Goal: Task Accomplishment & Management: Manage account settings

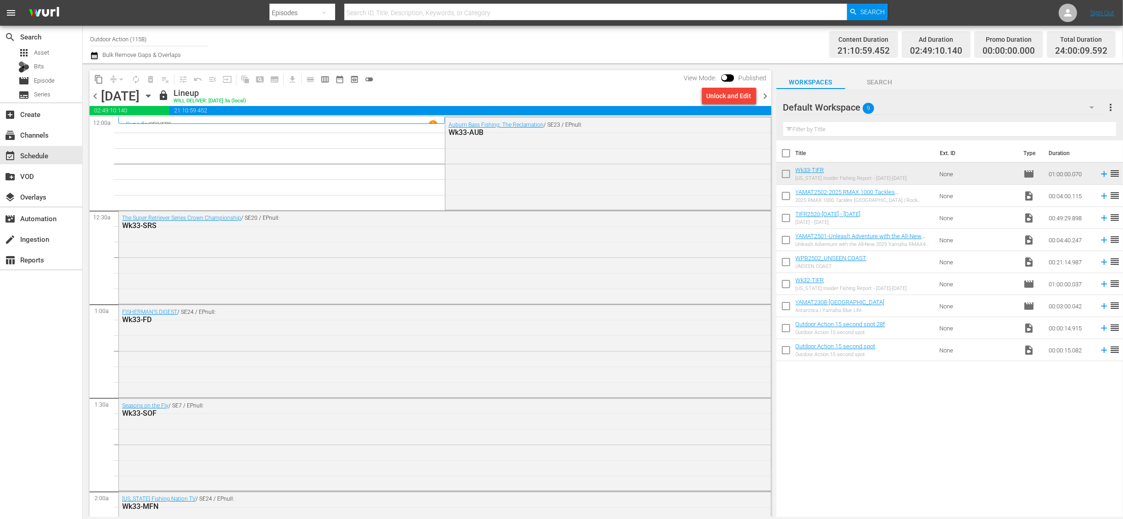
click at [765, 99] on span "chevron_right" at bounding box center [765, 95] width 11 height 11
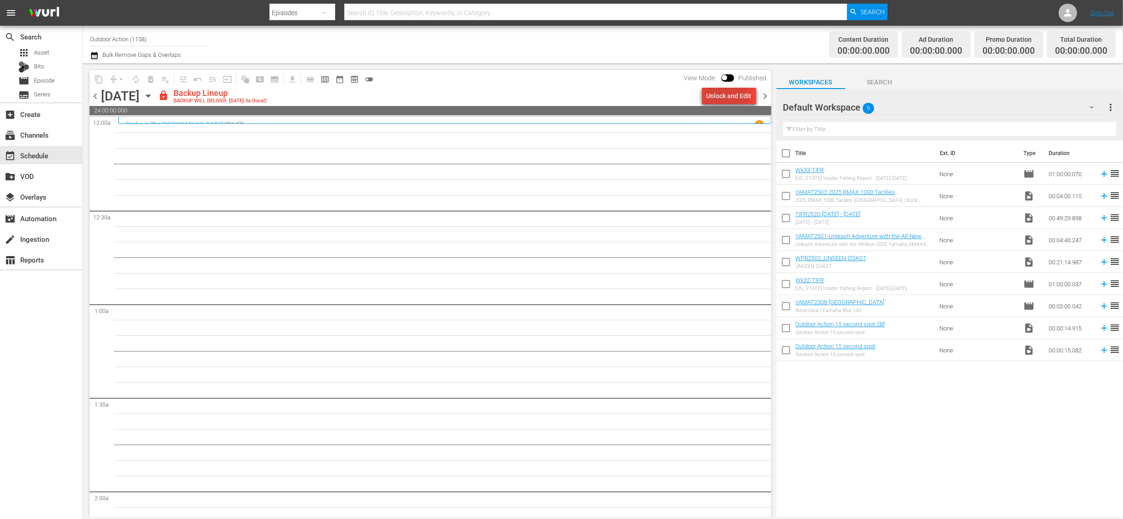
click at [723, 98] on div "Unlock and Edit" at bounding box center [729, 96] width 45 height 17
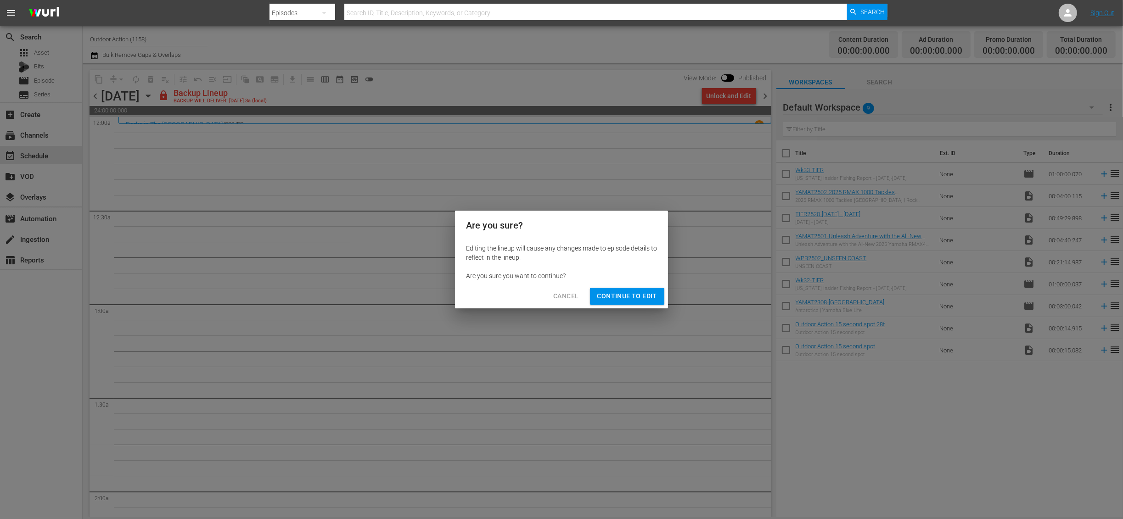
click at [633, 299] on span "Continue to Edit" at bounding box center [627, 296] width 60 height 11
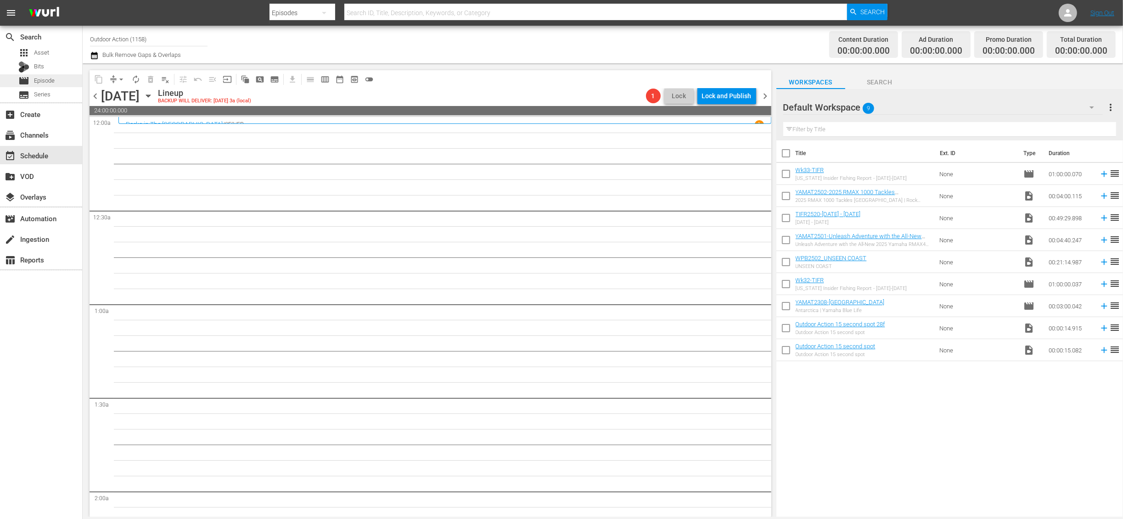
click at [36, 80] on span "Episode" at bounding box center [44, 80] width 21 height 9
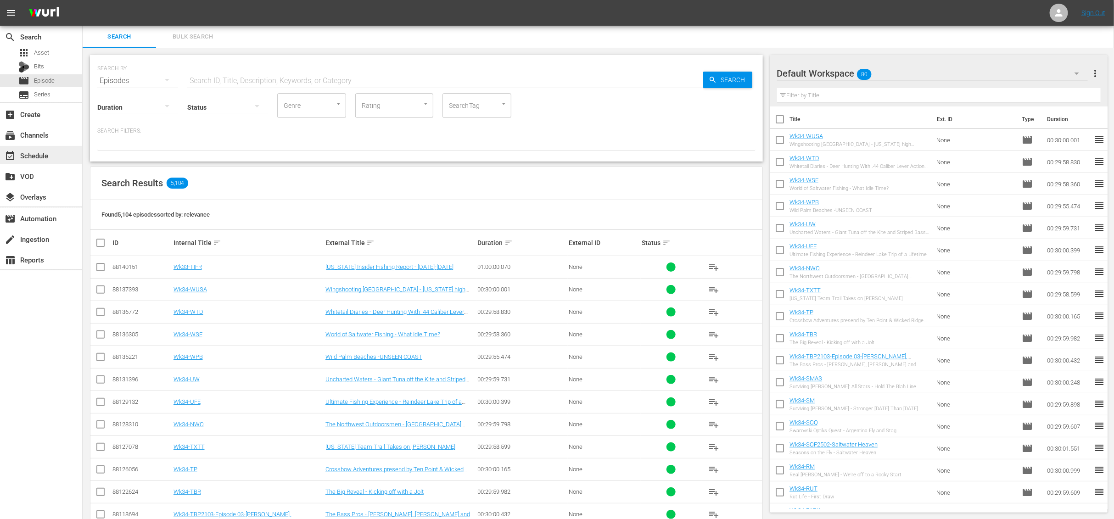
click at [41, 153] on div "event_available Schedule" at bounding box center [25, 154] width 51 height 8
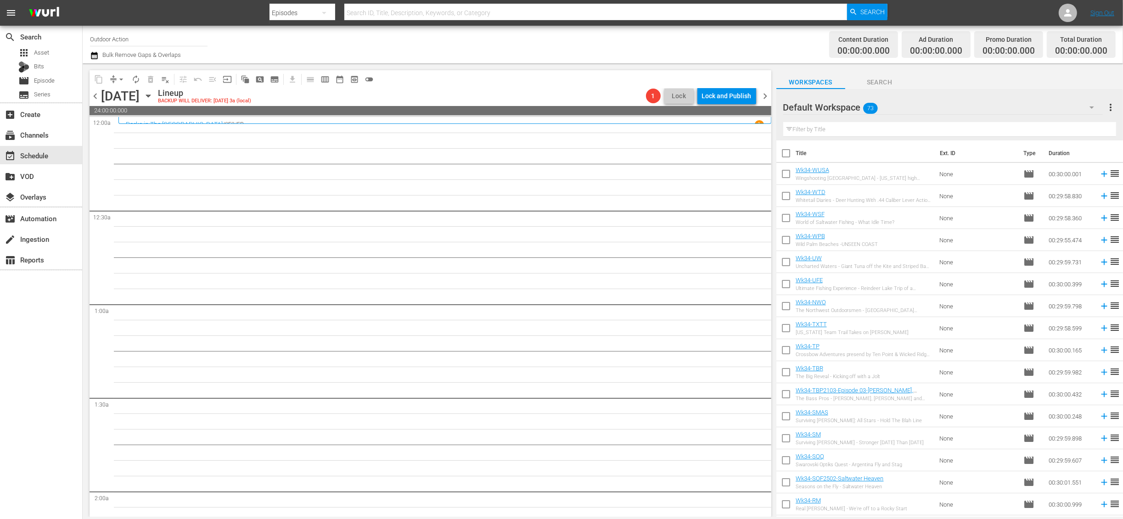
click at [833, 131] on input "text" at bounding box center [949, 129] width 333 height 15
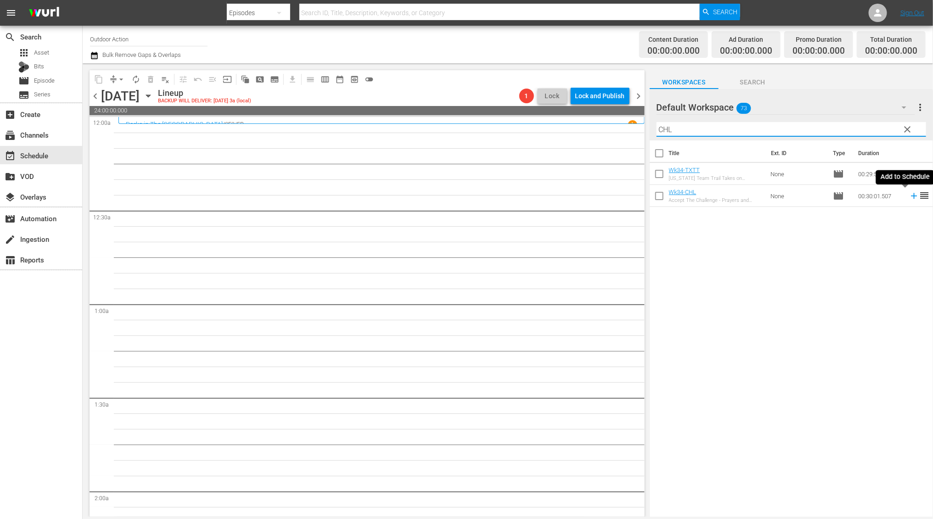
type input "CHL"
click at [909, 198] on icon at bounding box center [914, 196] width 10 height 10
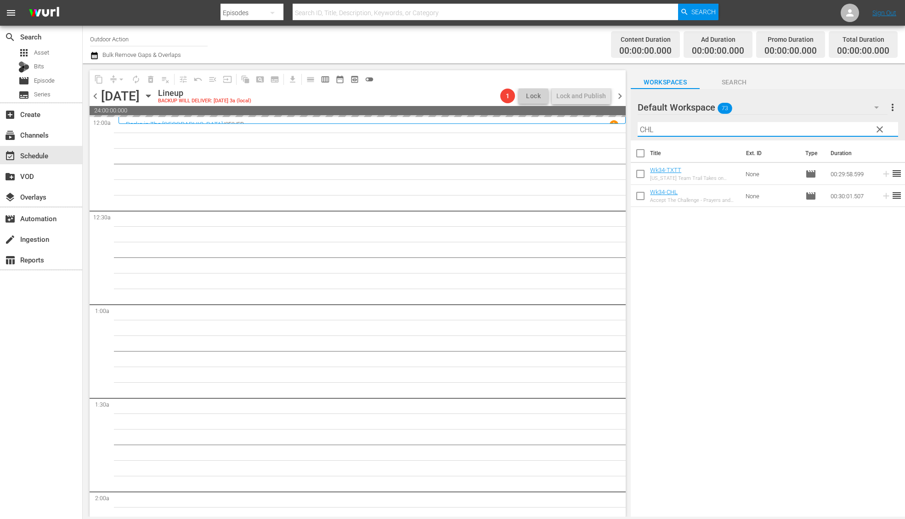
click at [661, 136] on input "CHL" at bounding box center [767, 129] width 260 height 15
click at [661, 136] on div "Filter by Title CHL" at bounding box center [767, 129] width 260 height 22
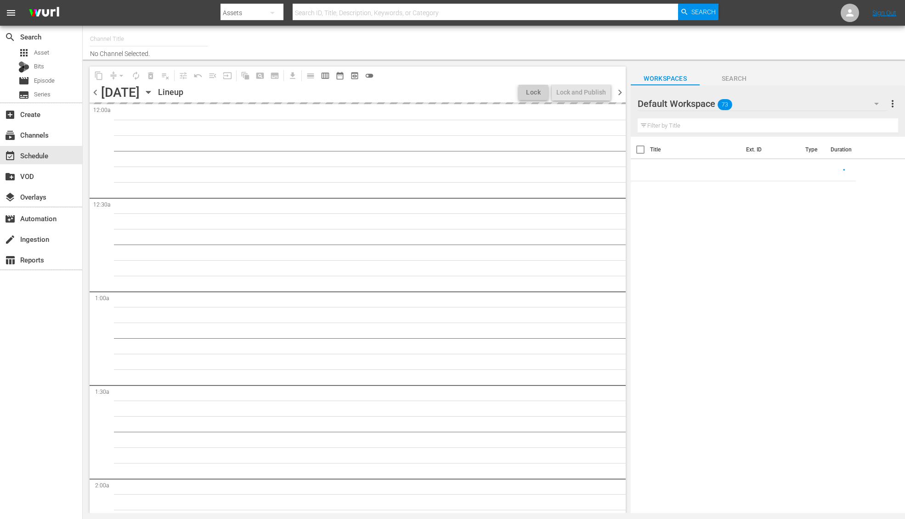
type input "Outdoor Action (1158)"
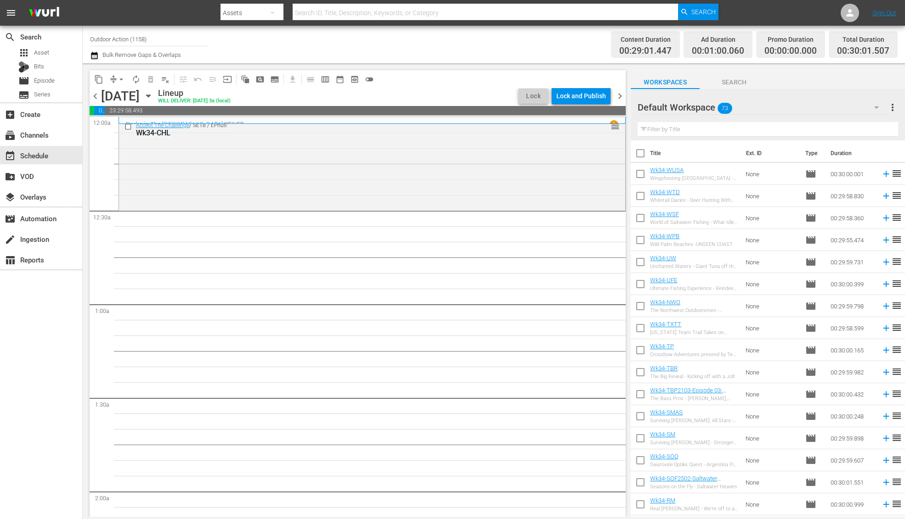
click at [700, 130] on input "text" at bounding box center [767, 129] width 260 height 15
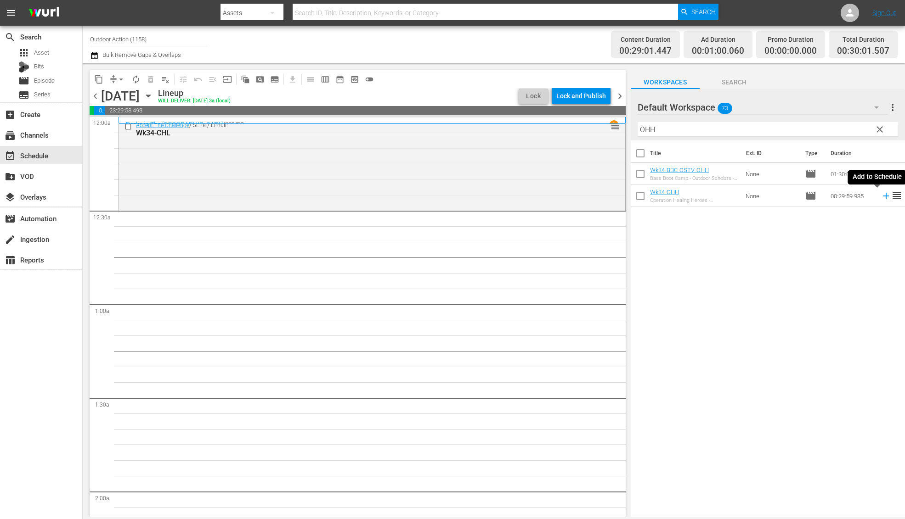
click at [881, 197] on icon at bounding box center [886, 196] width 10 height 10
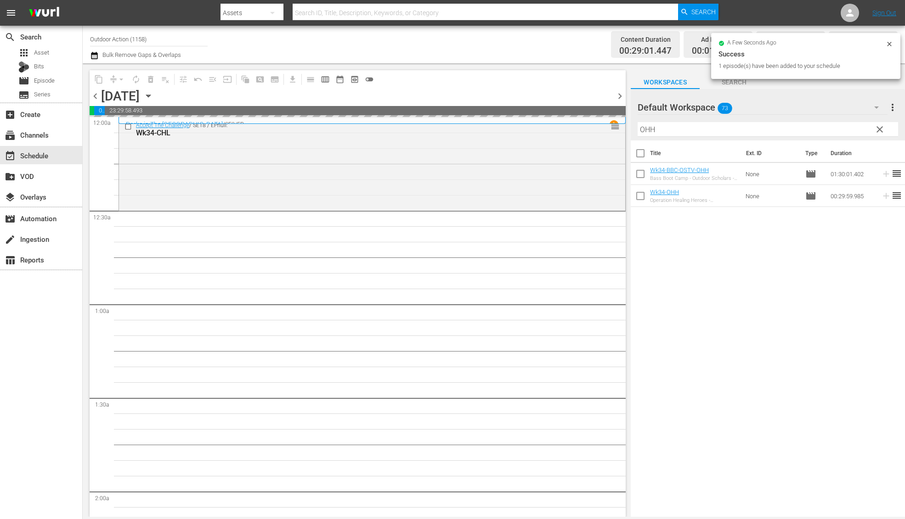
click at [777, 124] on input "OHH" at bounding box center [767, 129] width 260 height 15
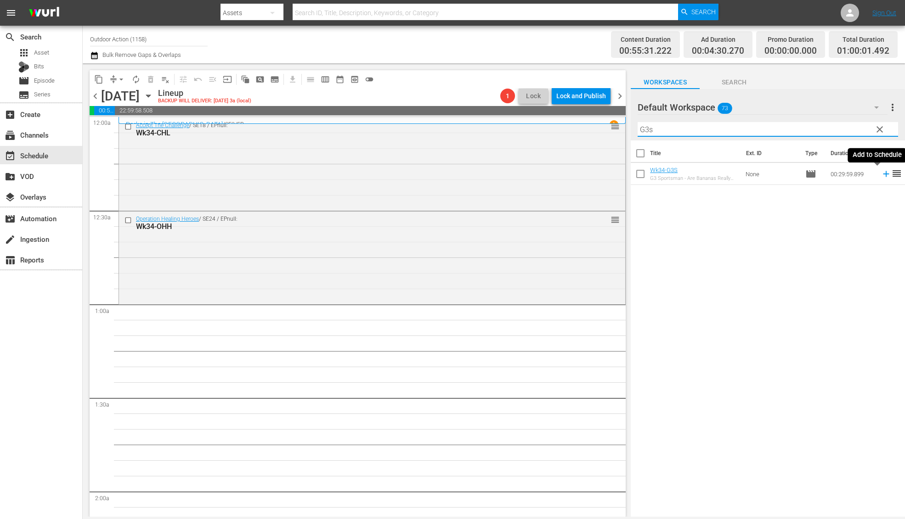
click at [881, 177] on icon at bounding box center [886, 174] width 10 height 10
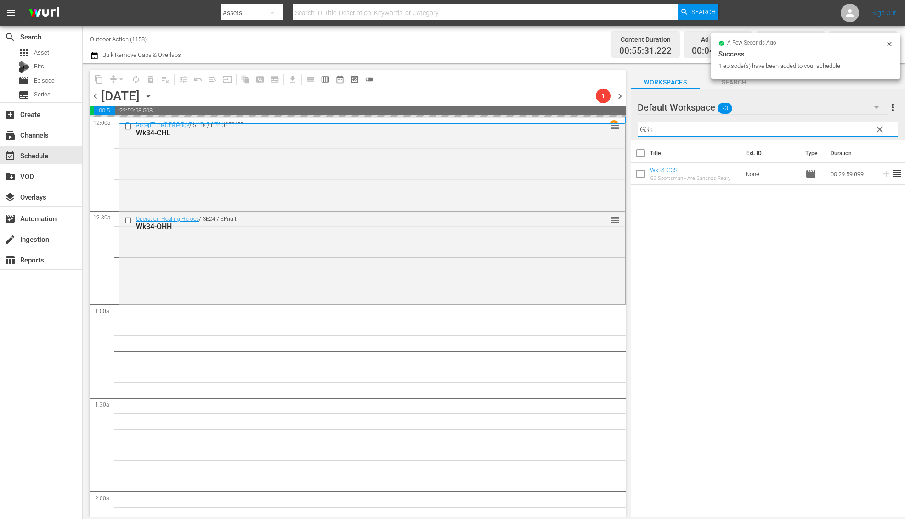
click at [801, 124] on input "G3s" at bounding box center [767, 129] width 260 height 15
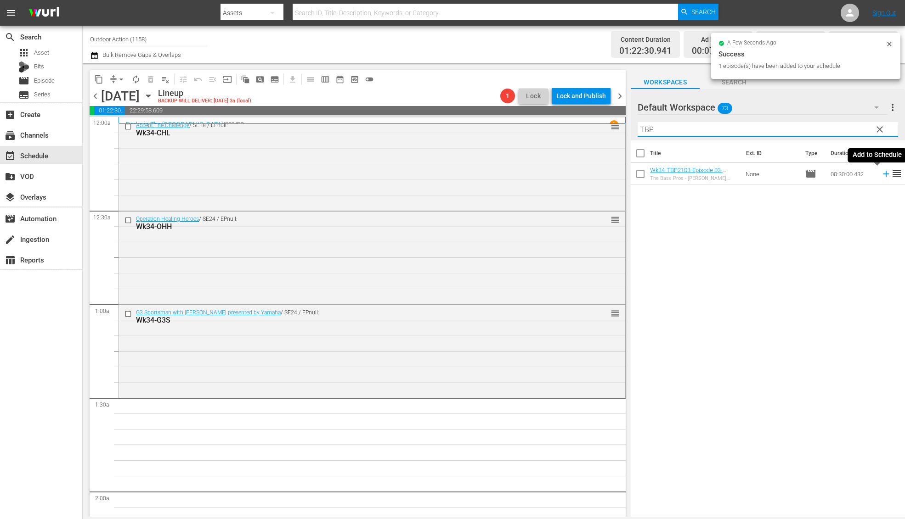
click at [881, 177] on icon at bounding box center [886, 174] width 10 height 10
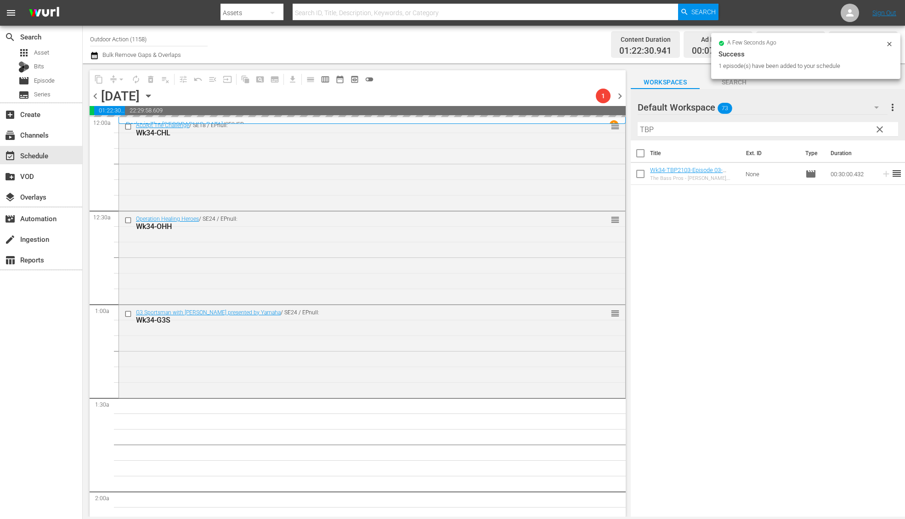
click at [817, 130] on input "TBP" at bounding box center [767, 129] width 260 height 15
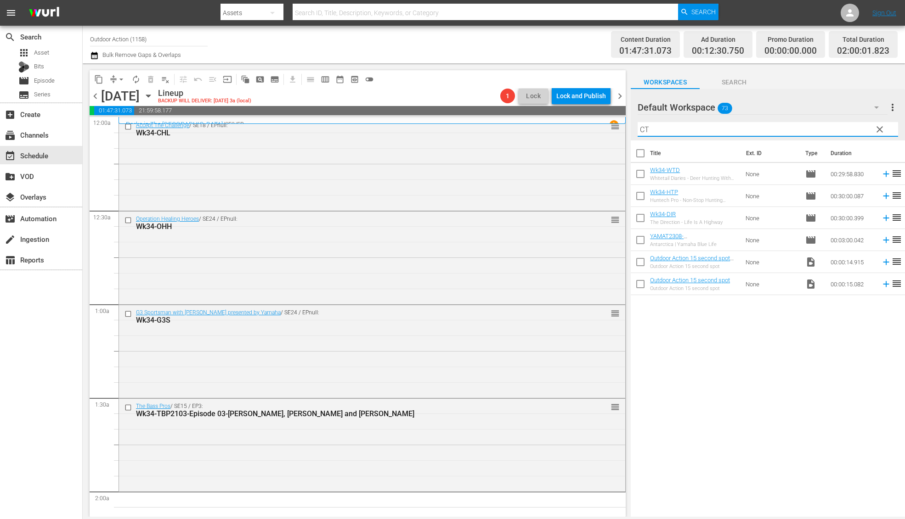
type input "C"
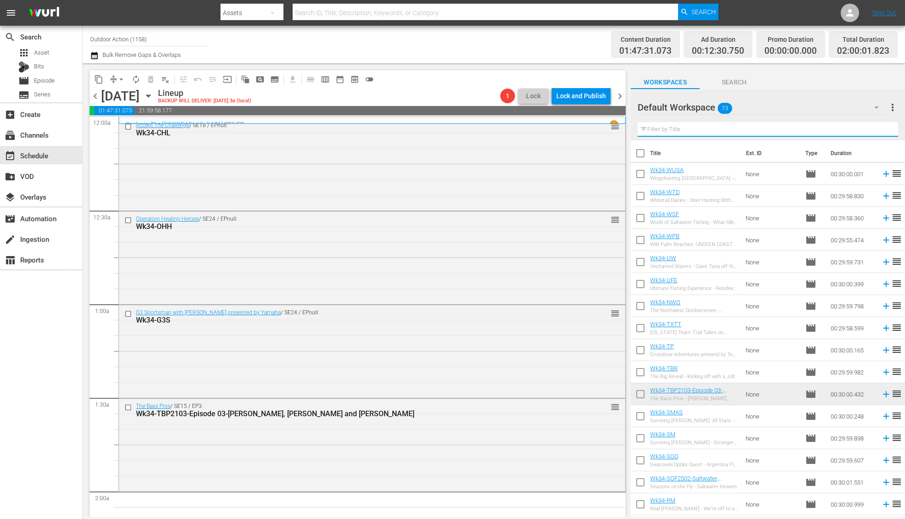
paste input "A Bridge too Red"
type input "A Bridge too Red"
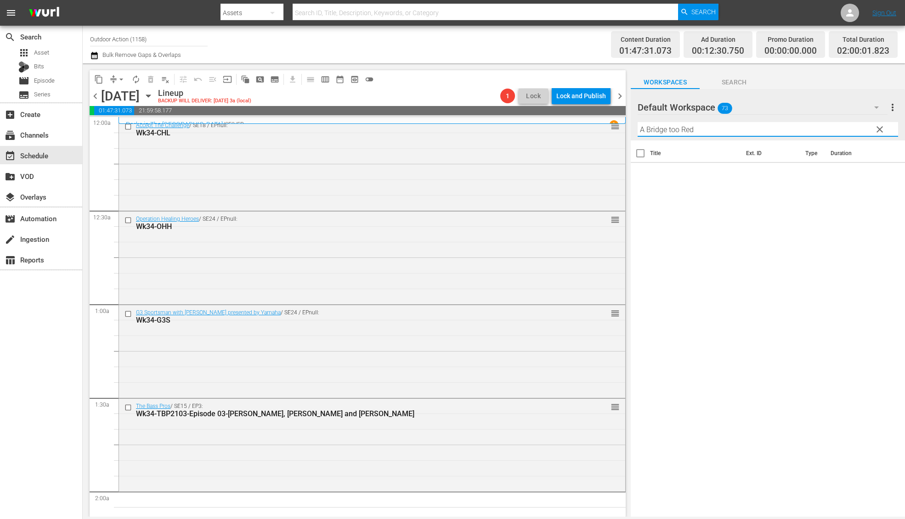
click at [701, 133] on input "A Bridge too Red" at bounding box center [767, 129] width 260 height 15
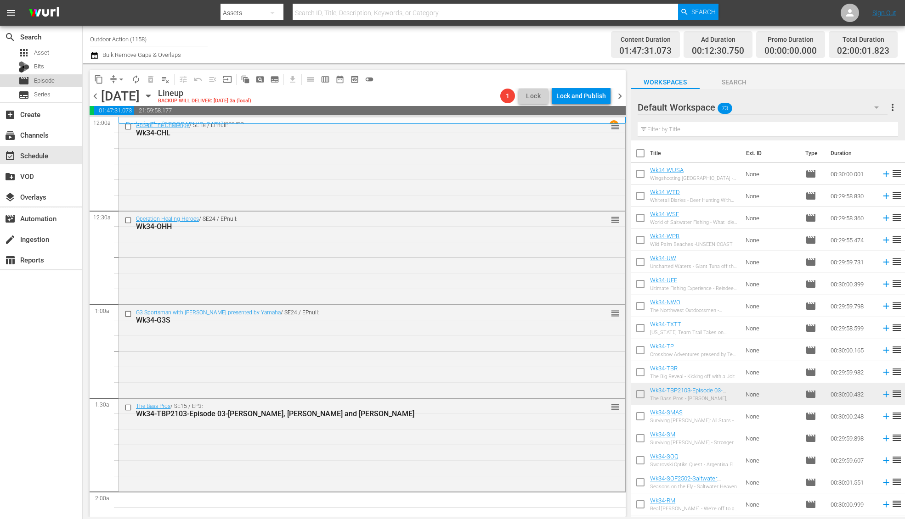
click at [48, 81] on span "Episode" at bounding box center [44, 80] width 21 height 9
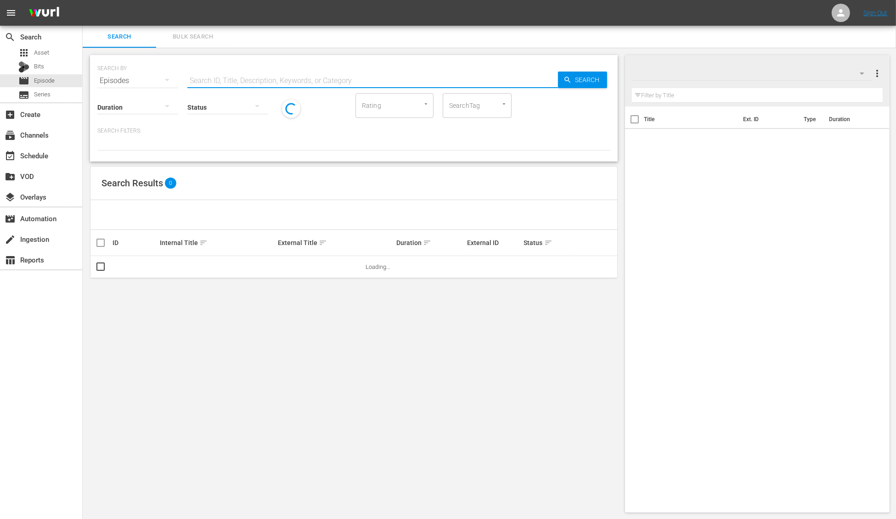
click at [211, 81] on input "text" at bounding box center [372, 81] width 371 height 22
paste input "A Bridge too Red"
type input "A Bridge too Red"
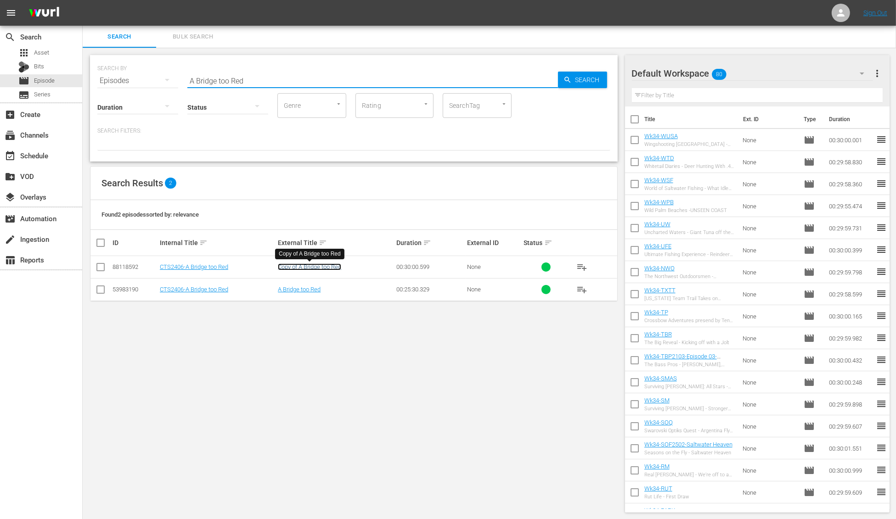
click at [301, 266] on link "Copy of A Bridge too Red" at bounding box center [309, 267] width 63 height 7
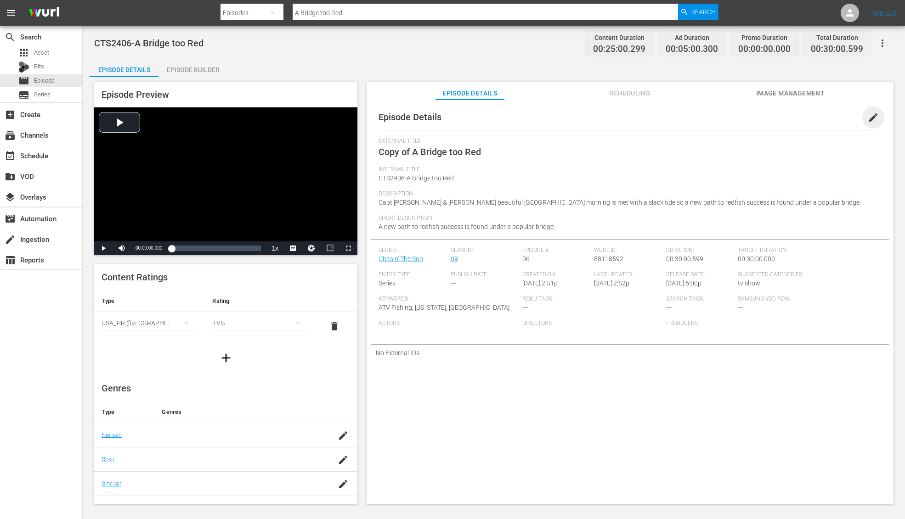
click at [867, 116] on span "edit" at bounding box center [872, 117] width 11 height 11
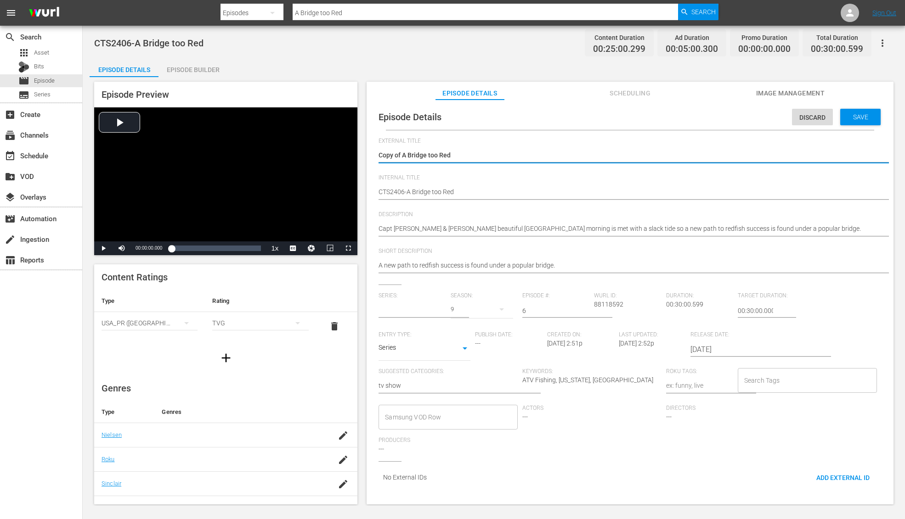
type input "Chasin' The Sun"
click at [404, 153] on textarea "Copy of A Bridge too Red" at bounding box center [627, 156] width 498 height 11
type textarea "Copy ofA Bridge too Red"
type textarea "Copy oA Bridge too Red"
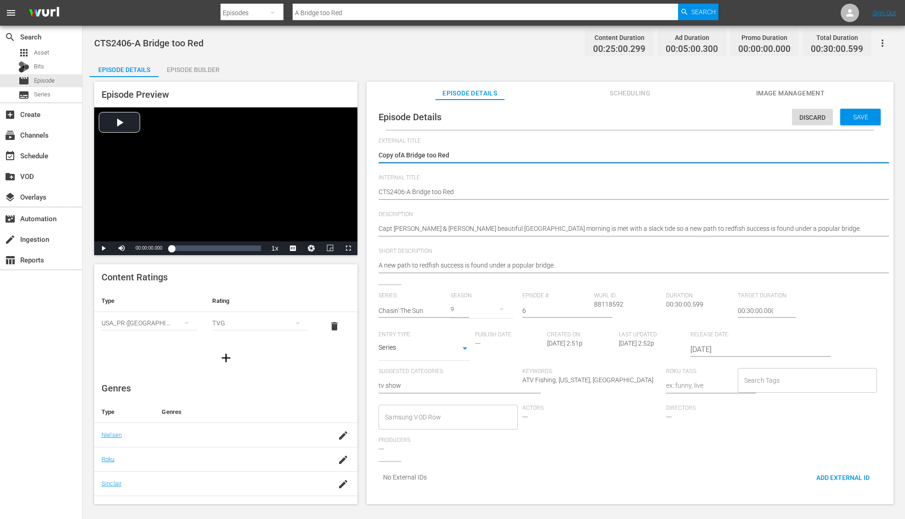
type textarea "Copy oA Bridge too Red"
type textarea "Copy A Bridge too Red"
type textarea "CopyA Bridge too Red"
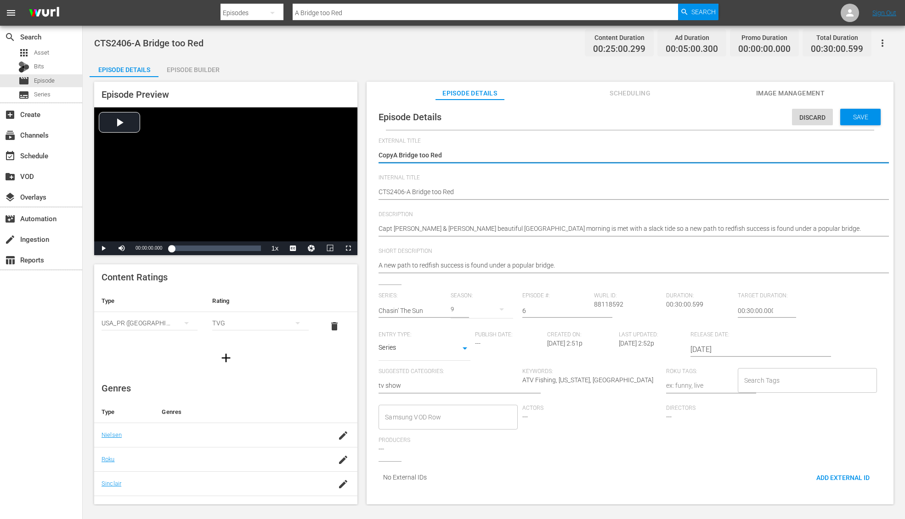
type textarea "CopA Bridge too Red"
type textarea "CoA Bridge too Red"
type textarea "CA Bridge too Red"
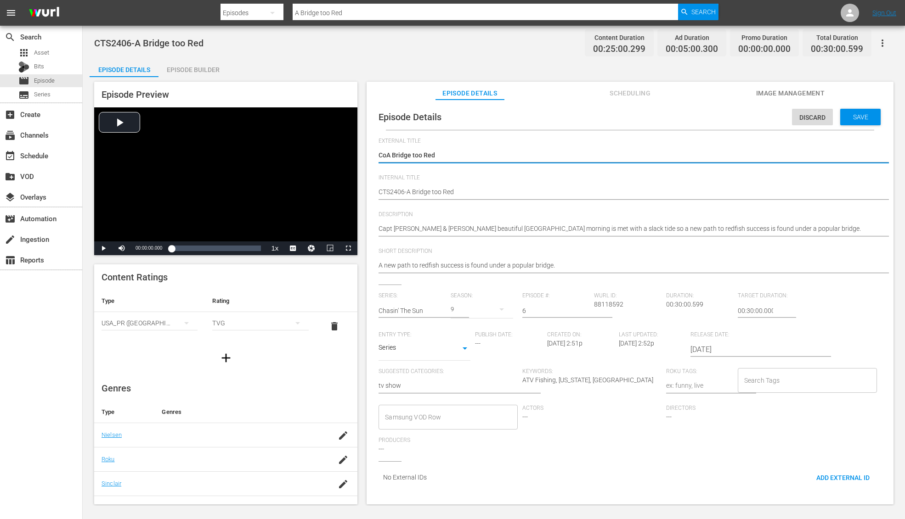
type textarea "CA Bridge too Red"
type textarea "A Bridge too Red"
type textarea "CA Bridge too Red"
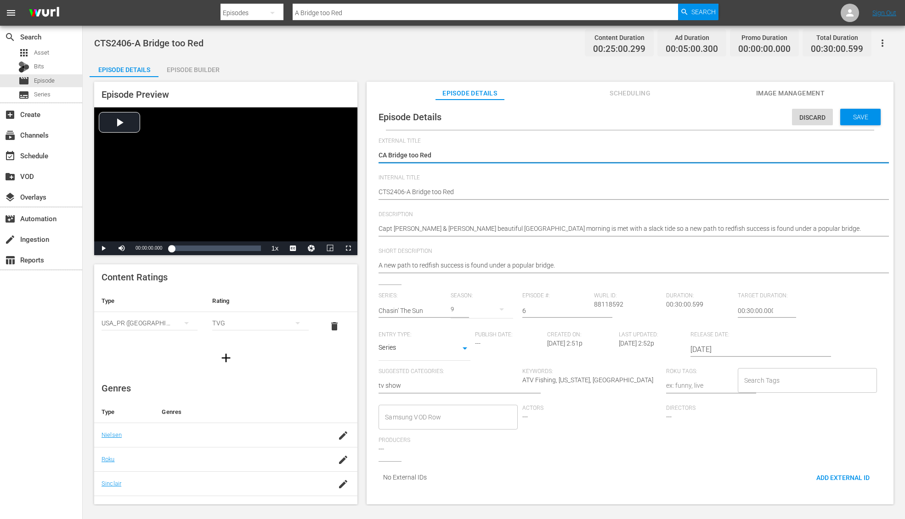
type textarea "ChA Bridge too Red"
type textarea "ChaA Bridge too Red"
type textarea "ChasA Bridge too Red"
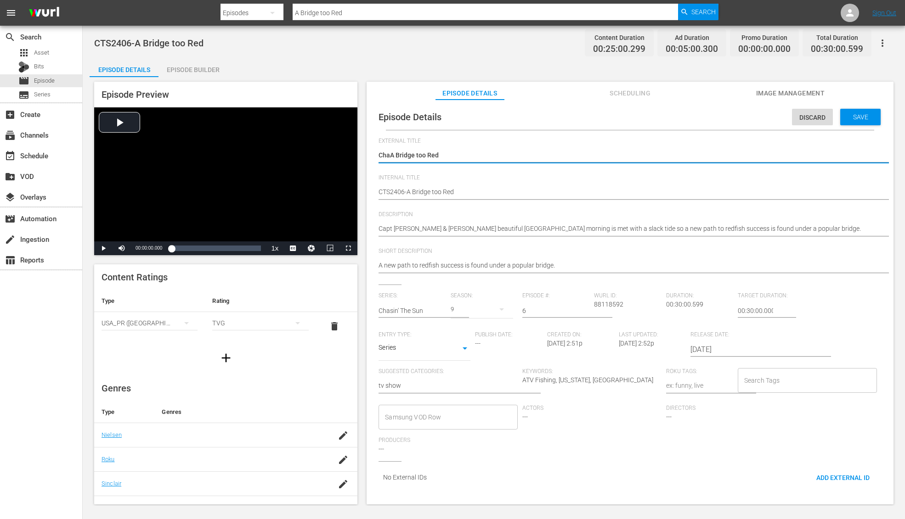
type textarea "ChasA Bridge too Red"
type textarea "ChasiA Bridge too Red"
type textarea "ChasinA Bridge too Red"
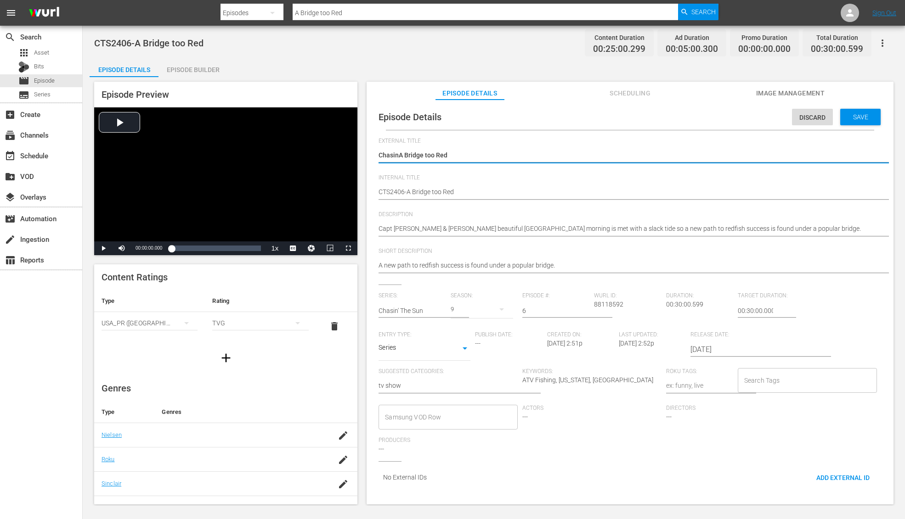
type textarea "Chasin A Bridge too Red"
type textarea "Chasin TA Bridge too Red"
type textarea "Chasin ThA Bridge too Red"
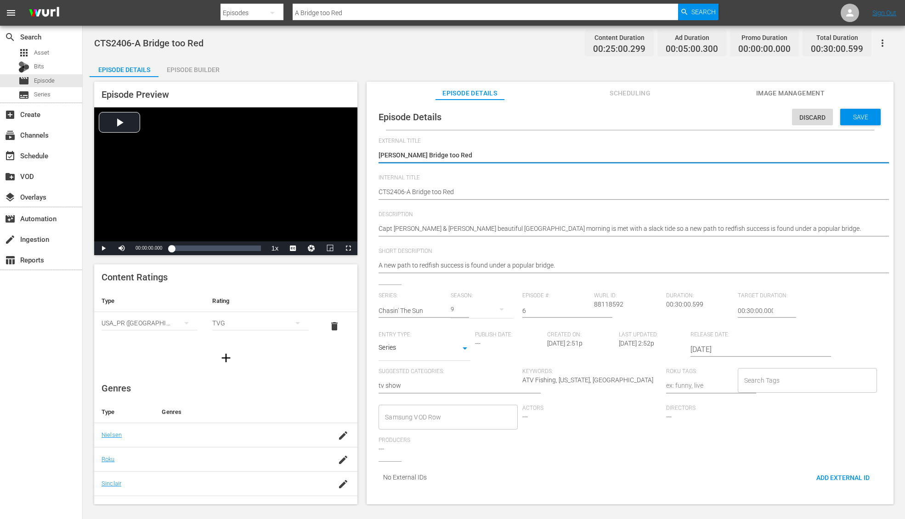
type textarea "Chasin ThA Bridge too Red"
type textarea "Chasin TheA Bridge too Red"
type textarea "Chasin The A Bridge too Red"
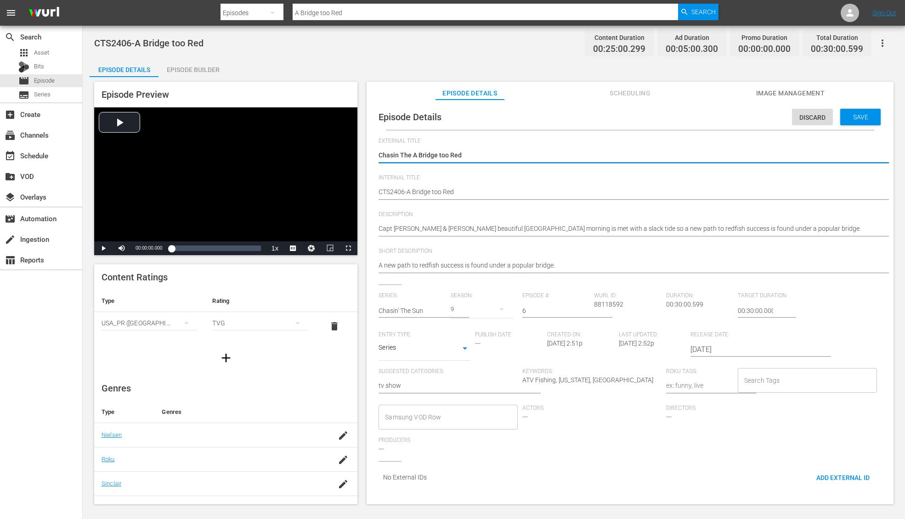
type textarea "Chasin The SA Bridge too Red"
type textarea "Chasin The SuA Bridge too Red"
type textarea "Chasin The SunA Bridge too Red"
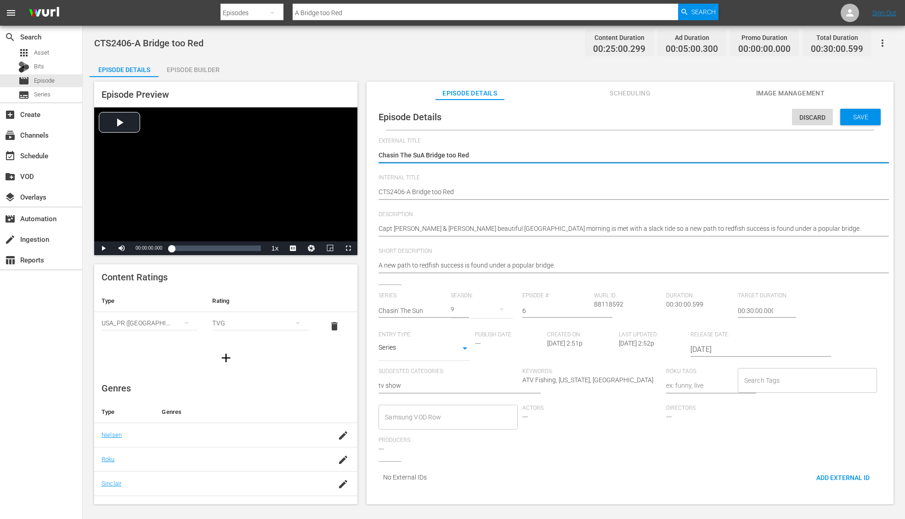
type textarea "Chasin The SunA Bridge too Red"
type textarea "Chasin The Sun A Bridge too Red"
type textarea "Chasin The Sun -A Bridge too Red"
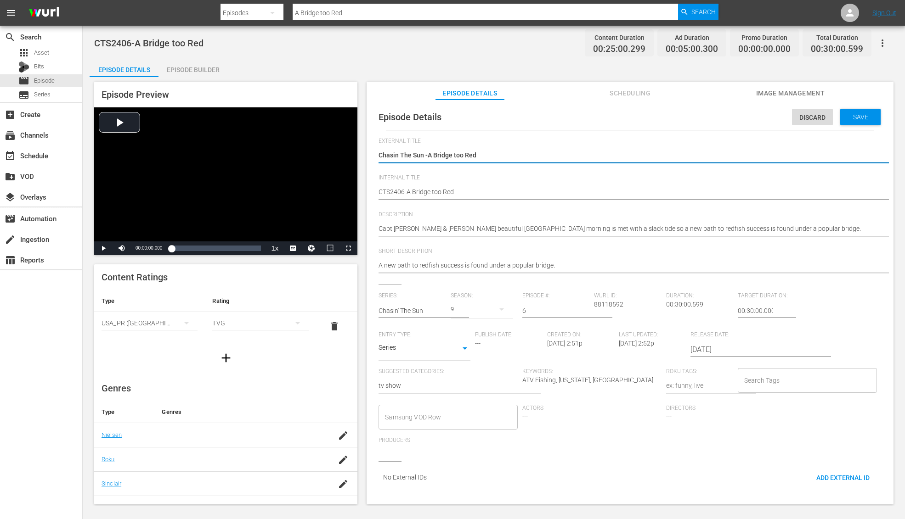
type textarea "Chasin The Sun - A Bridge too Red"
type textarea "Chasin' The Sun - A Bridge too Red"
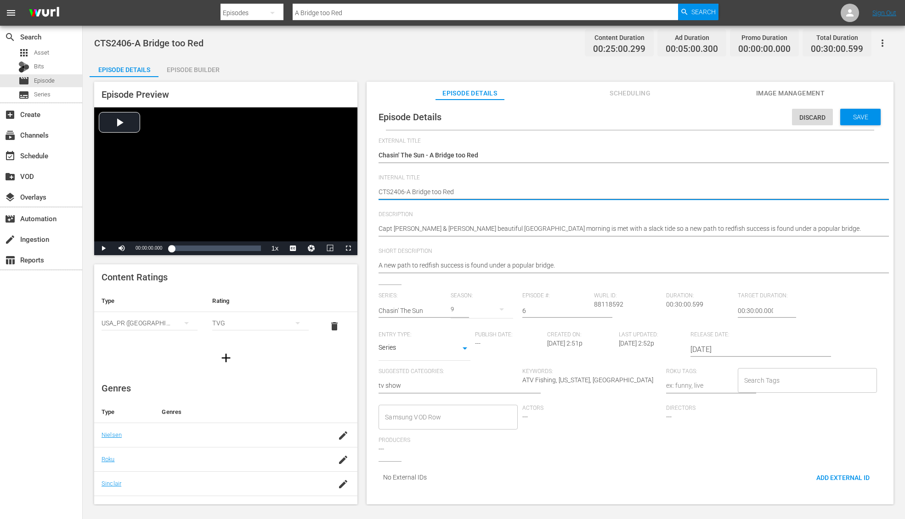
type textarea "WCTS2406-A Bridge too Red"
type textarea "WkCTS2406-A Bridge too Red"
type textarea "Wk3CTS2406-A Bridge too Red"
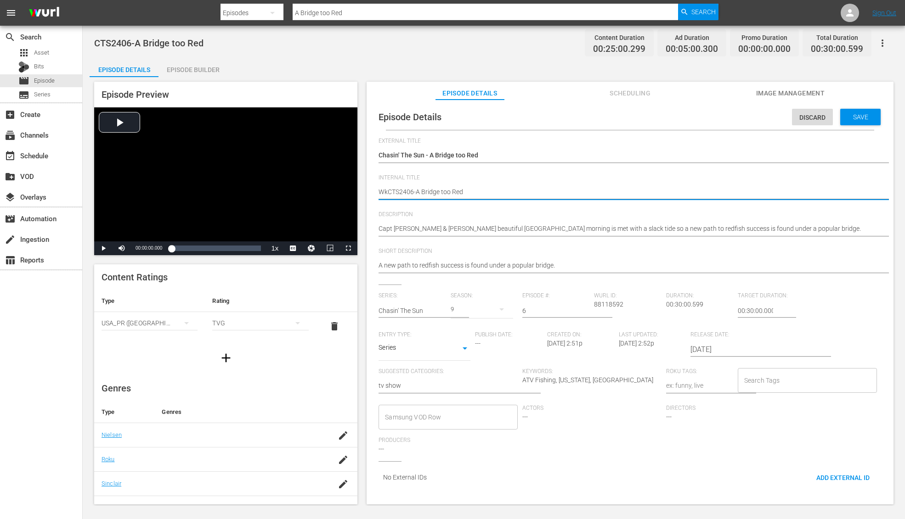
type textarea "Wk3CTS2406-A Bridge too Red"
type textarea "Wk34CTS2406-A Bridge too Red"
type textarea "Wk34-CTS2406-A Bridge too Red"
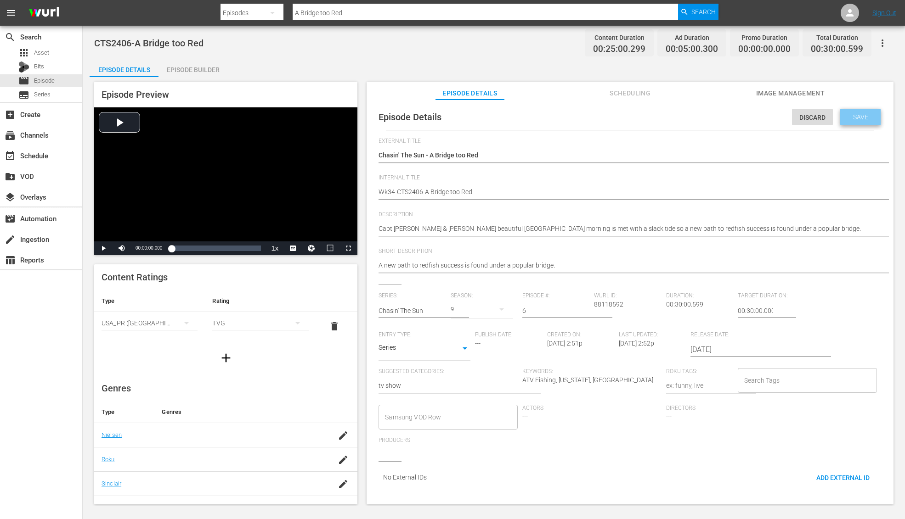
click at [856, 118] on span "Save" at bounding box center [860, 116] width 30 height 7
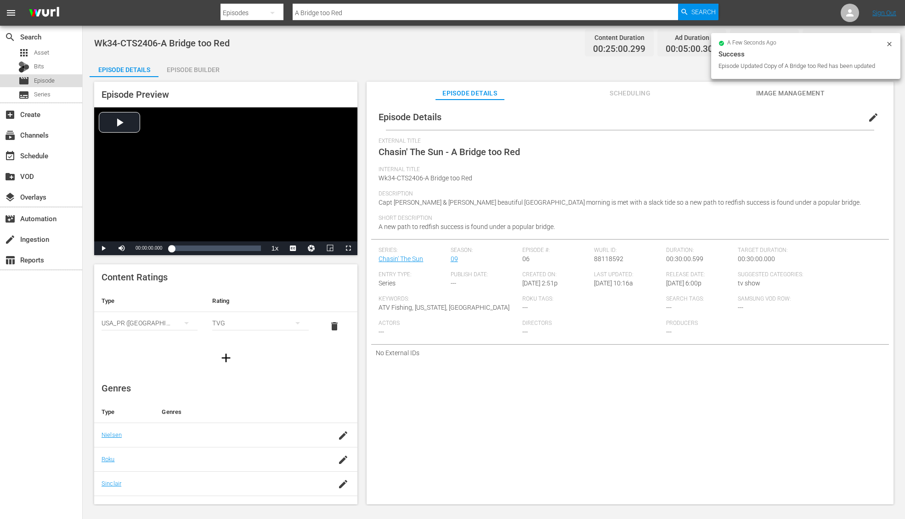
click at [44, 78] on span "Episode" at bounding box center [44, 80] width 21 height 9
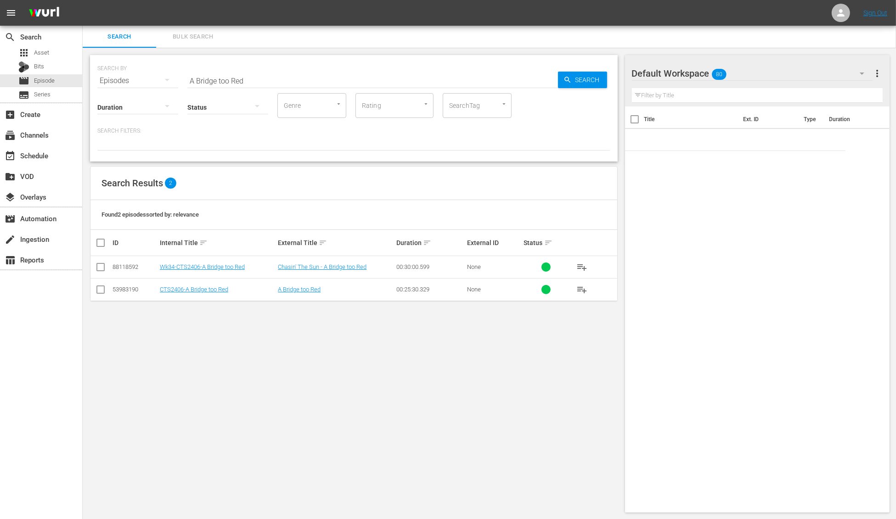
click at [586, 266] on span "playlist_add" at bounding box center [582, 267] width 11 height 11
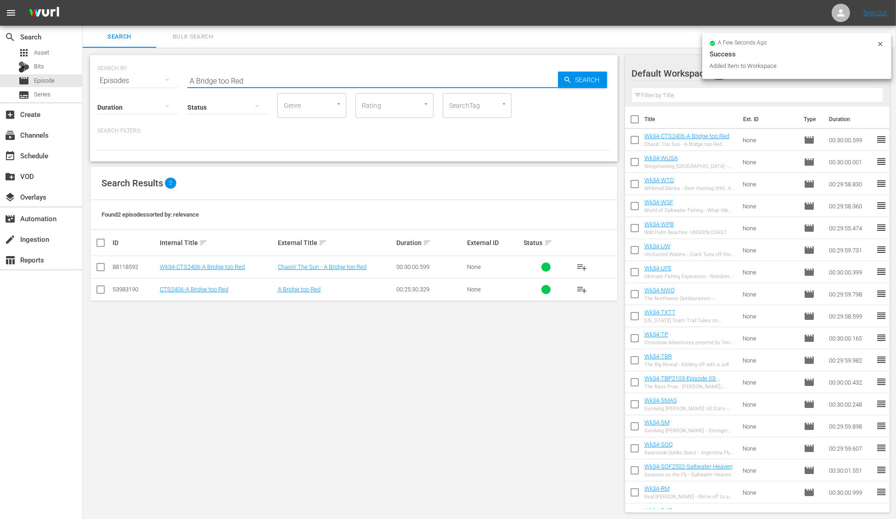
click at [258, 79] on input "A Bridge too Red" at bounding box center [372, 81] width 371 height 22
click at [278, 139] on div at bounding box center [353, 143] width 513 height 16
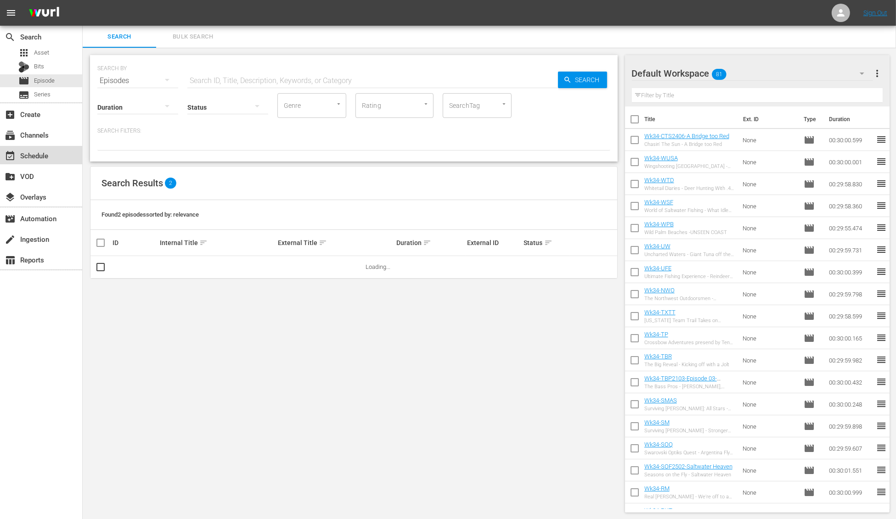
click at [51, 152] on div "event_available Schedule" at bounding box center [25, 154] width 51 height 8
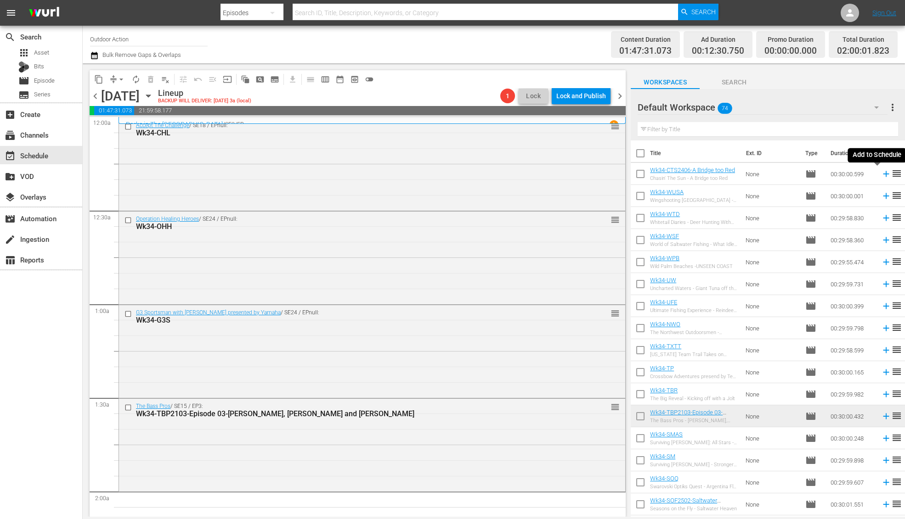
click at [883, 174] on icon at bounding box center [886, 174] width 6 height 6
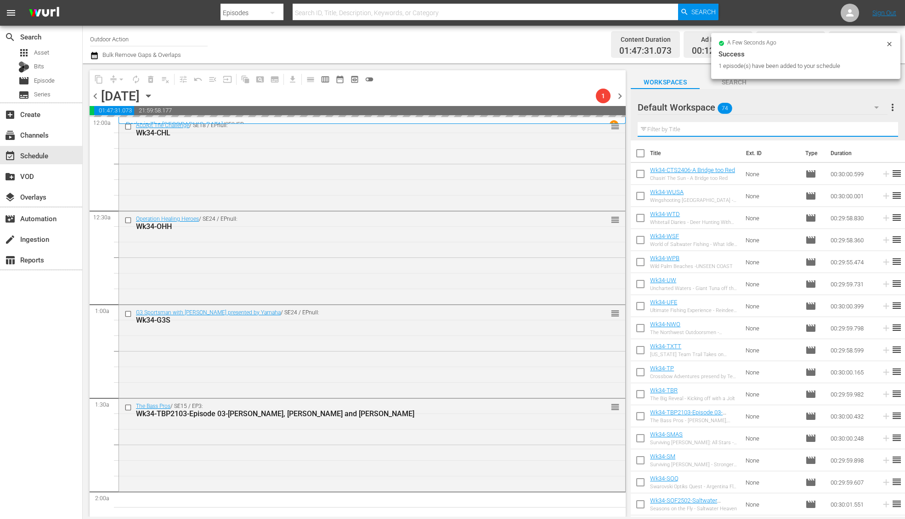
click at [725, 128] on input "text" at bounding box center [767, 129] width 260 height 15
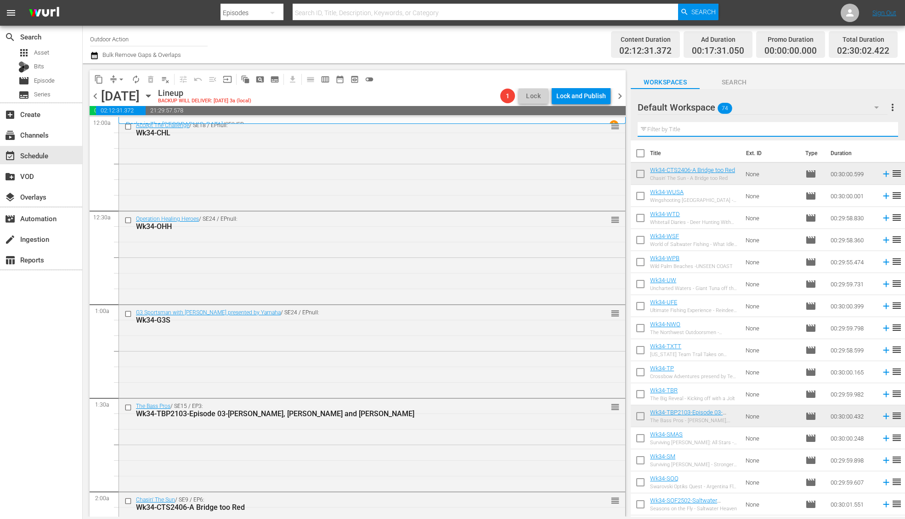
click at [861, 129] on input "text" at bounding box center [767, 129] width 260 height 15
click at [809, 103] on div "Default Workspace 74" at bounding box center [762, 108] width 250 height 26
click at [804, 129] on div "Default Workspace (74)" at bounding box center [452, 259] width 905 height 519
click at [770, 132] on input "text" at bounding box center [767, 129] width 260 height 15
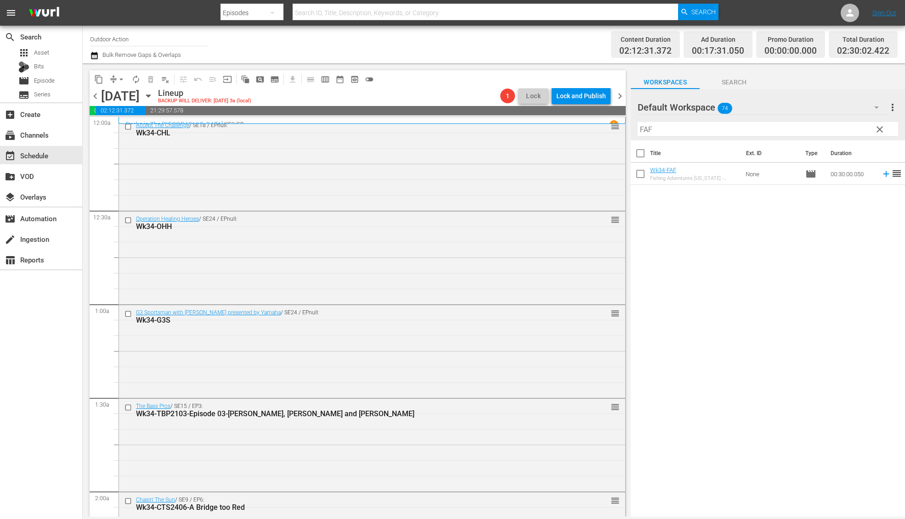
click at [881, 179] on icon at bounding box center [886, 174] width 10 height 10
click at [791, 129] on input "FAF" at bounding box center [767, 129] width 260 height 15
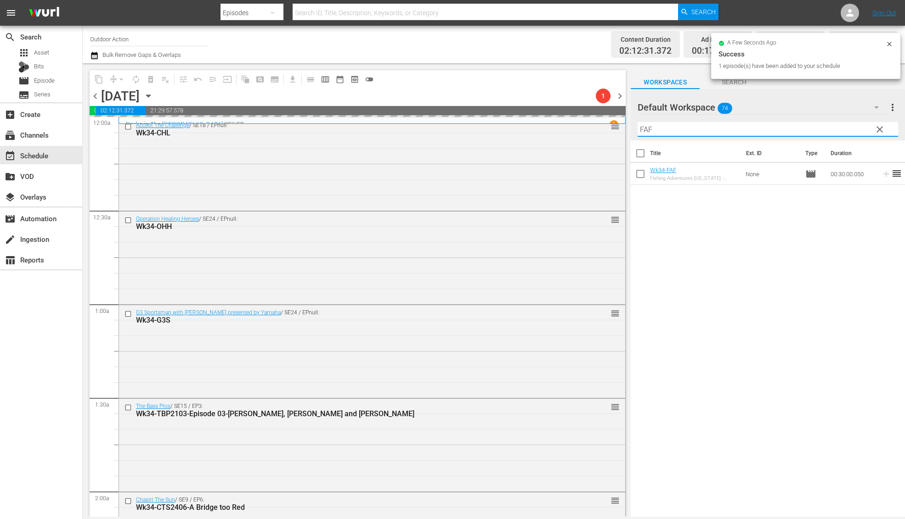
click at [791, 129] on input "FAF" at bounding box center [767, 129] width 260 height 15
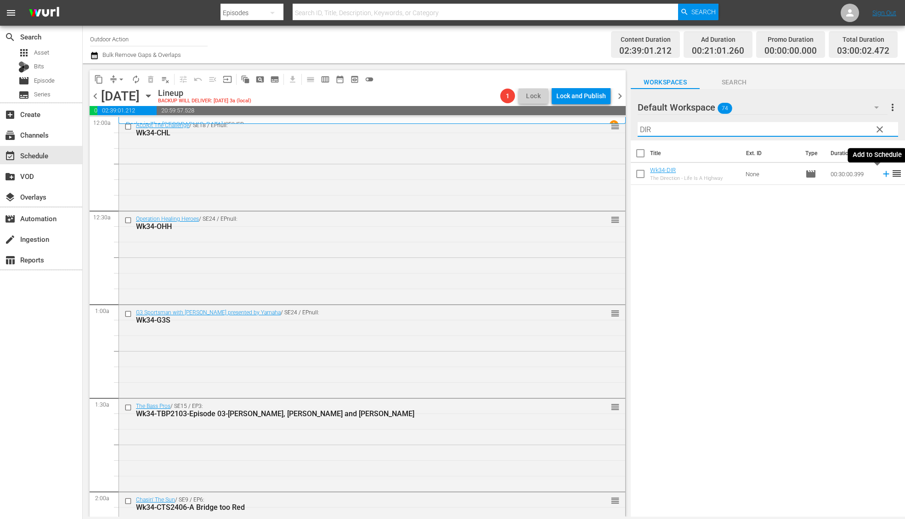
click at [881, 174] on icon at bounding box center [886, 174] width 10 height 10
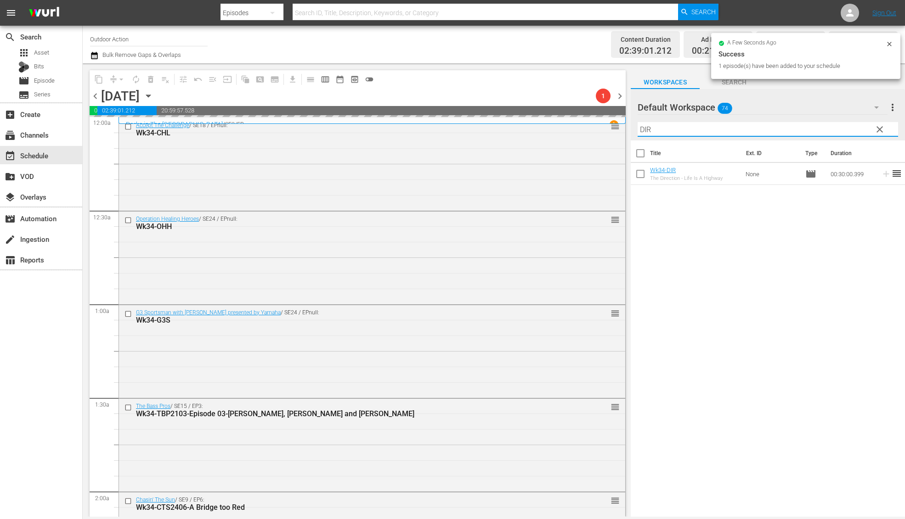
click at [787, 128] on input "DIR" at bounding box center [767, 129] width 260 height 15
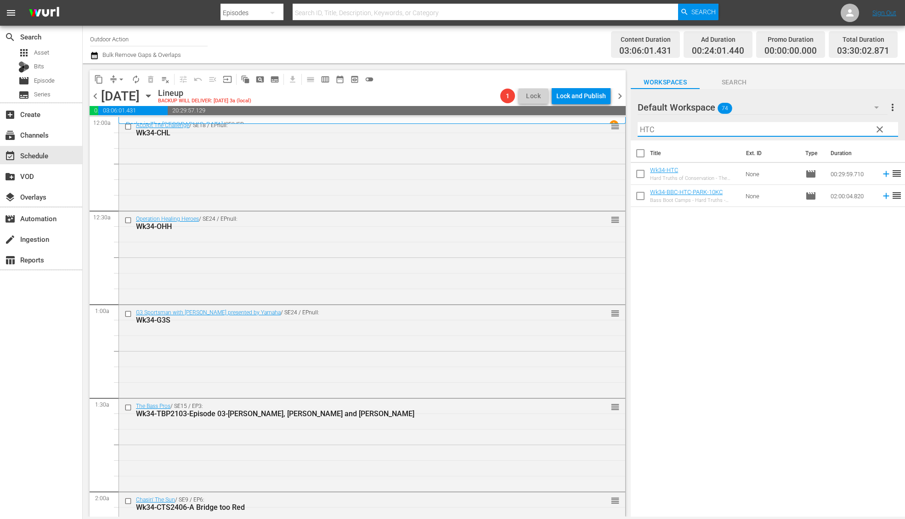
click at [881, 173] on icon at bounding box center [886, 174] width 10 height 10
click at [816, 127] on input "HTC" at bounding box center [767, 129] width 260 height 15
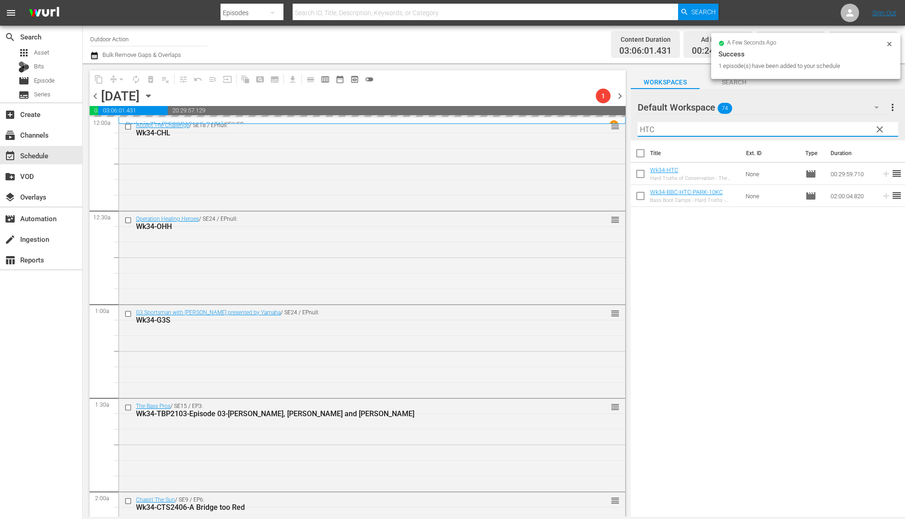
click at [816, 127] on input "HTC" at bounding box center [767, 129] width 260 height 15
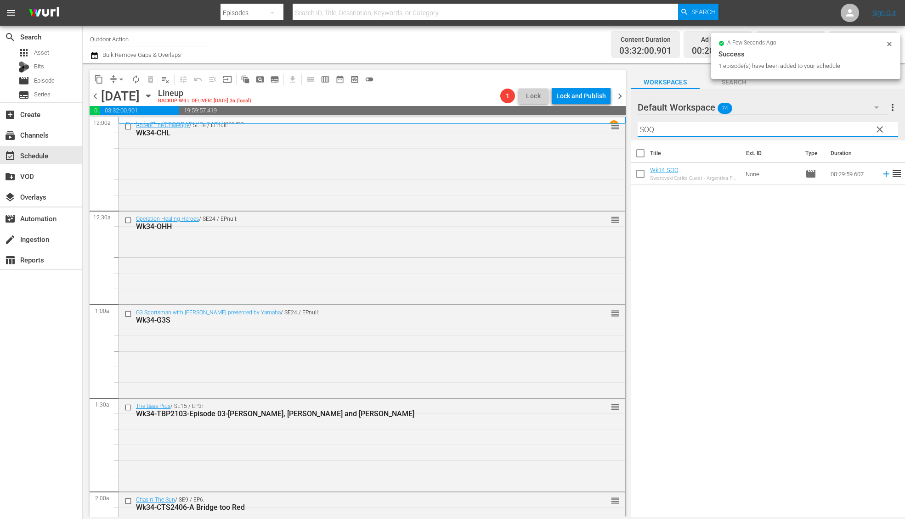
click at [881, 174] on icon at bounding box center [886, 174] width 10 height 10
click at [831, 130] on input "SOQ" at bounding box center [767, 129] width 260 height 15
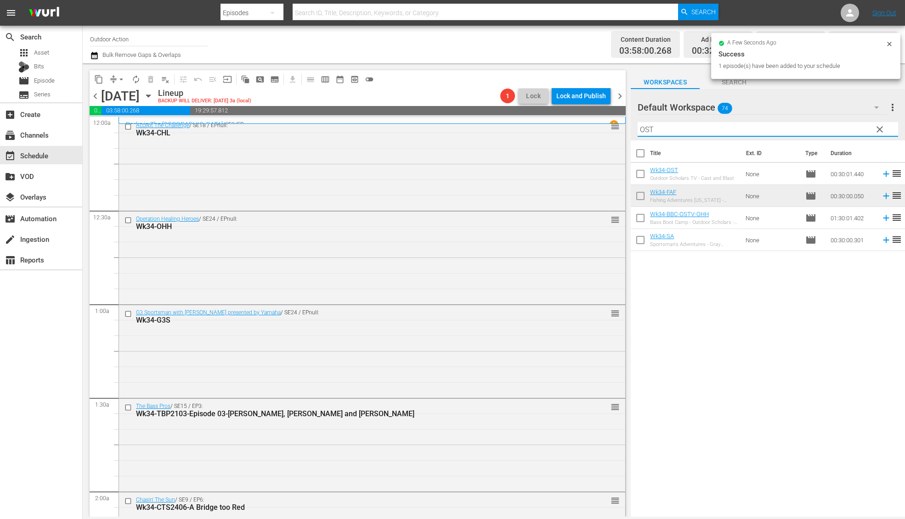
click at [881, 171] on icon at bounding box center [886, 174] width 10 height 10
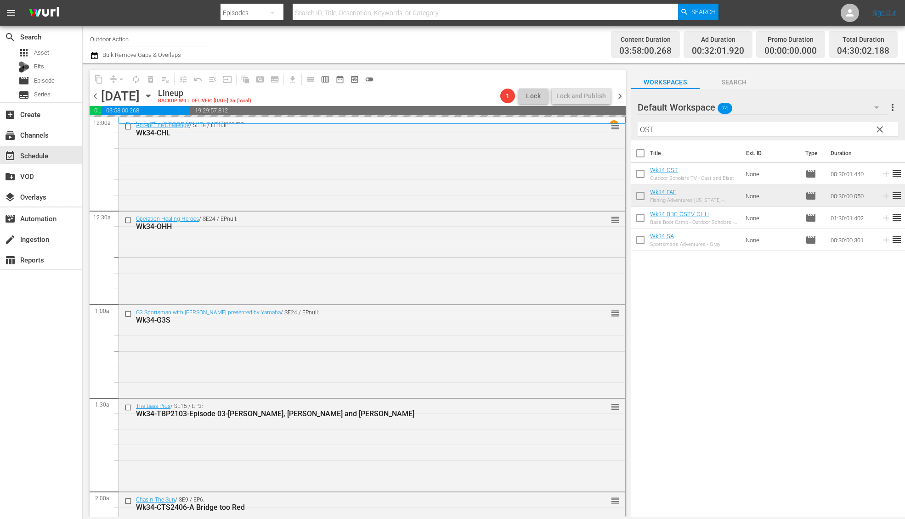
click at [832, 130] on input "OST" at bounding box center [767, 129] width 260 height 15
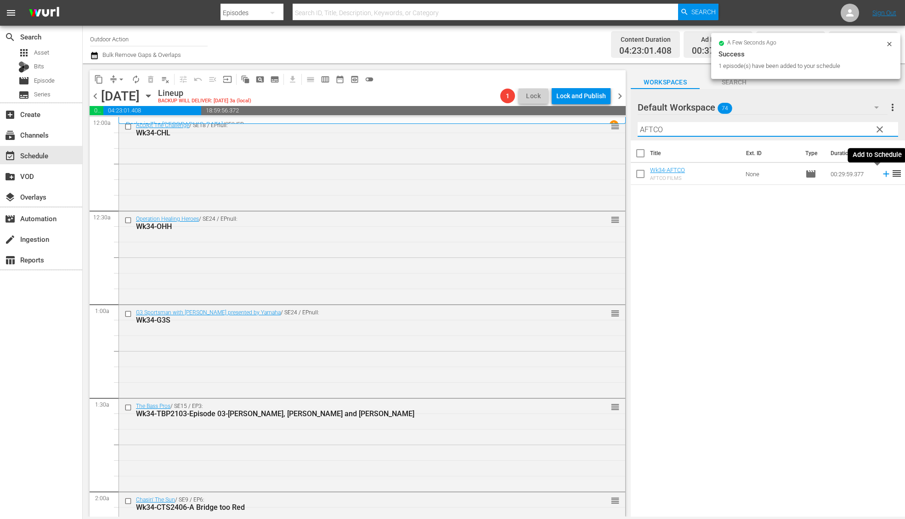
click at [881, 173] on icon at bounding box center [886, 174] width 10 height 10
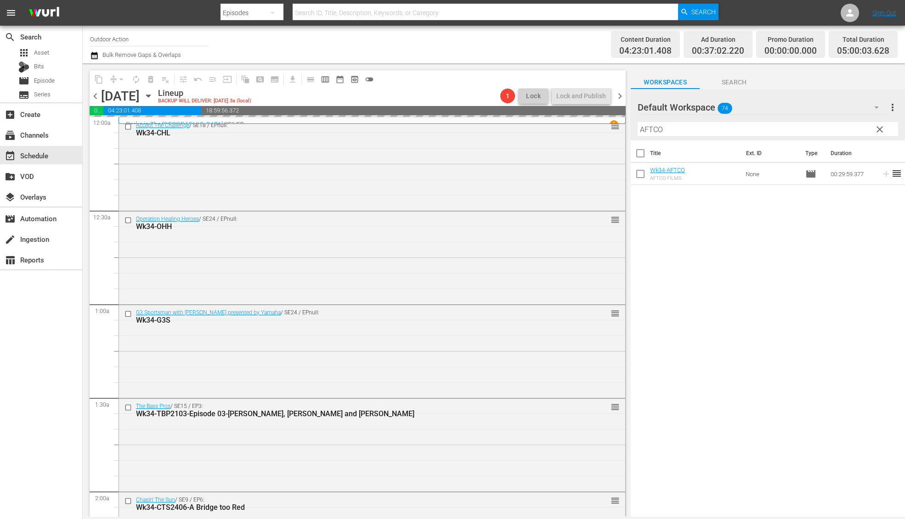
click at [816, 125] on input "AFTCO" at bounding box center [767, 129] width 260 height 15
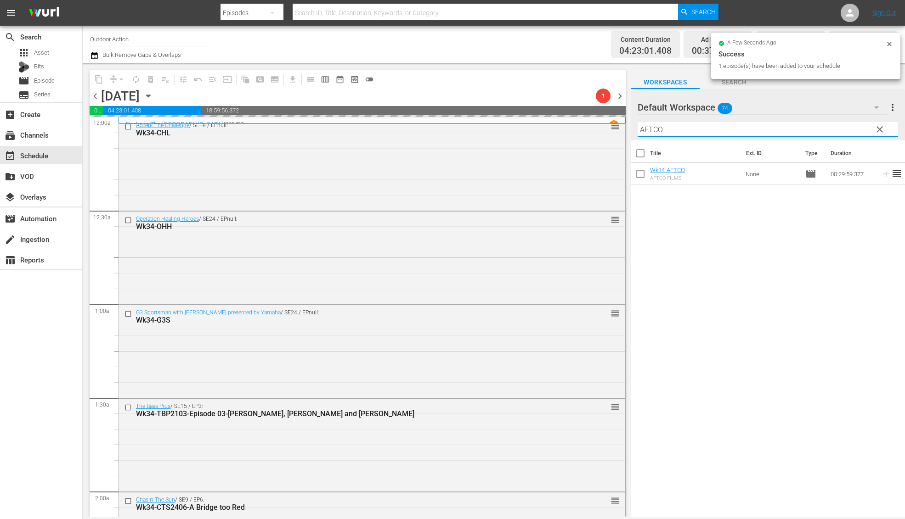
click at [816, 125] on input "AFTCO" at bounding box center [767, 129] width 260 height 15
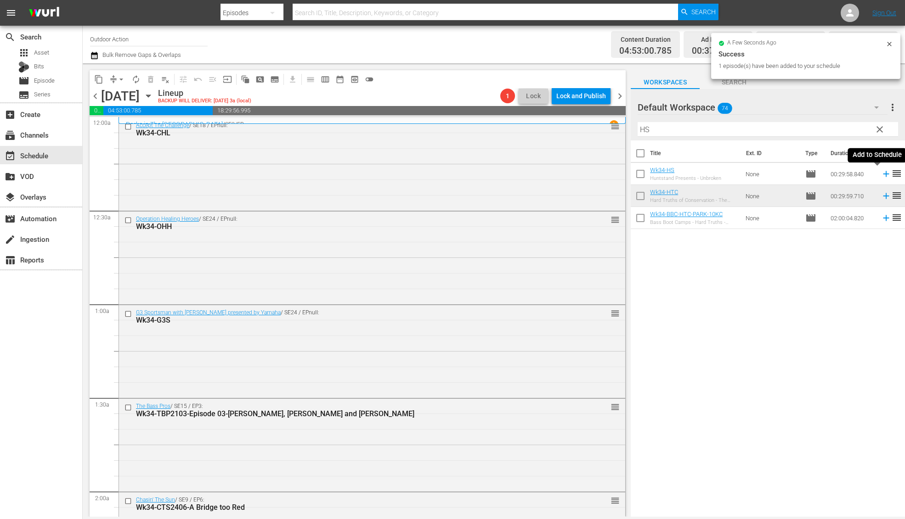
click at [881, 173] on icon at bounding box center [886, 174] width 10 height 10
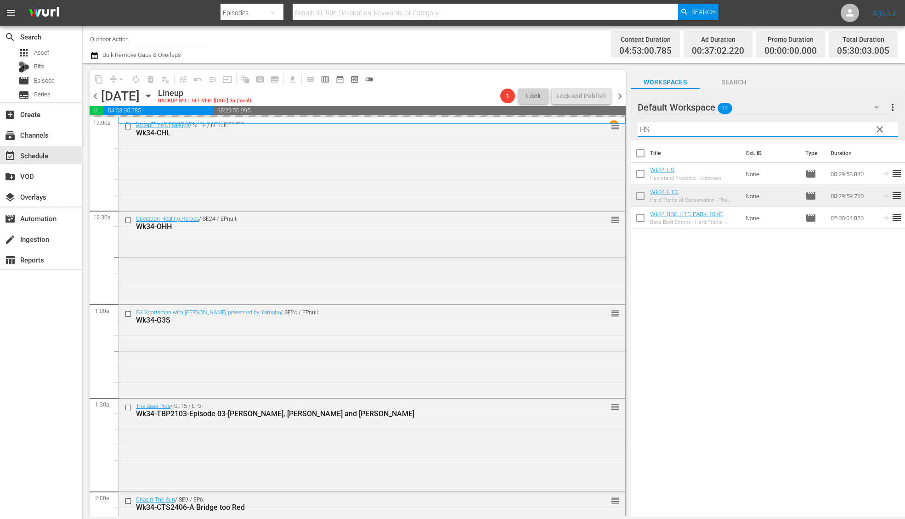
click at [833, 132] on input "HS" at bounding box center [767, 129] width 260 height 15
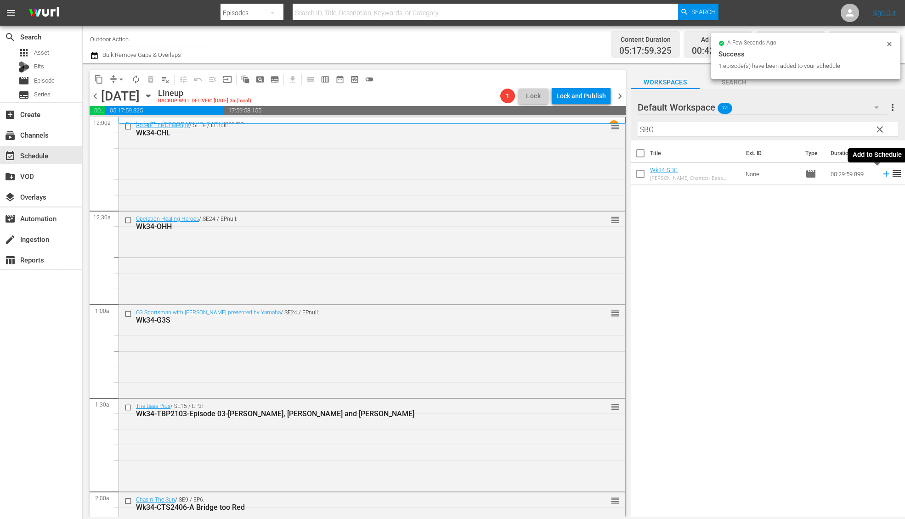
click at [883, 175] on icon at bounding box center [886, 174] width 6 height 6
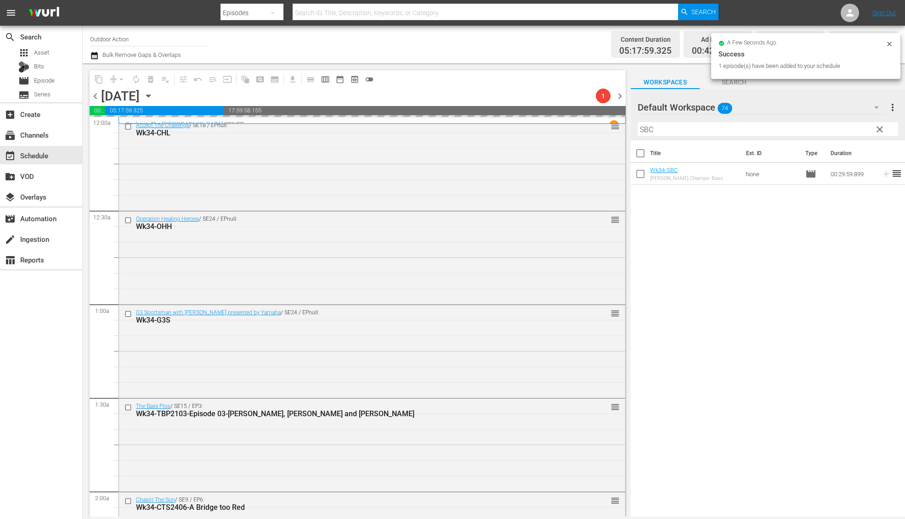
click at [845, 132] on input "SBC" at bounding box center [767, 129] width 260 height 15
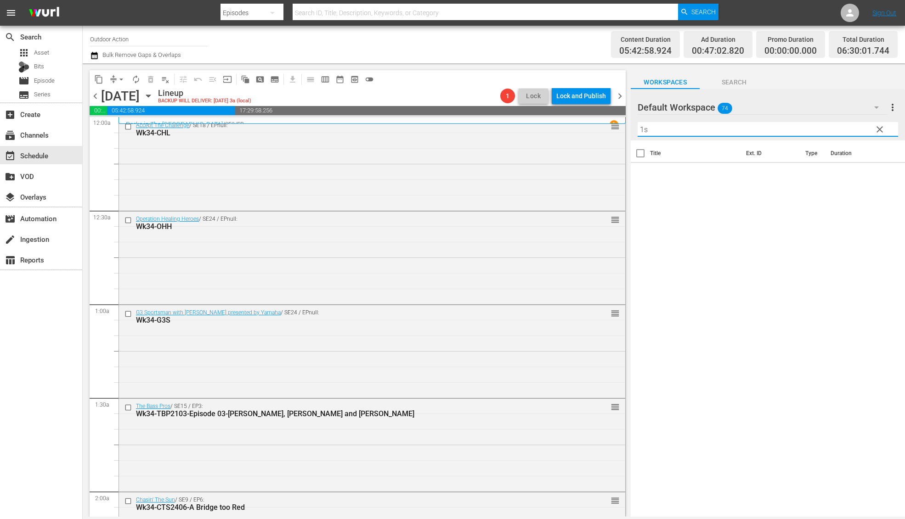
type input "1"
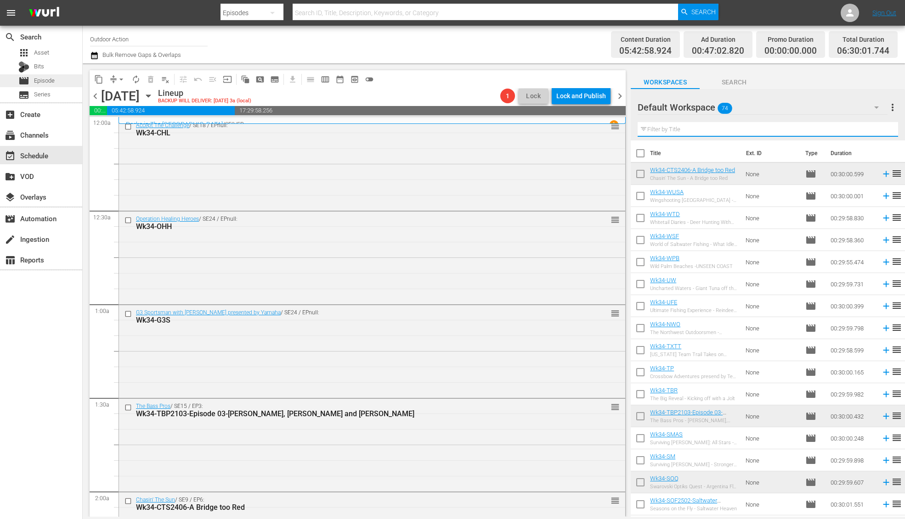
click at [43, 76] on div "movie Episode" at bounding box center [36, 80] width 36 height 13
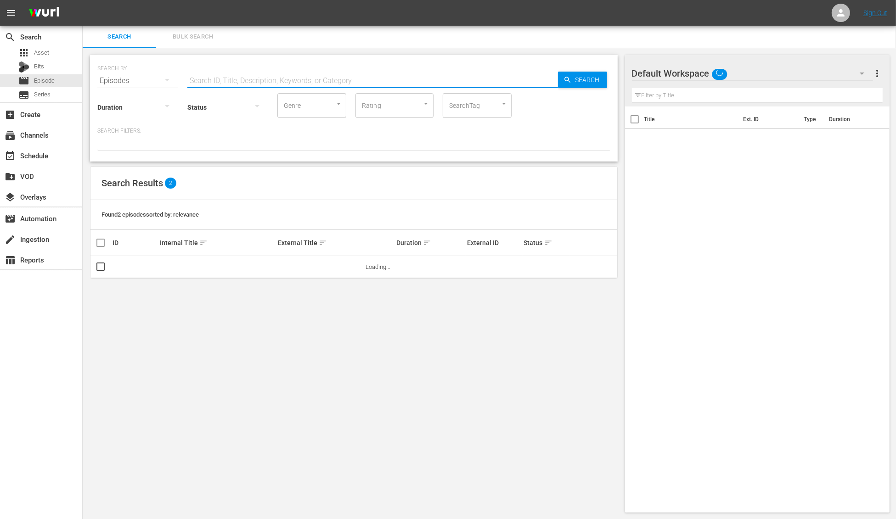
click at [213, 79] on input "text" at bounding box center [372, 81] width 371 height 22
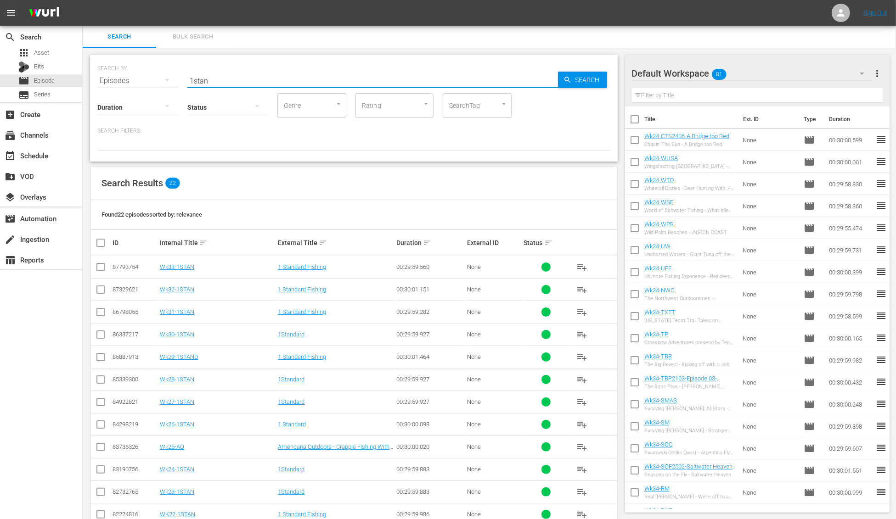
type input "1stan"
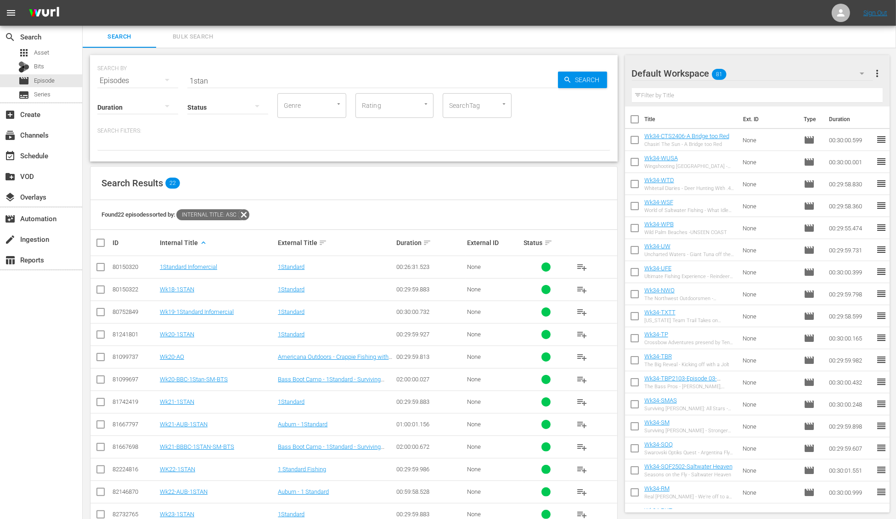
click at [270, 180] on div "Search Results 22" at bounding box center [353, 184] width 527 height 34
click at [100, 290] on input "checkbox" at bounding box center [100, 291] width 11 height 11
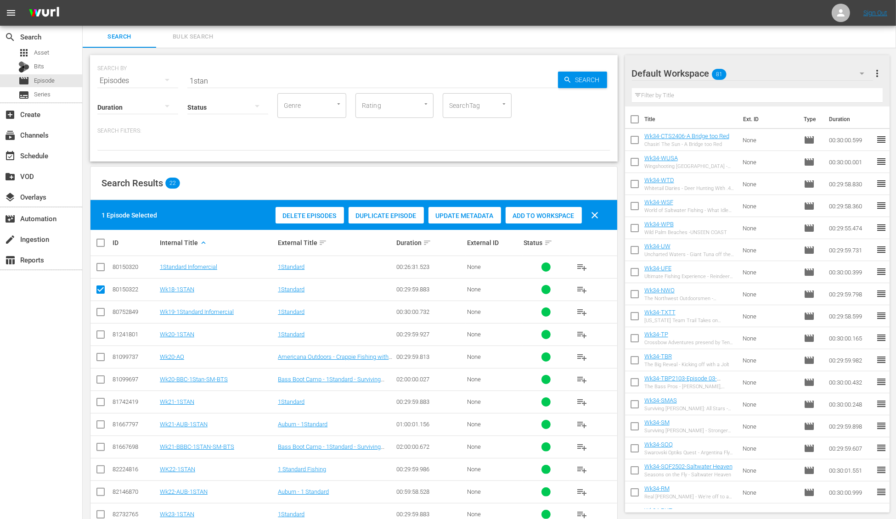
click at [406, 215] on span "Duplicate Episode" at bounding box center [386, 215] width 75 height 7
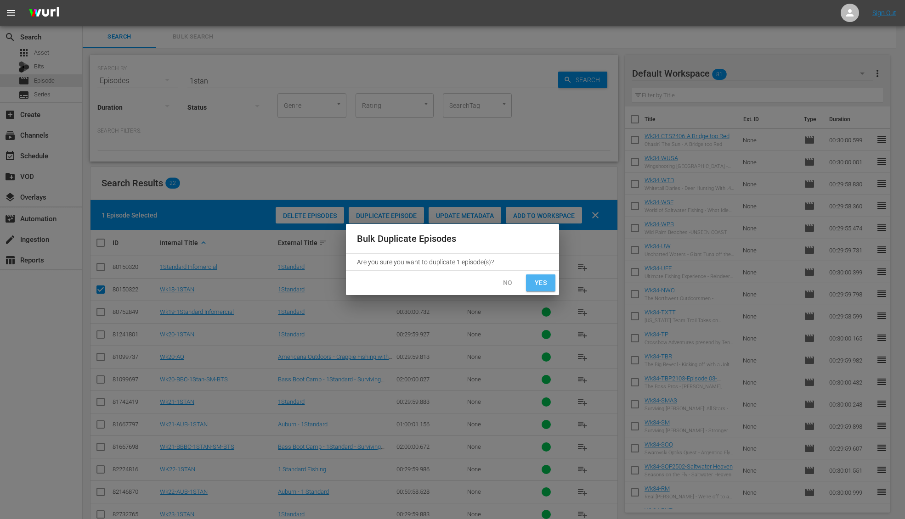
click at [542, 285] on span "Yes" at bounding box center [540, 282] width 15 height 11
checkbox input "false"
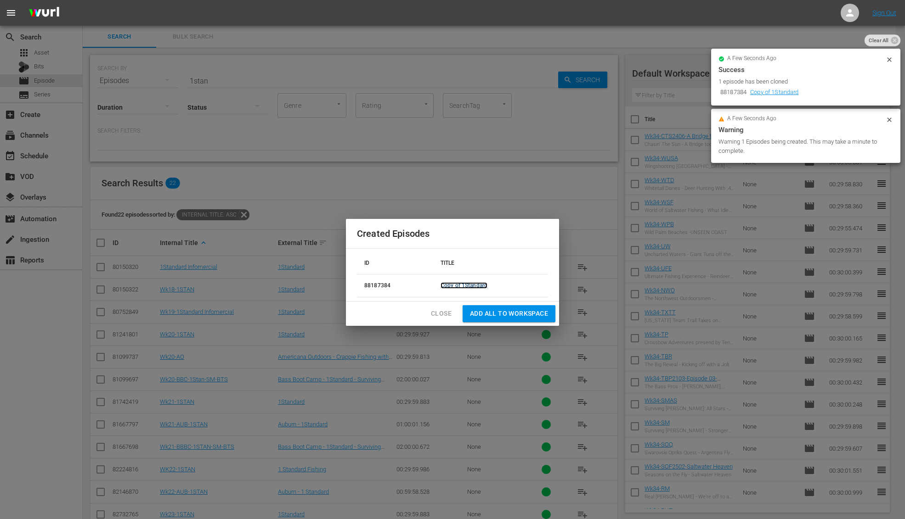
click at [452, 287] on link "Copy of 1Standard" at bounding box center [463, 285] width 47 height 6
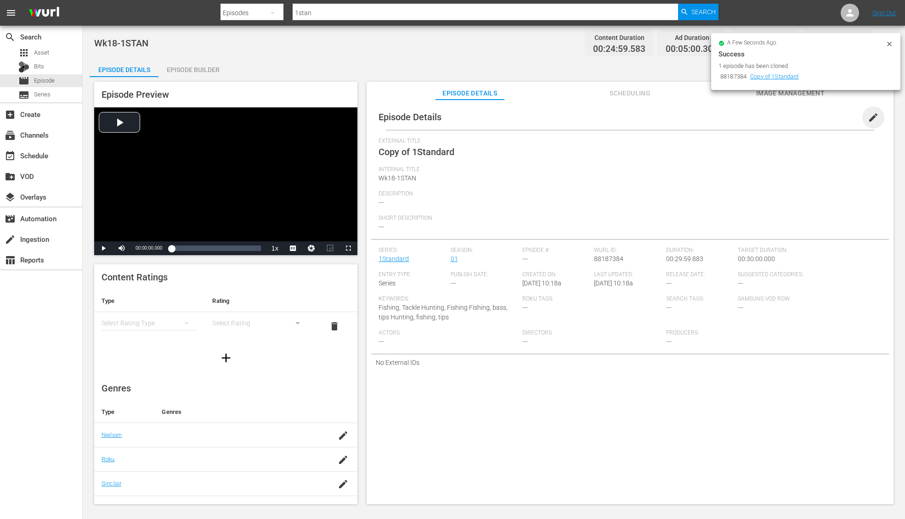
click at [869, 121] on span "edit" at bounding box center [872, 117] width 11 height 11
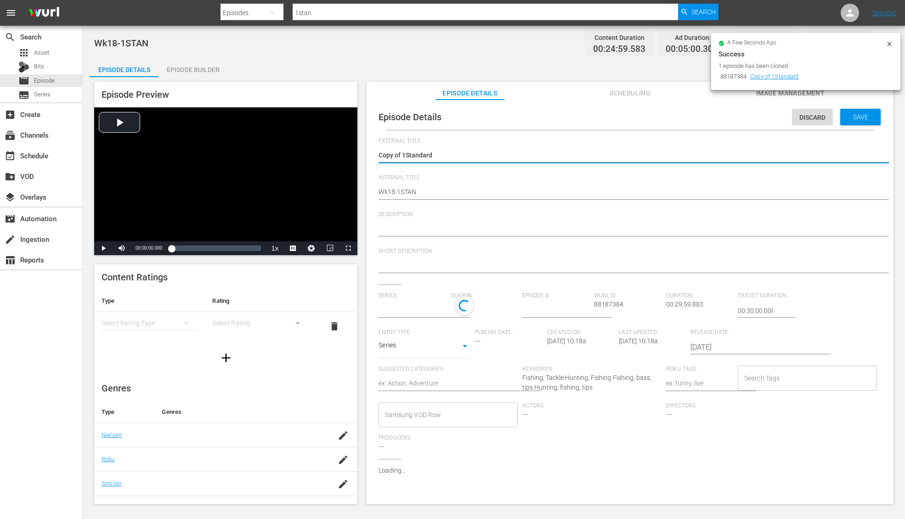
type input "1Standard"
click at [401, 155] on textarea "Copy of 1Standard" at bounding box center [627, 156] width 498 height 11
type textarea "Copy of1Standard"
type textarea "Copy o1Standard"
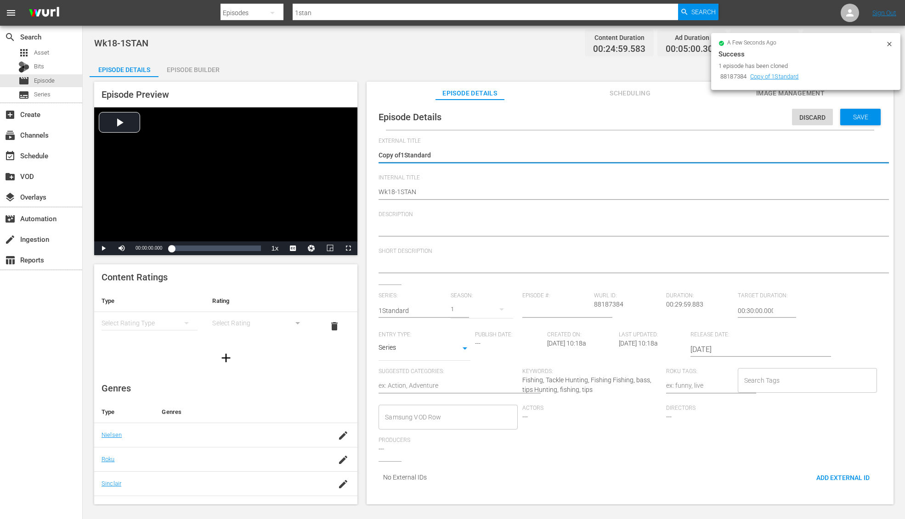
type textarea "Copy o1Standard"
type textarea "Copy 1Standard"
type textarea "Copy1Standard"
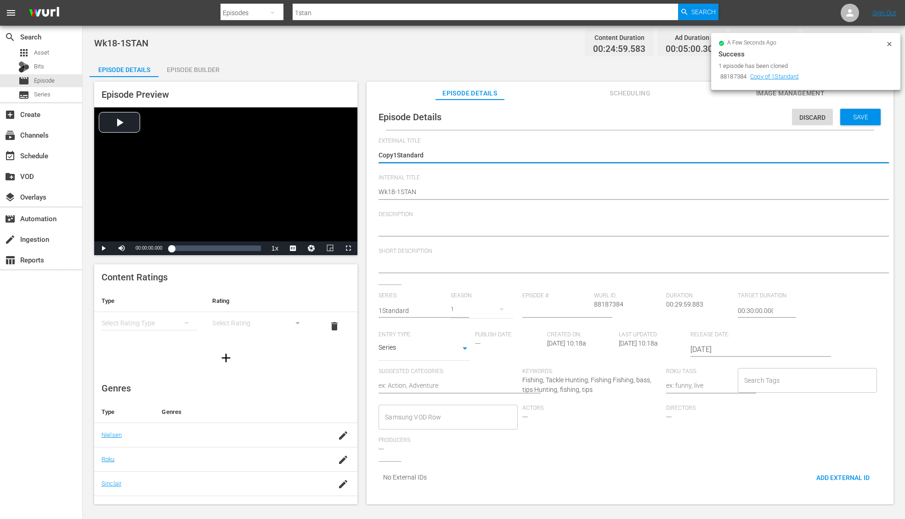
type textarea "Cop1Standard"
type textarea "Co1Standard"
type textarea "C1Standard"
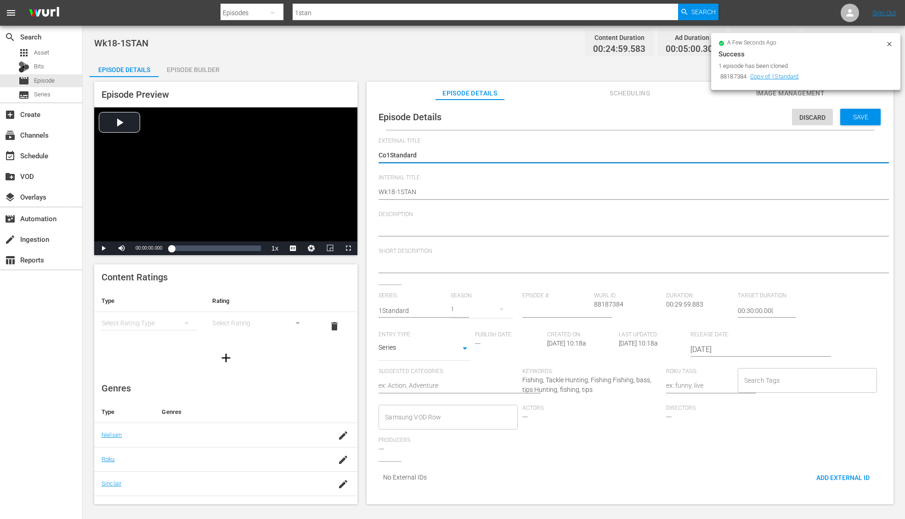
type textarea "C1Standard"
type textarea "1Standard"
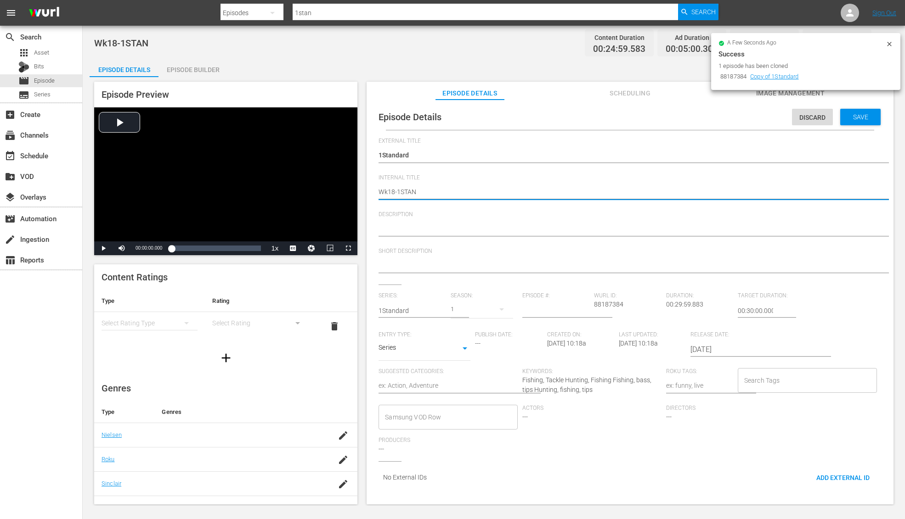
type textarea "Wk1-1STAN"
type textarea "Wk-1STAN"
type textarea "Wk3-1STAN"
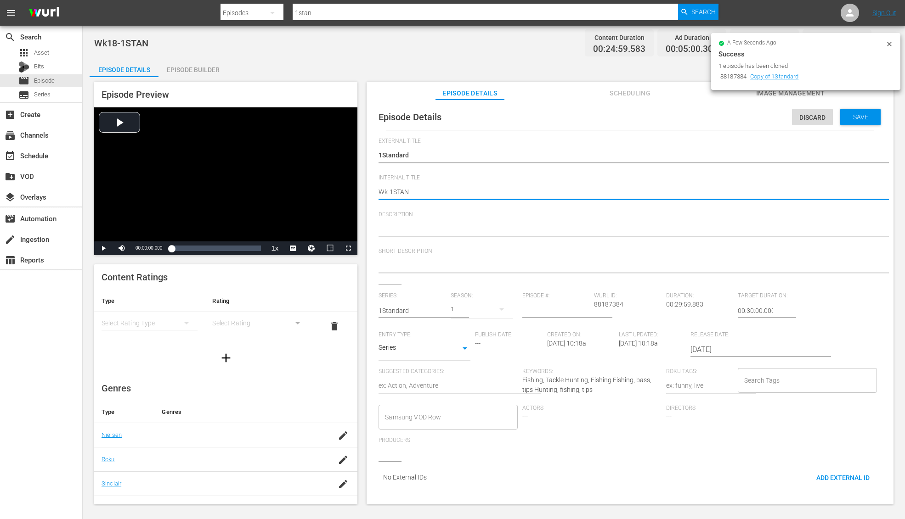
type textarea "Wk3-1STAN"
type textarea "Wk34-1STAN"
click at [862, 120] on span "Save" at bounding box center [860, 116] width 30 height 7
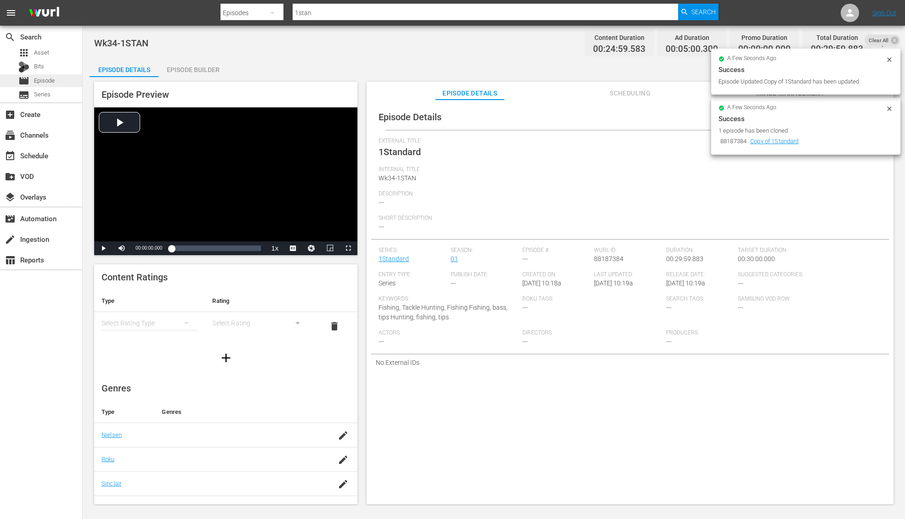
click at [55, 80] on div "movie Episode" at bounding box center [41, 80] width 82 height 13
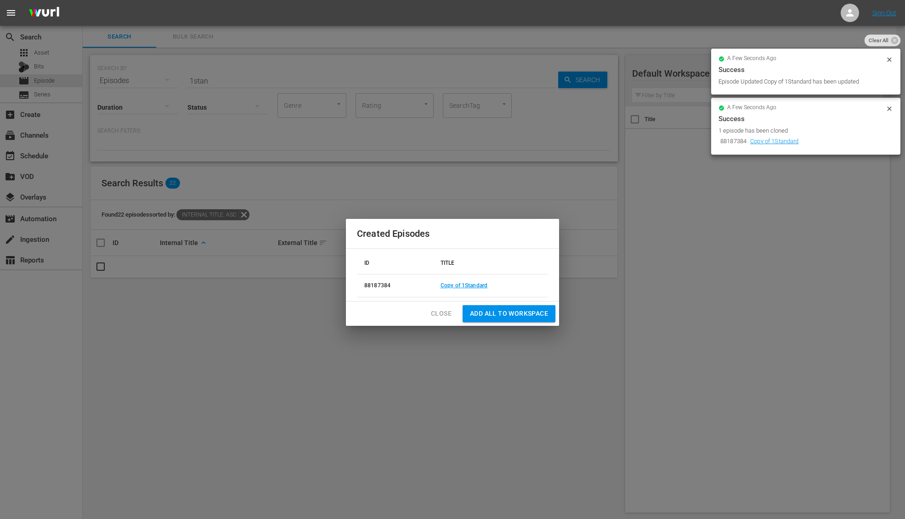
click at [446, 312] on span "Close" at bounding box center [441, 313] width 21 height 11
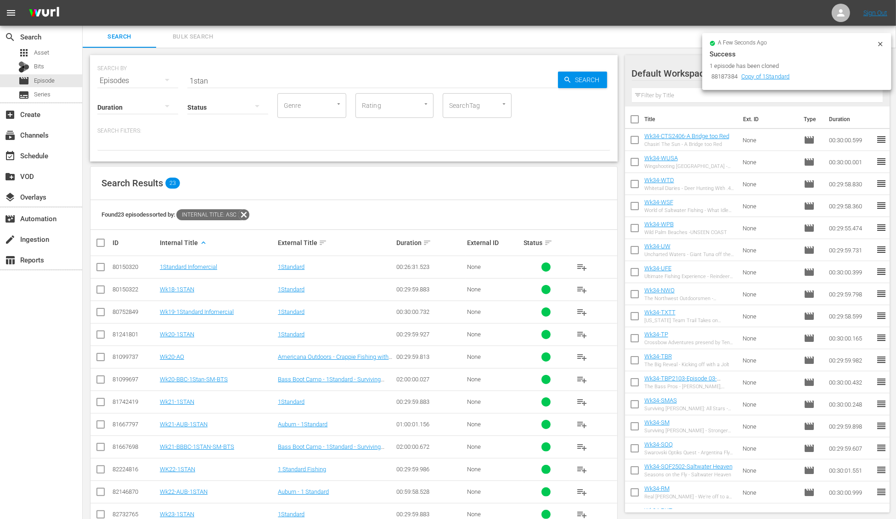
click at [212, 78] on input "1stan" at bounding box center [372, 81] width 371 height 22
type input "wk34-1stan"
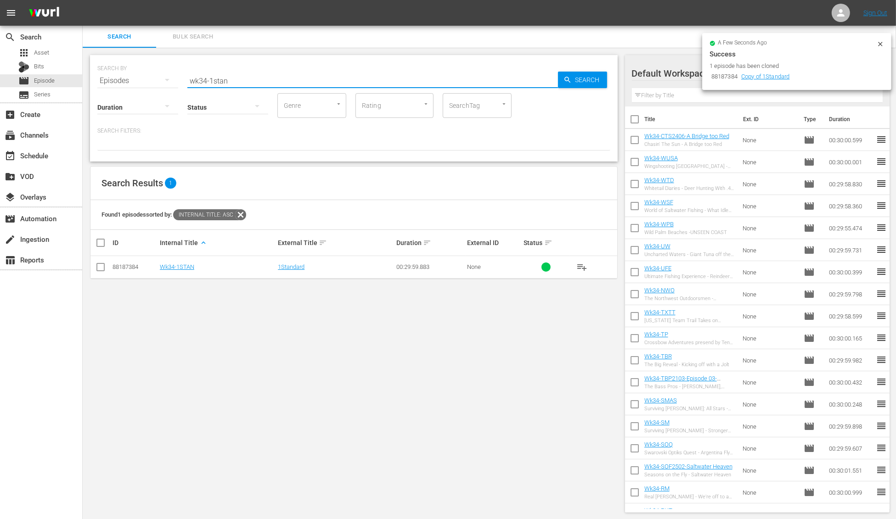
click at [581, 268] on span "playlist_add" at bounding box center [582, 267] width 11 height 11
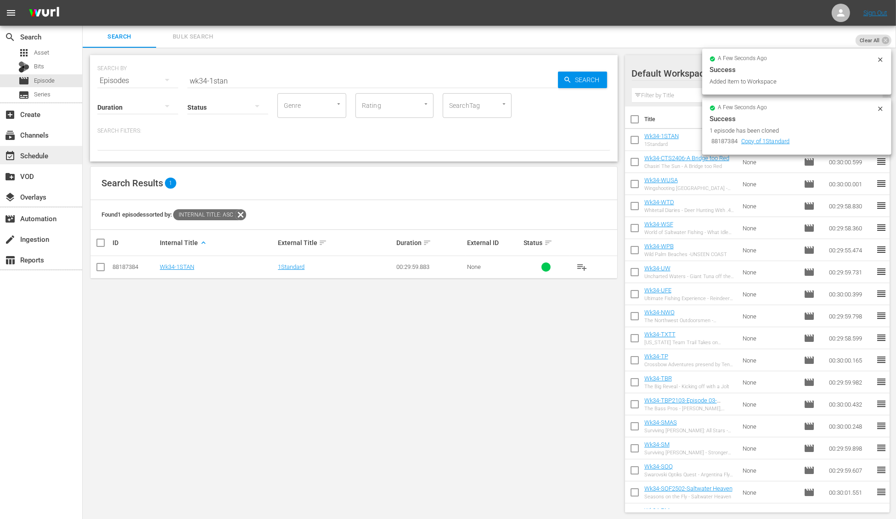
click at [43, 155] on div "event_available Schedule" at bounding box center [25, 154] width 51 height 8
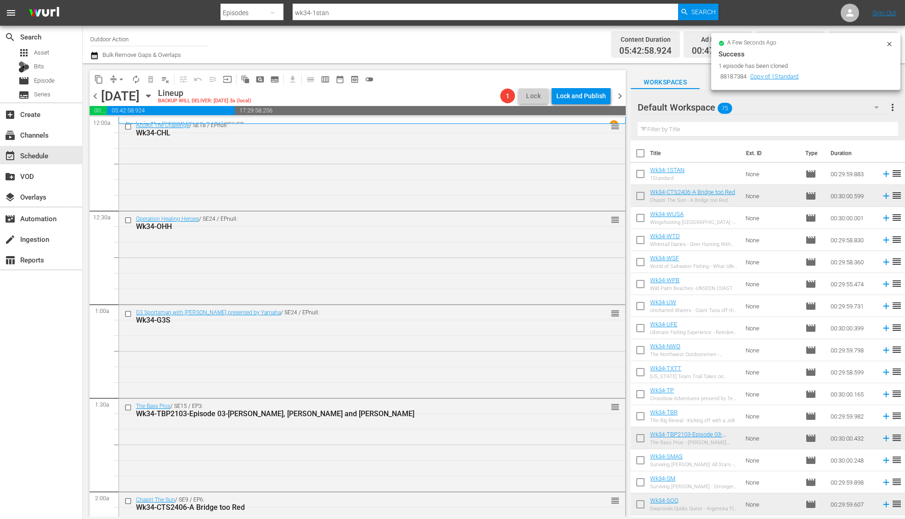
click at [887, 45] on icon at bounding box center [888, 43] width 7 height 7
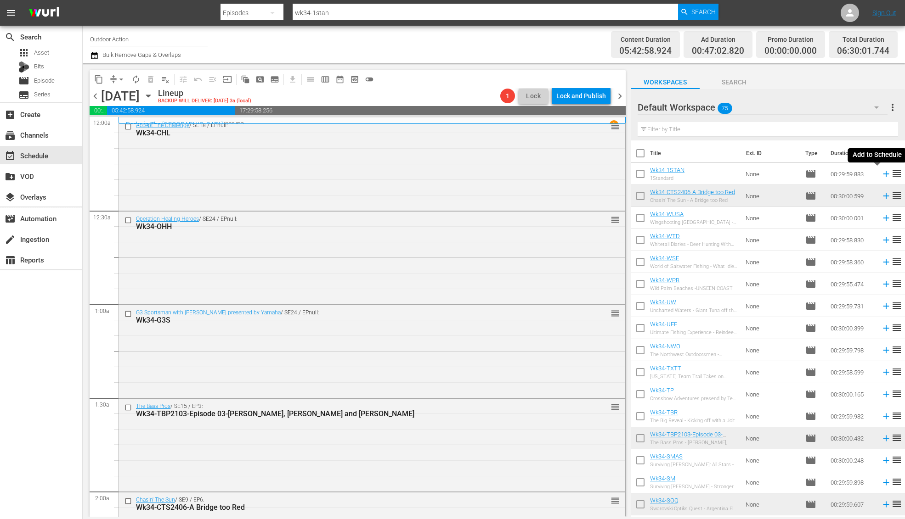
click at [881, 175] on icon at bounding box center [886, 174] width 10 height 10
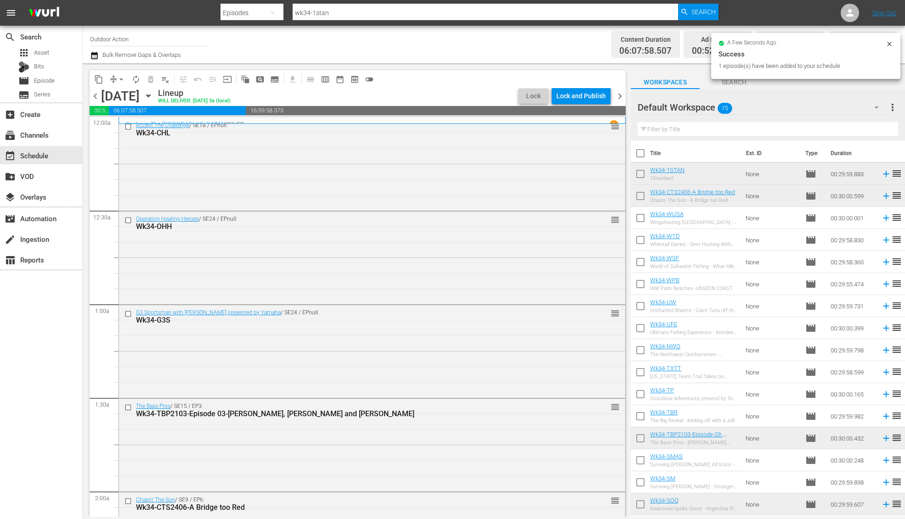
click at [742, 133] on input "text" at bounding box center [767, 129] width 260 height 15
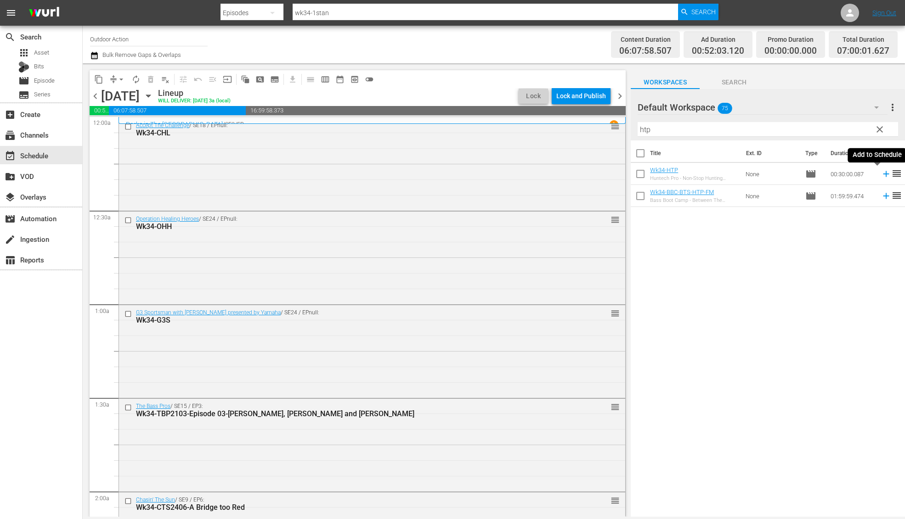
click at [881, 173] on icon at bounding box center [886, 174] width 10 height 10
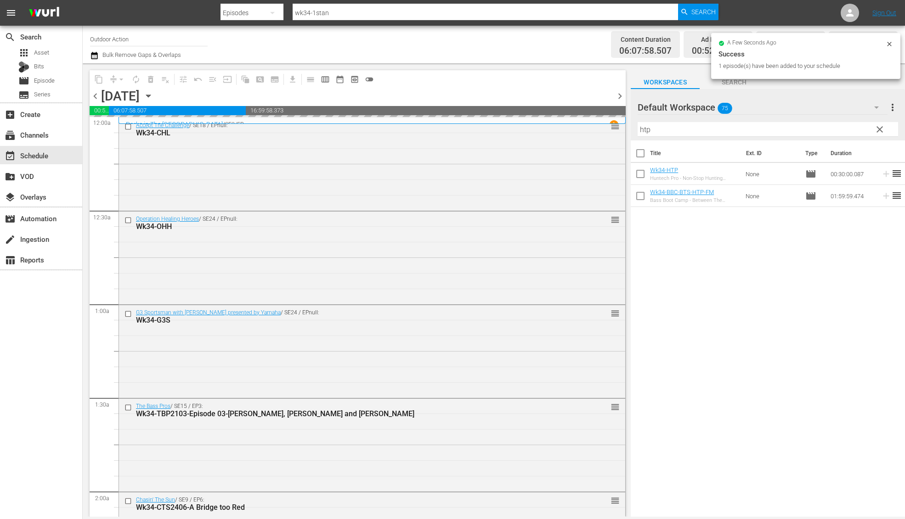
click at [778, 131] on input "htp" at bounding box center [767, 129] width 260 height 15
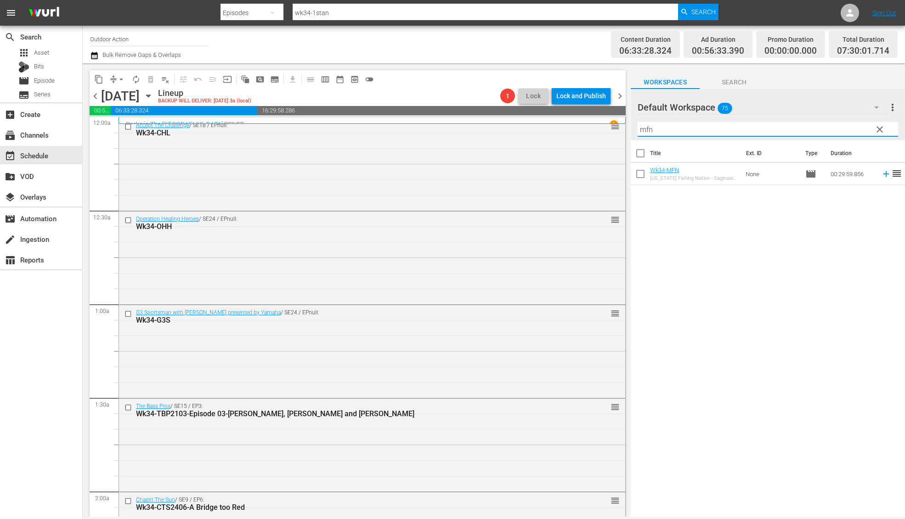
click at [883, 174] on icon at bounding box center [886, 174] width 6 height 6
click at [809, 124] on input "mfn" at bounding box center [767, 129] width 260 height 15
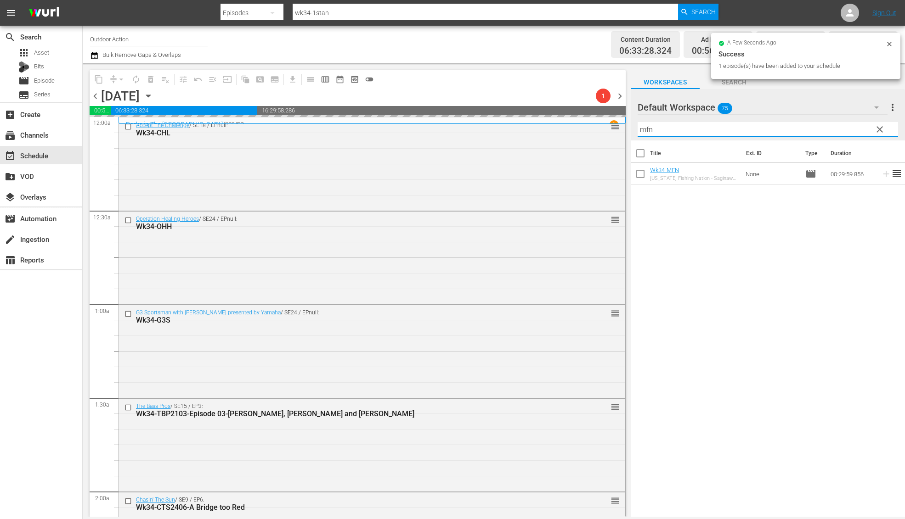
click at [809, 124] on input "mfn" at bounding box center [767, 129] width 260 height 15
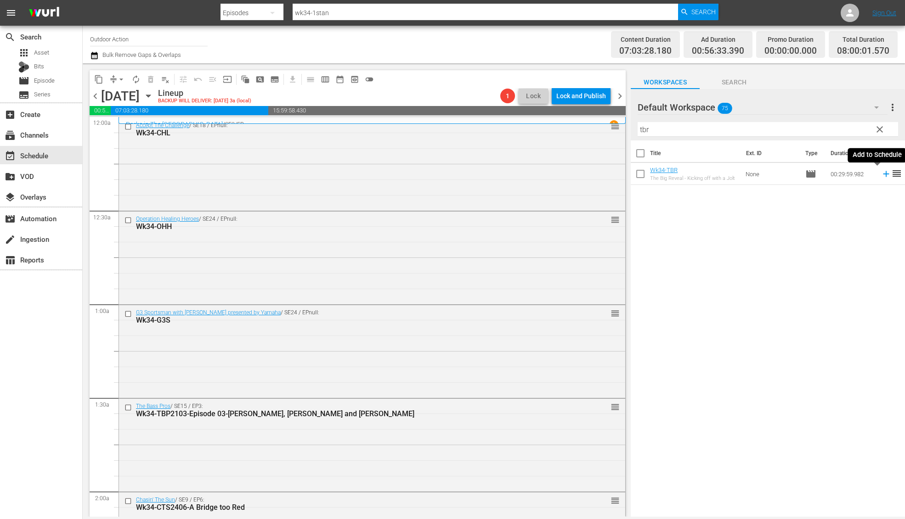
click at [881, 173] on icon at bounding box center [886, 174] width 10 height 10
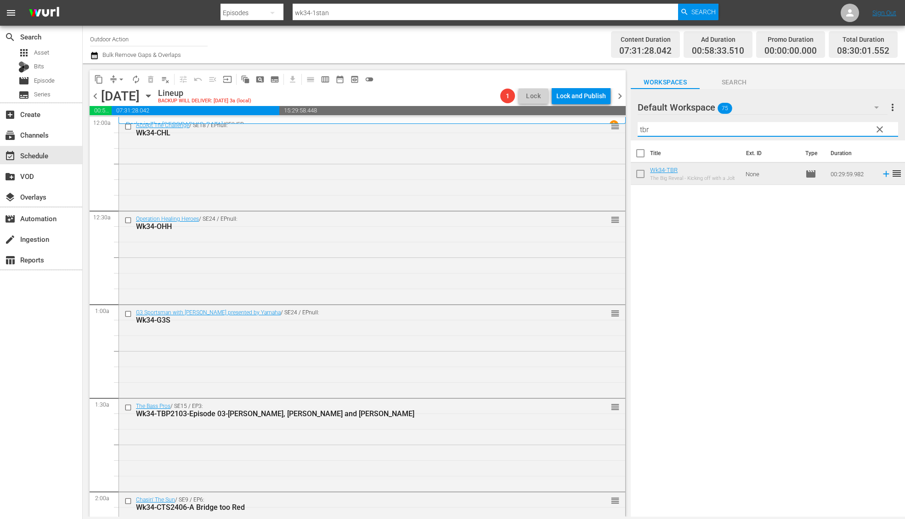
click at [802, 124] on input "tbr" at bounding box center [767, 129] width 260 height 15
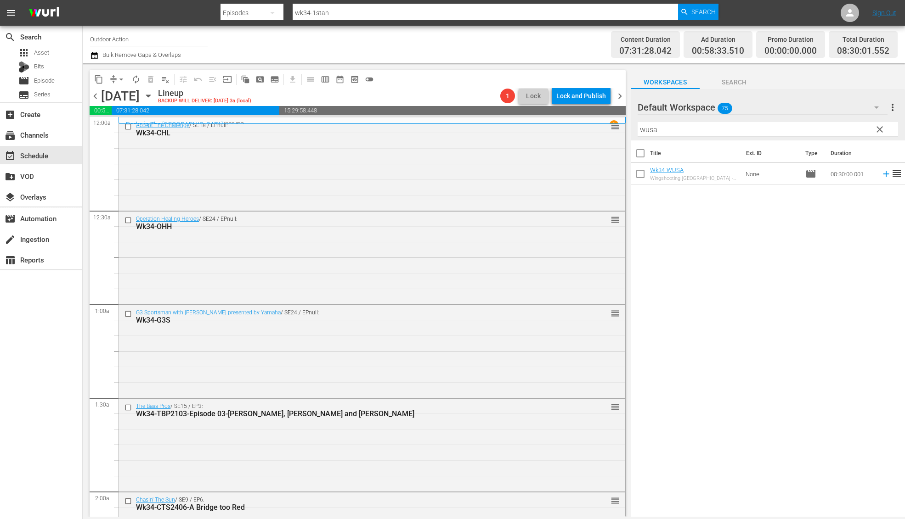
click at [891, 172] on span "reorder" at bounding box center [896, 173] width 11 height 11
click at [881, 169] on icon at bounding box center [886, 174] width 10 height 10
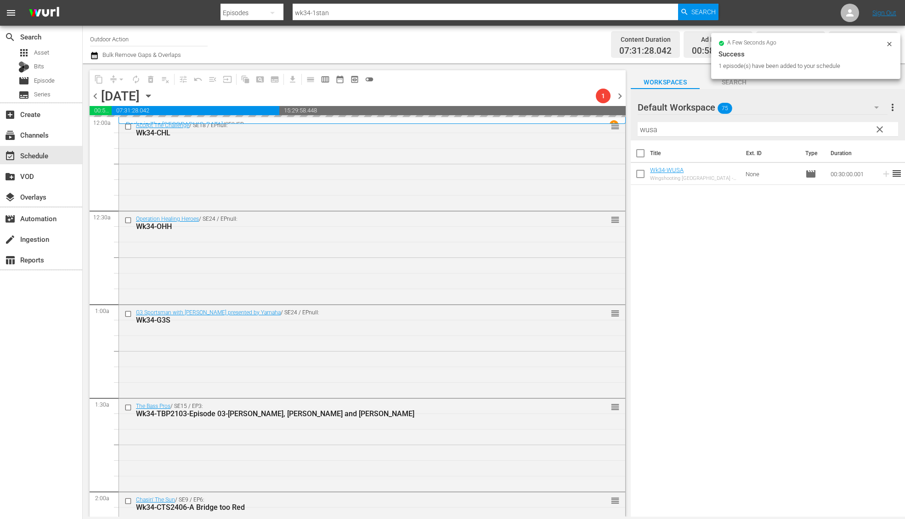
click at [788, 126] on input "wusa" at bounding box center [767, 129] width 260 height 15
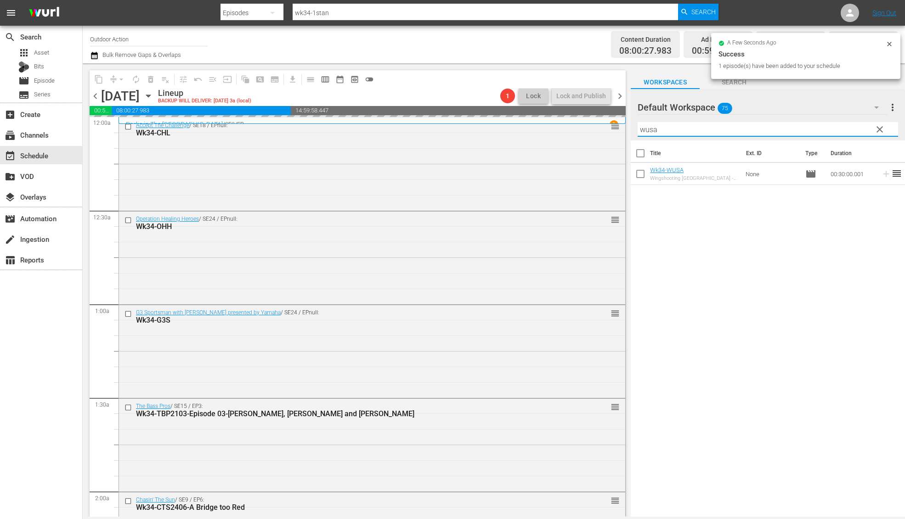
click at [788, 126] on input "wusa" at bounding box center [767, 129] width 260 height 15
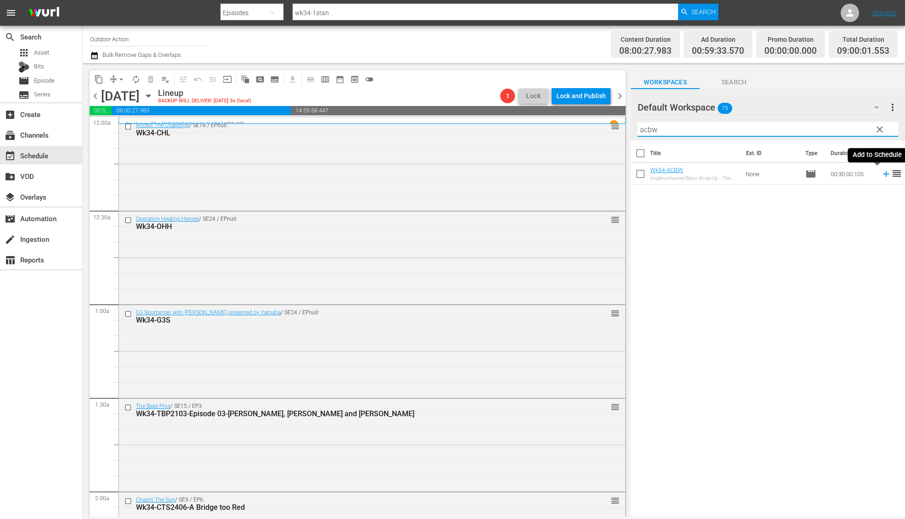
click at [881, 172] on icon at bounding box center [886, 174] width 10 height 10
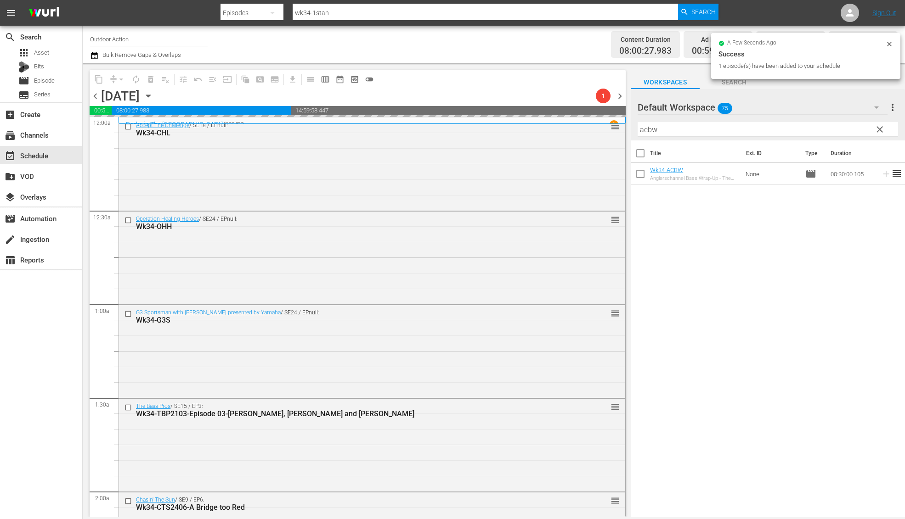
click at [825, 124] on input "acbw" at bounding box center [767, 129] width 260 height 15
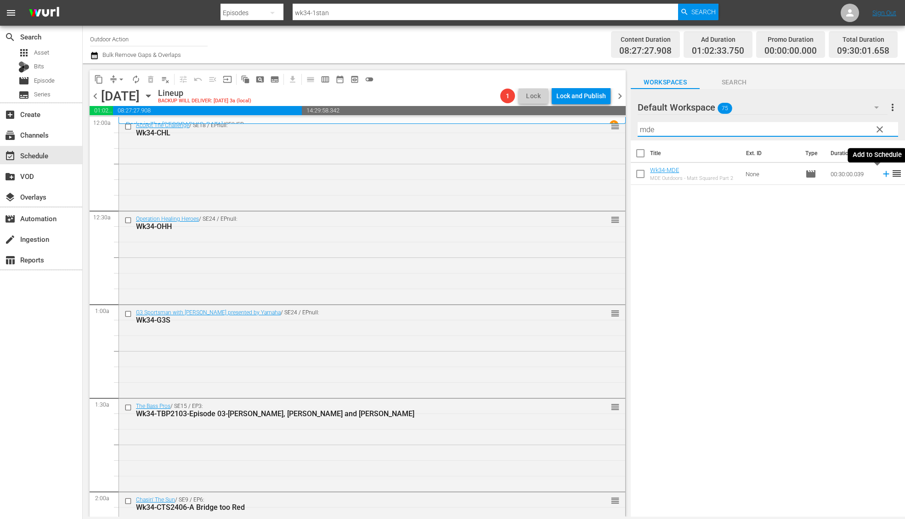
click at [881, 173] on icon at bounding box center [886, 174] width 10 height 10
click at [827, 119] on div "Filter by Title mde" at bounding box center [767, 129] width 260 height 22
click at [821, 124] on input "mde" at bounding box center [767, 129] width 260 height 15
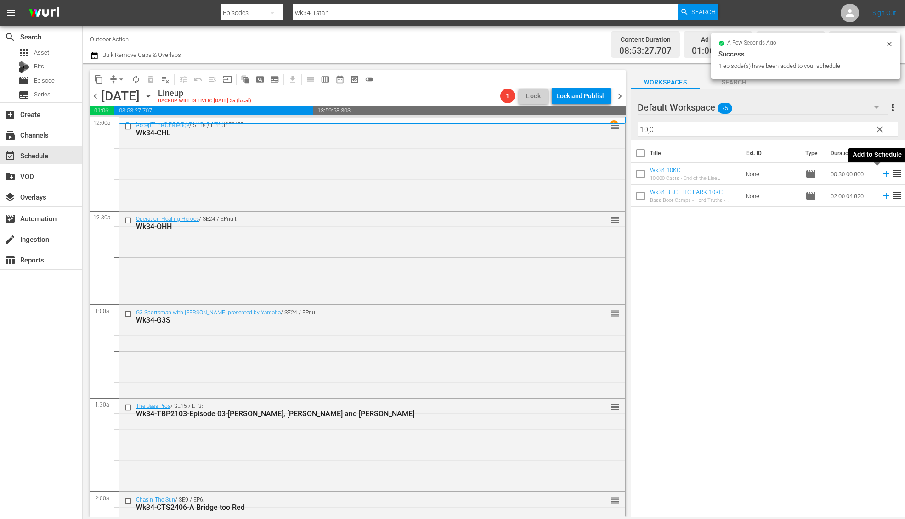
click at [883, 174] on icon at bounding box center [886, 174] width 6 height 6
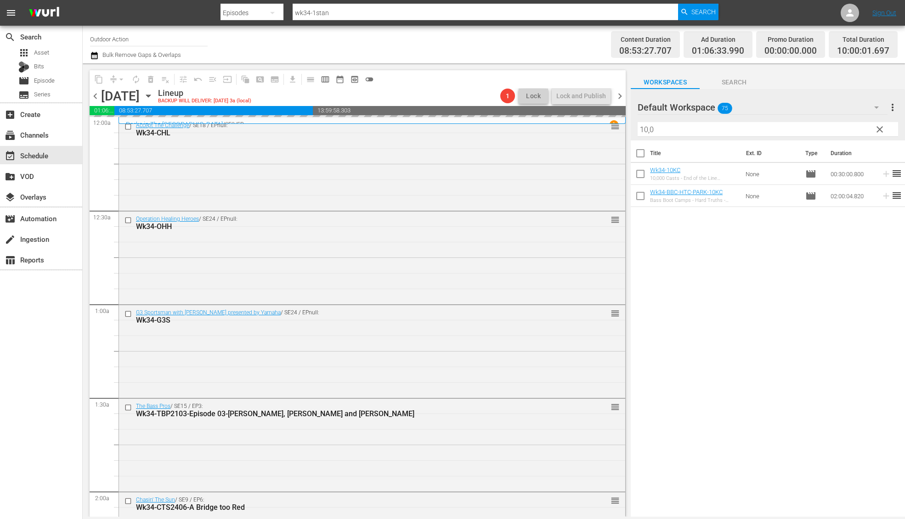
click at [810, 125] on input "10,0" at bounding box center [767, 129] width 260 height 15
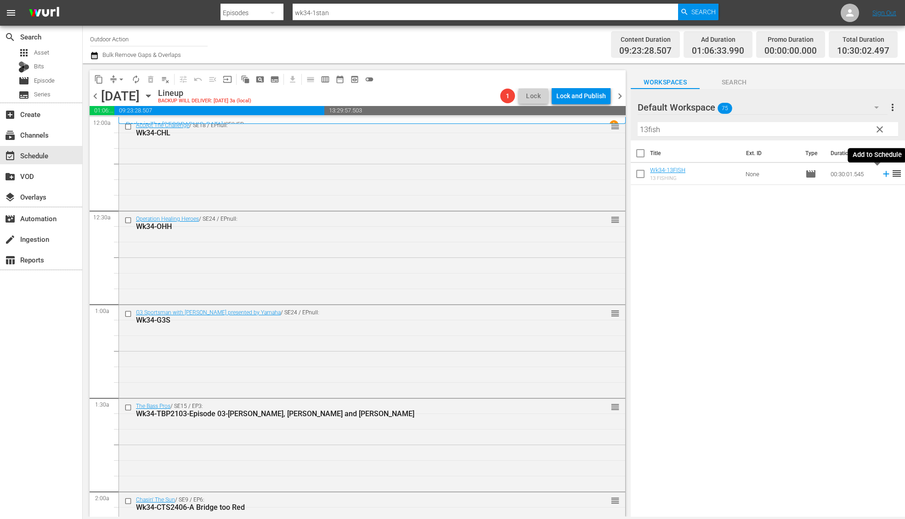
click at [881, 175] on icon at bounding box center [886, 174] width 10 height 10
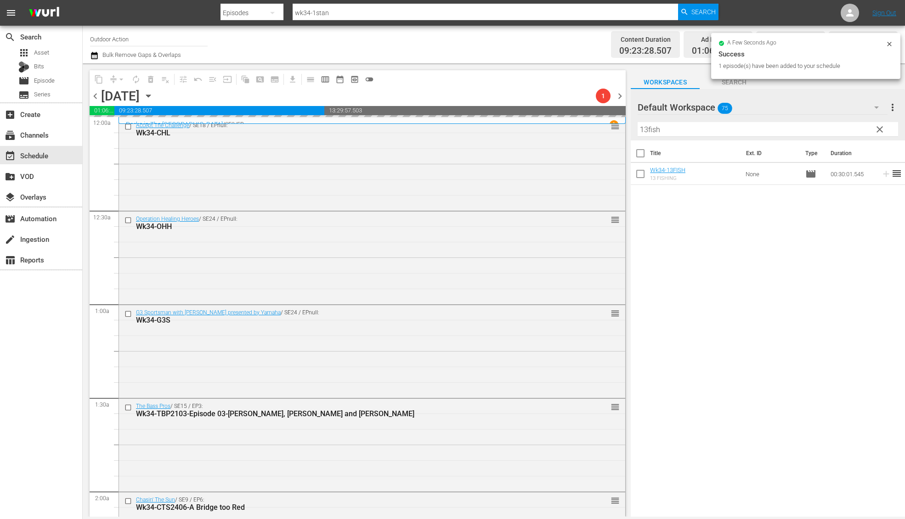
click at [819, 129] on input "13fish" at bounding box center [767, 129] width 260 height 15
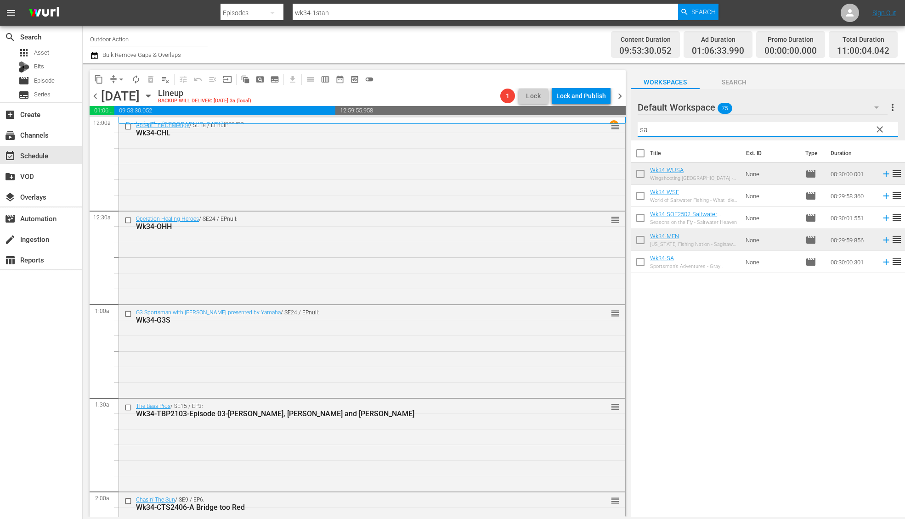
click at [881, 261] on icon at bounding box center [886, 262] width 10 height 10
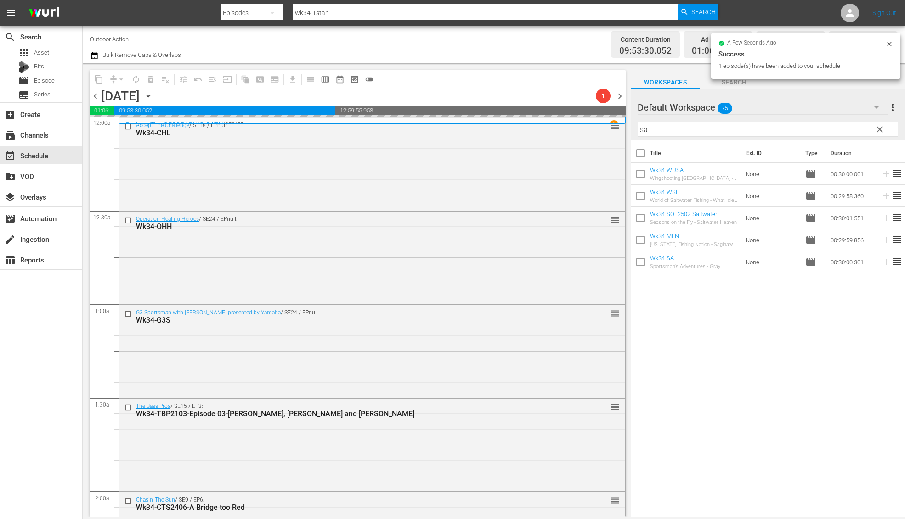
click at [786, 128] on input "sa" at bounding box center [767, 129] width 260 height 15
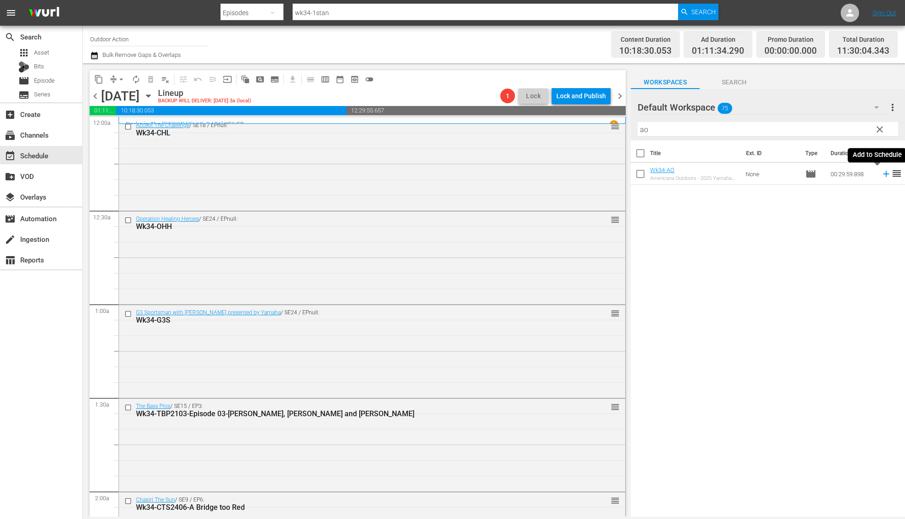
click at [881, 175] on icon at bounding box center [886, 174] width 10 height 10
click at [782, 128] on input "ao" at bounding box center [767, 129] width 260 height 15
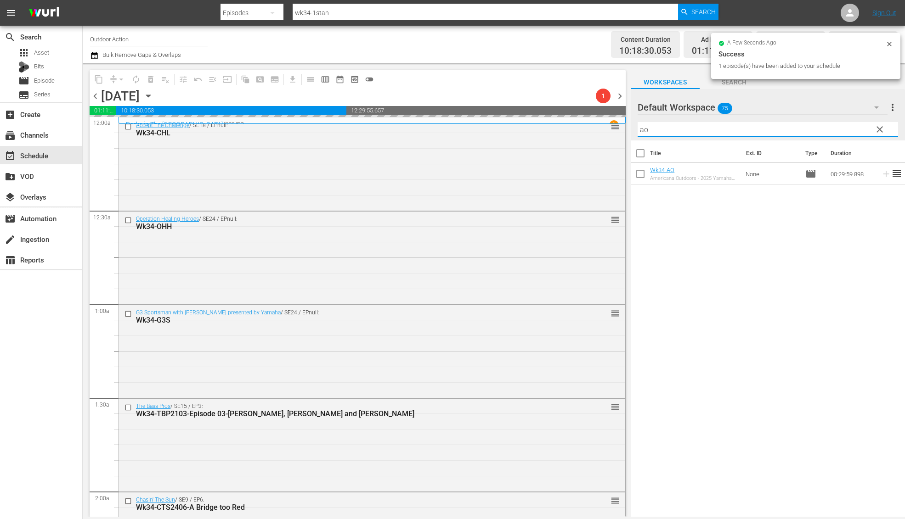
click at [782, 128] on input "ao" at bounding box center [767, 129] width 260 height 15
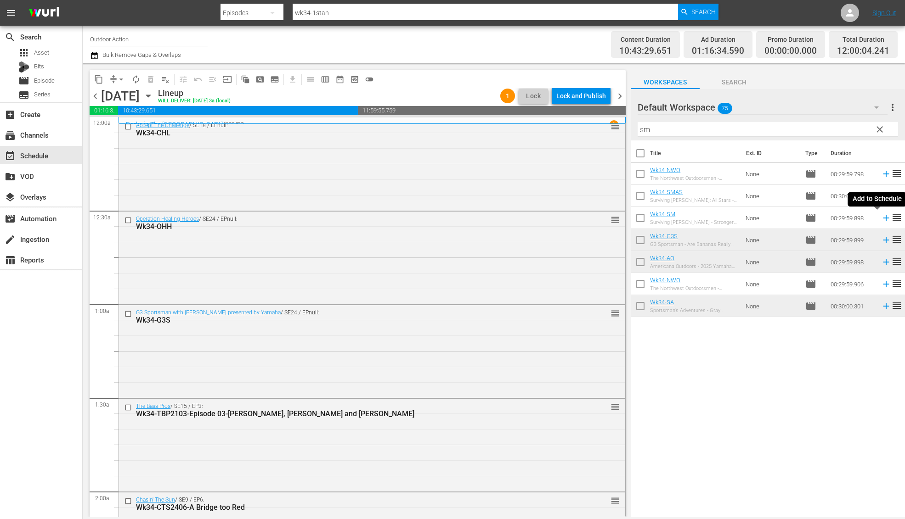
click at [881, 219] on icon at bounding box center [886, 218] width 10 height 10
click at [813, 129] on input "sm" at bounding box center [767, 129] width 260 height 15
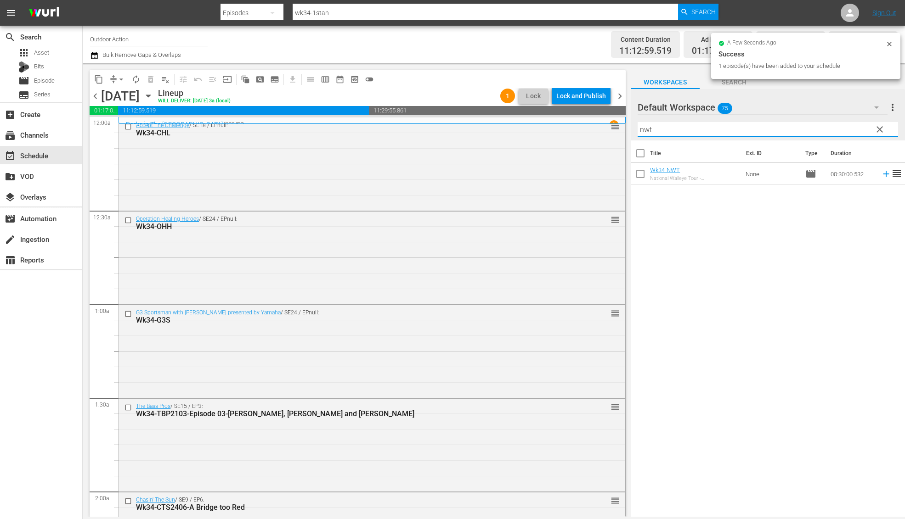
click at [883, 173] on icon at bounding box center [886, 174] width 6 height 6
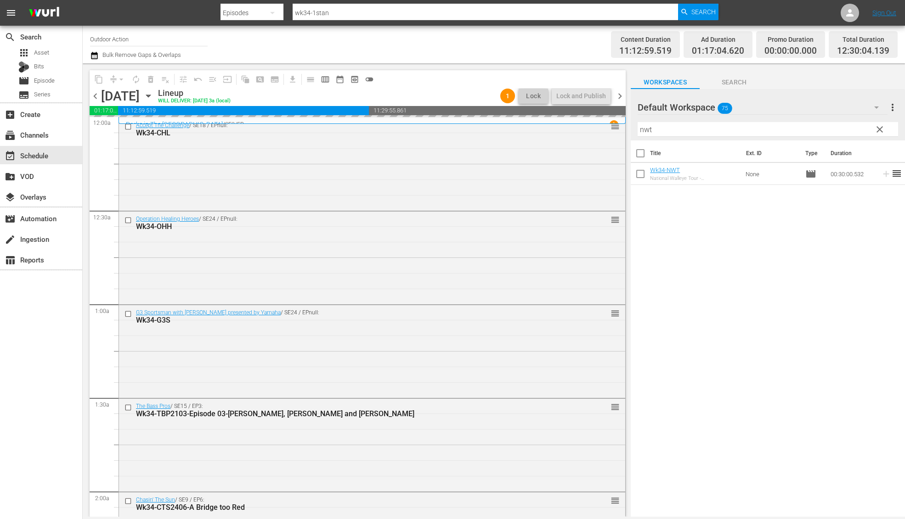
click at [818, 128] on input "nwt" at bounding box center [767, 129] width 260 height 15
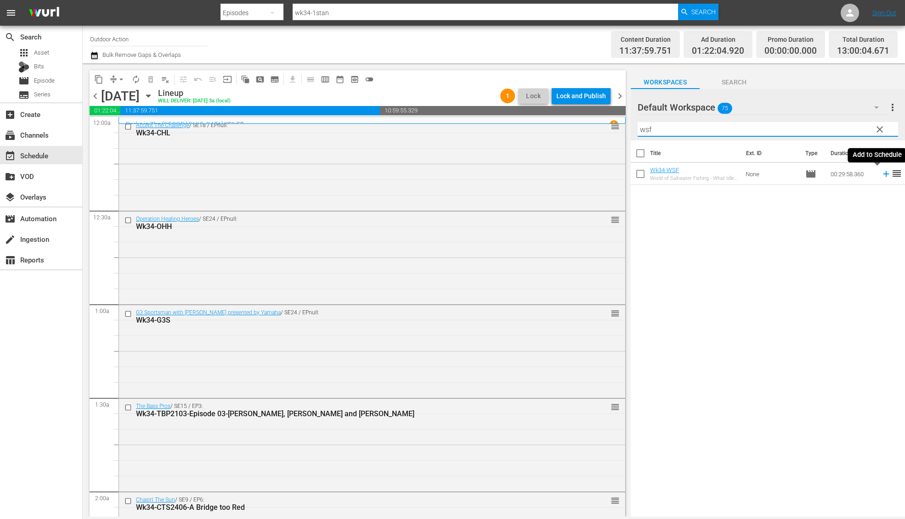
click at [883, 174] on icon at bounding box center [886, 174] width 6 height 6
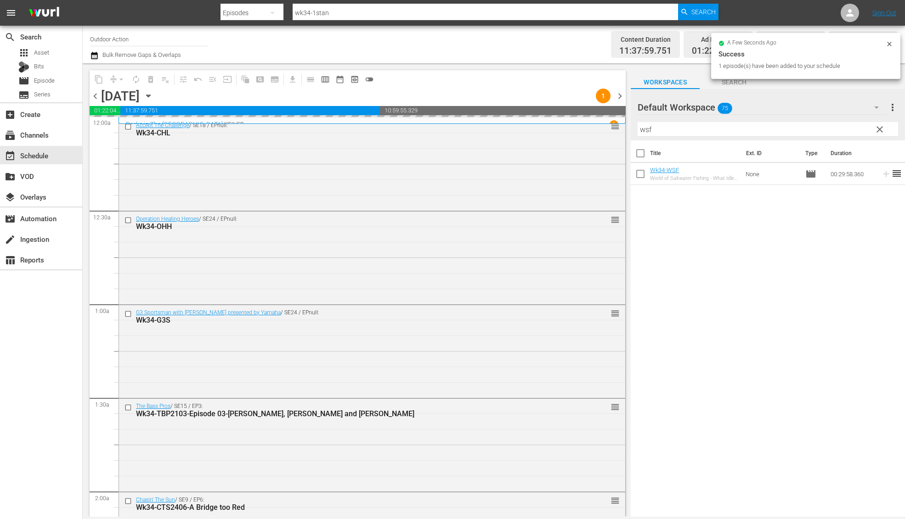
click at [833, 128] on input "wsf" at bounding box center [767, 129] width 260 height 15
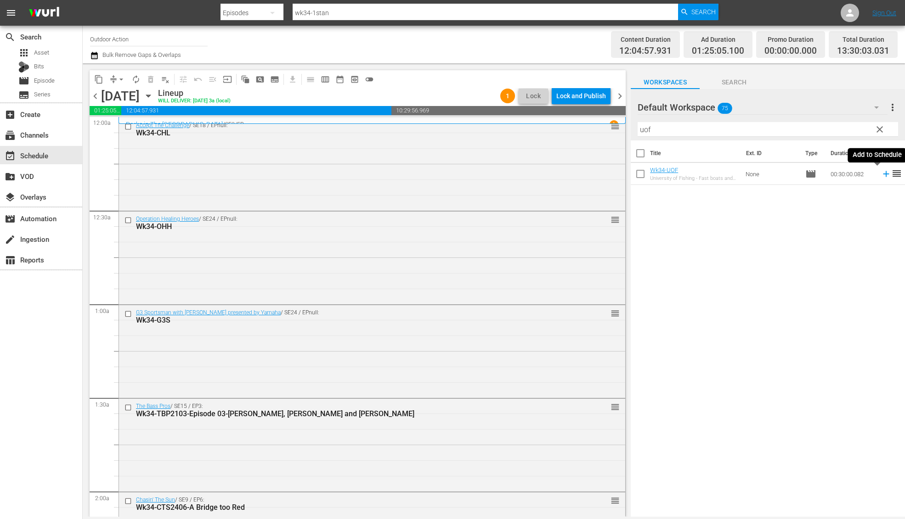
click at [883, 174] on icon at bounding box center [886, 174] width 6 height 6
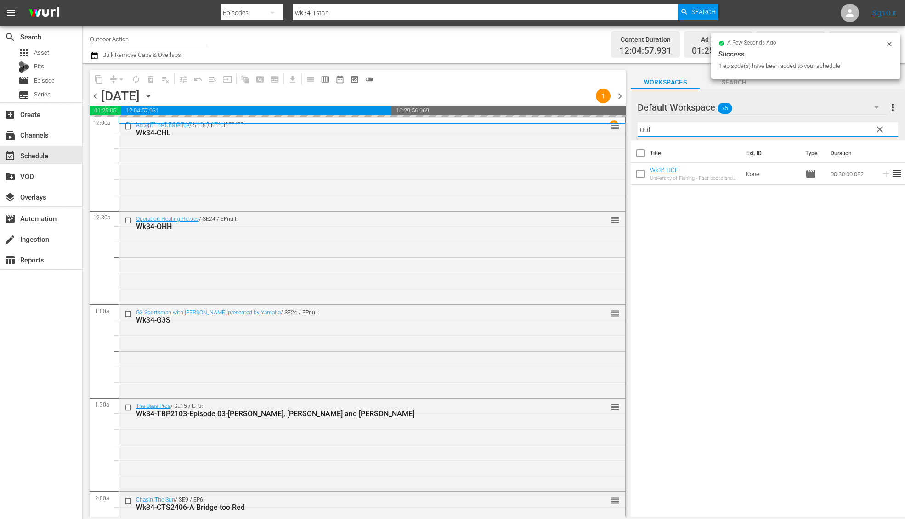
click at [844, 131] on input "uof" at bounding box center [767, 129] width 260 height 15
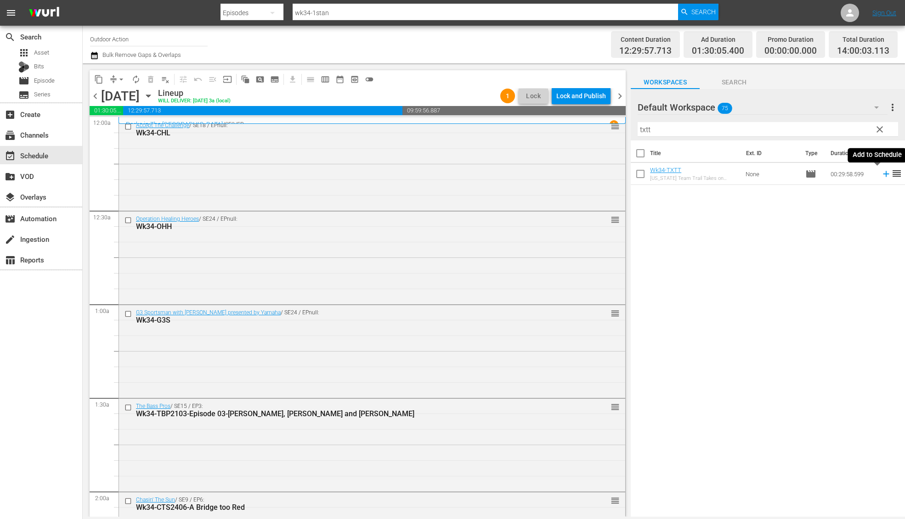
click at [881, 172] on icon at bounding box center [886, 174] width 10 height 10
click at [851, 124] on input "txtt" at bounding box center [767, 129] width 260 height 15
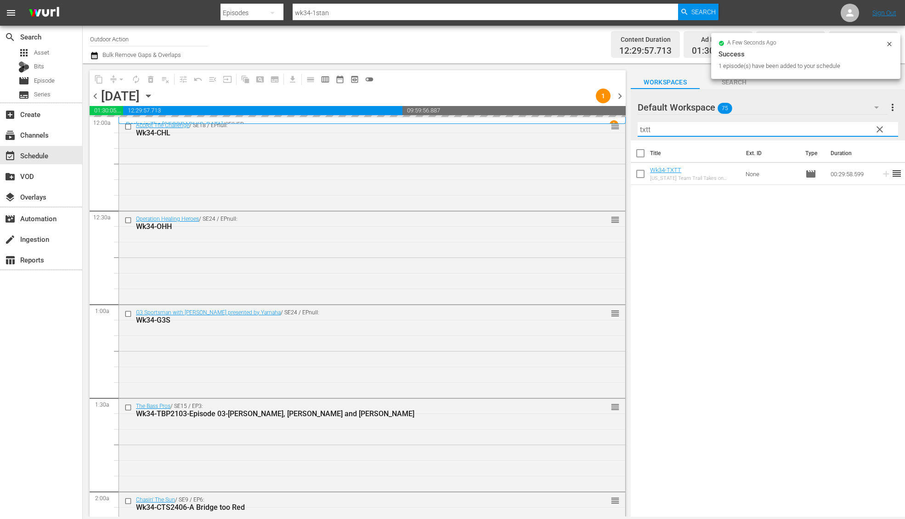
click at [851, 124] on input "txtt" at bounding box center [767, 129] width 260 height 15
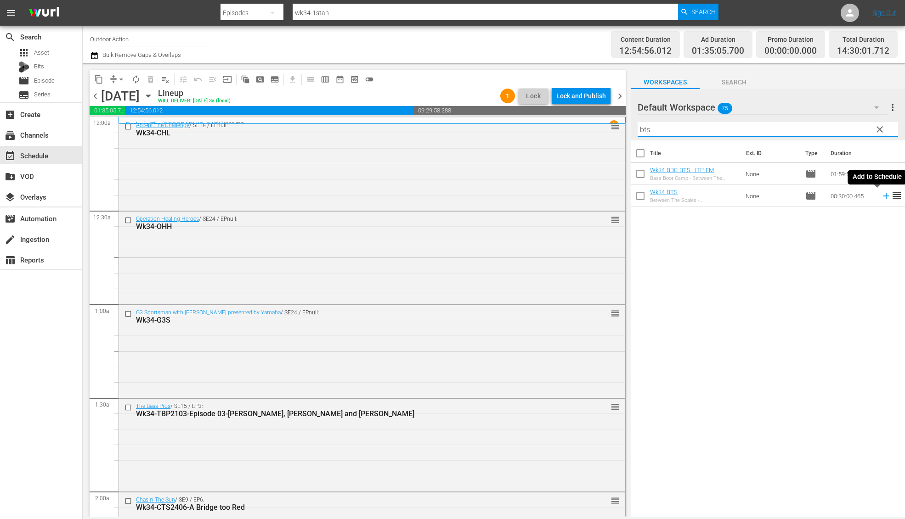
click at [881, 199] on icon at bounding box center [886, 196] width 10 height 10
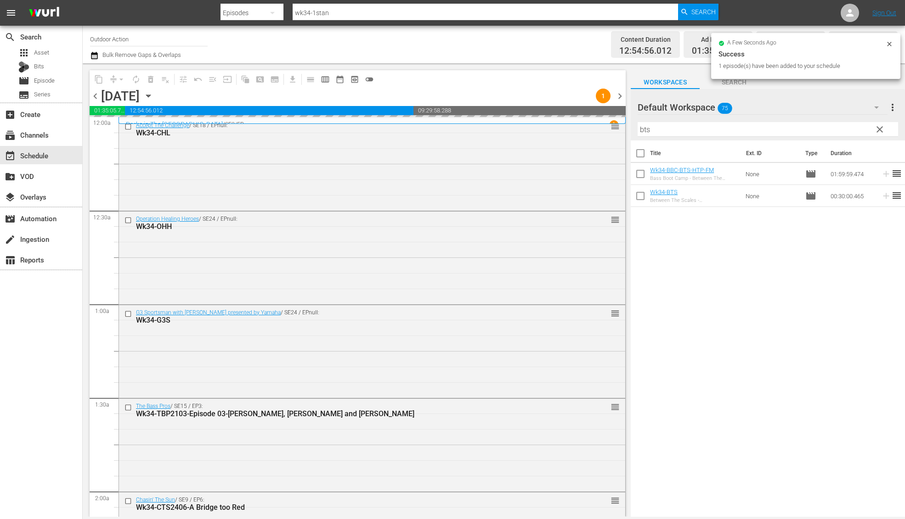
click at [826, 129] on input "bts" at bounding box center [767, 129] width 260 height 15
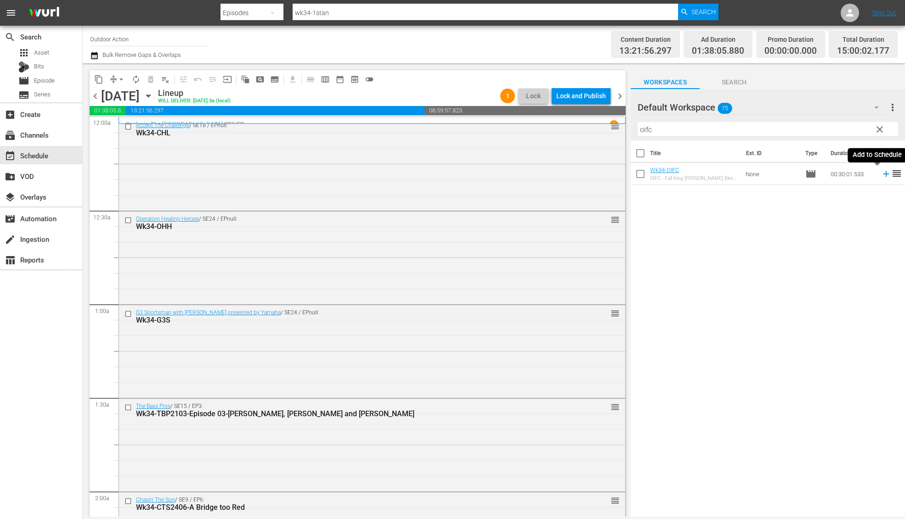
click at [881, 173] on icon at bounding box center [886, 174] width 10 height 10
click at [827, 126] on input "oifc" at bounding box center [767, 129] width 260 height 15
click at [881, 172] on icon at bounding box center [886, 174] width 10 height 10
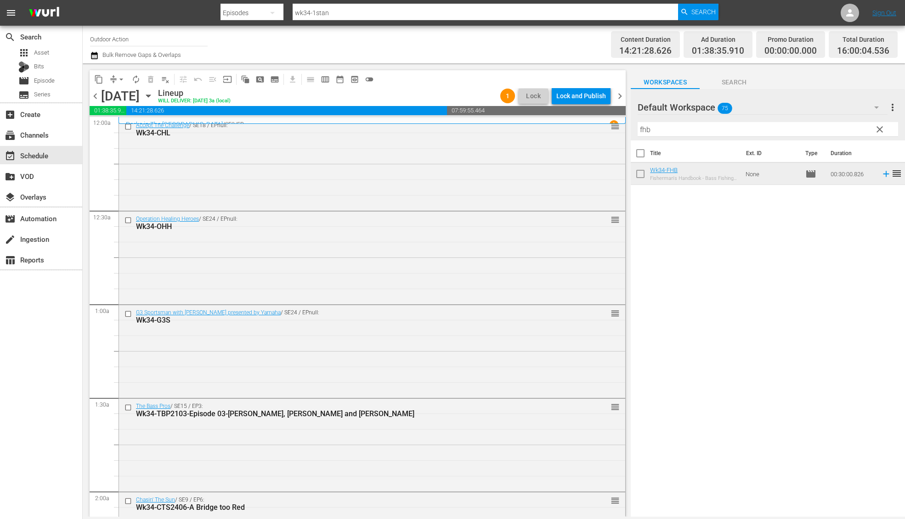
click at [735, 132] on input "fhb" at bounding box center [767, 129] width 260 height 15
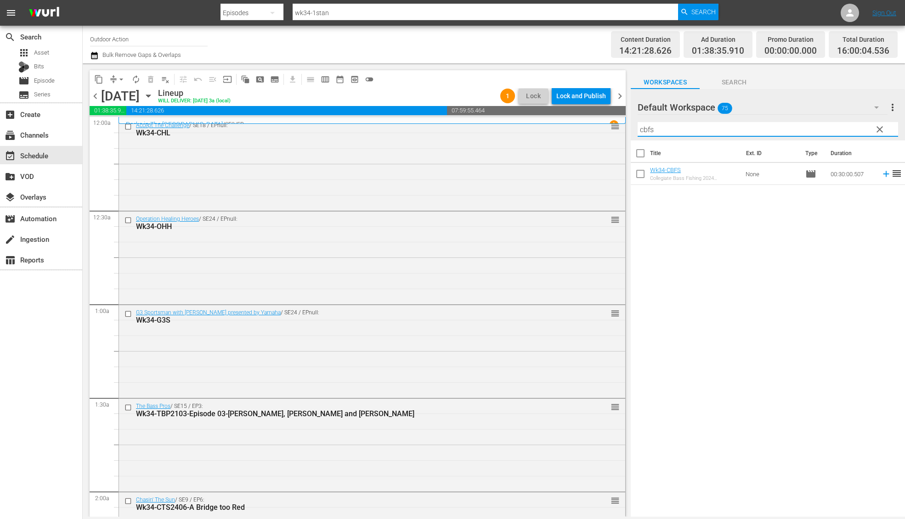
click at [881, 175] on icon at bounding box center [886, 174] width 10 height 10
click at [827, 130] on input "cbfs" at bounding box center [767, 129] width 260 height 15
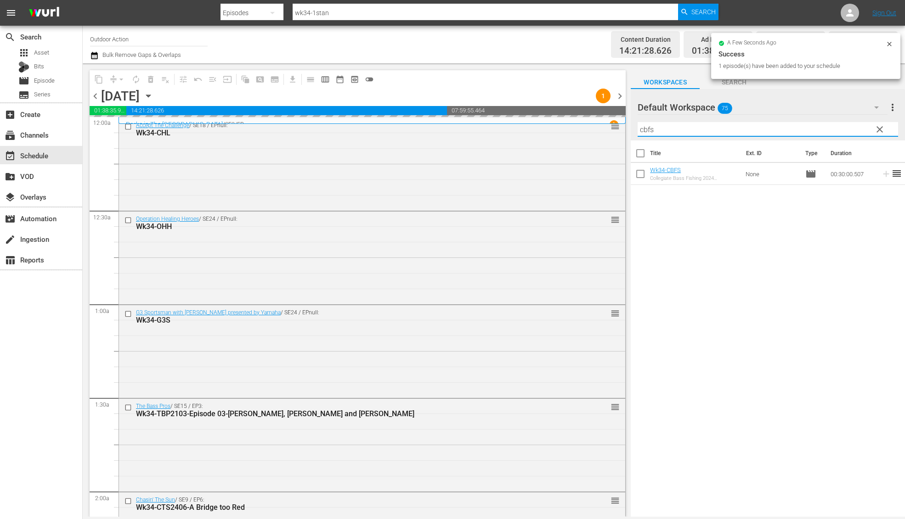
click at [827, 130] on input "cbfs" at bounding box center [767, 129] width 260 height 15
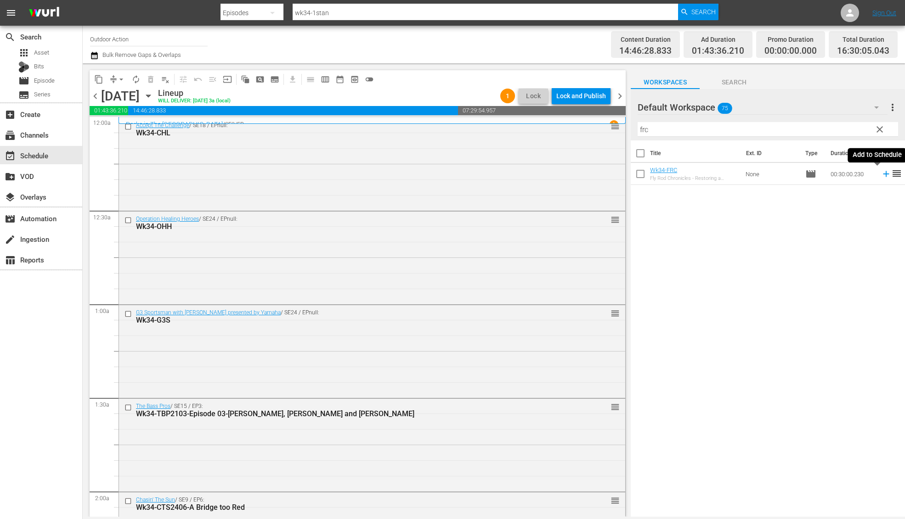
click at [881, 174] on icon at bounding box center [886, 174] width 10 height 10
click at [847, 130] on input "frc" at bounding box center [767, 129] width 260 height 15
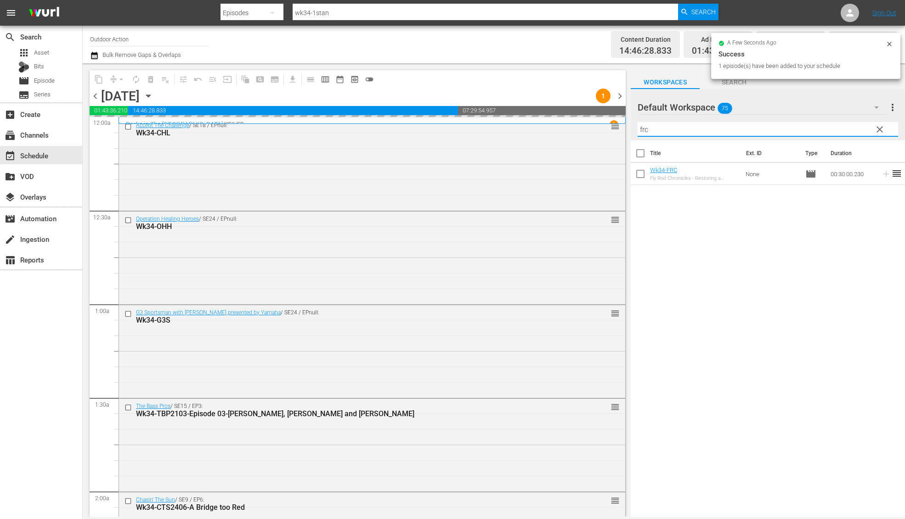
click at [847, 130] on input "frc" at bounding box center [767, 129] width 260 height 15
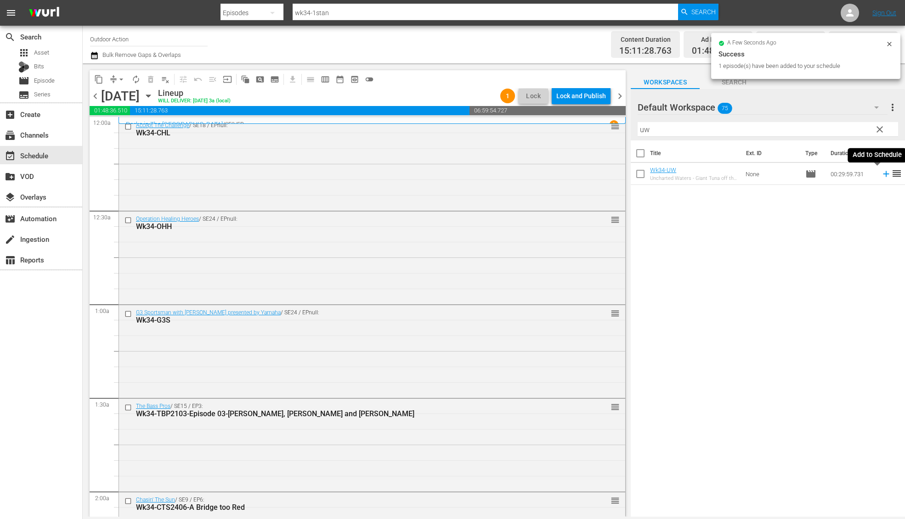
click at [881, 172] on icon at bounding box center [886, 174] width 10 height 10
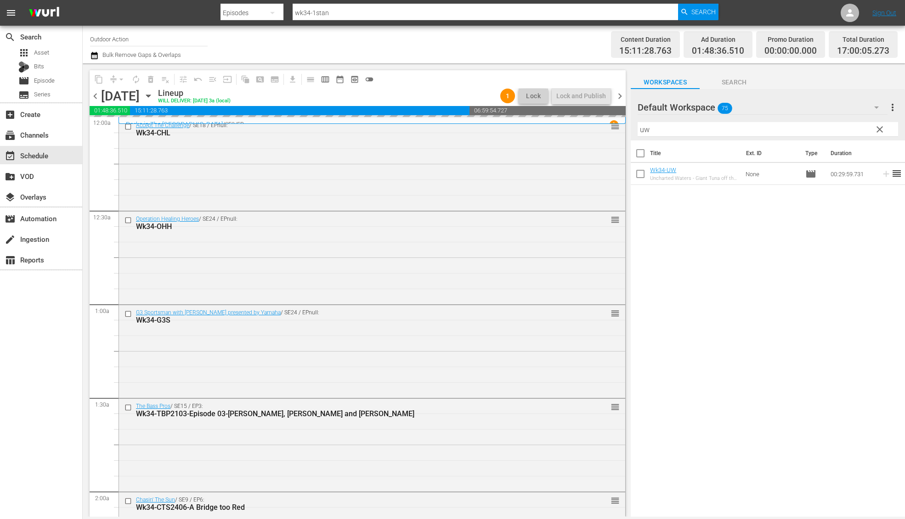
click at [836, 129] on input "uw" at bounding box center [767, 129] width 260 height 15
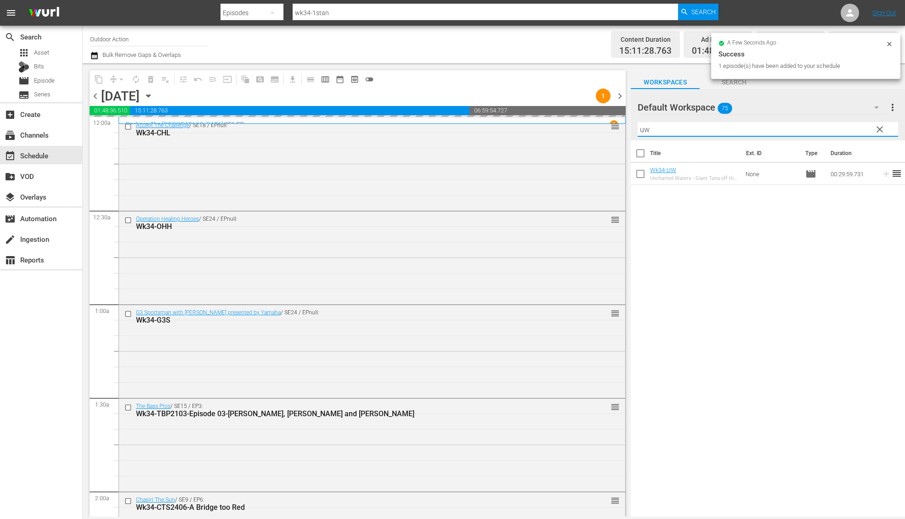
click at [836, 129] on input "uw" at bounding box center [767, 129] width 260 height 15
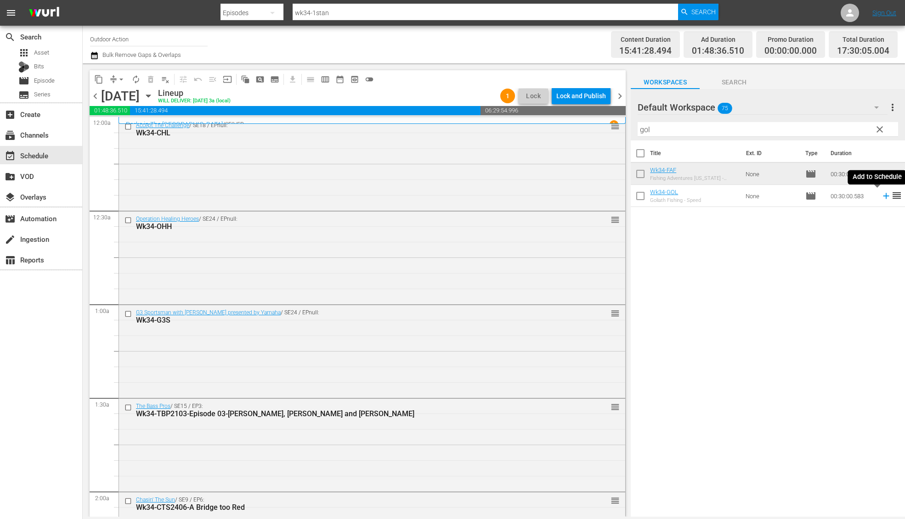
click at [881, 197] on icon at bounding box center [886, 196] width 10 height 10
click at [827, 131] on input "gol" at bounding box center [767, 129] width 260 height 15
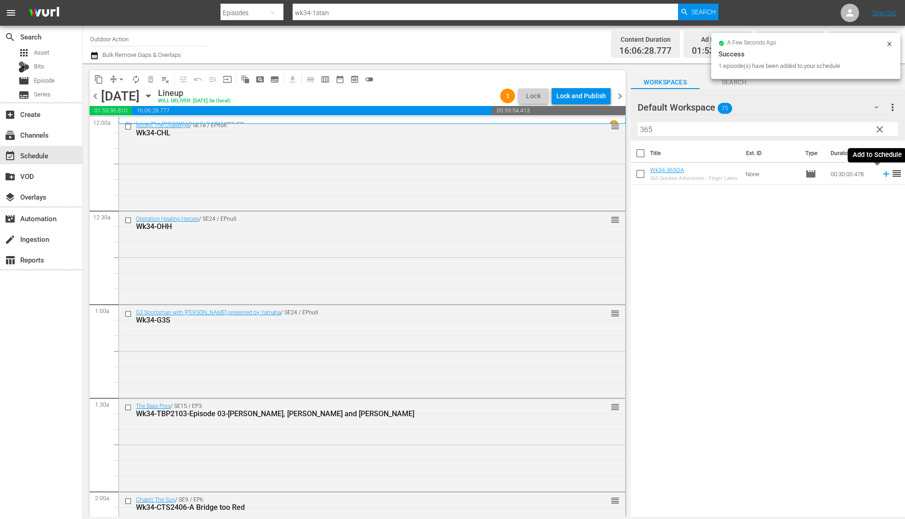
click at [881, 175] on icon at bounding box center [886, 174] width 10 height 10
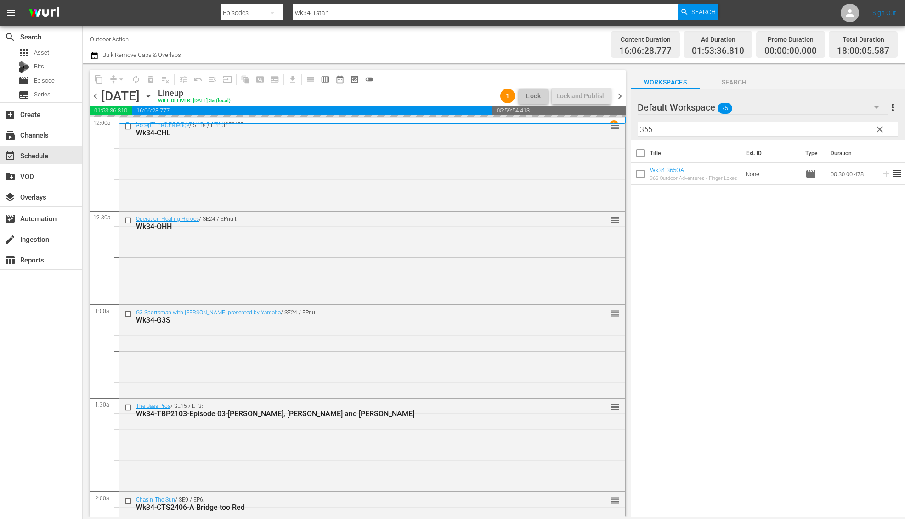
click at [825, 129] on input "365" at bounding box center [767, 129] width 260 height 15
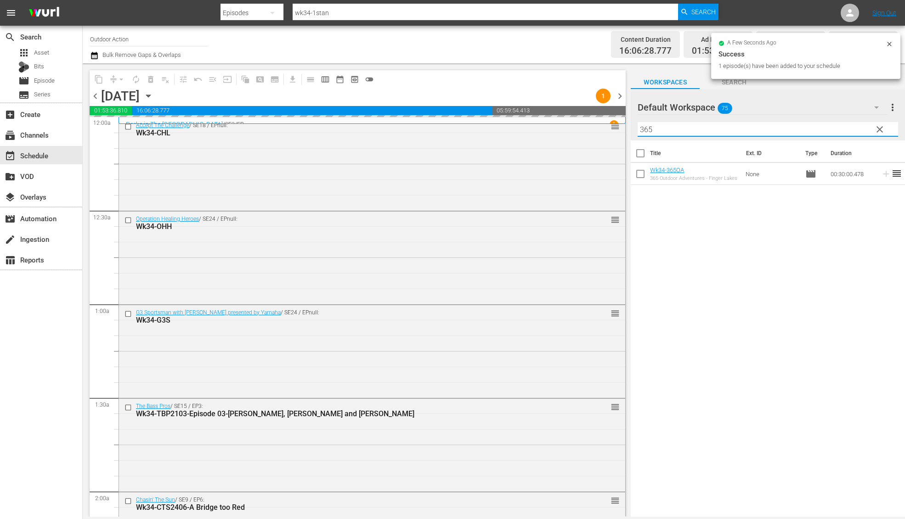
click at [825, 129] on input "365" at bounding box center [767, 129] width 260 height 15
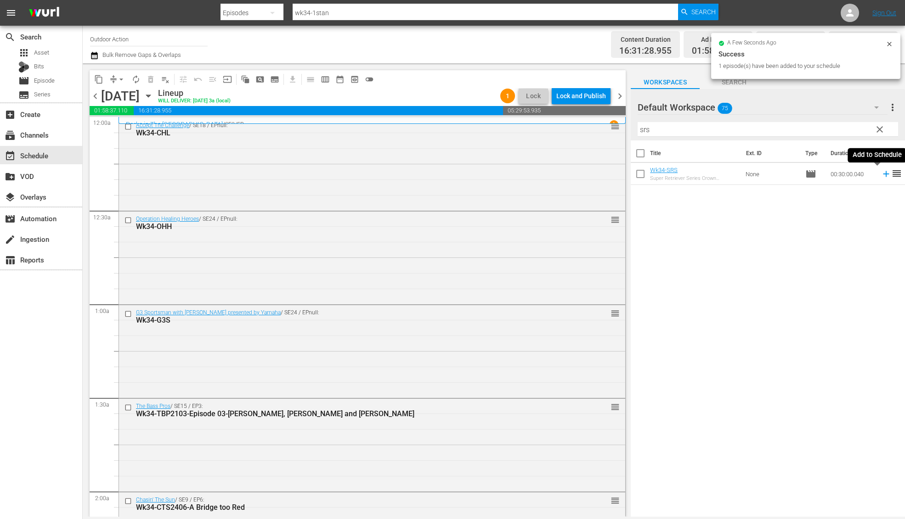
click at [883, 174] on icon at bounding box center [886, 174] width 6 height 6
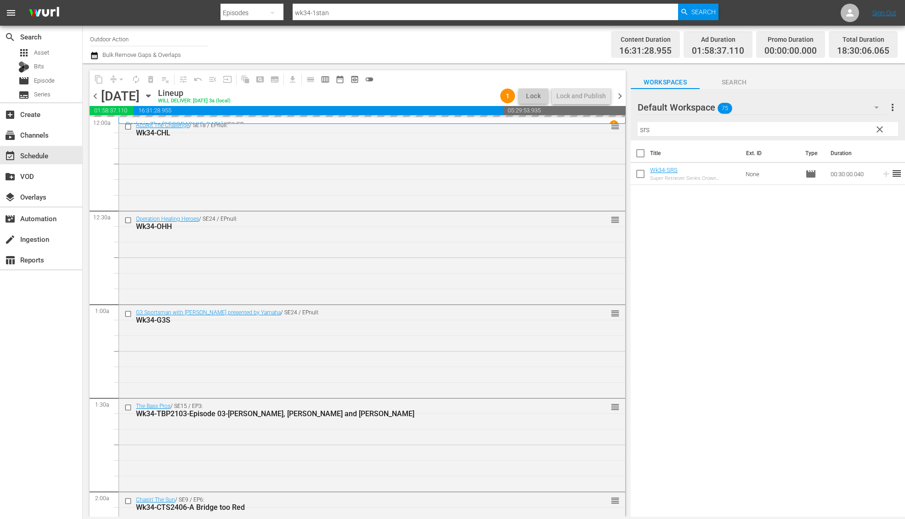
click at [829, 128] on input "srs" at bounding box center [767, 129] width 260 height 15
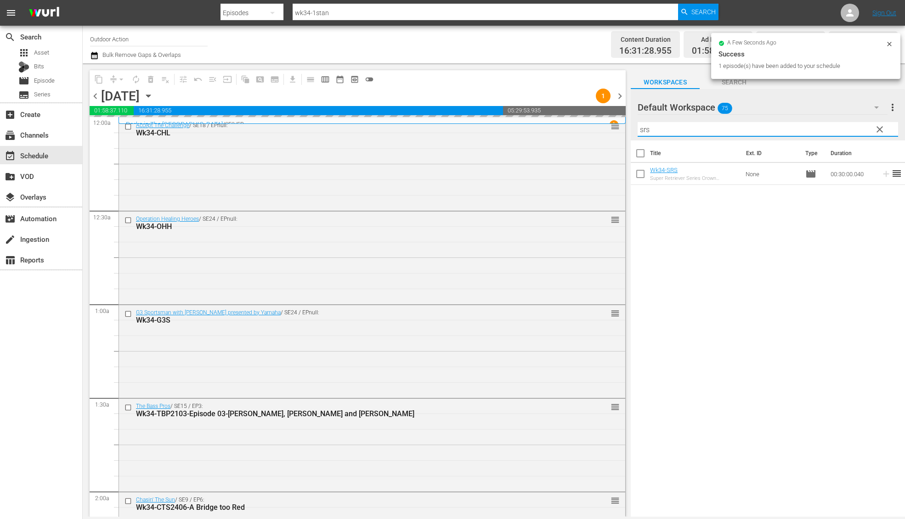
click at [829, 128] on input "srs" at bounding box center [767, 129] width 260 height 15
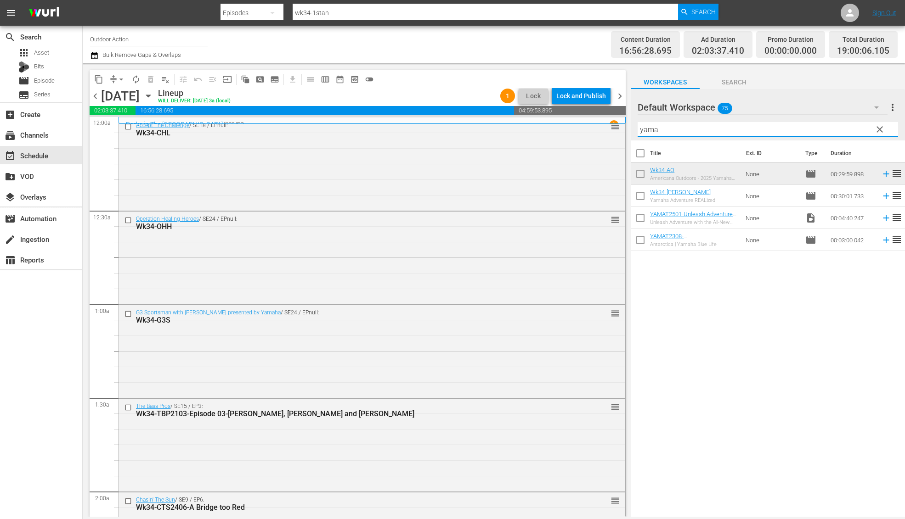
click at [881, 198] on icon at bounding box center [886, 196] width 10 height 10
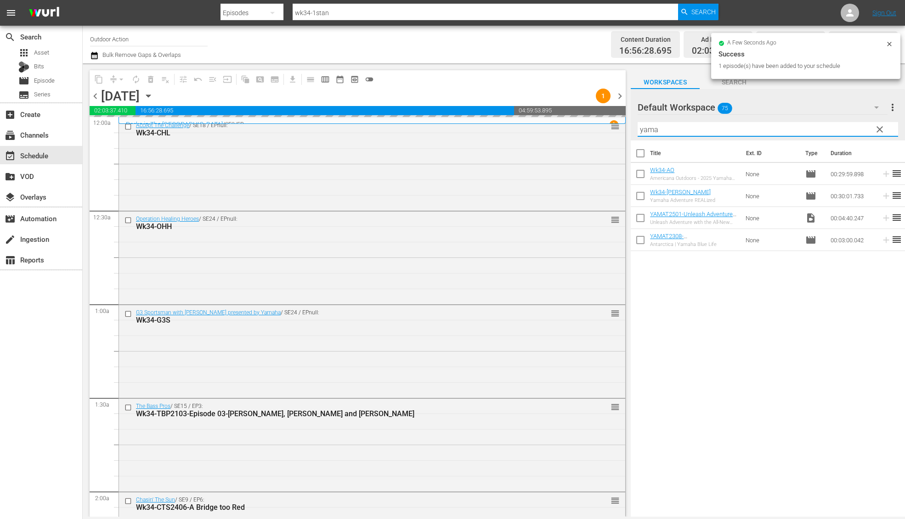
click at [807, 128] on input "yama" at bounding box center [767, 129] width 260 height 15
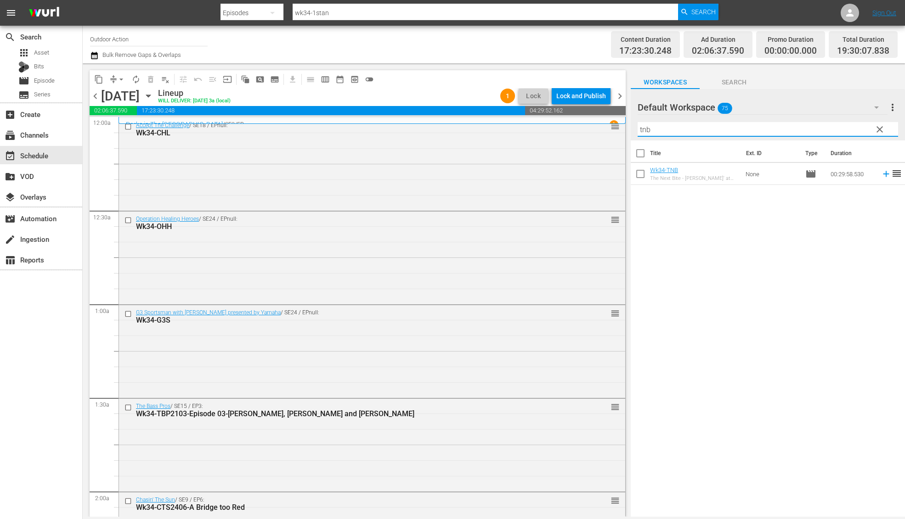
click at [881, 177] on icon at bounding box center [886, 174] width 10 height 10
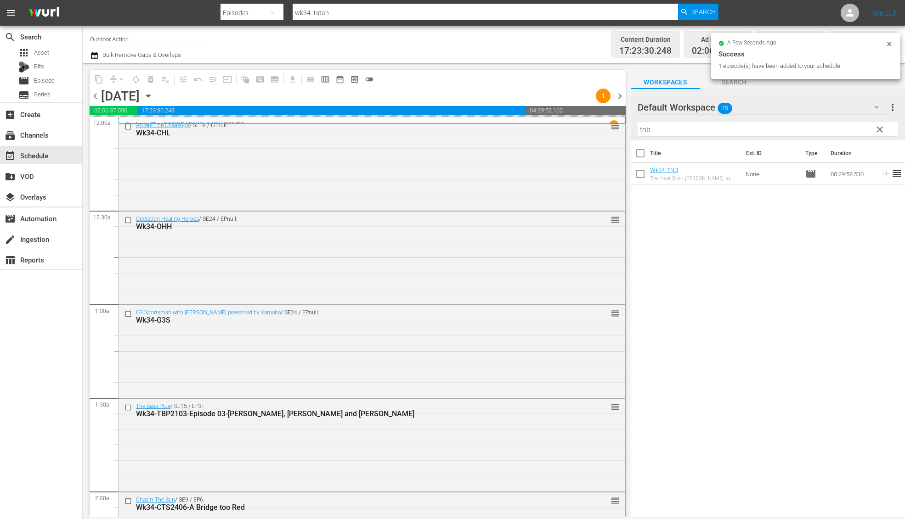
click at [806, 129] on input "tnb" at bounding box center [767, 129] width 260 height 15
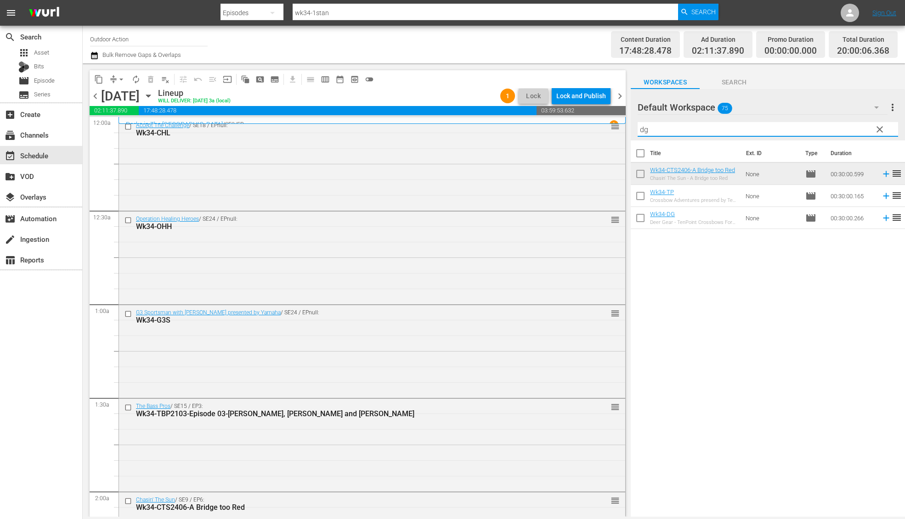
click at [891, 219] on span "reorder" at bounding box center [896, 217] width 11 height 11
click at [883, 217] on icon at bounding box center [886, 218] width 6 height 6
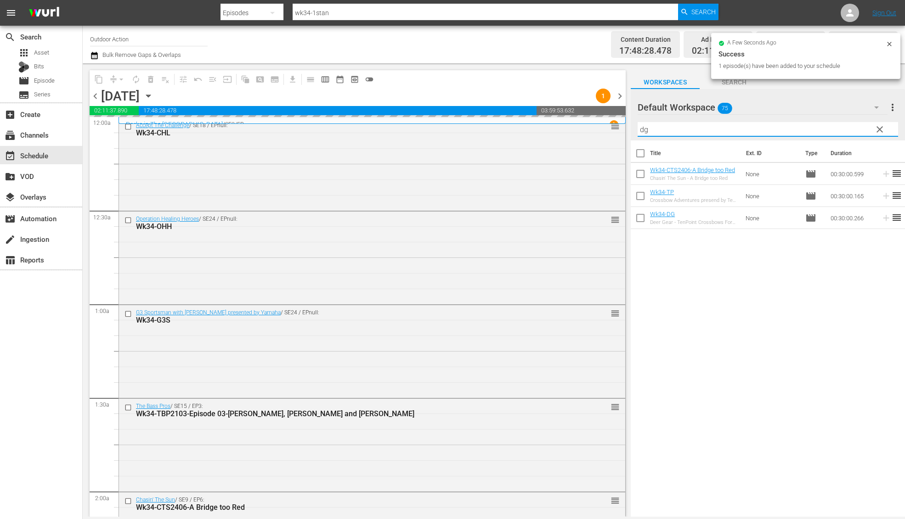
click at [825, 133] on input "dg" at bounding box center [767, 129] width 260 height 15
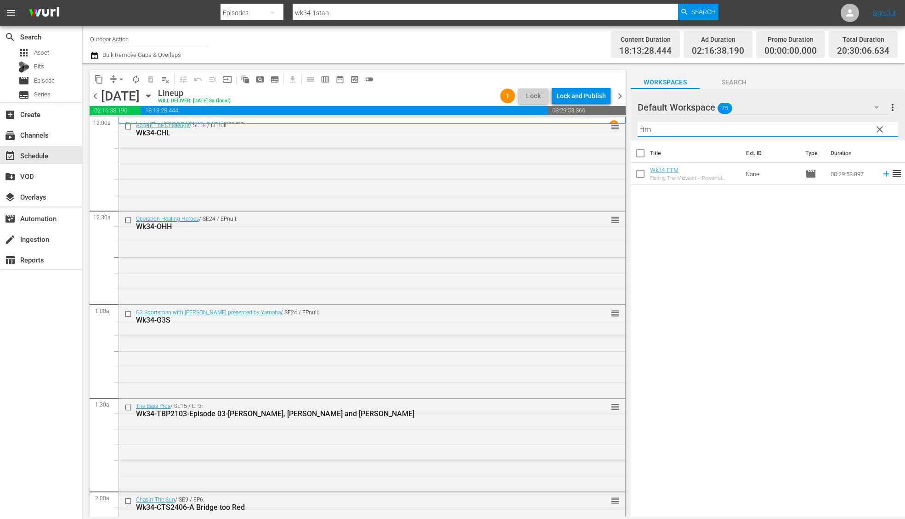
click at [881, 175] on icon at bounding box center [886, 174] width 10 height 10
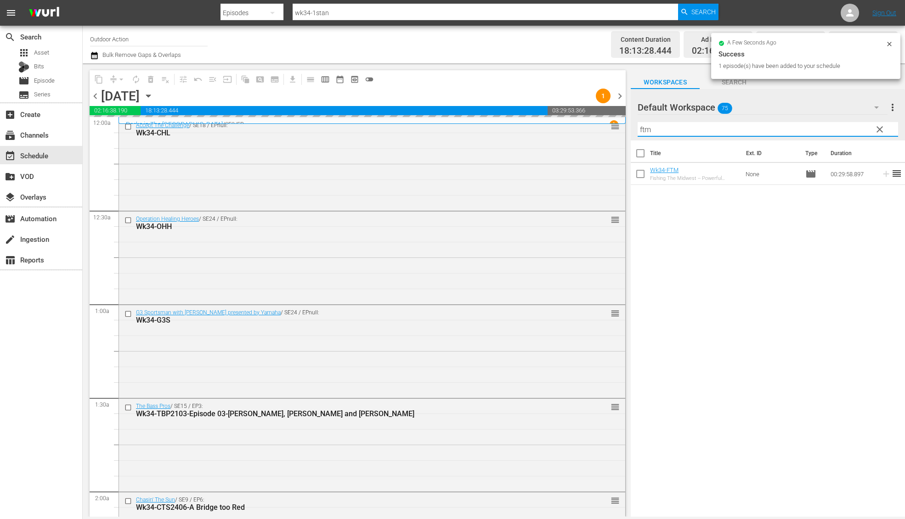
click at [831, 129] on input "ftm" at bounding box center [767, 129] width 260 height 15
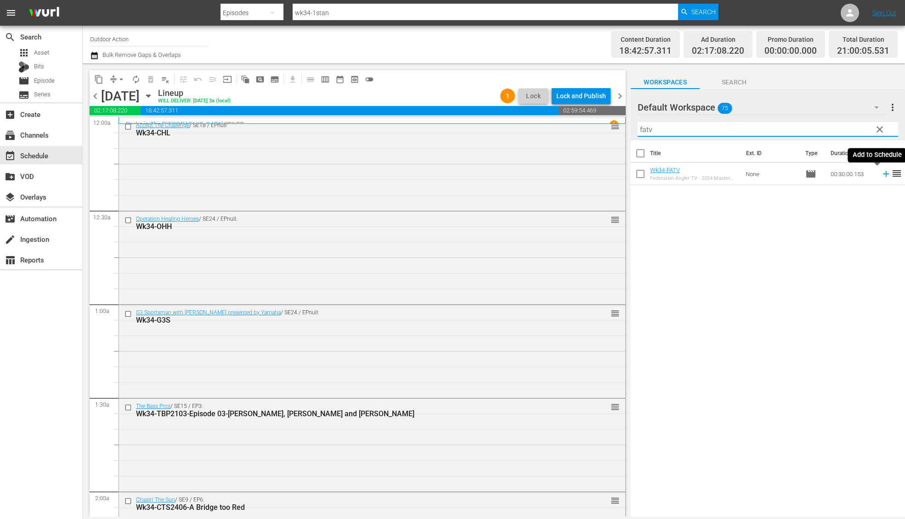
click at [881, 171] on icon at bounding box center [886, 174] width 10 height 10
click at [839, 126] on input "fatv" at bounding box center [767, 129] width 260 height 15
click at [881, 173] on icon at bounding box center [886, 174] width 10 height 10
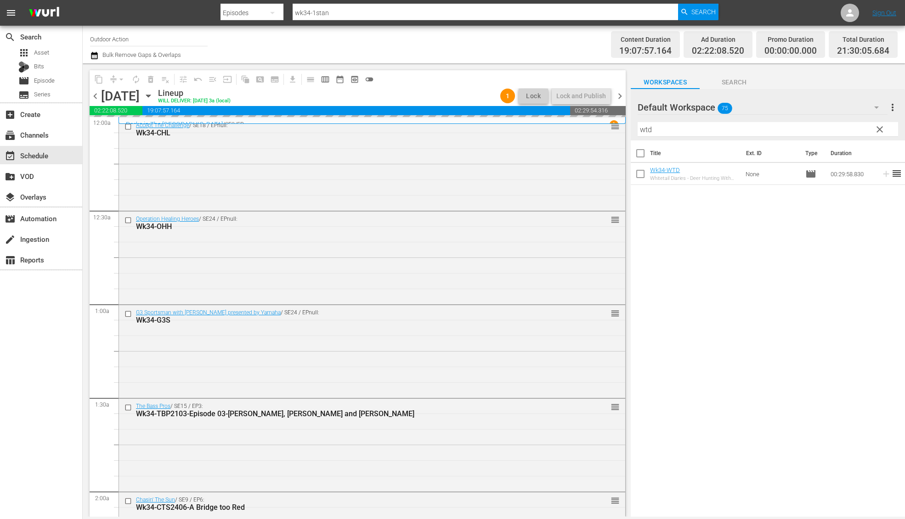
click at [831, 125] on input "wtd" at bounding box center [767, 129] width 260 height 15
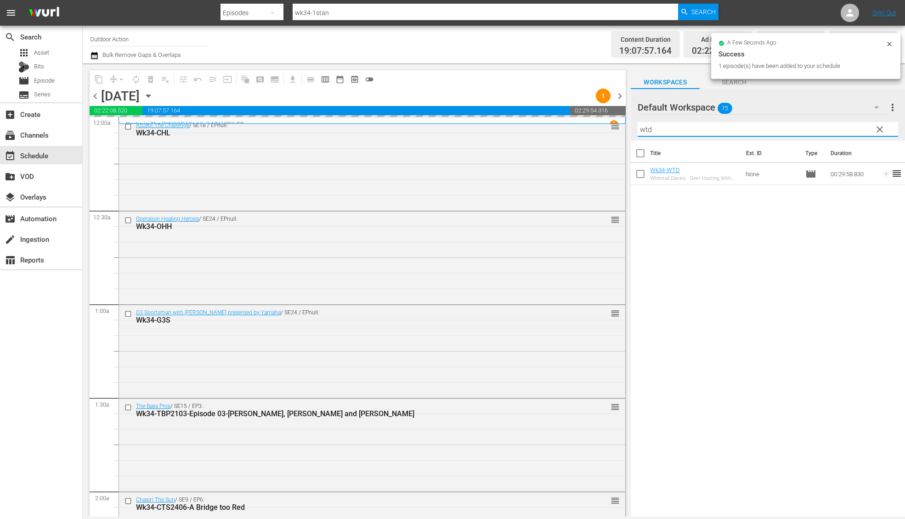
click at [831, 125] on input "wtd" at bounding box center [767, 129] width 260 height 15
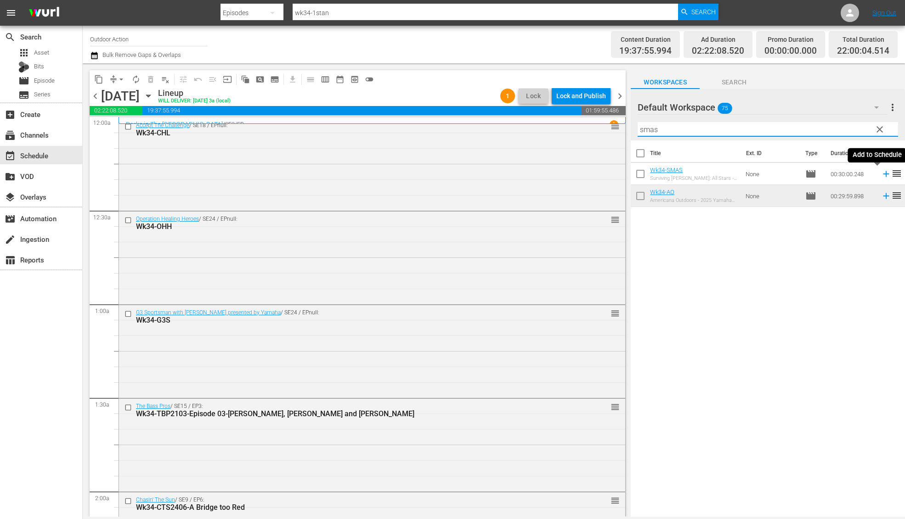
click at [881, 174] on icon at bounding box center [886, 174] width 10 height 10
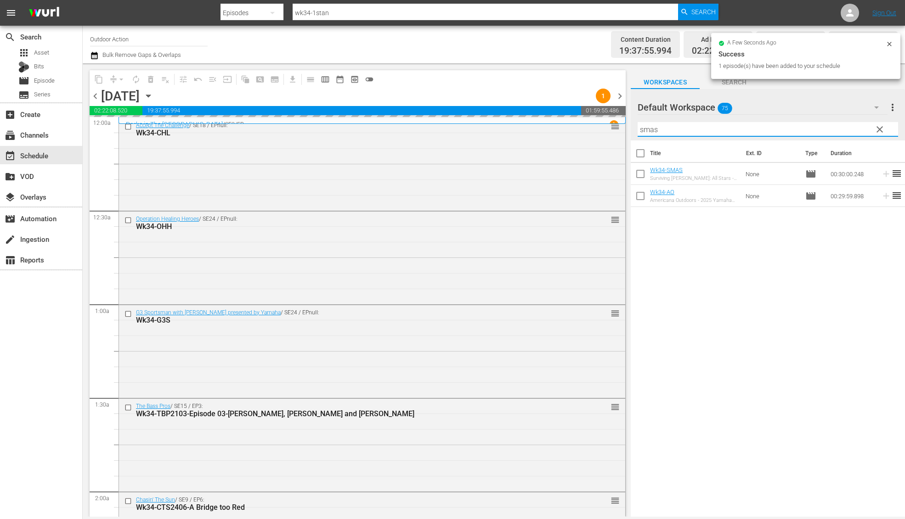
click at [841, 132] on input "smas" at bounding box center [767, 129] width 260 height 15
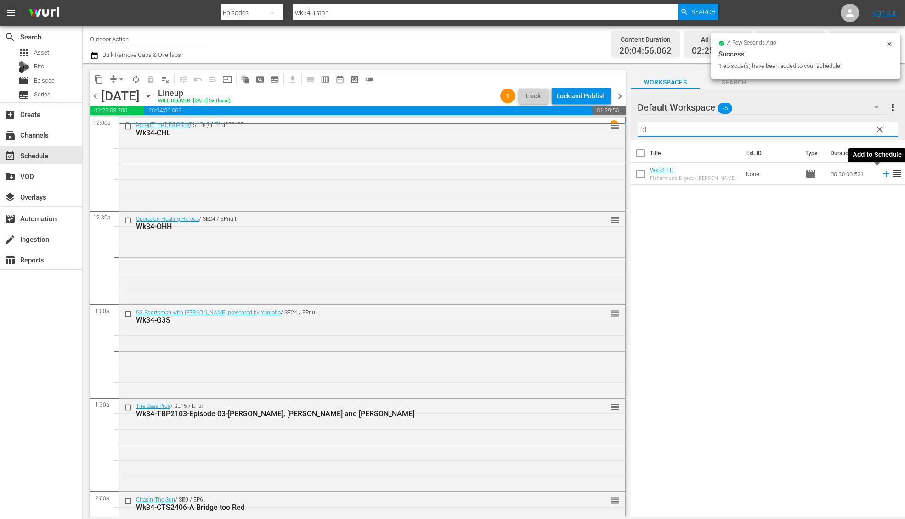
click at [881, 176] on icon at bounding box center [886, 174] width 10 height 10
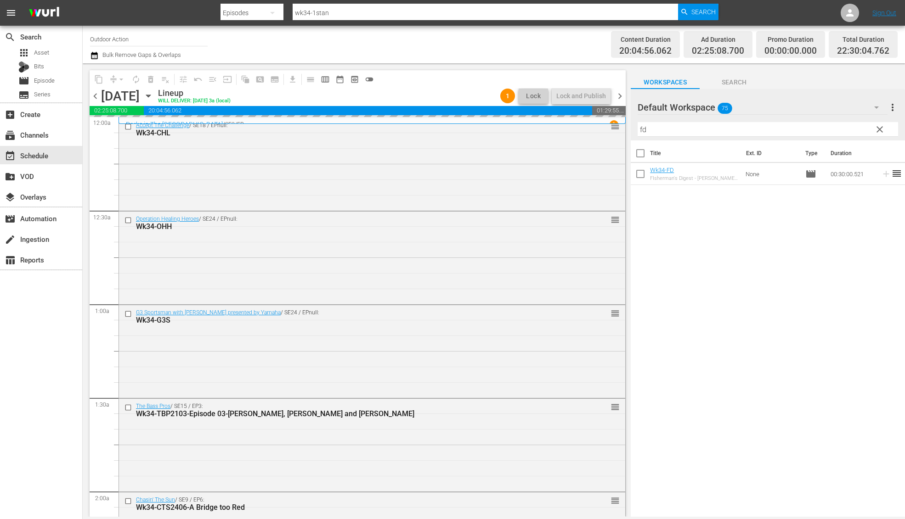
click at [829, 130] on input "fd" at bounding box center [767, 129] width 260 height 15
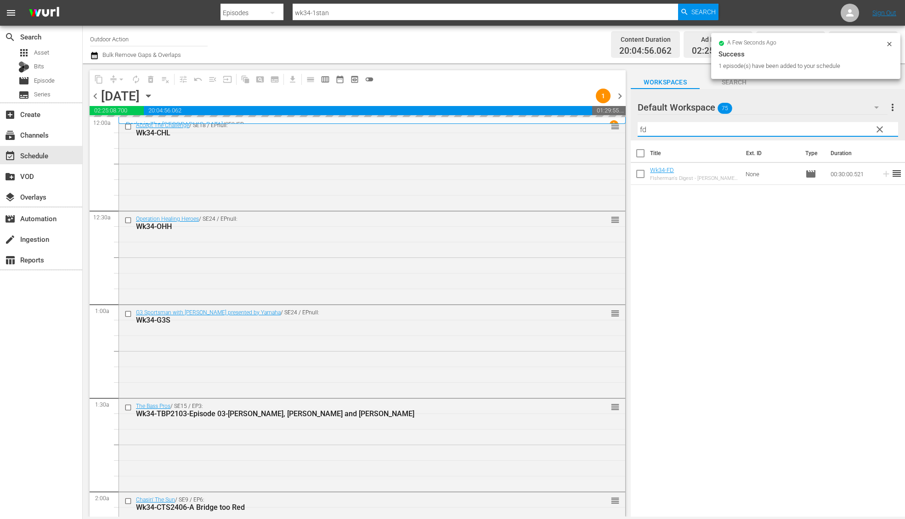
click at [829, 130] on input "fd" at bounding box center [767, 129] width 260 height 15
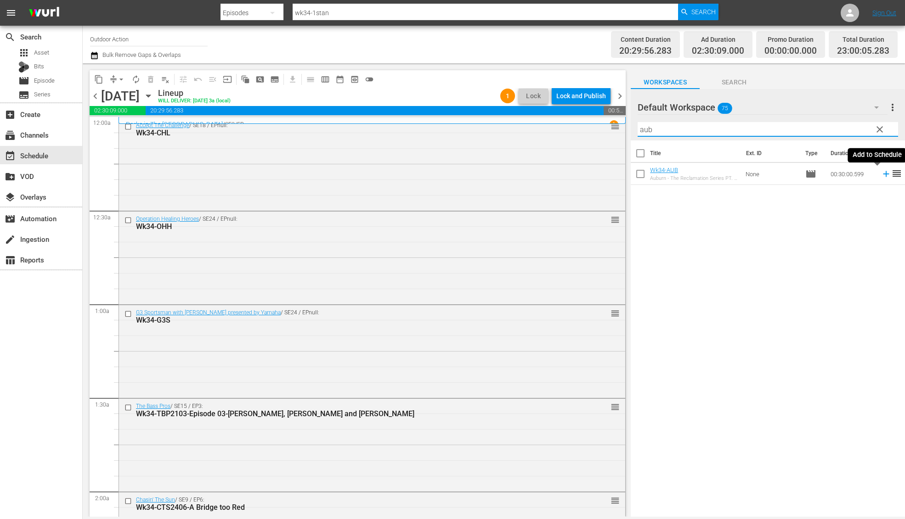
click at [881, 178] on icon at bounding box center [886, 174] width 10 height 10
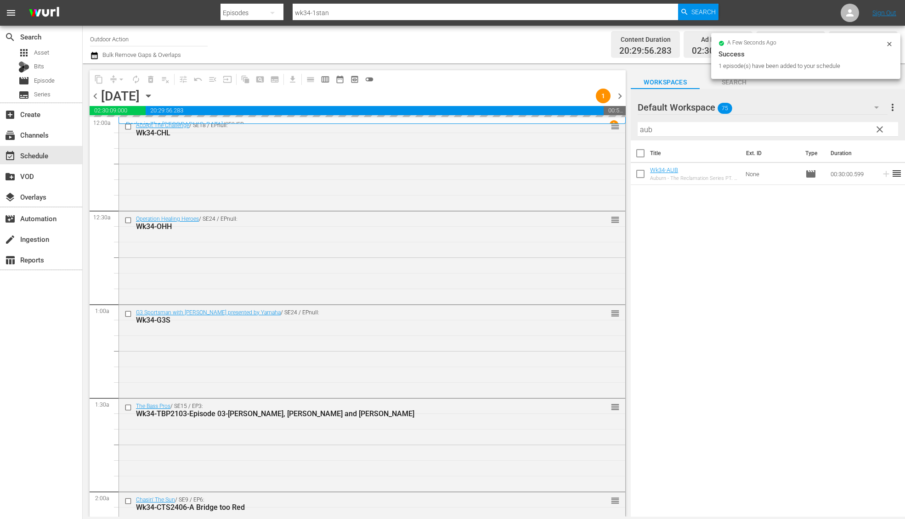
click at [811, 128] on input "aub" at bounding box center [767, 129] width 260 height 15
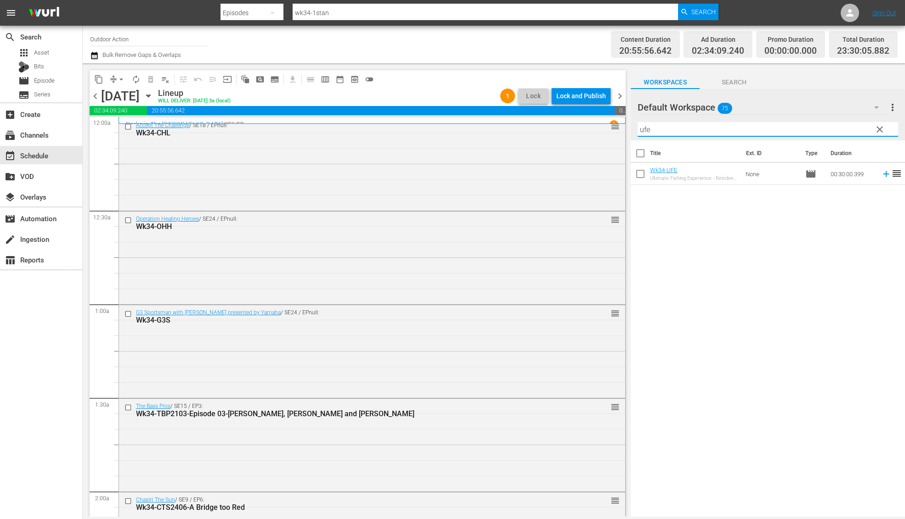
click at [881, 174] on icon at bounding box center [886, 174] width 10 height 10
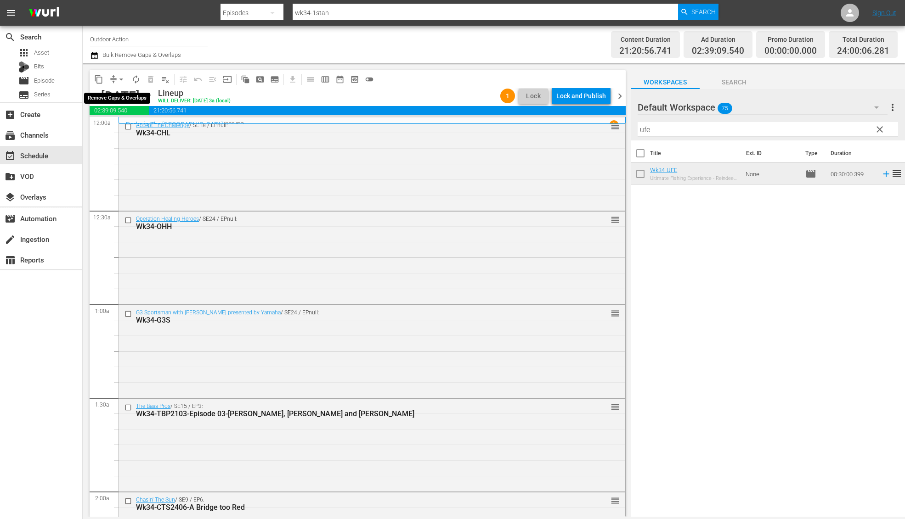
click at [121, 78] on span "arrow_drop_down" at bounding box center [121, 79] width 9 height 9
click at [122, 99] on li "Align to Midnight" at bounding box center [121, 97] width 96 height 15
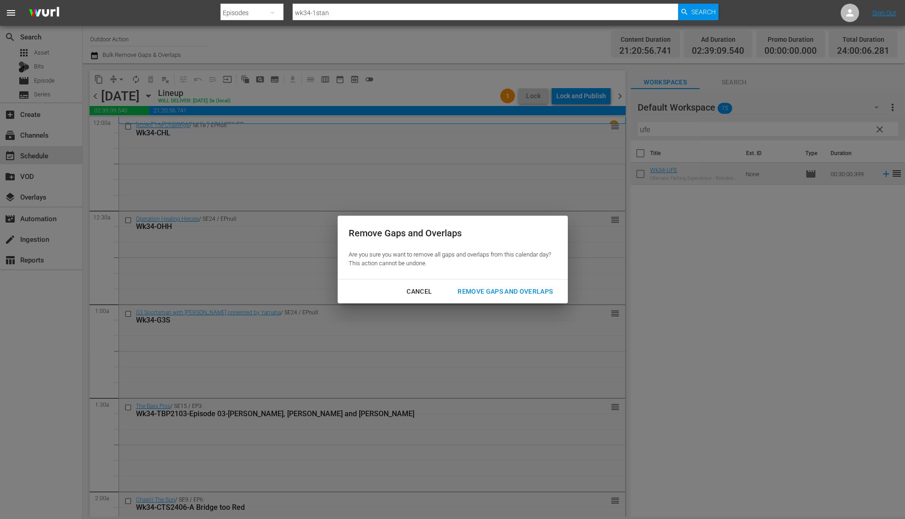
click at [524, 290] on div "Remove Gaps and Overlaps" at bounding box center [505, 291] width 110 height 11
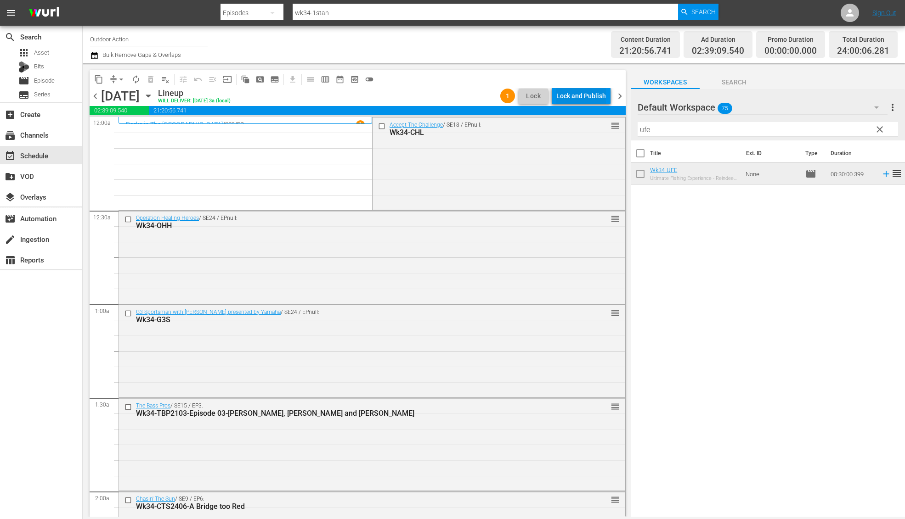
click at [590, 99] on div "Lock and Publish" at bounding box center [581, 96] width 50 height 17
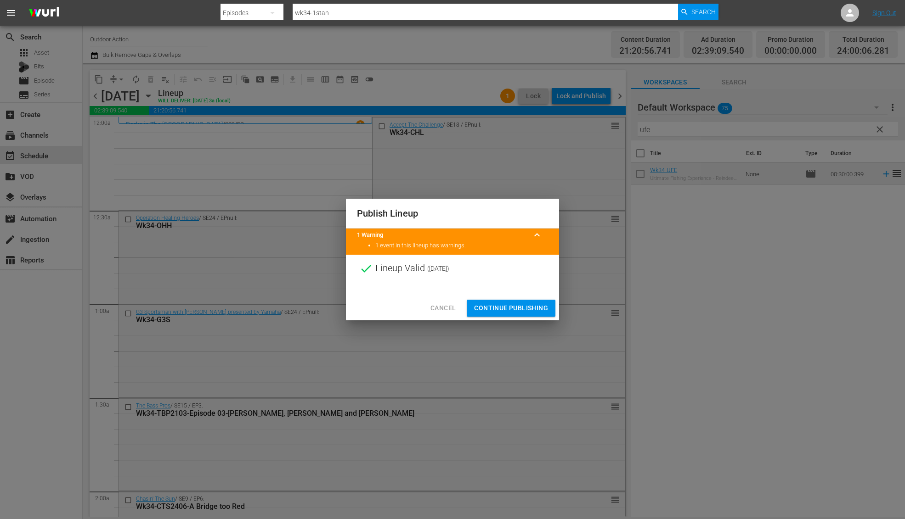
click at [501, 295] on div at bounding box center [452, 289] width 213 height 14
click at [508, 311] on span "Continue Publishing" at bounding box center [511, 308] width 74 height 11
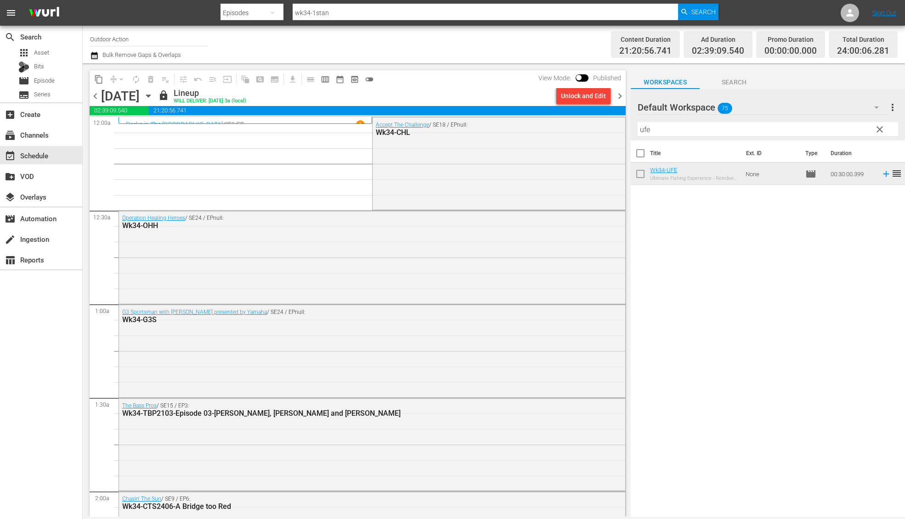
click at [617, 96] on span "chevron_right" at bounding box center [619, 95] width 11 height 11
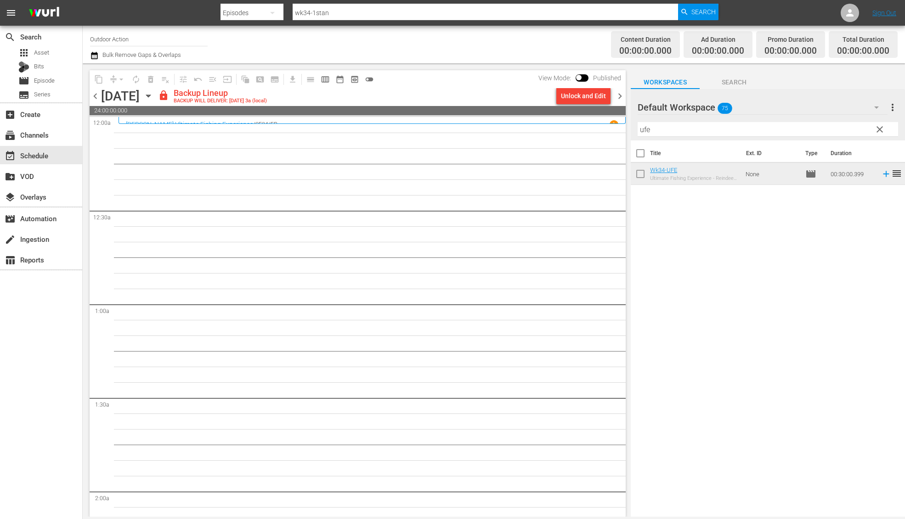
click at [666, 133] on input "ufe" at bounding box center [767, 129] width 260 height 15
click at [582, 96] on div "Unlock and Edit" at bounding box center [583, 96] width 45 height 17
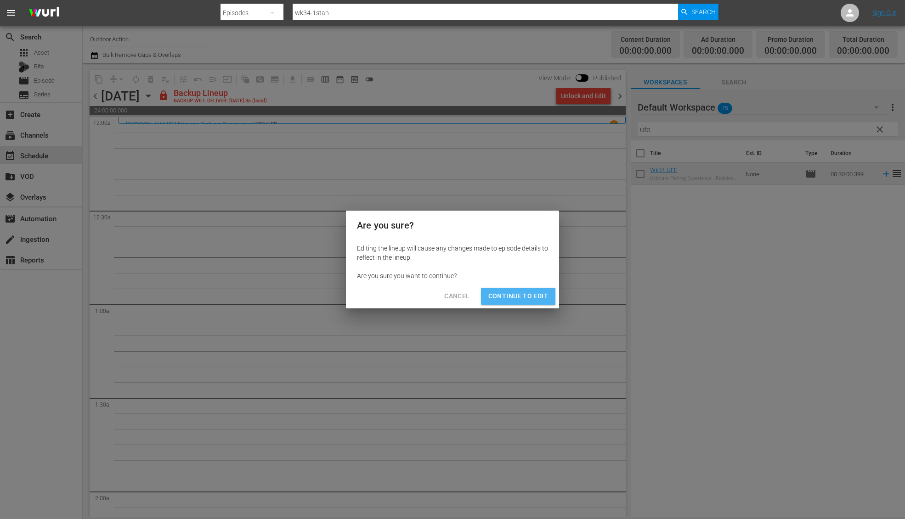
click at [502, 300] on span "Continue to Edit" at bounding box center [518, 296] width 60 height 11
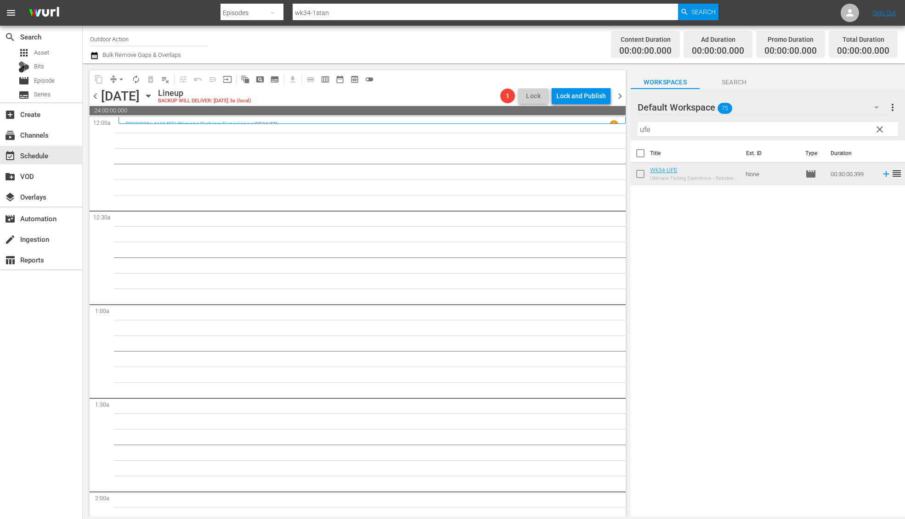
click at [679, 128] on input "ufe" at bounding box center [767, 129] width 260 height 15
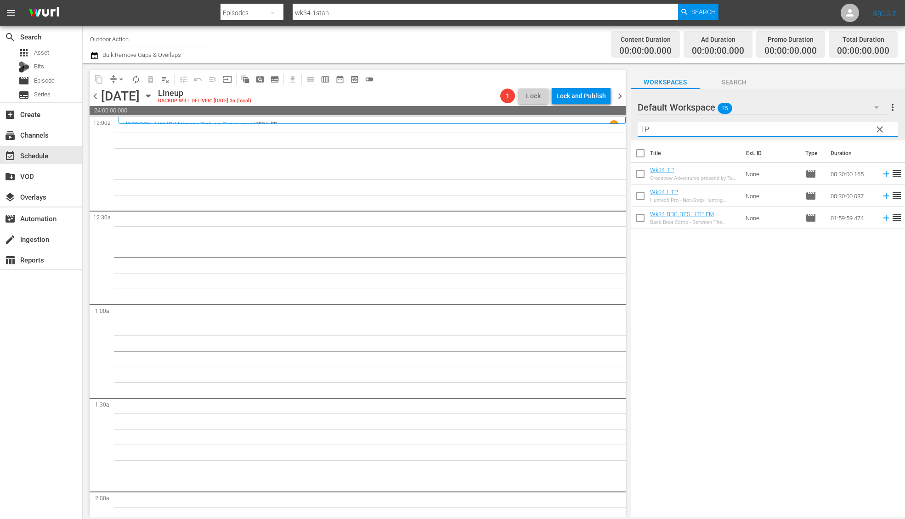
click at [676, 265] on div "Title Ext. ID Type Duration Wk34-TP Crossbow Adventures presend by Ten Point & …" at bounding box center [767, 330] width 274 height 378
click at [881, 175] on icon at bounding box center [886, 174] width 10 height 10
click at [786, 131] on input "TP" at bounding box center [767, 129] width 260 height 15
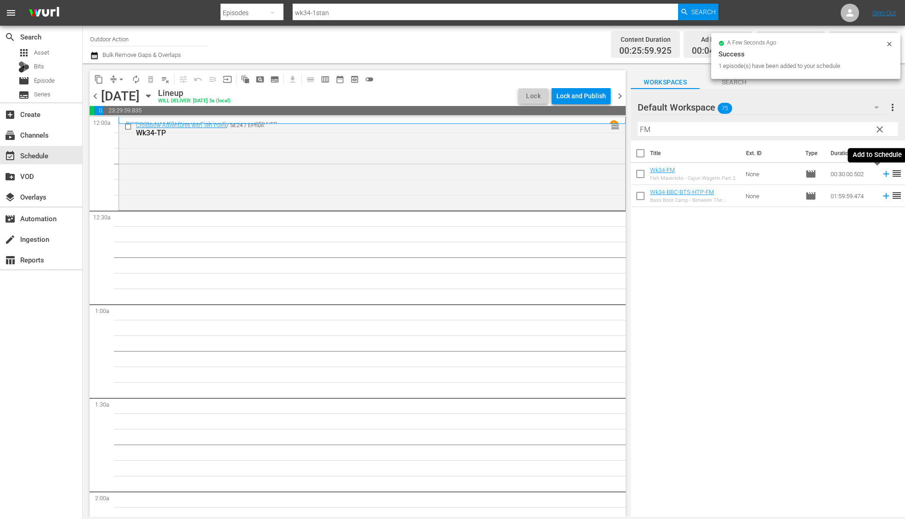
click at [883, 174] on icon at bounding box center [886, 174] width 6 height 6
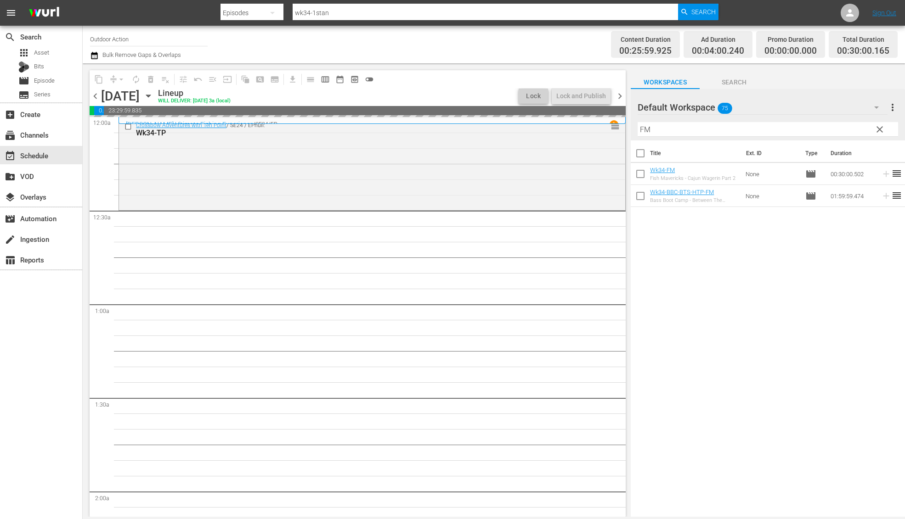
click at [821, 129] on input "FM" at bounding box center [767, 129] width 260 height 15
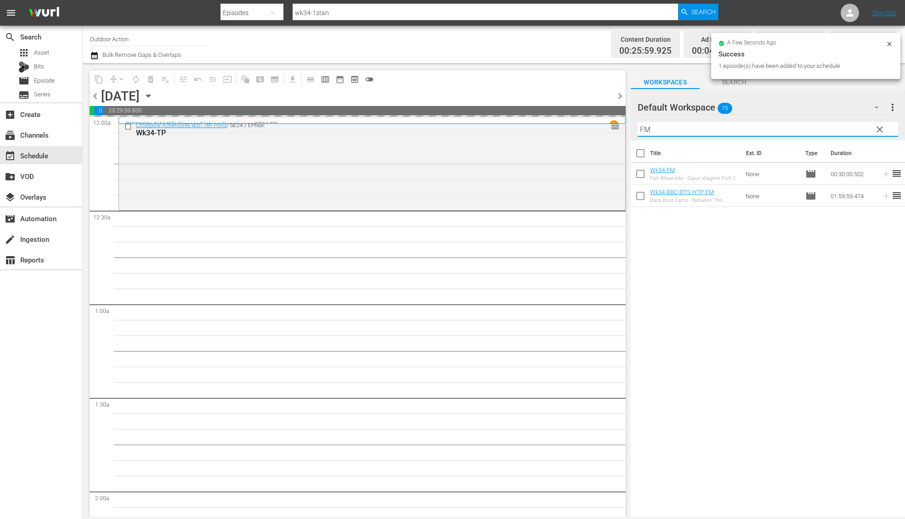
click at [821, 129] on input "FM" at bounding box center [767, 129] width 260 height 15
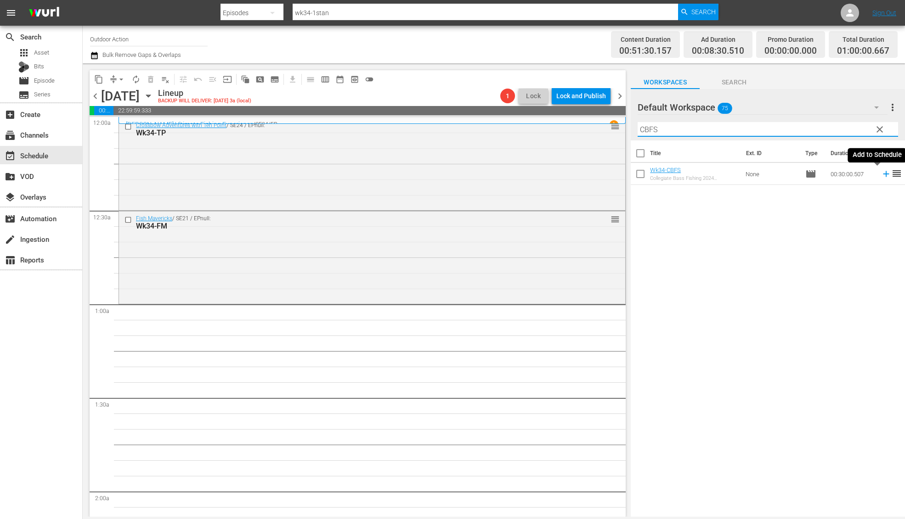
click at [881, 172] on icon at bounding box center [886, 174] width 10 height 10
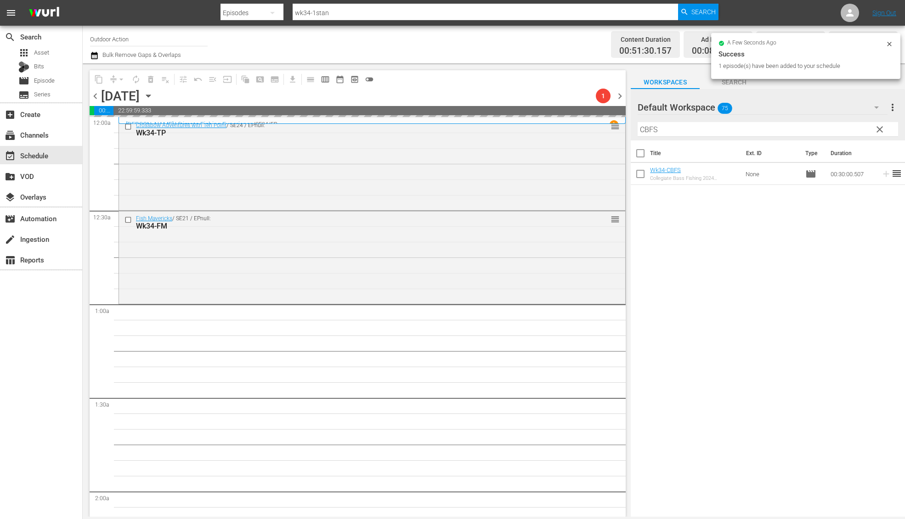
click at [802, 123] on input "CBFS" at bounding box center [767, 129] width 260 height 15
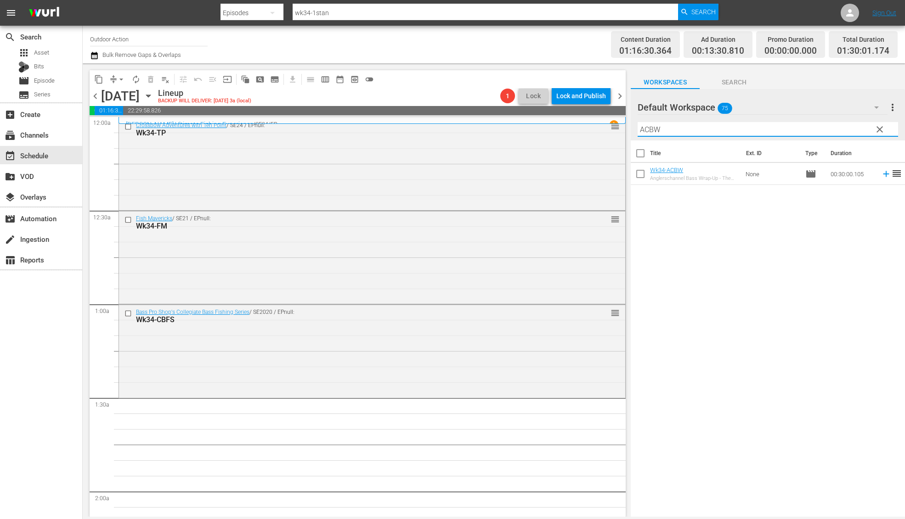
click at [881, 175] on icon at bounding box center [886, 174] width 10 height 10
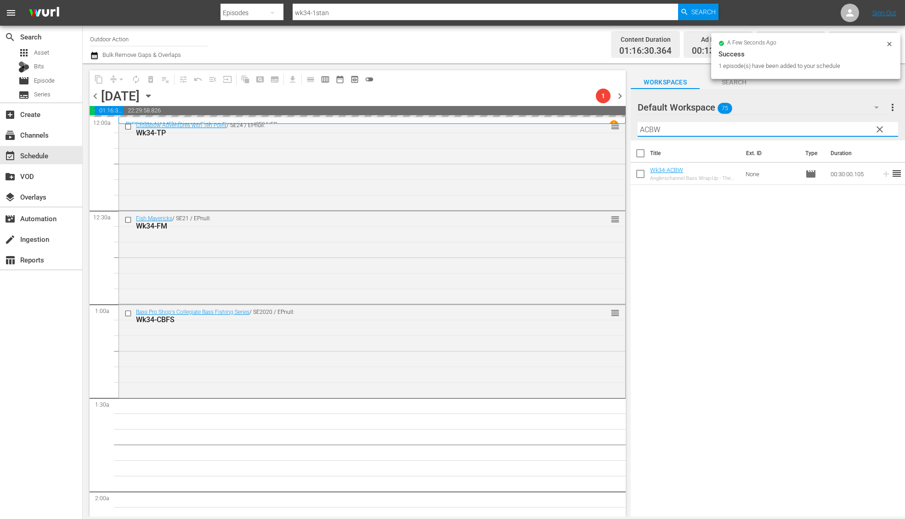
click at [829, 135] on input "ACBW" at bounding box center [767, 129] width 260 height 15
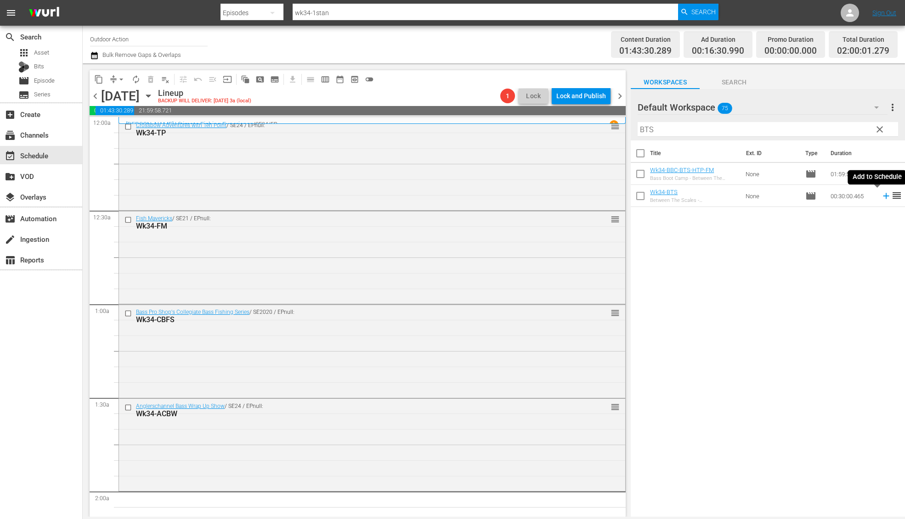
click at [883, 196] on icon at bounding box center [886, 196] width 6 height 6
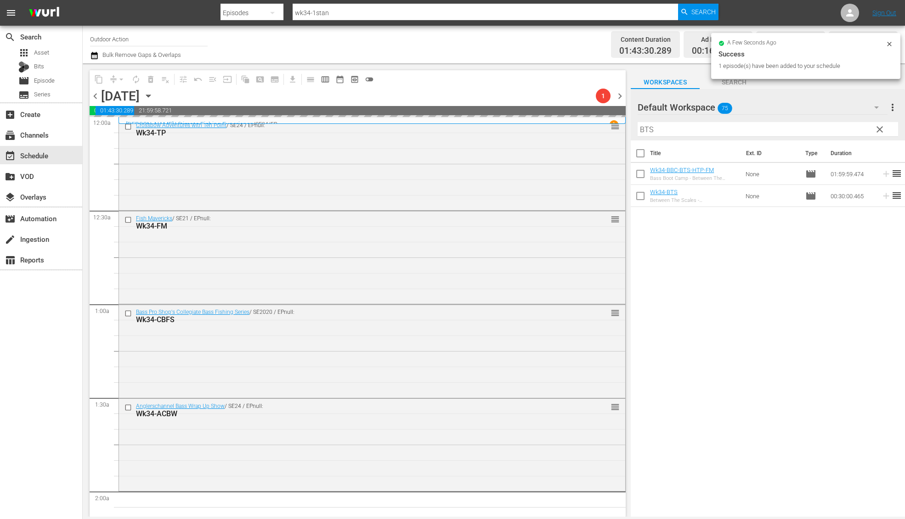
click at [799, 128] on input "BTS" at bounding box center [767, 129] width 260 height 15
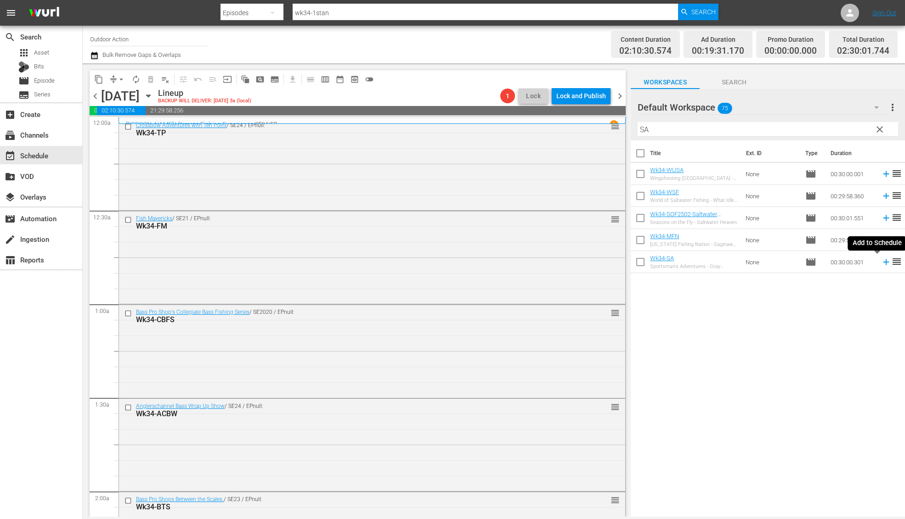
click at [881, 261] on icon at bounding box center [886, 262] width 10 height 10
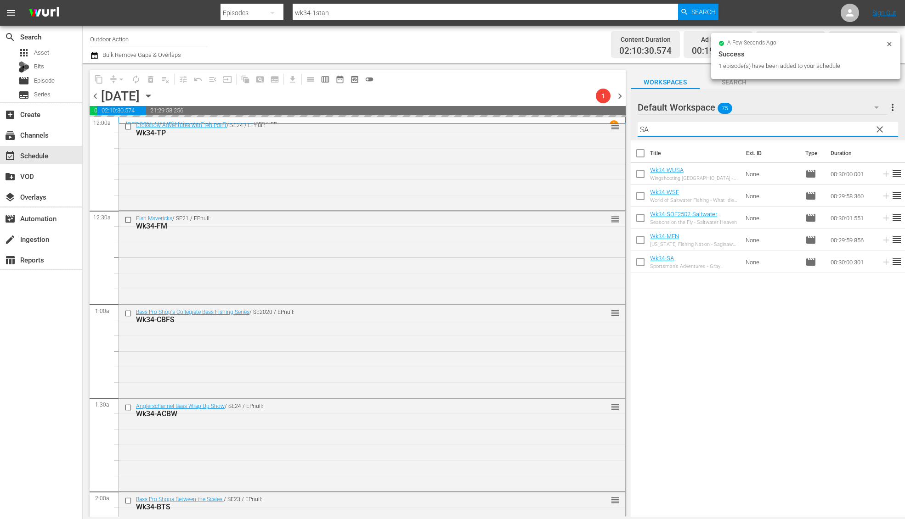
click at [807, 129] on input "SA" at bounding box center [767, 129] width 260 height 15
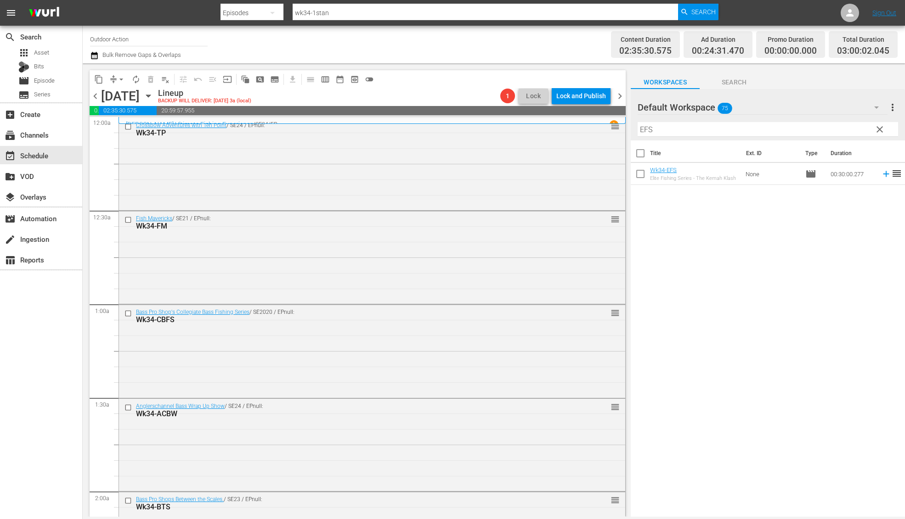
click at [883, 176] on icon at bounding box center [886, 174] width 6 height 6
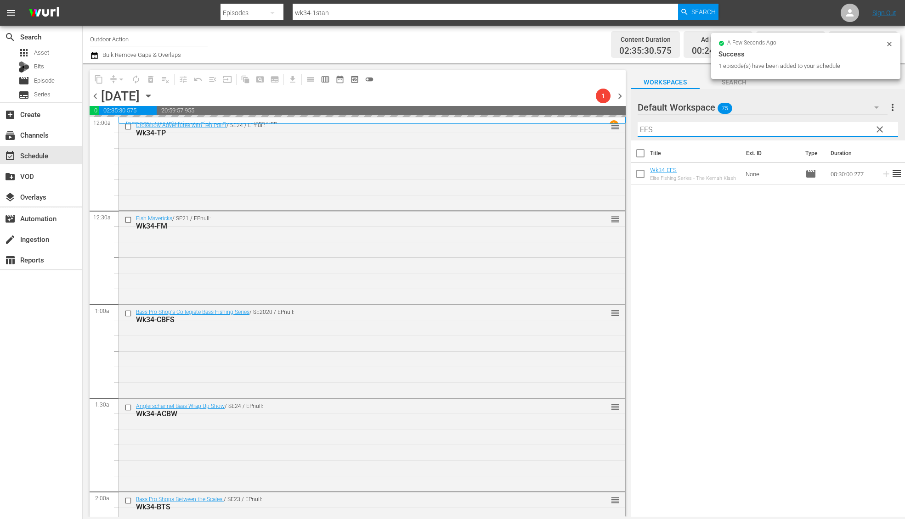
click at [801, 131] on input "EFS" at bounding box center [767, 129] width 260 height 15
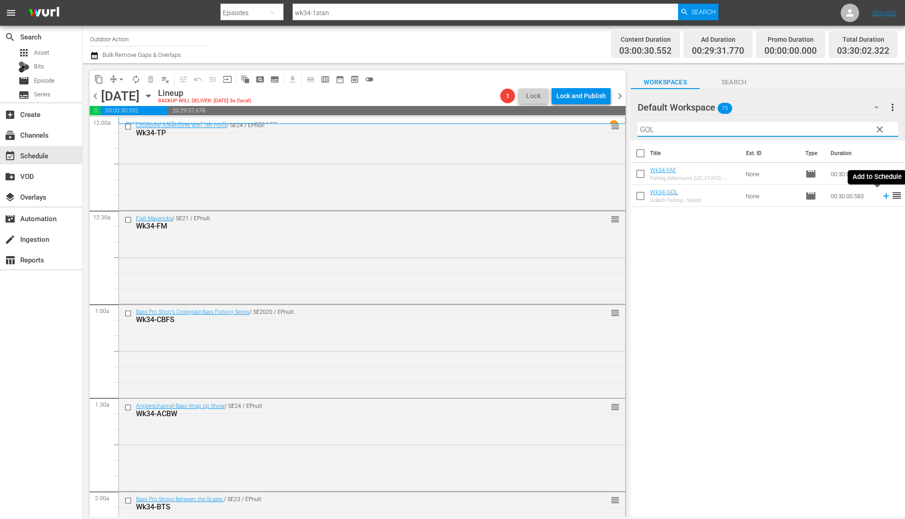
click at [881, 197] on icon at bounding box center [886, 196] width 10 height 10
click at [808, 128] on input "GOL" at bounding box center [767, 129] width 260 height 15
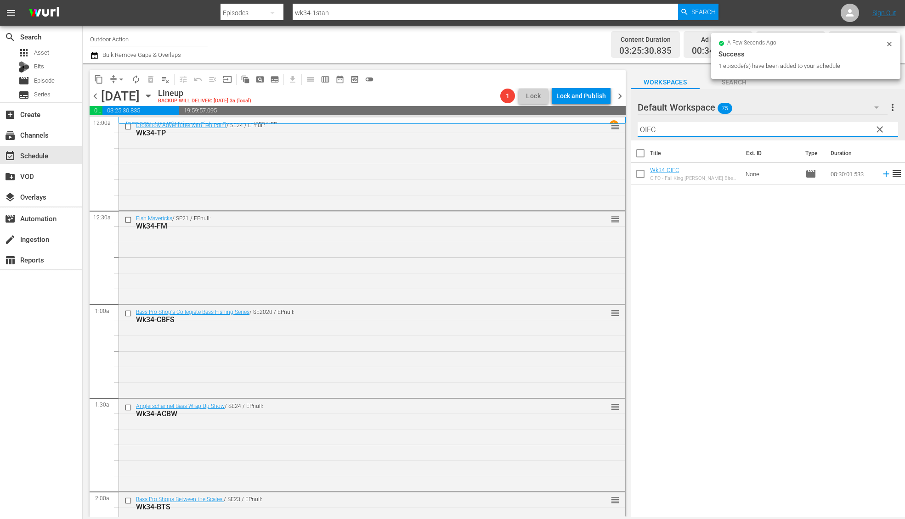
click at [891, 174] on span "reorder" at bounding box center [896, 173] width 11 height 11
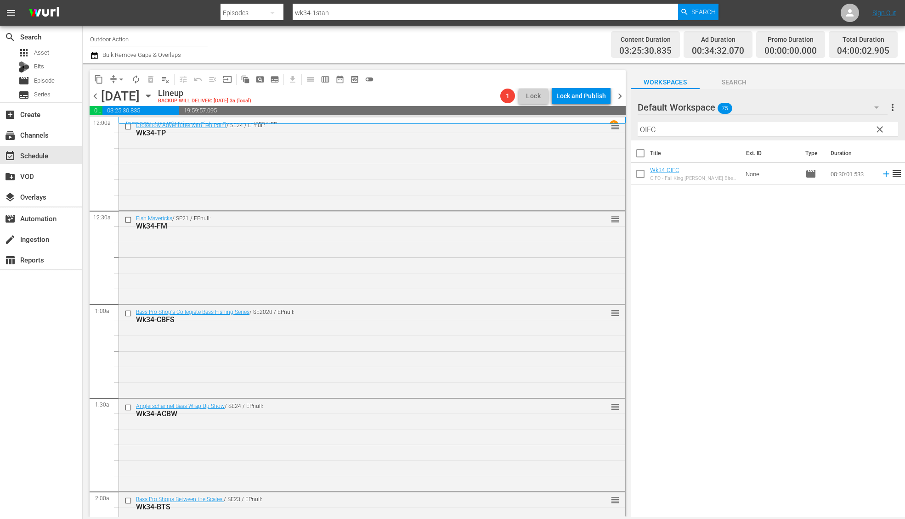
click at [881, 174] on icon at bounding box center [886, 174] width 10 height 10
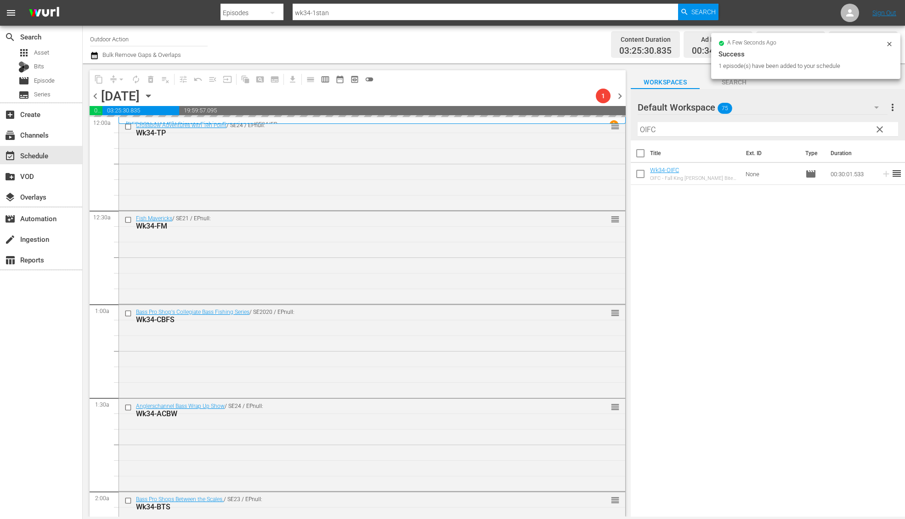
click at [806, 129] on input "OIFC" at bounding box center [767, 129] width 260 height 15
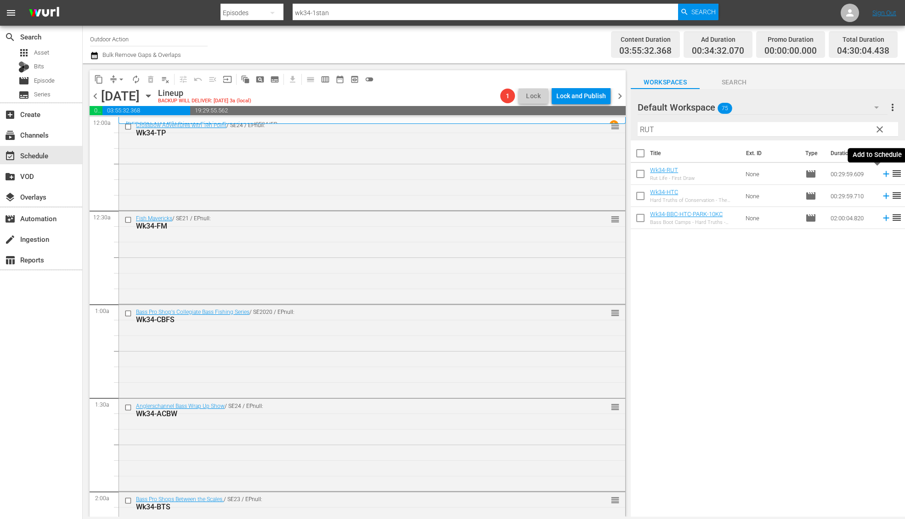
click at [883, 174] on icon at bounding box center [886, 174] width 6 height 6
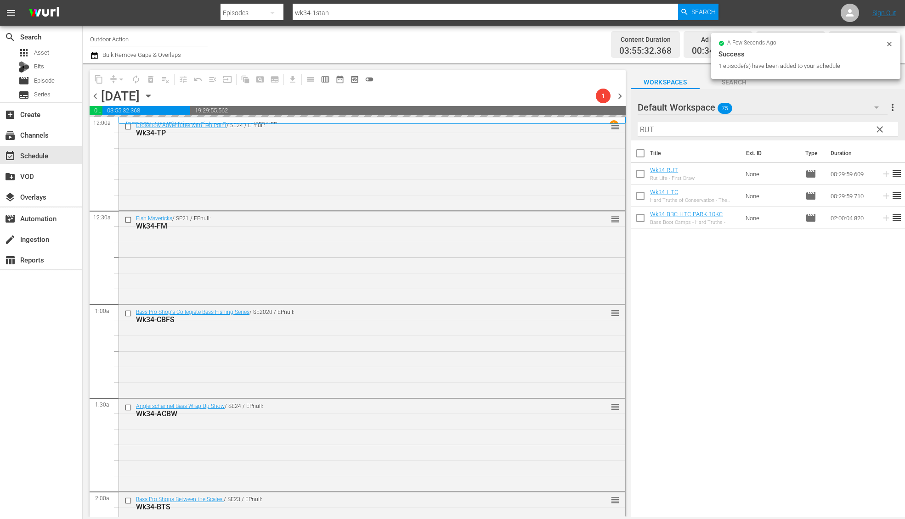
click at [824, 131] on input "RUT" at bounding box center [767, 129] width 260 height 15
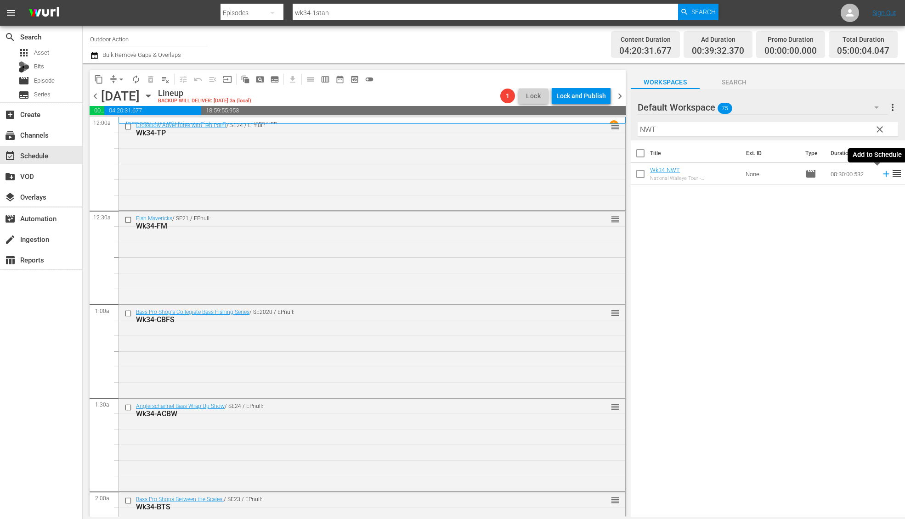
click at [883, 174] on icon at bounding box center [886, 174] width 6 height 6
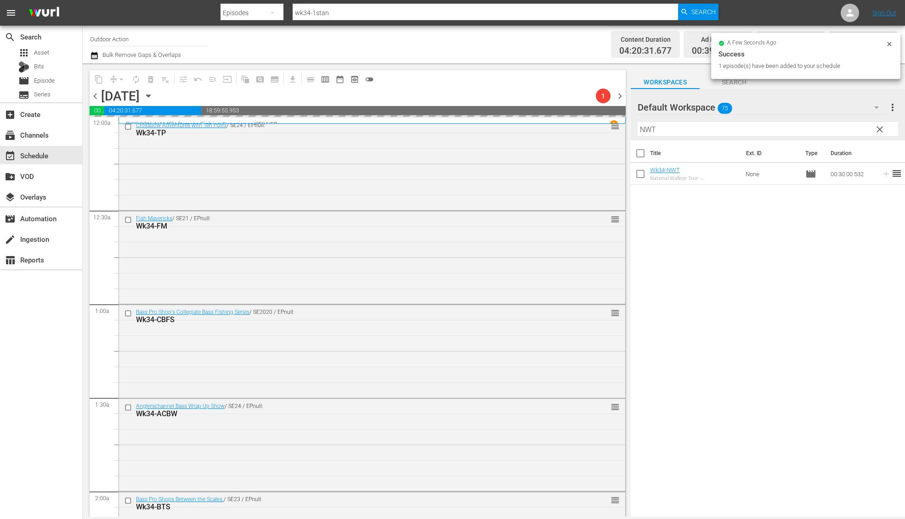
click at [806, 128] on input "NWT" at bounding box center [767, 129] width 260 height 15
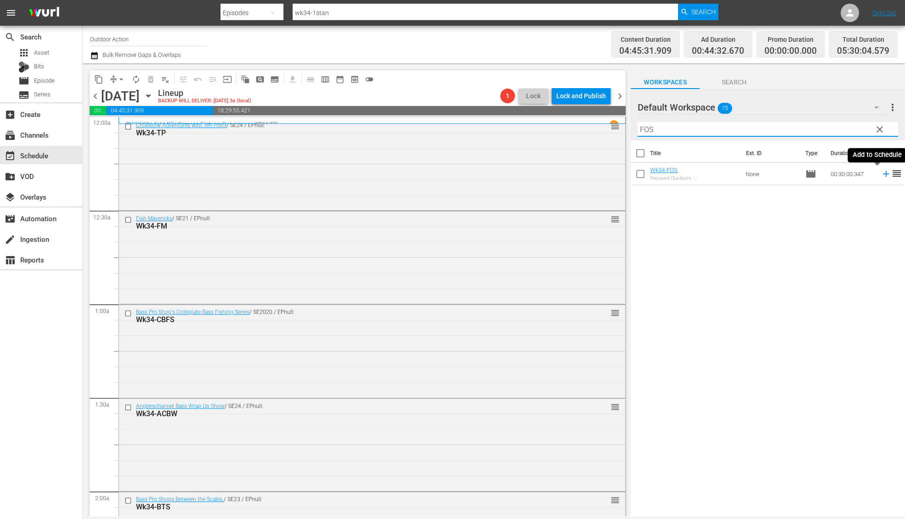
click at [881, 172] on icon at bounding box center [886, 174] width 10 height 10
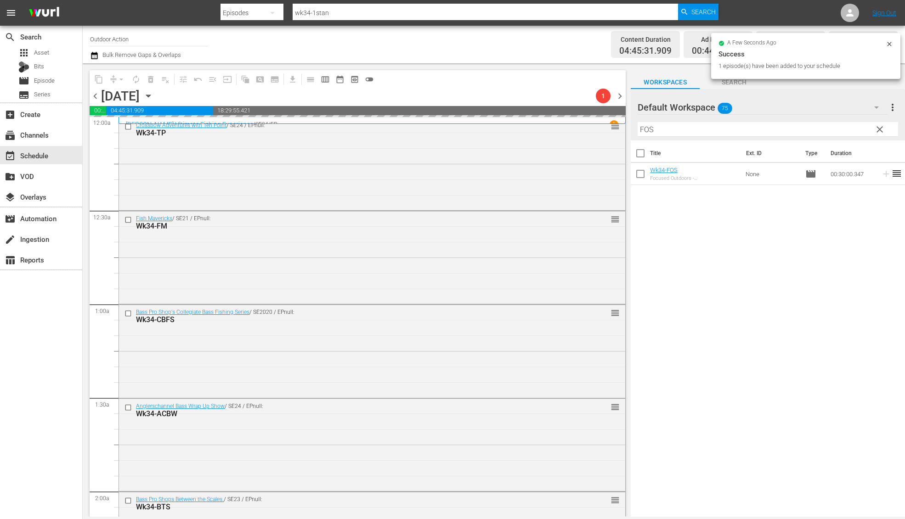
click at [815, 132] on input "FOS" at bounding box center [767, 129] width 260 height 15
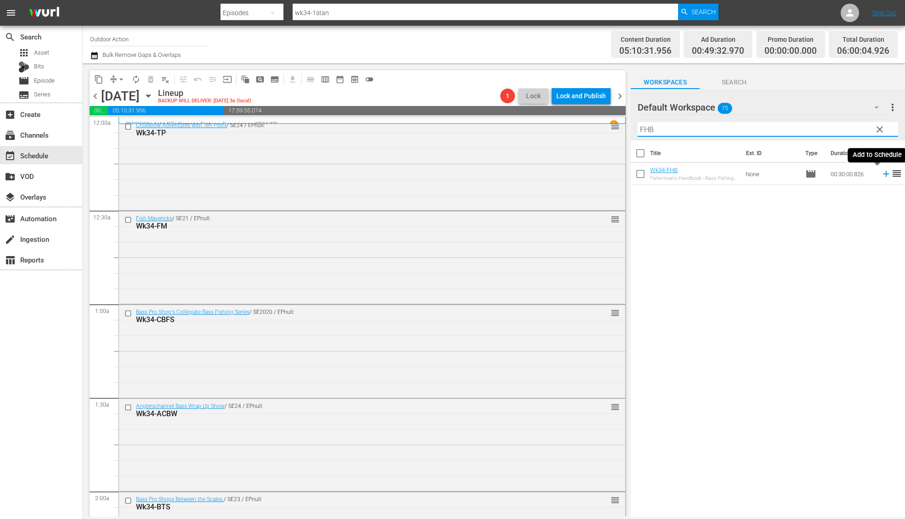
click at [881, 175] on icon at bounding box center [886, 174] width 10 height 10
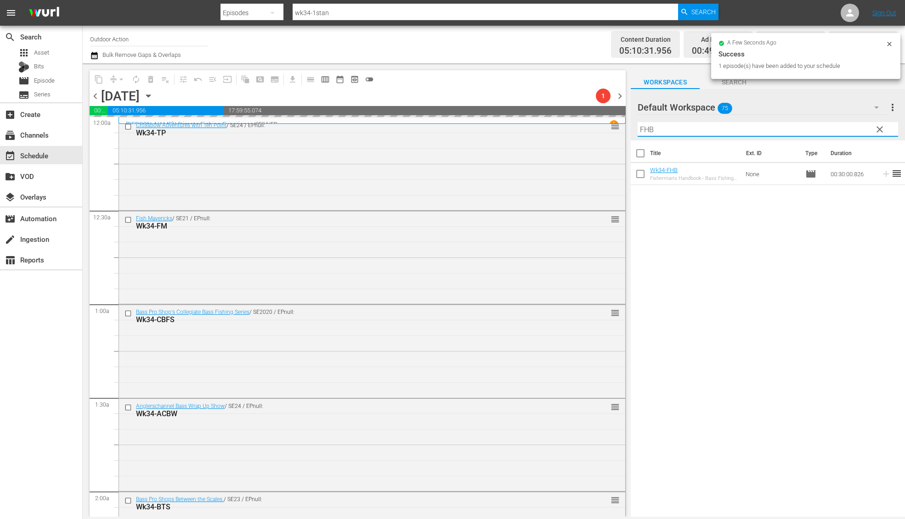
click at [821, 128] on input "FHB" at bounding box center [767, 129] width 260 height 15
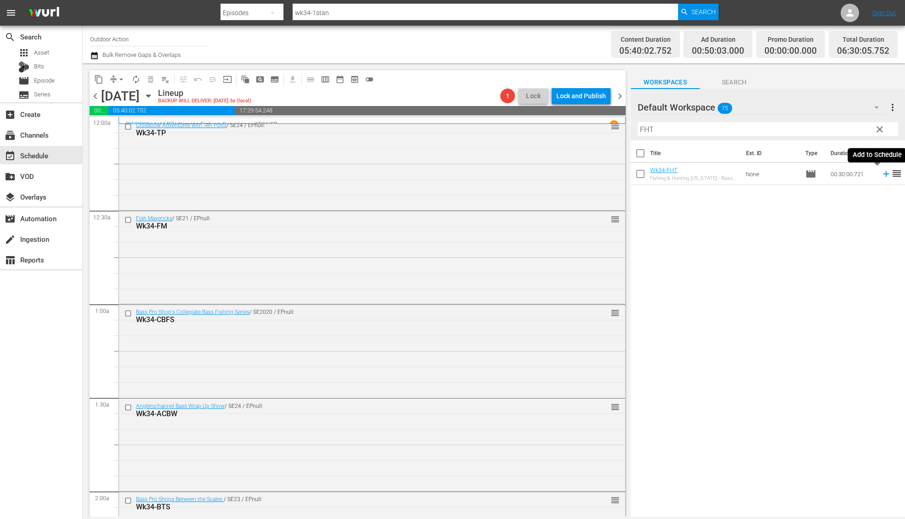
click at [881, 174] on icon at bounding box center [886, 174] width 10 height 10
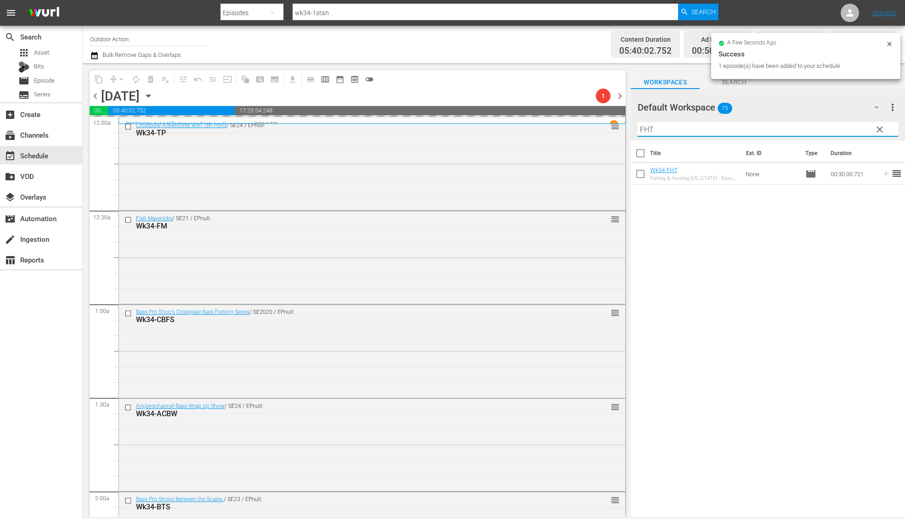
click at [789, 130] on input "FHT" at bounding box center [767, 129] width 260 height 15
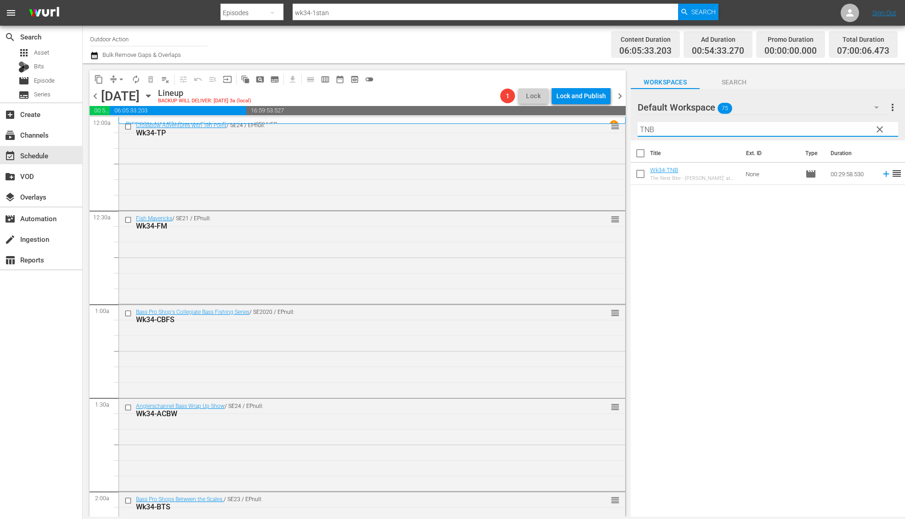
click at [881, 175] on icon at bounding box center [886, 174] width 10 height 10
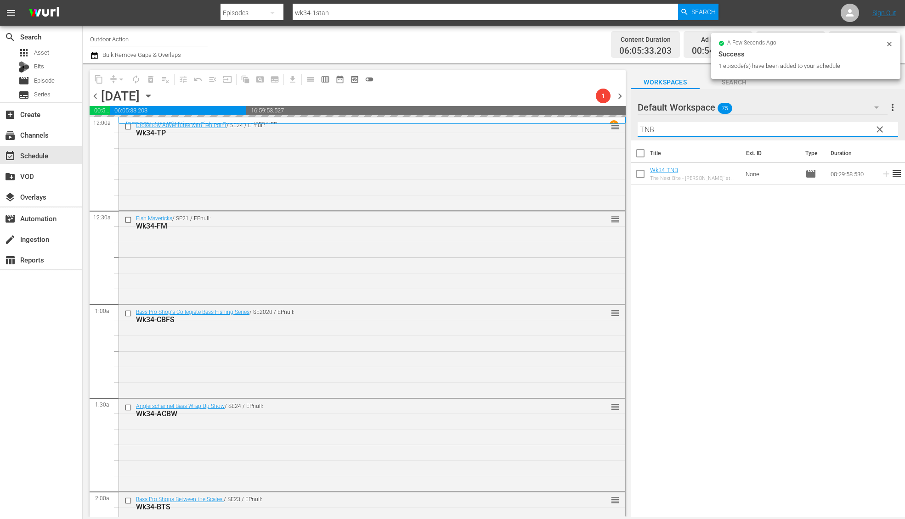
click at [829, 132] on input "TNB" at bounding box center [767, 129] width 260 height 15
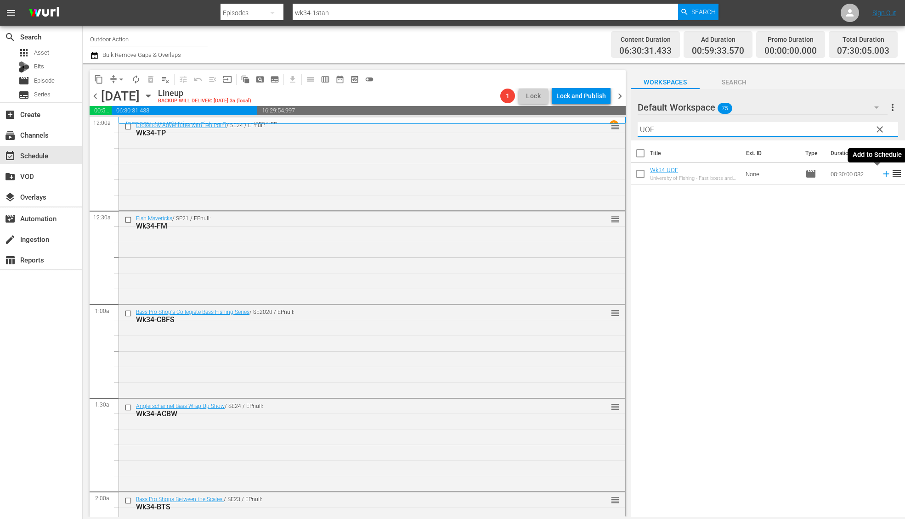
click at [883, 174] on icon at bounding box center [886, 174] width 6 height 6
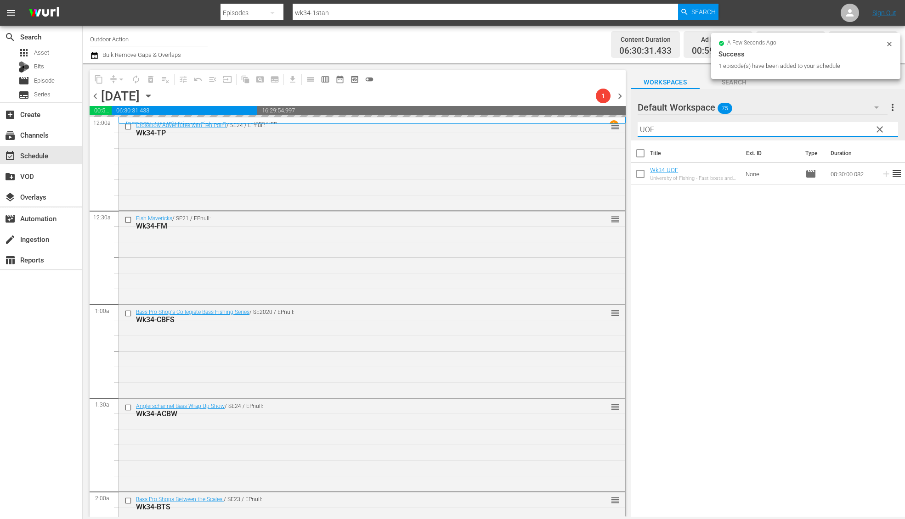
click at [828, 130] on input "UOF" at bounding box center [767, 129] width 260 height 15
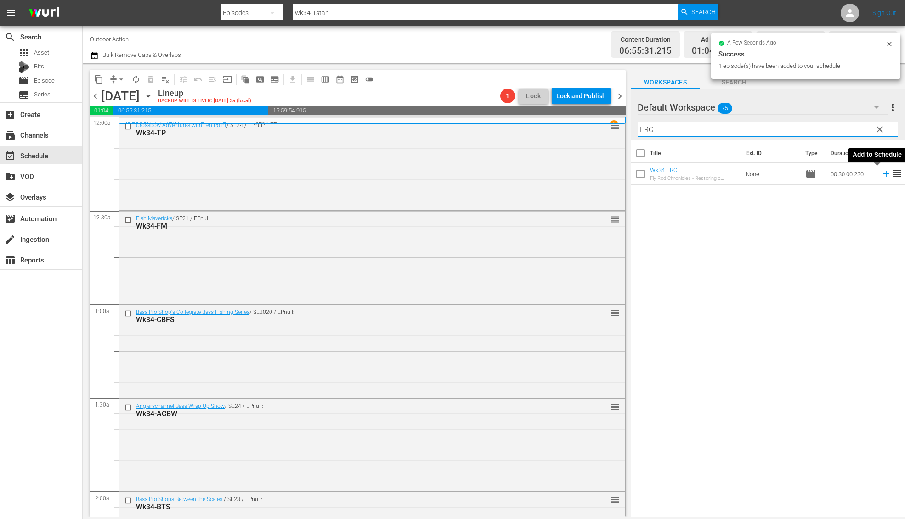
click at [881, 175] on icon at bounding box center [886, 174] width 10 height 10
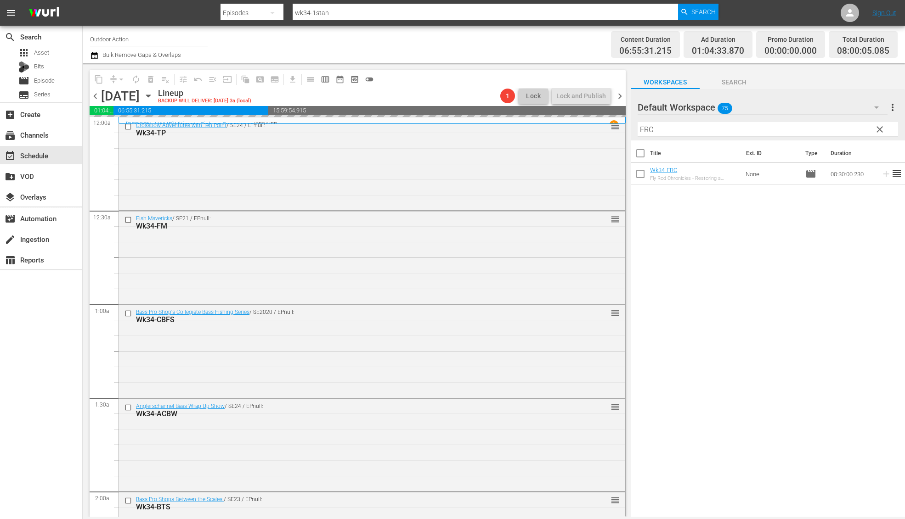
click at [818, 127] on input "FRC" at bounding box center [767, 129] width 260 height 15
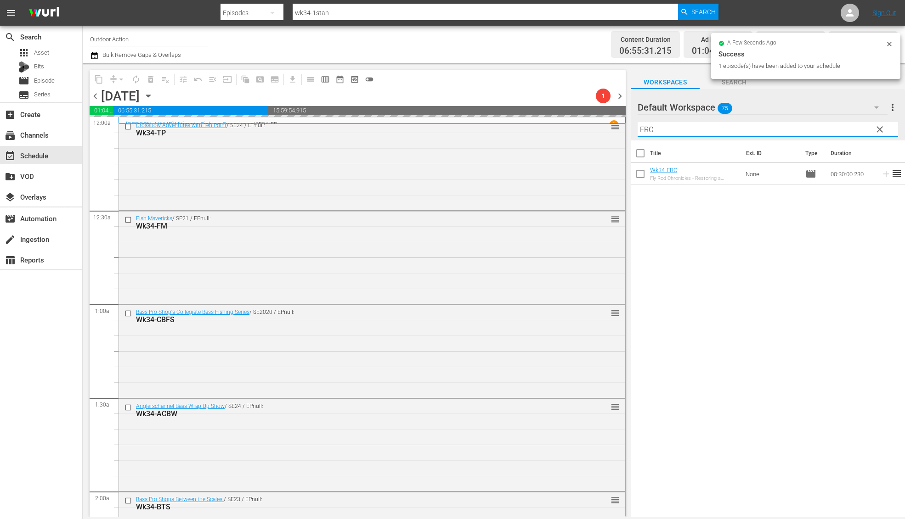
click at [818, 127] on input "FRC" at bounding box center [767, 129] width 260 height 15
click at [881, 176] on icon at bounding box center [886, 174] width 10 height 10
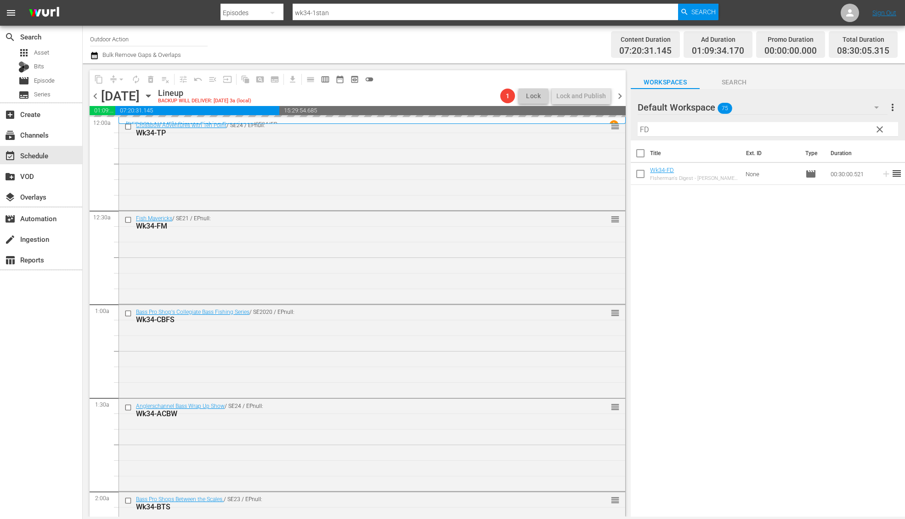
click at [834, 129] on input "FD" at bounding box center [767, 129] width 260 height 15
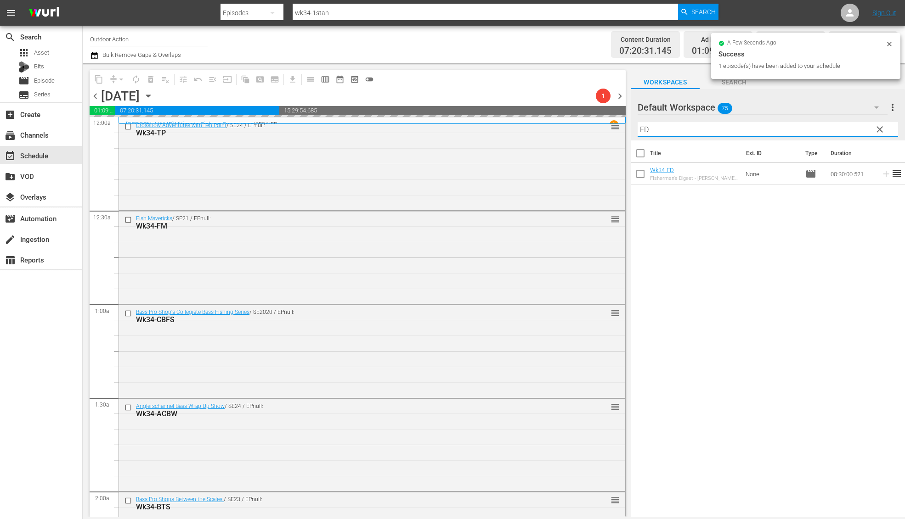
click at [834, 129] on input "FD" at bounding box center [767, 129] width 260 height 15
click at [881, 174] on icon at bounding box center [886, 174] width 10 height 10
click at [825, 128] on input "FATV" at bounding box center [767, 129] width 260 height 15
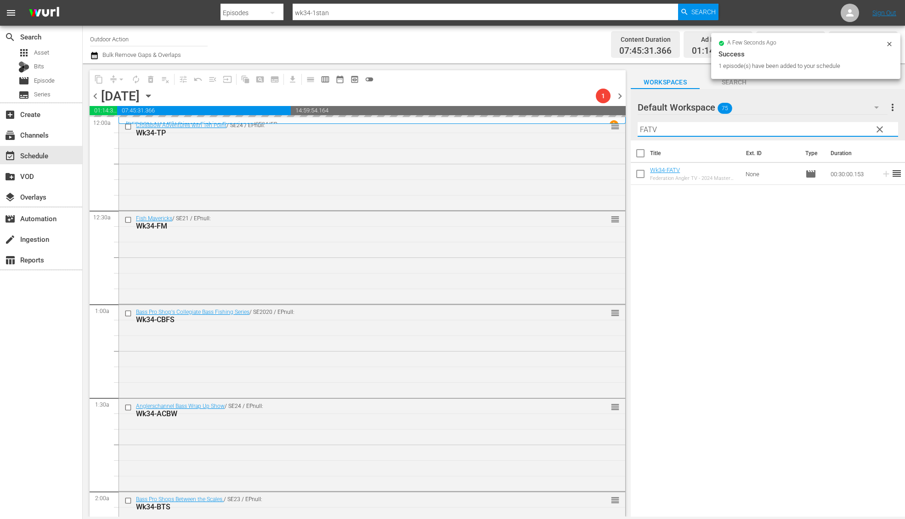
click at [825, 128] on input "FATV" at bounding box center [767, 129] width 260 height 15
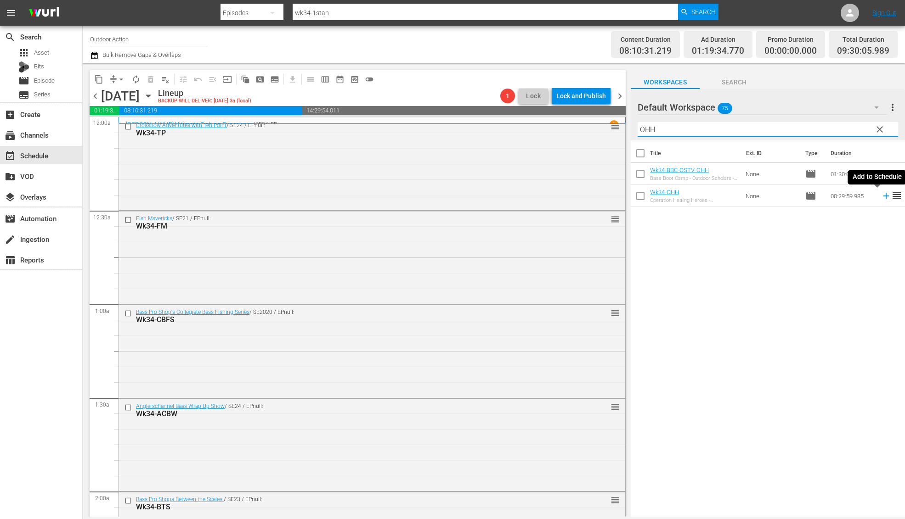
click at [881, 195] on icon at bounding box center [886, 196] width 10 height 10
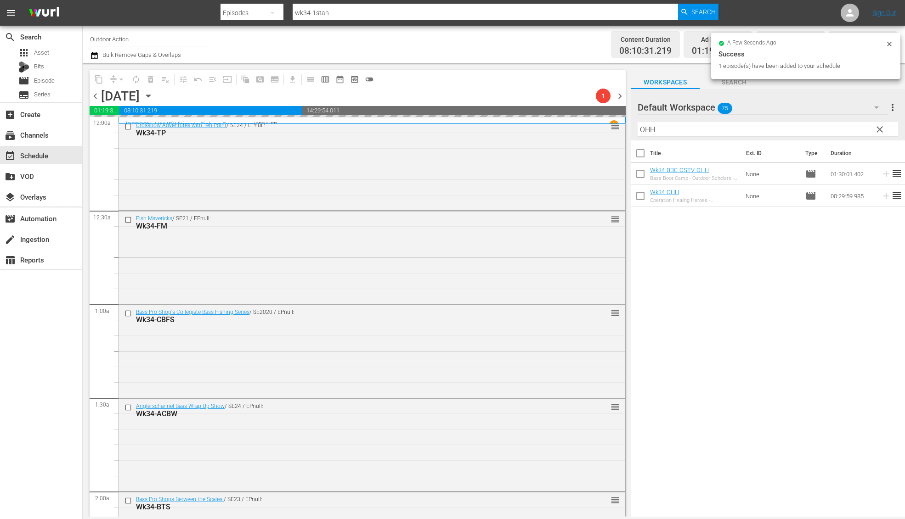
click at [820, 131] on input "OHH" at bounding box center [767, 129] width 260 height 15
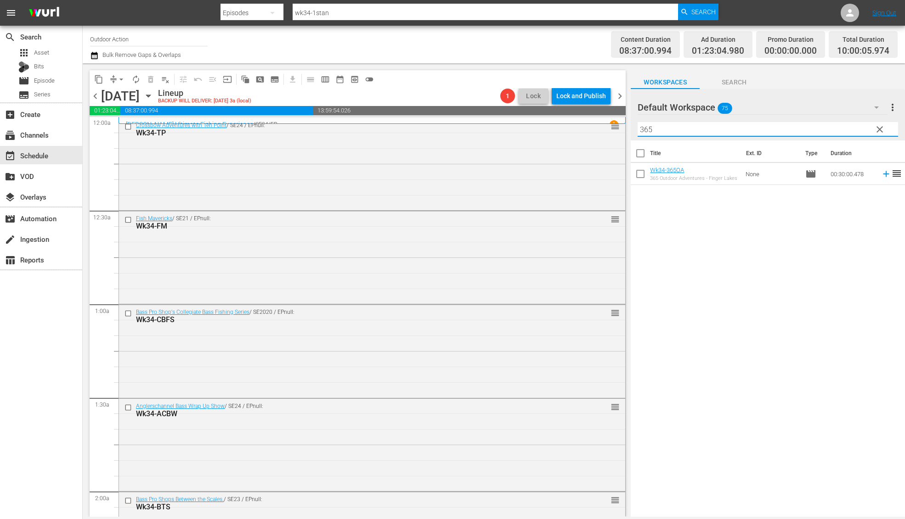
click at [883, 174] on icon at bounding box center [886, 174] width 6 height 6
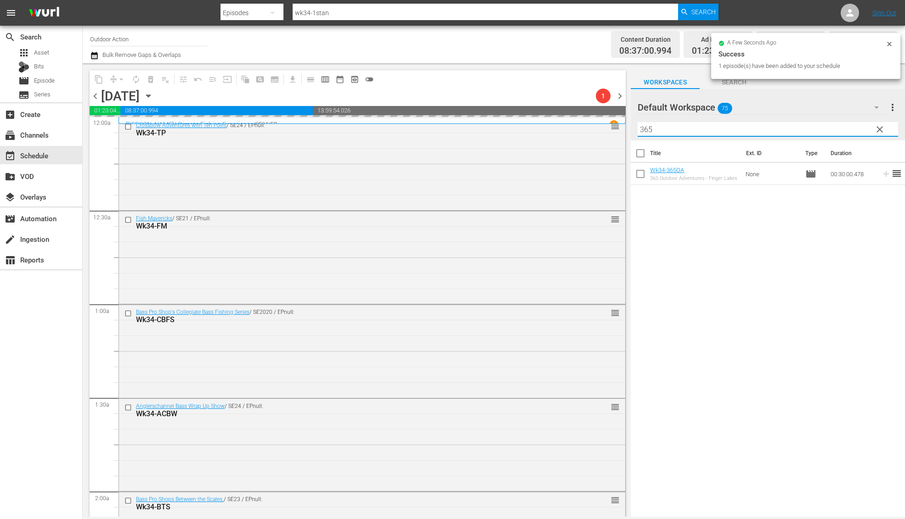
click at [840, 128] on input "365" at bounding box center [767, 129] width 260 height 15
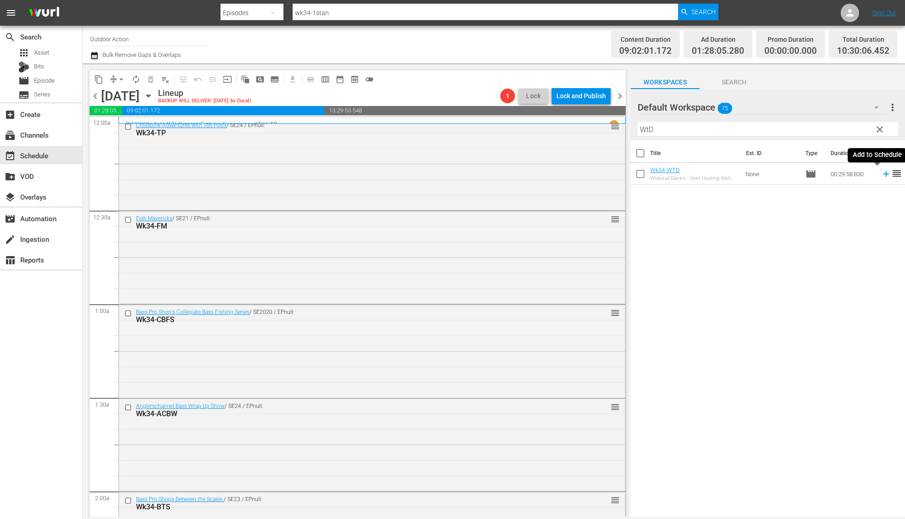
click at [881, 175] on icon at bounding box center [886, 174] width 10 height 10
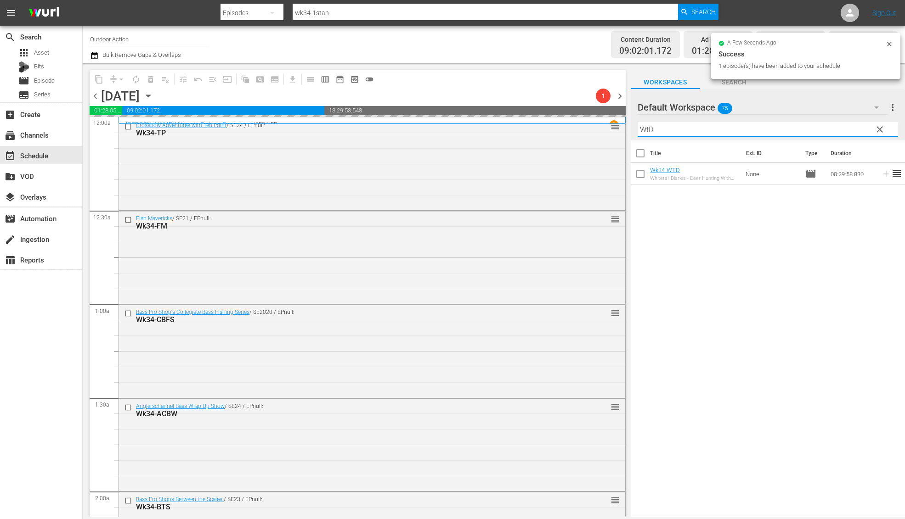
click at [836, 128] on input "WtD" at bounding box center [767, 129] width 260 height 15
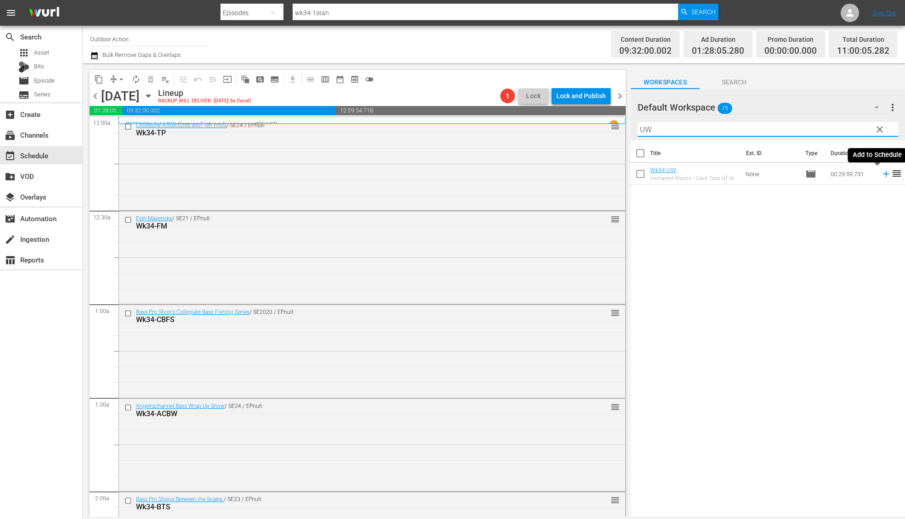
click at [881, 172] on icon at bounding box center [886, 174] width 10 height 10
click at [843, 129] on input "UW" at bounding box center [767, 129] width 260 height 15
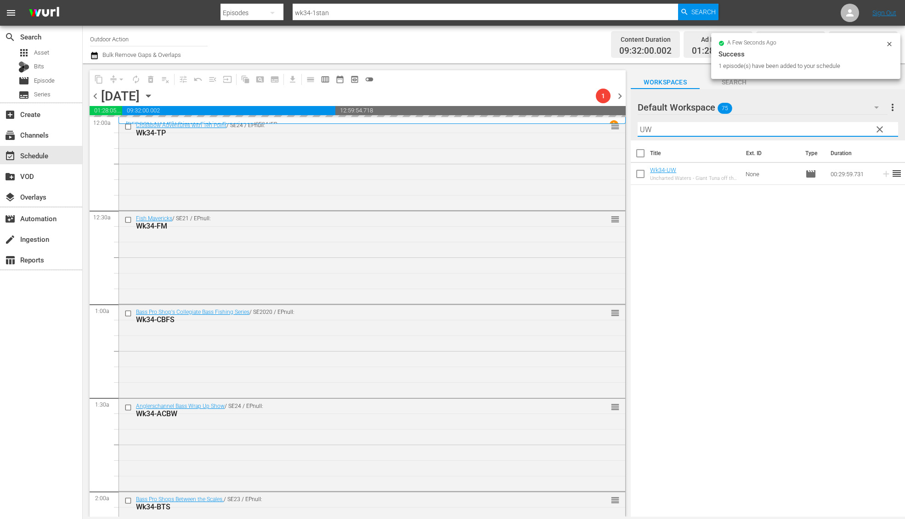
click at [843, 129] on input "UW" at bounding box center [767, 129] width 260 height 15
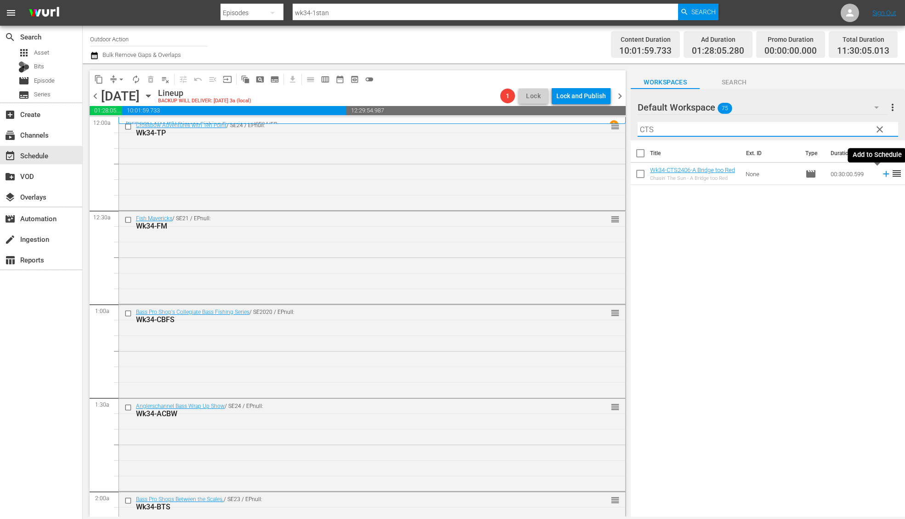
click at [881, 175] on icon at bounding box center [886, 174] width 10 height 10
click at [823, 132] on input "CTS" at bounding box center [767, 129] width 260 height 15
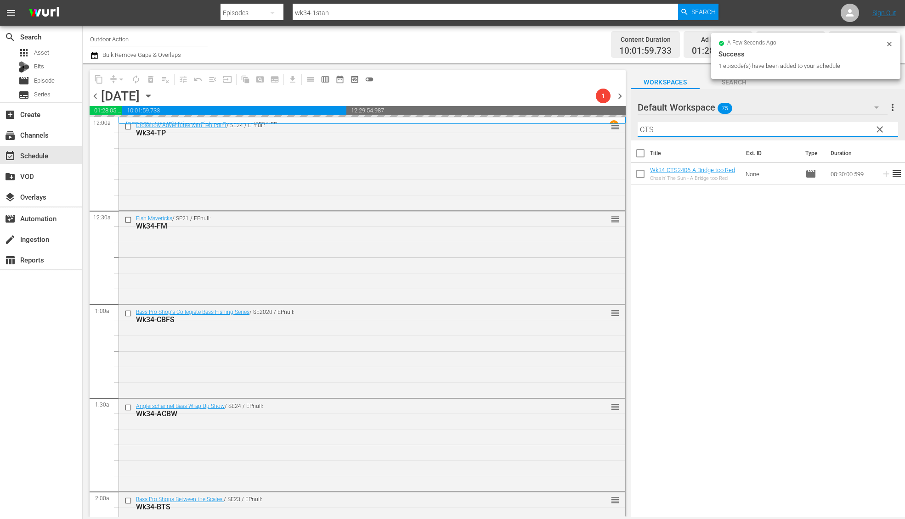
click at [823, 132] on input "CTS" at bounding box center [767, 129] width 260 height 15
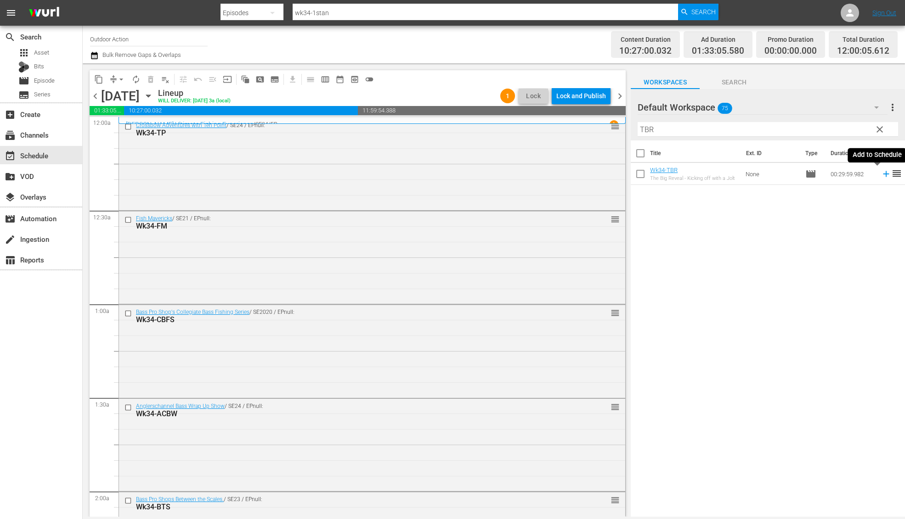
click at [881, 178] on icon at bounding box center [886, 174] width 10 height 10
click at [829, 130] on input "TBR" at bounding box center [767, 129] width 260 height 15
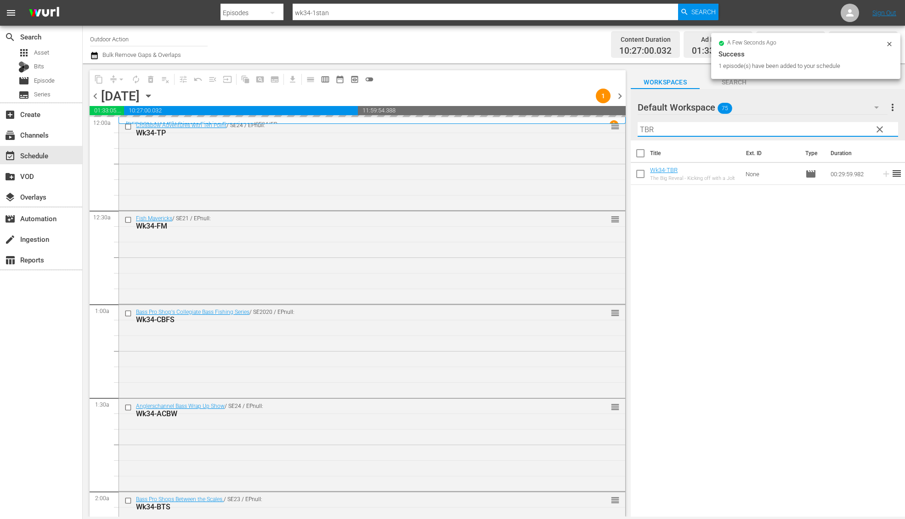
click at [829, 130] on input "TBR" at bounding box center [767, 129] width 260 height 15
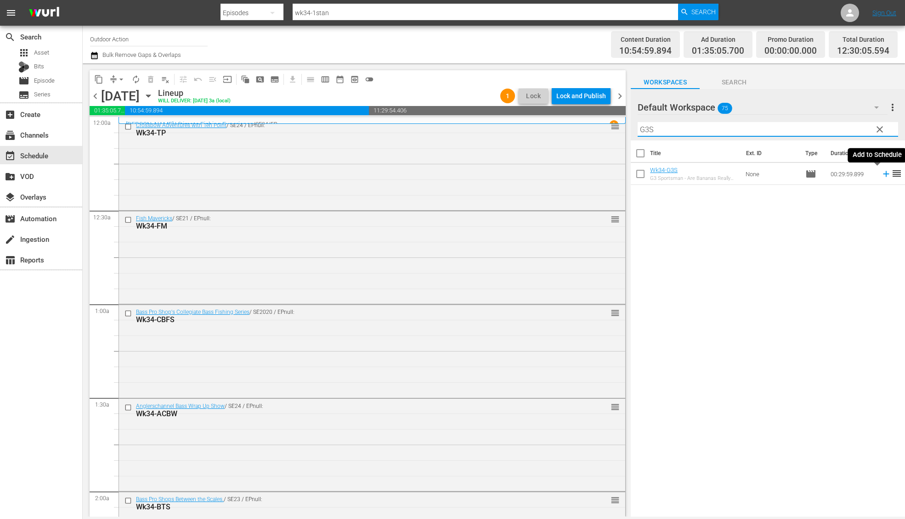
click at [883, 174] on icon at bounding box center [886, 174] width 6 height 6
click at [825, 133] on input "G3S" at bounding box center [767, 129] width 260 height 15
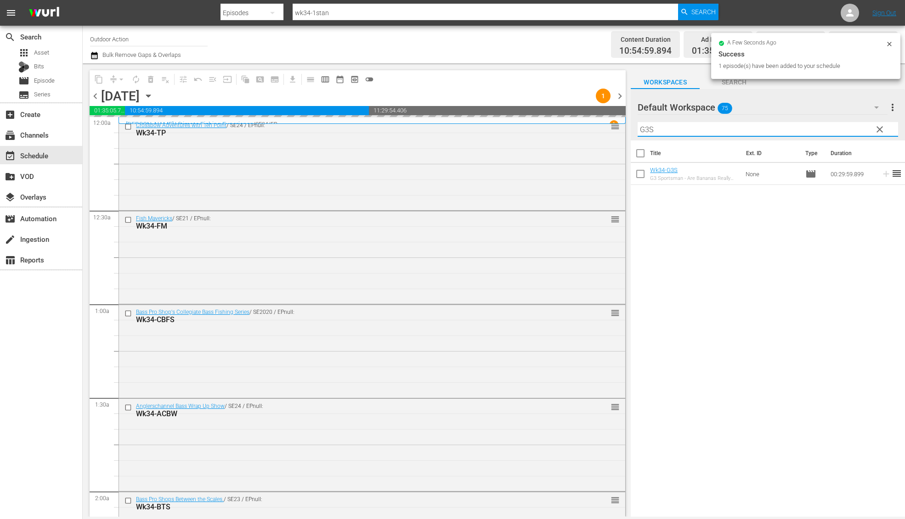
click at [825, 133] on input "G3S" at bounding box center [767, 129] width 260 height 15
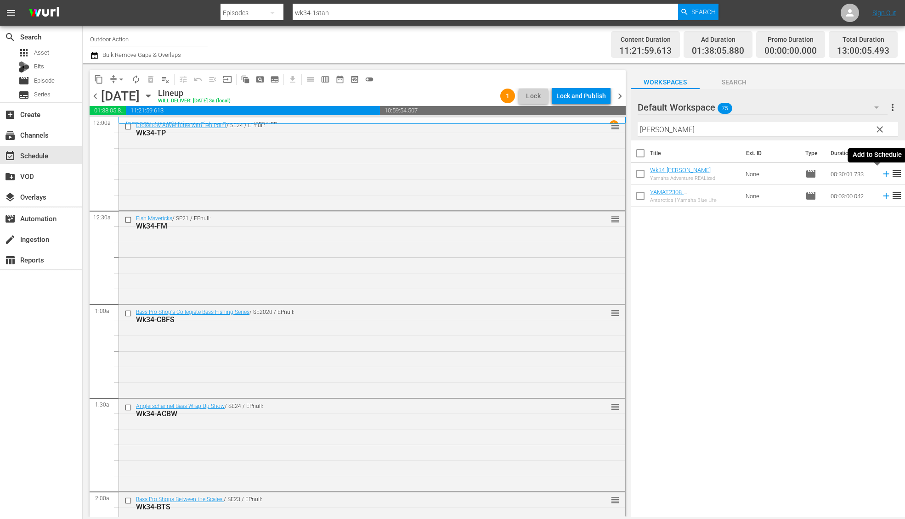
click at [881, 173] on icon at bounding box center [886, 174] width 10 height 10
click at [817, 127] on input "[PERSON_NAME]" at bounding box center [767, 129] width 260 height 15
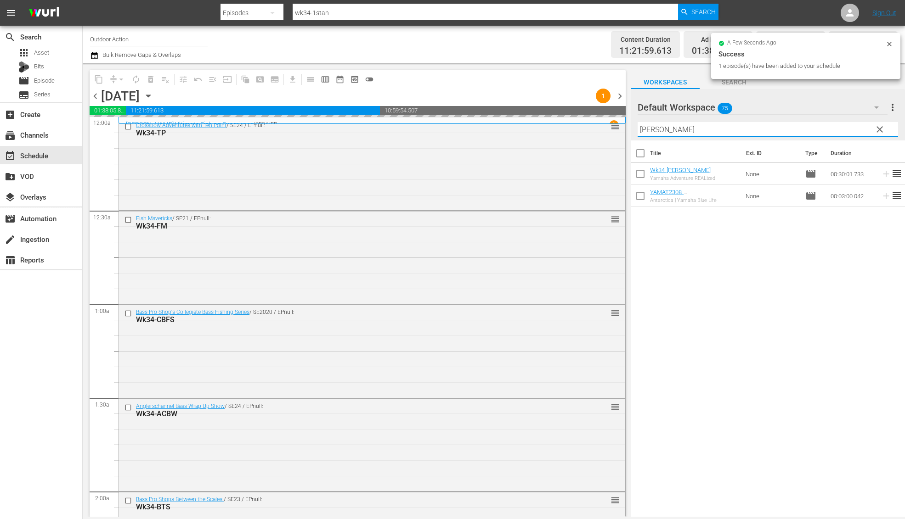
click at [817, 127] on input "[PERSON_NAME]" at bounding box center [767, 129] width 260 height 15
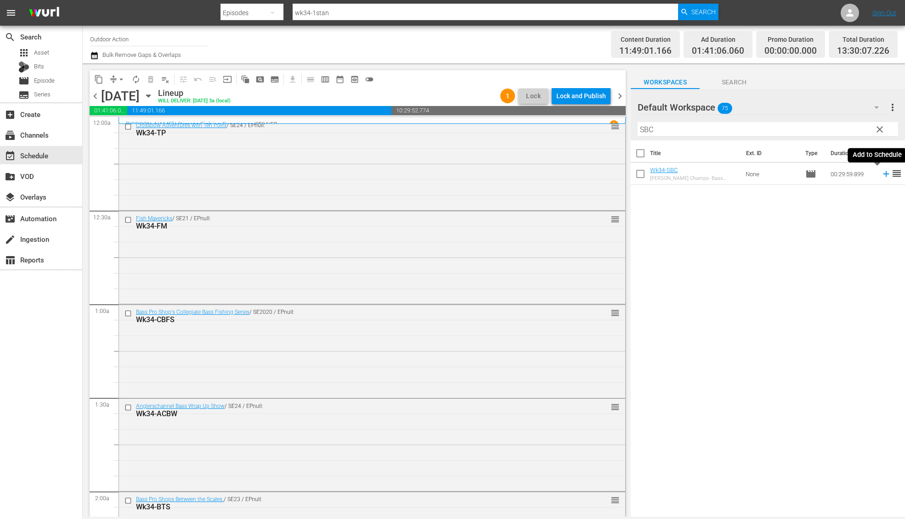
click at [881, 176] on icon at bounding box center [886, 174] width 10 height 10
click at [844, 132] on input "SBC" at bounding box center [767, 129] width 260 height 15
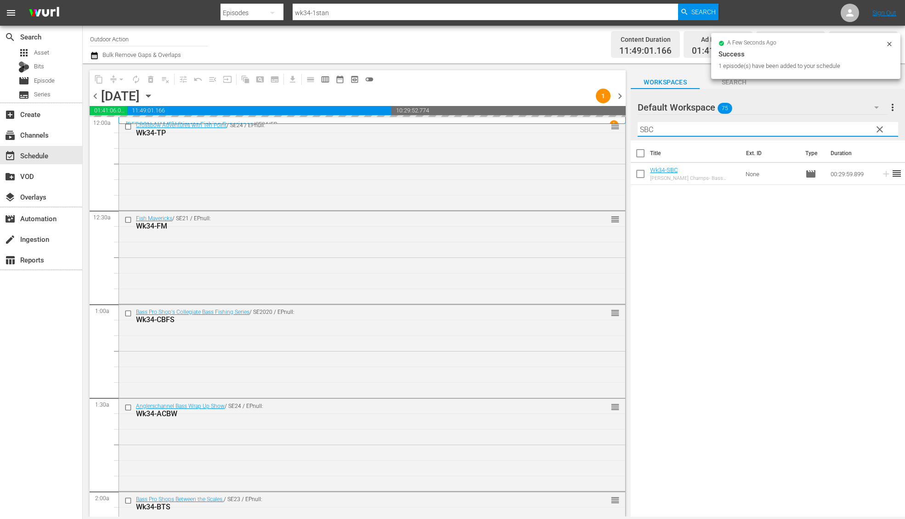
click at [844, 132] on input "SBC" at bounding box center [767, 129] width 260 height 15
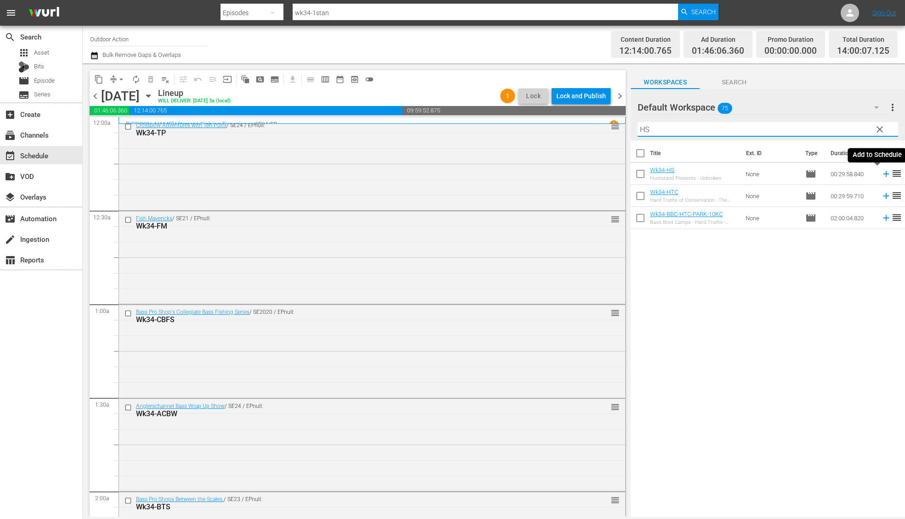
click at [881, 173] on icon at bounding box center [886, 174] width 10 height 10
click at [836, 127] on input "HS" at bounding box center [767, 129] width 260 height 15
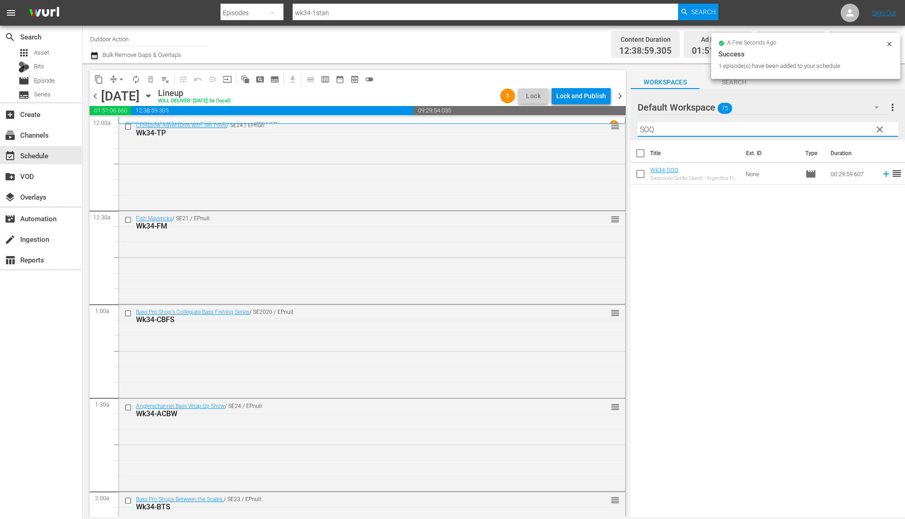
click at [881, 175] on icon at bounding box center [886, 174] width 10 height 10
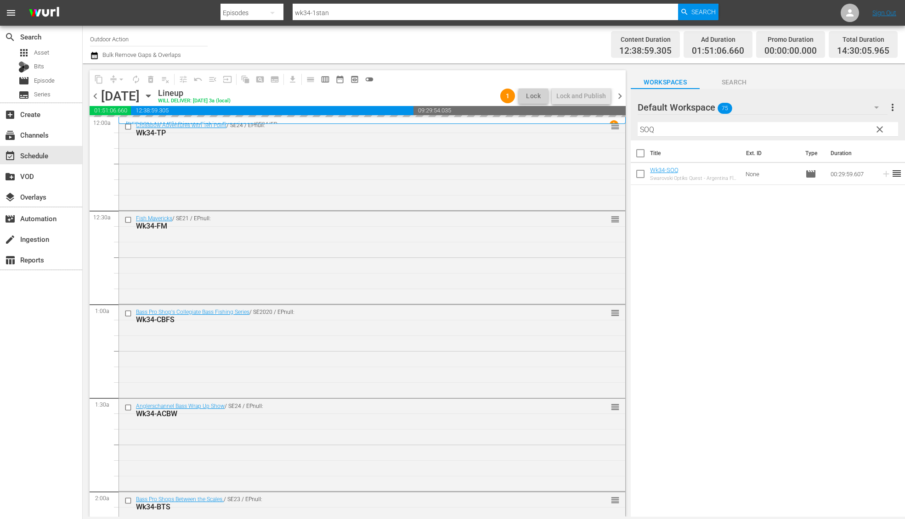
click at [841, 130] on input "SOQ" at bounding box center [767, 129] width 260 height 15
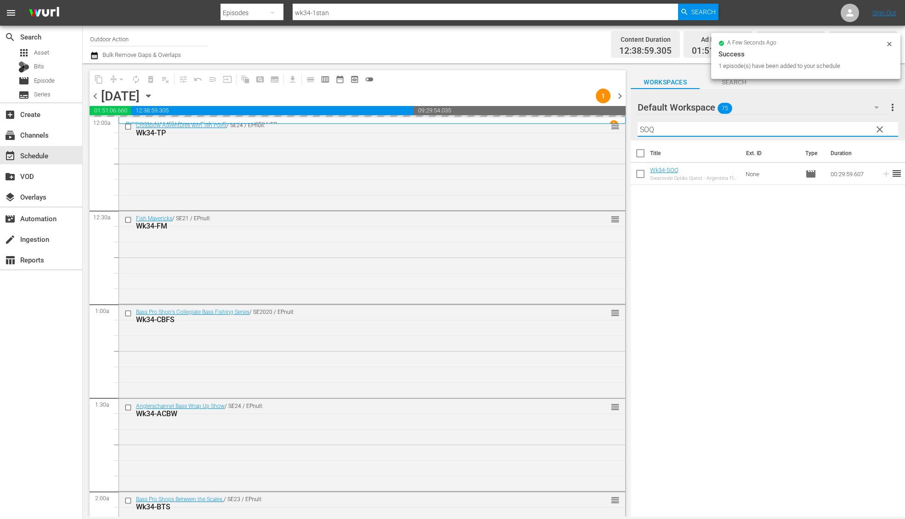
click at [841, 130] on input "SOQ" at bounding box center [767, 129] width 260 height 15
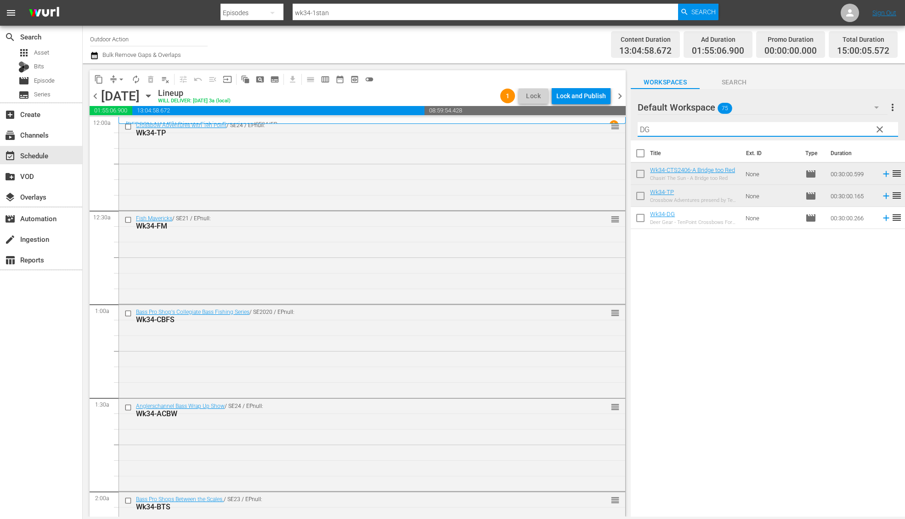
click at [881, 216] on icon at bounding box center [886, 218] width 10 height 10
click at [670, 128] on input "DG" at bounding box center [767, 129] width 260 height 15
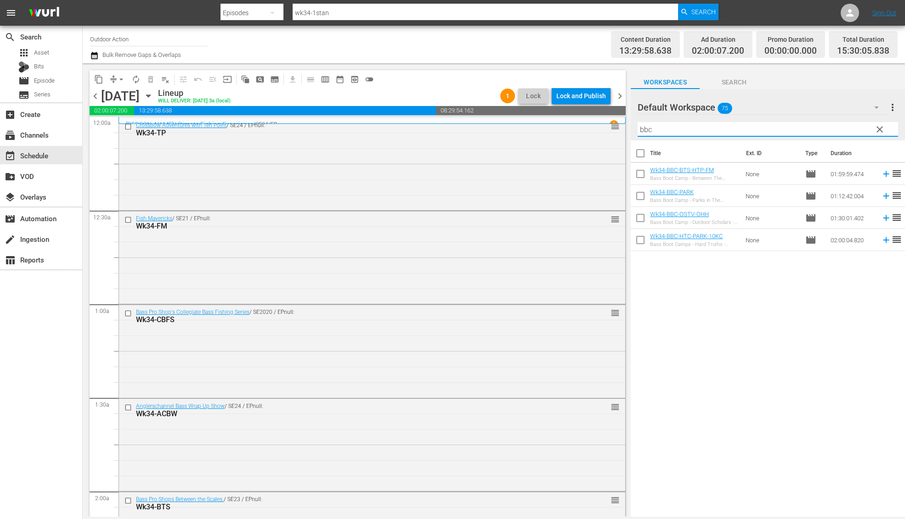
click at [692, 337] on div "Title Ext. ID Type Duration Wk34-BBC-BTS-HTP-FM Bass Boot Camp - Between The Sc…" at bounding box center [767, 330] width 274 height 378
click at [881, 241] on icon at bounding box center [886, 240] width 10 height 10
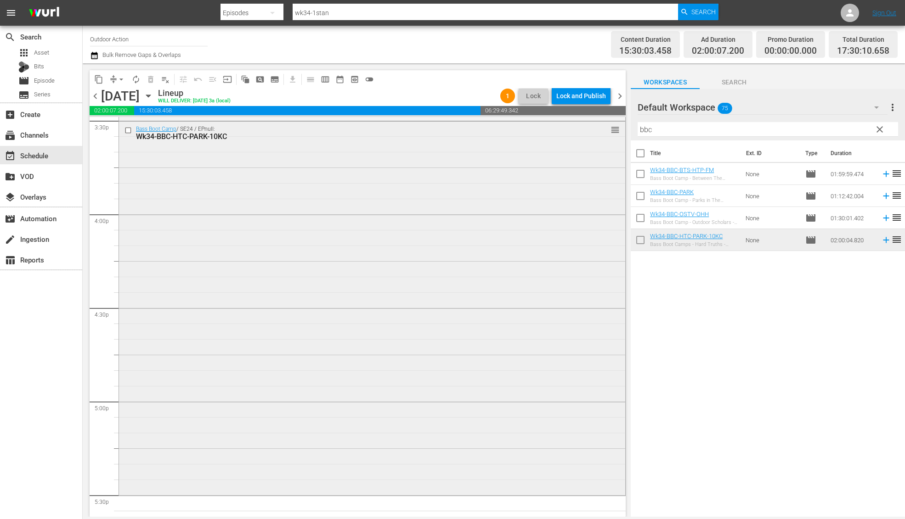
scroll to position [2894, 0]
click at [678, 123] on input "bbc" at bounding box center [767, 129] width 260 height 15
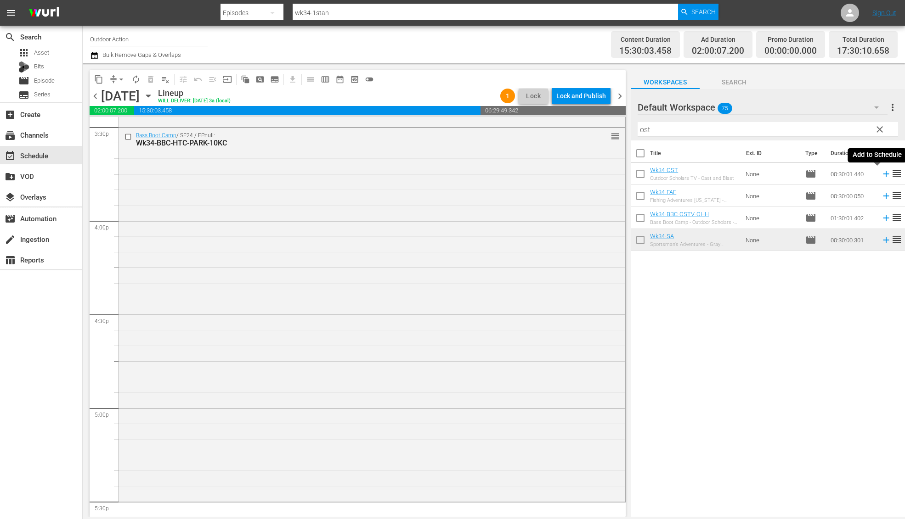
click at [883, 176] on icon at bounding box center [886, 174] width 6 height 6
click at [759, 130] on input "ost" at bounding box center [767, 129] width 260 height 15
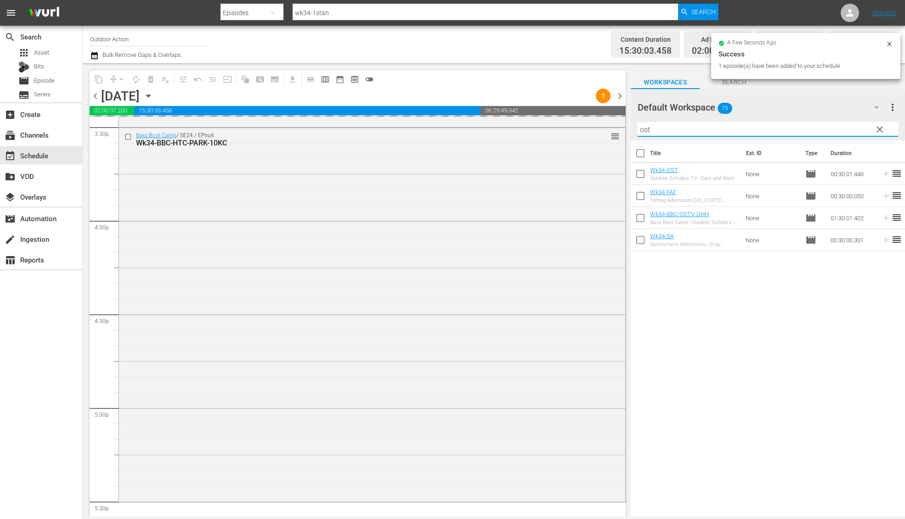
click at [759, 130] on input "ost" at bounding box center [767, 129] width 260 height 15
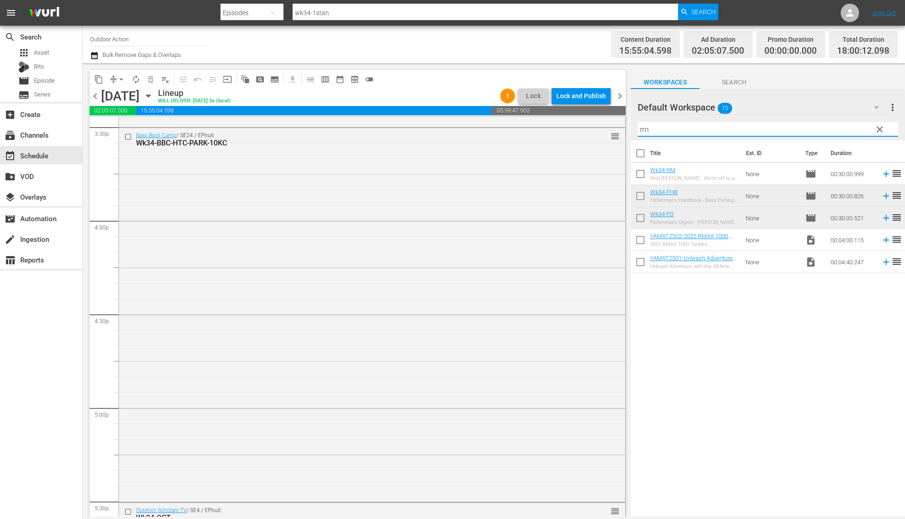
click at [883, 174] on icon at bounding box center [886, 174] width 6 height 6
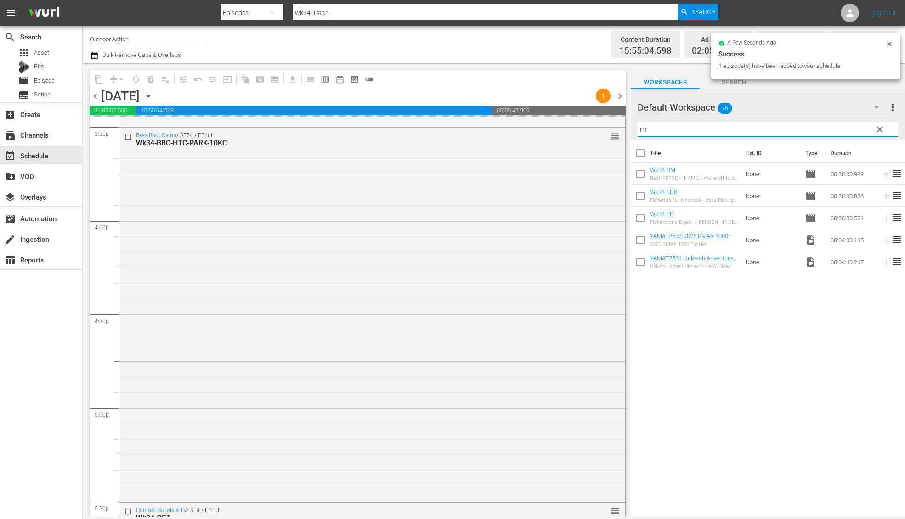
click at [778, 126] on input "rm" at bounding box center [767, 129] width 260 height 15
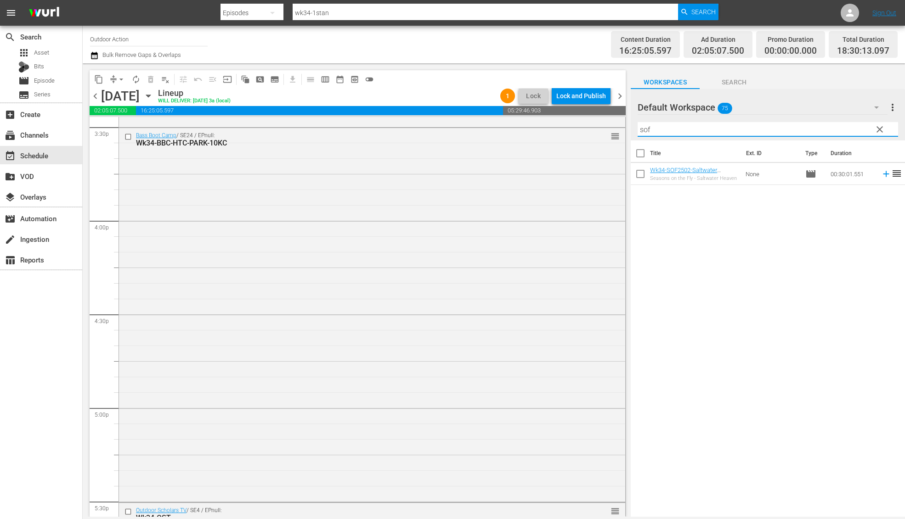
click at [883, 174] on icon at bounding box center [886, 174] width 6 height 6
click at [827, 129] on input "sof" at bounding box center [767, 129] width 260 height 15
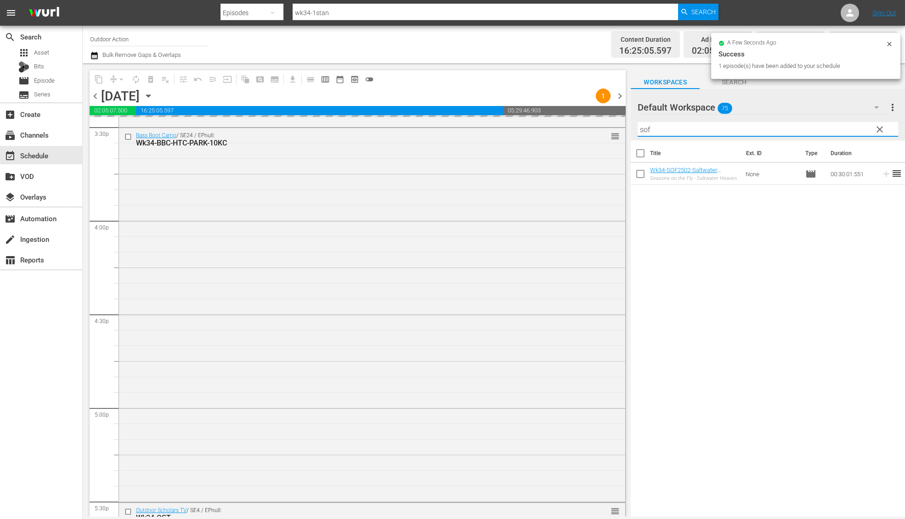
click at [827, 129] on input "sof" at bounding box center [767, 129] width 260 height 15
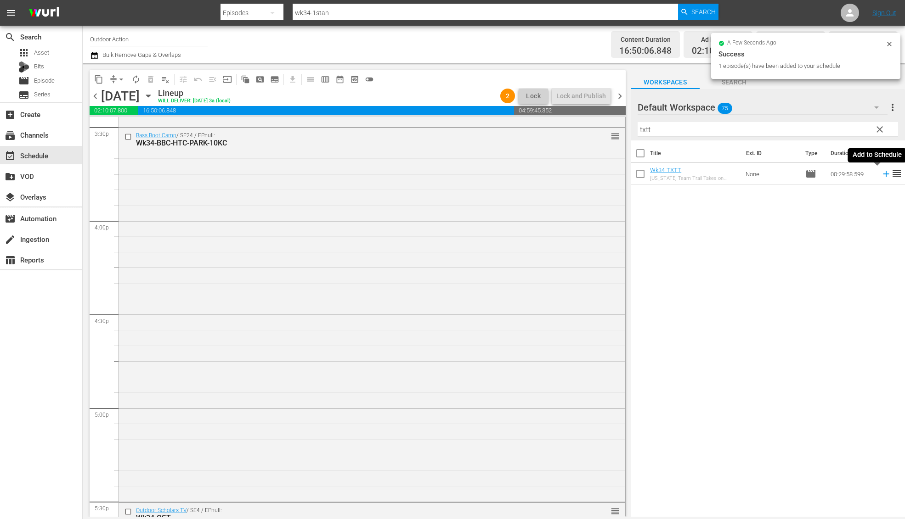
click at [881, 174] on icon at bounding box center [886, 174] width 10 height 10
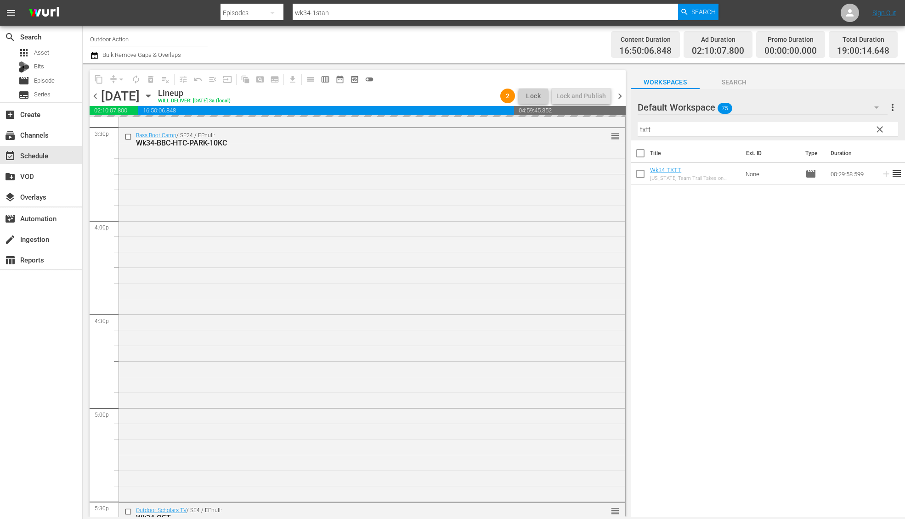
click at [845, 126] on input "txtt" at bounding box center [767, 129] width 260 height 15
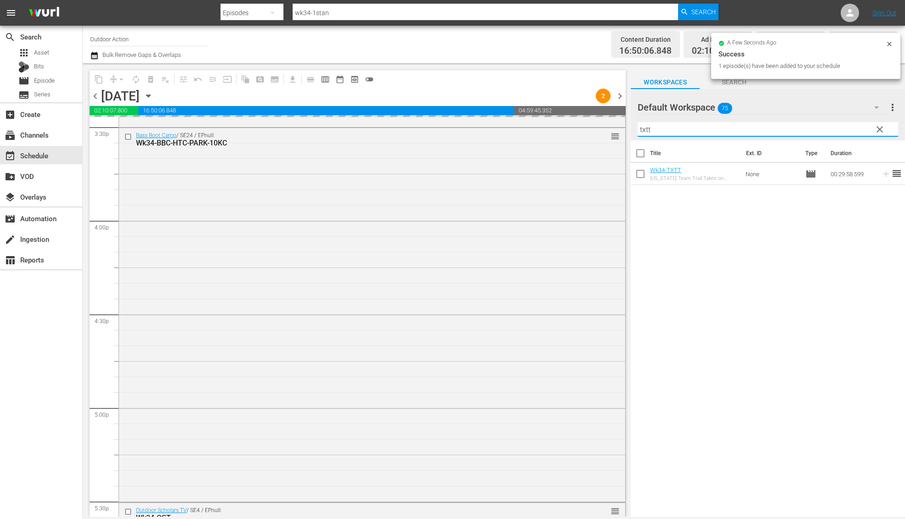
click at [845, 126] on input "txtt" at bounding box center [767, 129] width 260 height 15
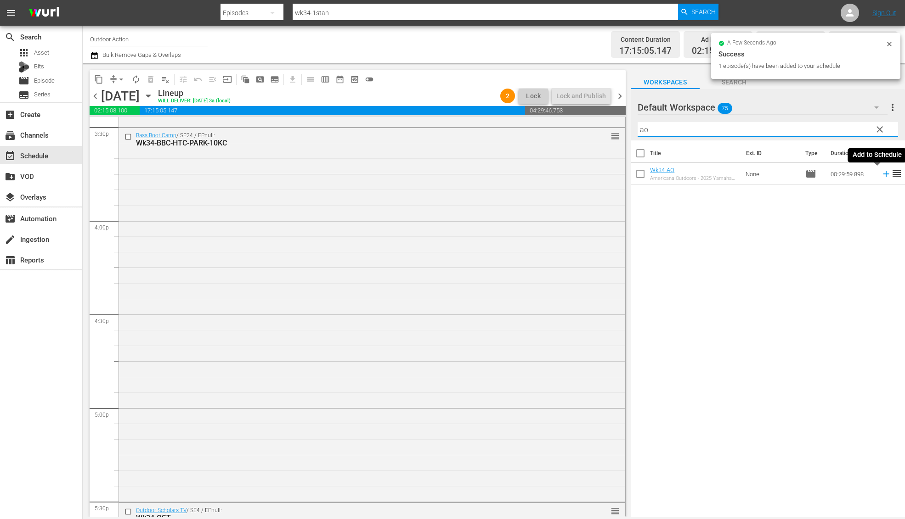
click at [881, 173] on icon at bounding box center [886, 174] width 10 height 10
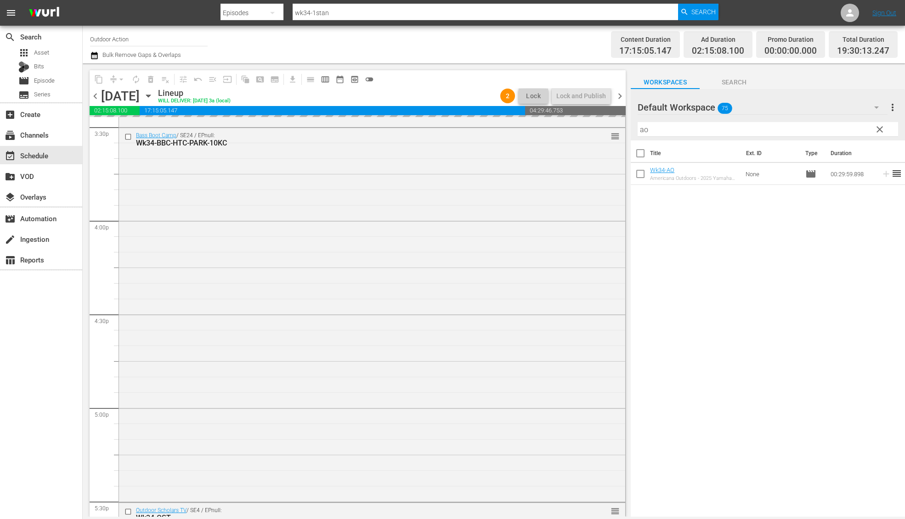
click at [826, 132] on input "ao" at bounding box center [767, 129] width 260 height 15
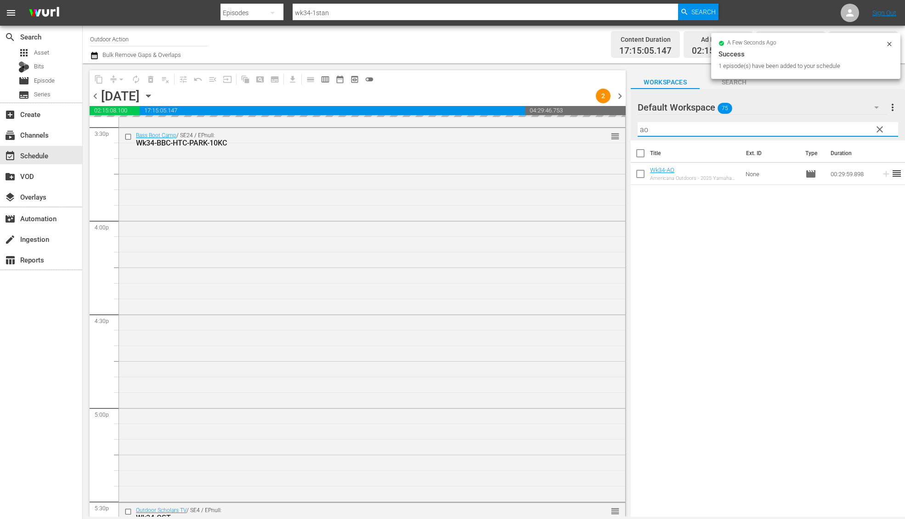
click at [826, 132] on input "ao" at bounding box center [767, 129] width 260 height 15
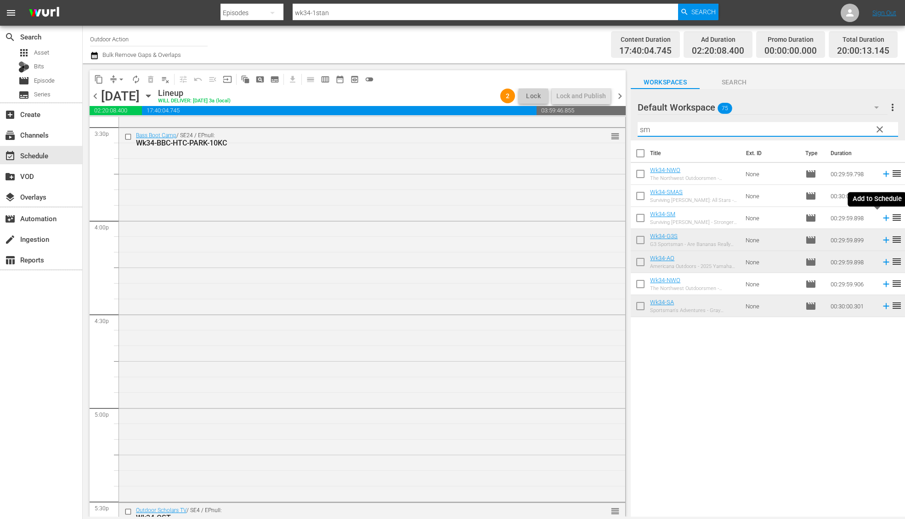
click at [883, 218] on icon at bounding box center [886, 218] width 6 height 6
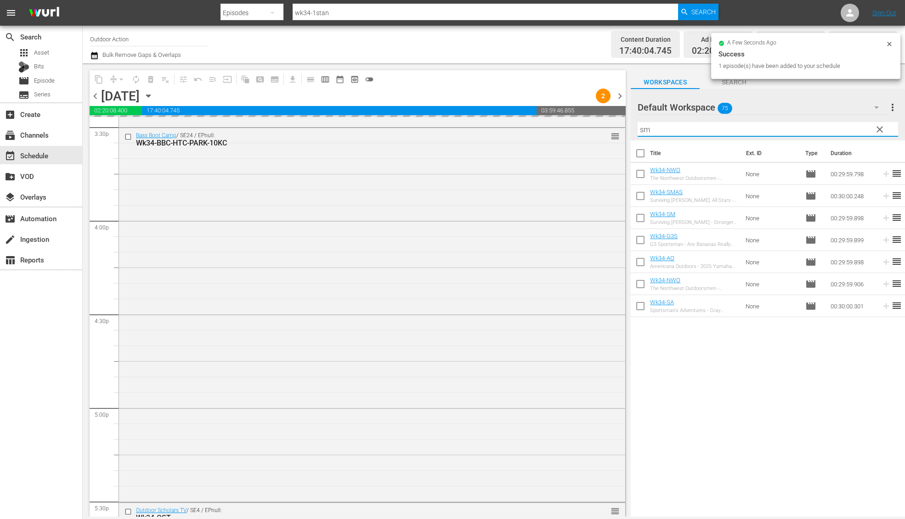
click at [808, 127] on input "sm" at bounding box center [767, 129] width 260 height 15
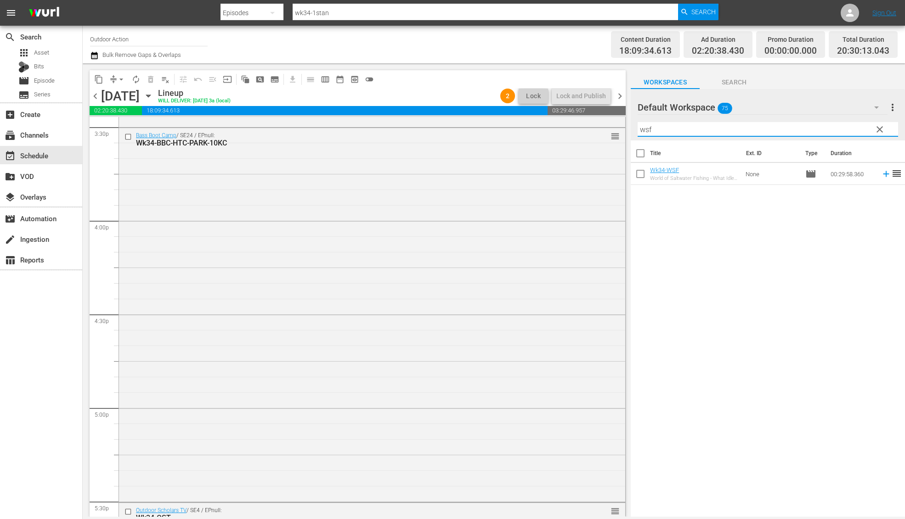
click at [881, 175] on icon at bounding box center [886, 174] width 10 height 10
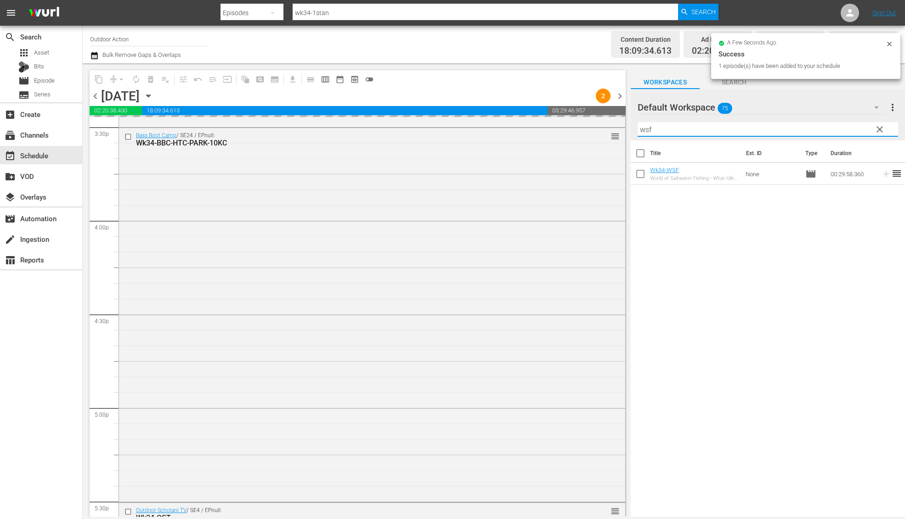
click at [831, 130] on input "wsf" at bounding box center [767, 129] width 260 height 15
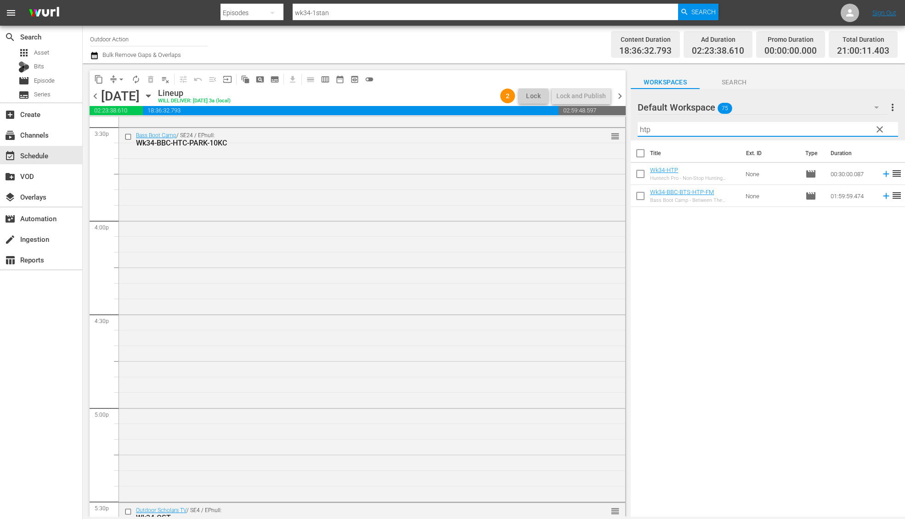
click at [883, 174] on icon at bounding box center [886, 174] width 6 height 6
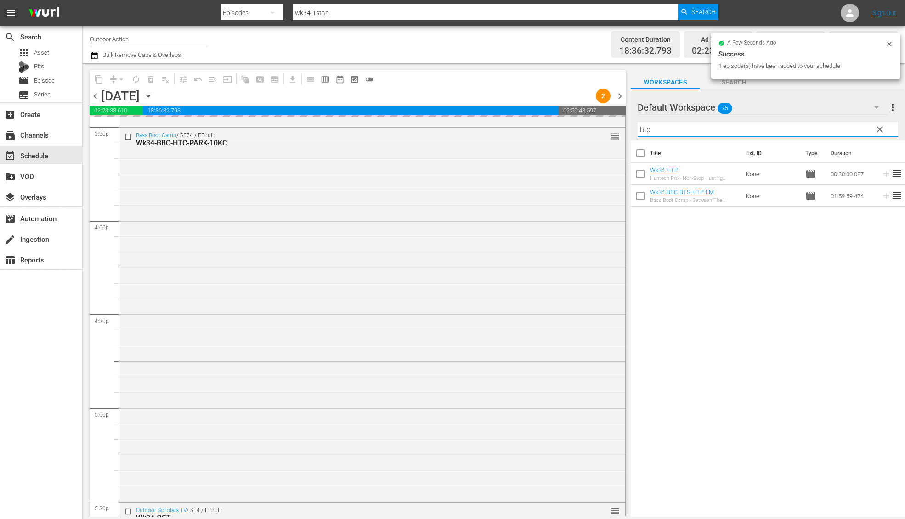
click at [828, 124] on input "htp" at bounding box center [767, 129] width 260 height 15
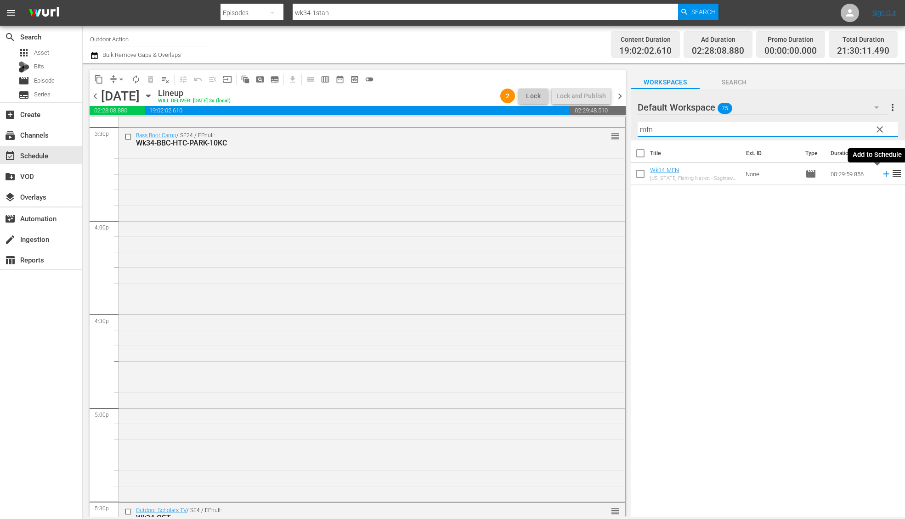
click at [883, 173] on icon at bounding box center [886, 174] width 6 height 6
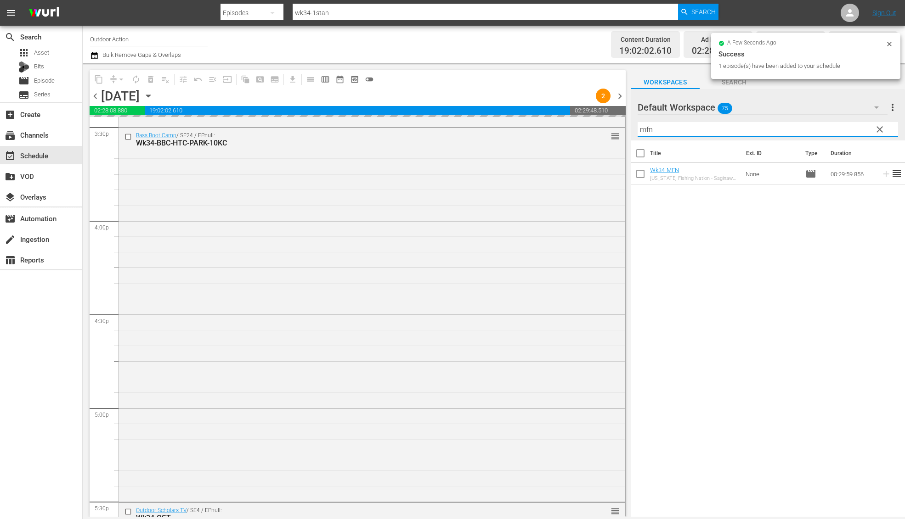
click at [827, 124] on input "mfn" at bounding box center [767, 129] width 260 height 15
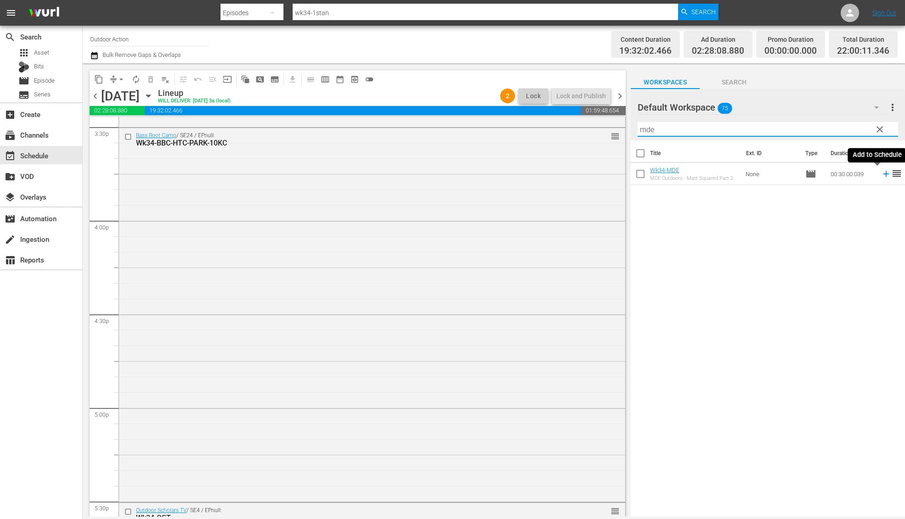
click at [881, 174] on icon at bounding box center [886, 174] width 10 height 10
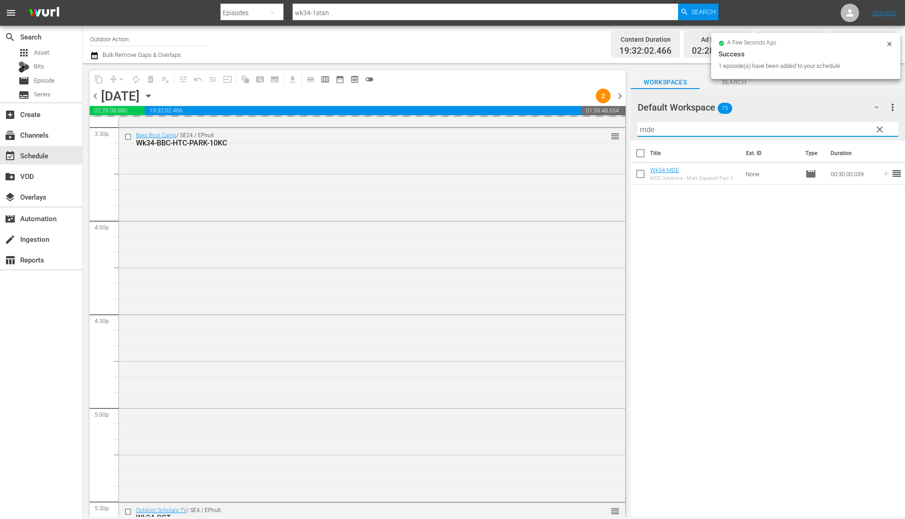
click at [849, 130] on input "mde" at bounding box center [767, 129] width 260 height 15
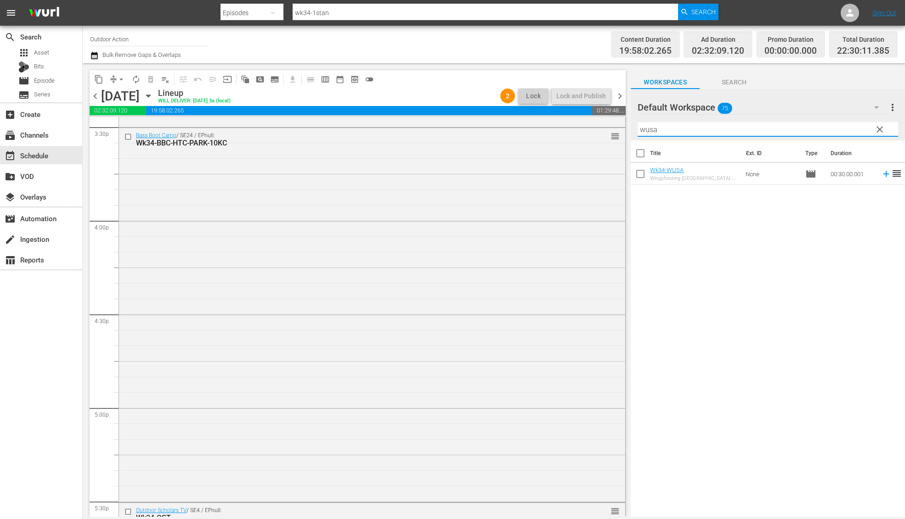
type input "wusa"
click at [881, 176] on icon at bounding box center [886, 174] width 10 height 10
click at [829, 124] on input "wusa" at bounding box center [767, 129] width 260 height 15
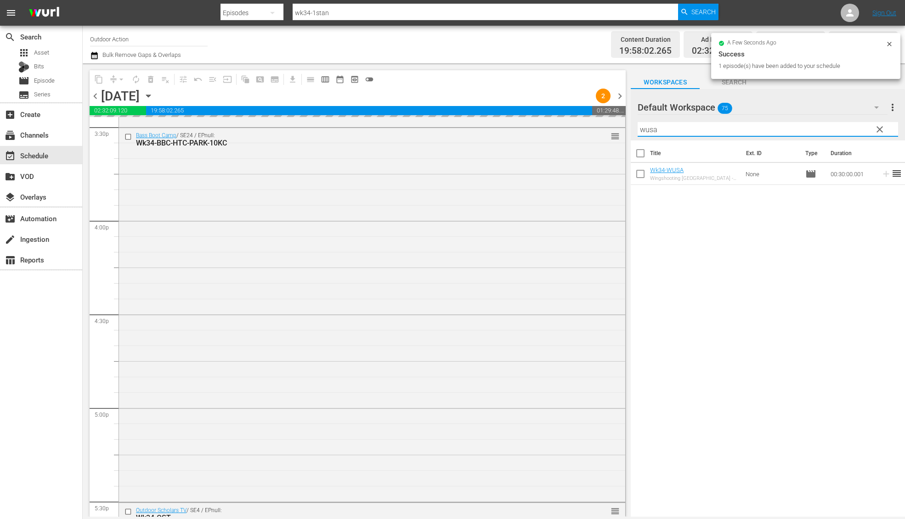
click at [829, 124] on input "wusa" at bounding box center [767, 129] width 260 height 15
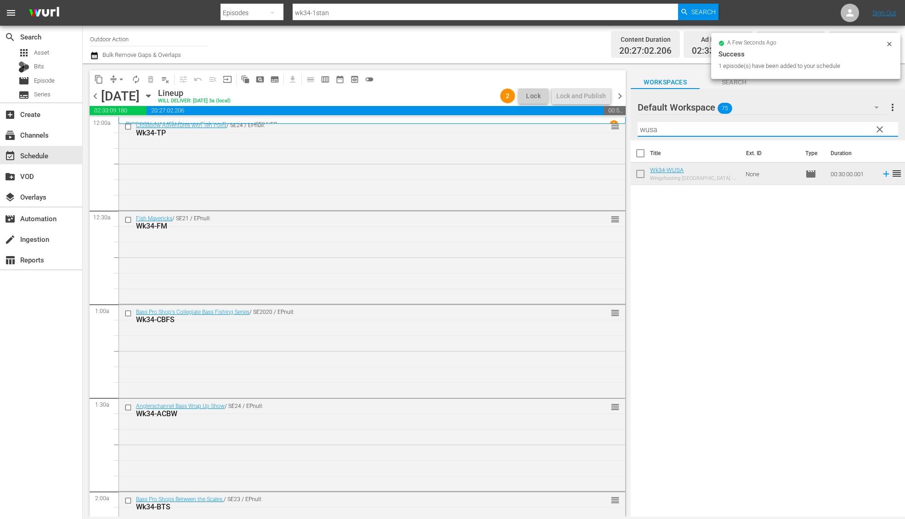
scroll to position [2894, 0]
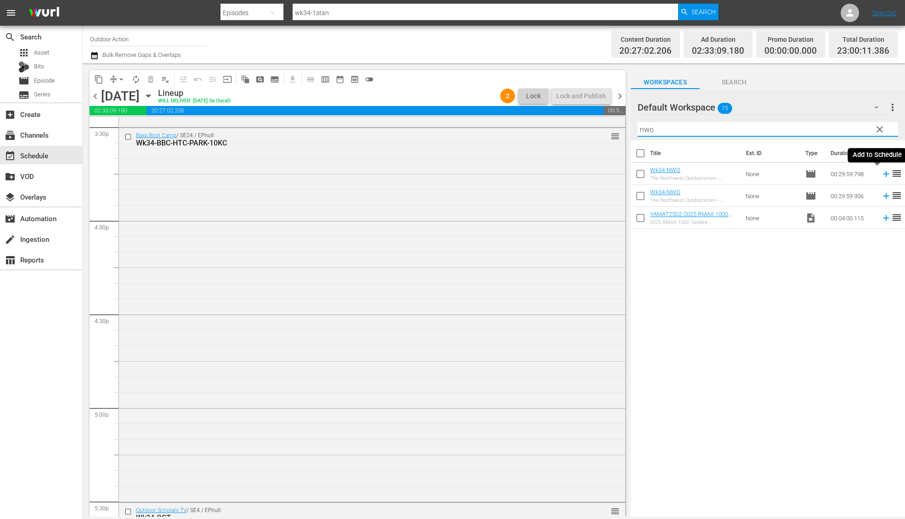
click at [881, 176] on icon at bounding box center [886, 174] width 10 height 10
click at [824, 127] on input "nwo" at bounding box center [767, 129] width 260 height 15
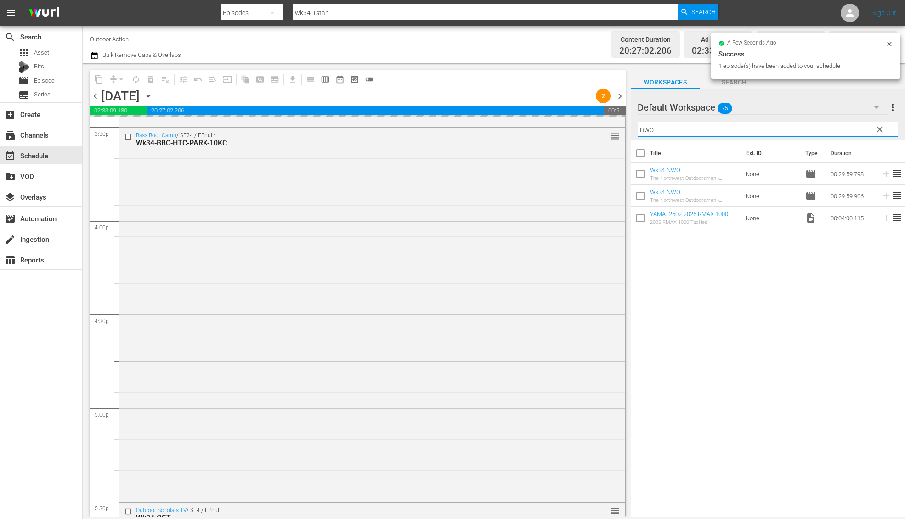
click at [824, 127] on input "nwo" at bounding box center [767, 129] width 260 height 15
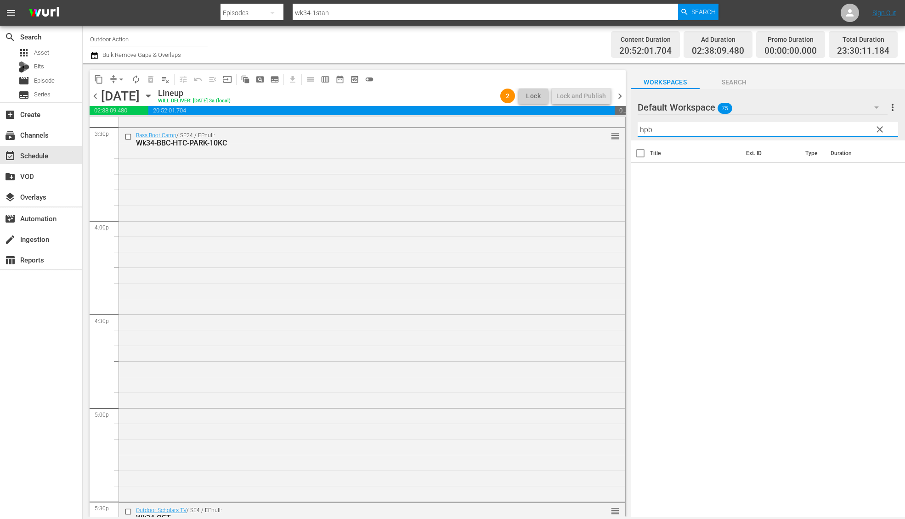
type input "hpb"
click at [879, 129] on span "clear" at bounding box center [879, 129] width 11 height 11
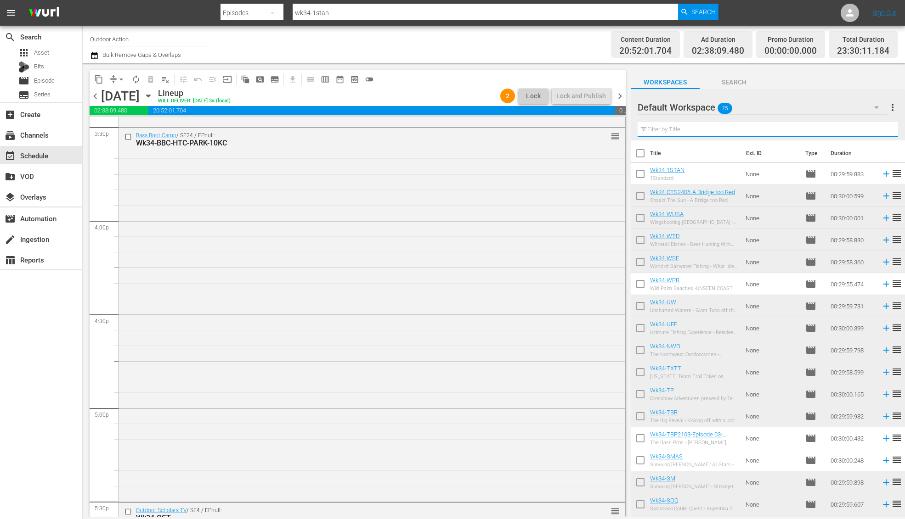
click at [839, 124] on input "text" at bounding box center [767, 129] width 260 height 15
paste input "Swamp to Sea"
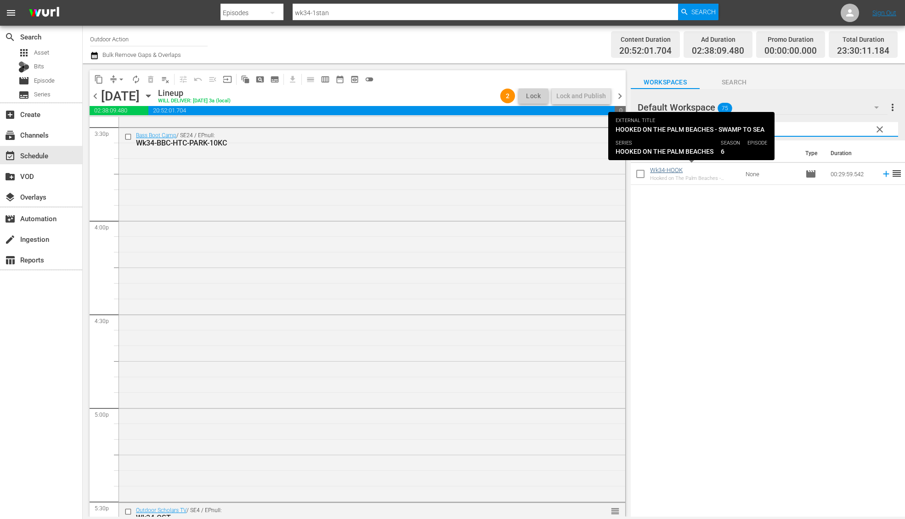
type input "Swamp to Sea"
click at [675, 169] on link "Wk34-HOOK" at bounding box center [666, 170] width 33 height 7
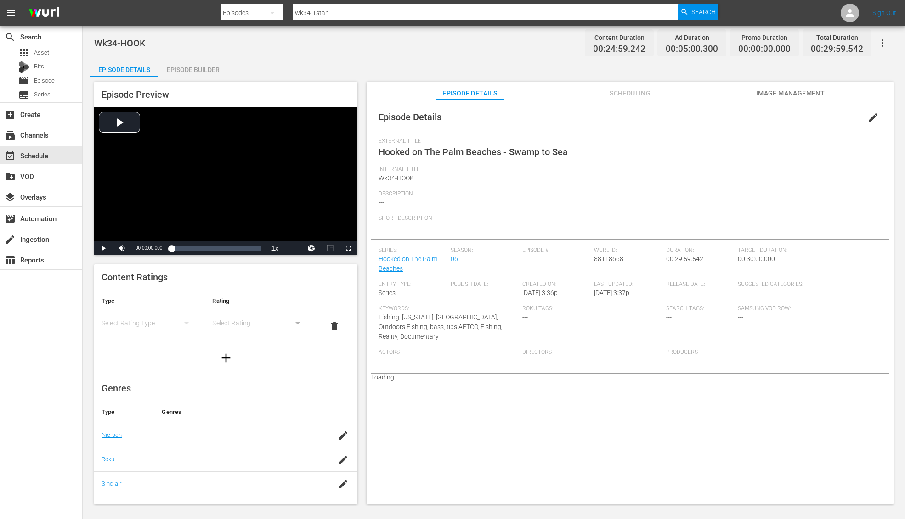
click at [868, 116] on span "edit" at bounding box center [872, 117] width 11 height 11
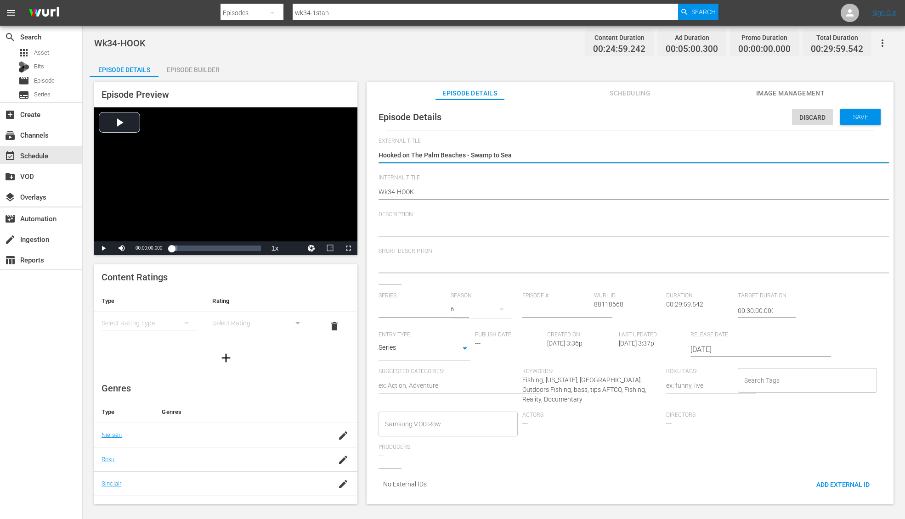
type input "Hooked on The Palm Beaches"
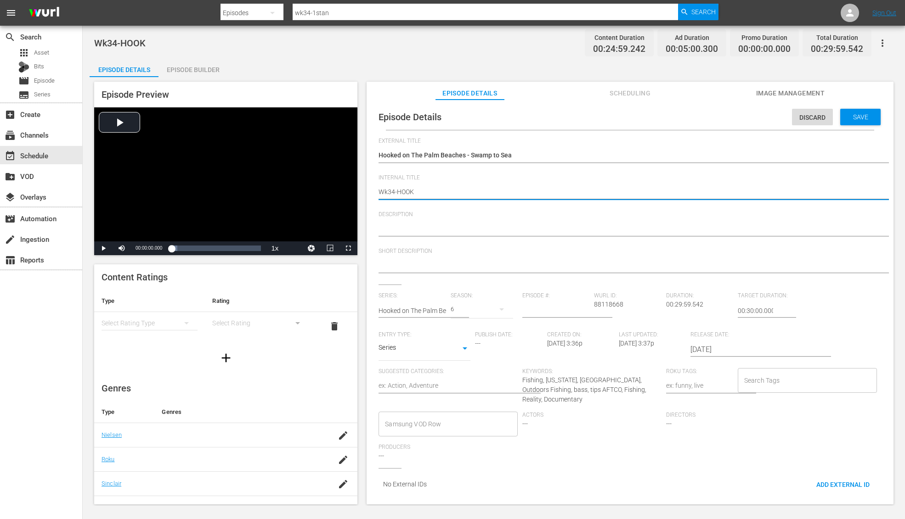
type textarea "Wk34-HOO"
type textarea "Wk34-HO"
type textarea "Wk34-H"
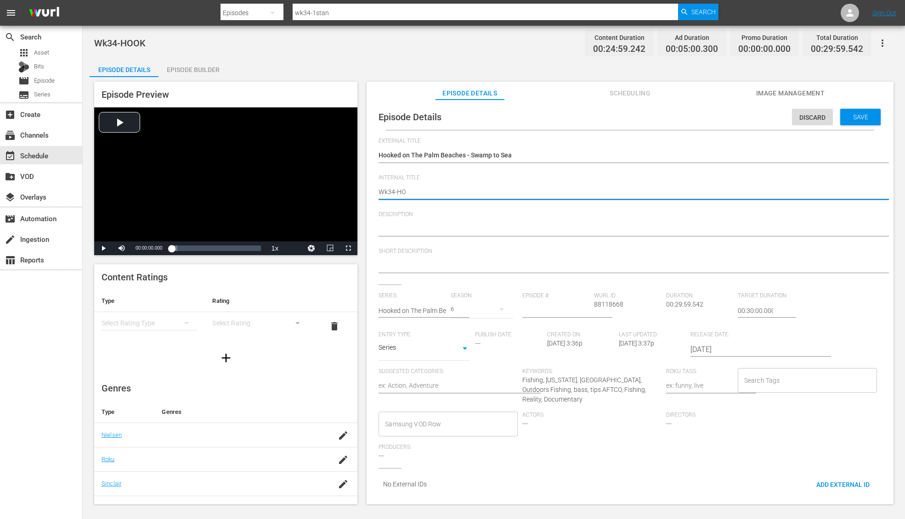
type textarea "Wk34-H"
type textarea "Wk34-HP"
type textarea "Wk34-HPB"
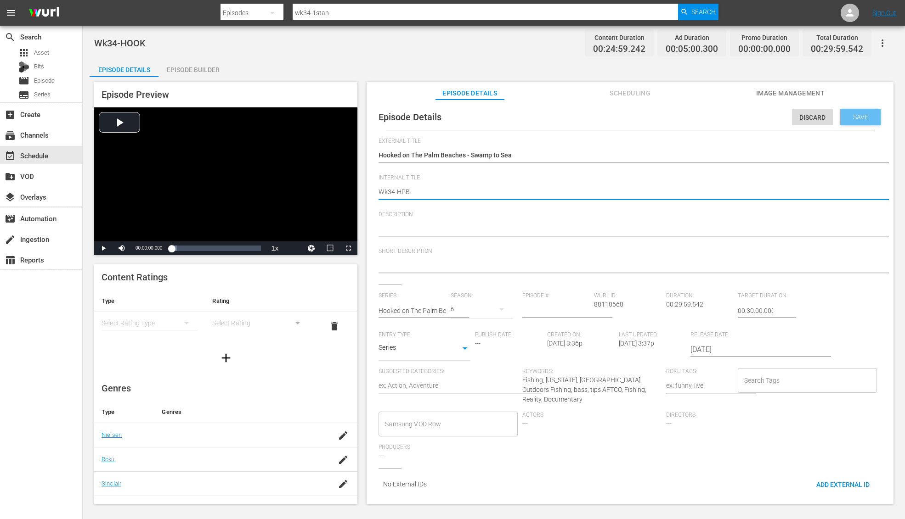
click at [853, 121] on div "Save" at bounding box center [860, 117] width 40 height 17
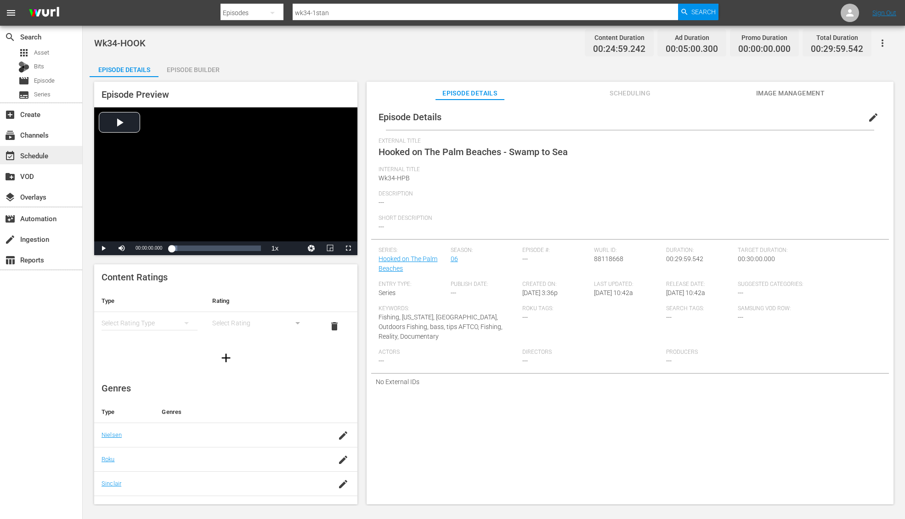
click at [46, 152] on div "event_available Schedule" at bounding box center [25, 154] width 51 height 8
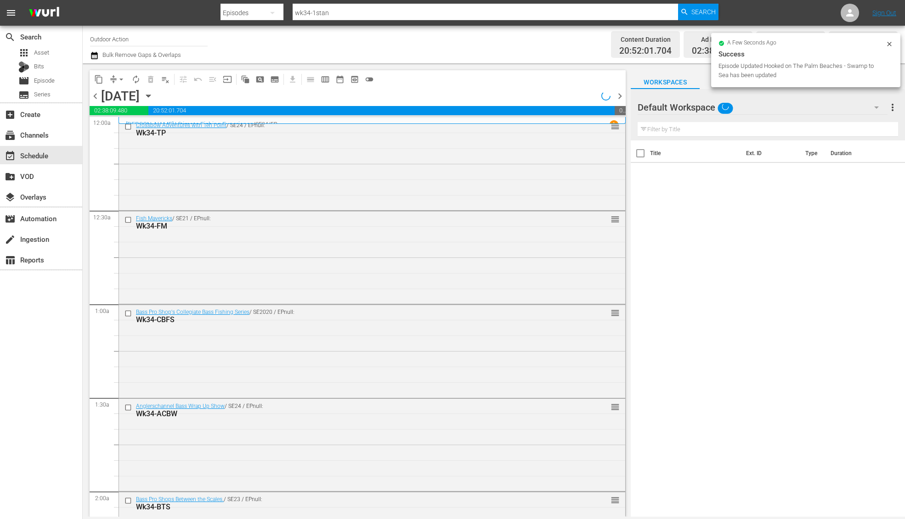
click at [689, 131] on input "text" at bounding box center [767, 129] width 260 height 15
paste input "Swamp to Sea"
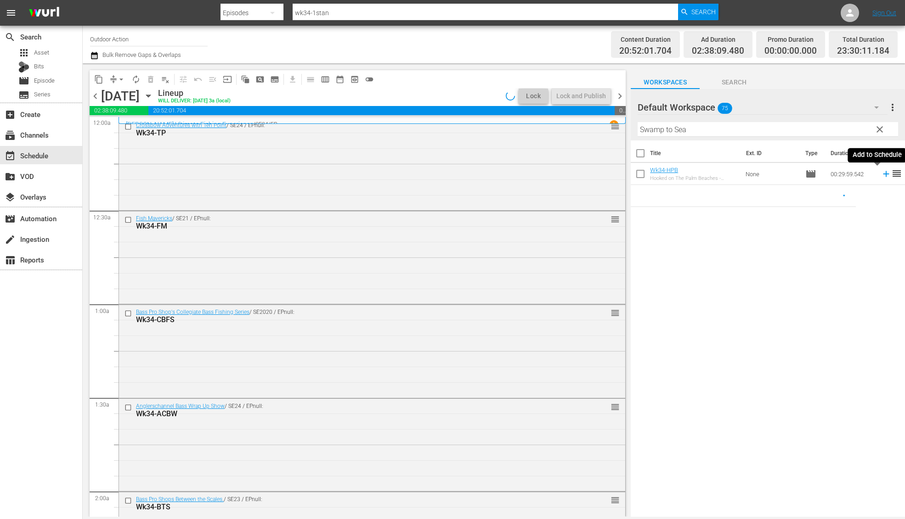
click at [881, 176] on icon at bounding box center [886, 174] width 10 height 10
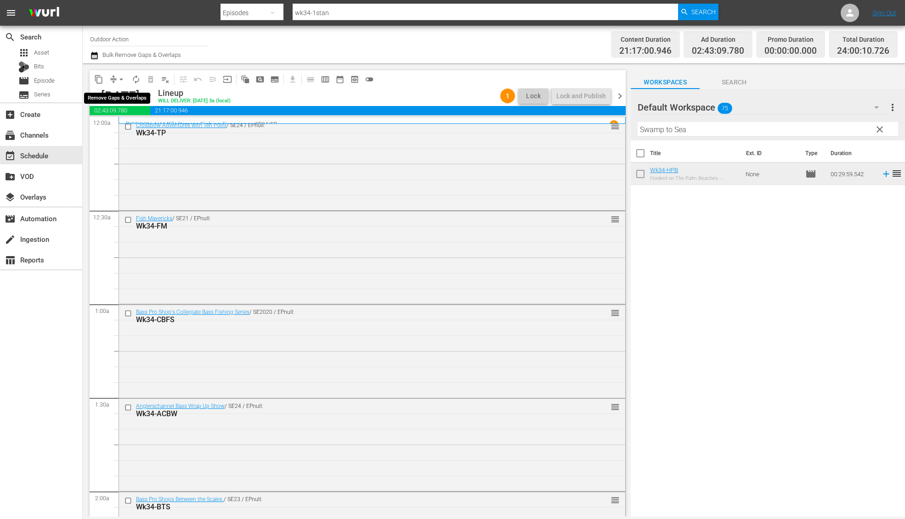
click at [116, 80] on button "arrow_drop_down" at bounding box center [121, 79] width 15 height 15
click at [117, 96] on li "Align to Midnight" at bounding box center [121, 97] width 96 height 15
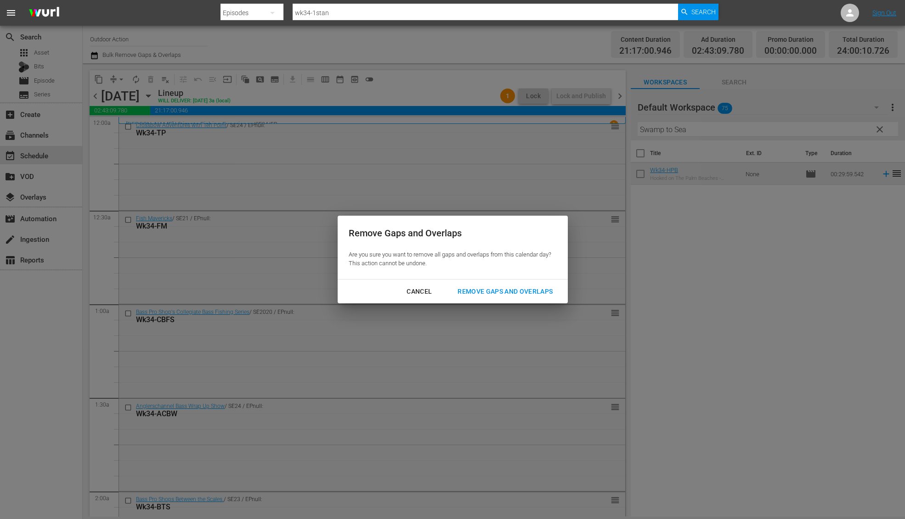
click at [524, 287] on div "Remove Gaps and Overlaps" at bounding box center [505, 291] width 110 height 11
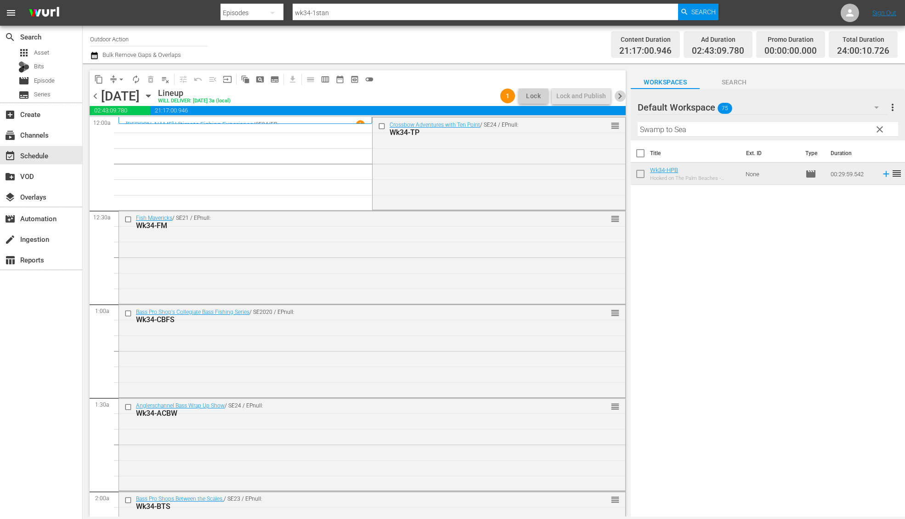
click at [619, 96] on span "chevron_right" at bounding box center [619, 95] width 11 height 11
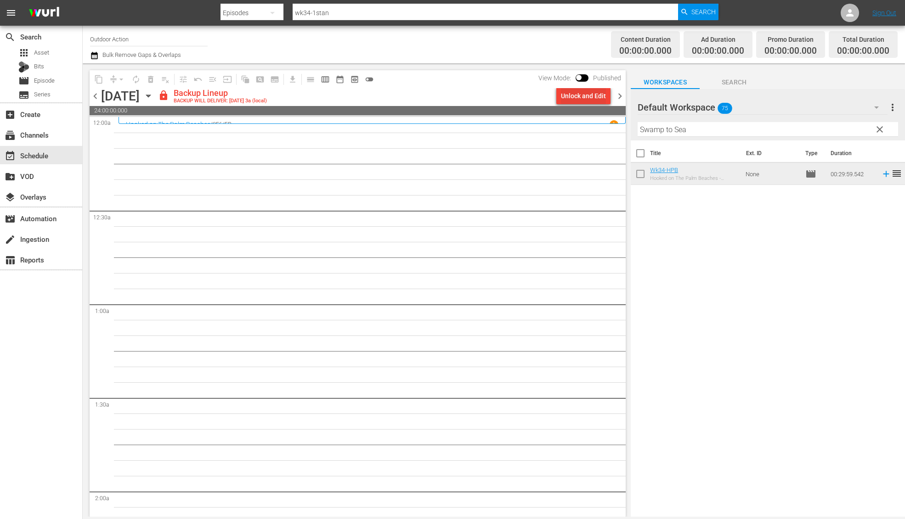
click at [581, 96] on div "Unlock and Edit" at bounding box center [583, 96] width 45 height 17
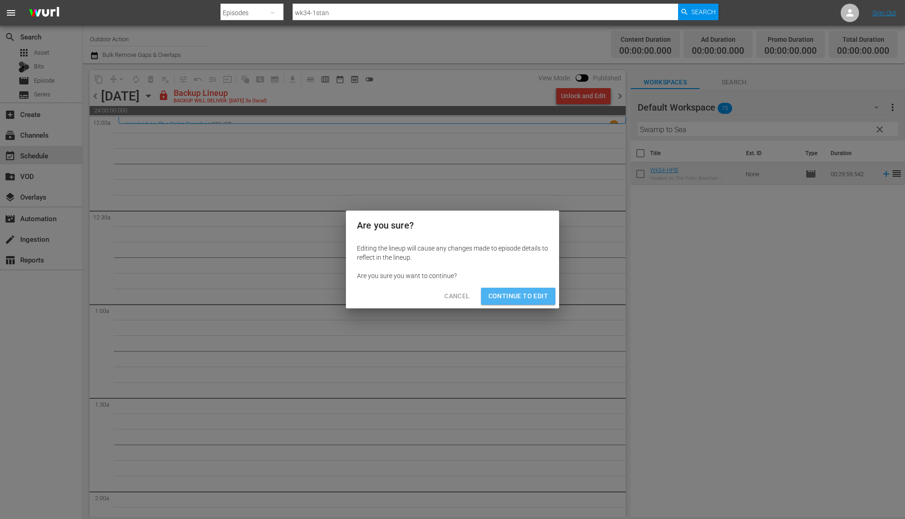
click at [524, 298] on span "Continue to Edit" at bounding box center [518, 296] width 60 height 11
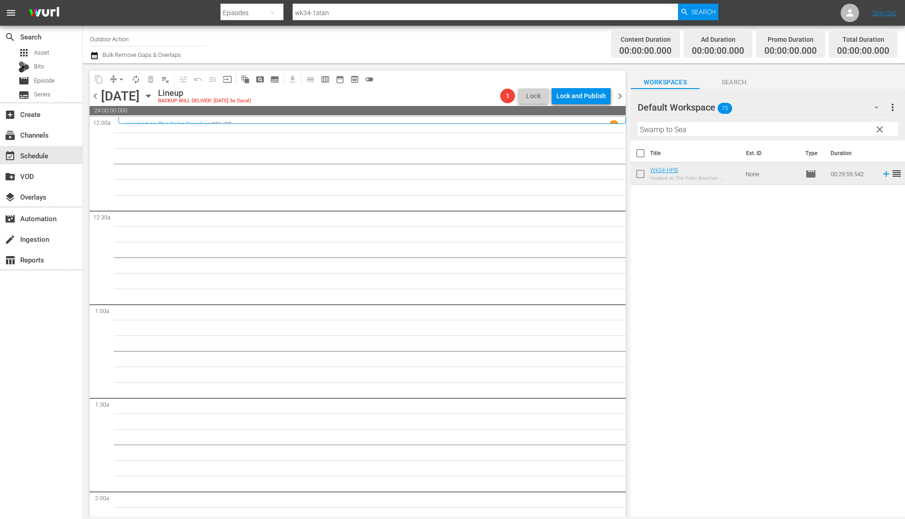
click at [703, 127] on input "Swamp to Sea" at bounding box center [767, 129] width 260 height 15
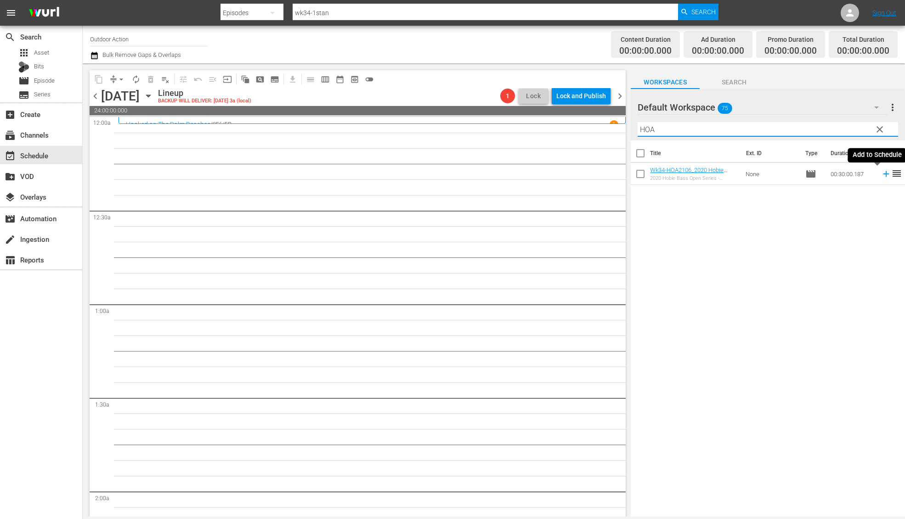
click at [881, 176] on icon at bounding box center [886, 174] width 10 height 10
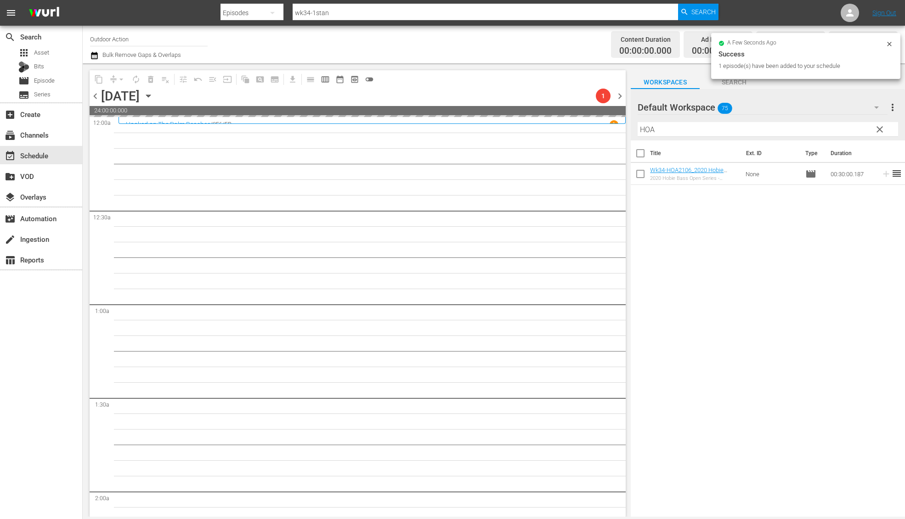
click at [671, 132] on input "HOA" at bounding box center [767, 129] width 260 height 15
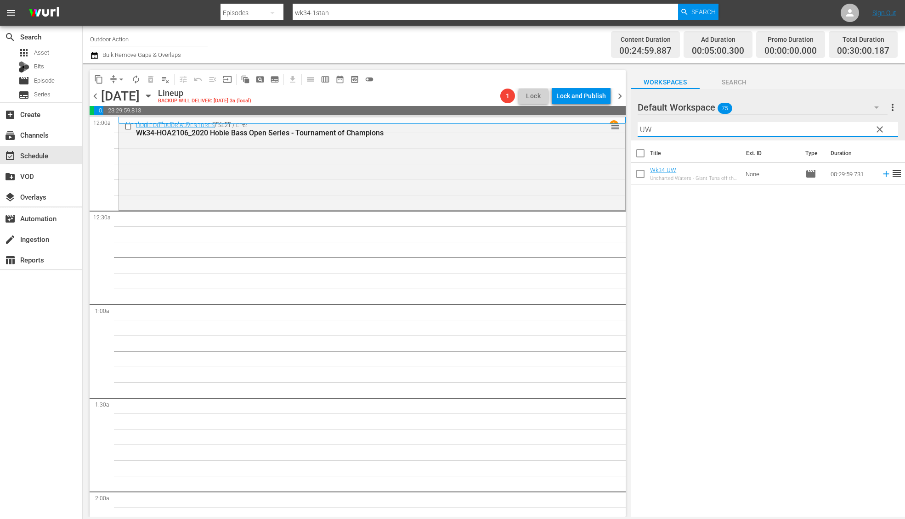
click at [882, 175] on icon at bounding box center [886, 174] width 10 height 10
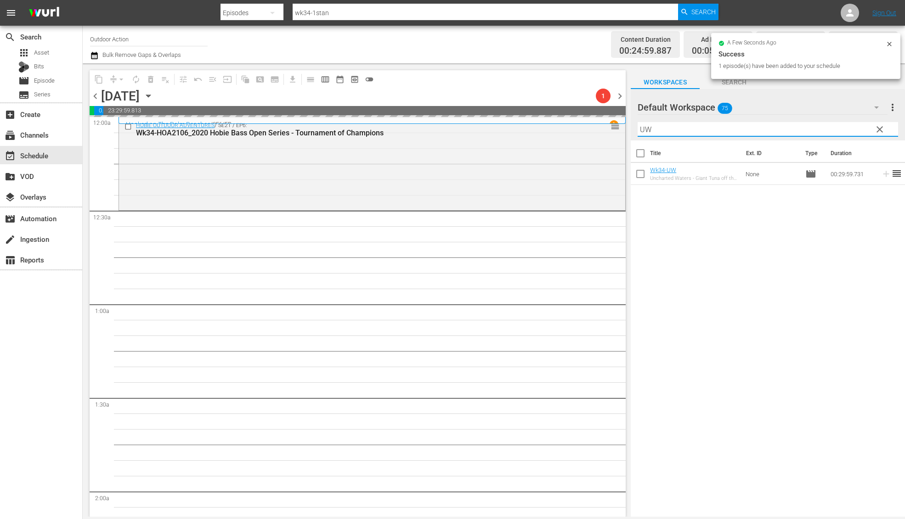
click at [823, 129] on input "UW" at bounding box center [767, 129] width 260 height 15
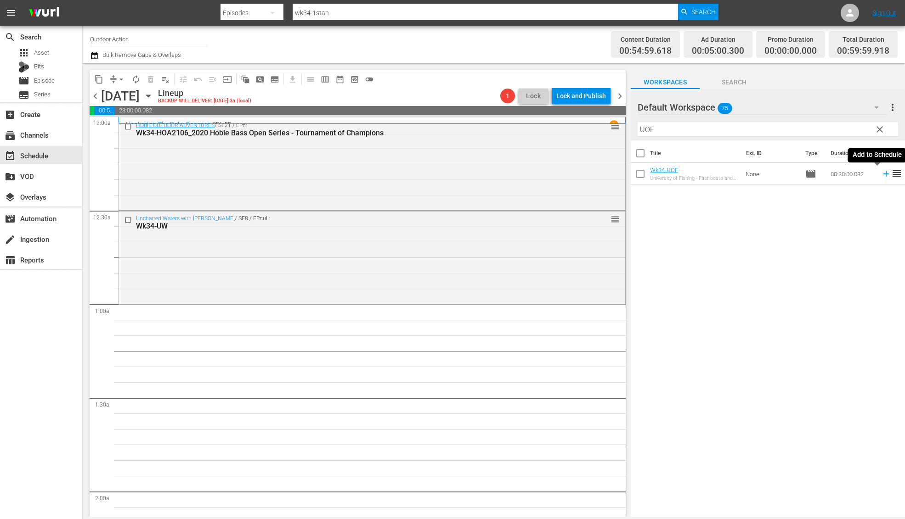
click at [881, 176] on icon at bounding box center [886, 174] width 10 height 10
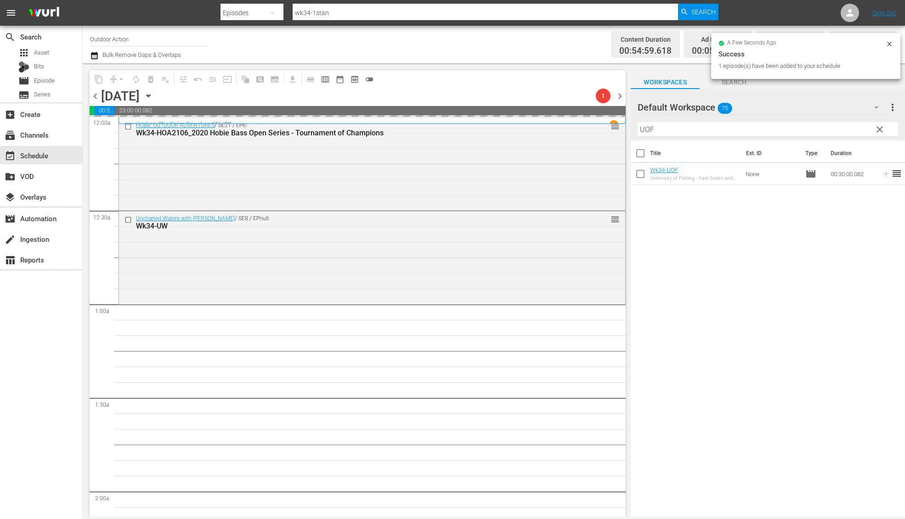
click at [820, 129] on input "UOF" at bounding box center [767, 129] width 260 height 15
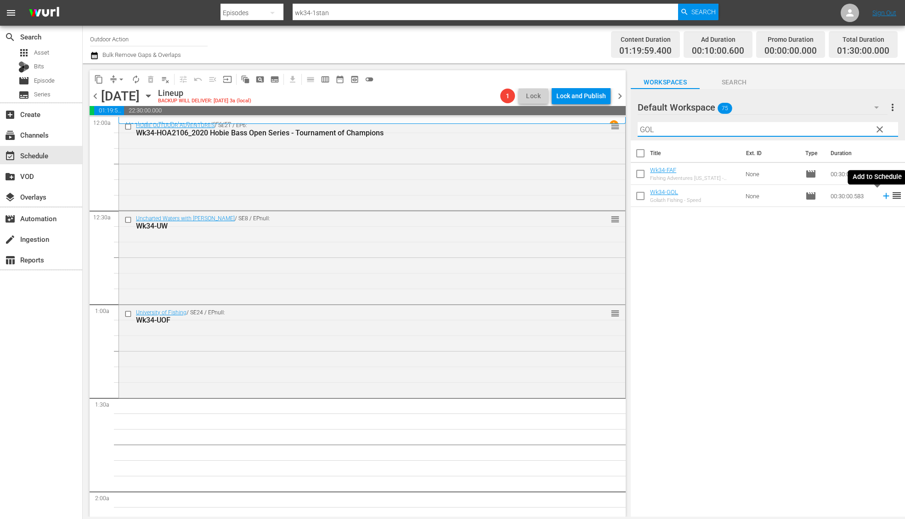
click at [883, 195] on icon at bounding box center [886, 196] width 6 height 6
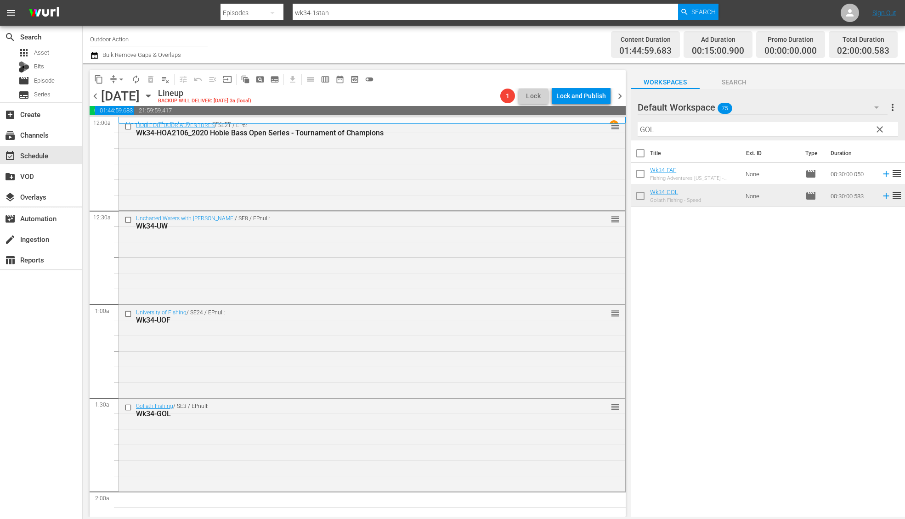
click at [718, 124] on input "GOL" at bounding box center [767, 129] width 260 height 15
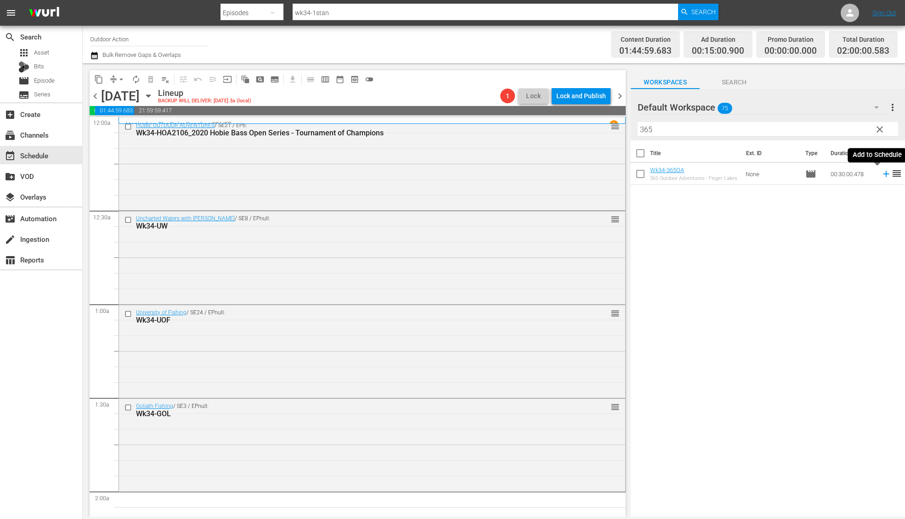
click at [881, 173] on icon at bounding box center [886, 174] width 10 height 10
click at [801, 128] on input "365" at bounding box center [767, 129] width 260 height 15
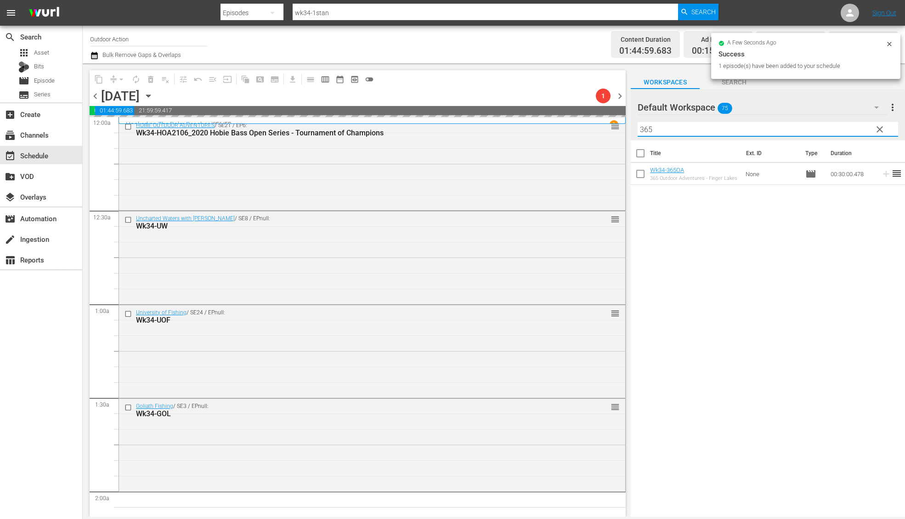
click at [801, 128] on input "365" at bounding box center [767, 129] width 260 height 15
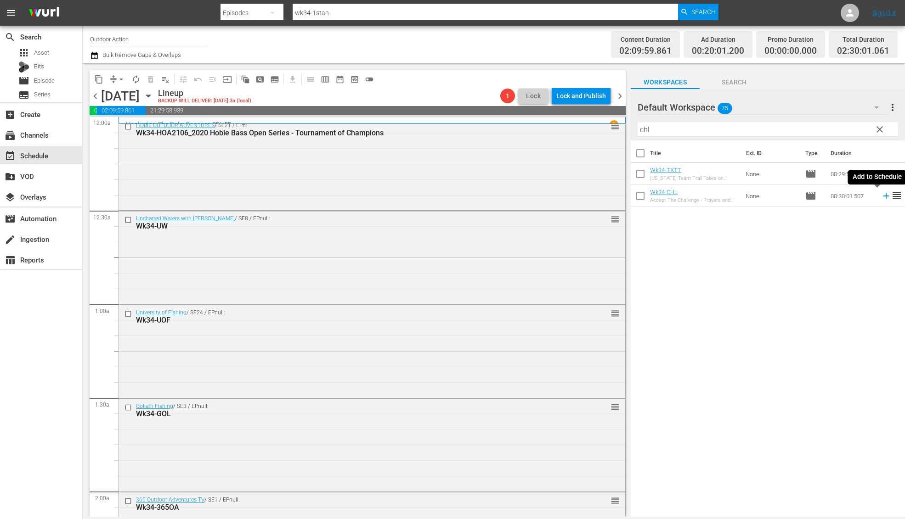
click at [883, 196] on icon at bounding box center [886, 196] width 6 height 6
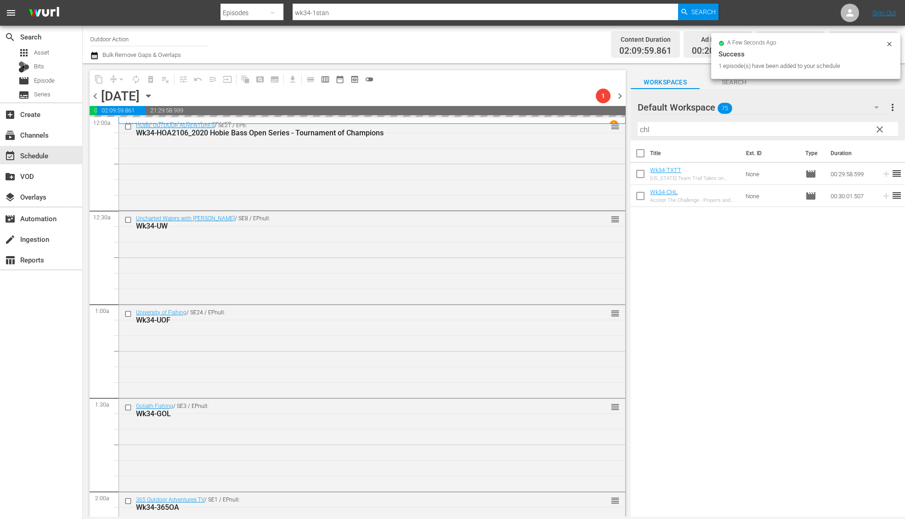
click at [815, 129] on input "chl" at bounding box center [767, 129] width 260 height 15
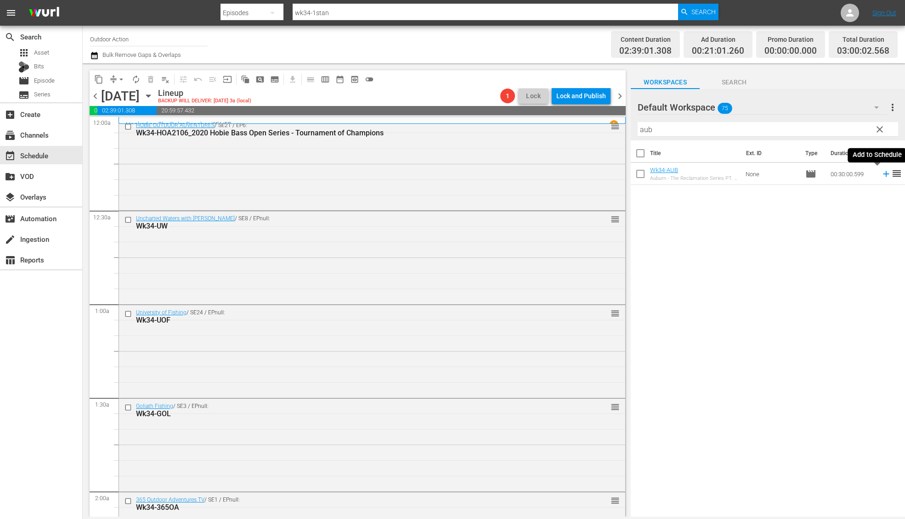
click at [883, 174] on icon at bounding box center [886, 174] width 6 height 6
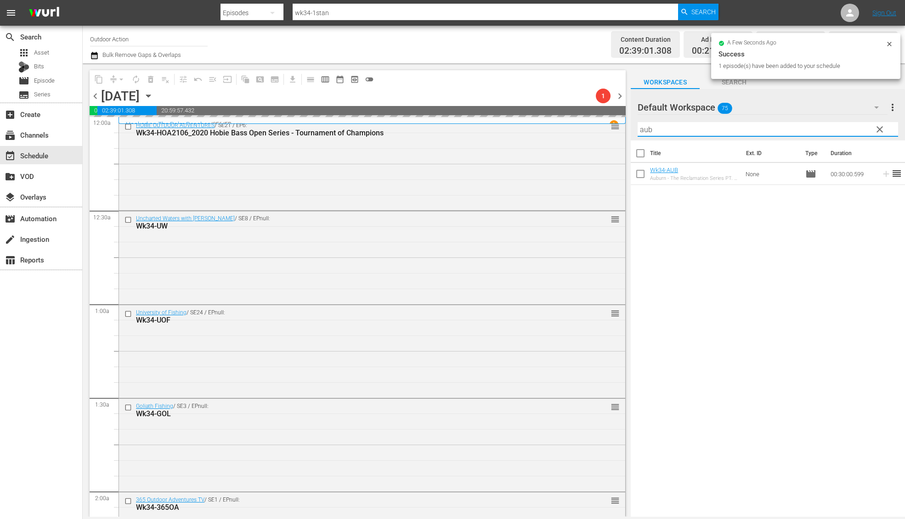
click at [811, 126] on input "aub" at bounding box center [767, 129] width 260 height 15
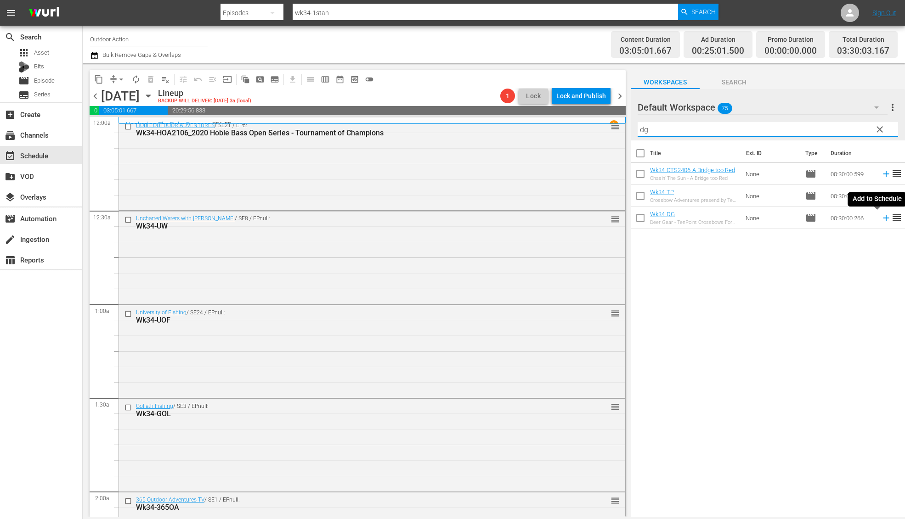
click at [881, 219] on icon at bounding box center [886, 218] width 10 height 10
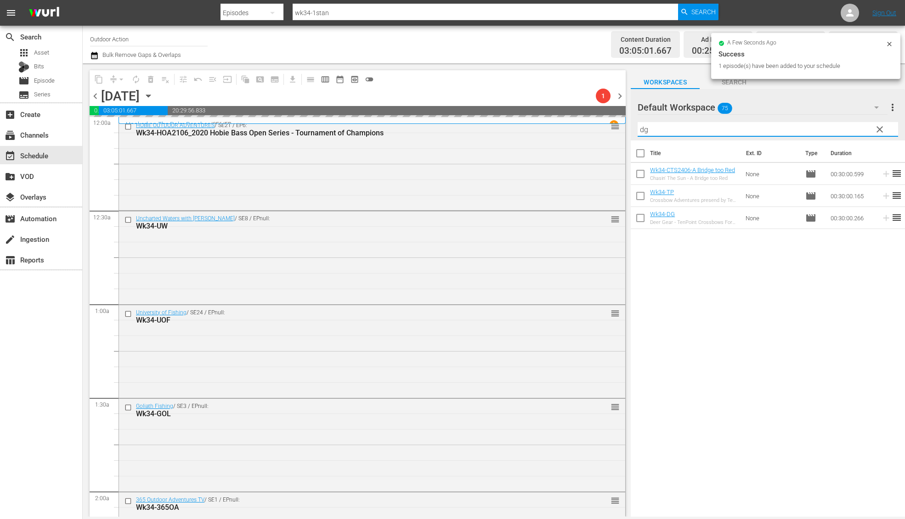
click at [813, 123] on input "dg" at bounding box center [767, 129] width 260 height 15
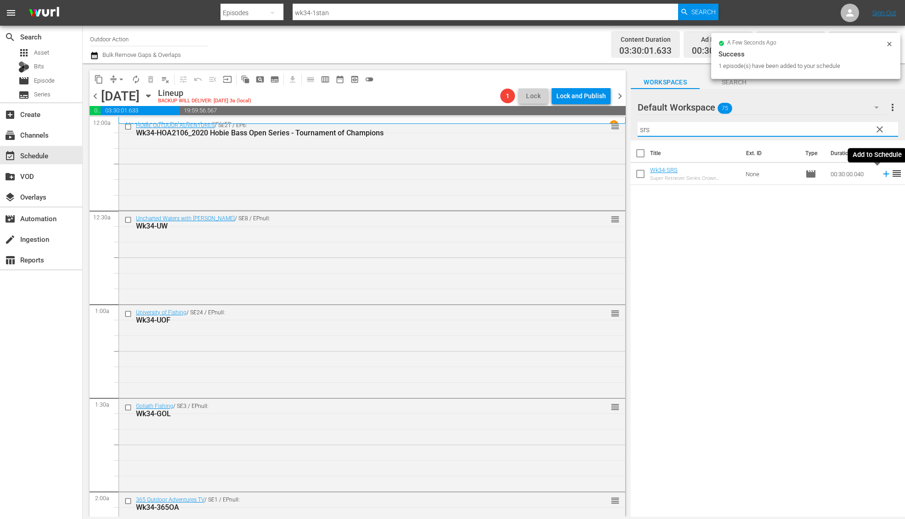
click at [881, 177] on icon at bounding box center [886, 174] width 10 height 10
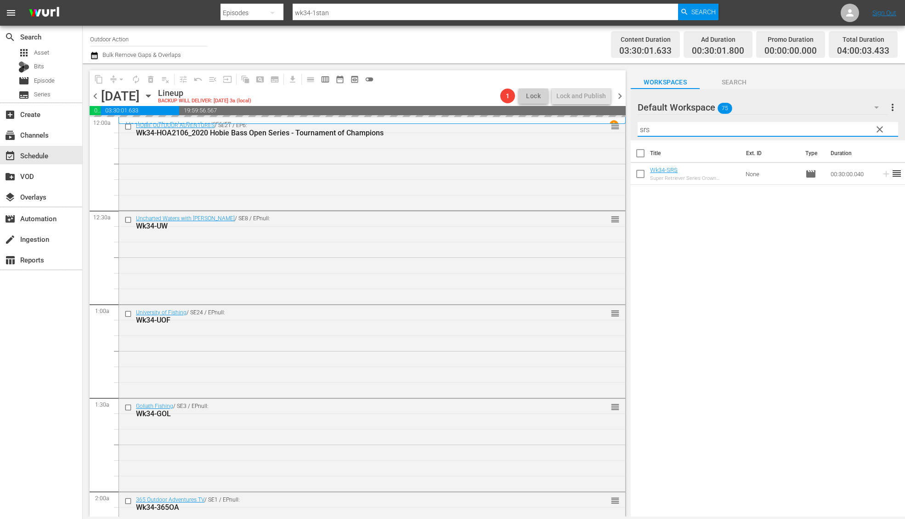
click at [831, 125] on input "srs" at bounding box center [767, 129] width 260 height 15
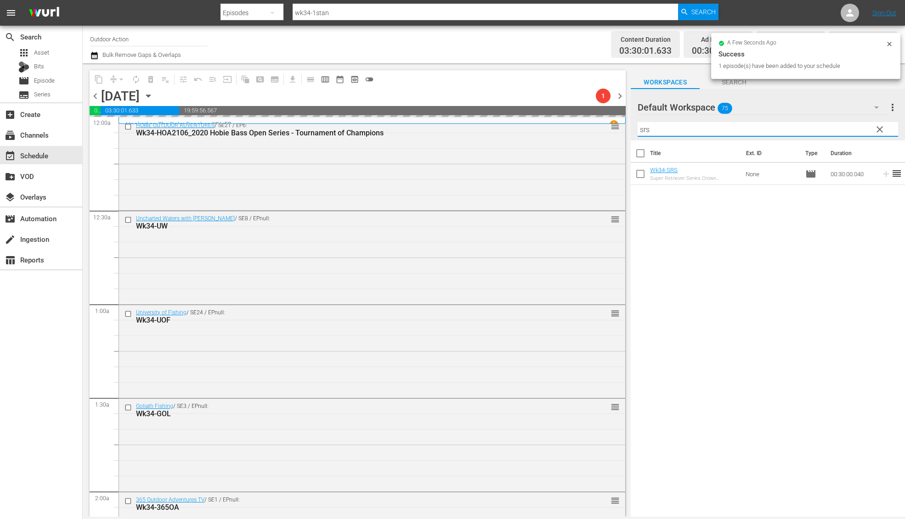
click at [831, 125] on input "srs" at bounding box center [767, 129] width 260 height 15
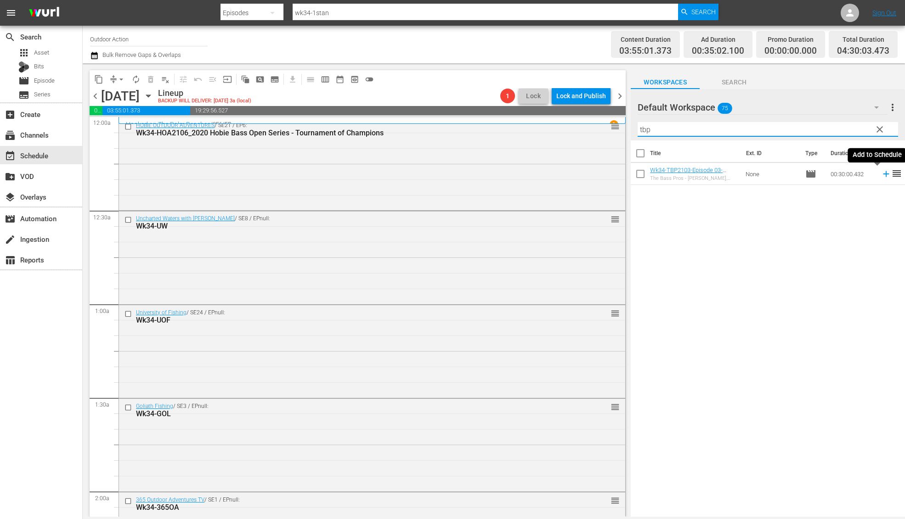
click at [881, 175] on icon at bounding box center [886, 174] width 10 height 10
click at [823, 123] on input "tbp" at bounding box center [767, 129] width 260 height 15
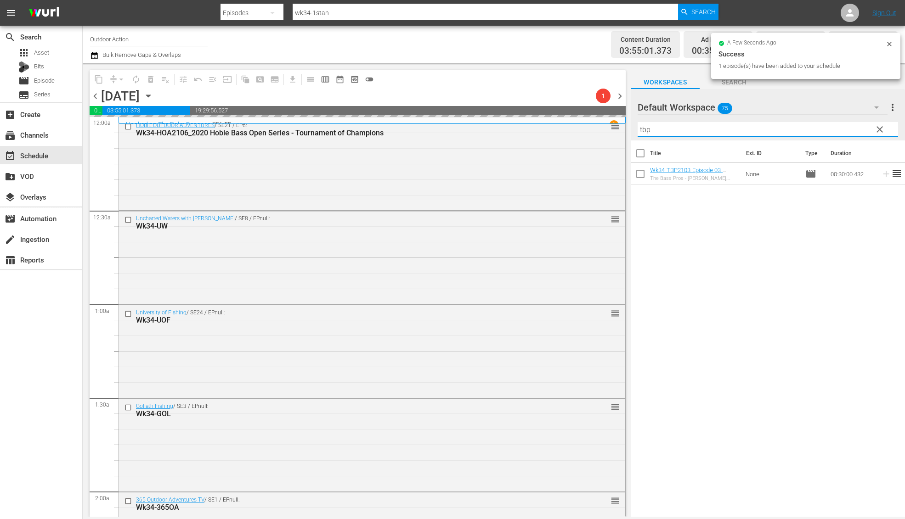
click at [823, 123] on input "tbp" at bounding box center [767, 129] width 260 height 15
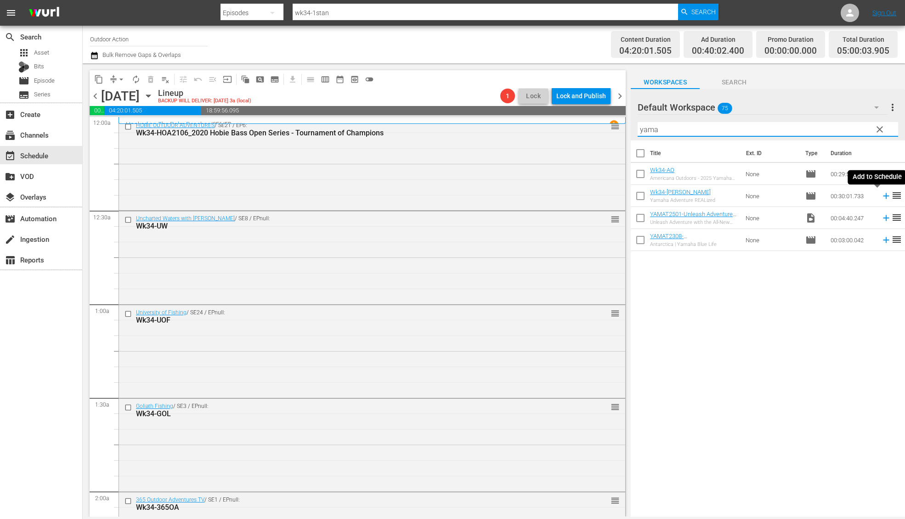
click at [881, 198] on icon at bounding box center [886, 196] width 10 height 10
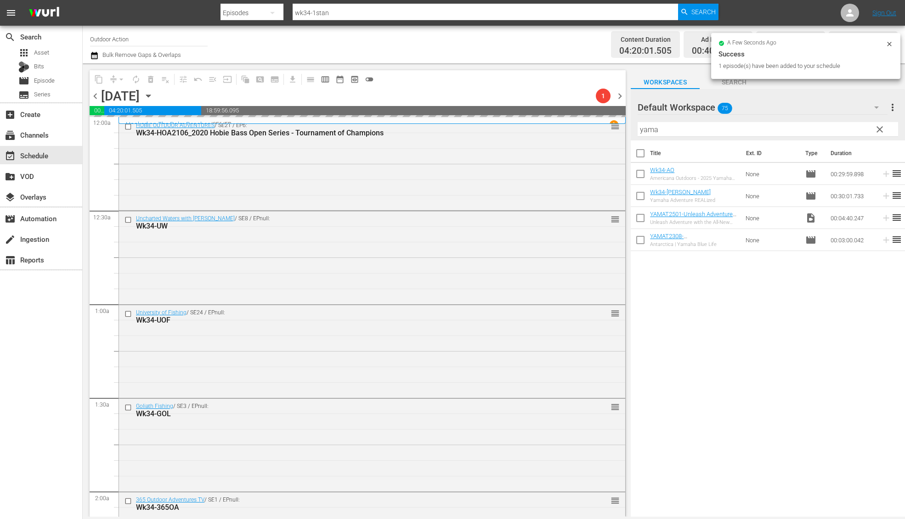
click at [823, 129] on input "yama" at bounding box center [767, 129] width 260 height 15
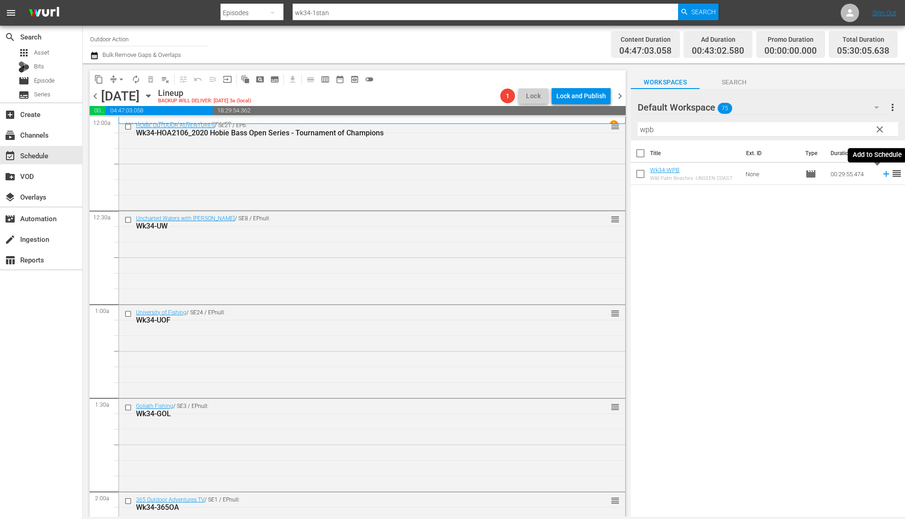
click at [881, 172] on icon at bounding box center [886, 174] width 10 height 10
click at [842, 128] on input "wpb" at bounding box center [767, 129] width 260 height 15
click at [883, 175] on icon at bounding box center [886, 174] width 6 height 6
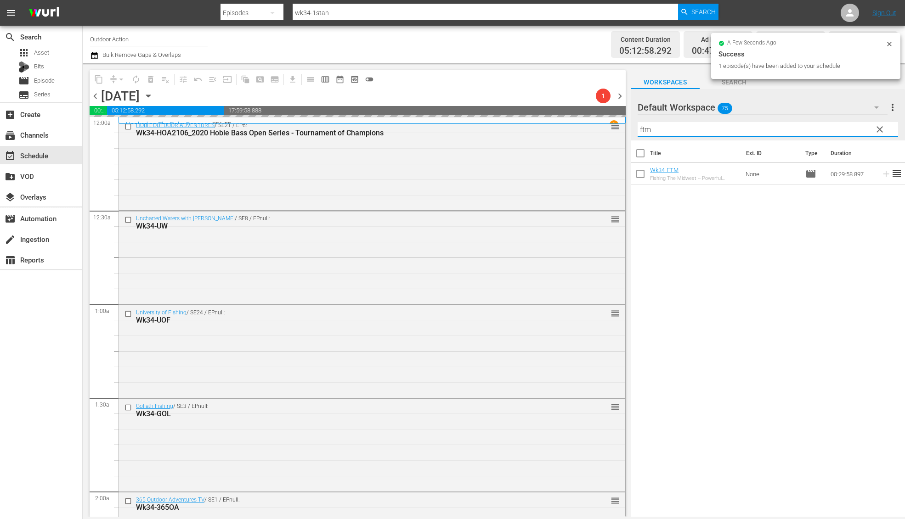
click at [842, 126] on input "ftm" at bounding box center [767, 129] width 260 height 15
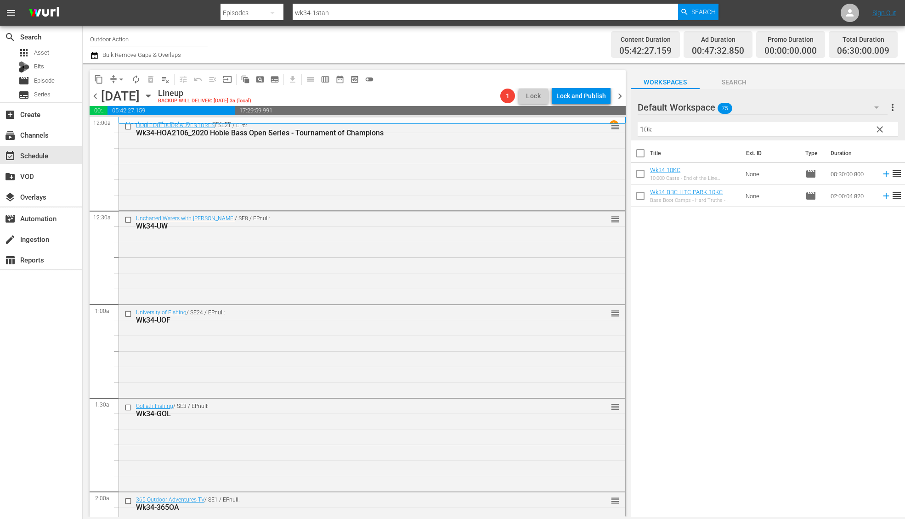
click at [881, 175] on icon at bounding box center [886, 174] width 10 height 10
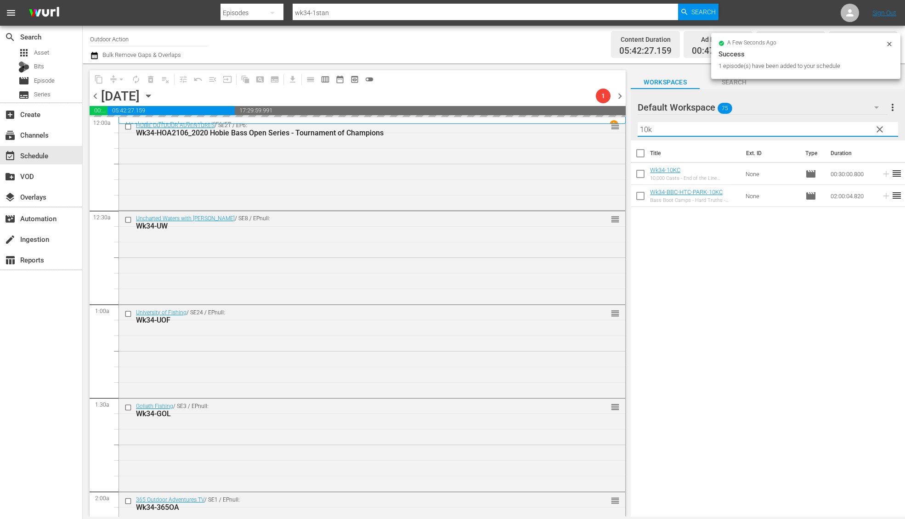
click at [842, 127] on input "10k" at bounding box center [767, 129] width 260 height 15
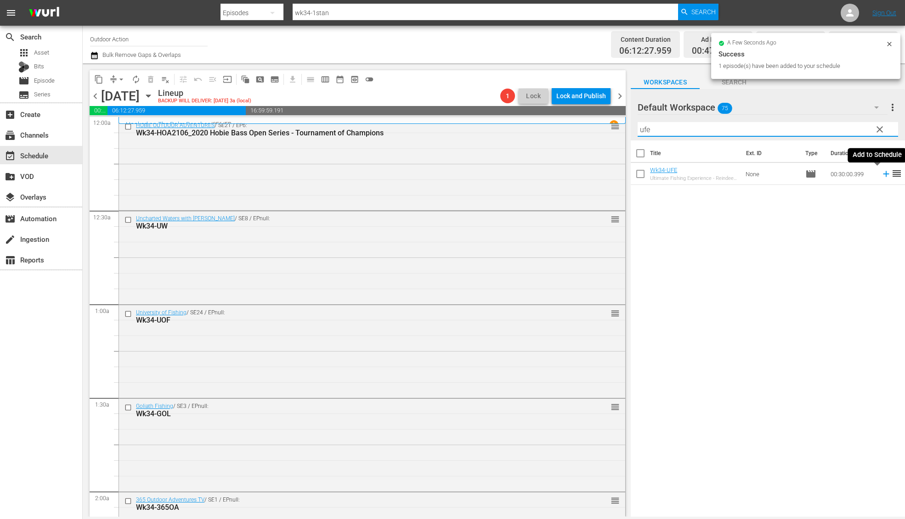
click at [881, 173] on icon at bounding box center [886, 174] width 10 height 10
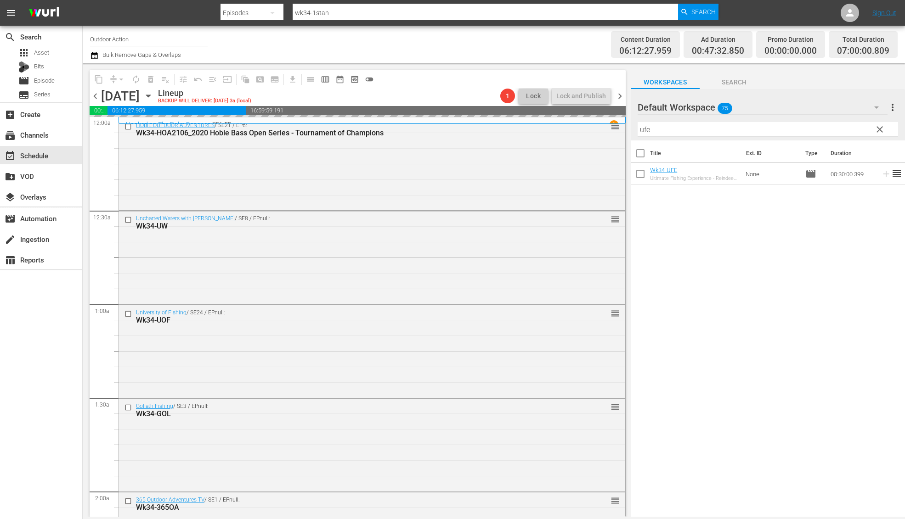
click at [827, 124] on input "ufe" at bounding box center [767, 129] width 260 height 15
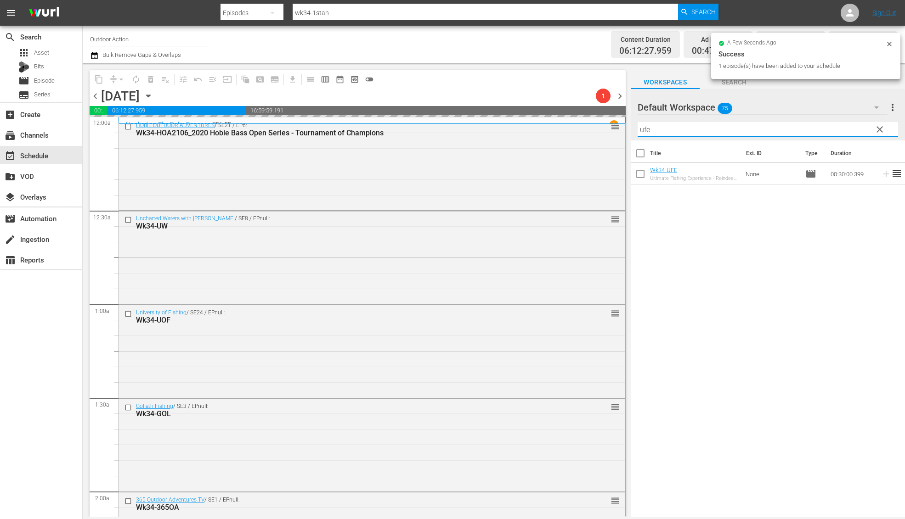
click at [827, 124] on input "ufe" at bounding box center [767, 129] width 260 height 15
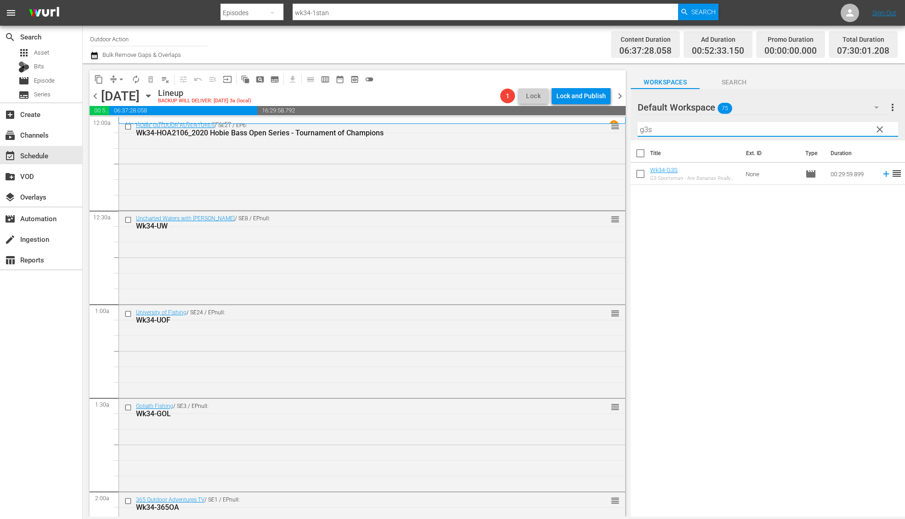
click at [883, 177] on icon at bounding box center [886, 174] width 6 height 6
click at [834, 129] on input "g3s" at bounding box center [767, 129] width 260 height 15
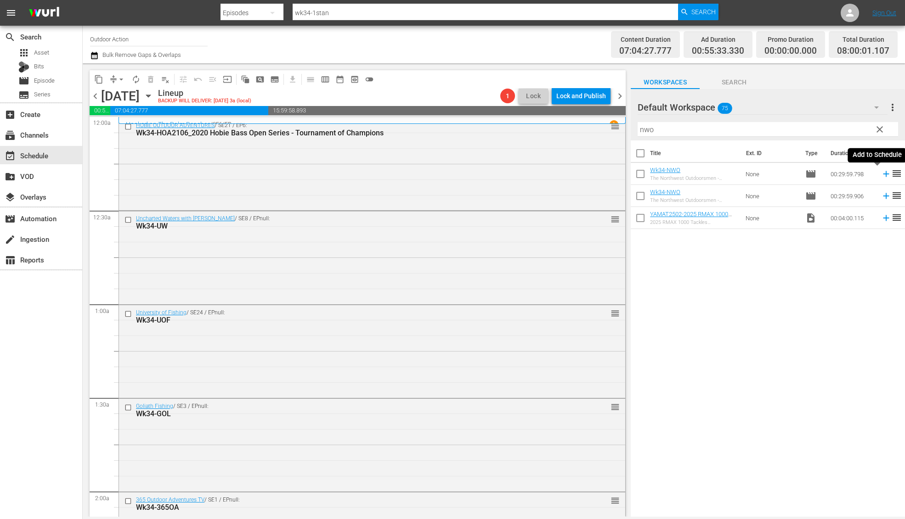
click at [881, 174] on icon at bounding box center [886, 174] width 10 height 10
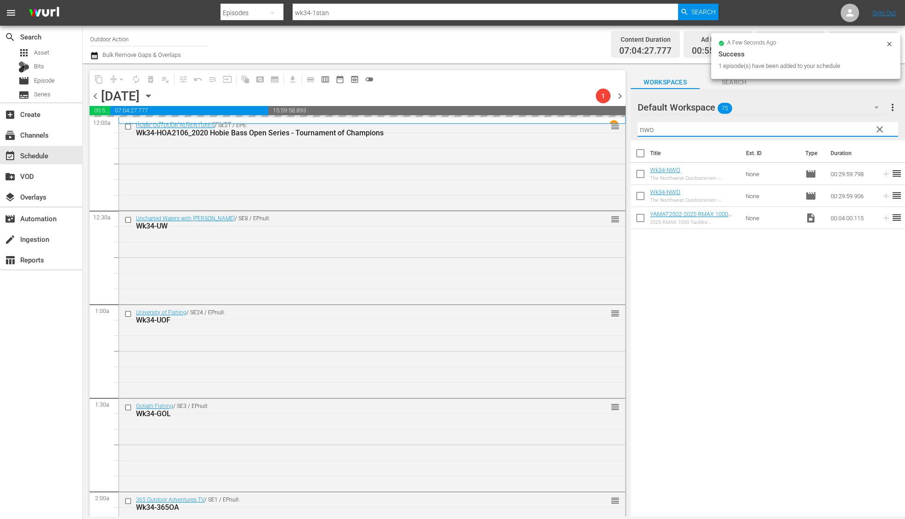
click at [845, 128] on input "nwo" at bounding box center [767, 129] width 260 height 15
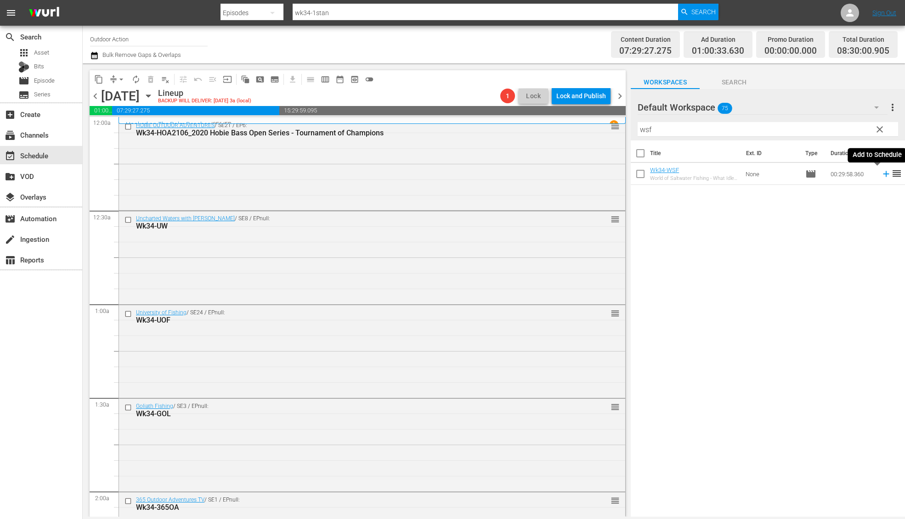
click at [881, 173] on icon at bounding box center [886, 174] width 10 height 10
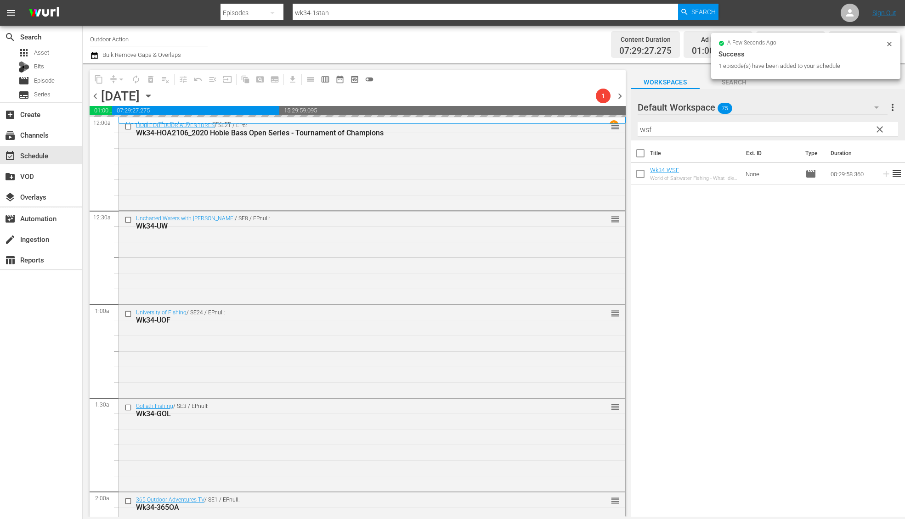
click at [844, 126] on input "wsf" at bounding box center [767, 129] width 260 height 15
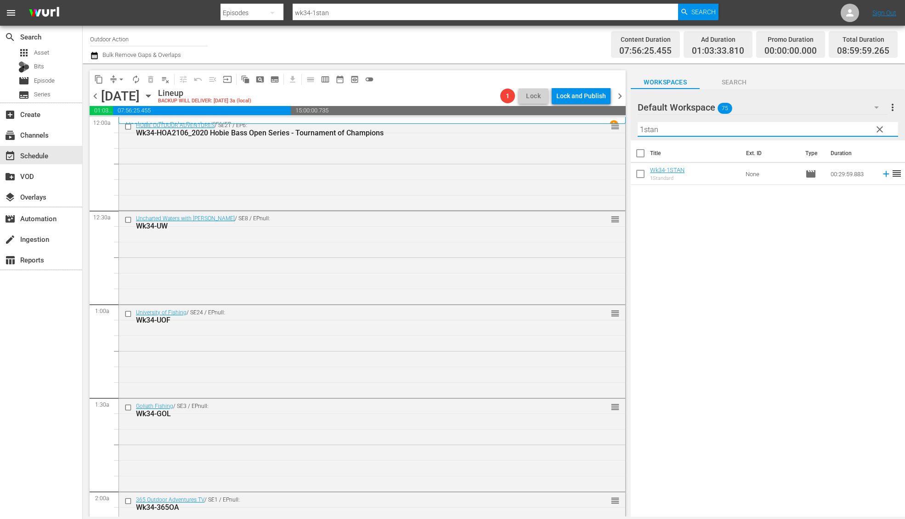
click at [881, 176] on icon at bounding box center [886, 174] width 10 height 10
click at [838, 128] on input "1stan" at bounding box center [767, 129] width 260 height 15
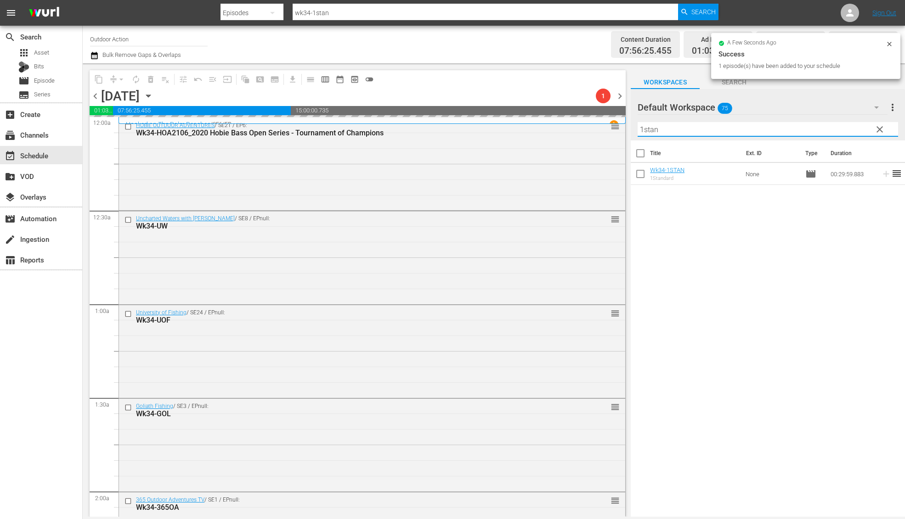
click at [838, 128] on input "1stan" at bounding box center [767, 129] width 260 height 15
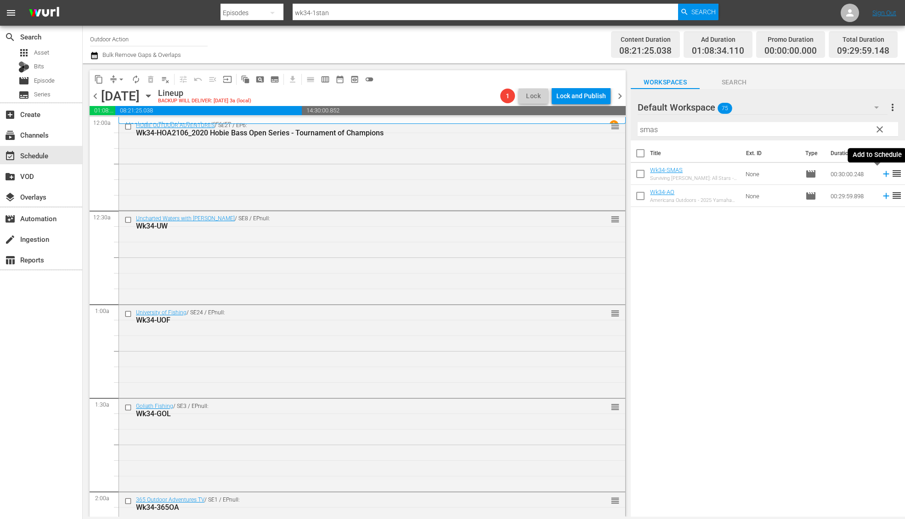
click at [883, 175] on icon at bounding box center [886, 174] width 6 height 6
click at [842, 123] on input "smas" at bounding box center [767, 129] width 260 height 15
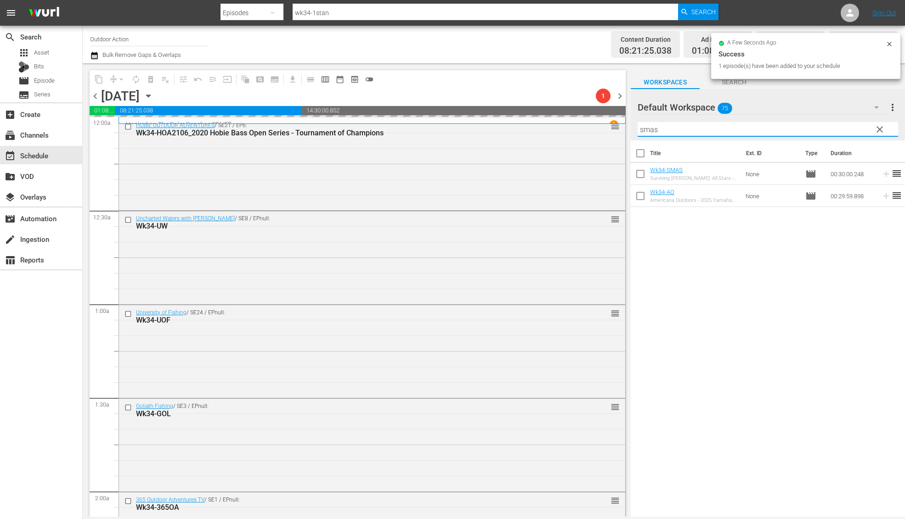
click at [842, 123] on input "smas" at bounding box center [767, 129] width 260 height 15
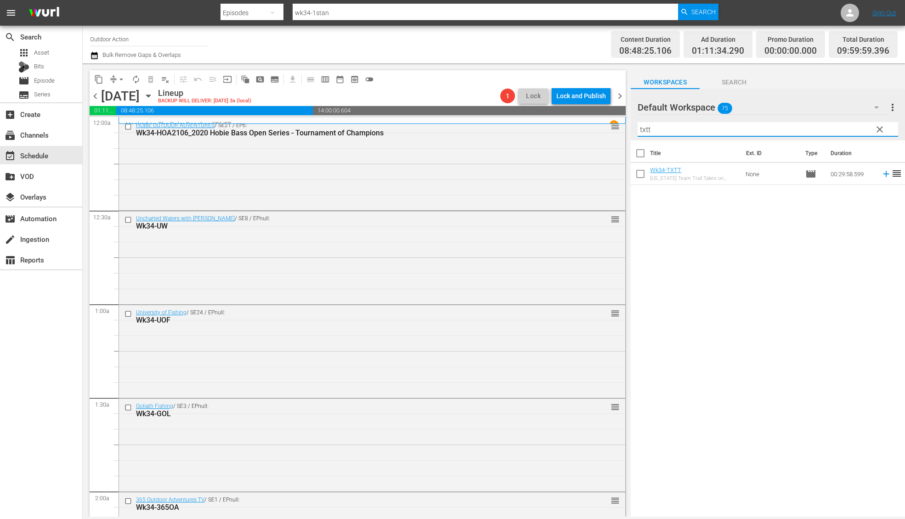
click at [883, 174] on icon at bounding box center [886, 174] width 6 height 6
click at [853, 135] on input "txtt" at bounding box center [767, 129] width 260 height 15
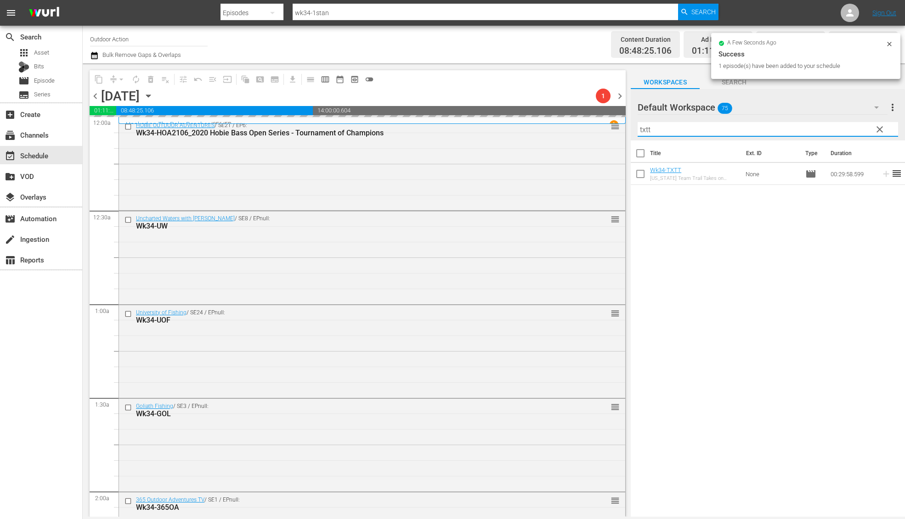
click at [853, 135] on input "txtt" at bounding box center [767, 129] width 260 height 15
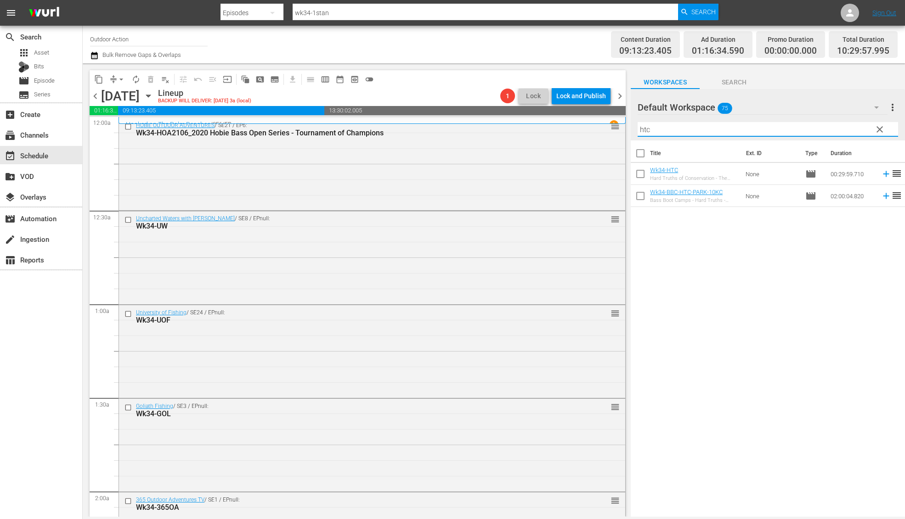
click at [883, 174] on icon at bounding box center [886, 174] width 6 height 6
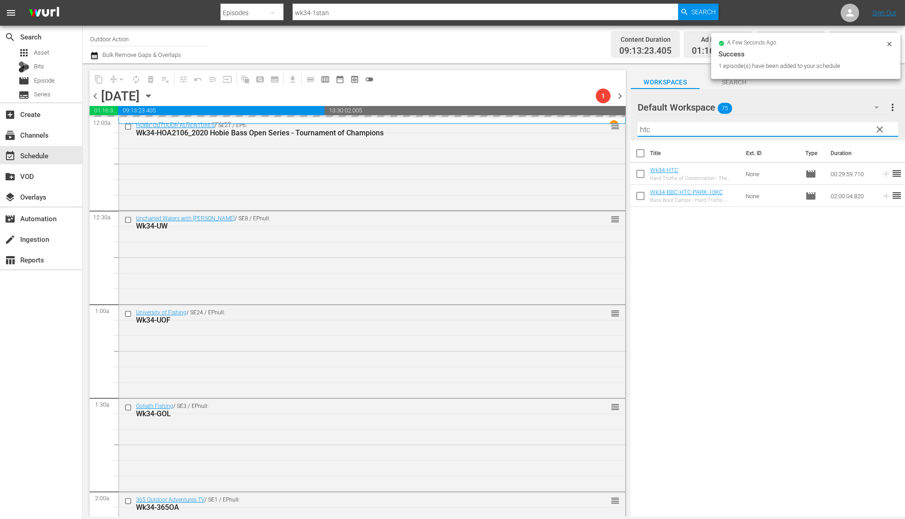
click at [845, 124] on input "htc" at bounding box center [767, 129] width 260 height 15
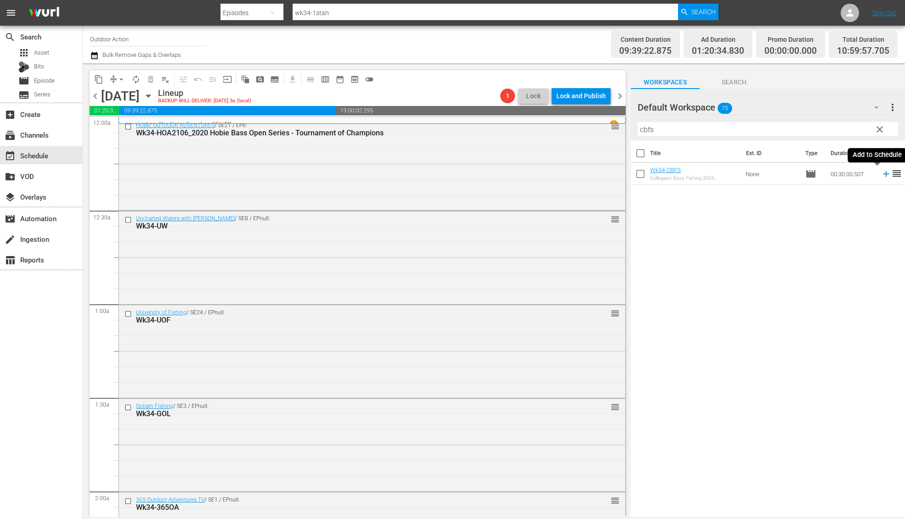
click at [881, 178] on icon at bounding box center [886, 174] width 10 height 10
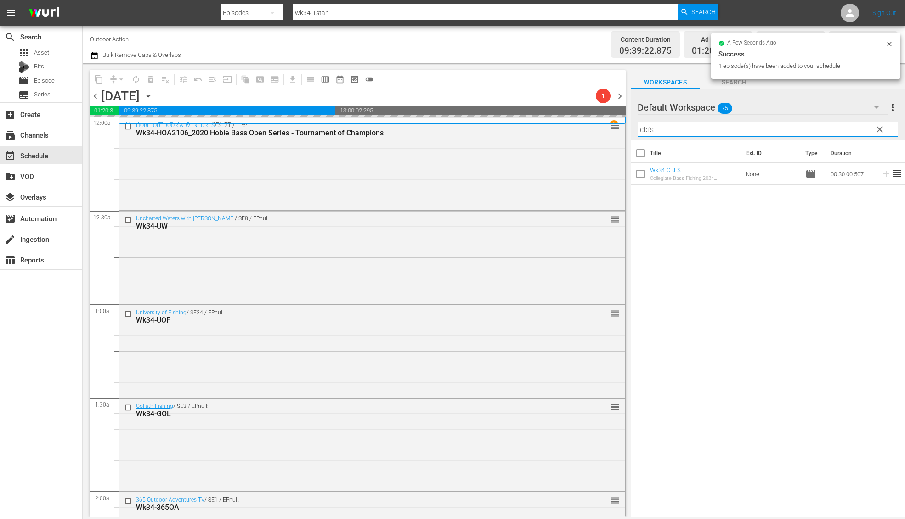
click at [854, 130] on input "cbfs" at bounding box center [767, 129] width 260 height 15
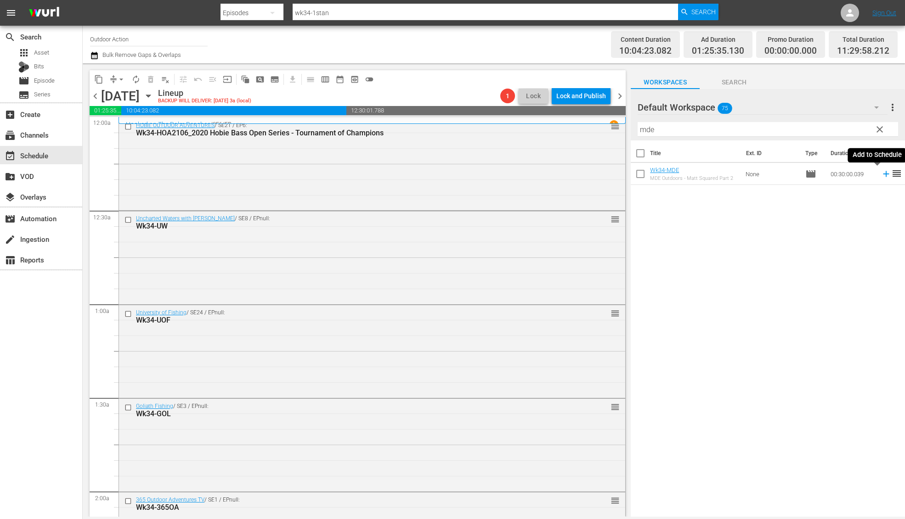
click at [881, 175] on icon at bounding box center [886, 174] width 10 height 10
click at [850, 129] on input "mde" at bounding box center [767, 129] width 260 height 15
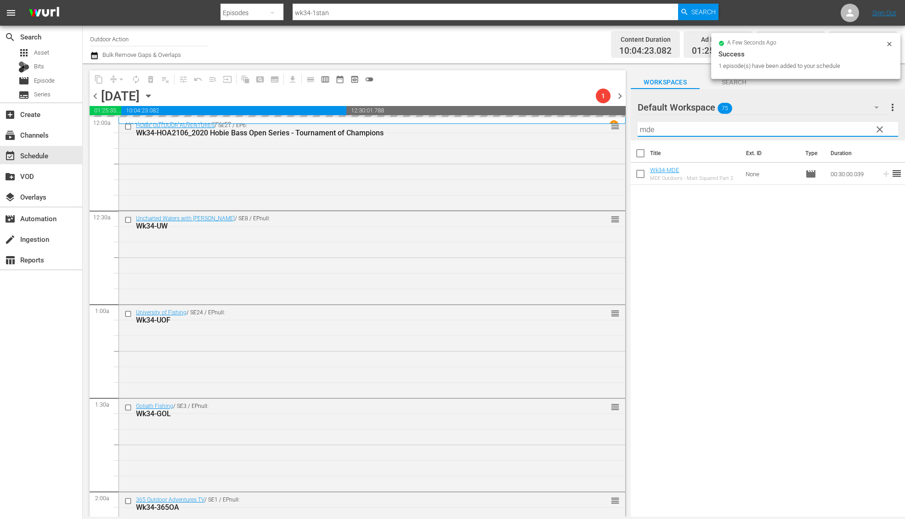
click at [850, 129] on input "mde" at bounding box center [767, 129] width 260 height 15
click at [881, 174] on icon at bounding box center [886, 174] width 10 height 10
click at [838, 128] on input "dir" at bounding box center [767, 129] width 260 height 15
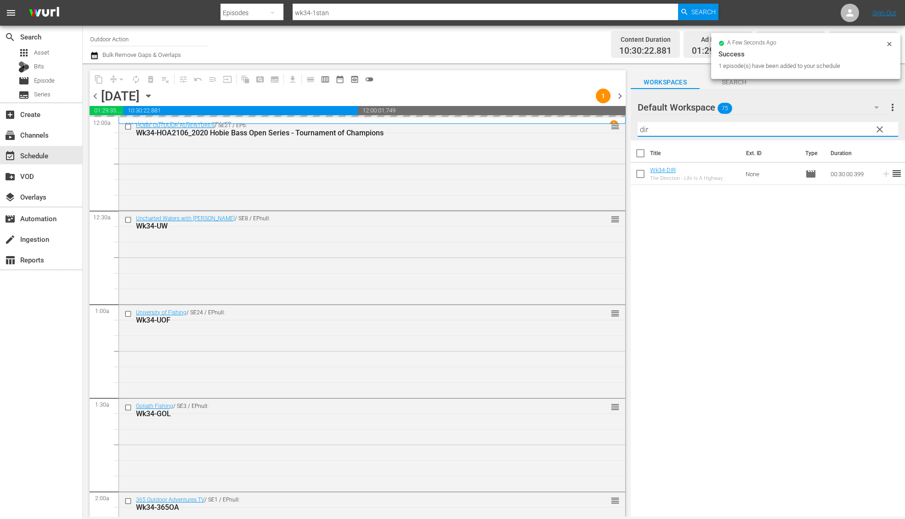
click at [838, 128] on input "dir" at bounding box center [767, 129] width 260 height 15
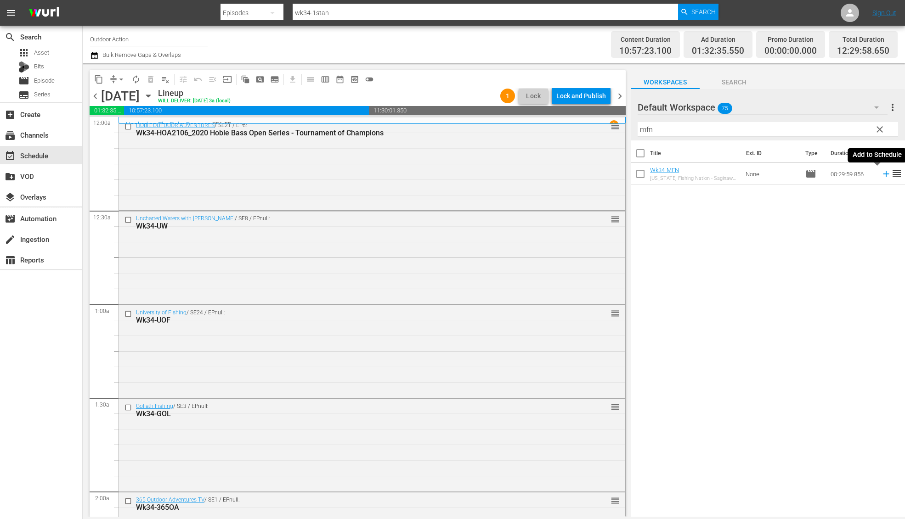
click at [881, 170] on icon at bounding box center [886, 174] width 10 height 10
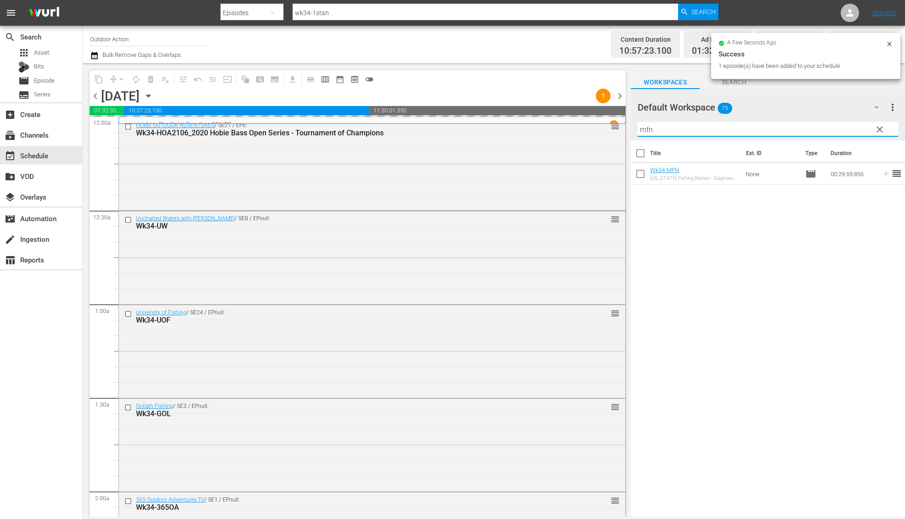
click at [827, 130] on input "mfn" at bounding box center [767, 129] width 260 height 15
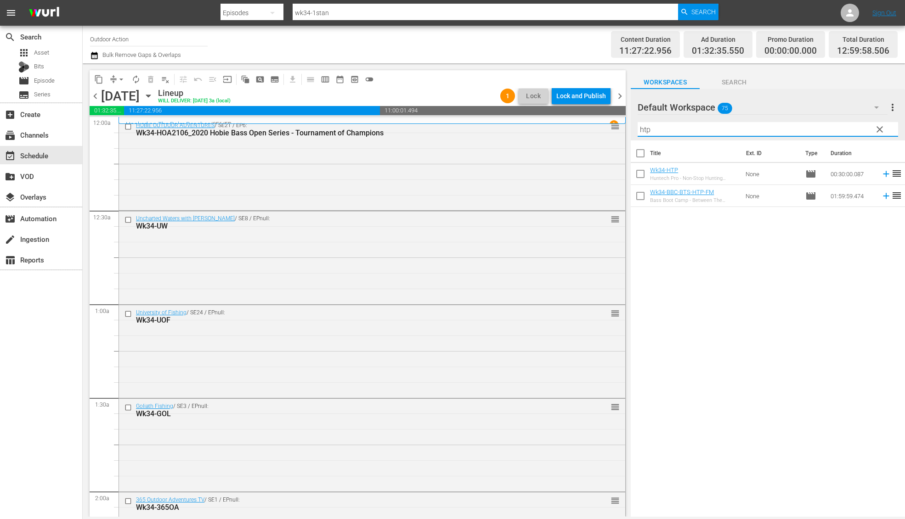
click at [883, 174] on icon at bounding box center [886, 174] width 6 height 6
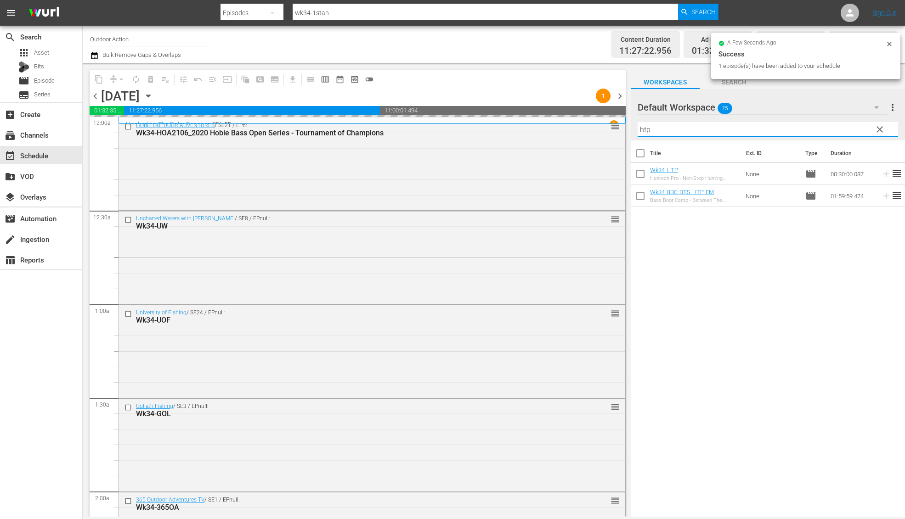
click at [845, 127] on input "htp" at bounding box center [767, 129] width 260 height 15
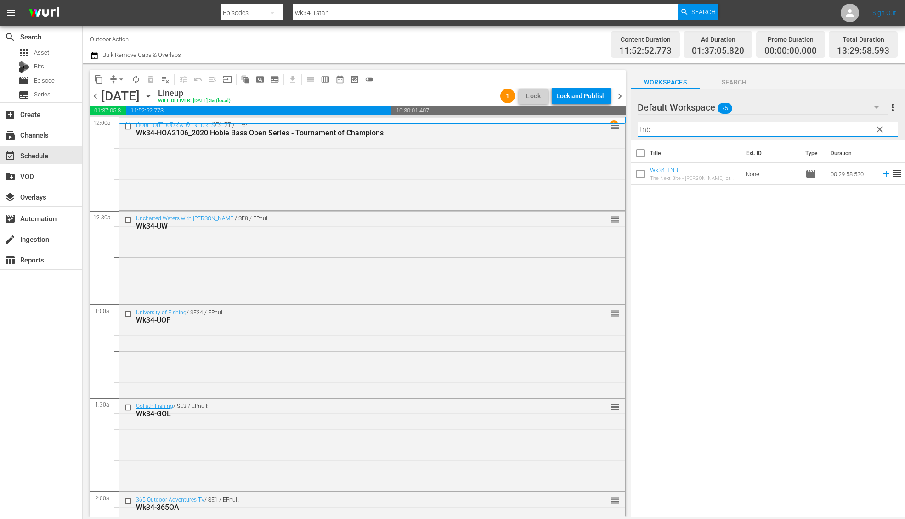
click at [881, 176] on icon at bounding box center [886, 174] width 10 height 10
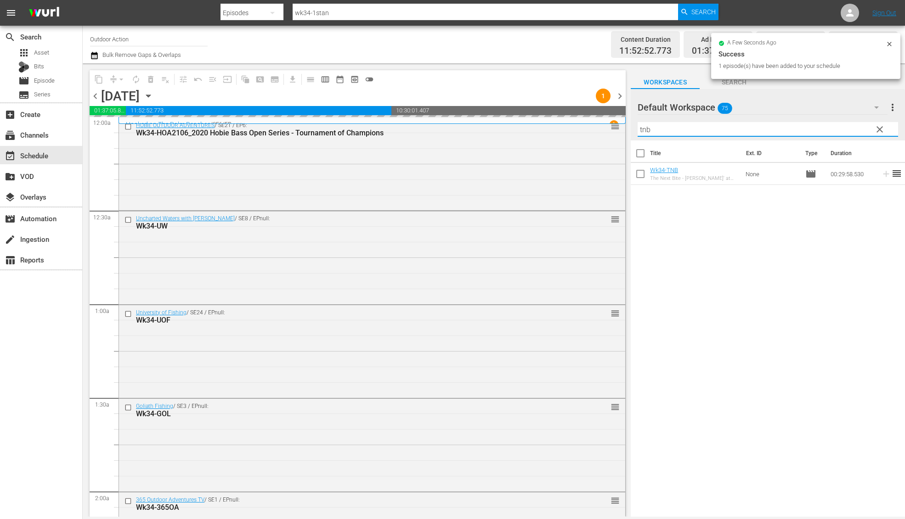
click at [852, 133] on input "tnb" at bounding box center [767, 129] width 260 height 15
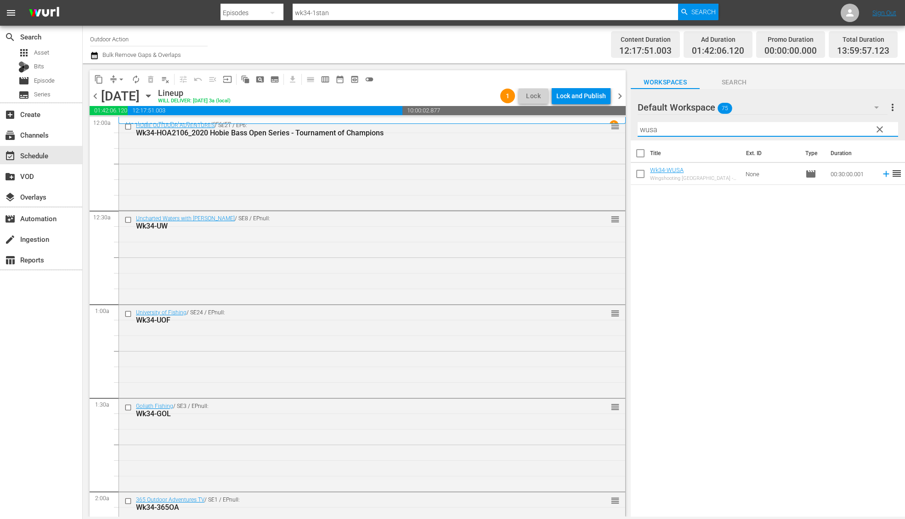
click at [881, 175] on icon at bounding box center [886, 174] width 10 height 10
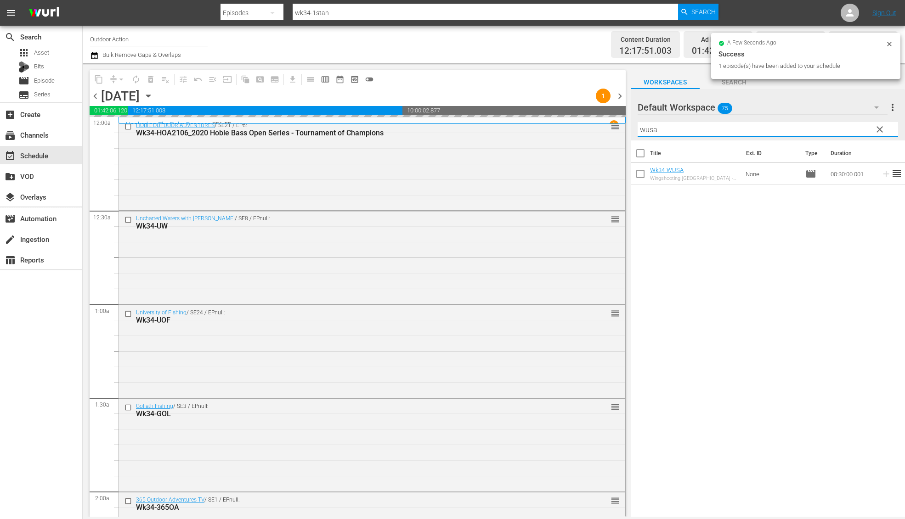
click at [841, 123] on input "wusa" at bounding box center [767, 129] width 260 height 15
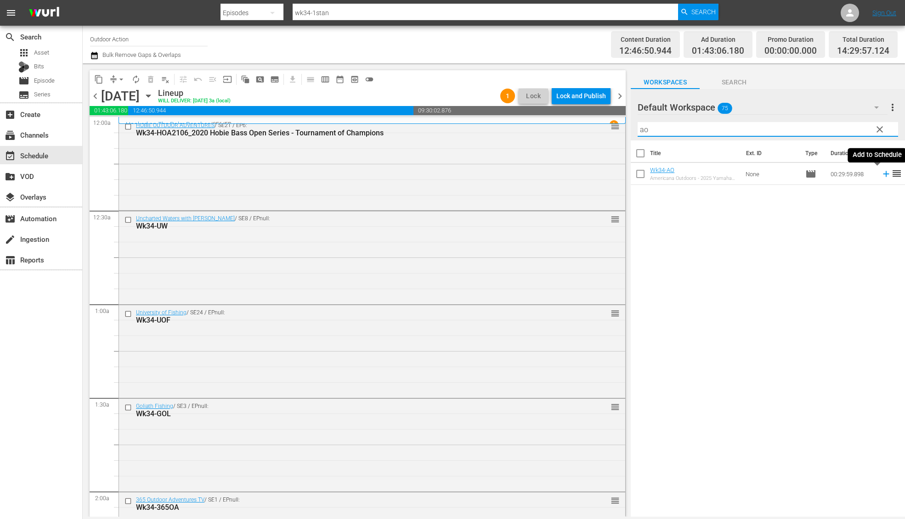
click at [883, 174] on icon at bounding box center [886, 174] width 6 height 6
click at [840, 125] on input "ao" at bounding box center [767, 129] width 260 height 15
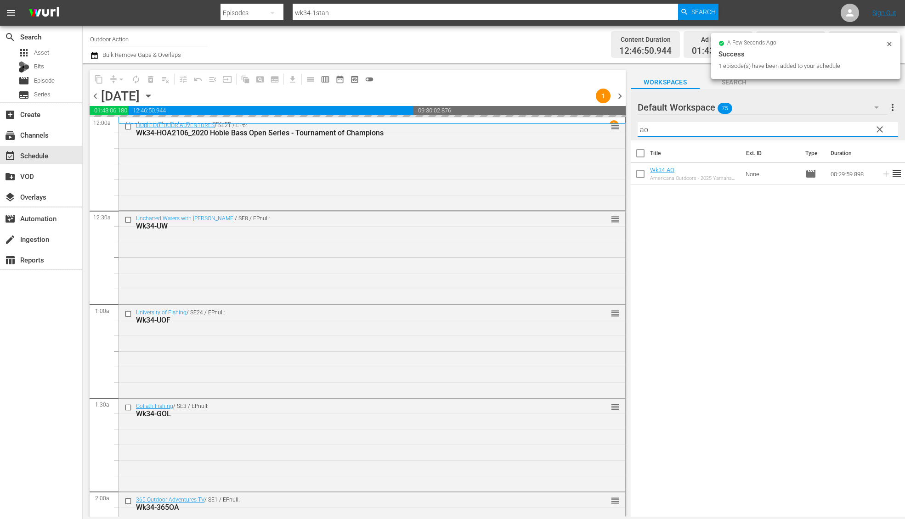
click at [840, 125] on input "ao" at bounding box center [767, 129] width 260 height 15
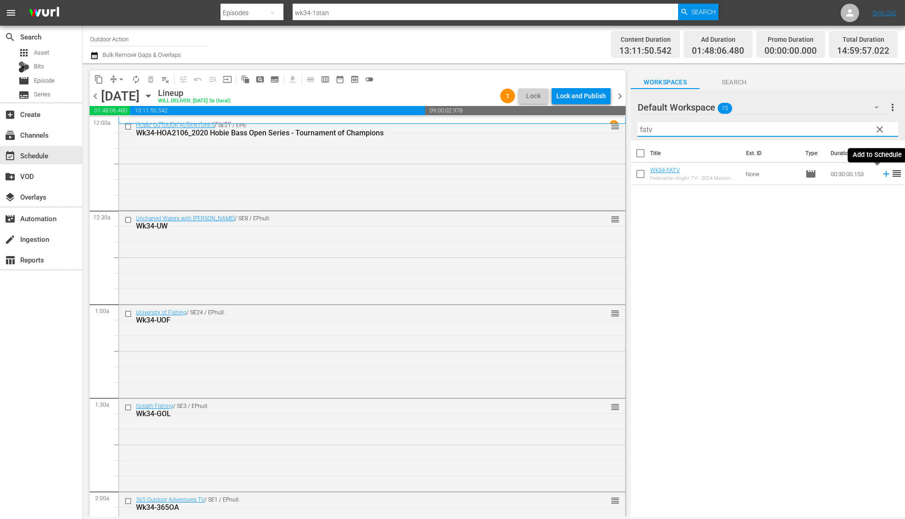
click at [881, 176] on icon at bounding box center [886, 174] width 10 height 10
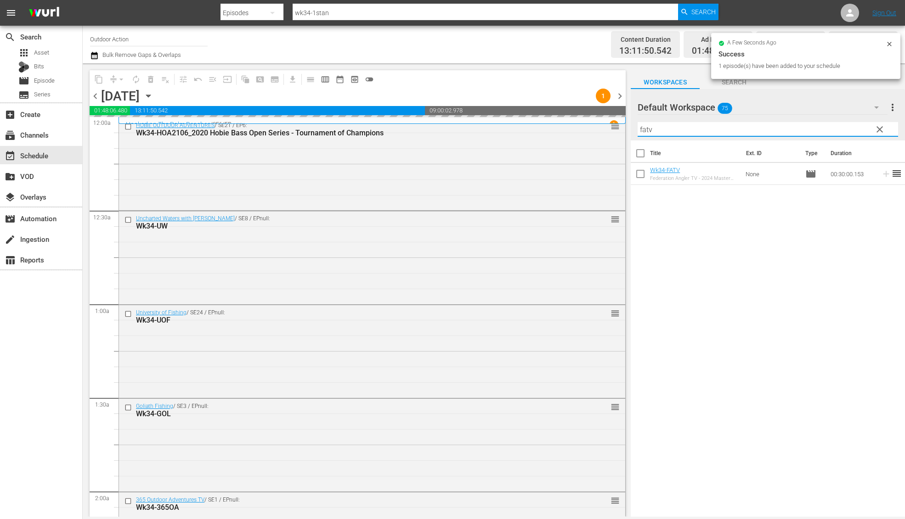
click at [845, 129] on input "fatv" at bounding box center [767, 129] width 260 height 15
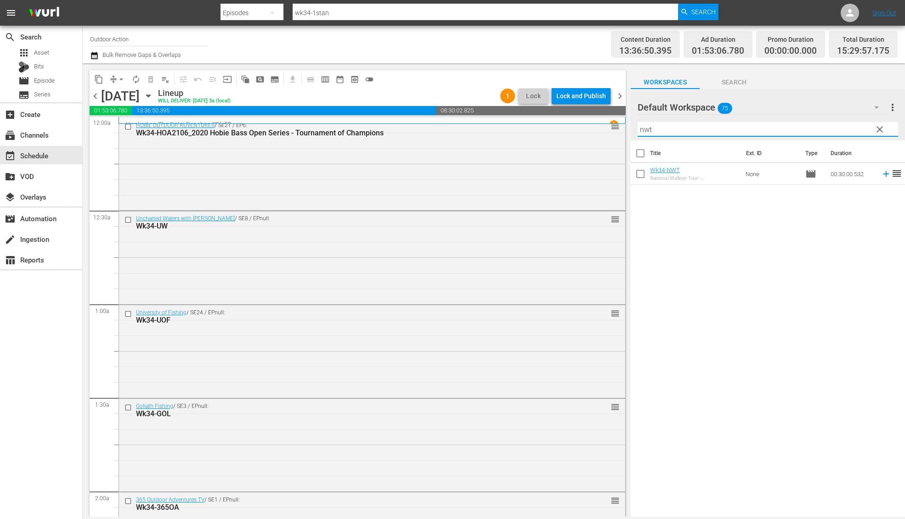
click at [883, 174] on icon at bounding box center [886, 174] width 6 height 6
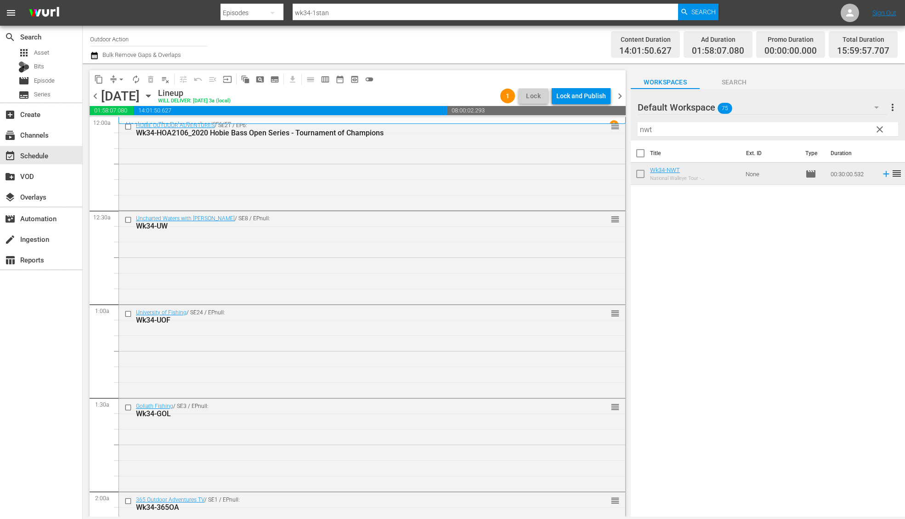
click at [714, 129] on input "nwt" at bounding box center [767, 129] width 260 height 15
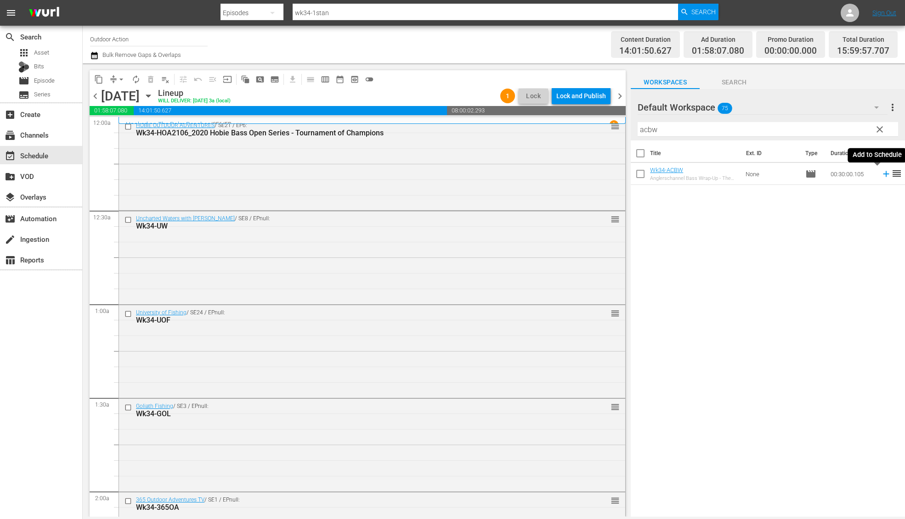
click at [881, 176] on icon at bounding box center [886, 174] width 10 height 10
click at [768, 128] on input "acbw" at bounding box center [767, 129] width 260 height 15
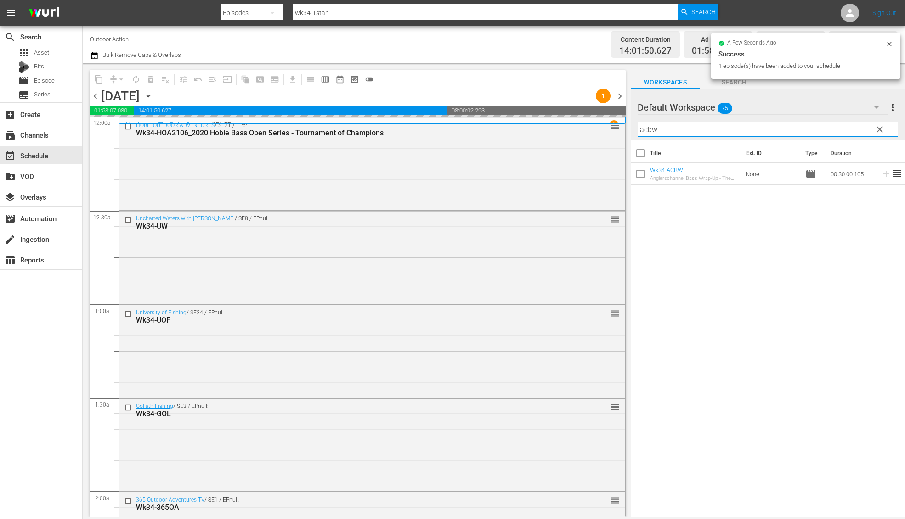
click at [768, 128] on input "acbw" at bounding box center [767, 129] width 260 height 15
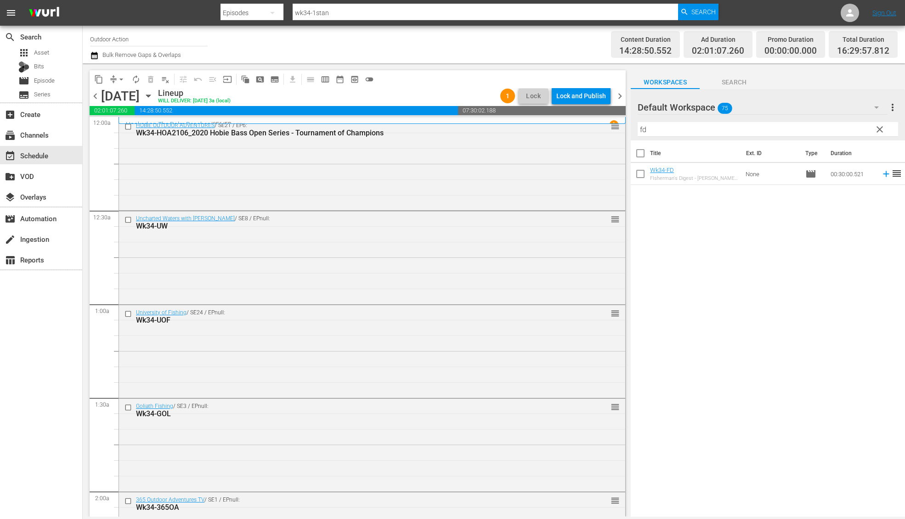
click at [877, 198] on div "Title Ext. ID Type Duration Wk34-FD FIsherman's Digest - Curtis Bass Fishing No…" at bounding box center [767, 330] width 274 height 378
click at [877, 167] on td at bounding box center [884, 174] width 14 height 22
click at [881, 176] on icon at bounding box center [886, 174] width 10 height 10
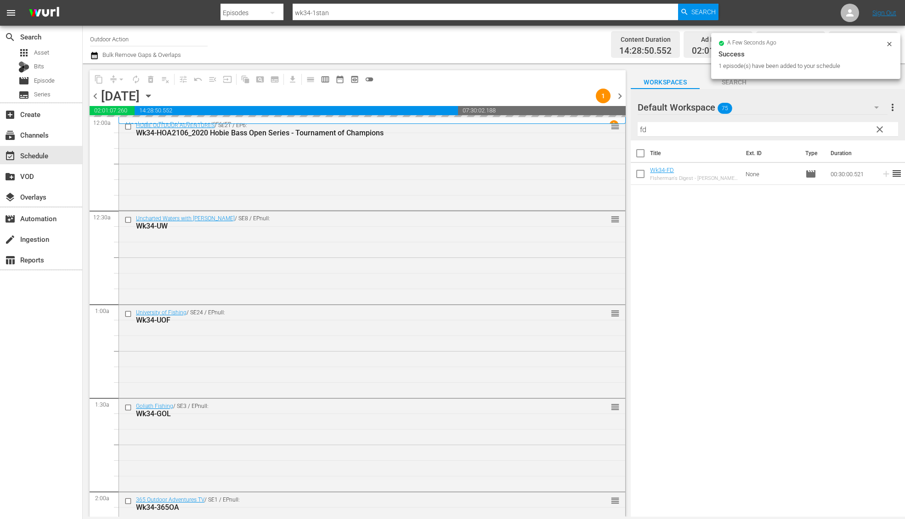
click at [778, 129] on input "fd" at bounding box center [767, 129] width 260 height 15
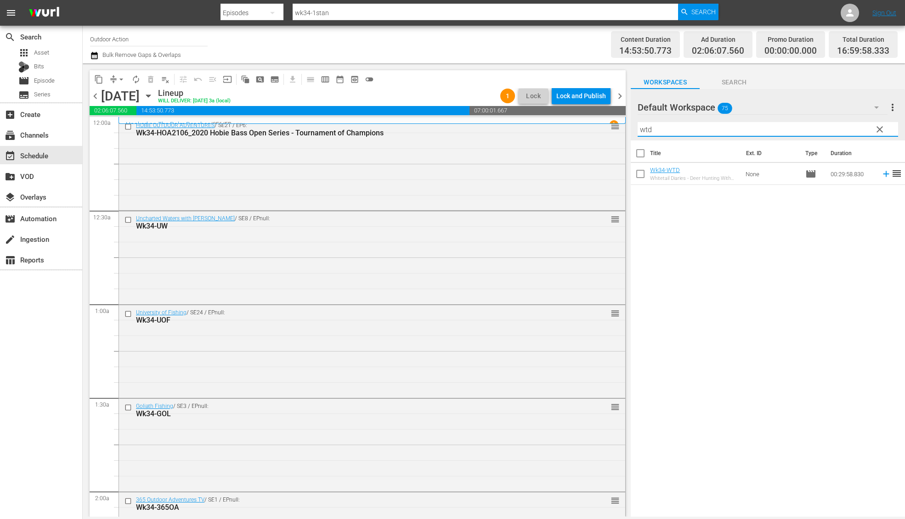
click at [881, 175] on icon at bounding box center [886, 174] width 10 height 10
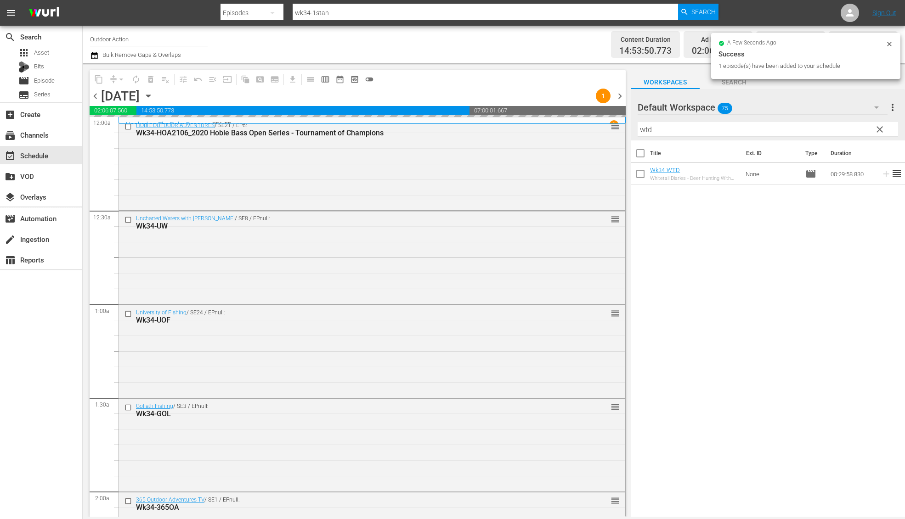
click at [838, 133] on input "wtd" at bounding box center [767, 129] width 260 height 15
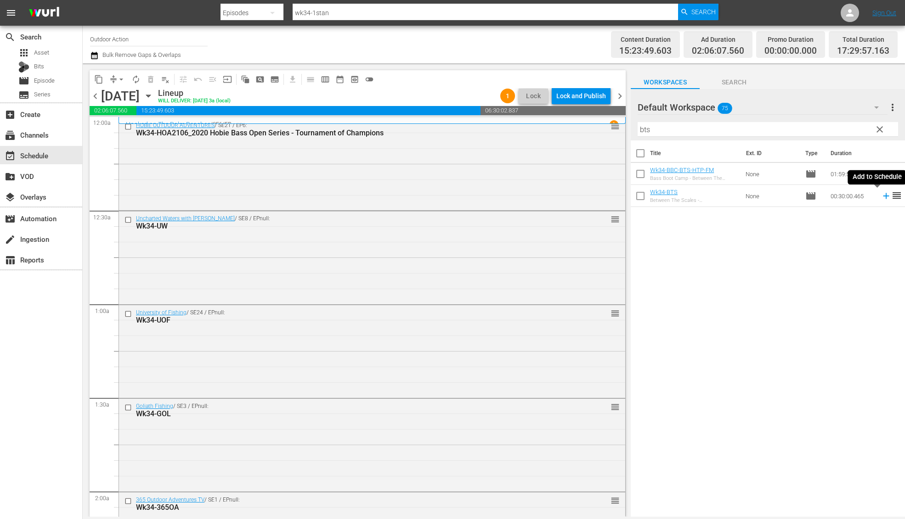
click at [881, 197] on icon at bounding box center [886, 196] width 10 height 10
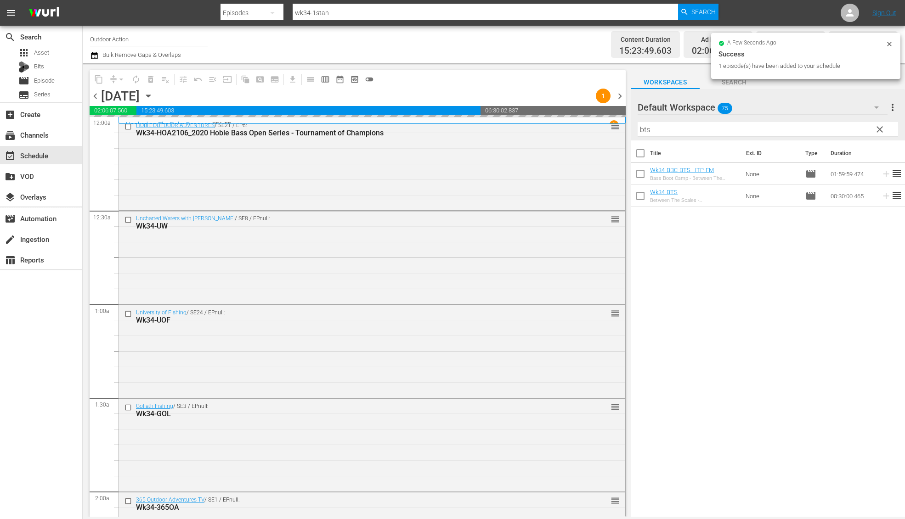
click at [829, 127] on input "bts" at bounding box center [767, 129] width 260 height 15
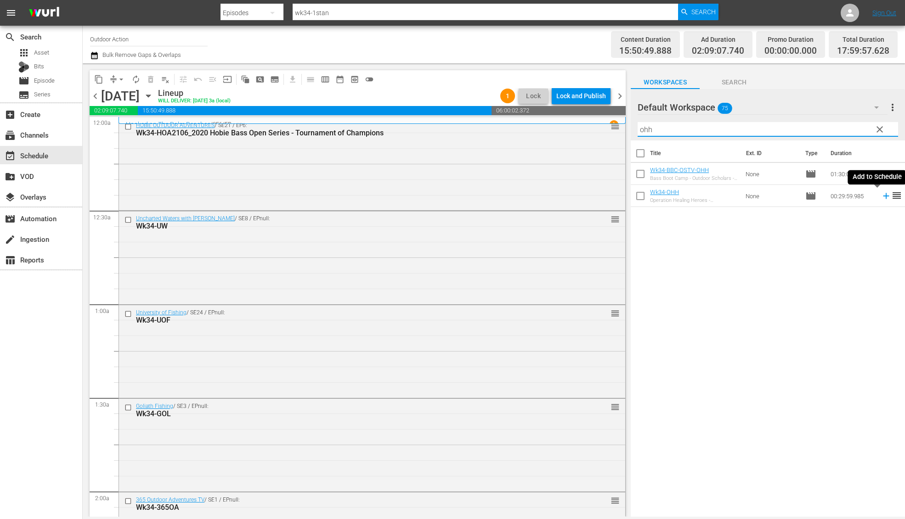
click at [881, 199] on icon at bounding box center [886, 196] width 10 height 10
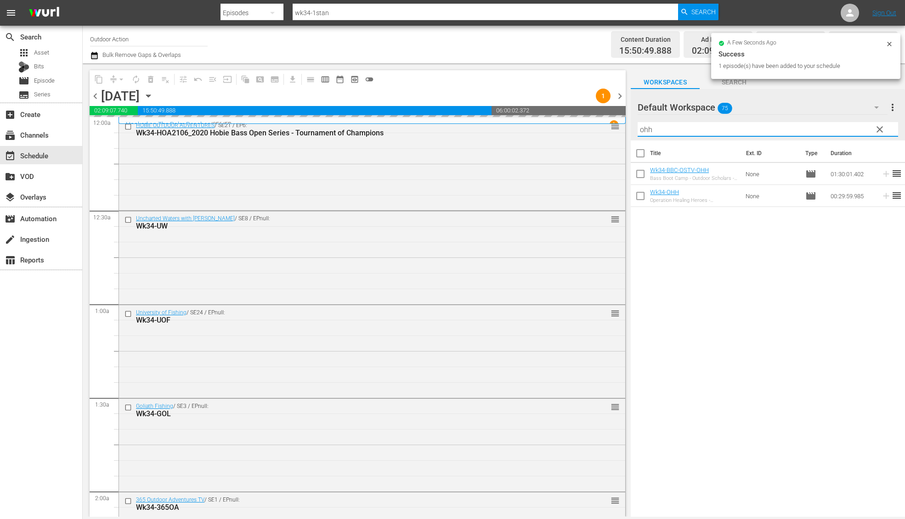
click at [836, 129] on input "ohh" at bounding box center [767, 129] width 260 height 15
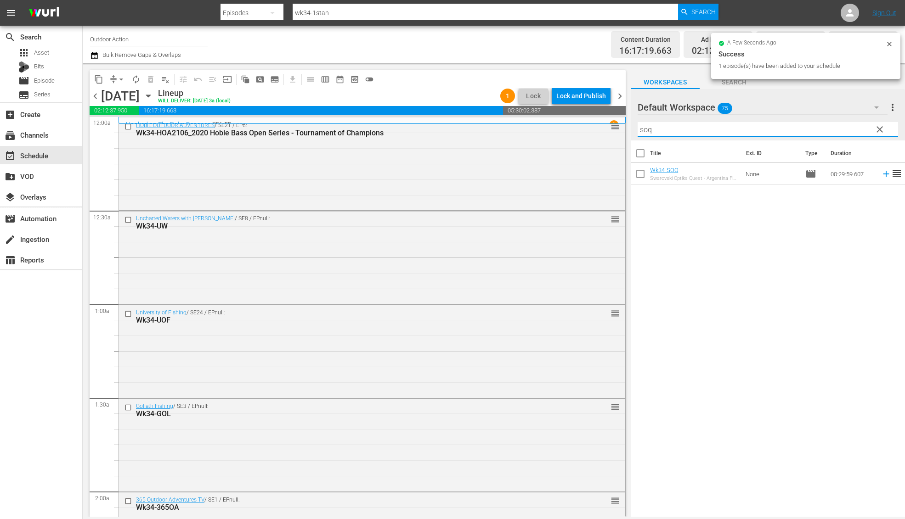
click at [883, 175] on icon at bounding box center [886, 174] width 6 height 6
click at [795, 128] on input "soq" at bounding box center [767, 129] width 260 height 15
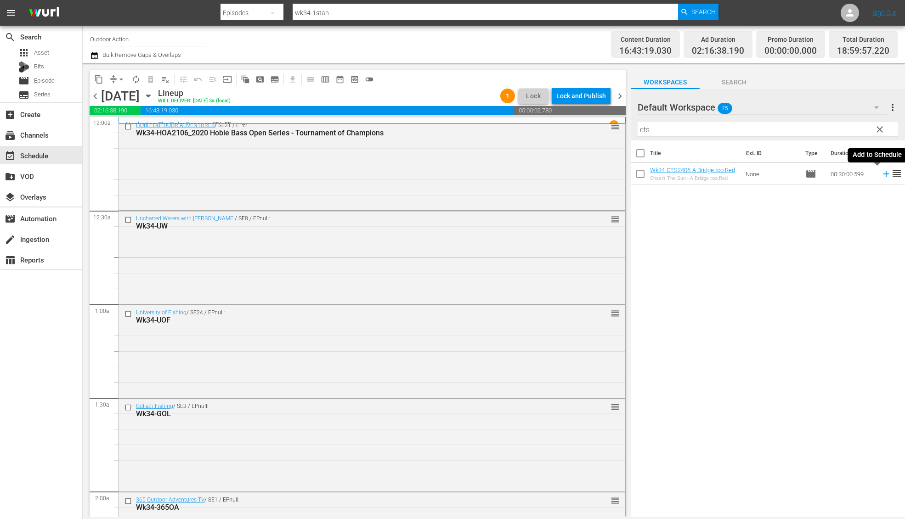
click at [883, 175] on icon at bounding box center [886, 174] width 6 height 6
click at [795, 133] on input "cts" at bounding box center [767, 129] width 260 height 15
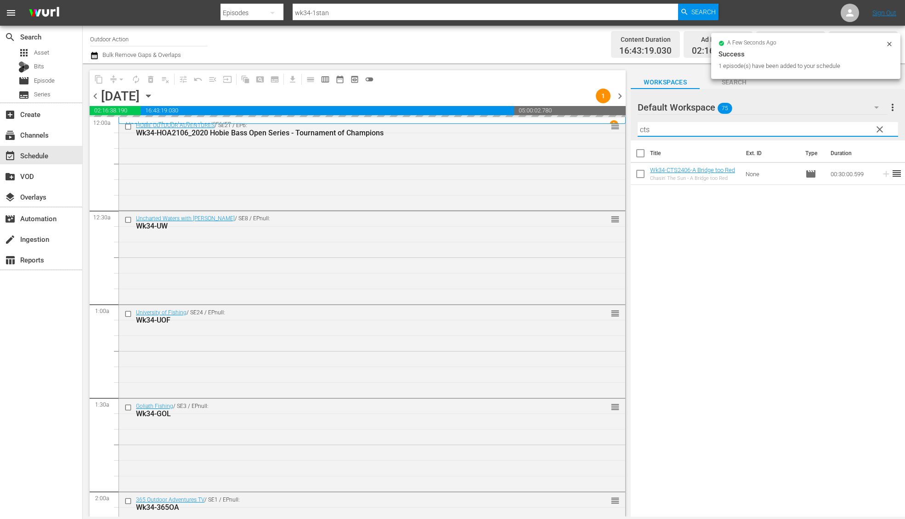
click at [795, 133] on input "cts" at bounding box center [767, 129] width 260 height 15
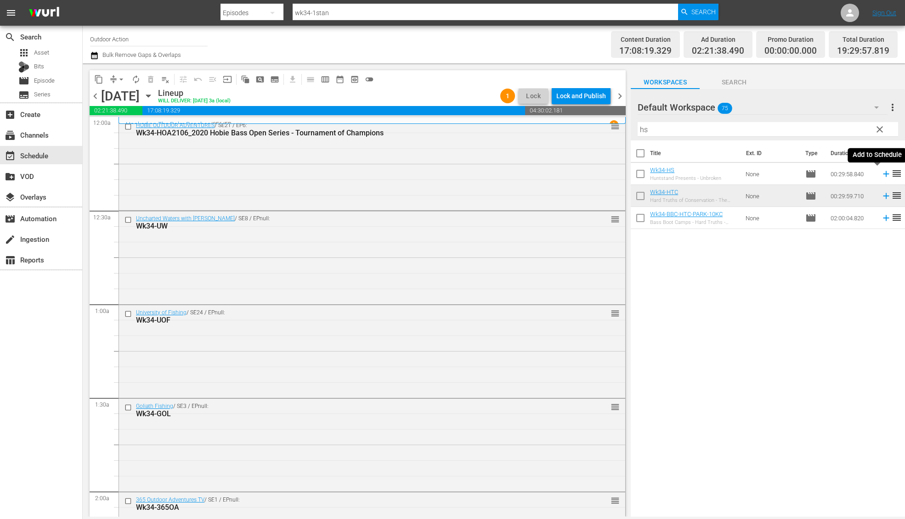
click at [883, 175] on icon at bounding box center [886, 174] width 6 height 6
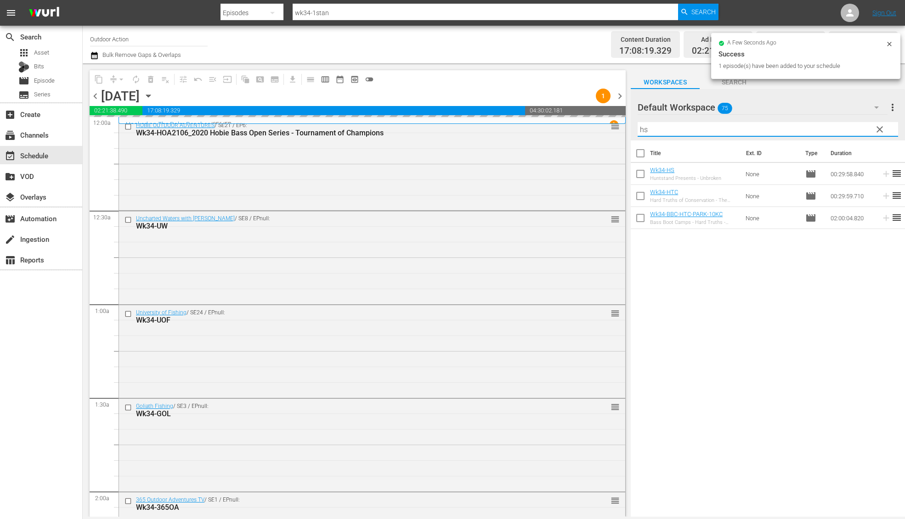
click at [816, 131] on input "hs" at bounding box center [767, 129] width 260 height 15
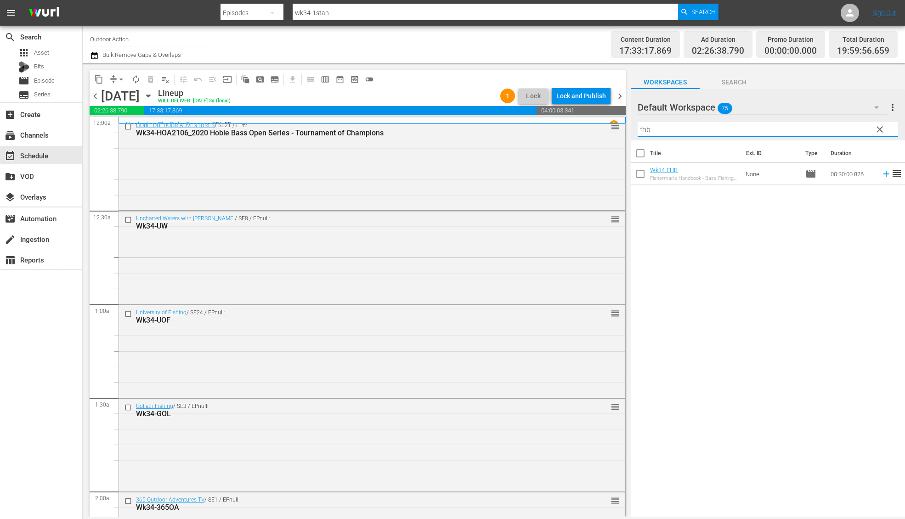
click at [883, 176] on icon at bounding box center [886, 174] width 6 height 6
click at [840, 129] on input "fhb" at bounding box center [767, 129] width 260 height 15
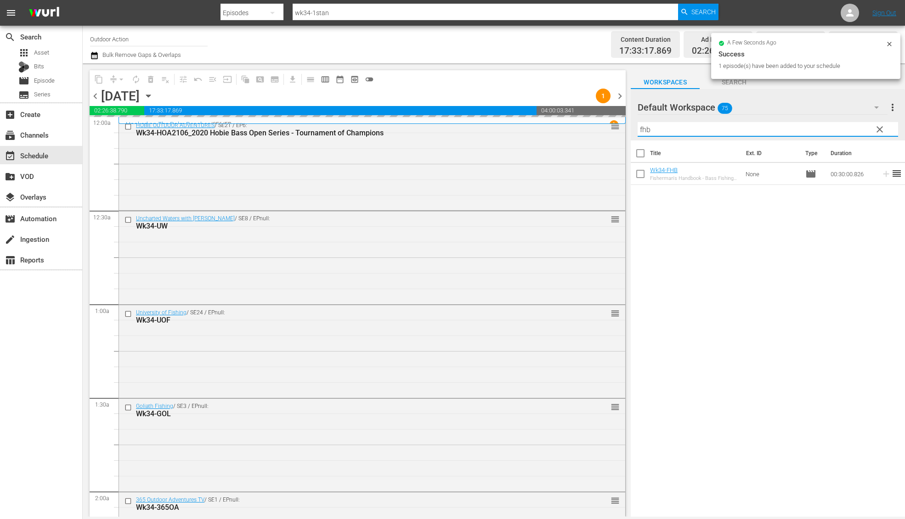
click at [840, 129] on input "fhb" at bounding box center [767, 129] width 260 height 15
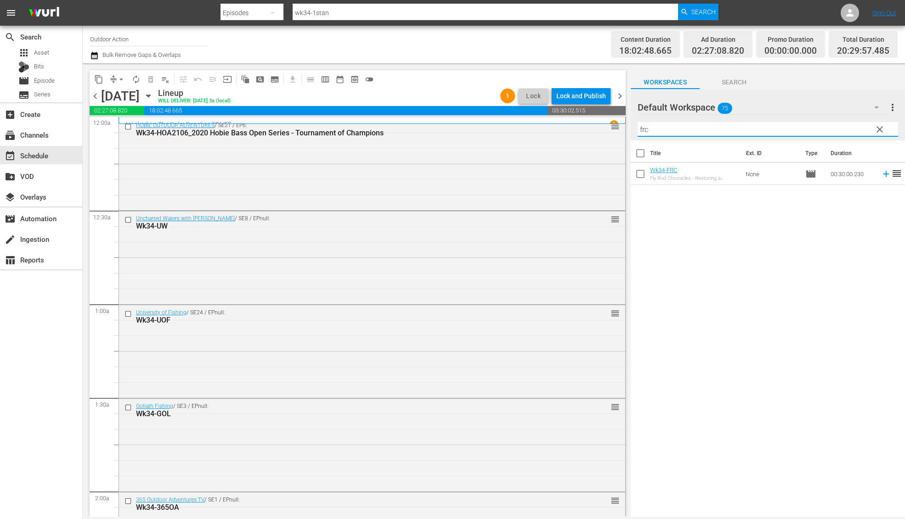
click at [881, 177] on icon at bounding box center [886, 174] width 10 height 10
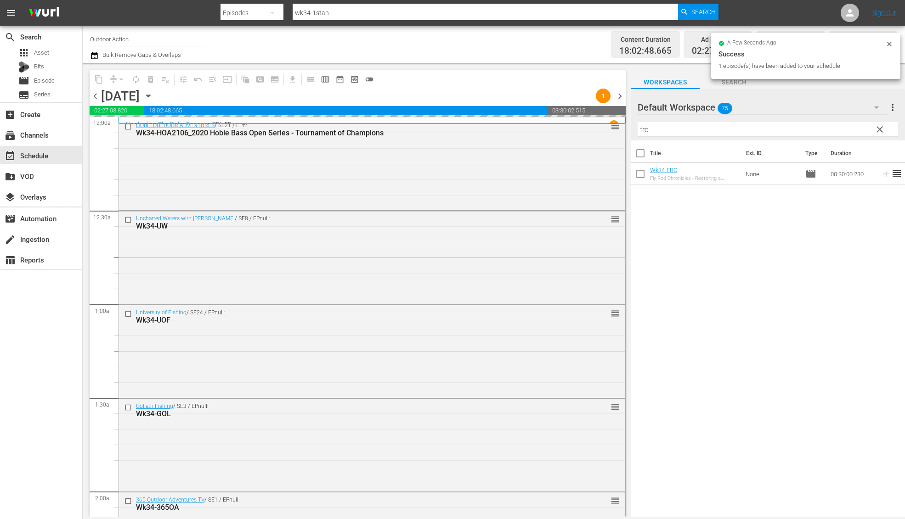
click at [809, 130] on input "frc" at bounding box center [767, 129] width 260 height 15
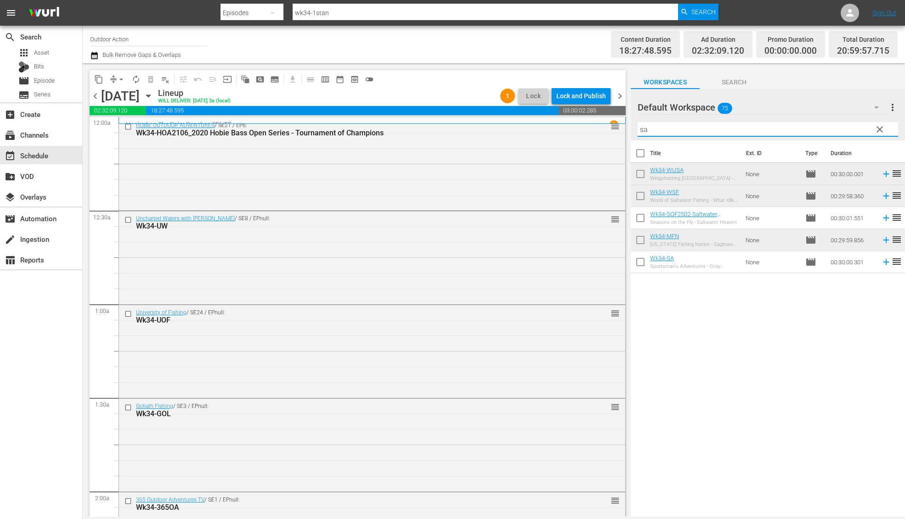
click at [881, 264] on icon at bounding box center [886, 262] width 10 height 10
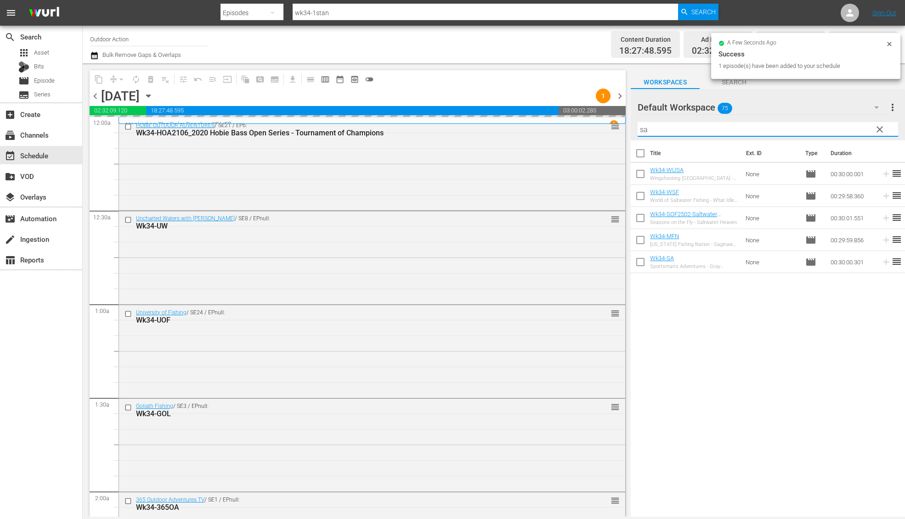
click at [811, 132] on input "sa" at bounding box center [767, 129] width 260 height 15
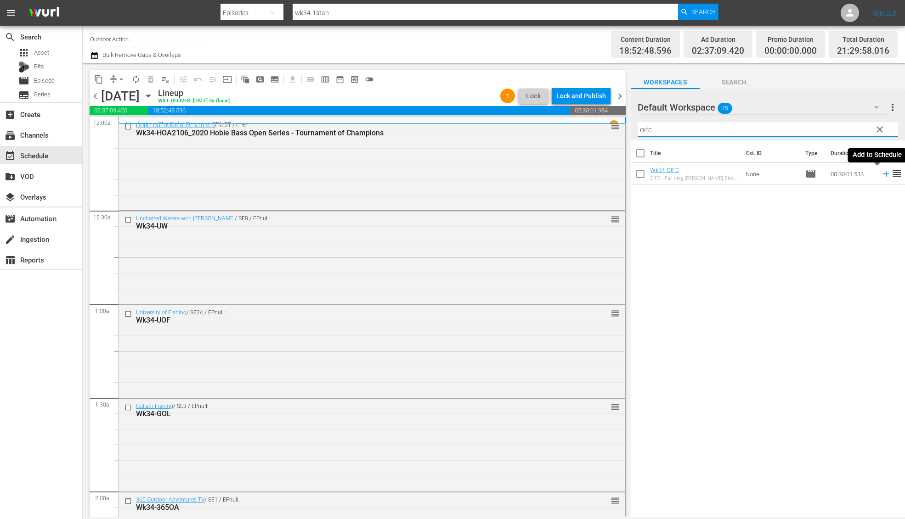
click at [881, 175] on icon at bounding box center [886, 174] width 10 height 10
click at [835, 126] on input "oifc" at bounding box center [767, 129] width 260 height 15
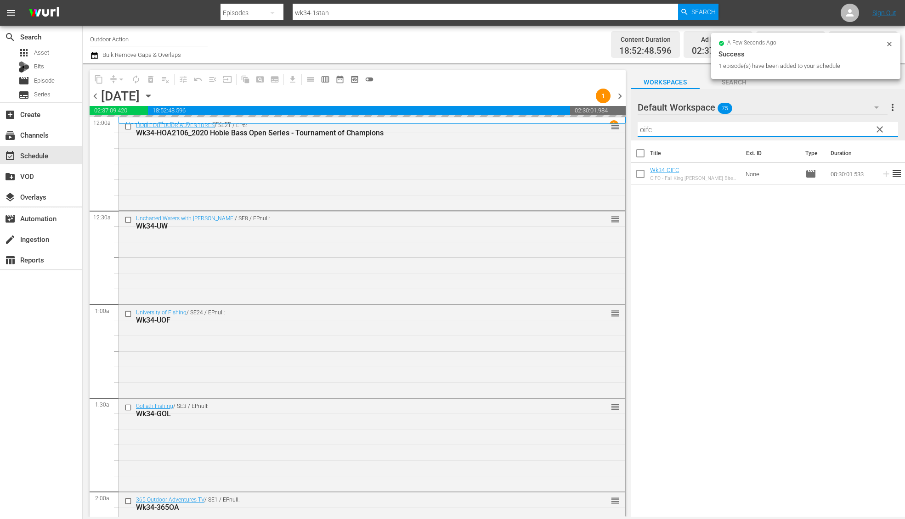
click at [835, 126] on input "oifc" at bounding box center [767, 129] width 260 height 15
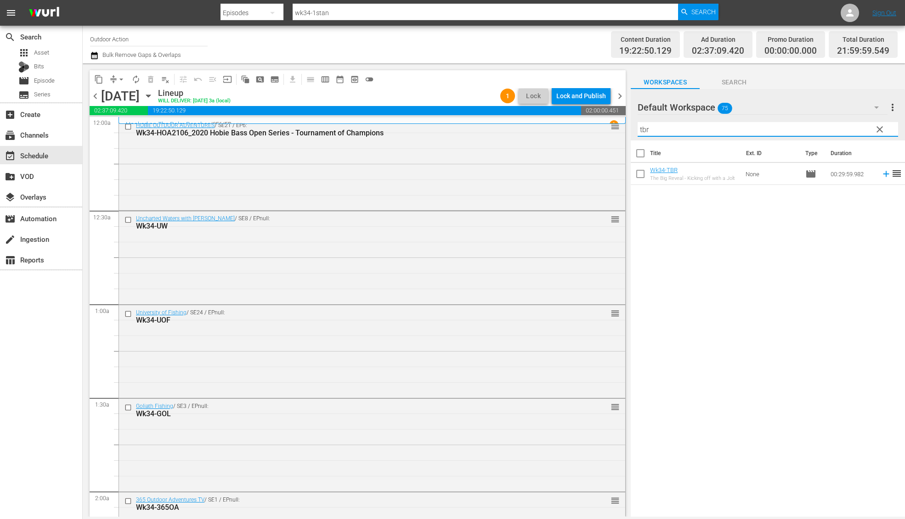
click at [883, 174] on icon at bounding box center [886, 174] width 6 height 6
click at [843, 128] on input "tbr" at bounding box center [767, 129] width 260 height 15
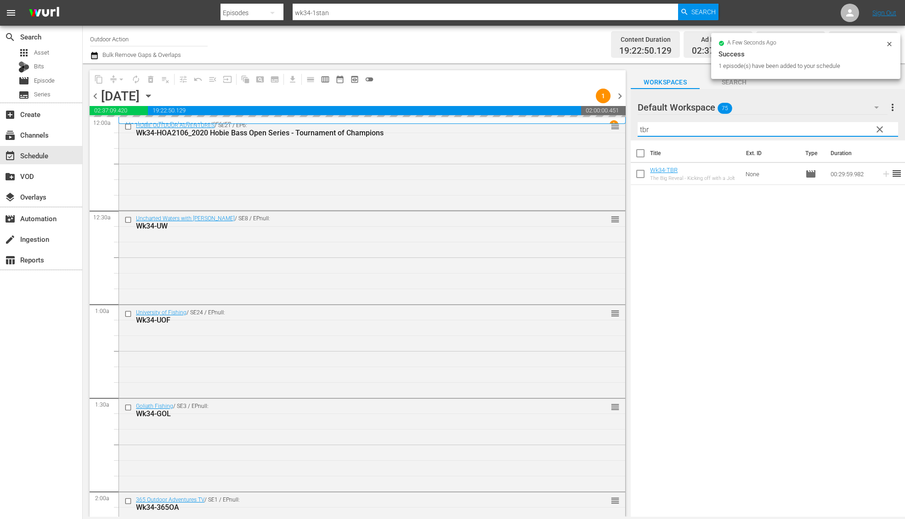
click at [843, 128] on input "tbr" at bounding box center [767, 129] width 260 height 15
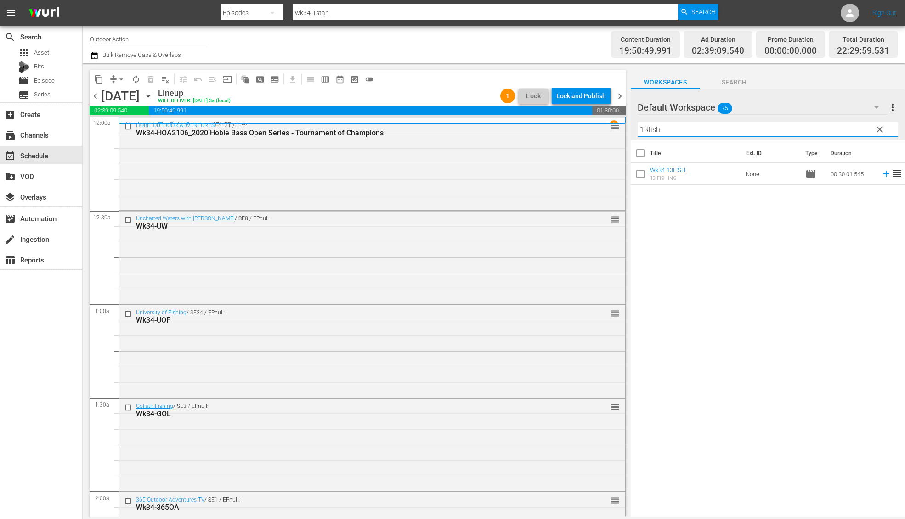
click at [877, 177] on td at bounding box center [884, 174] width 14 height 22
click at [881, 175] on icon at bounding box center [886, 174] width 10 height 10
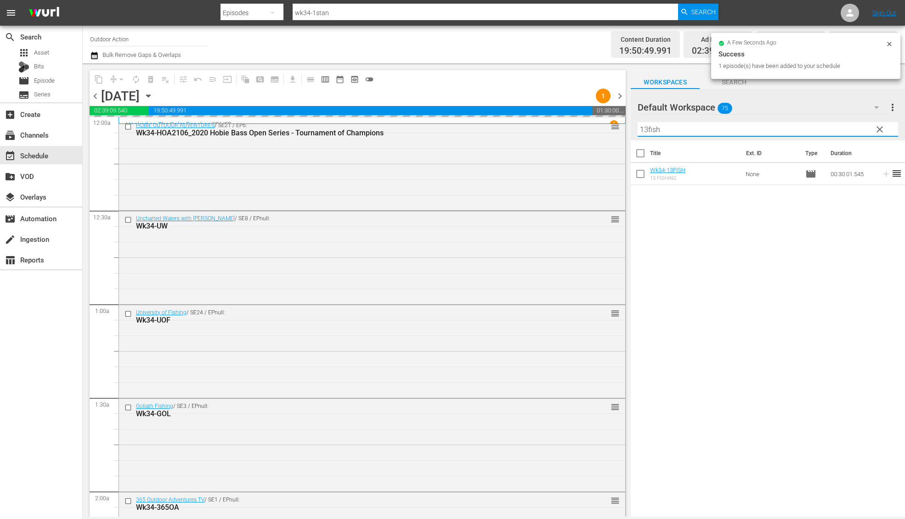
click at [836, 126] on input "13fish" at bounding box center [767, 129] width 260 height 15
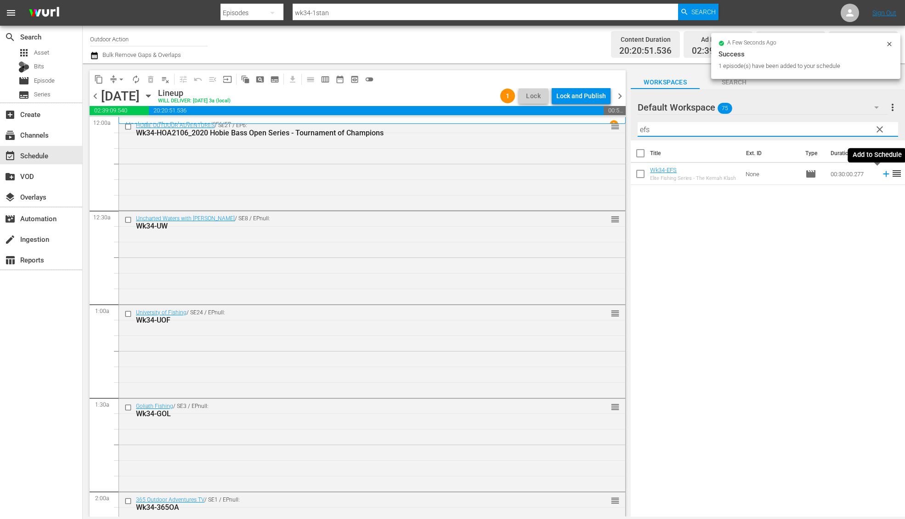
click at [881, 175] on icon at bounding box center [886, 174] width 10 height 10
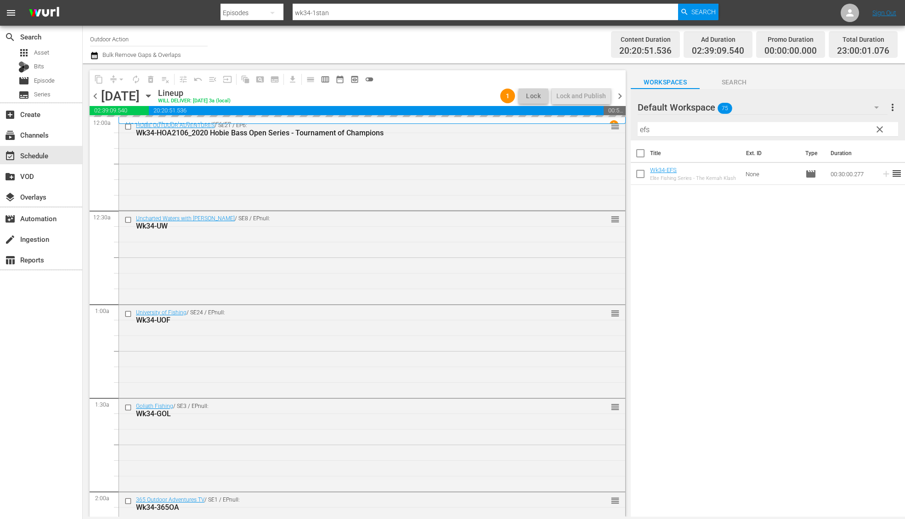
click at [839, 135] on input "efs" at bounding box center [767, 129] width 260 height 15
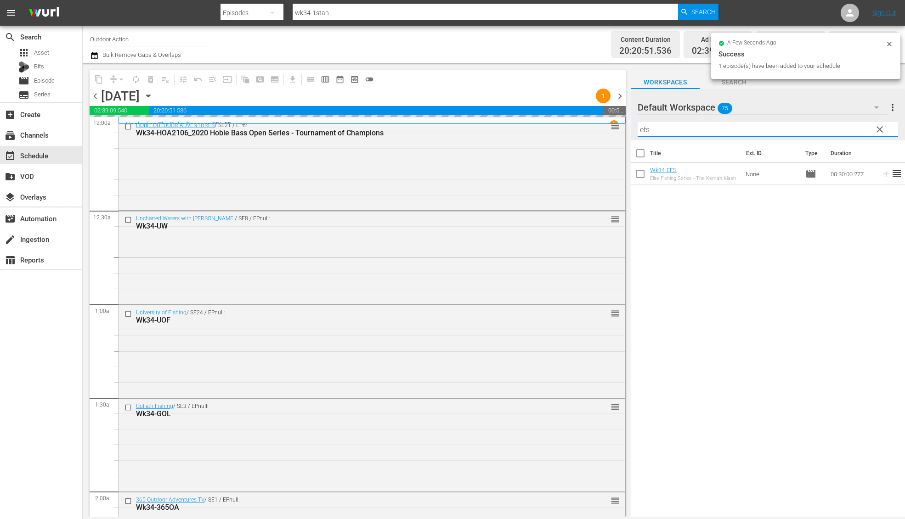
click at [839, 135] on input "efs" at bounding box center [767, 129] width 260 height 15
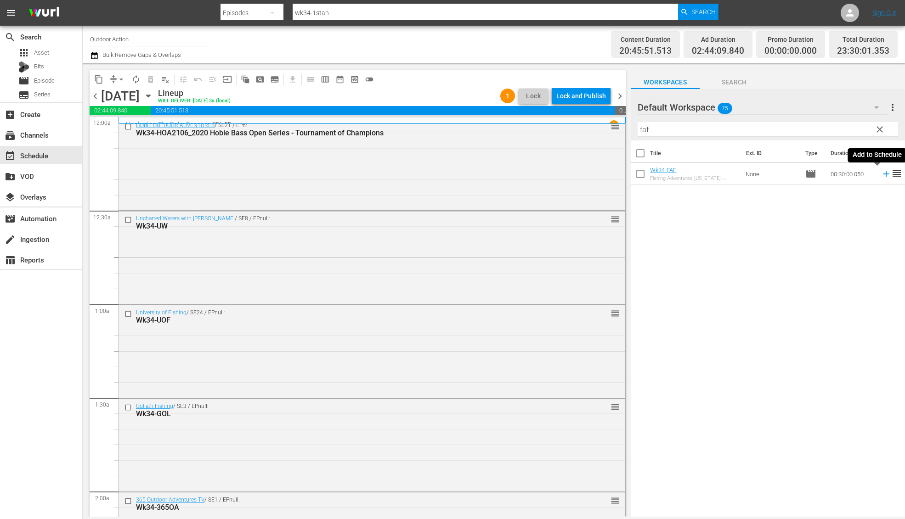
click at [881, 176] on icon at bounding box center [886, 174] width 10 height 10
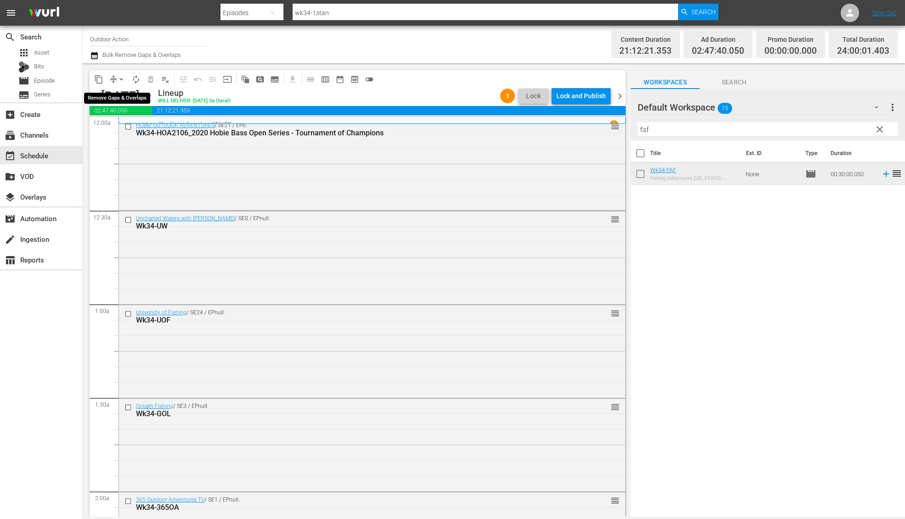
click at [118, 79] on span "arrow_drop_down" at bounding box center [121, 79] width 9 height 9
click at [129, 100] on li "Align to Midnight" at bounding box center [121, 97] width 96 height 15
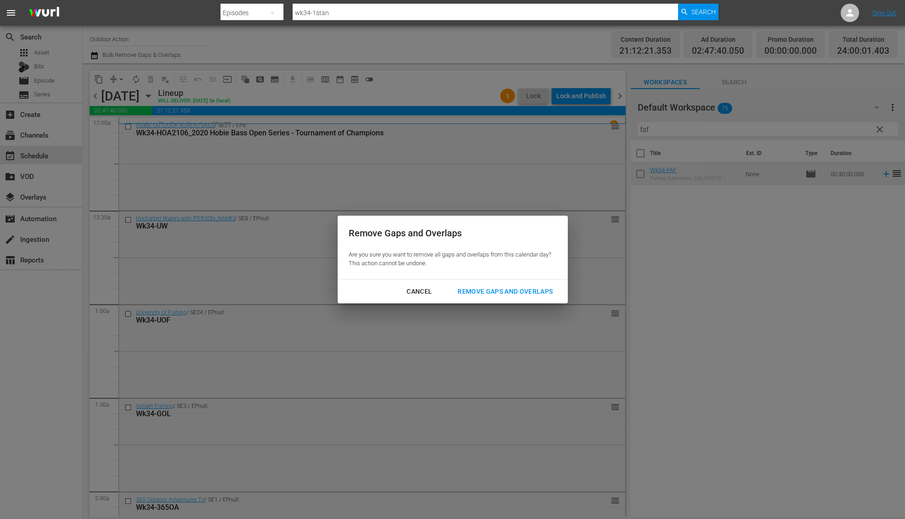
click at [482, 293] on div "Remove Gaps and Overlaps" at bounding box center [505, 291] width 110 height 11
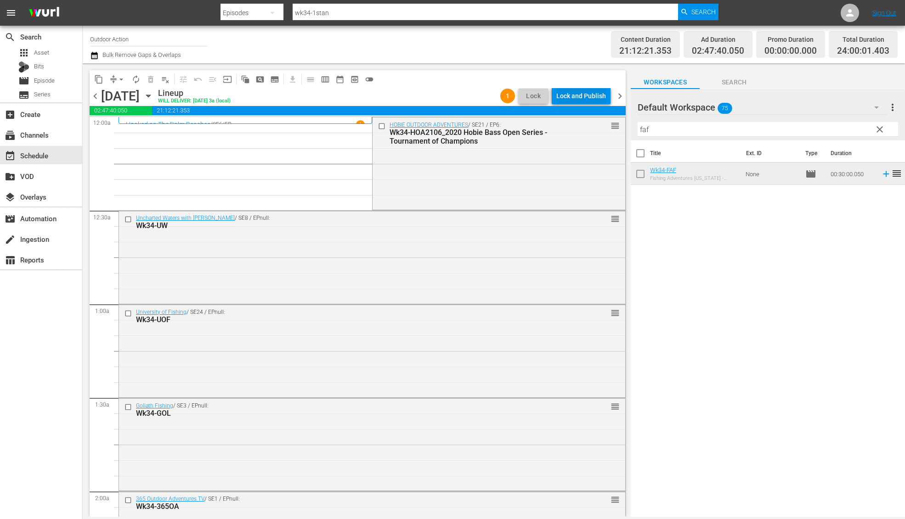
click at [583, 94] on div "Lock and Publish" at bounding box center [581, 96] width 50 height 17
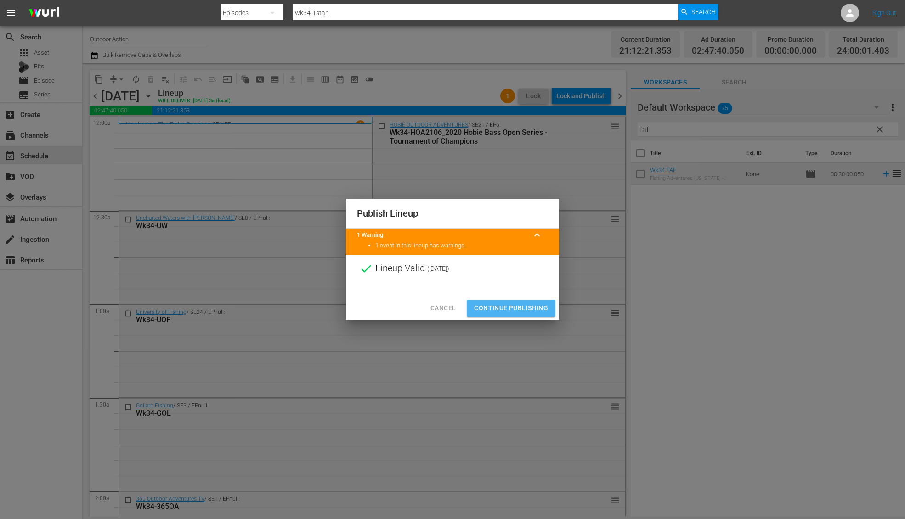
click at [531, 304] on span "Continue Publishing" at bounding box center [511, 308] width 74 height 11
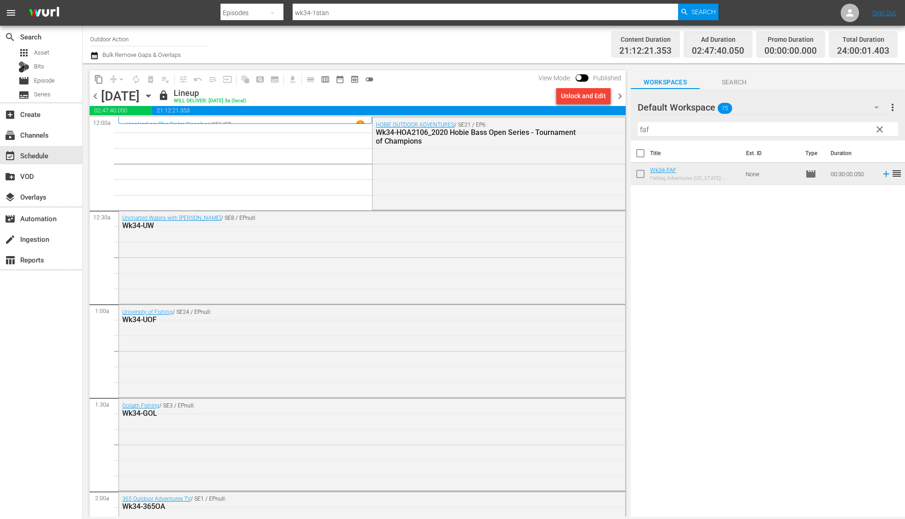
click at [621, 99] on span "chevron_right" at bounding box center [619, 95] width 11 height 11
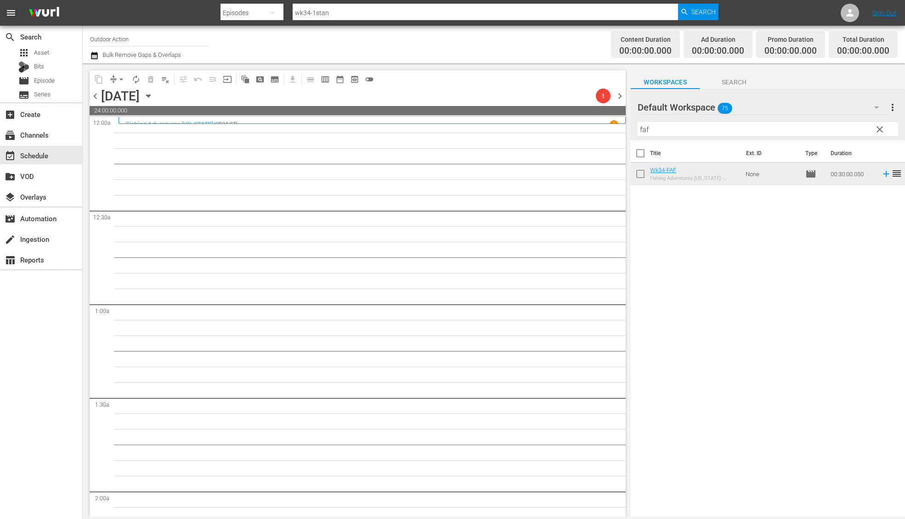
click at [678, 132] on input "faf" at bounding box center [767, 129] width 260 height 15
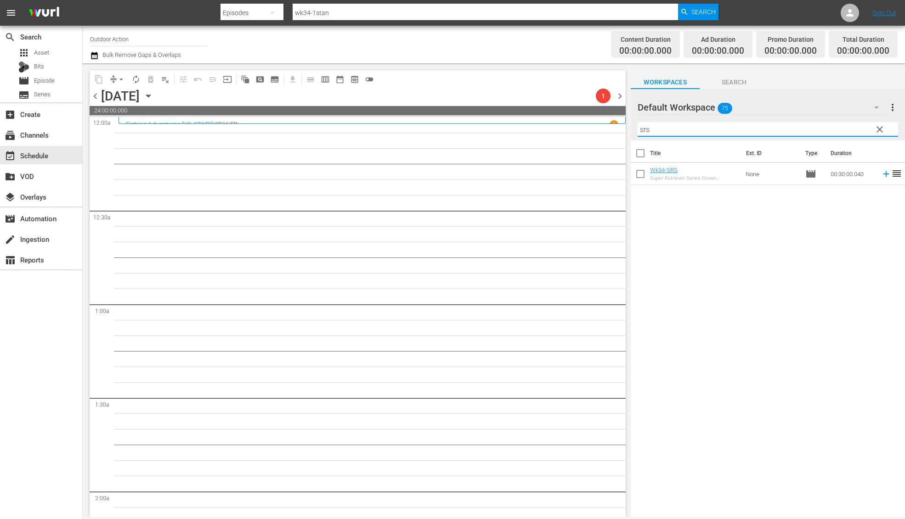
type input "srs"
click at [809, 226] on div "Title Ext. ID Type Duration Wk34-SRS Super Retriever Series Crown Championship …" at bounding box center [767, 330] width 274 height 378
click at [883, 174] on icon at bounding box center [886, 174] width 6 height 6
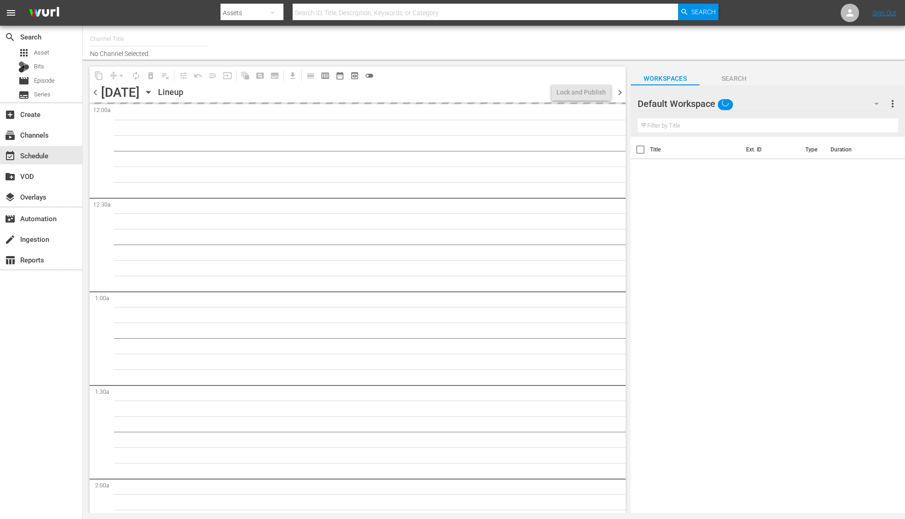
type input "Outdoor Action (1158)"
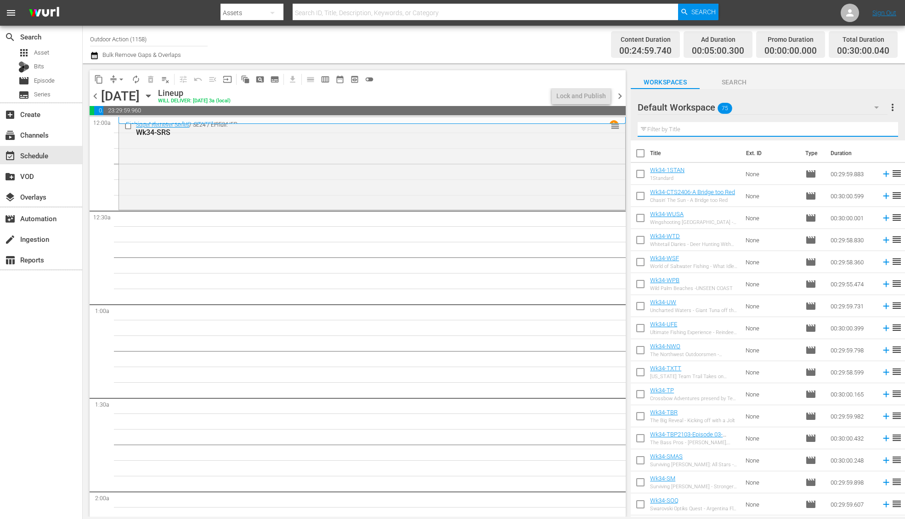
click at [680, 127] on input "text" at bounding box center [767, 129] width 260 height 15
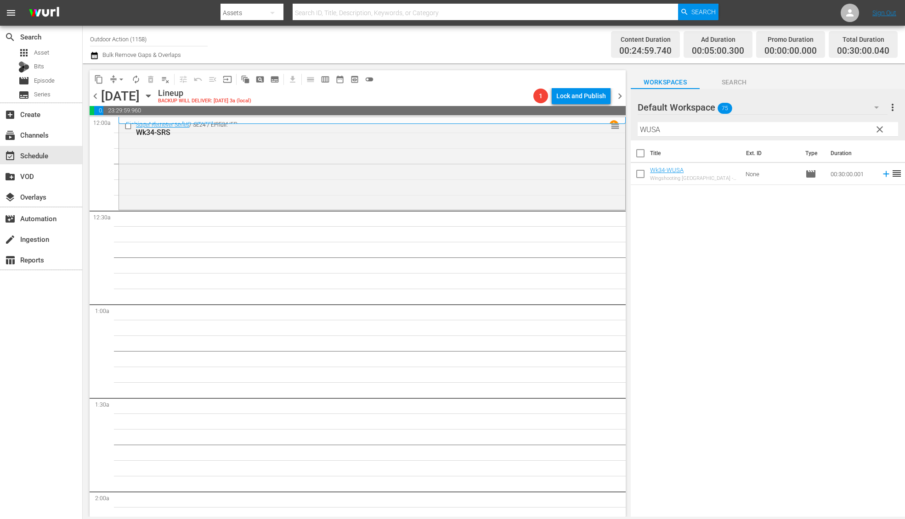
click at [862, 238] on div "Title Ext. ID Type Duration Wk34-WUSA Wingshooting [GEOGRAPHIC_DATA] - [US_STAT…" at bounding box center [767, 330] width 274 height 378
click at [881, 174] on icon at bounding box center [886, 174] width 10 height 10
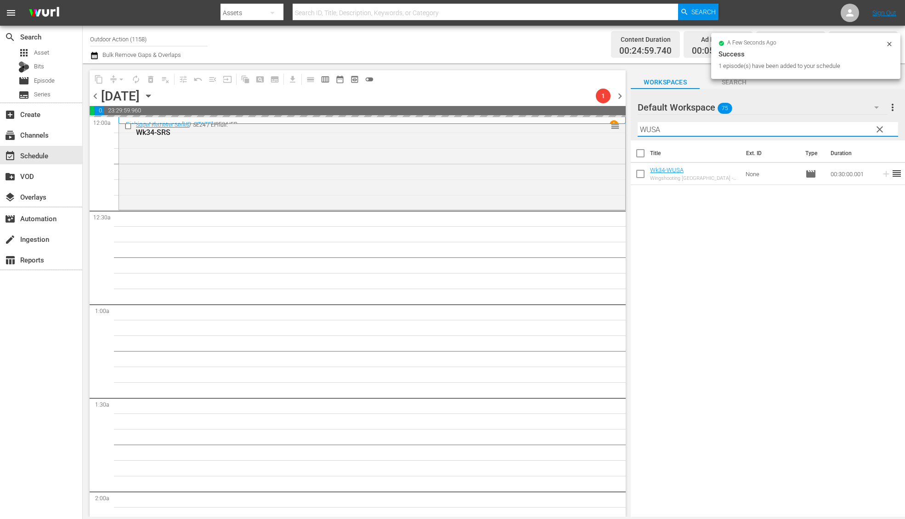
click at [755, 128] on input "WUSA" at bounding box center [767, 129] width 260 height 15
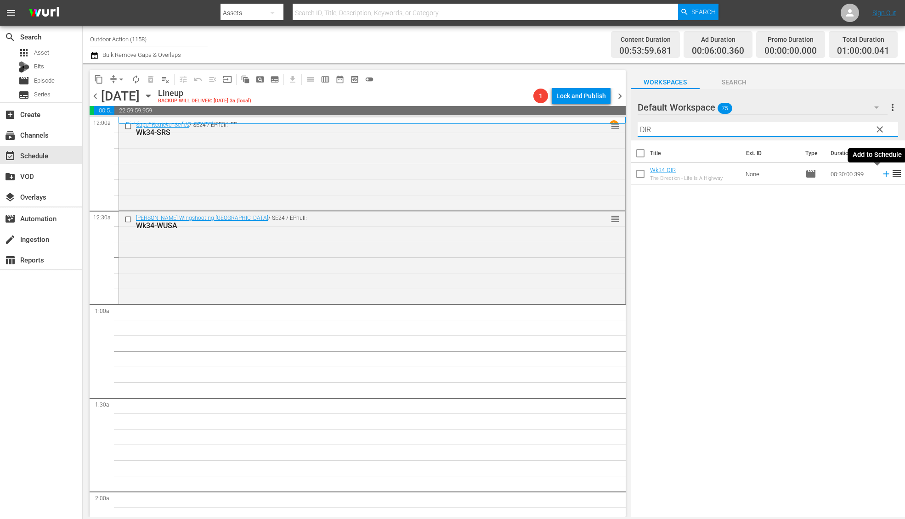
click at [883, 174] on icon at bounding box center [886, 174] width 6 height 6
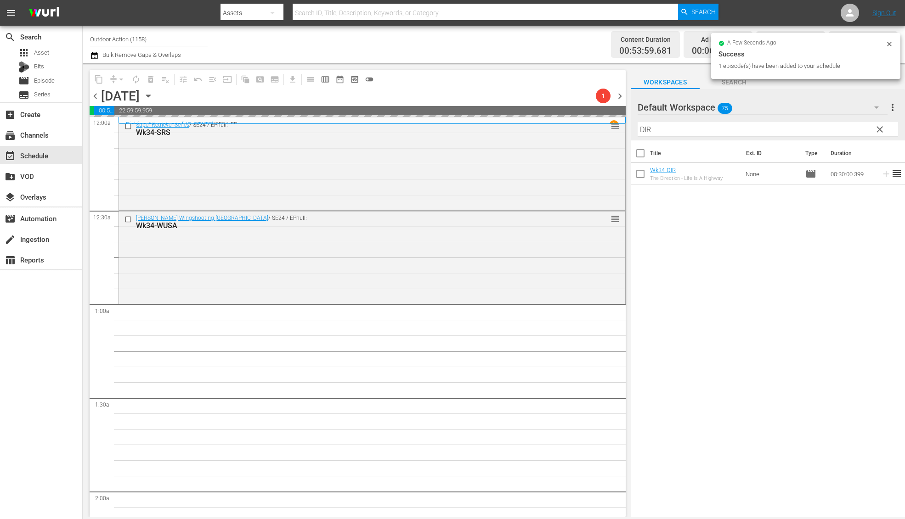
click at [821, 127] on input "DIR" at bounding box center [767, 129] width 260 height 15
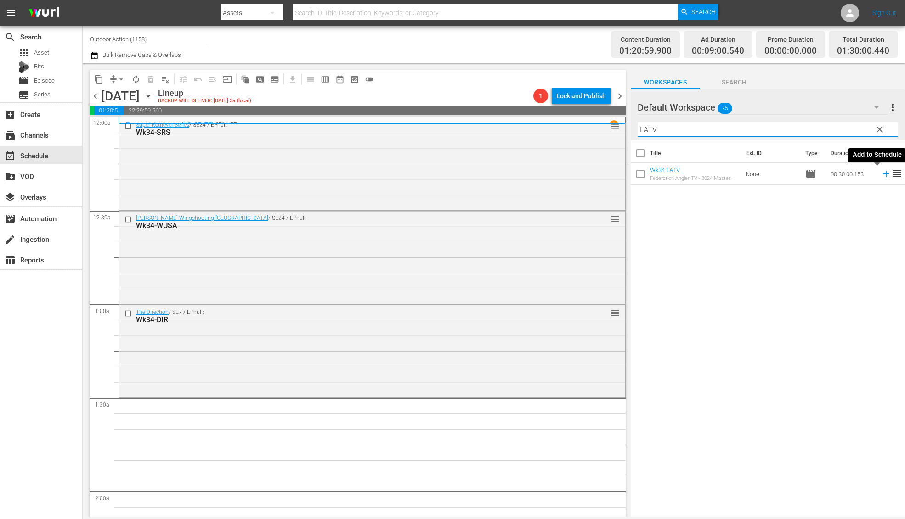
click at [881, 173] on icon at bounding box center [886, 174] width 10 height 10
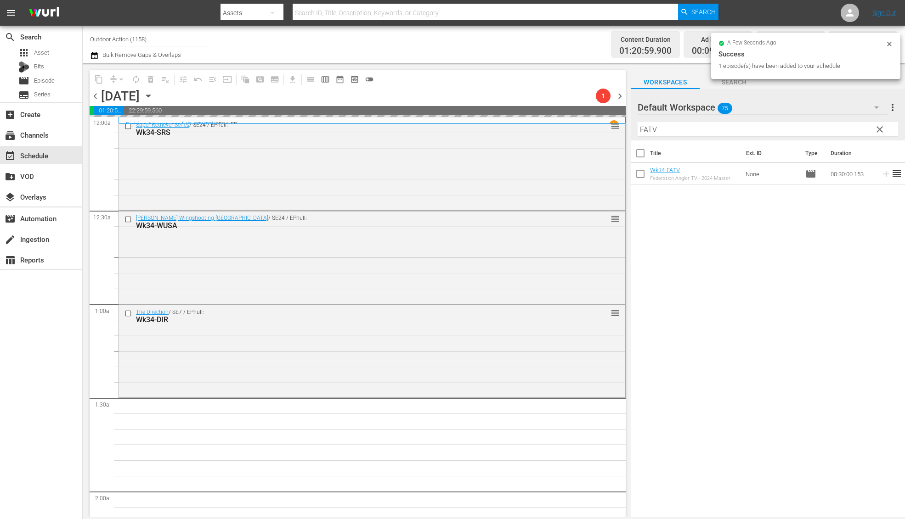
click at [821, 131] on input "FATV" at bounding box center [767, 129] width 260 height 15
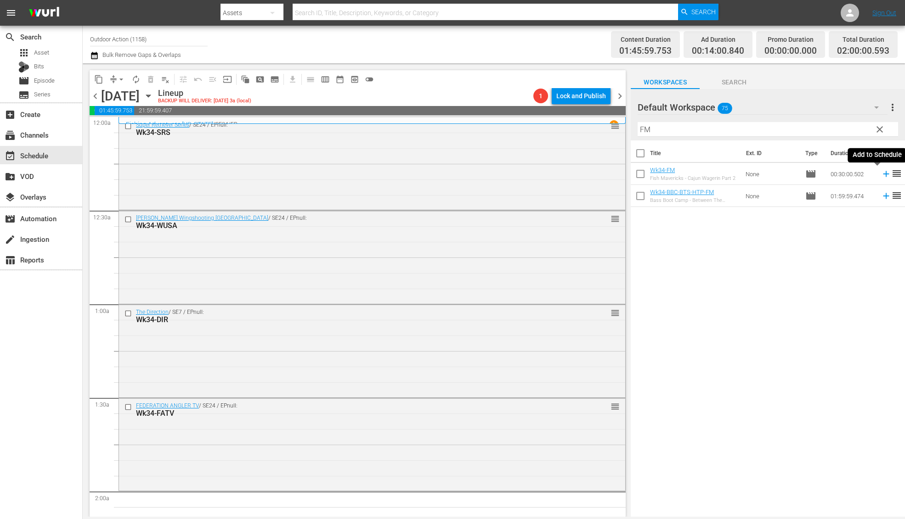
click at [881, 175] on icon at bounding box center [886, 174] width 10 height 10
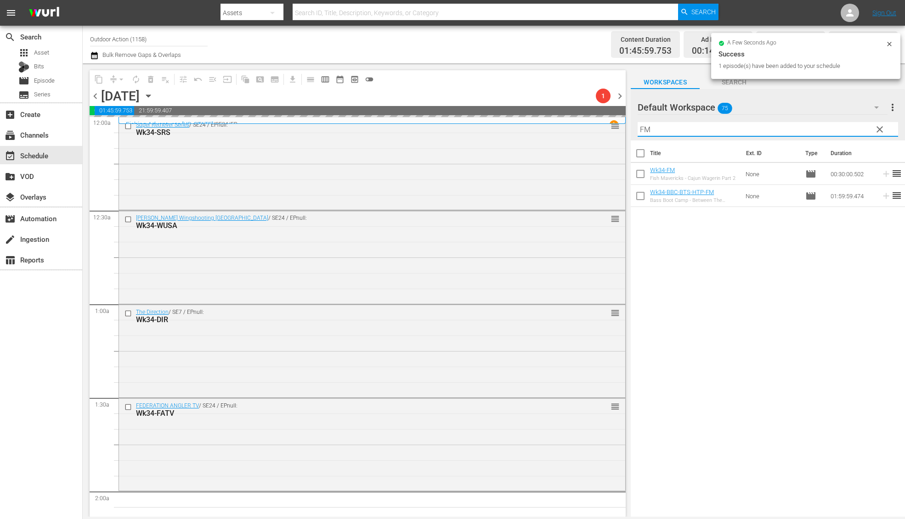
click at [843, 129] on input "FM" at bounding box center [767, 129] width 260 height 15
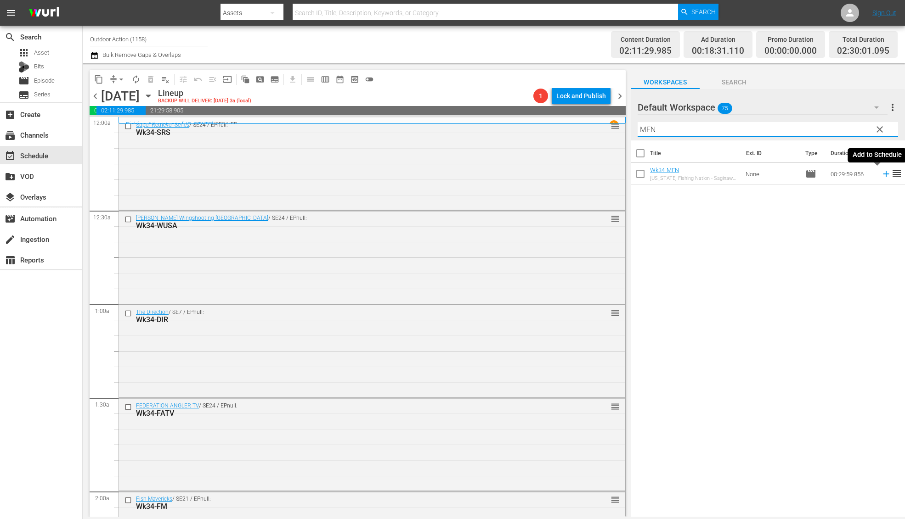
click at [881, 177] on icon at bounding box center [886, 174] width 10 height 10
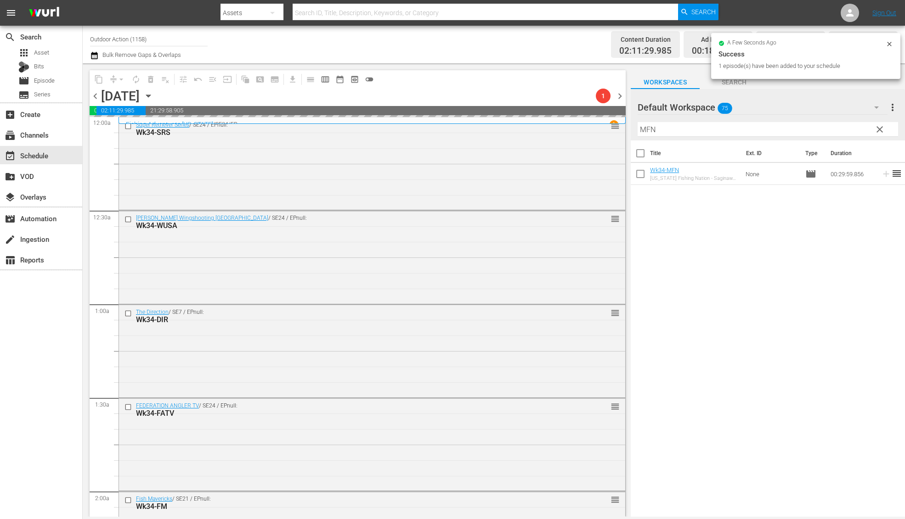
click at [833, 126] on input "MFN" at bounding box center [767, 129] width 260 height 15
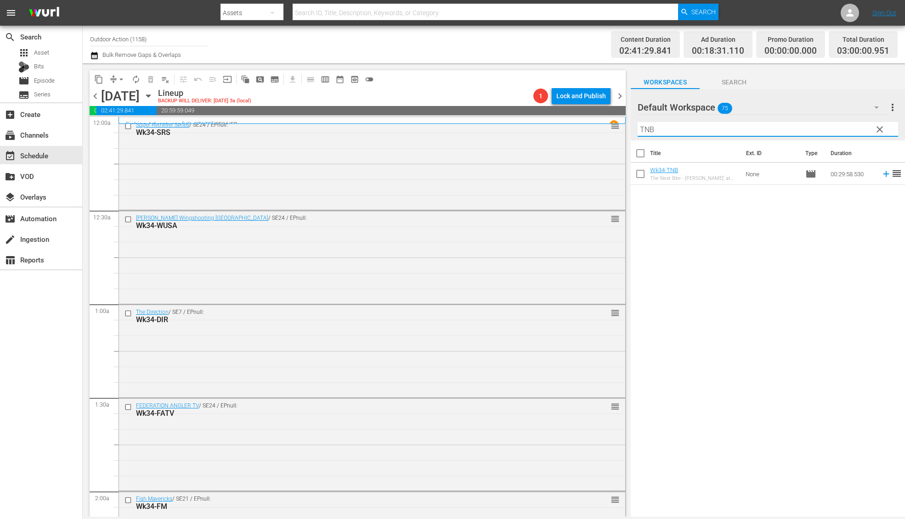
click at [877, 179] on td at bounding box center [884, 174] width 14 height 22
click at [881, 176] on icon at bounding box center [886, 174] width 10 height 10
click at [849, 132] on input "TNB" at bounding box center [767, 129] width 260 height 15
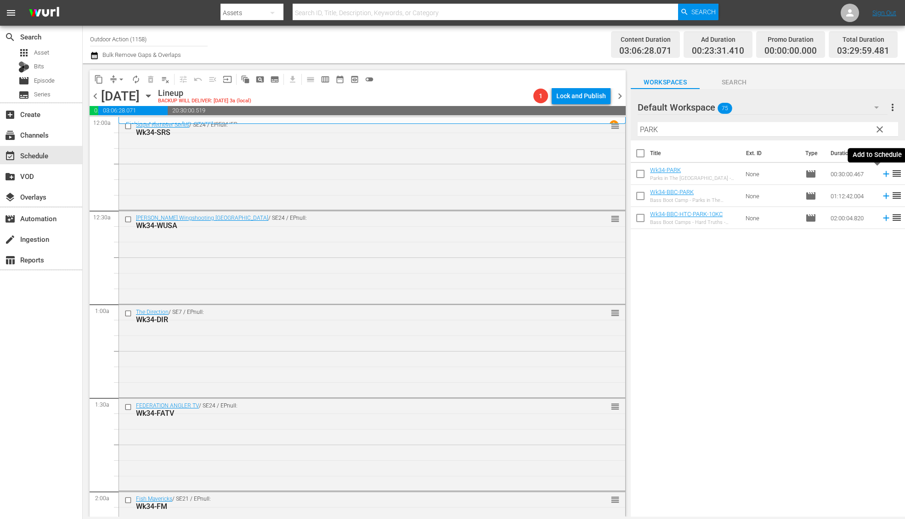
click at [881, 175] on icon at bounding box center [886, 174] width 10 height 10
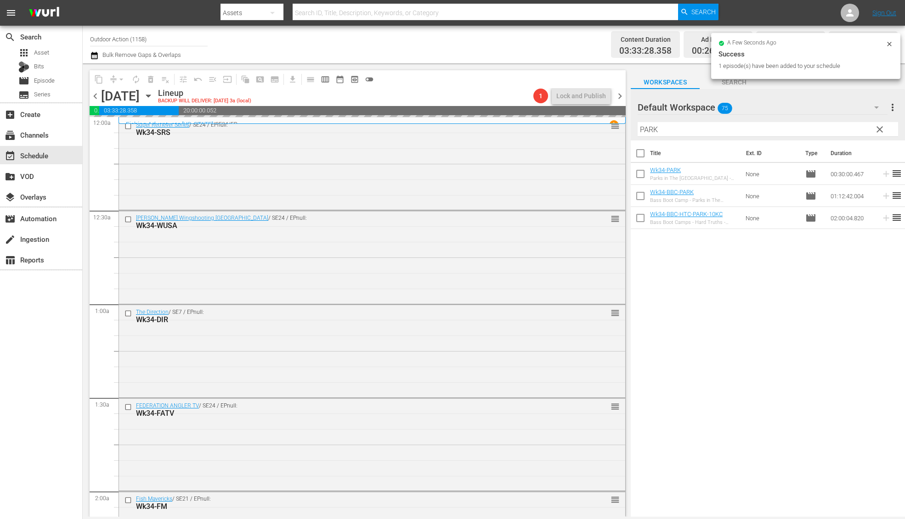
click at [822, 127] on input "PARK" at bounding box center [767, 129] width 260 height 15
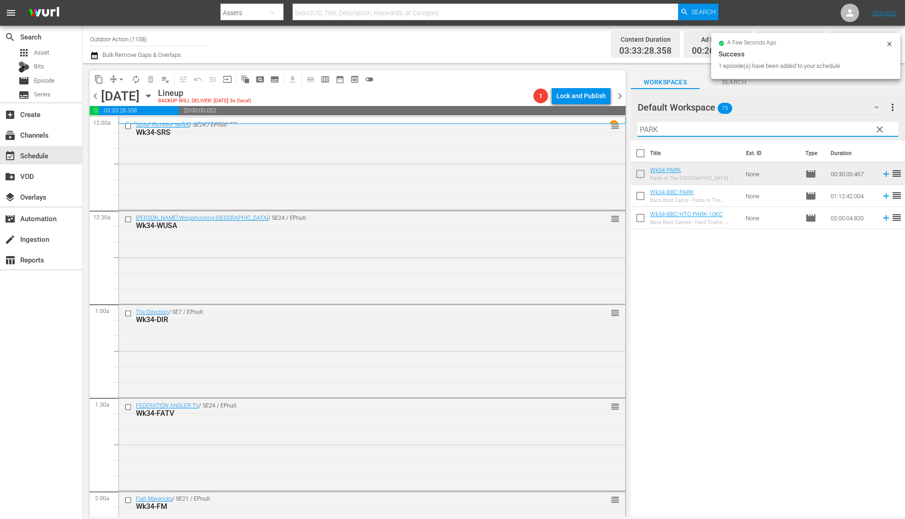
click at [822, 127] on input "PARK" at bounding box center [767, 129] width 260 height 15
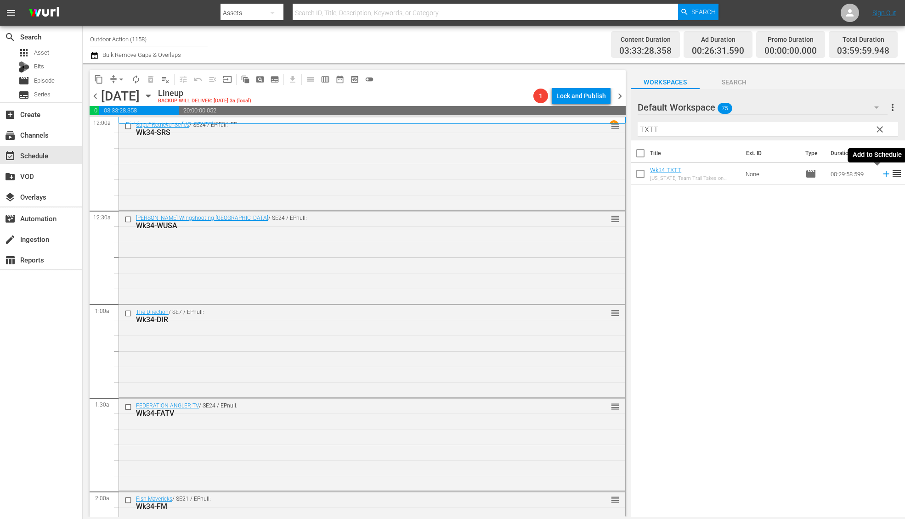
click at [883, 174] on icon at bounding box center [886, 174] width 6 height 6
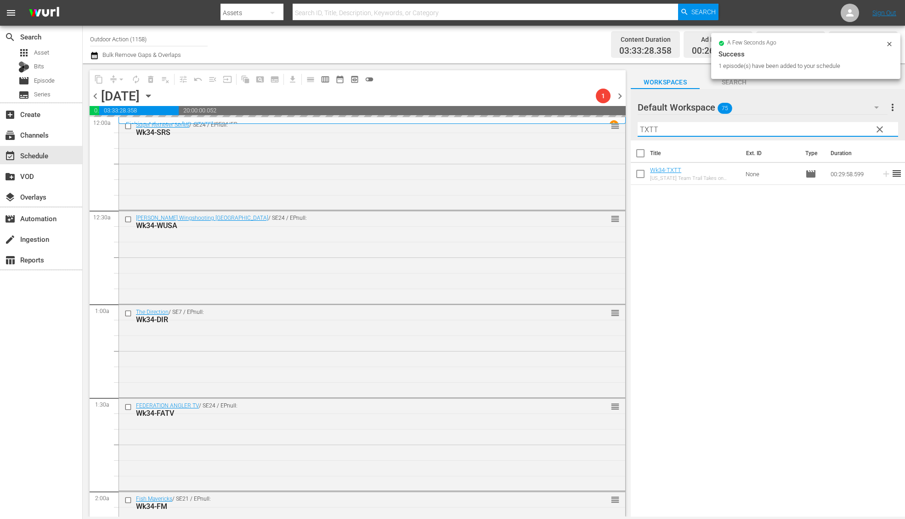
click at [841, 129] on input "TXTT" at bounding box center [767, 129] width 260 height 15
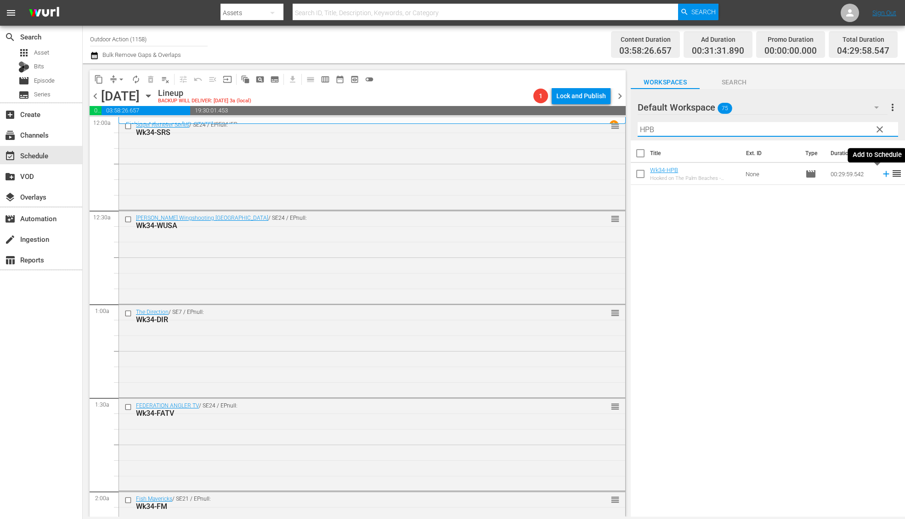
click at [881, 174] on icon at bounding box center [886, 174] width 10 height 10
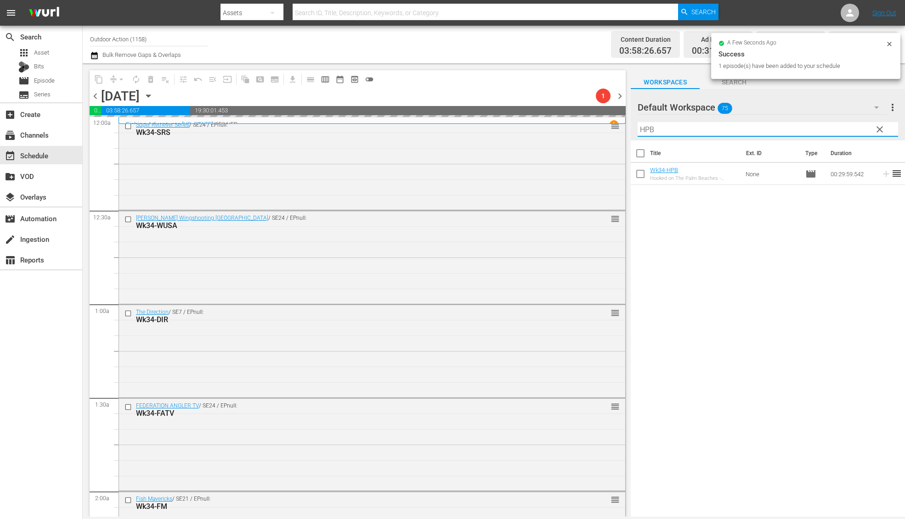
click at [840, 131] on input "HPB" at bounding box center [767, 129] width 260 height 15
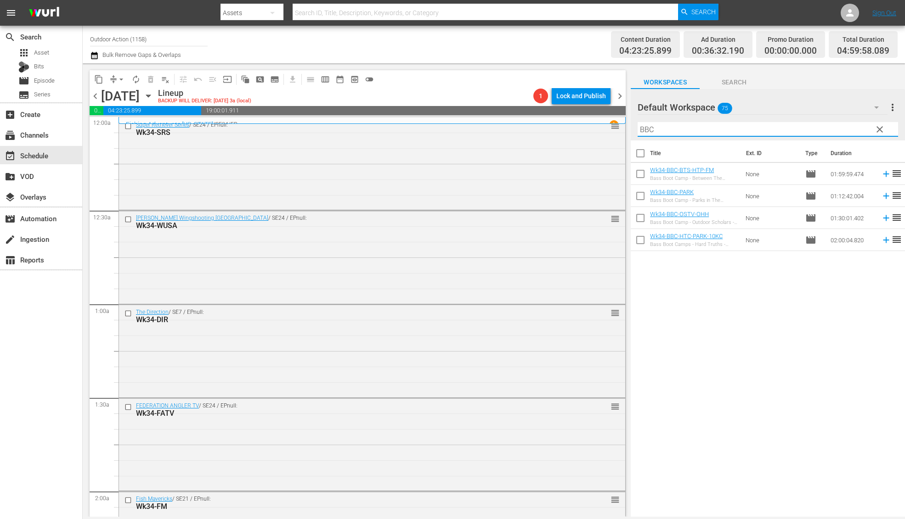
click at [734, 285] on div "Title Ext. ID Type Duration Wk34-BBC-BTS-HTP-FM Bass Boot Camp - Between The Sc…" at bounding box center [767, 330] width 274 height 378
click at [881, 216] on icon at bounding box center [886, 218] width 10 height 10
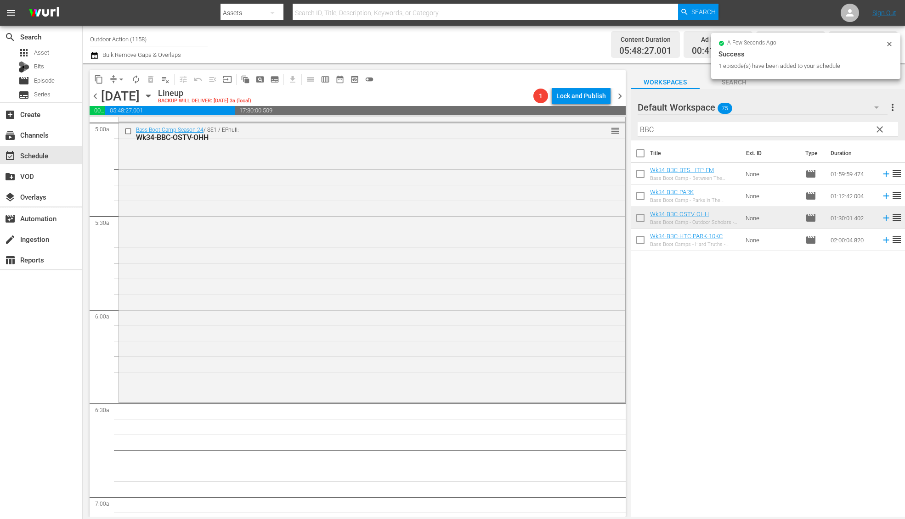
scroll to position [928, 0]
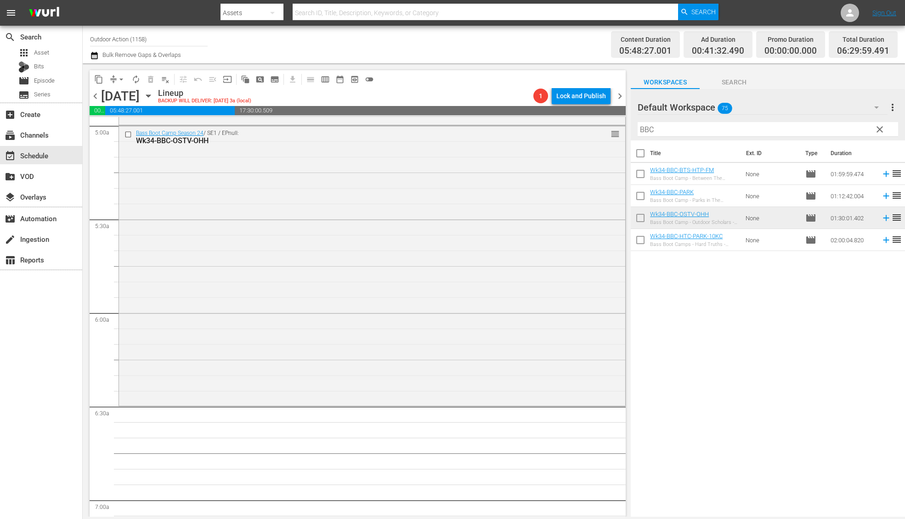
click at [676, 131] on input "BBC" at bounding box center [767, 129] width 260 height 15
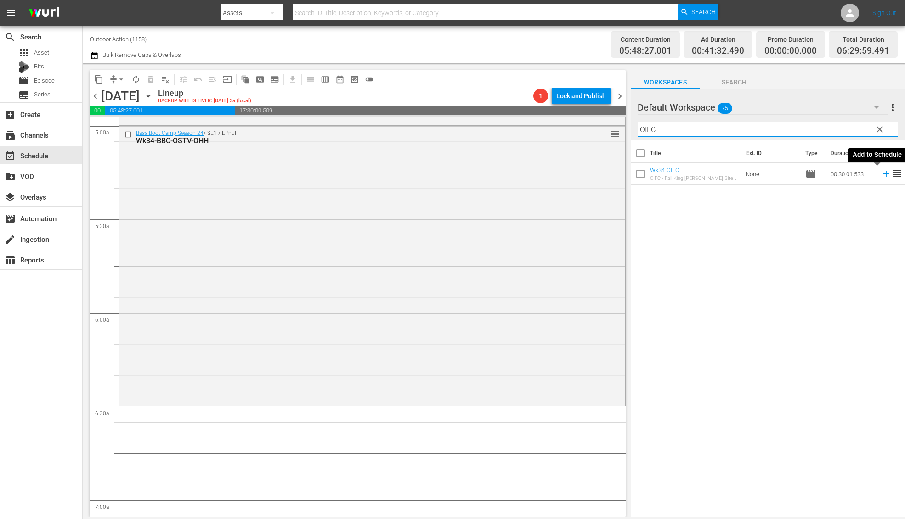
click at [883, 175] on icon at bounding box center [886, 174] width 6 height 6
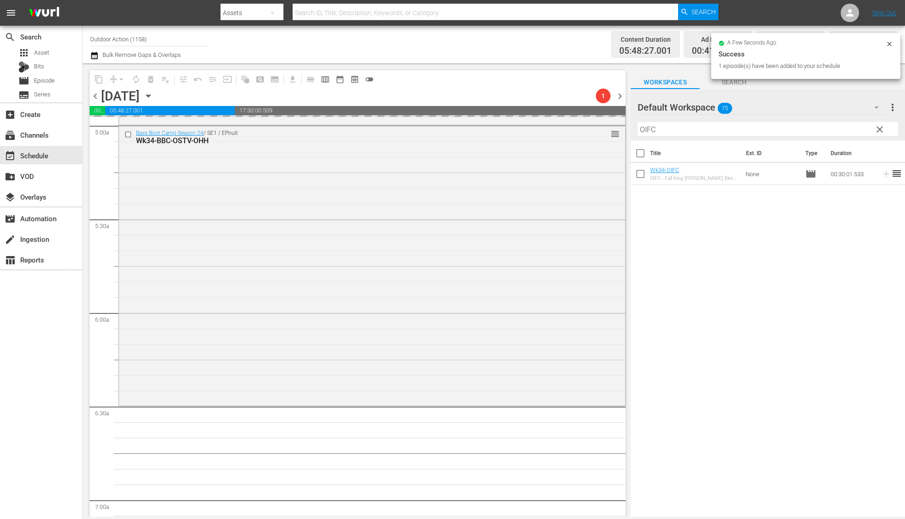
click at [813, 128] on input "OIFC" at bounding box center [767, 129] width 260 height 15
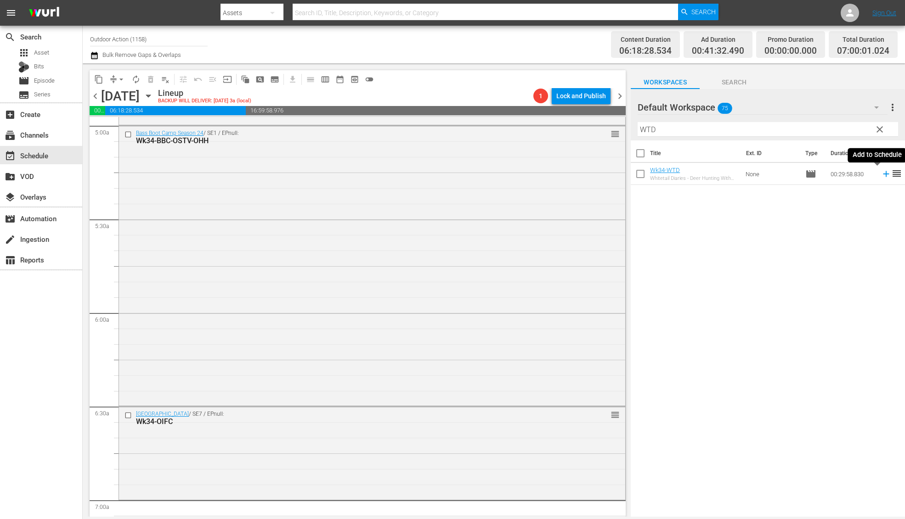
click at [883, 174] on icon at bounding box center [886, 174] width 6 height 6
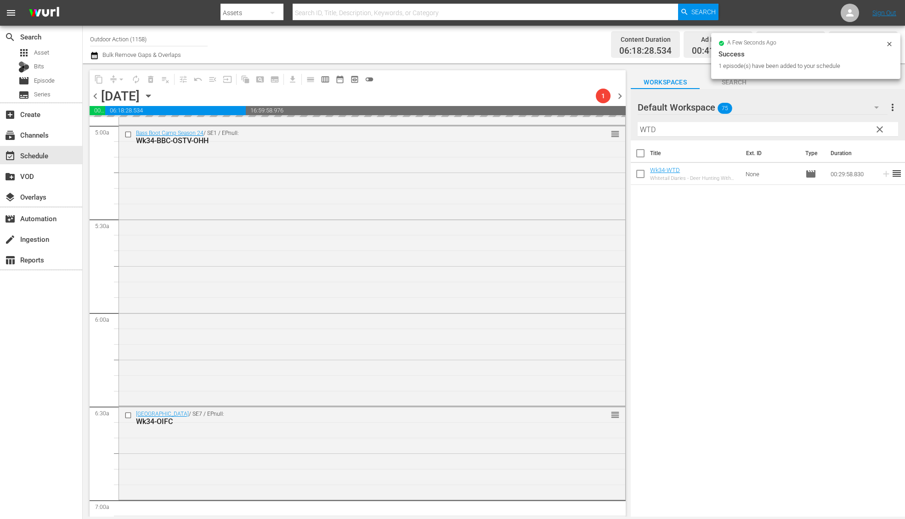
click at [818, 127] on input "WTD" at bounding box center [767, 129] width 260 height 15
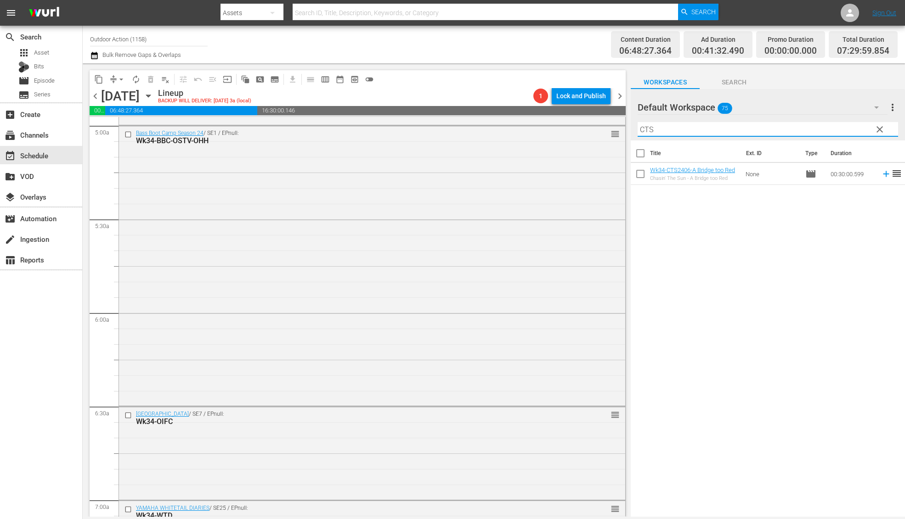
click at [881, 175] on icon at bounding box center [886, 174] width 10 height 10
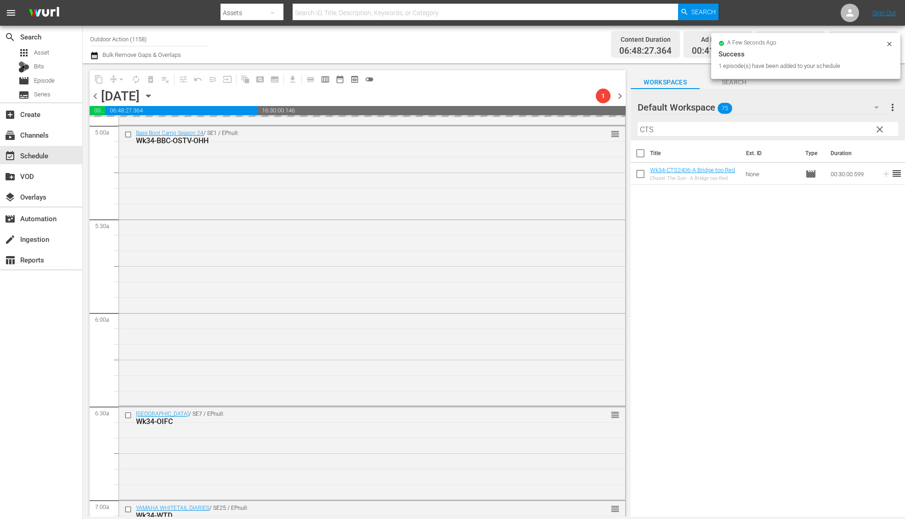
click at [827, 129] on input "CTS" at bounding box center [767, 129] width 260 height 15
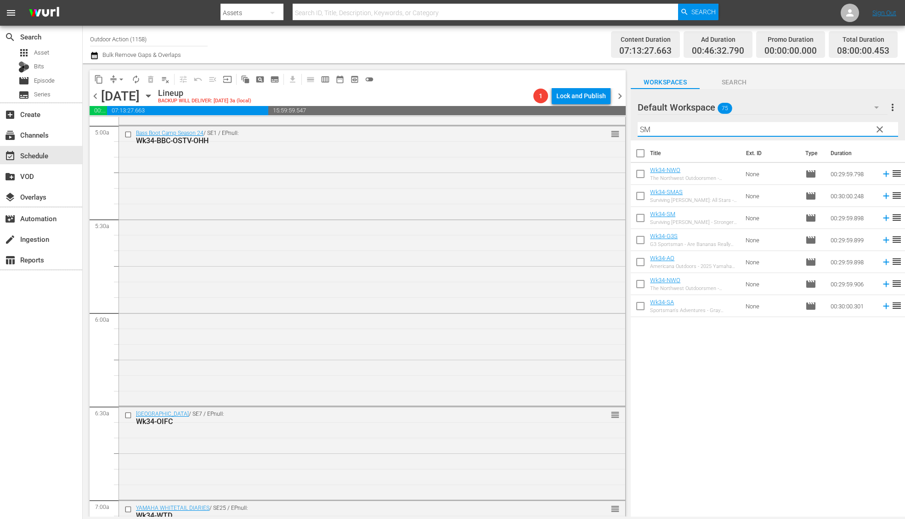
click at [883, 216] on icon at bounding box center [886, 218] width 6 height 6
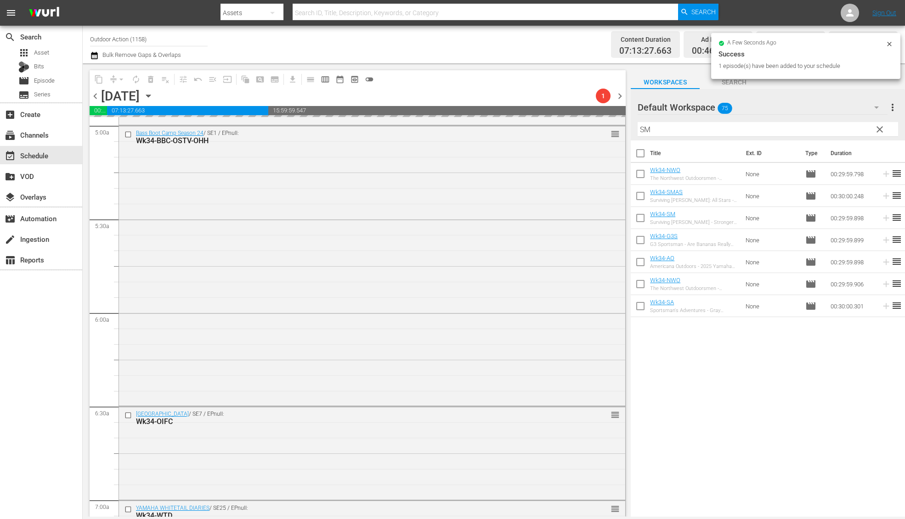
click at [809, 129] on input "SM" at bounding box center [767, 129] width 260 height 15
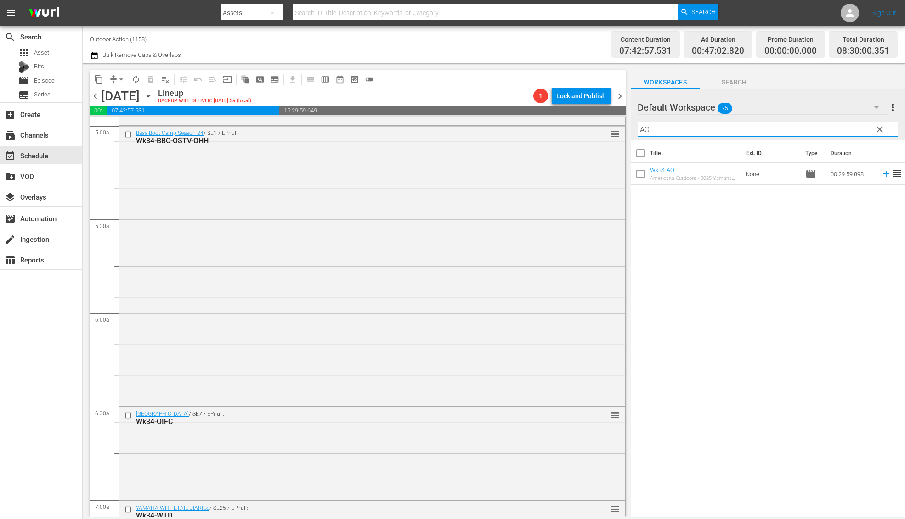
click at [881, 175] on icon at bounding box center [886, 174] width 10 height 10
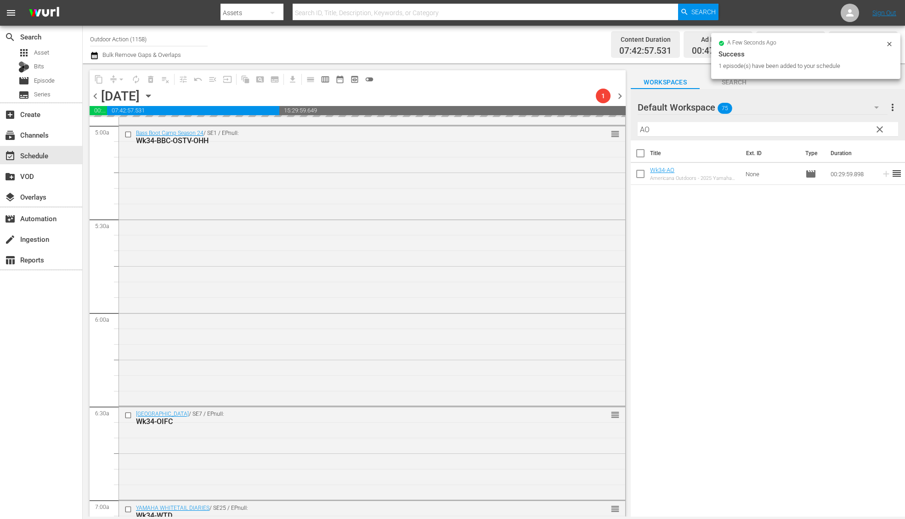
click at [819, 126] on input "AO" at bounding box center [767, 129] width 260 height 15
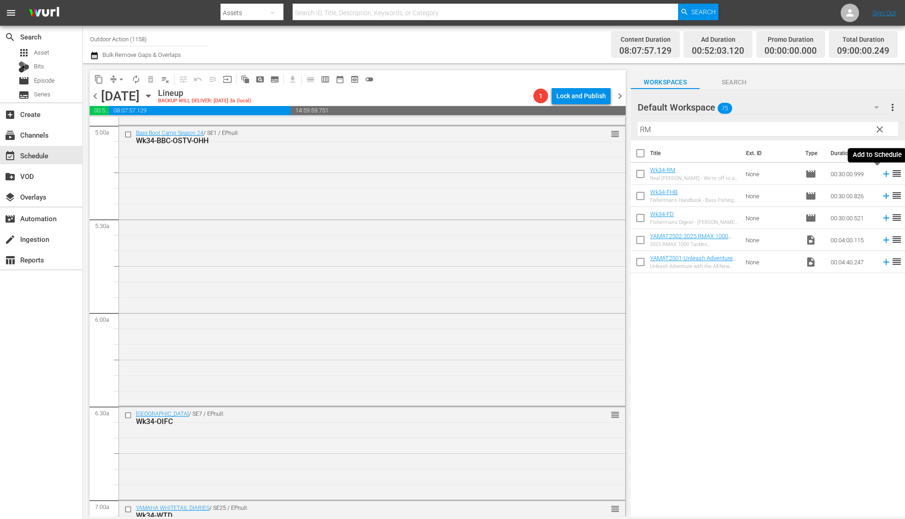
click at [881, 173] on icon at bounding box center [886, 174] width 10 height 10
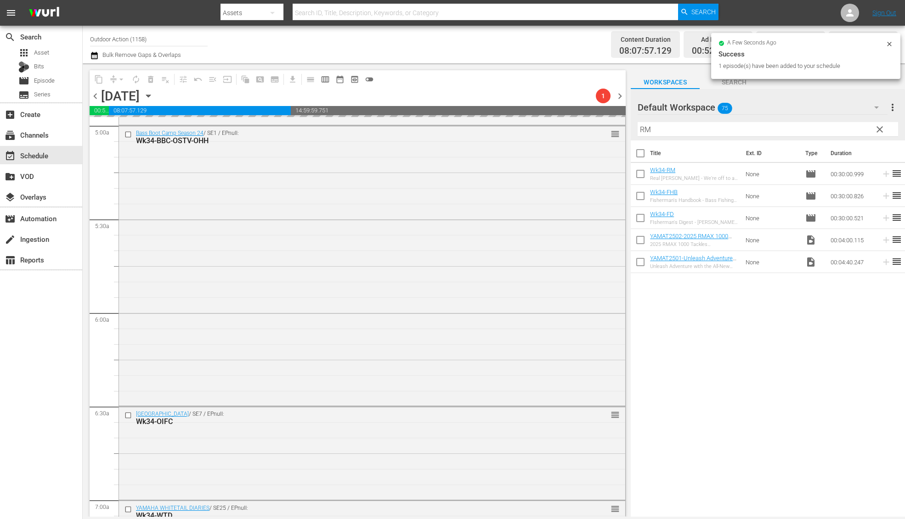
click at [846, 122] on input "RM" at bounding box center [767, 129] width 260 height 15
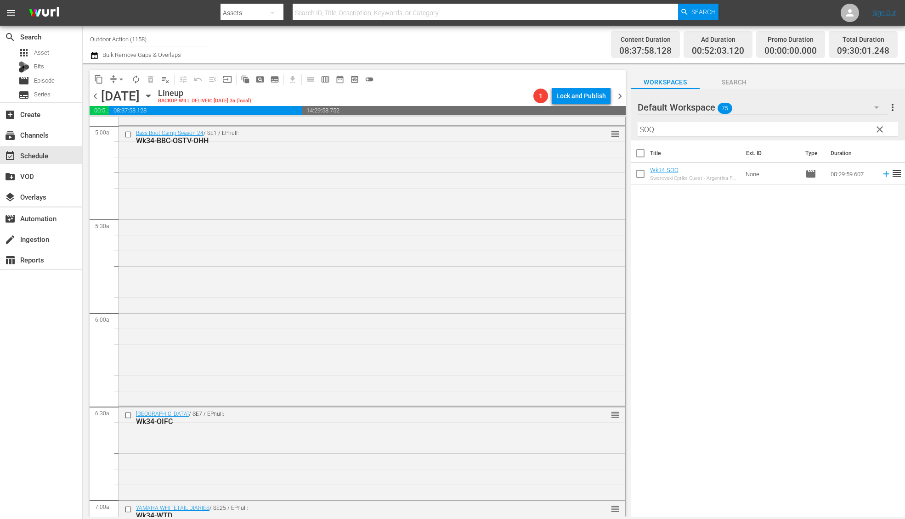
click at [881, 173] on icon at bounding box center [886, 174] width 10 height 10
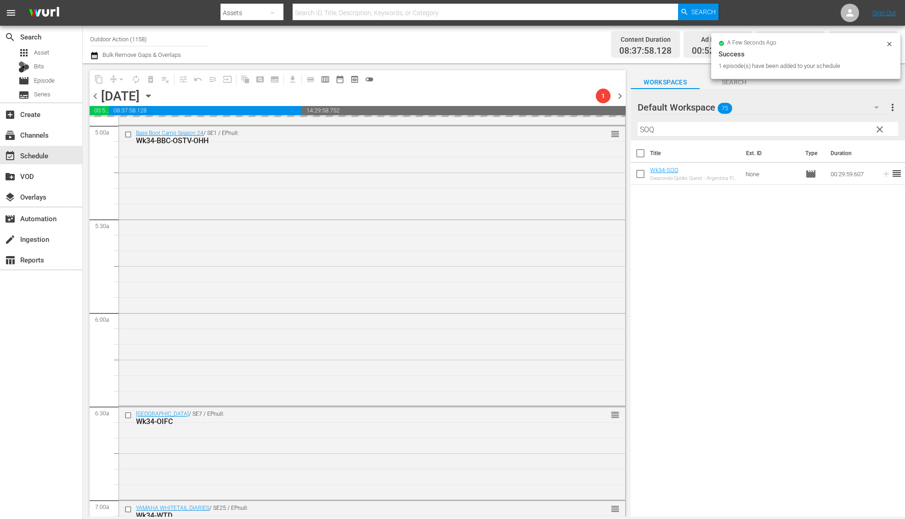
click at [842, 129] on input "SOQ" at bounding box center [767, 129] width 260 height 15
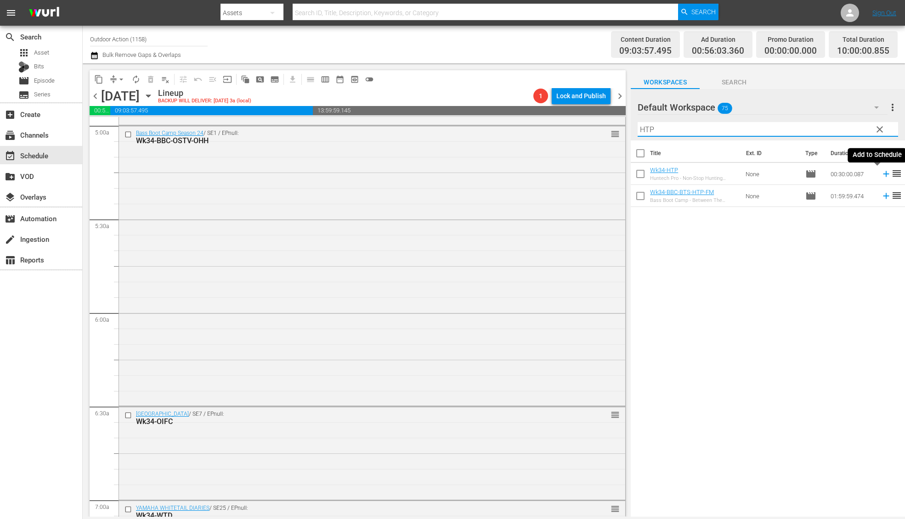
click at [881, 173] on icon at bounding box center [886, 174] width 10 height 10
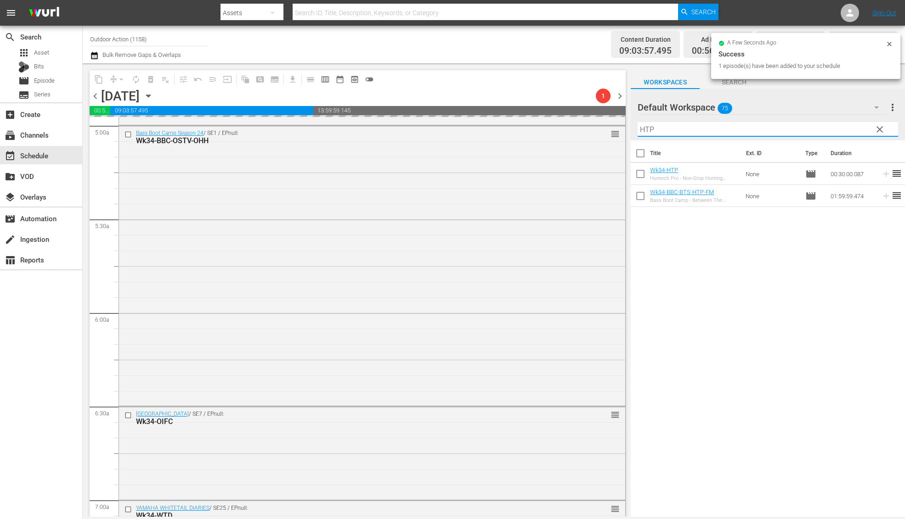
click at [834, 126] on input "HTP" at bounding box center [767, 129] width 260 height 15
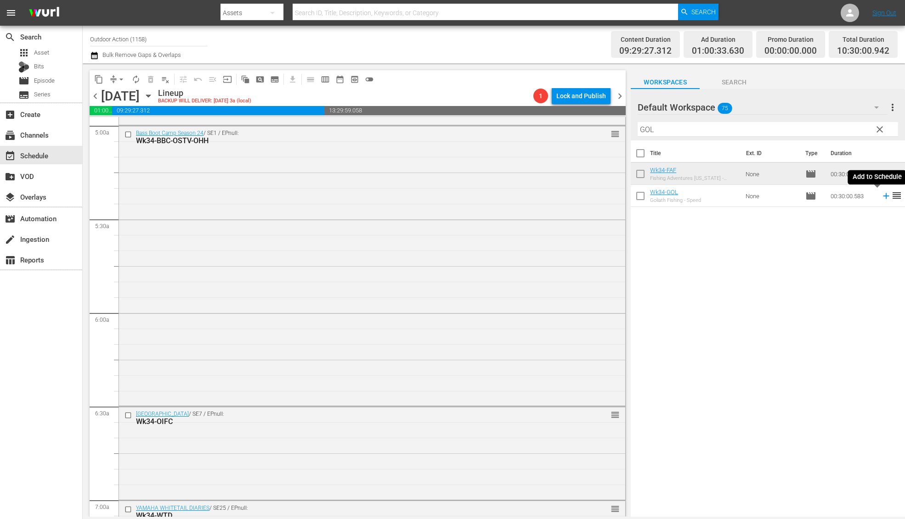
click at [883, 197] on icon at bounding box center [886, 196] width 6 height 6
click at [819, 127] on input "GOL" at bounding box center [767, 129] width 260 height 15
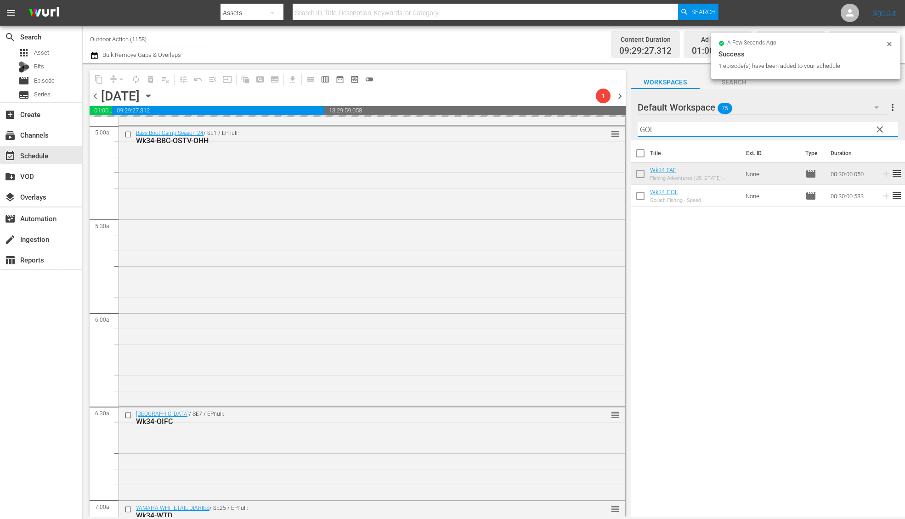
click at [819, 127] on input "GOL" at bounding box center [767, 129] width 260 height 15
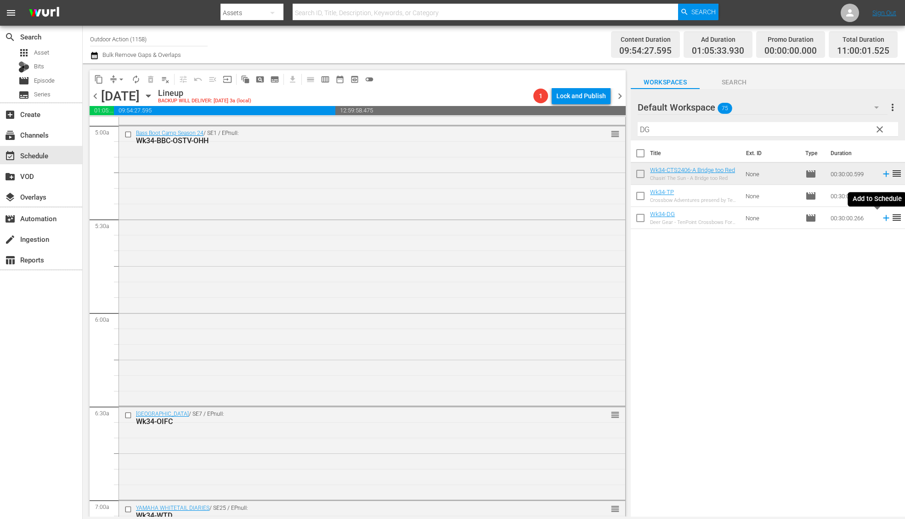
click at [881, 220] on icon at bounding box center [886, 218] width 10 height 10
click at [828, 129] on input "DG" at bounding box center [767, 129] width 260 height 15
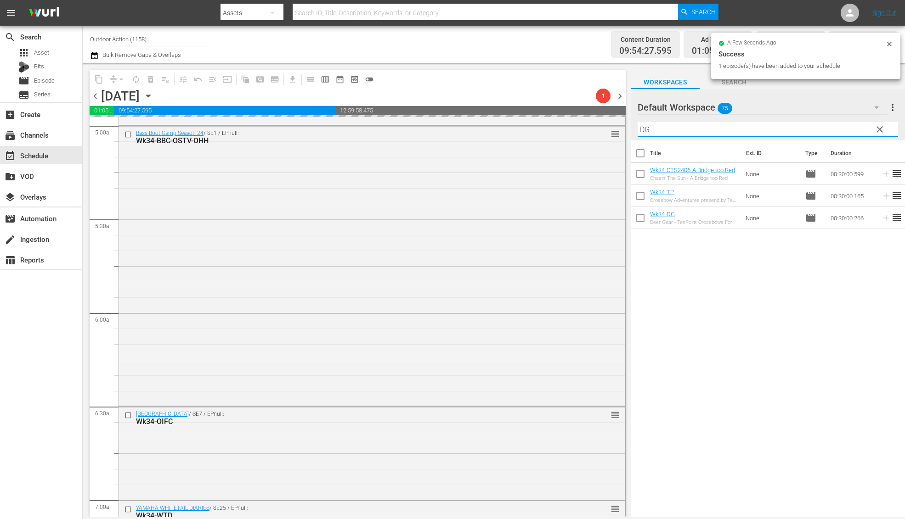
click at [828, 129] on input "DG" at bounding box center [767, 129] width 260 height 15
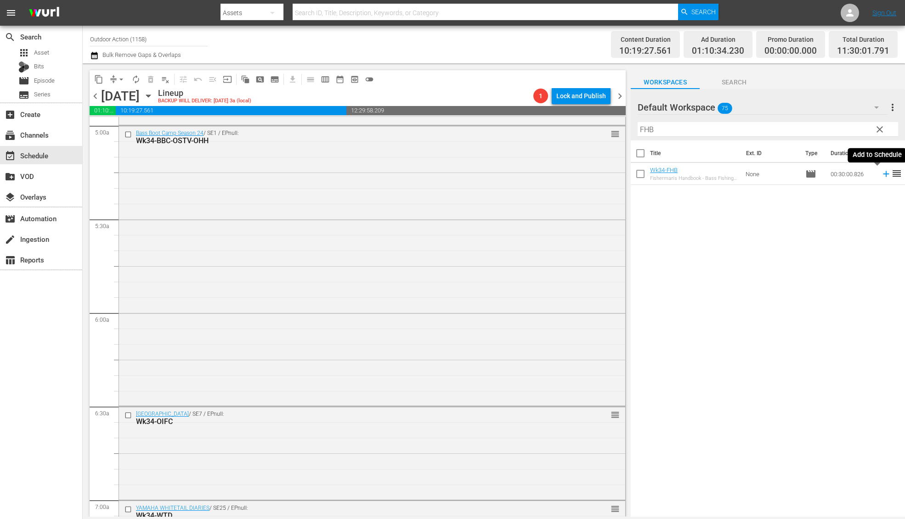
click at [881, 176] on icon at bounding box center [886, 174] width 10 height 10
click at [844, 125] on input "FHB" at bounding box center [767, 129] width 260 height 15
click at [881, 173] on icon at bounding box center [886, 174] width 10 height 10
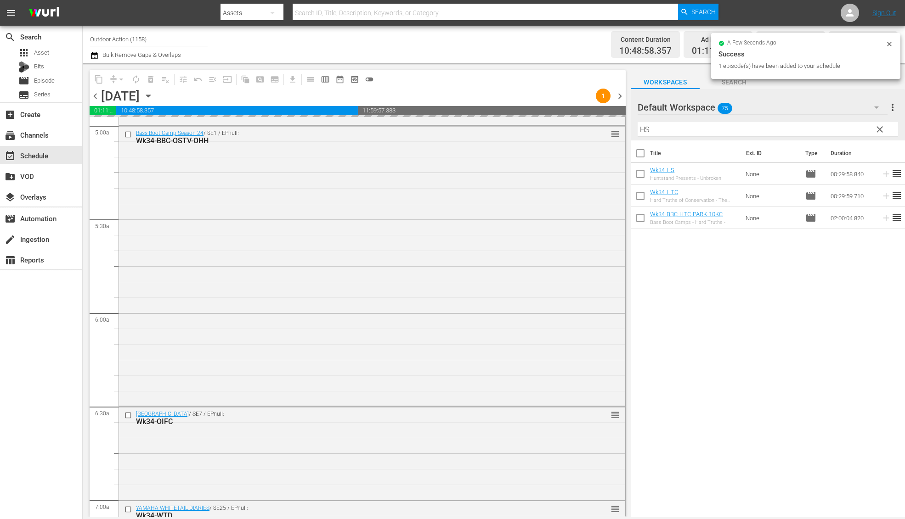
click at [830, 130] on input "HS" at bounding box center [767, 129] width 260 height 15
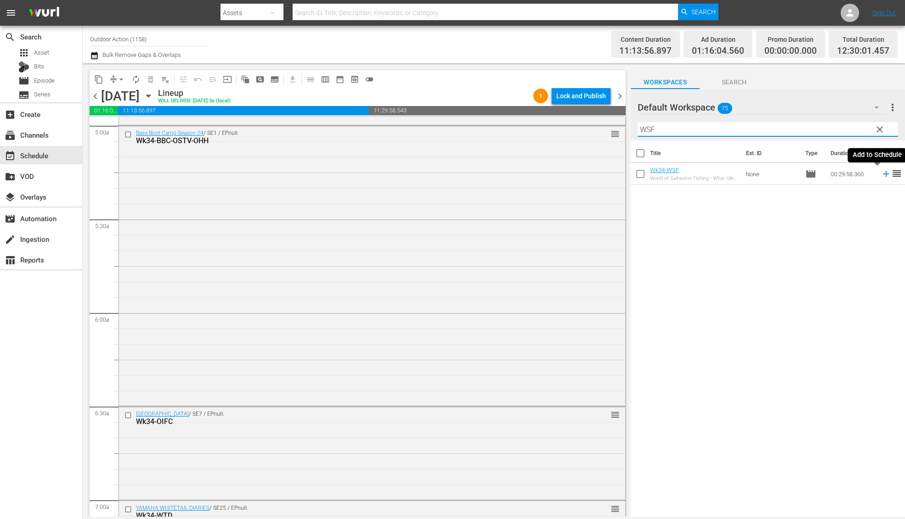
click at [881, 178] on icon at bounding box center [886, 174] width 10 height 10
click at [833, 131] on input "WSF" at bounding box center [767, 129] width 260 height 15
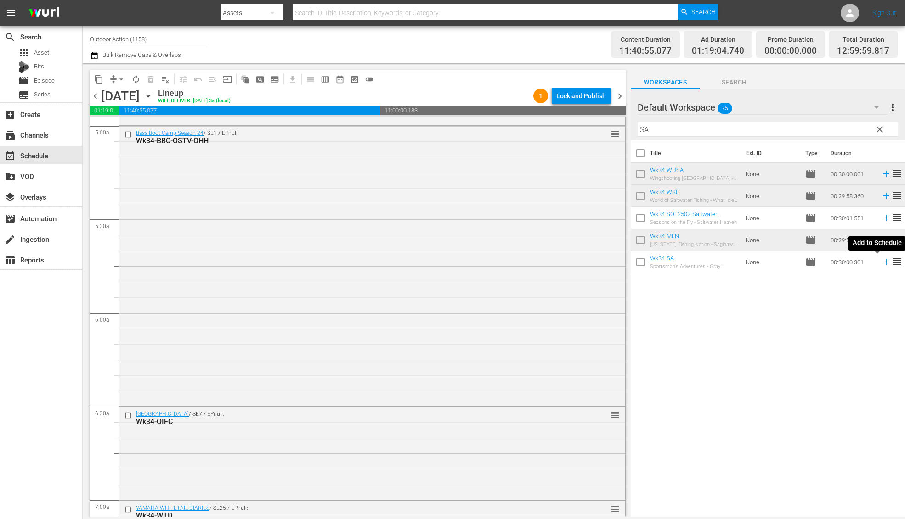
click at [881, 263] on icon at bounding box center [886, 262] width 10 height 10
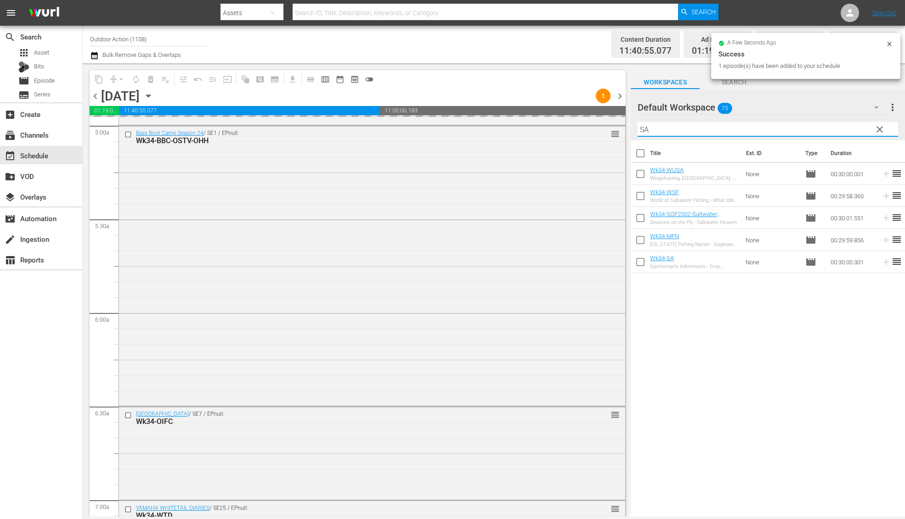
click at [833, 127] on input "SA" at bounding box center [767, 129] width 260 height 15
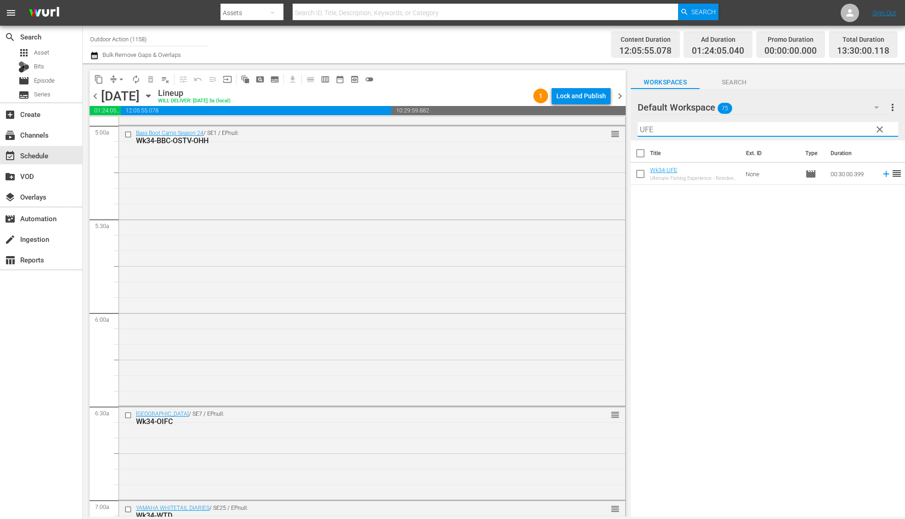
click at [881, 174] on icon at bounding box center [886, 174] width 10 height 10
click at [833, 134] on input "UFE" at bounding box center [767, 129] width 260 height 15
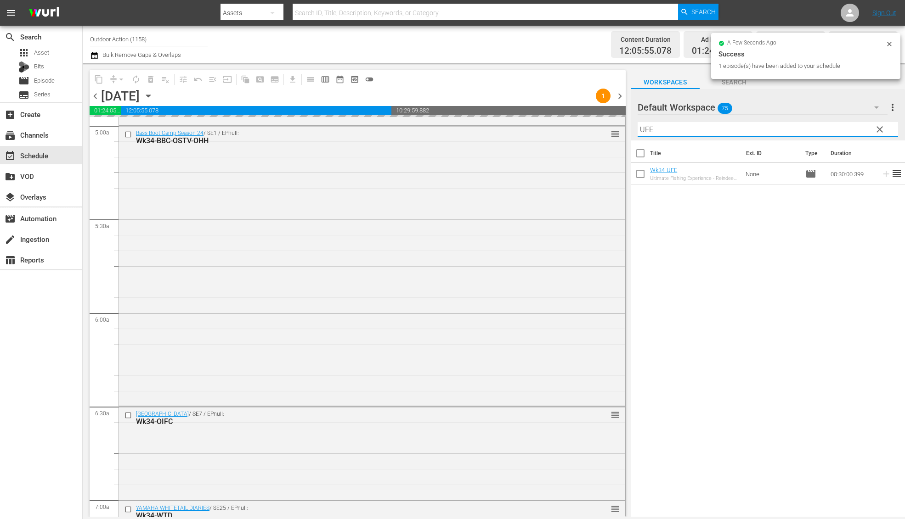
click at [833, 134] on input "UFE" at bounding box center [767, 129] width 260 height 15
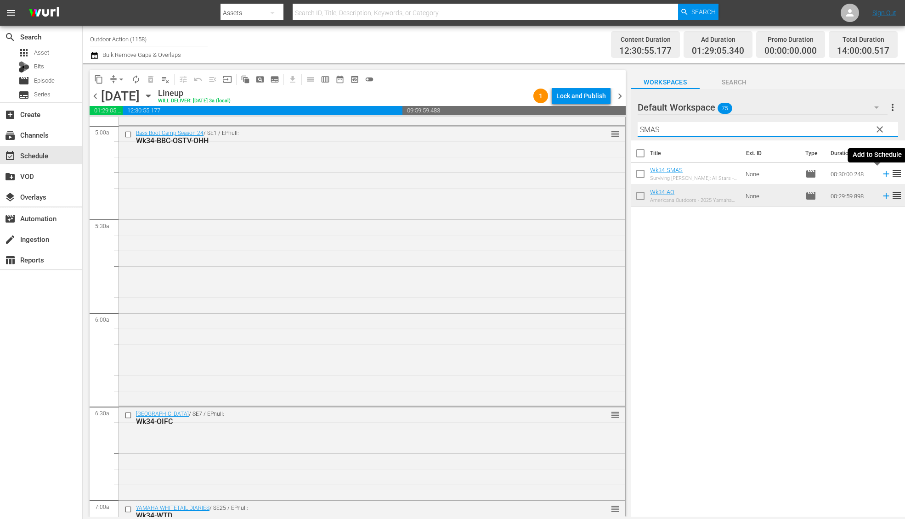
click at [881, 176] on icon at bounding box center [886, 174] width 10 height 10
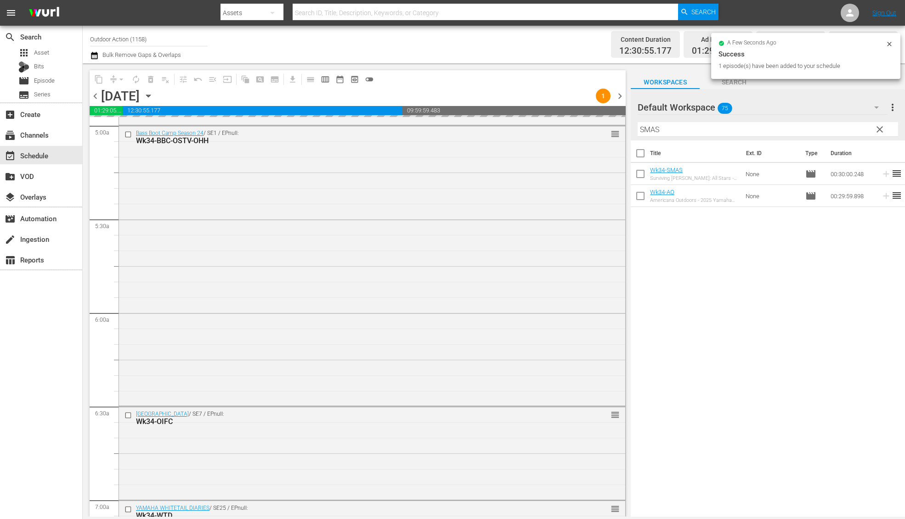
click at [803, 129] on input "SMAS" at bounding box center [767, 129] width 260 height 15
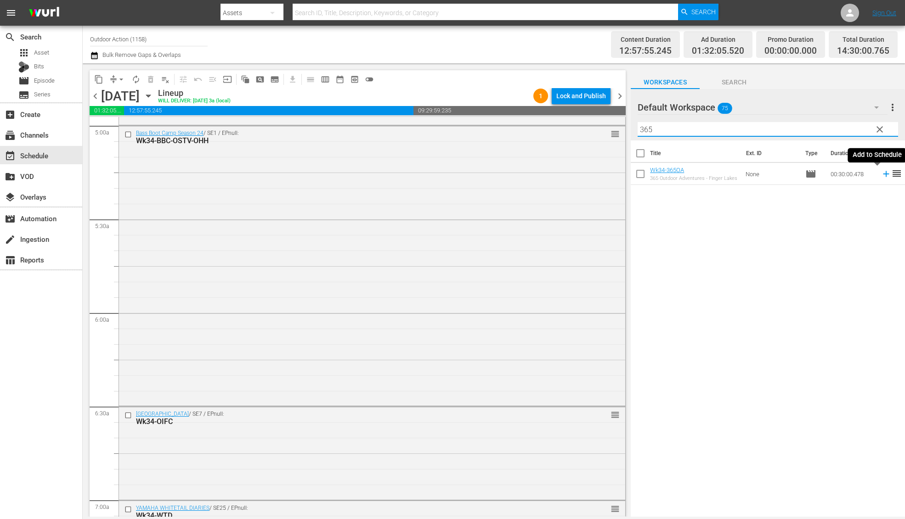
click at [881, 173] on icon at bounding box center [886, 174] width 10 height 10
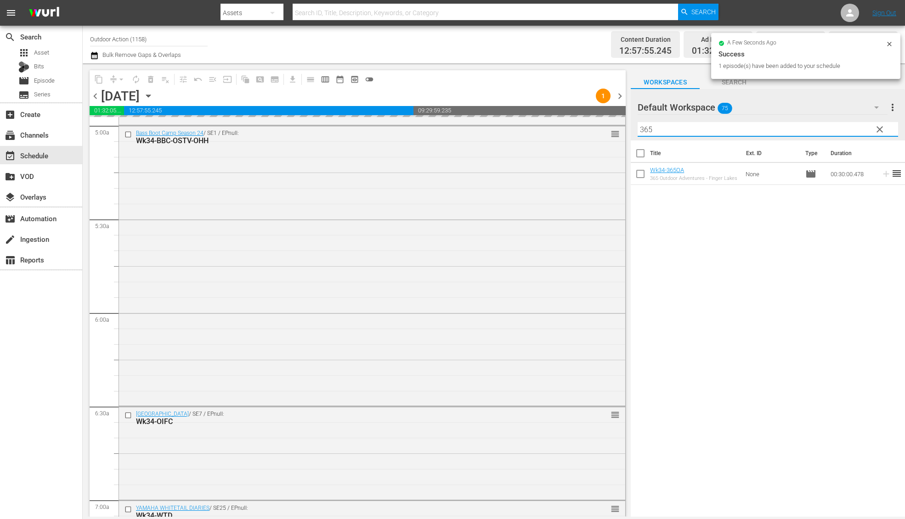
click at [839, 131] on input "365" at bounding box center [767, 129] width 260 height 15
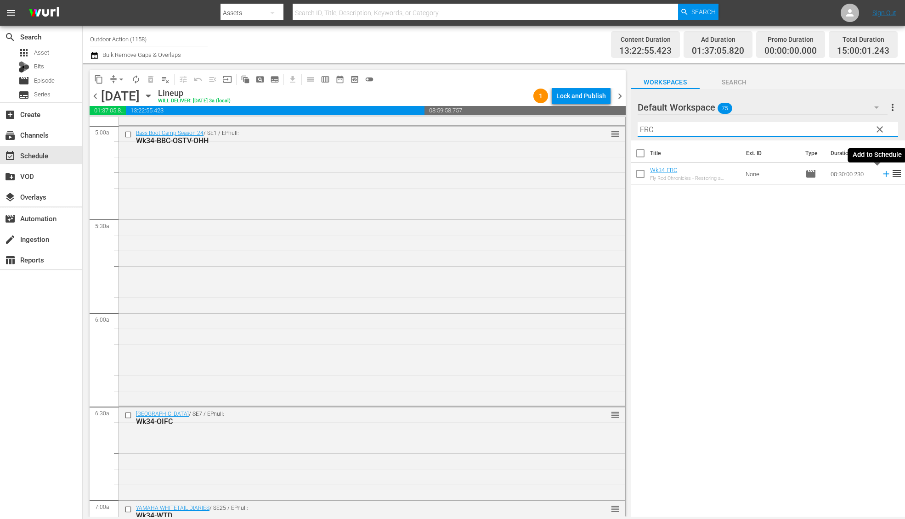
click at [881, 176] on icon at bounding box center [886, 174] width 10 height 10
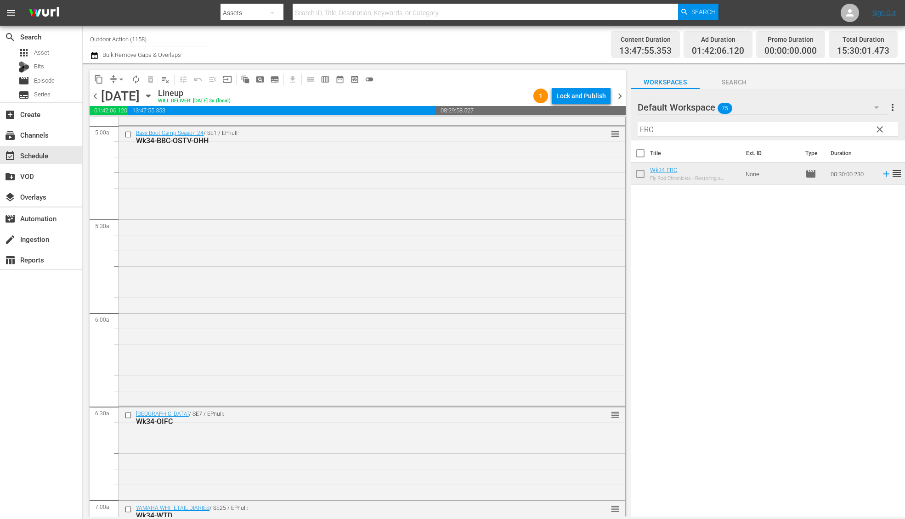
click at [689, 135] on input "FRC" at bounding box center [767, 129] width 260 height 15
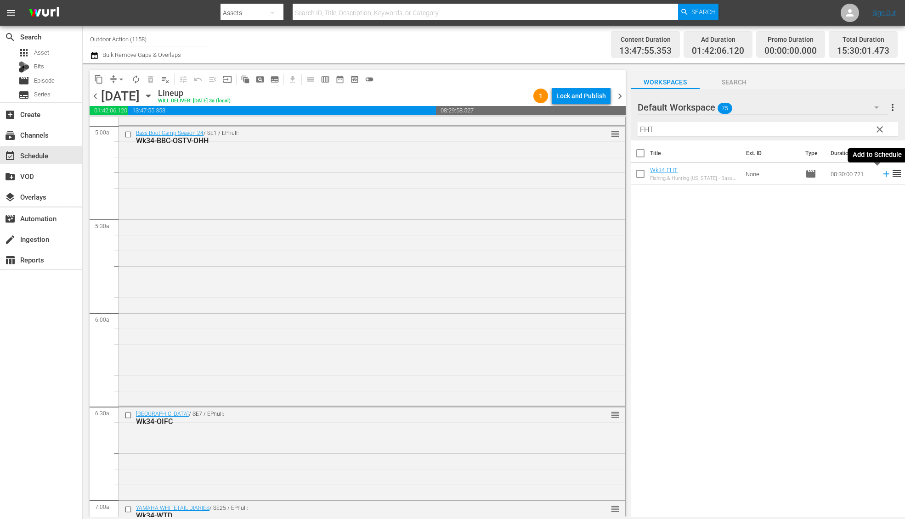
click at [883, 174] on icon at bounding box center [886, 174] width 6 height 6
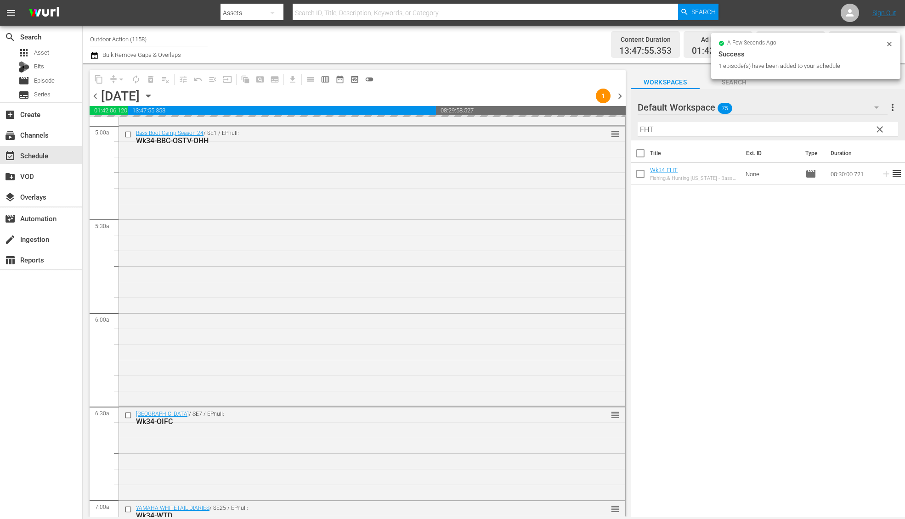
click at [812, 133] on input "FHT" at bounding box center [767, 129] width 260 height 15
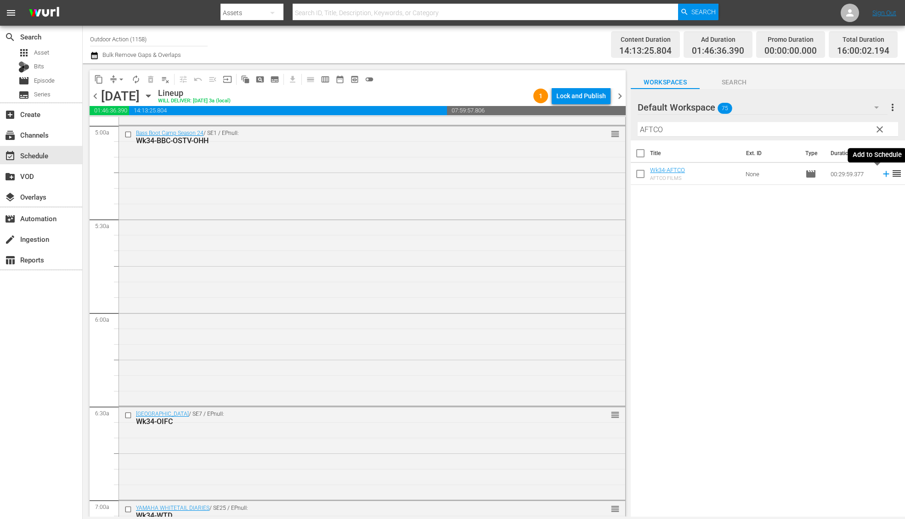
click at [881, 174] on icon at bounding box center [886, 174] width 10 height 10
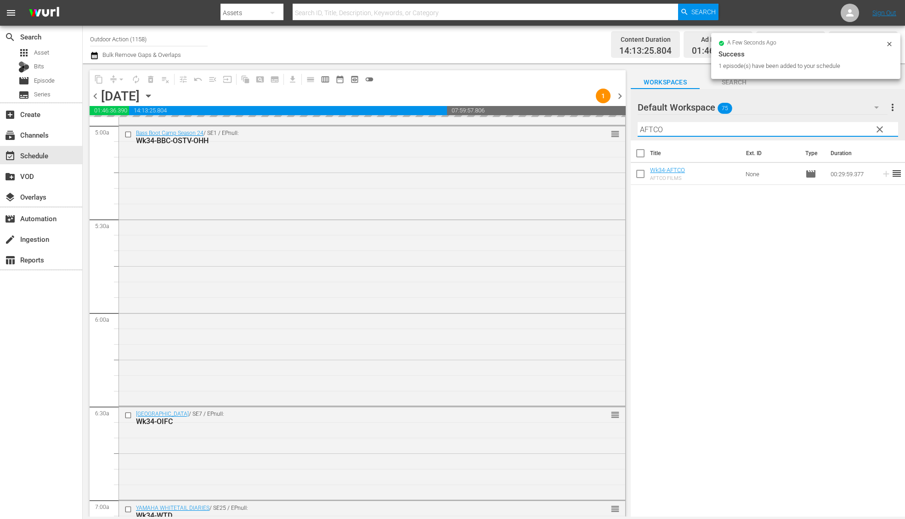
click at [823, 130] on input "AFTCO" at bounding box center [767, 129] width 260 height 15
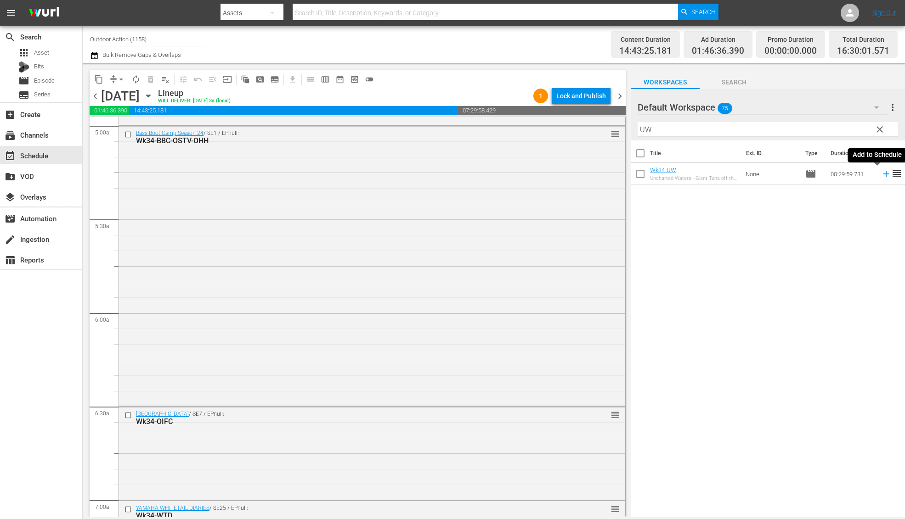
click at [881, 175] on icon at bounding box center [886, 174] width 10 height 10
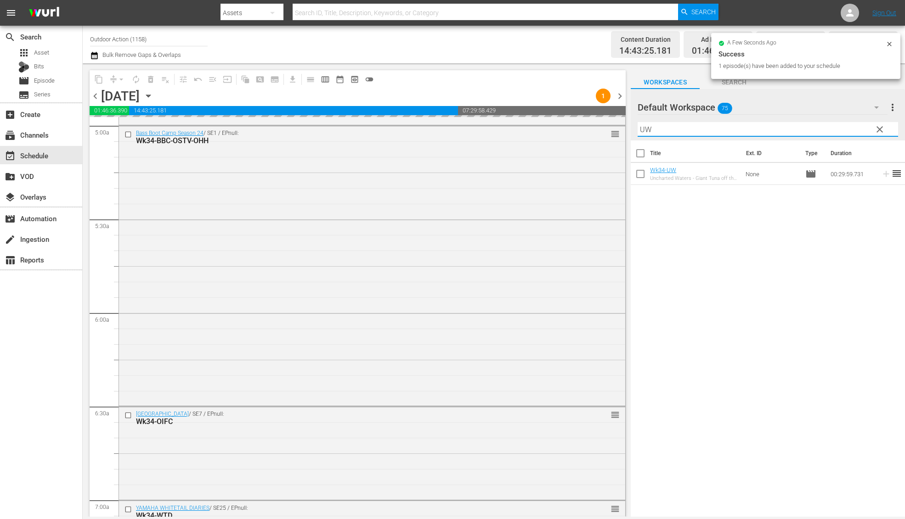
click at [839, 129] on input "UW" at bounding box center [767, 129] width 260 height 15
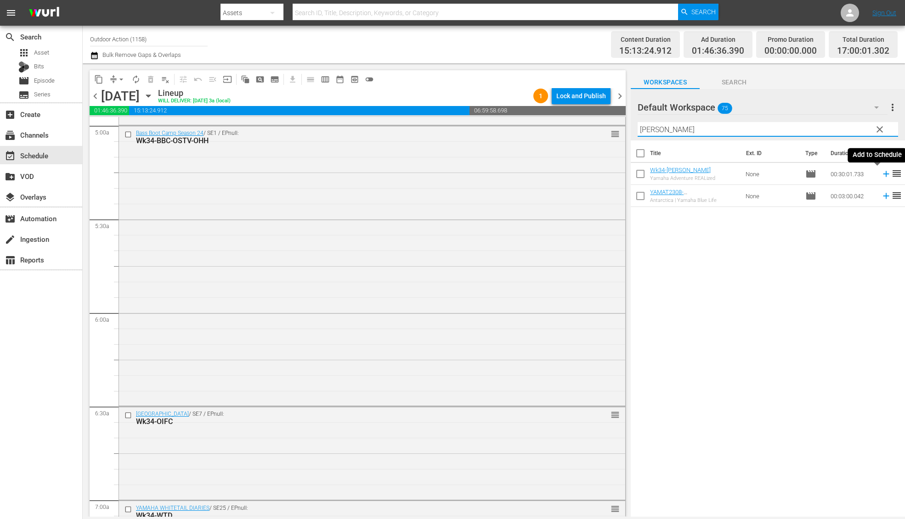
click at [881, 178] on icon at bounding box center [886, 174] width 10 height 10
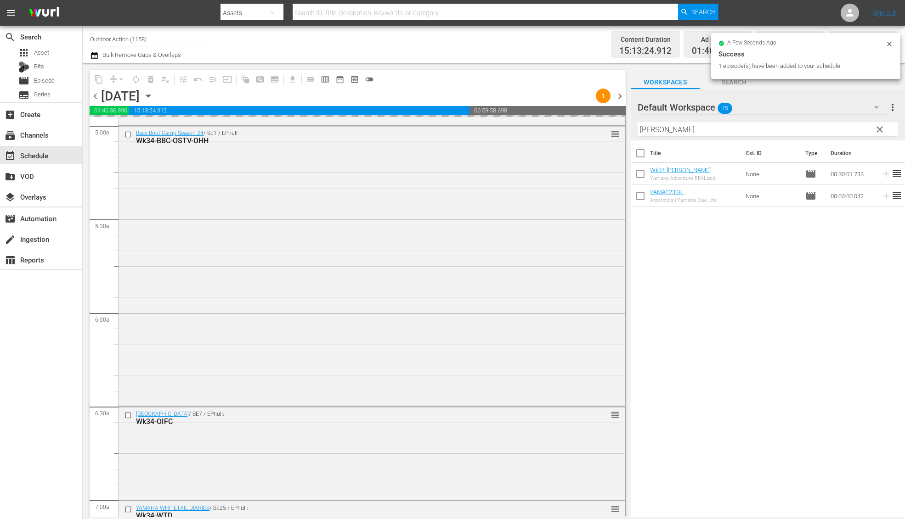
click at [810, 126] on input "[PERSON_NAME]" at bounding box center [767, 129] width 260 height 15
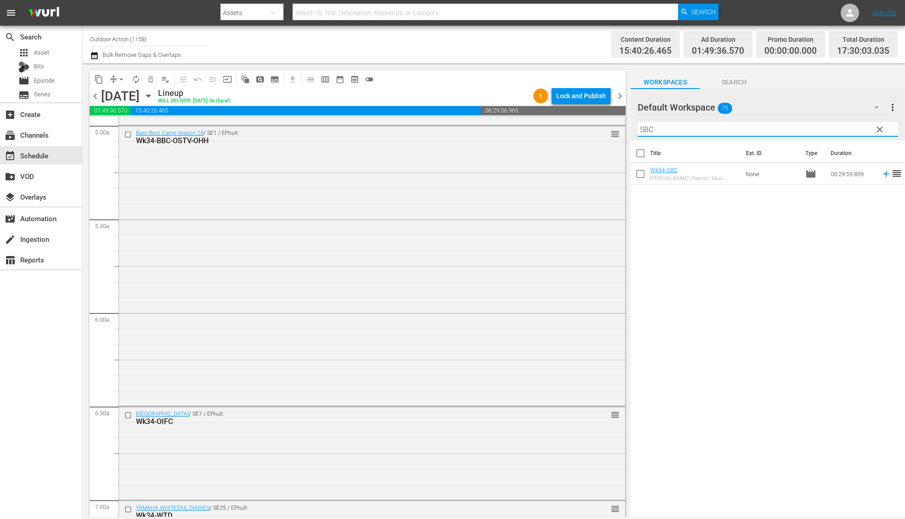
click at [881, 173] on icon at bounding box center [886, 174] width 10 height 10
click at [834, 127] on input "SBC" at bounding box center [767, 129] width 260 height 15
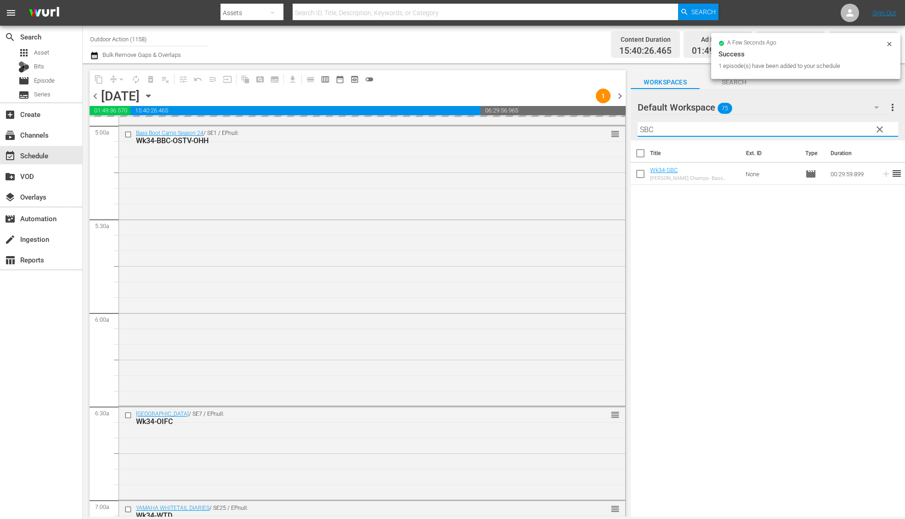
click at [834, 127] on input "SBC" at bounding box center [767, 129] width 260 height 15
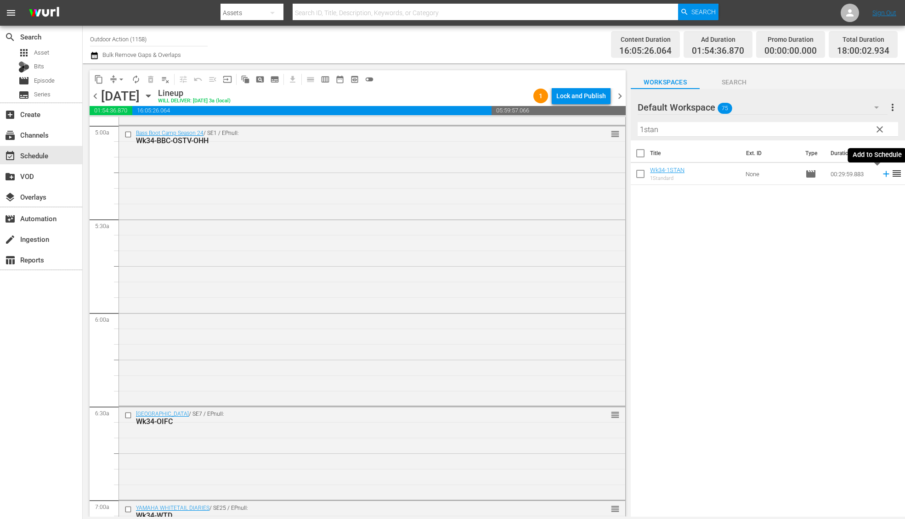
click at [883, 174] on icon at bounding box center [886, 174] width 6 height 6
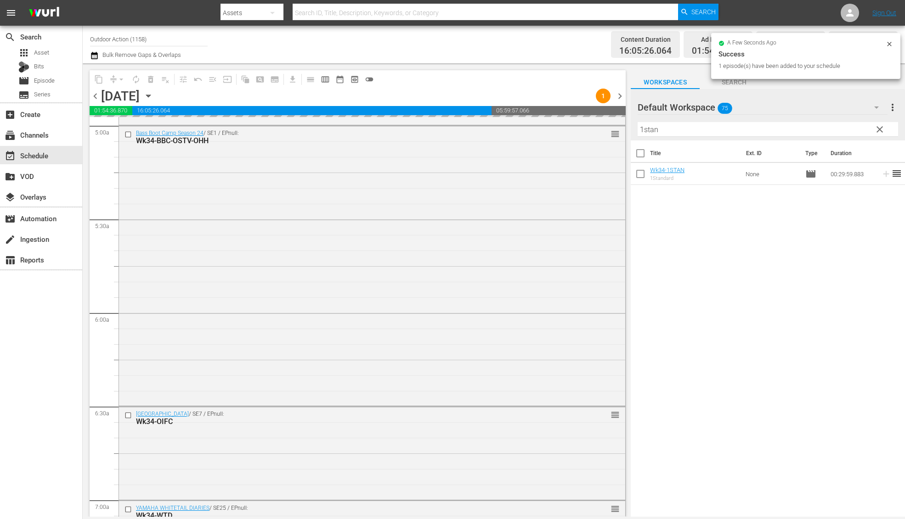
click at [833, 122] on div "Filter by Title 1stan" at bounding box center [767, 129] width 260 height 22
click at [823, 129] on input "1stan" at bounding box center [767, 129] width 260 height 15
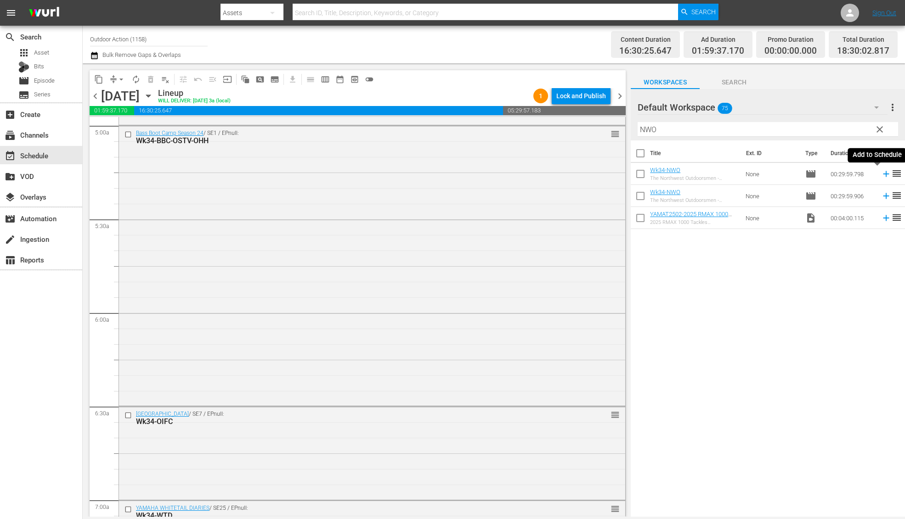
click at [881, 177] on icon at bounding box center [886, 174] width 10 height 10
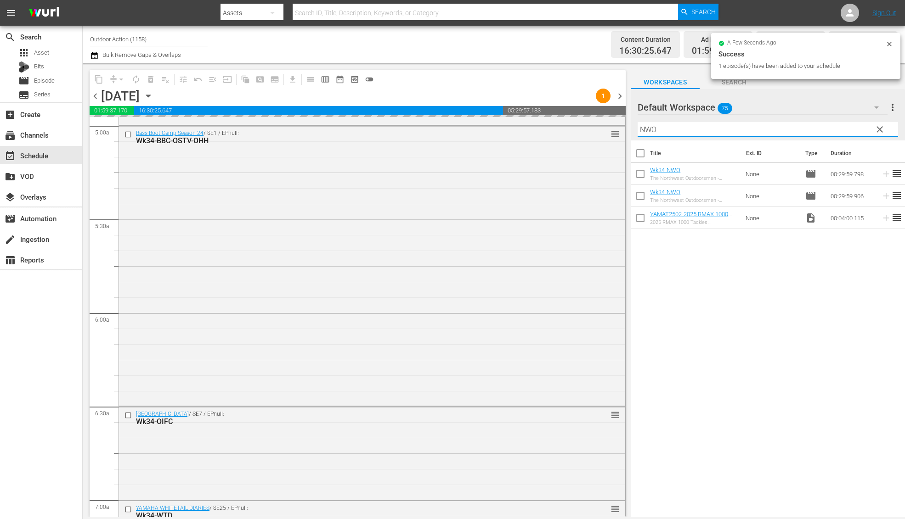
click at [834, 134] on input "NWO" at bounding box center [767, 129] width 260 height 15
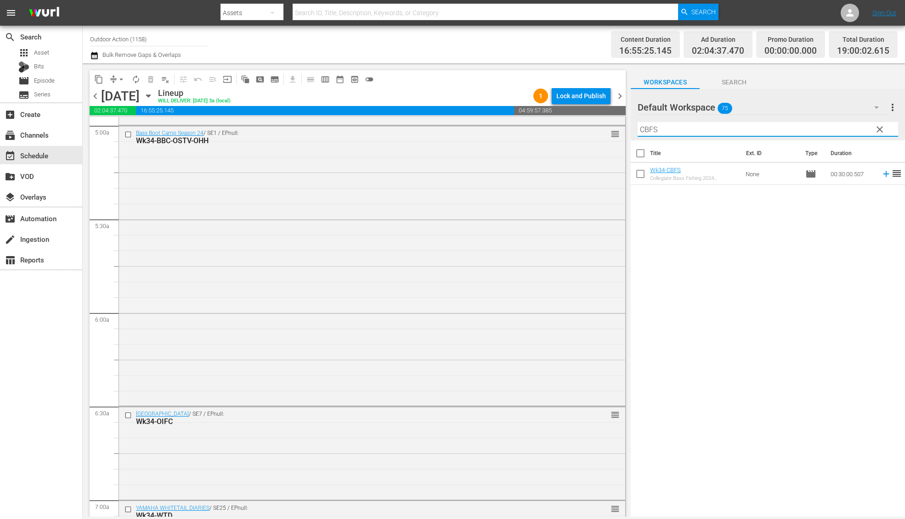
click at [881, 175] on icon at bounding box center [886, 174] width 10 height 10
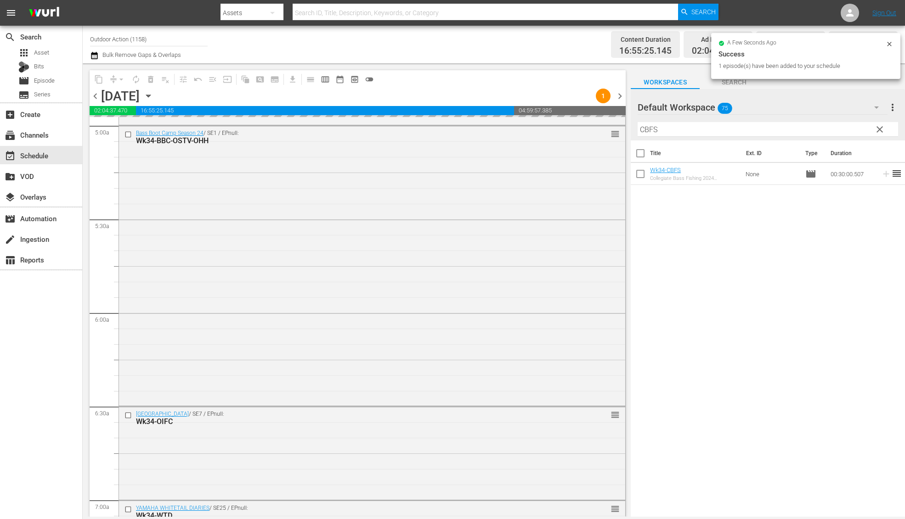
click at [846, 129] on input "CBFS" at bounding box center [767, 129] width 260 height 15
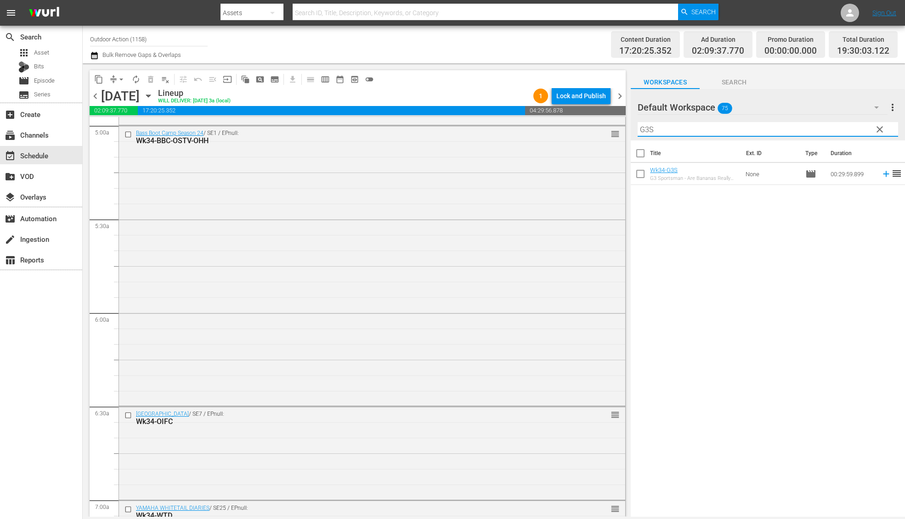
click at [881, 174] on icon at bounding box center [886, 174] width 10 height 10
click at [839, 131] on input "G3S" at bounding box center [767, 129] width 260 height 15
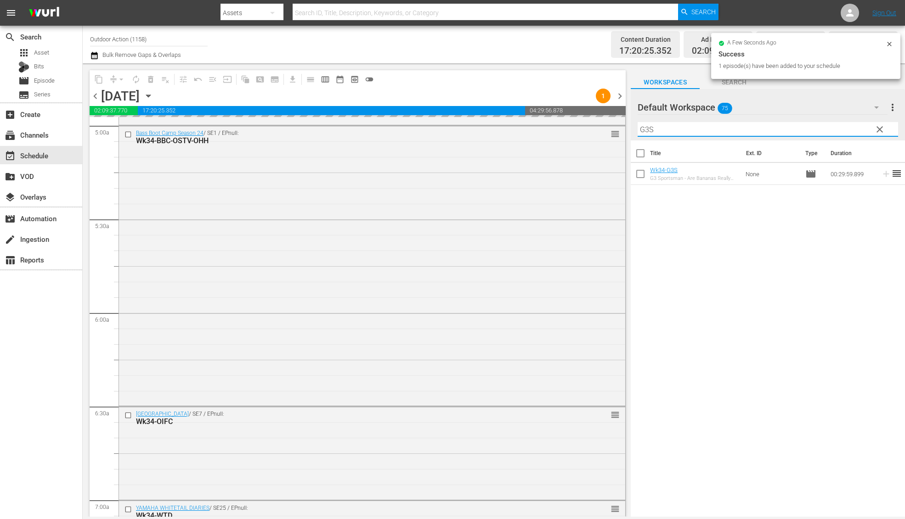
click at [839, 131] on input "G3S" at bounding box center [767, 129] width 260 height 15
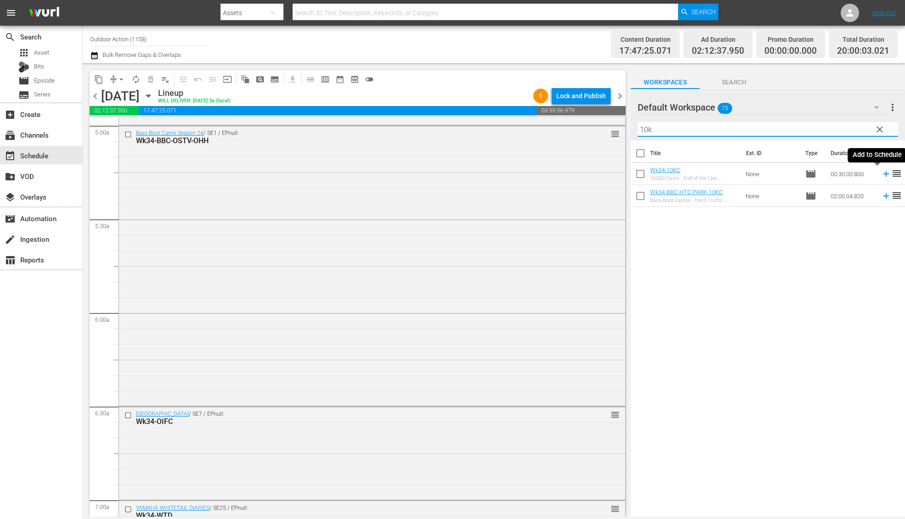
click at [881, 173] on icon at bounding box center [886, 174] width 10 height 10
click at [843, 133] on input "10k" at bounding box center [767, 129] width 260 height 15
click at [883, 174] on icon at bounding box center [886, 174] width 6 height 6
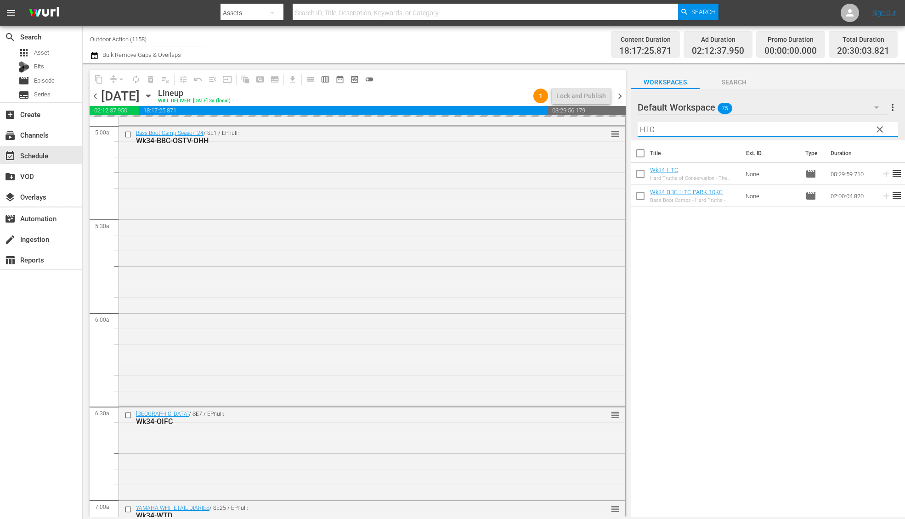
click at [830, 128] on input "HTC" at bounding box center [767, 129] width 260 height 15
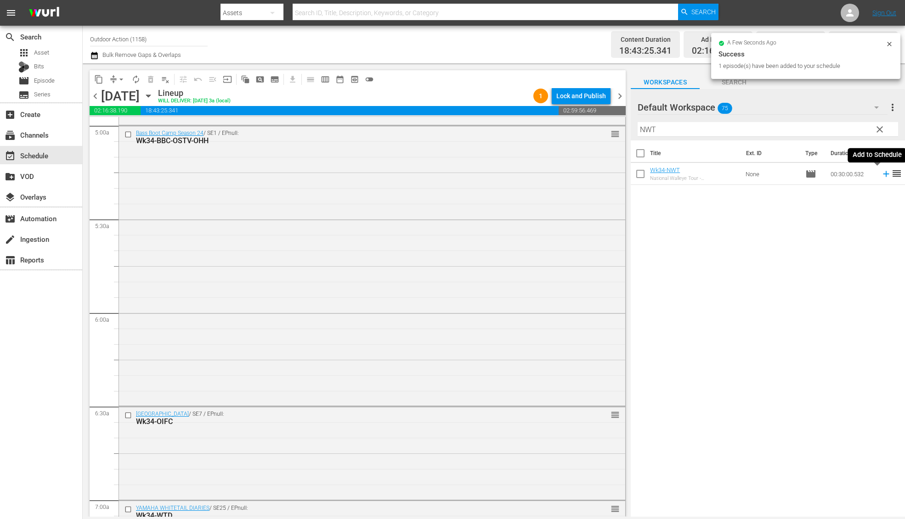
click at [881, 174] on icon at bounding box center [886, 174] width 10 height 10
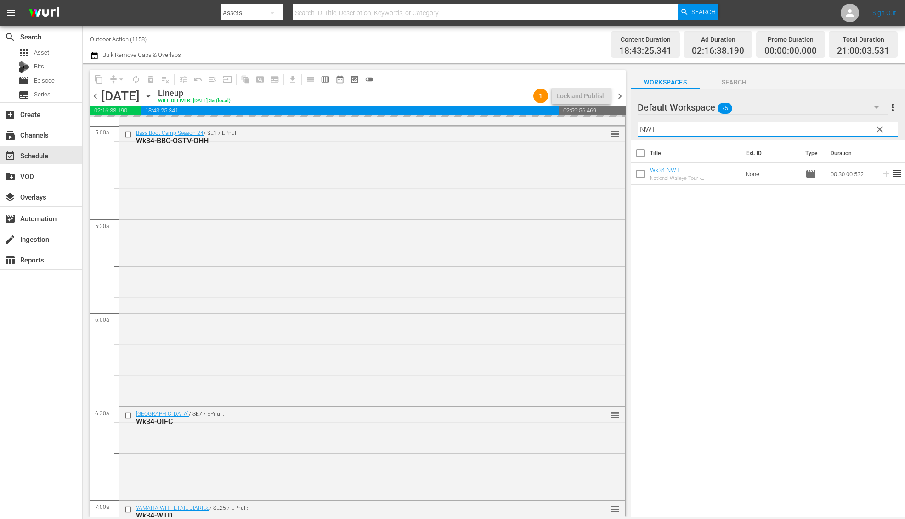
click at [848, 125] on input "NWT" at bounding box center [767, 129] width 260 height 15
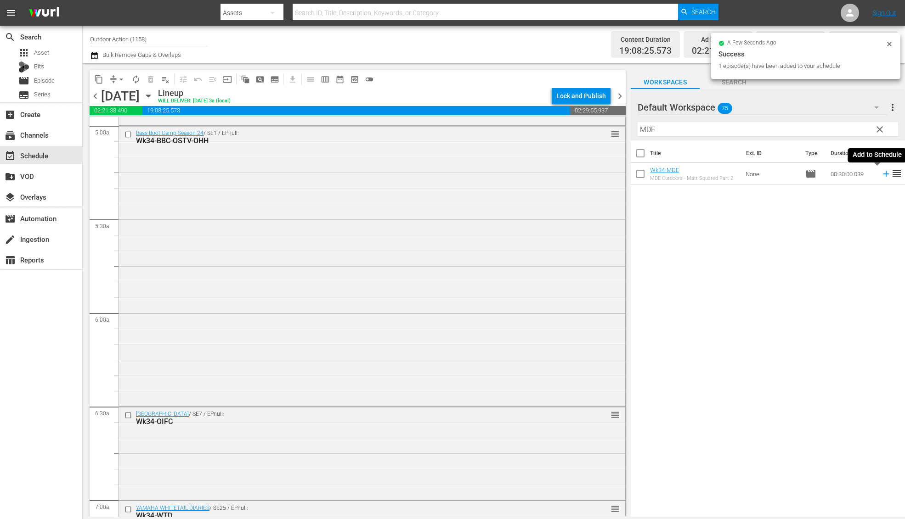
click at [881, 175] on icon at bounding box center [886, 174] width 10 height 10
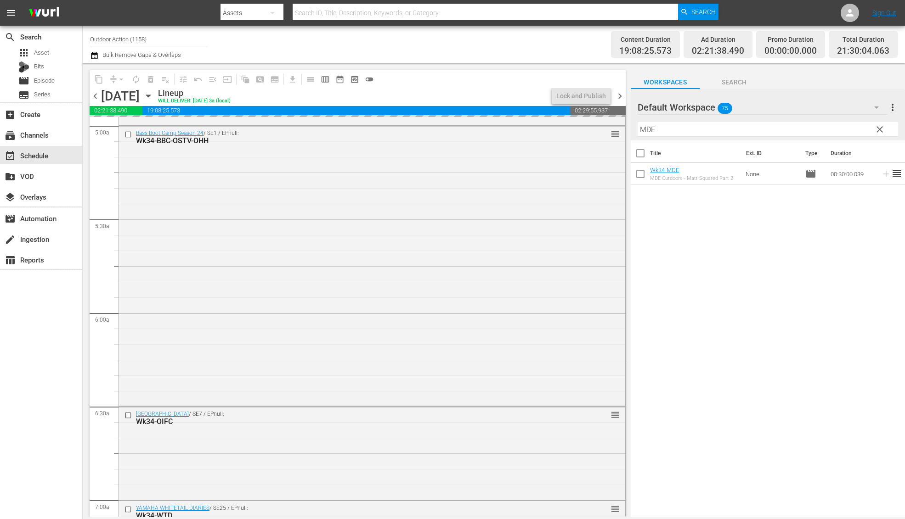
click at [853, 130] on input "MDE" at bounding box center [767, 129] width 260 height 15
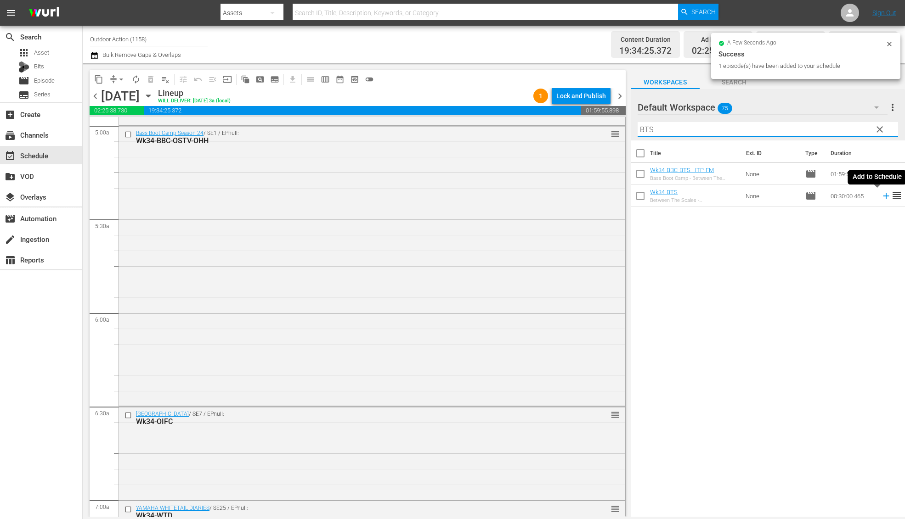
click at [881, 194] on icon at bounding box center [886, 196] width 10 height 10
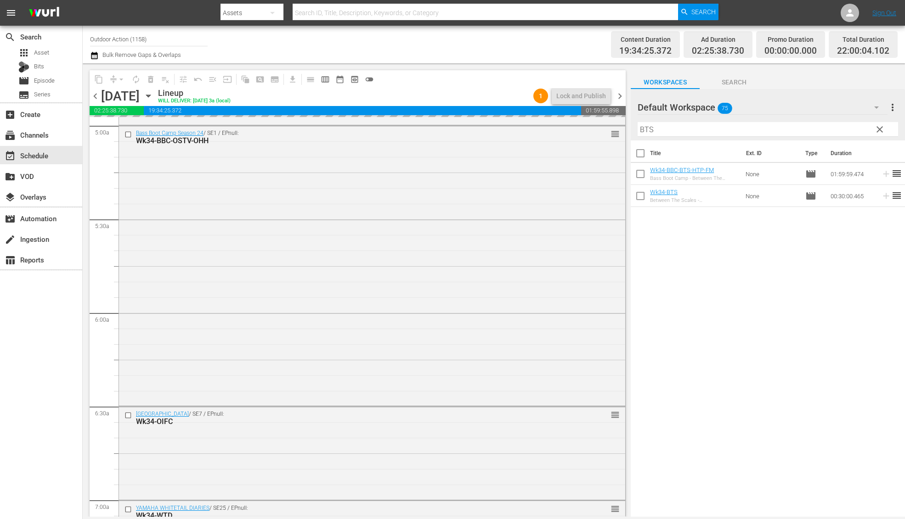
click at [852, 129] on input "BTS" at bounding box center [767, 129] width 260 height 15
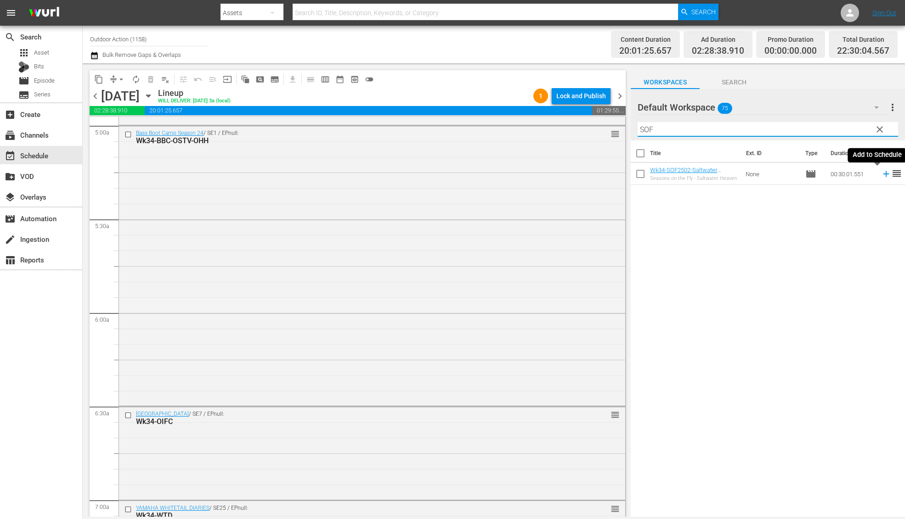
click at [881, 175] on icon at bounding box center [886, 174] width 10 height 10
click at [844, 127] on input "SOF" at bounding box center [767, 129] width 260 height 15
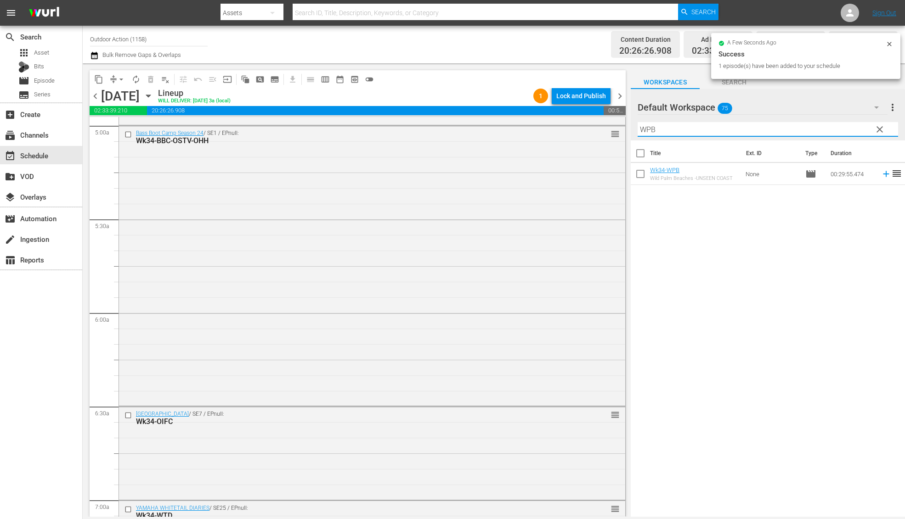
click at [881, 174] on icon at bounding box center [886, 174] width 10 height 10
click at [852, 130] on input "WPB" at bounding box center [767, 129] width 260 height 15
click at [881, 174] on icon at bounding box center [886, 174] width 10 height 10
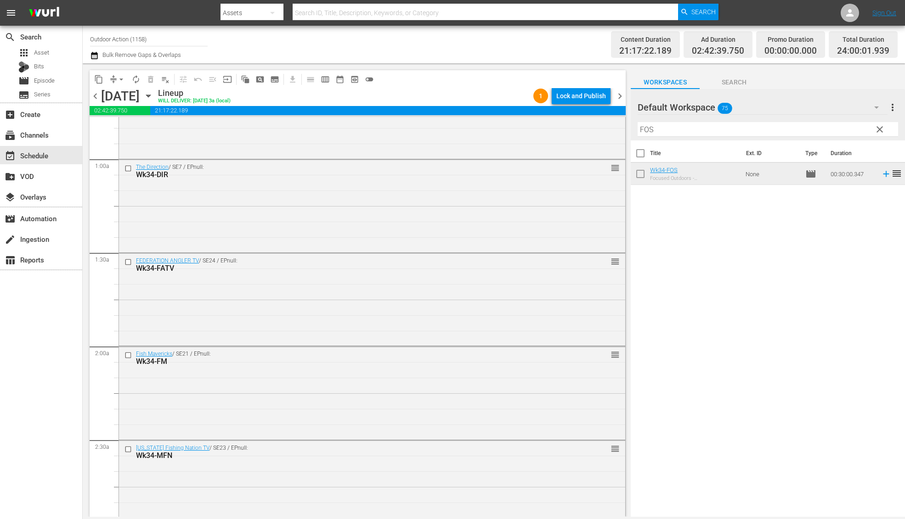
scroll to position [0, 0]
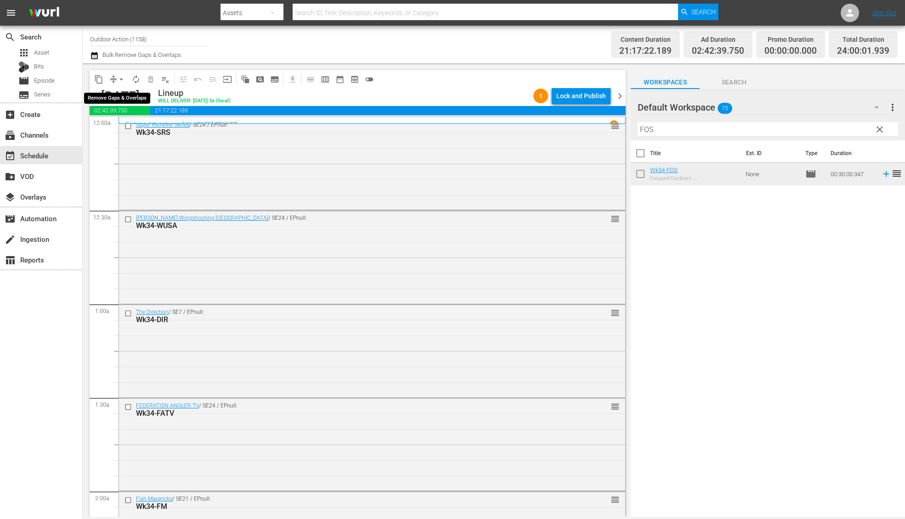
click at [118, 79] on span "arrow_drop_down" at bounding box center [121, 79] width 9 height 9
click at [131, 101] on li "Align to Midnight" at bounding box center [121, 97] width 96 height 15
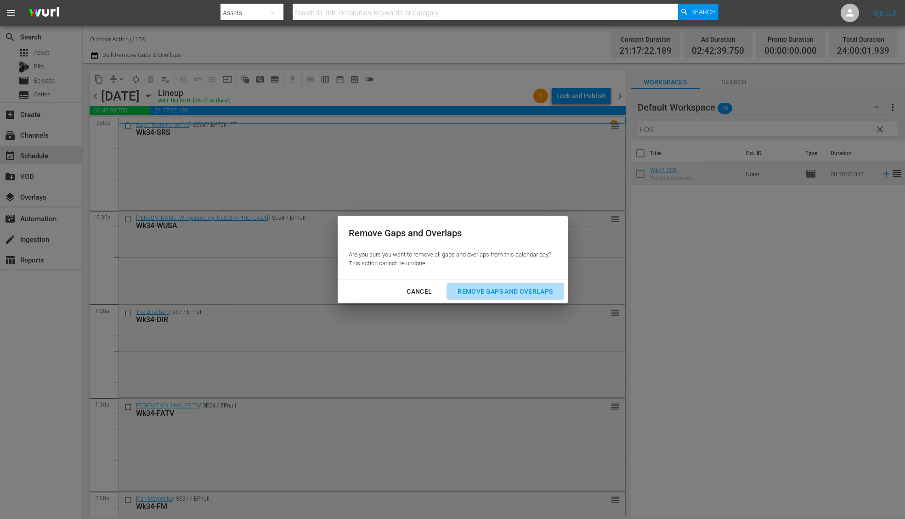
click at [498, 293] on div "Remove Gaps and Overlaps" at bounding box center [505, 291] width 110 height 11
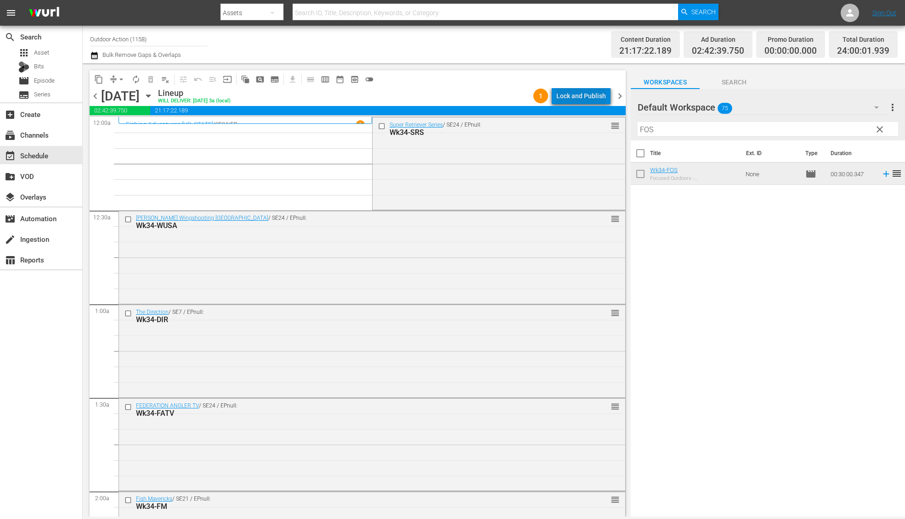
click at [596, 98] on div "Lock and Publish" at bounding box center [581, 96] width 50 height 17
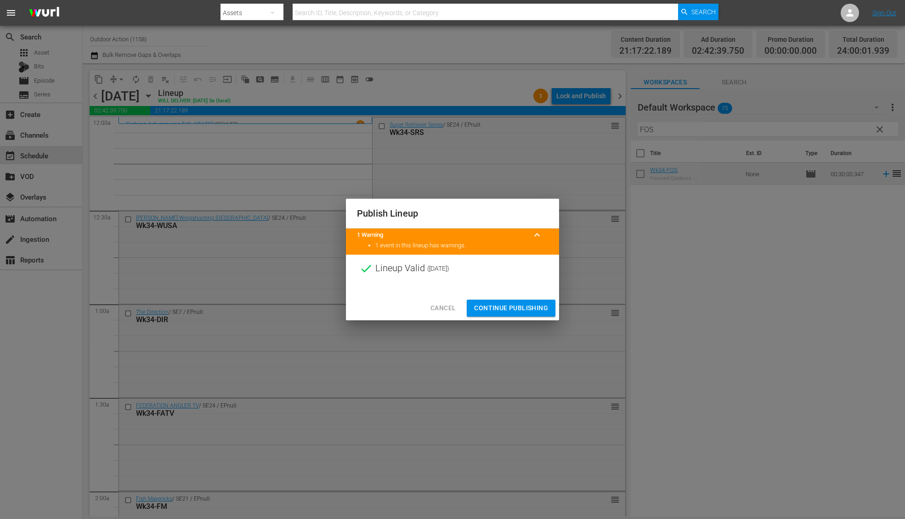
click at [517, 312] on span "Continue Publishing" at bounding box center [511, 308] width 74 height 11
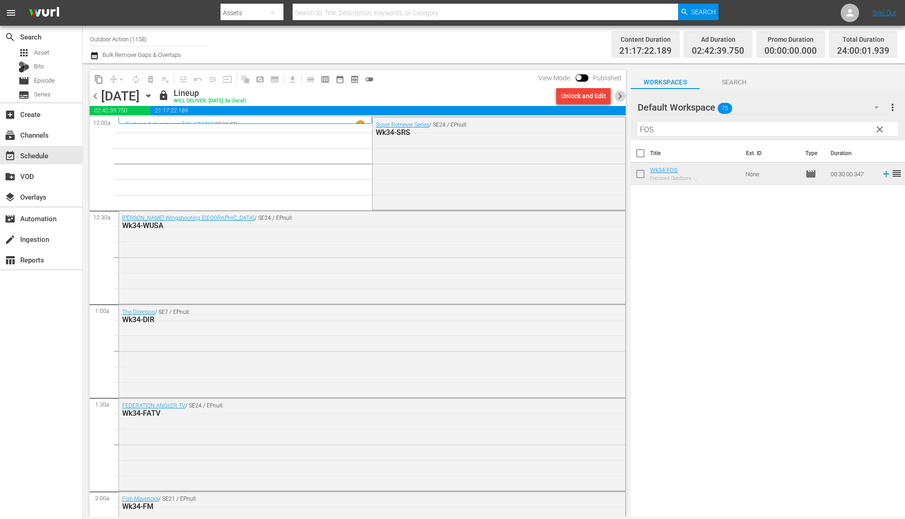
click at [617, 93] on span "chevron_right" at bounding box center [619, 95] width 11 height 11
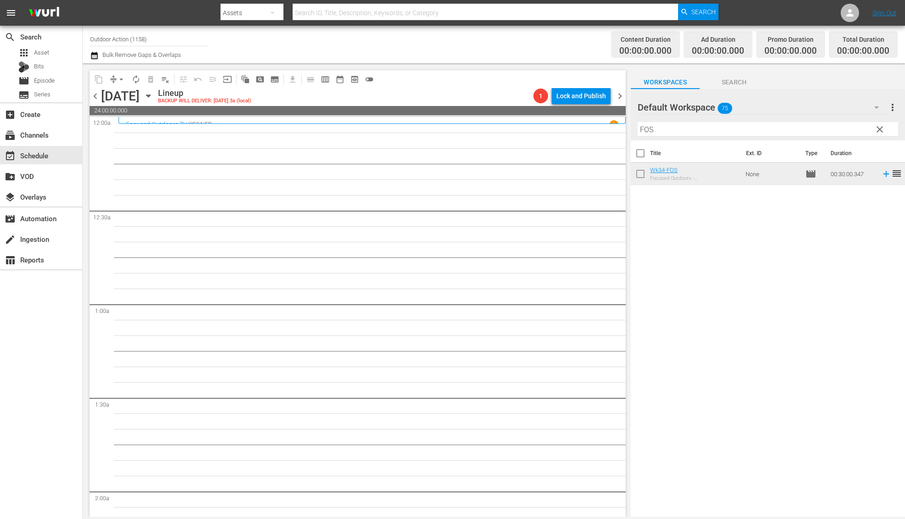
click at [815, 122] on div "Filter by Title FOS" at bounding box center [767, 129] width 260 height 22
click at [808, 130] on input "FOS" at bounding box center [767, 129] width 260 height 15
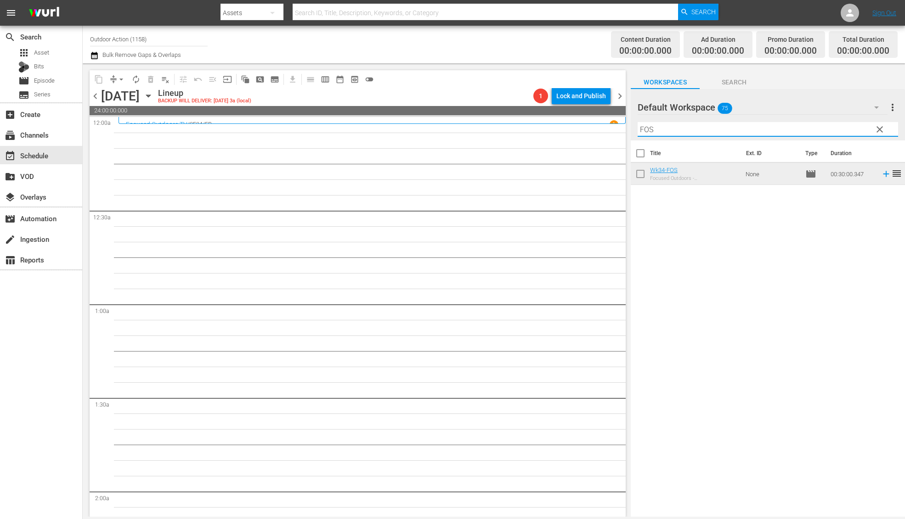
click at [808, 130] on input "FOS" at bounding box center [767, 129] width 260 height 15
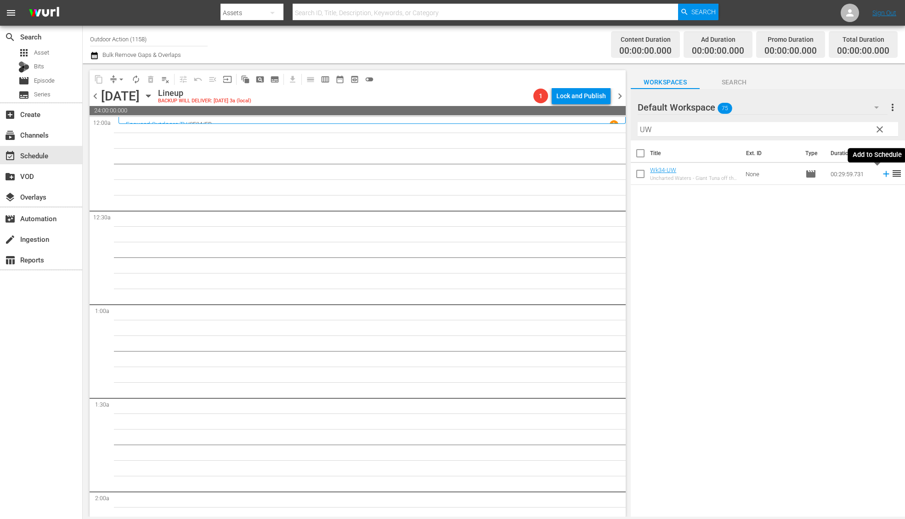
click at [881, 176] on icon at bounding box center [886, 174] width 10 height 10
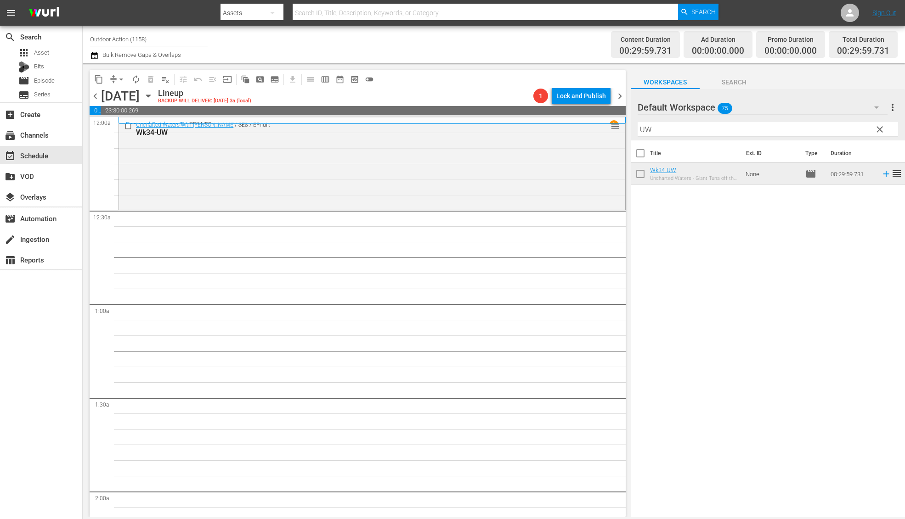
click at [691, 127] on input "UW" at bounding box center [767, 129] width 260 height 15
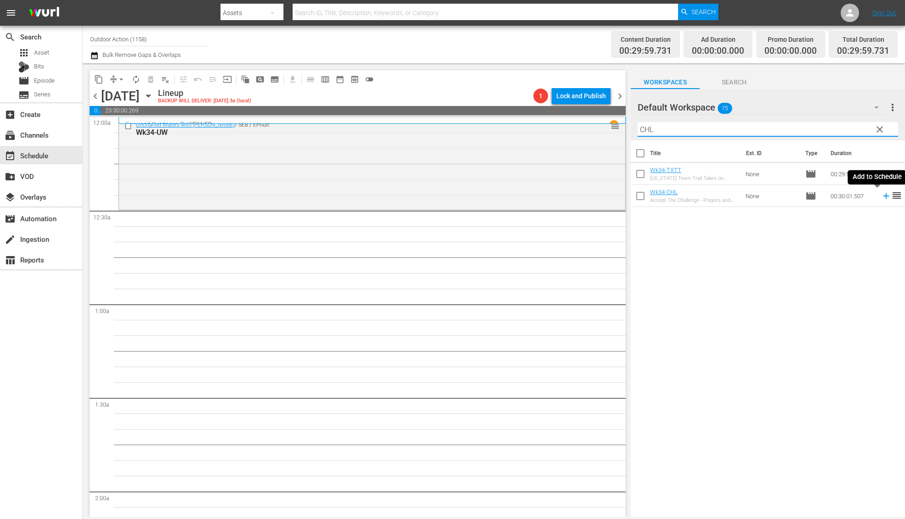
click at [883, 196] on icon at bounding box center [886, 196] width 6 height 6
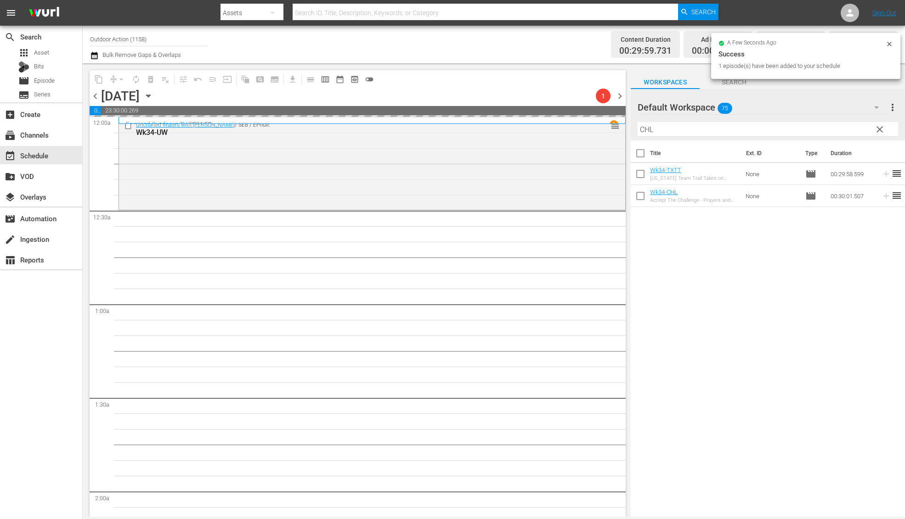
click at [768, 127] on input "CHL" at bounding box center [767, 129] width 260 height 15
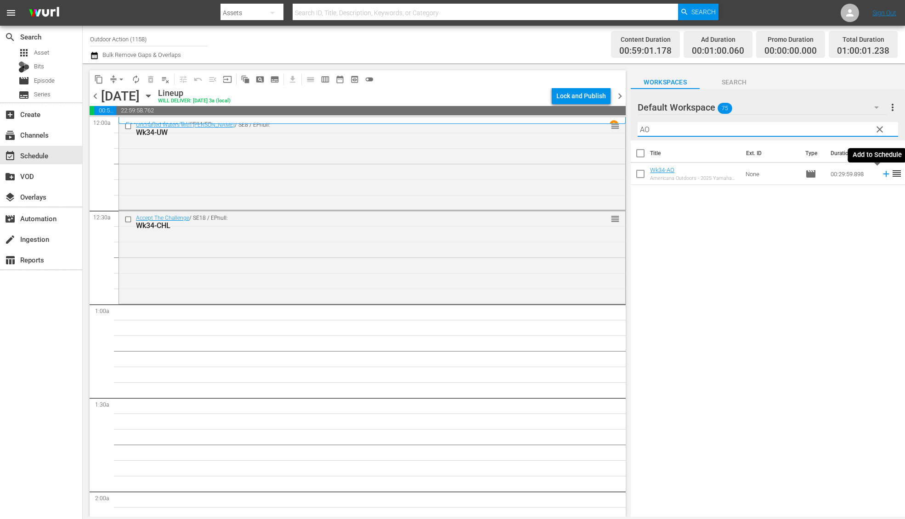
click at [881, 177] on icon at bounding box center [886, 174] width 10 height 10
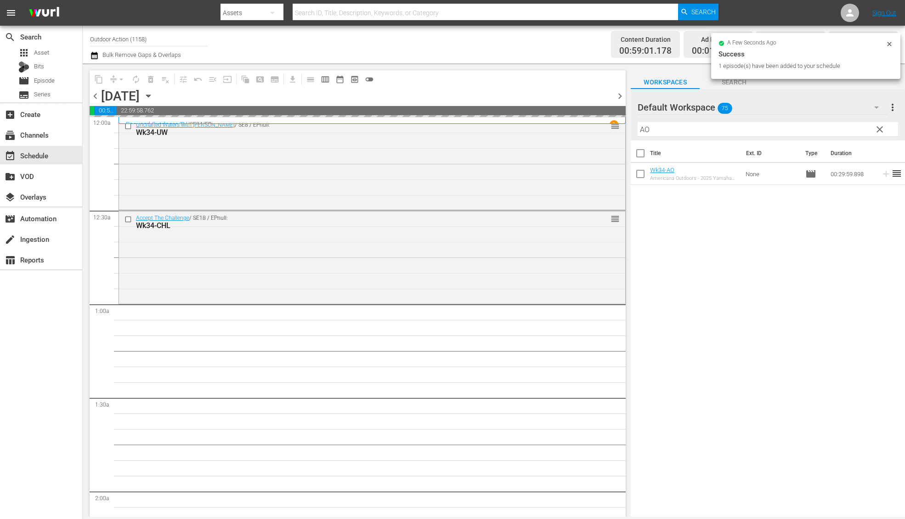
click at [767, 131] on input "AO" at bounding box center [767, 129] width 260 height 15
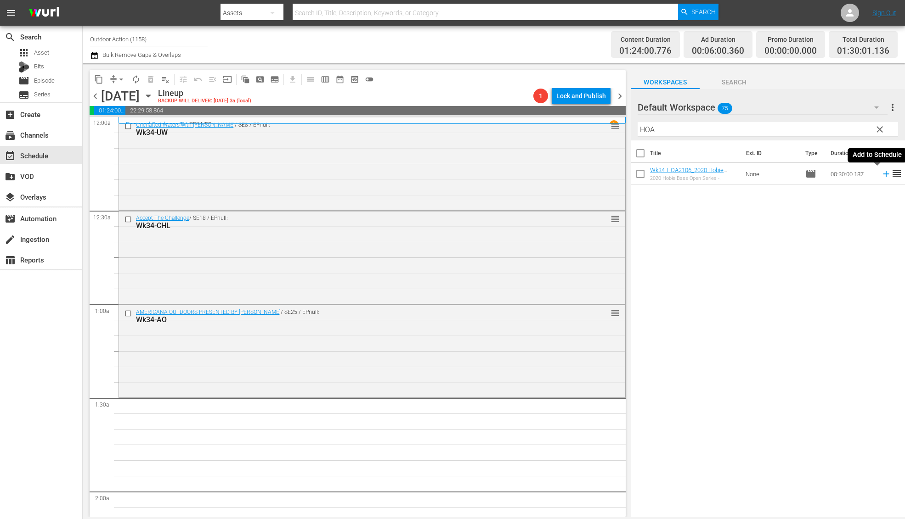
click at [881, 174] on icon at bounding box center [886, 174] width 10 height 10
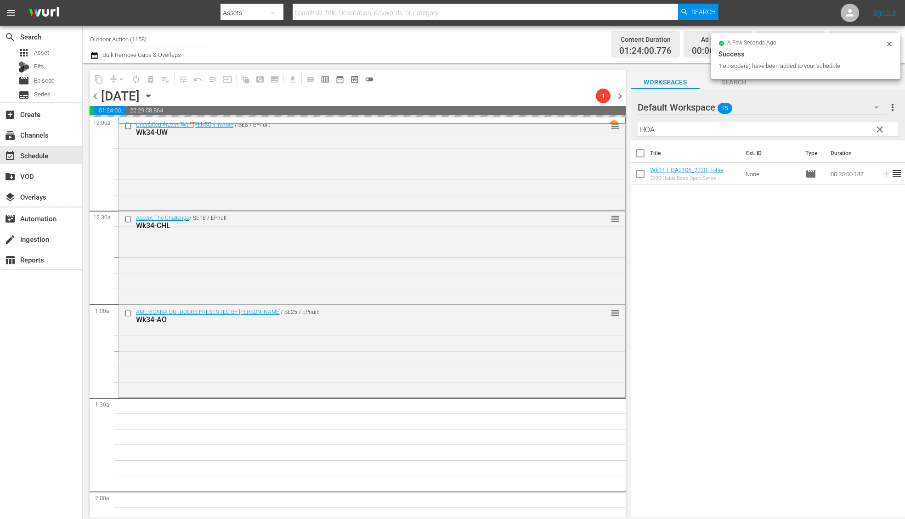
click at [810, 127] on input "HOA" at bounding box center [767, 129] width 260 height 15
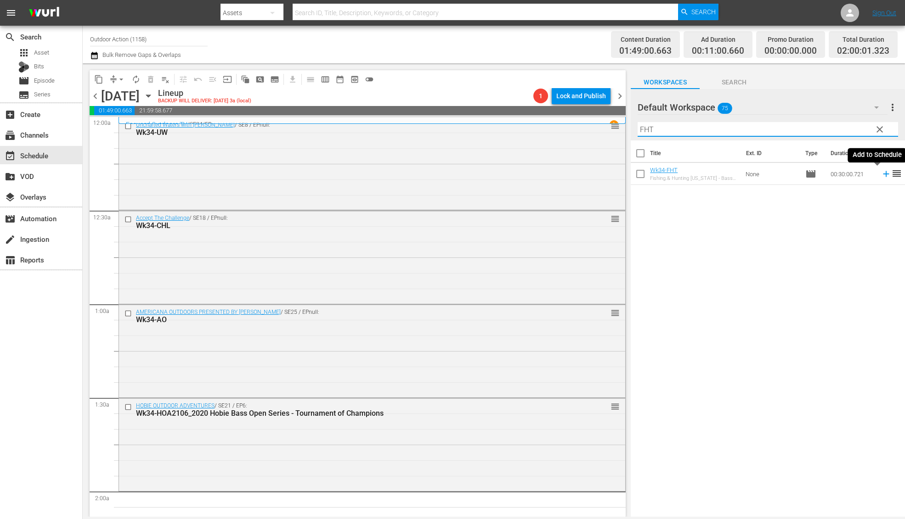
click at [881, 175] on icon at bounding box center [886, 174] width 10 height 10
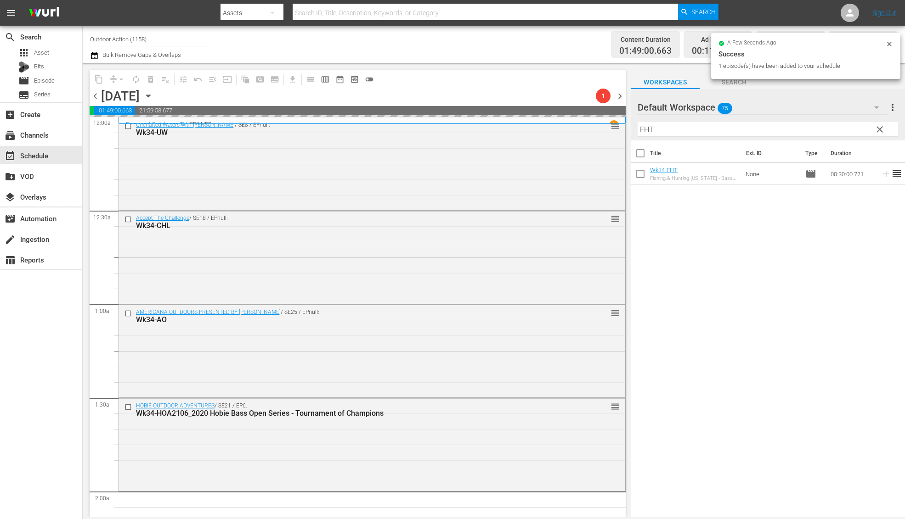
click at [829, 133] on input "FHT" at bounding box center [767, 129] width 260 height 15
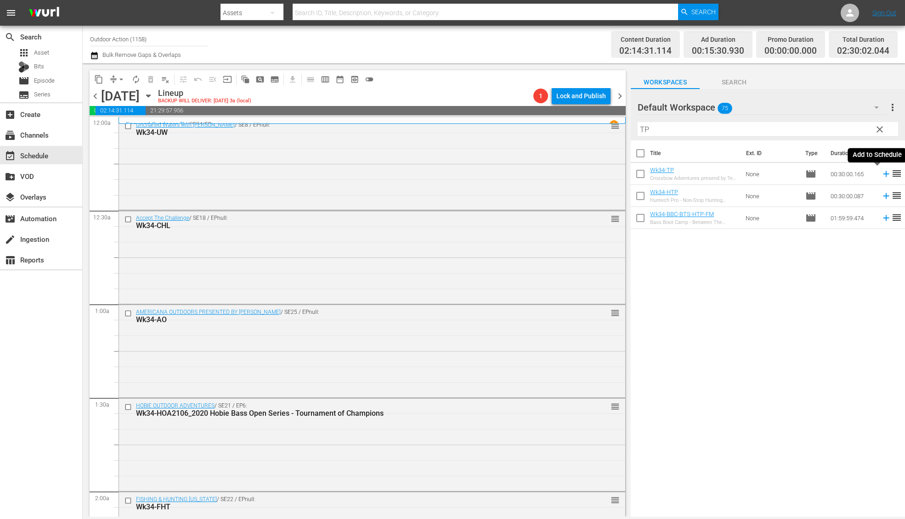
click at [881, 174] on icon at bounding box center [886, 174] width 10 height 10
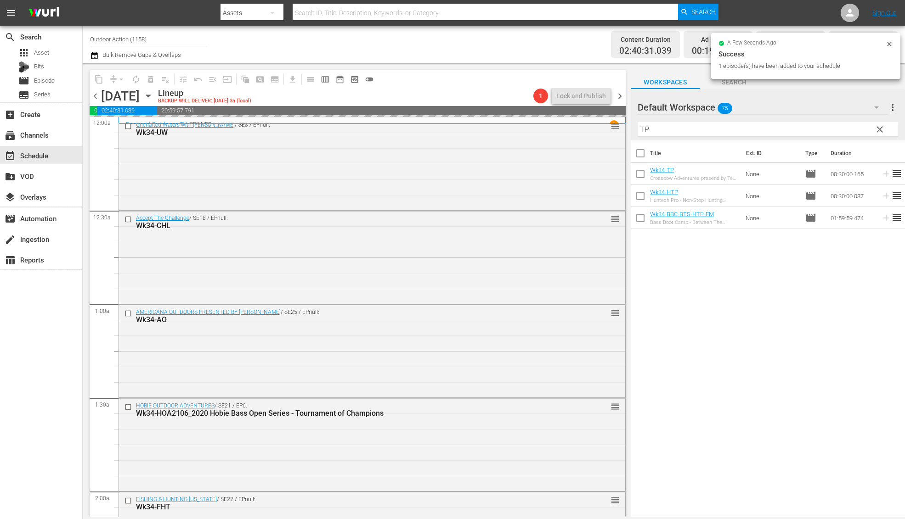
click at [721, 127] on input "TP" at bounding box center [767, 129] width 260 height 15
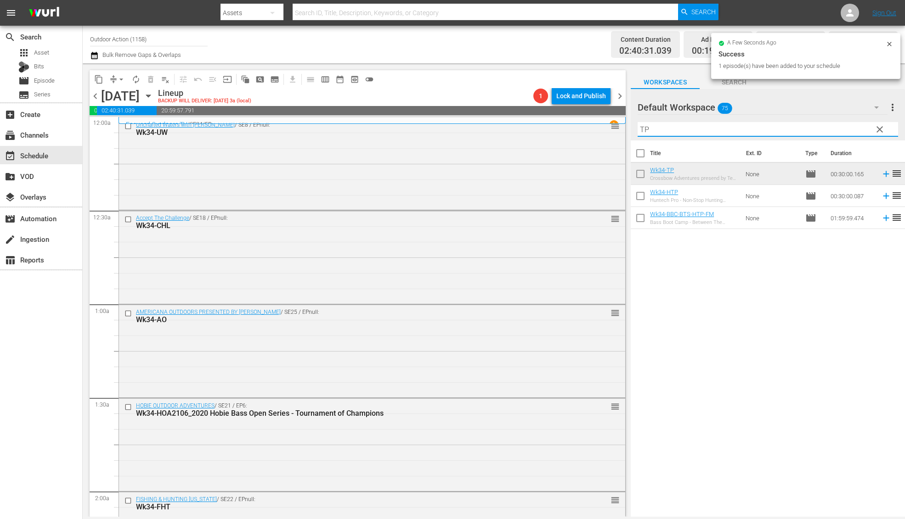
click at [721, 127] on input "TP" at bounding box center [767, 129] width 260 height 15
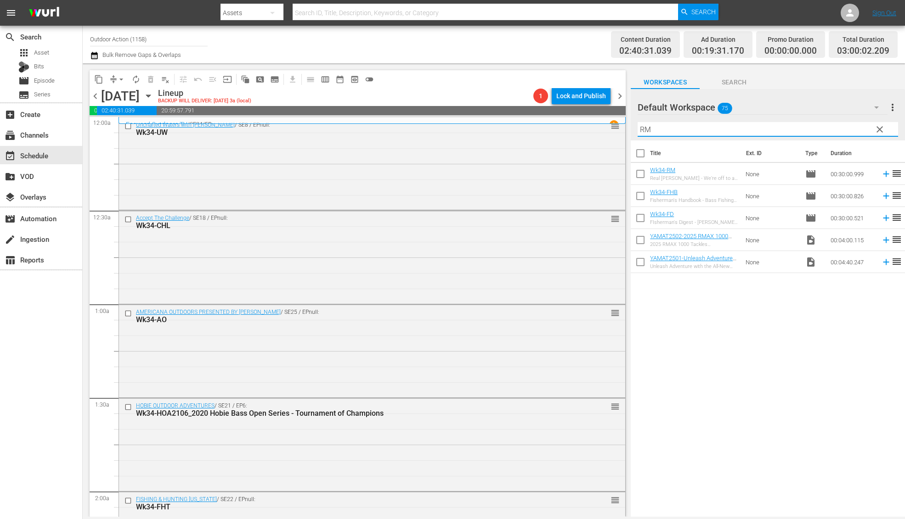
click at [881, 172] on icon at bounding box center [886, 174] width 10 height 10
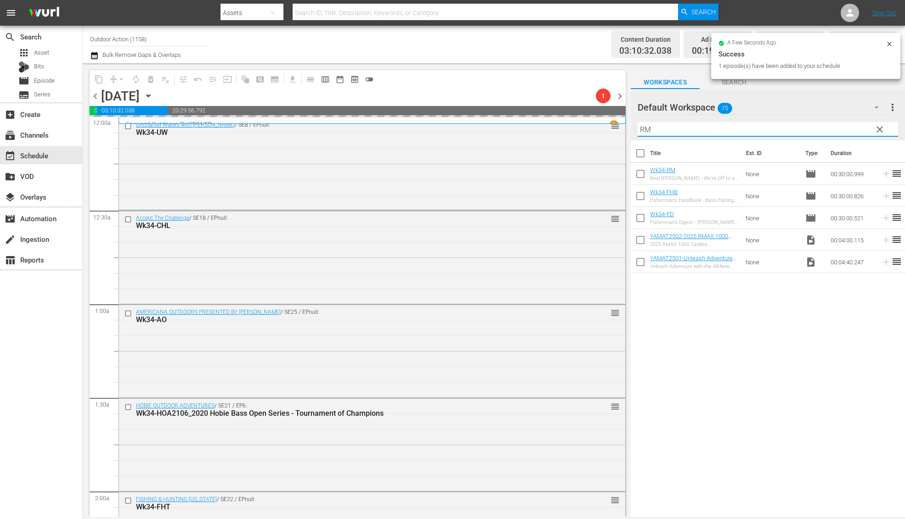
click at [833, 127] on input "RM" at bounding box center [767, 129] width 260 height 15
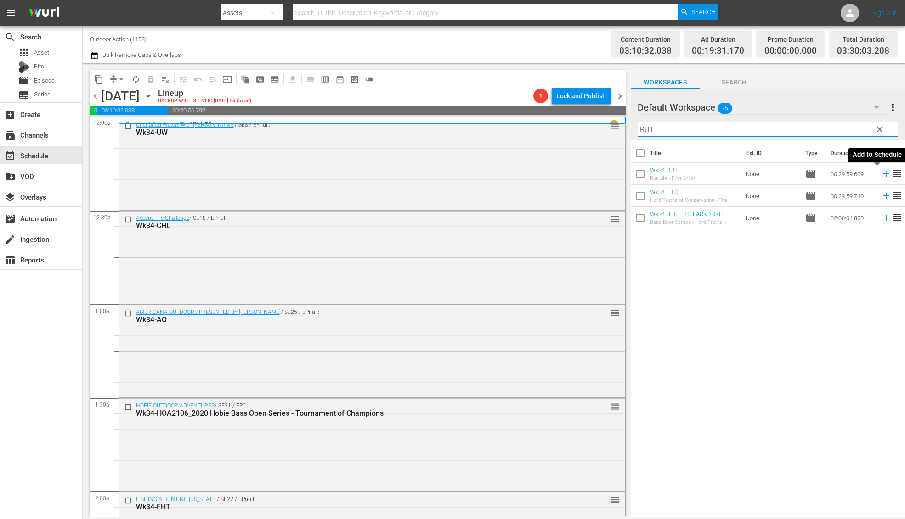
click at [881, 173] on icon at bounding box center [886, 174] width 10 height 10
click at [811, 121] on div "Filter by Title RUT" at bounding box center [767, 129] width 260 height 22
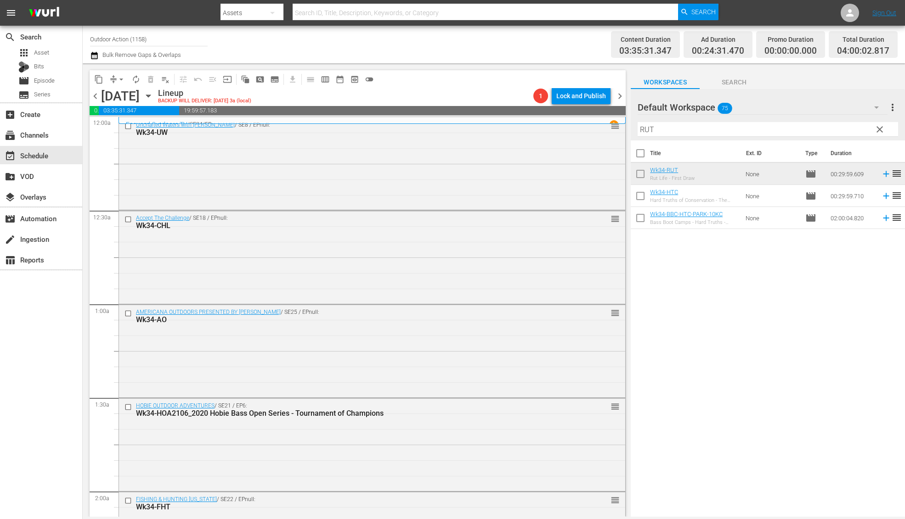
click at [804, 131] on input "RUT" at bounding box center [767, 129] width 260 height 15
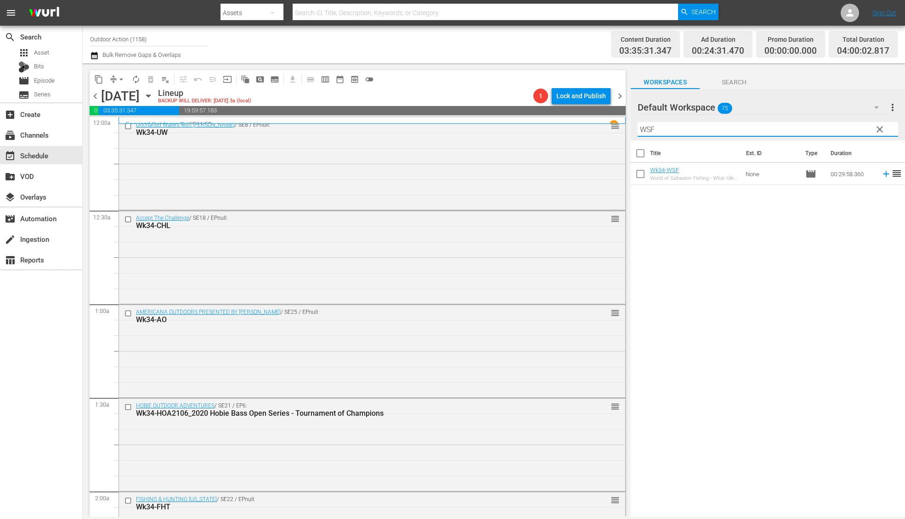
click at [881, 175] on icon at bounding box center [886, 174] width 10 height 10
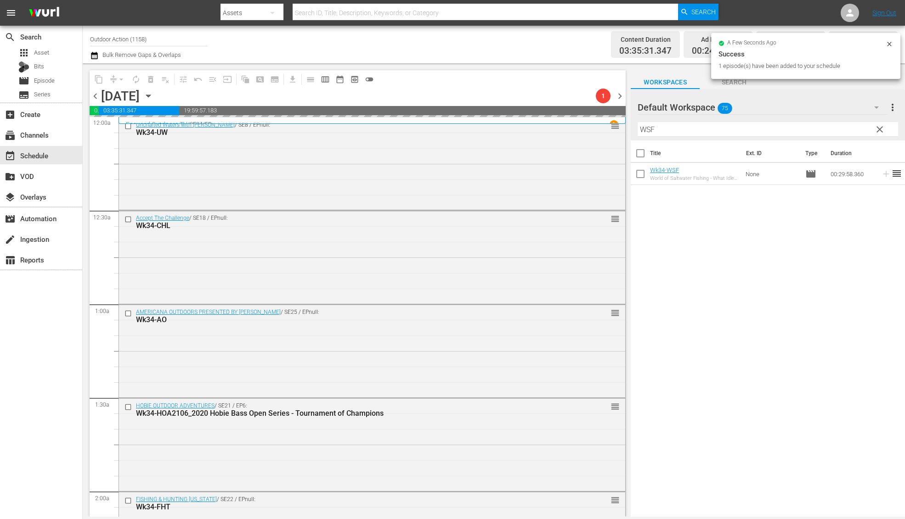
click at [841, 127] on input "WSF" at bounding box center [767, 129] width 260 height 15
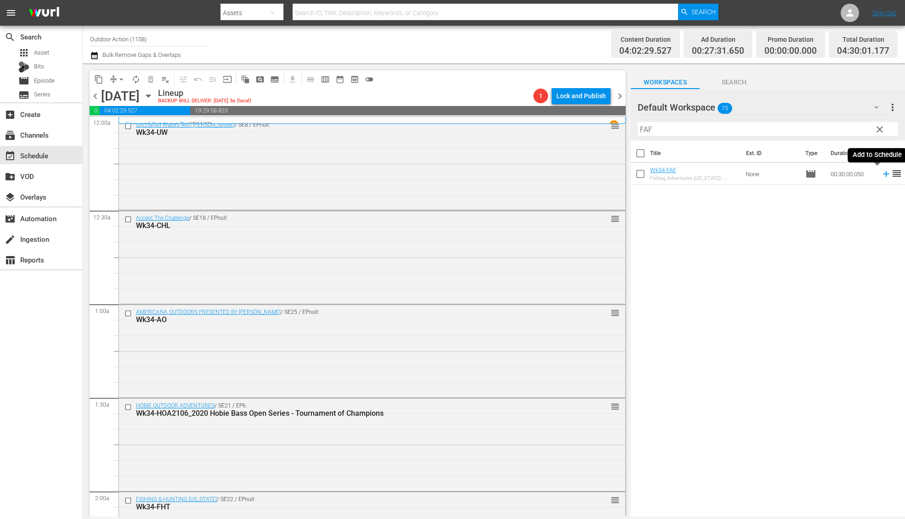
click at [881, 176] on icon at bounding box center [886, 174] width 10 height 10
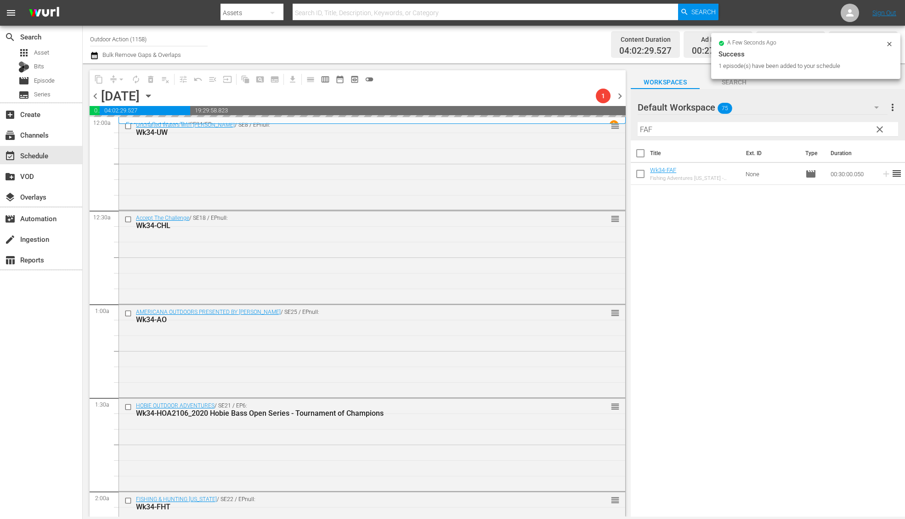
click at [840, 132] on input "FAF" at bounding box center [767, 129] width 260 height 15
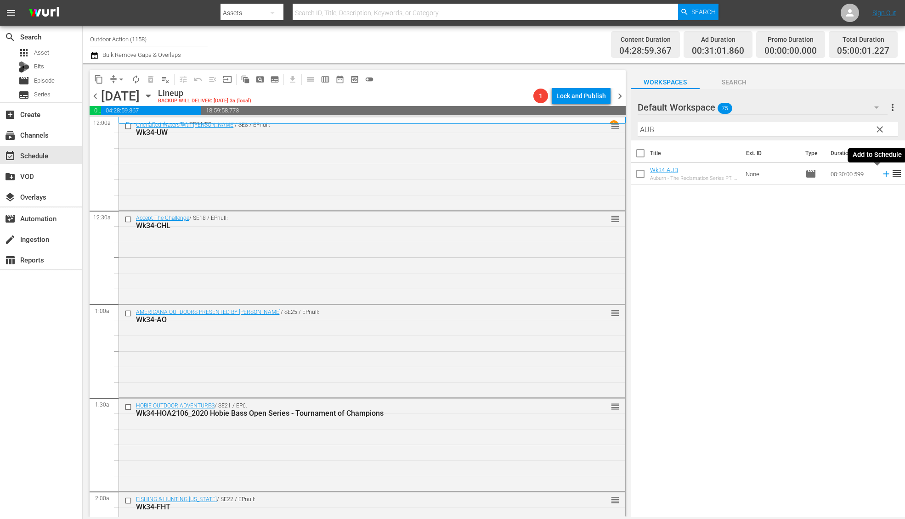
click at [881, 175] on icon at bounding box center [886, 174] width 10 height 10
click at [845, 129] on input "AUB" at bounding box center [767, 129] width 260 height 15
click at [883, 174] on icon at bounding box center [886, 174] width 6 height 6
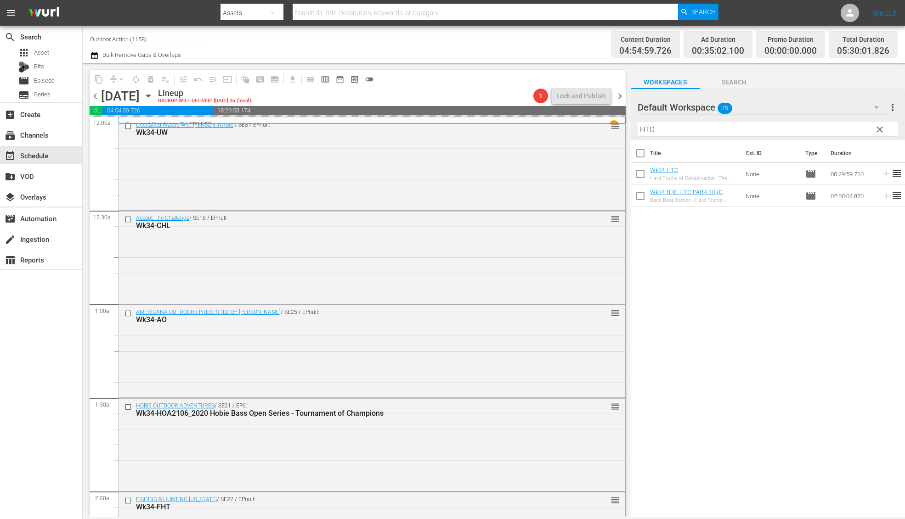
click at [817, 125] on input "HTC" at bounding box center [767, 129] width 260 height 15
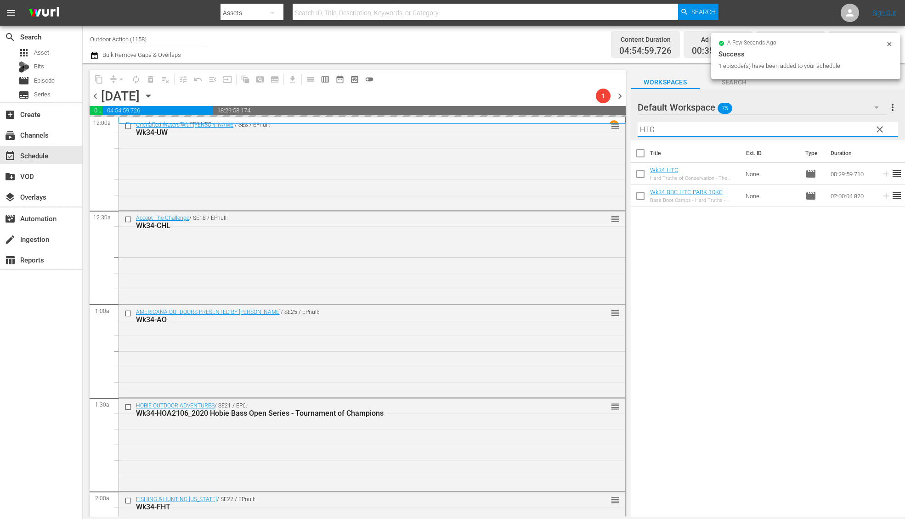
click at [817, 125] on input "HTC" at bounding box center [767, 129] width 260 height 15
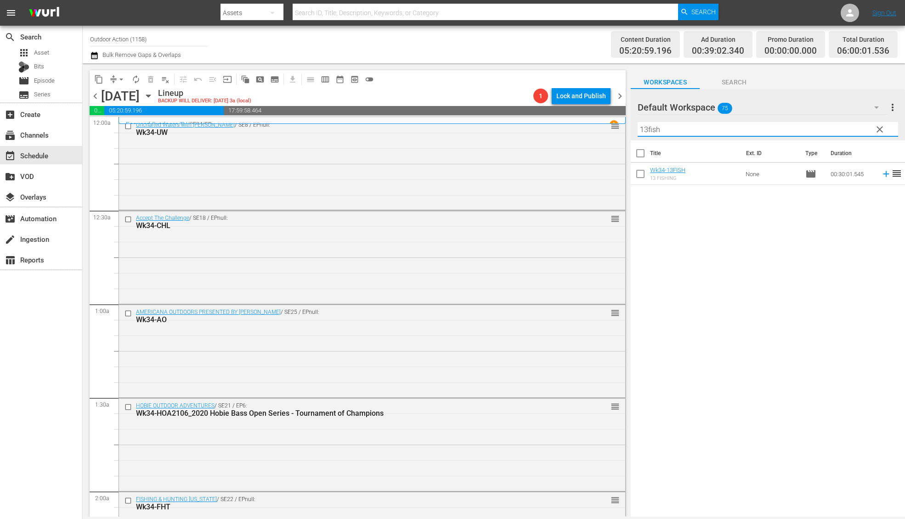
click at [883, 172] on icon at bounding box center [886, 174] width 6 height 6
click at [820, 129] on input "13fish" at bounding box center [767, 129] width 260 height 15
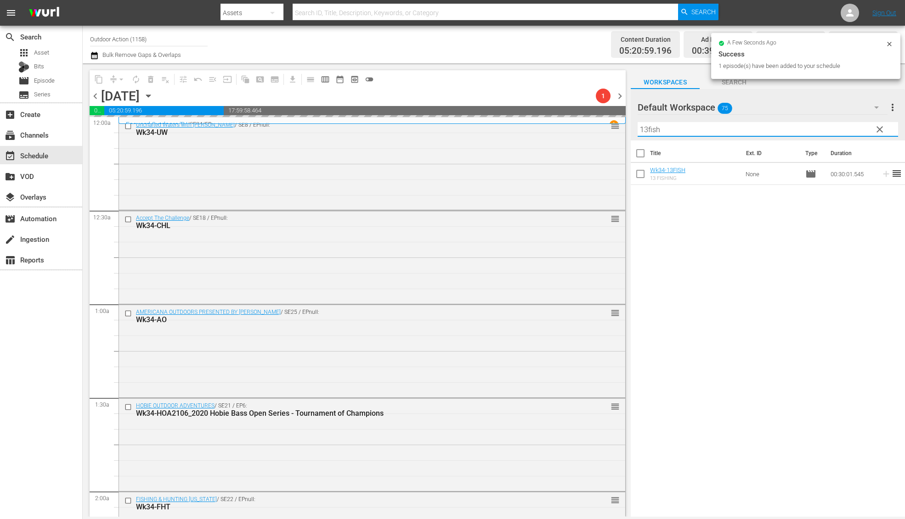
click at [820, 129] on input "13fish" at bounding box center [767, 129] width 260 height 15
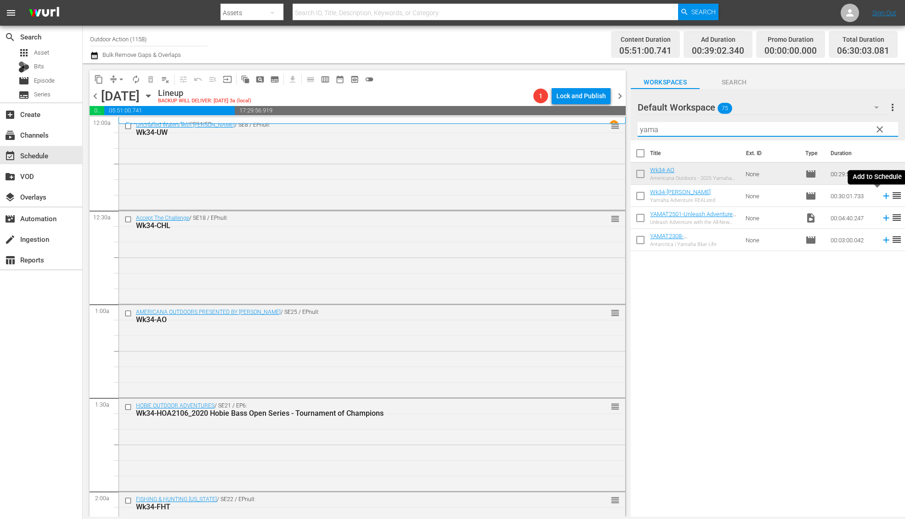
click at [883, 196] on icon at bounding box center [886, 196] width 6 height 6
click at [834, 127] on input "yama" at bounding box center [767, 129] width 260 height 15
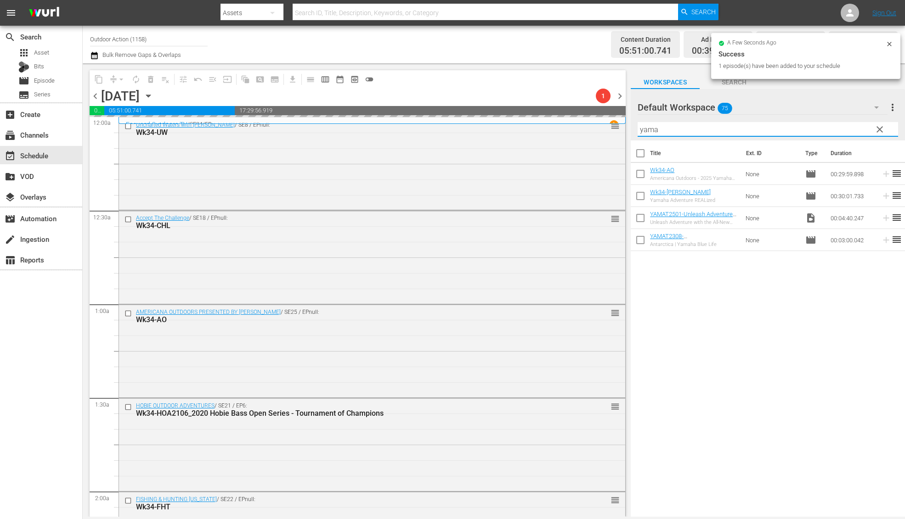
click at [834, 127] on input "yama" at bounding box center [767, 129] width 260 height 15
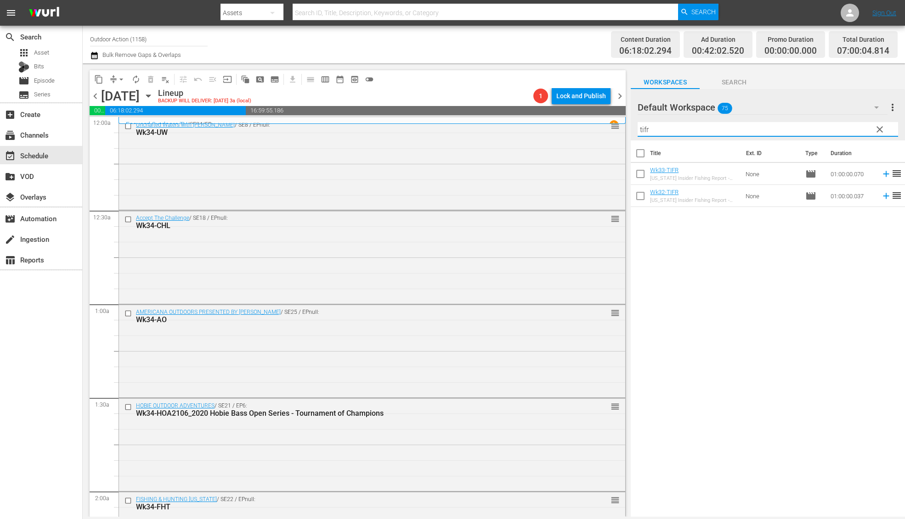
click at [883, 174] on icon at bounding box center [886, 174] width 6 height 6
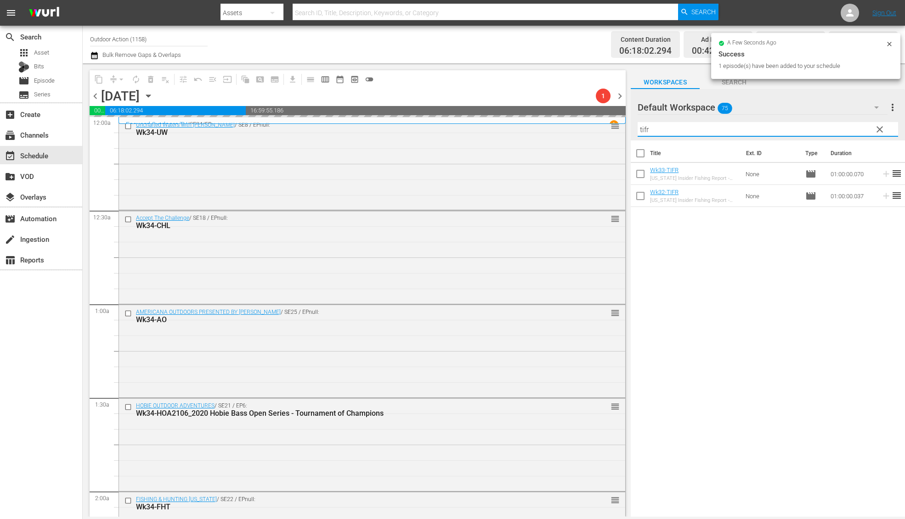
click at [835, 130] on input "tifr" at bounding box center [767, 129] width 260 height 15
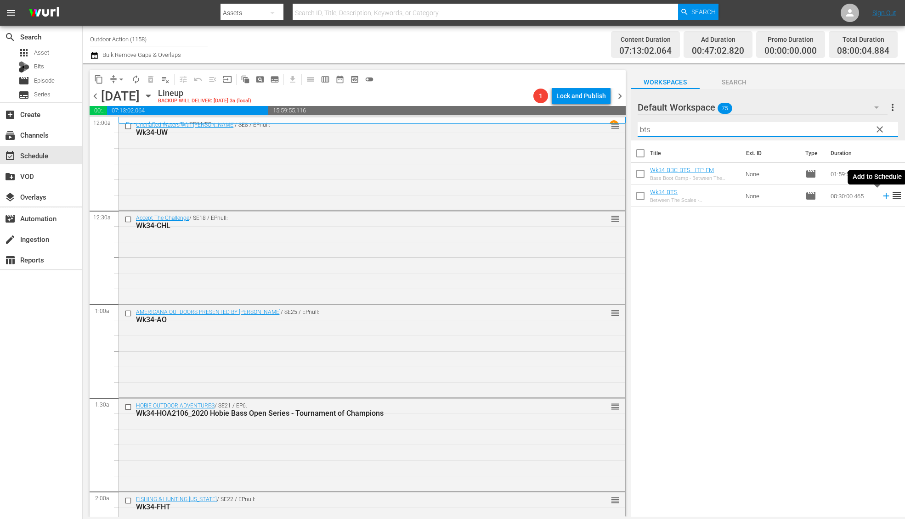
click at [881, 197] on icon at bounding box center [886, 196] width 10 height 10
click at [831, 129] on input "bts" at bounding box center [767, 129] width 260 height 15
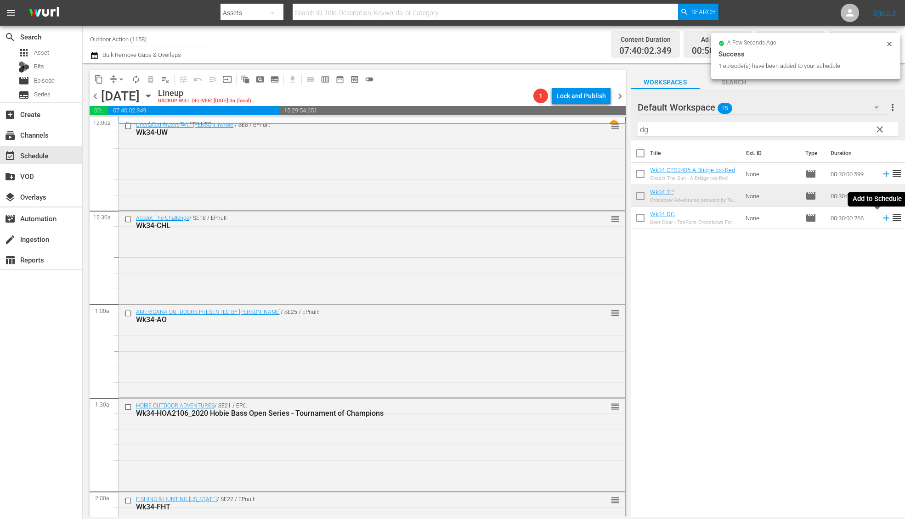
click at [881, 219] on icon at bounding box center [886, 218] width 10 height 10
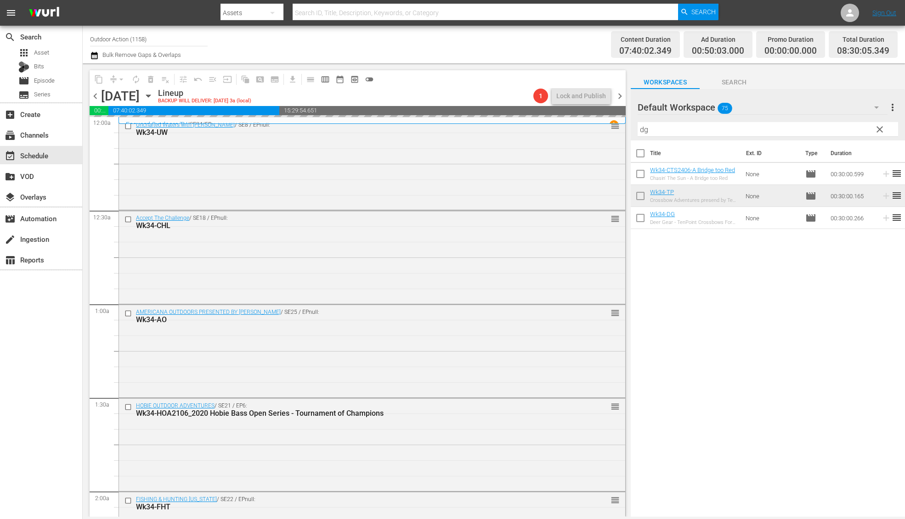
click at [829, 129] on input "dg" at bounding box center [767, 129] width 260 height 15
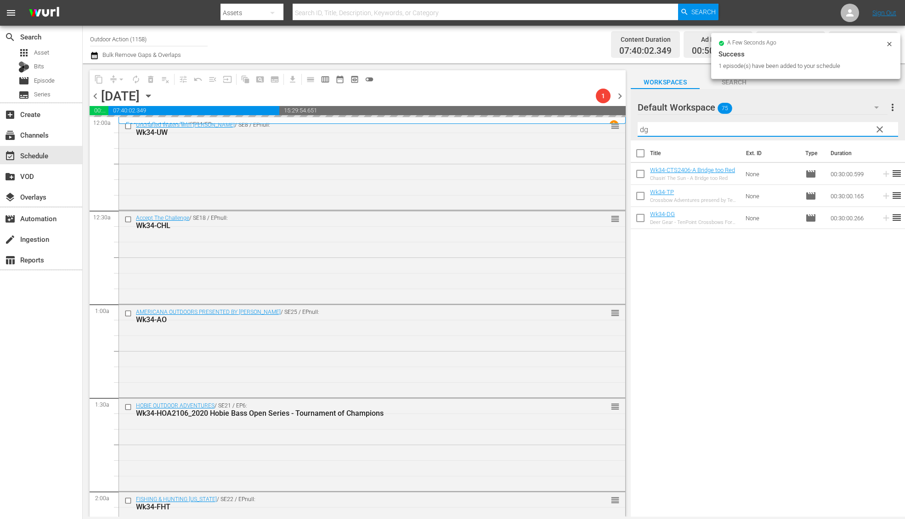
click at [829, 129] on input "dg" at bounding box center [767, 129] width 260 height 15
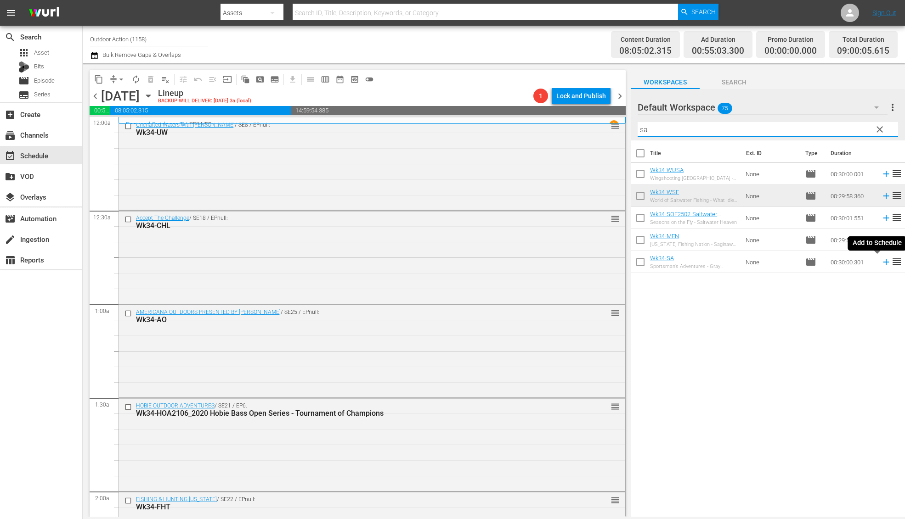
click at [883, 263] on icon at bounding box center [886, 262] width 6 height 6
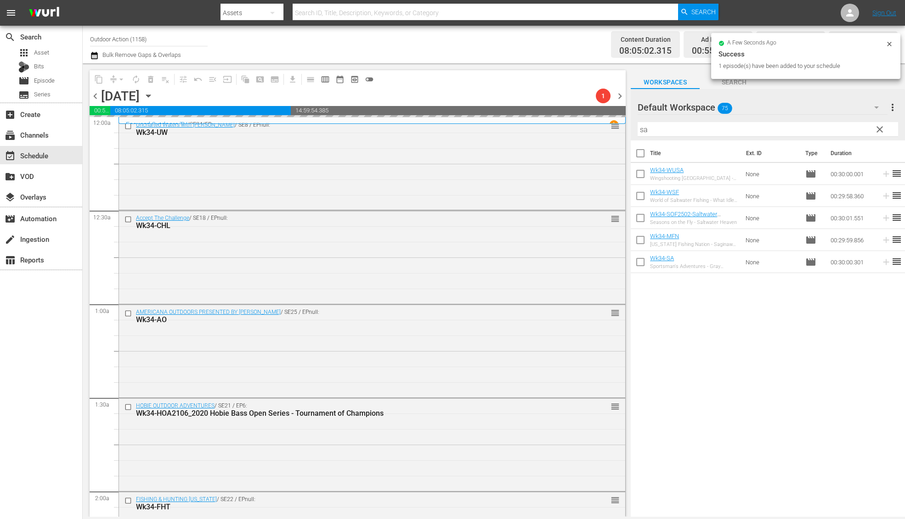
click at [794, 125] on input "sa" at bounding box center [767, 129] width 260 height 15
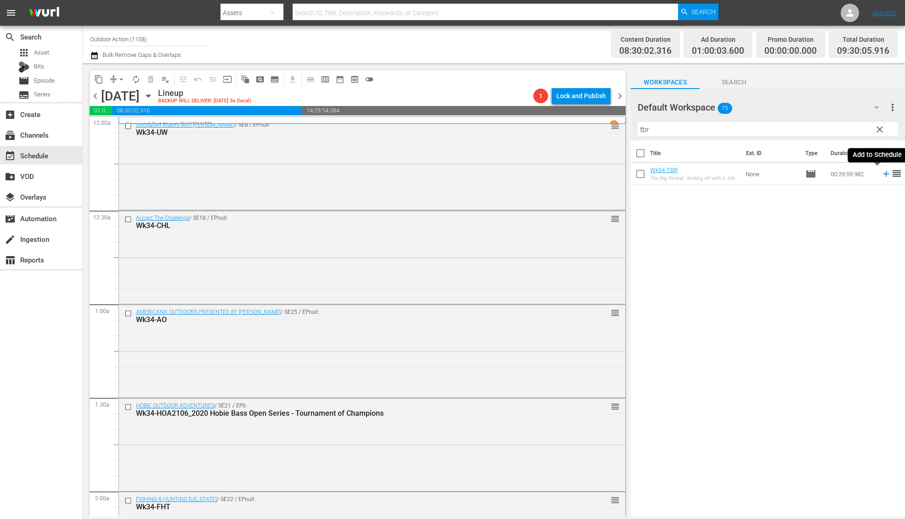
click at [881, 176] on icon at bounding box center [886, 174] width 10 height 10
click at [841, 128] on input "tbr" at bounding box center [767, 129] width 260 height 15
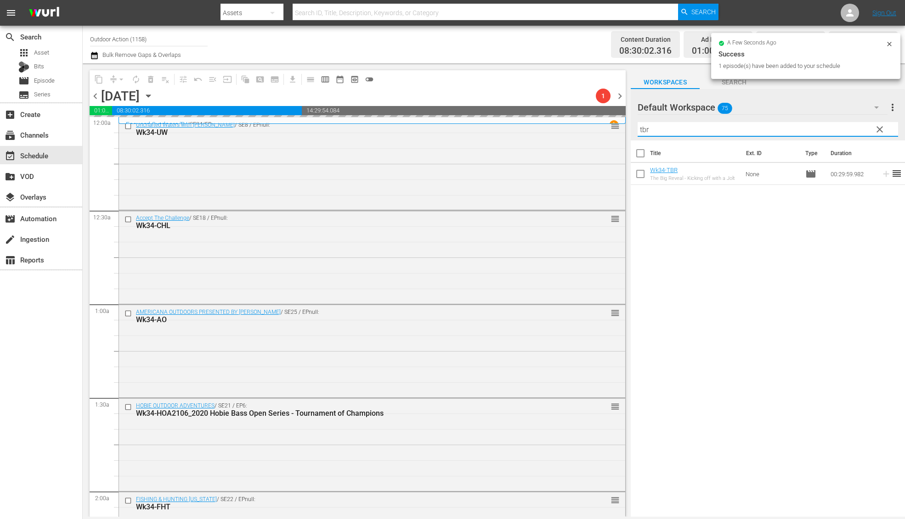
click at [841, 128] on input "tbr" at bounding box center [767, 129] width 260 height 15
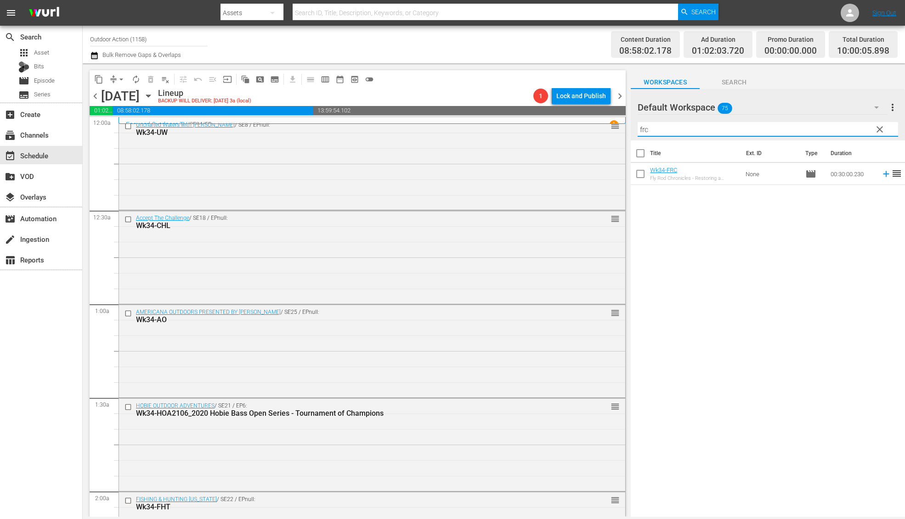
click at [881, 173] on icon at bounding box center [886, 174] width 10 height 10
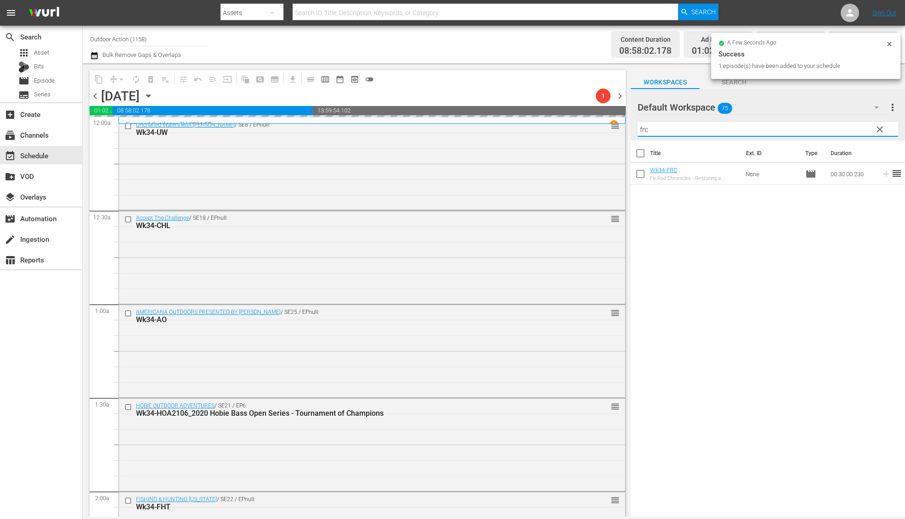
click at [846, 131] on input "frc" at bounding box center [767, 129] width 260 height 15
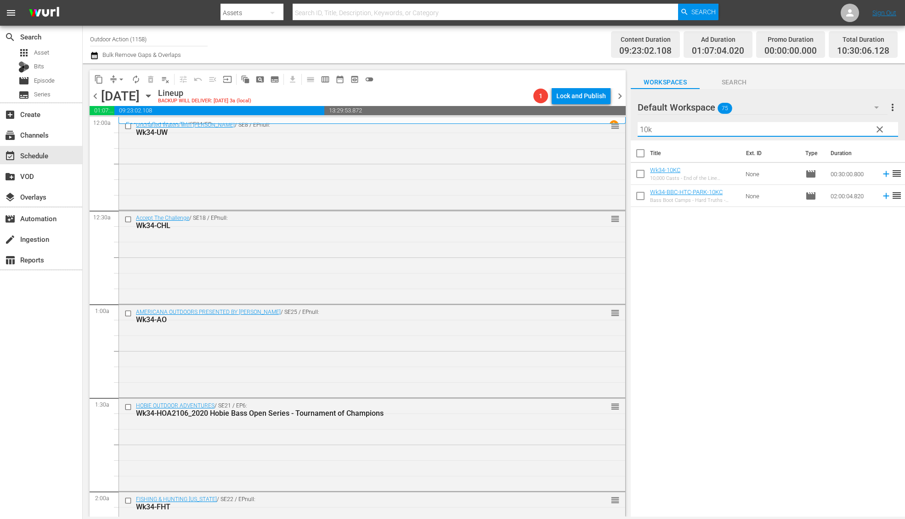
click at [881, 175] on icon at bounding box center [886, 174] width 10 height 10
click at [835, 134] on input "10k" at bounding box center [767, 129] width 260 height 15
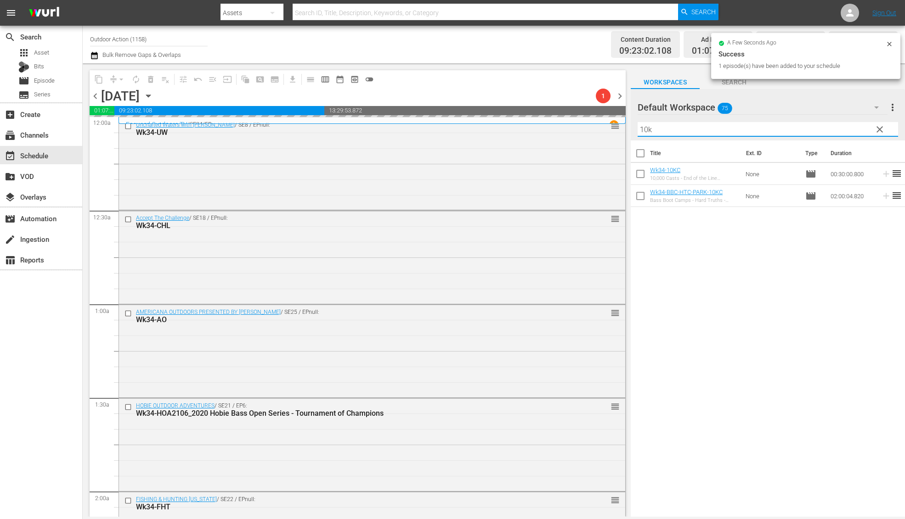
click at [835, 134] on input "10k" at bounding box center [767, 129] width 260 height 15
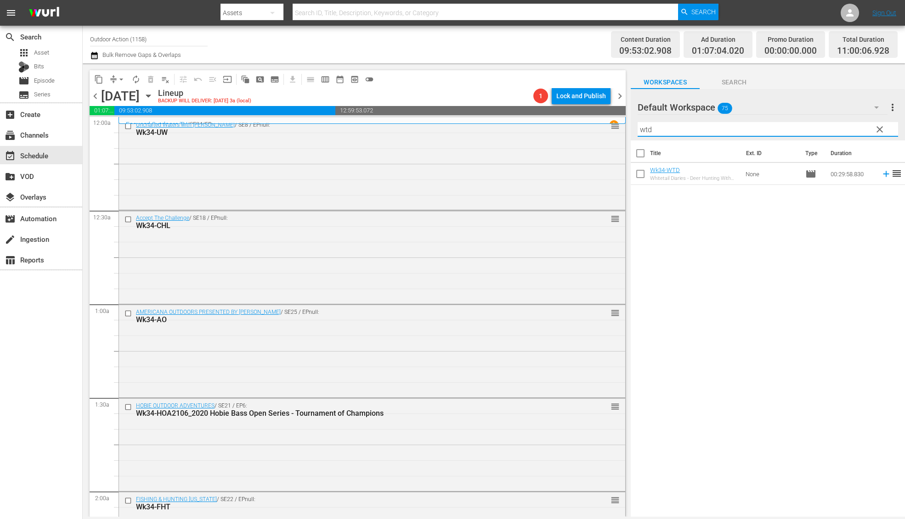
click at [881, 175] on icon at bounding box center [886, 174] width 10 height 10
click at [848, 132] on input "wtd" at bounding box center [767, 129] width 260 height 15
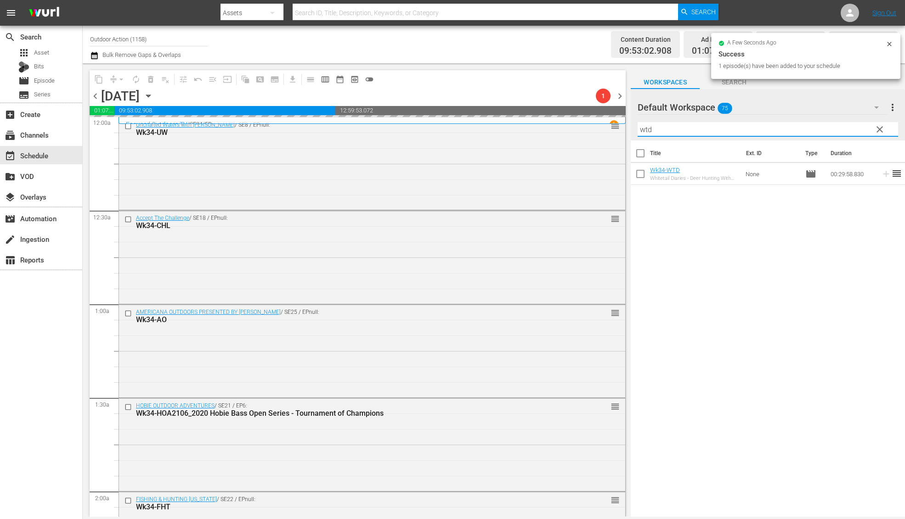
click at [848, 132] on input "wtd" at bounding box center [767, 129] width 260 height 15
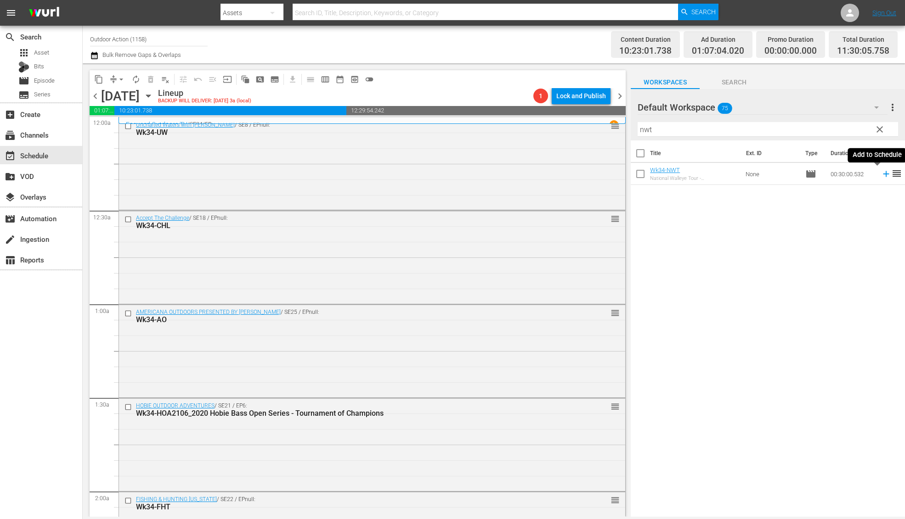
click at [881, 176] on icon at bounding box center [886, 174] width 10 height 10
click at [848, 131] on input "nwt" at bounding box center [767, 129] width 260 height 15
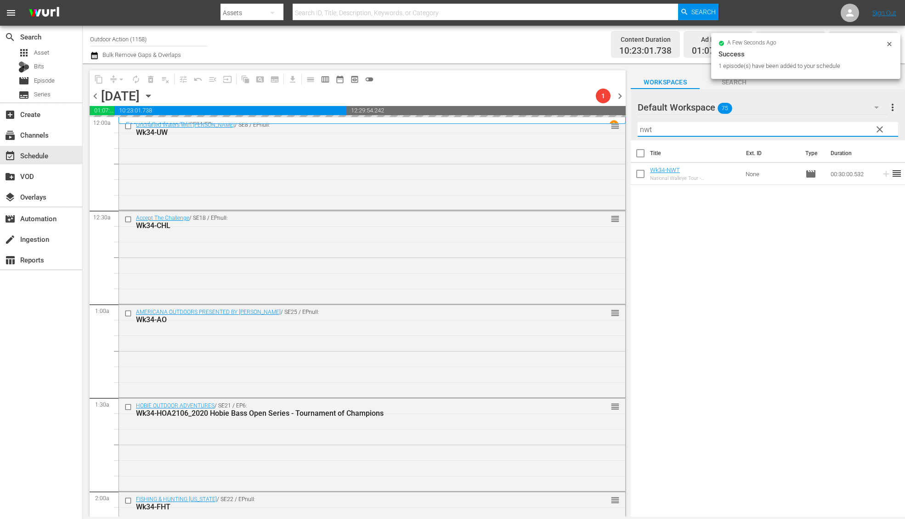
click at [848, 131] on input "nwt" at bounding box center [767, 129] width 260 height 15
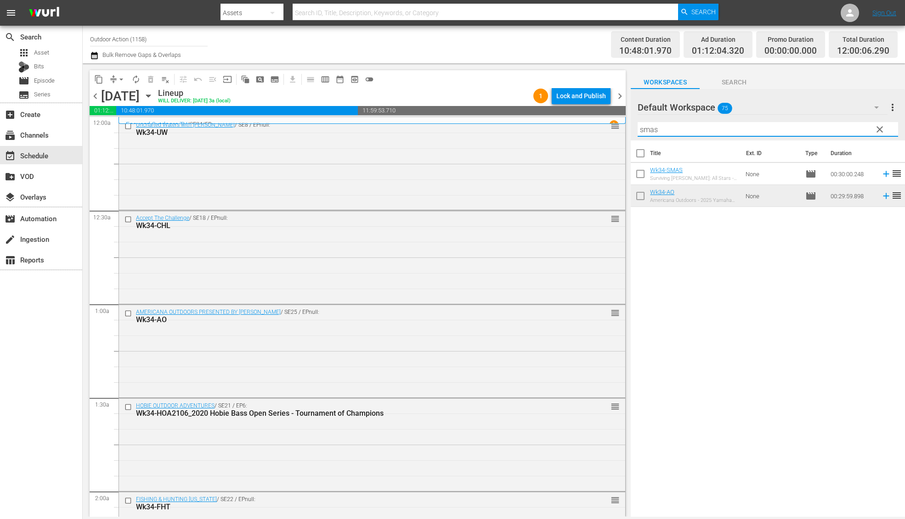
click at [881, 174] on icon at bounding box center [886, 174] width 10 height 10
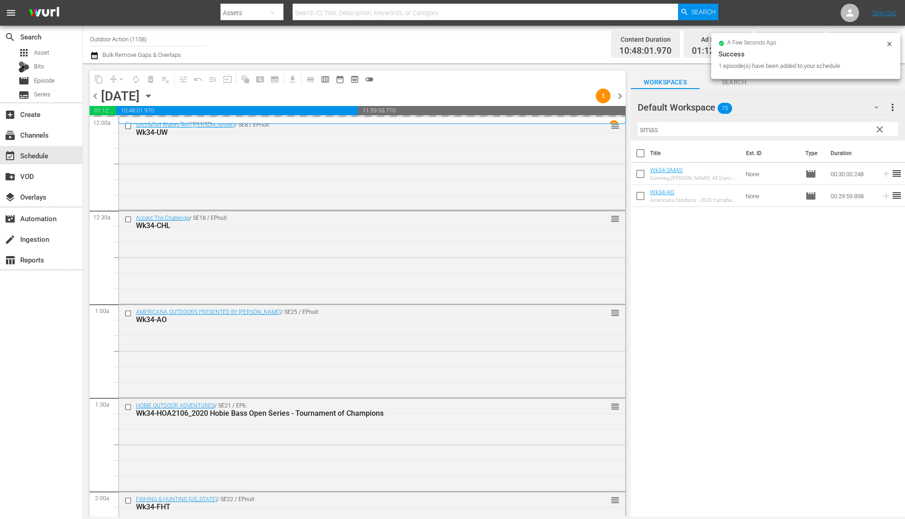
click at [850, 129] on input "smas" at bounding box center [767, 129] width 260 height 15
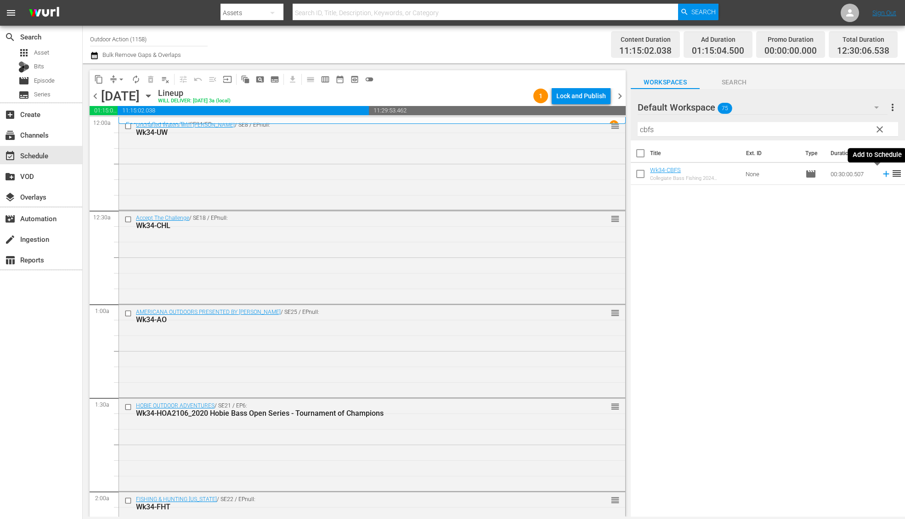
click at [881, 178] on icon at bounding box center [886, 174] width 10 height 10
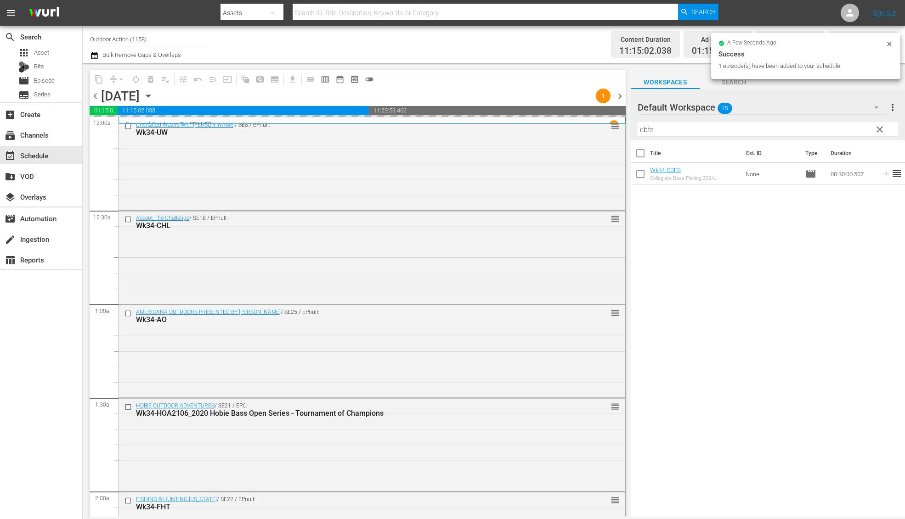
click at [839, 125] on input "cbfs" at bounding box center [767, 129] width 260 height 15
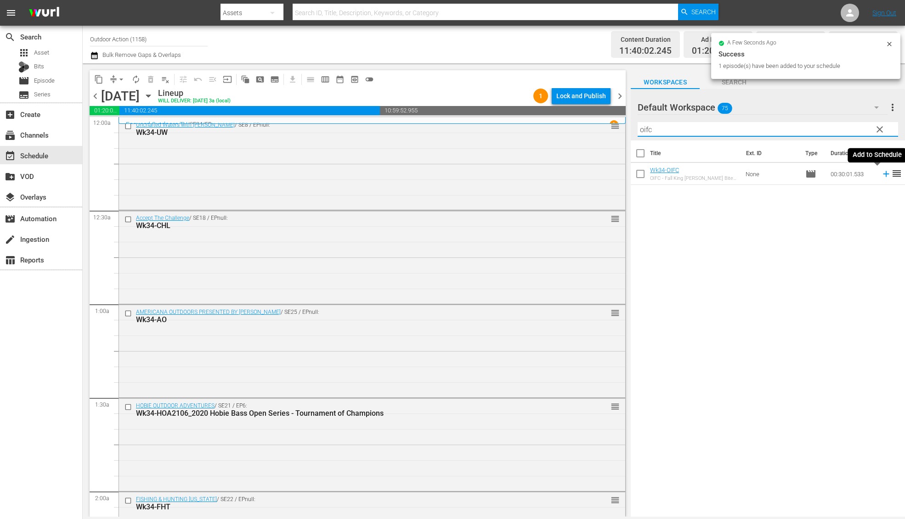
click at [883, 174] on icon at bounding box center [886, 174] width 6 height 6
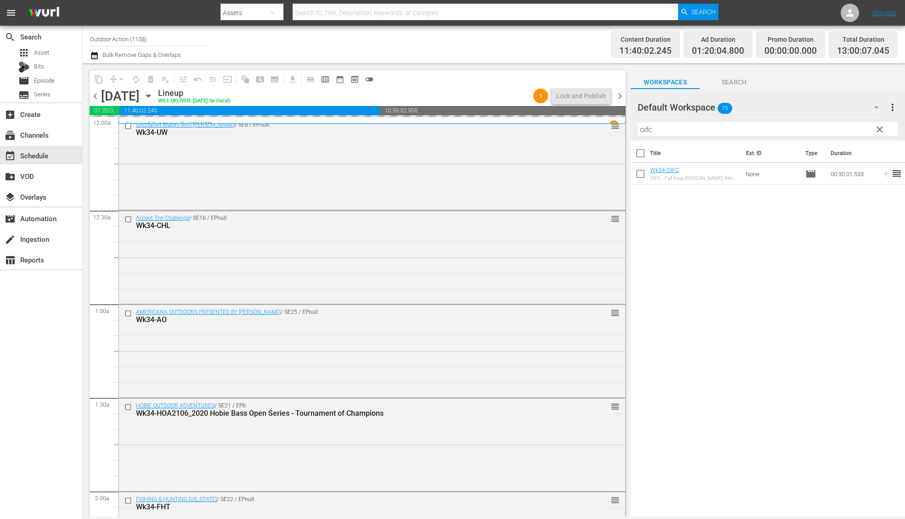
click at [847, 131] on input "oifc" at bounding box center [767, 129] width 260 height 15
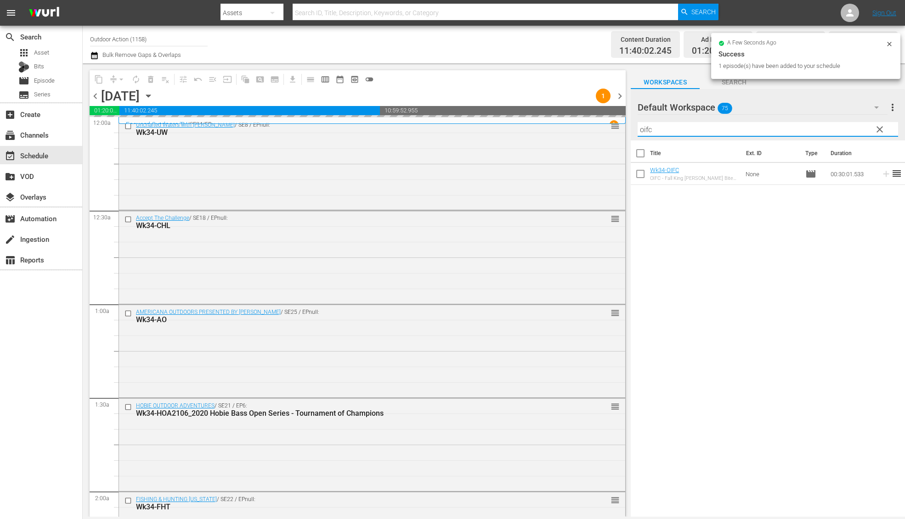
click at [847, 131] on input "oifc" at bounding box center [767, 129] width 260 height 15
click at [881, 176] on icon at bounding box center [886, 174] width 10 height 10
click at [830, 133] on input "sof" at bounding box center [767, 129] width 260 height 15
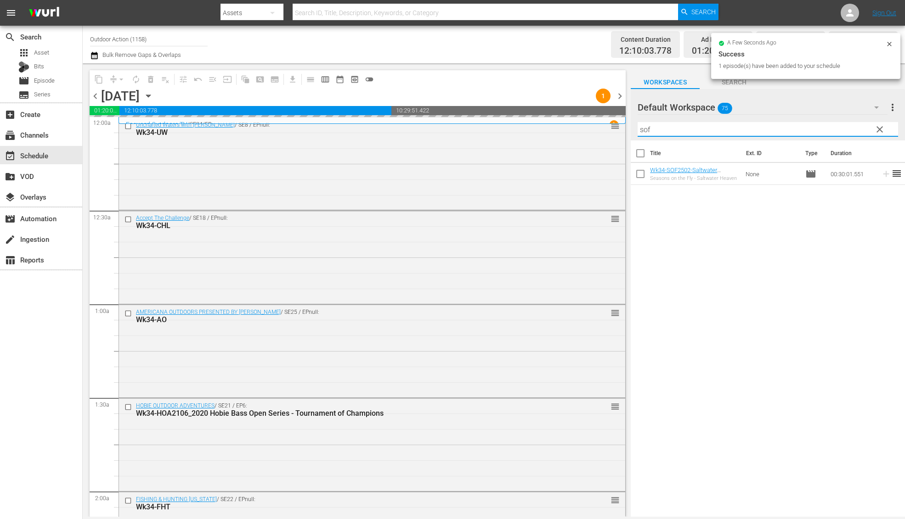
click at [830, 133] on input "sof" at bounding box center [767, 129] width 260 height 15
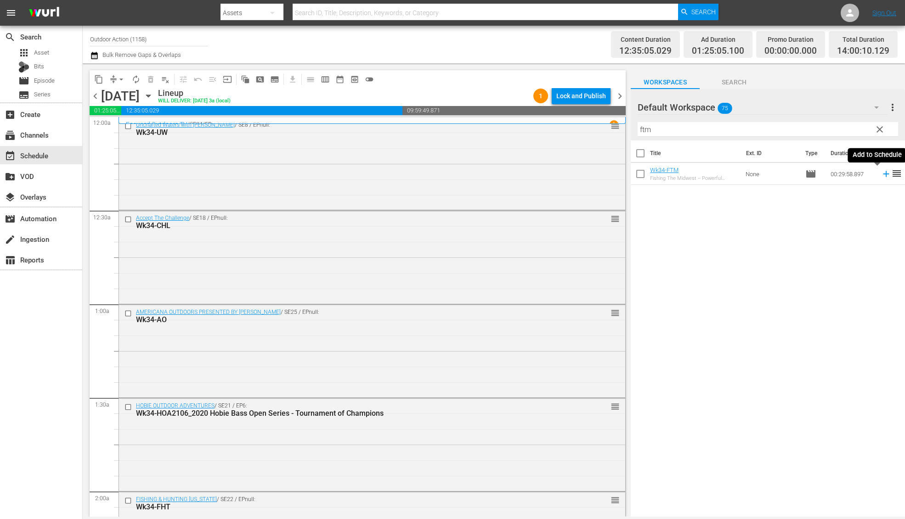
click at [881, 176] on icon at bounding box center [886, 174] width 10 height 10
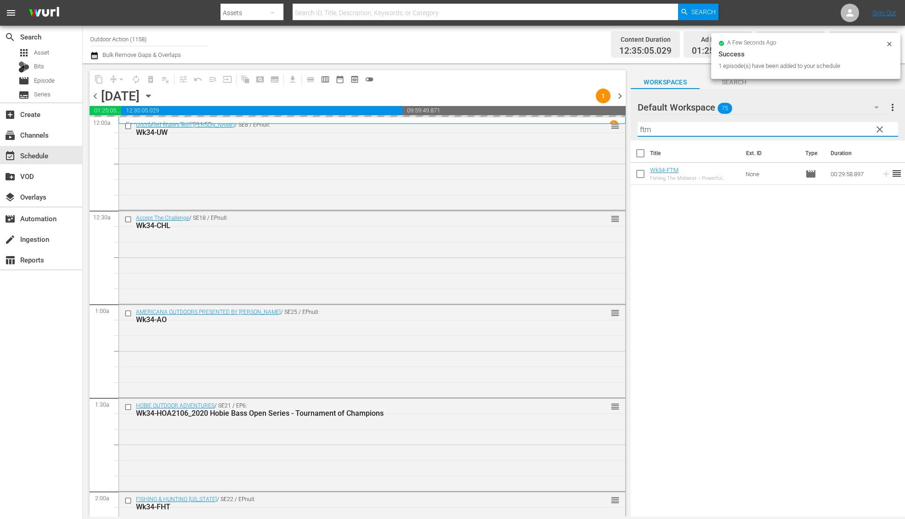
click at [840, 129] on input "ftm" at bounding box center [767, 129] width 260 height 15
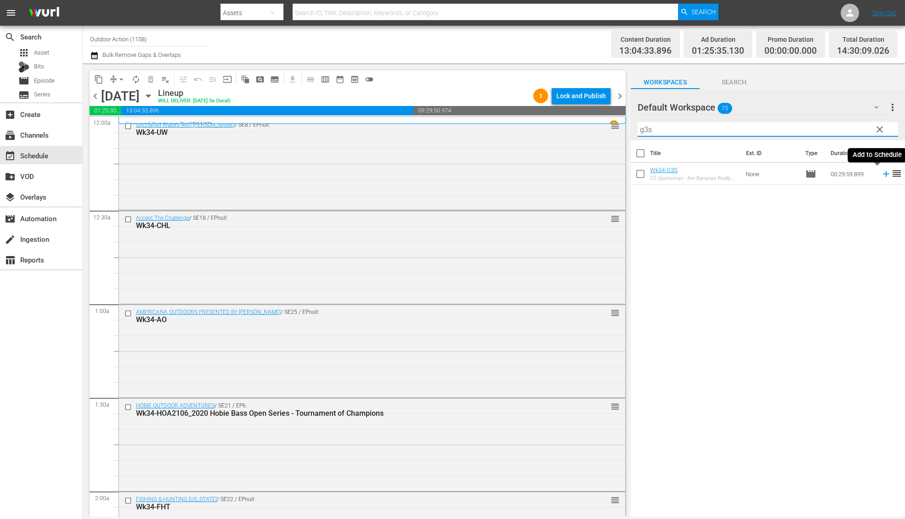
click at [881, 174] on icon at bounding box center [886, 174] width 10 height 10
click at [828, 135] on input "g3s" at bounding box center [767, 129] width 260 height 15
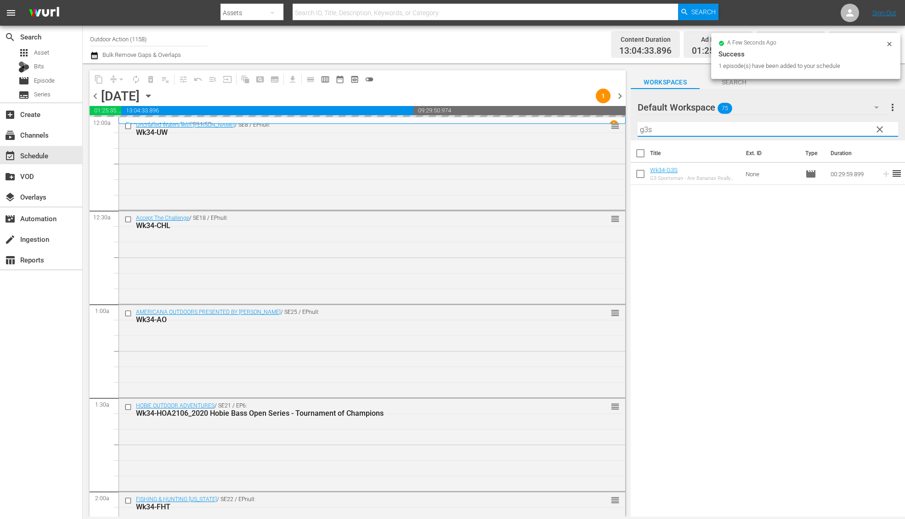
click at [828, 135] on input "g3s" at bounding box center [767, 129] width 260 height 15
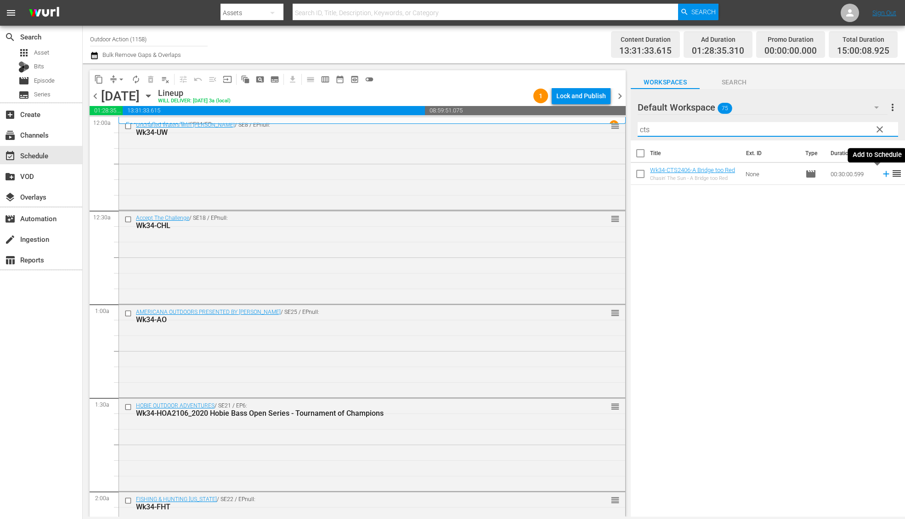
click at [881, 173] on icon at bounding box center [886, 174] width 10 height 10
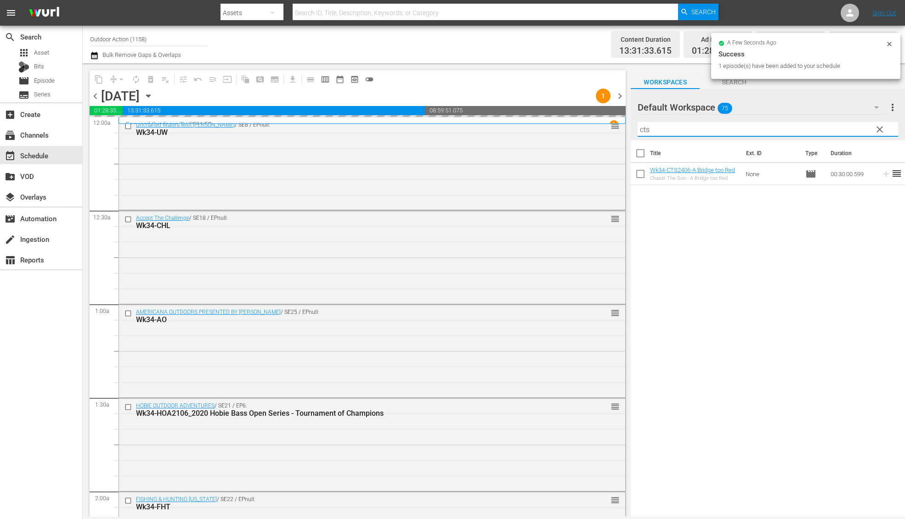
click at [822, 128] on input "cts" at bounding box center [767, 129] width 260 height 15
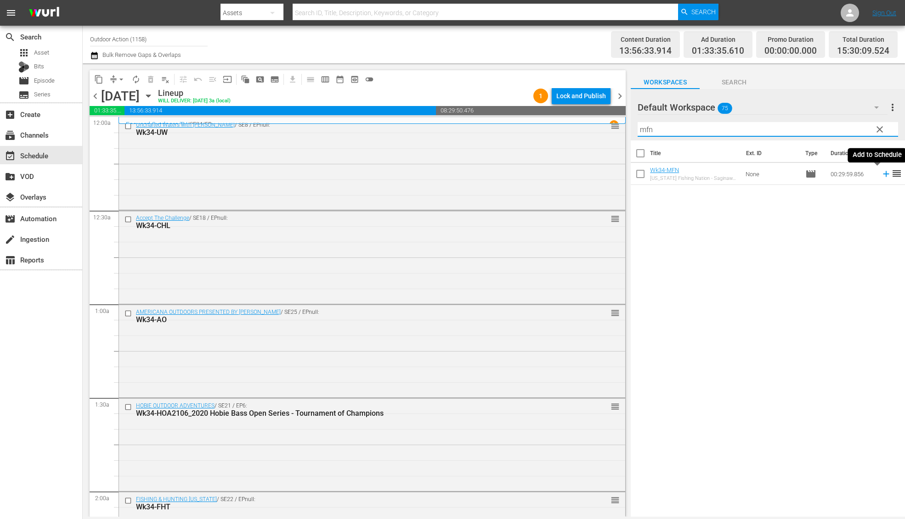
click at [881, 172] on icon at bounding box center [886, 174] width 10 height 10
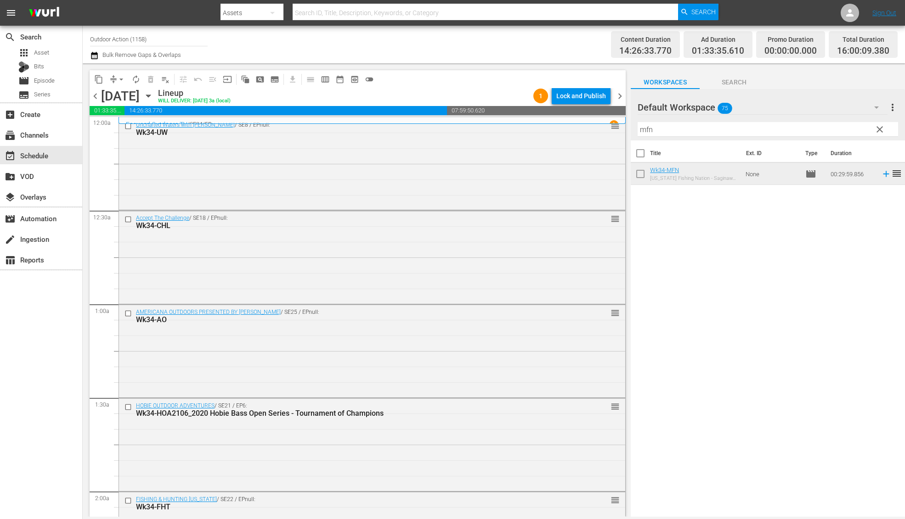
click at [799, 126] on input "mfn" at bounding box center [767, 129] width 260 height 15
click at [713, 126] on input "mfn" at bounding box center [767, 129] width 260 height 15
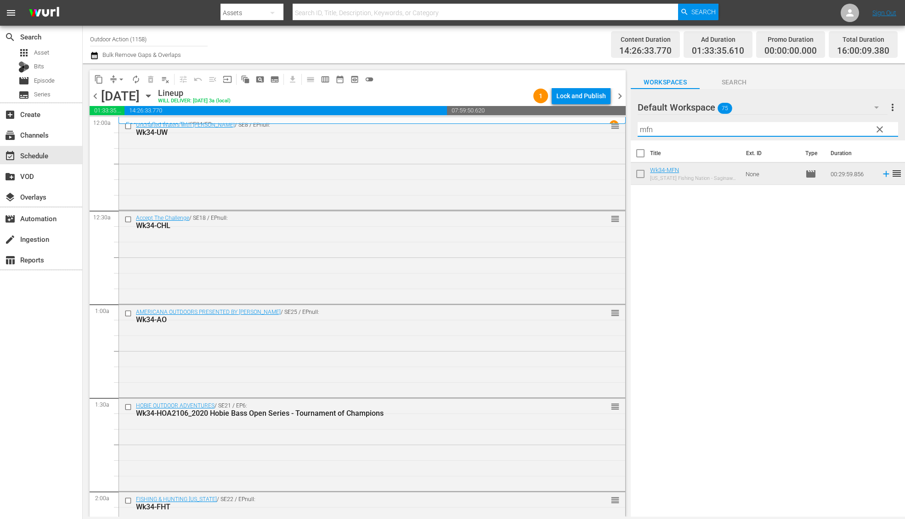
click at [713, 126] on input "mfn" at bounding box center [767, 129] width 260 height 15
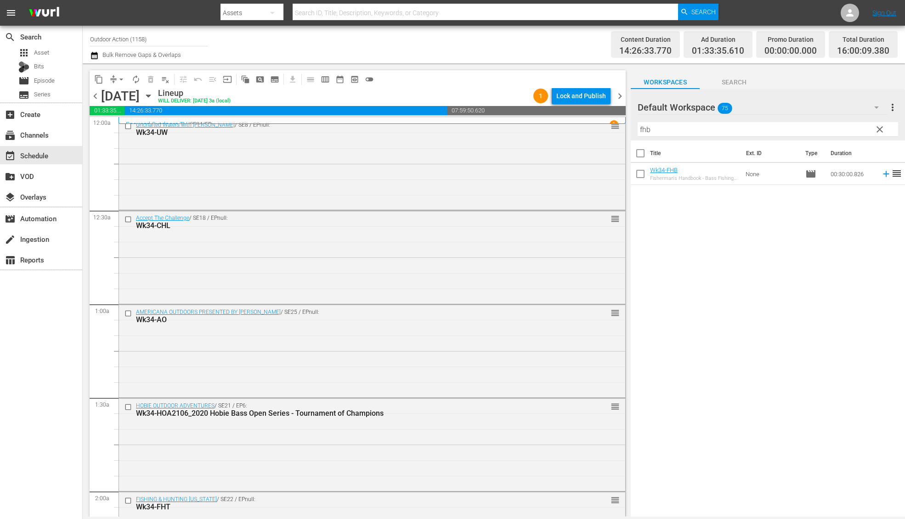
click at [881, 175] on icon at bounding box center [886, 174] width 10 height 10
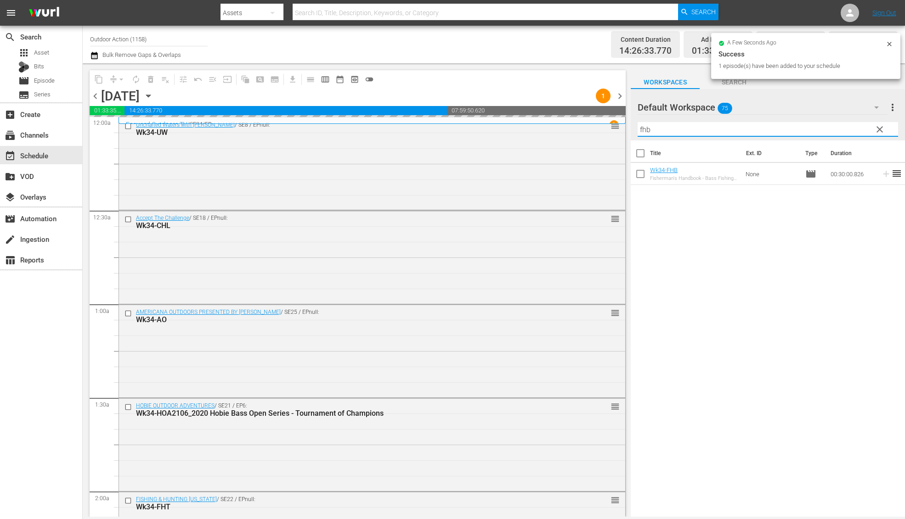
click at [796, 132] on input "fhb" at bounding box center [767, 129] width 260 height 15
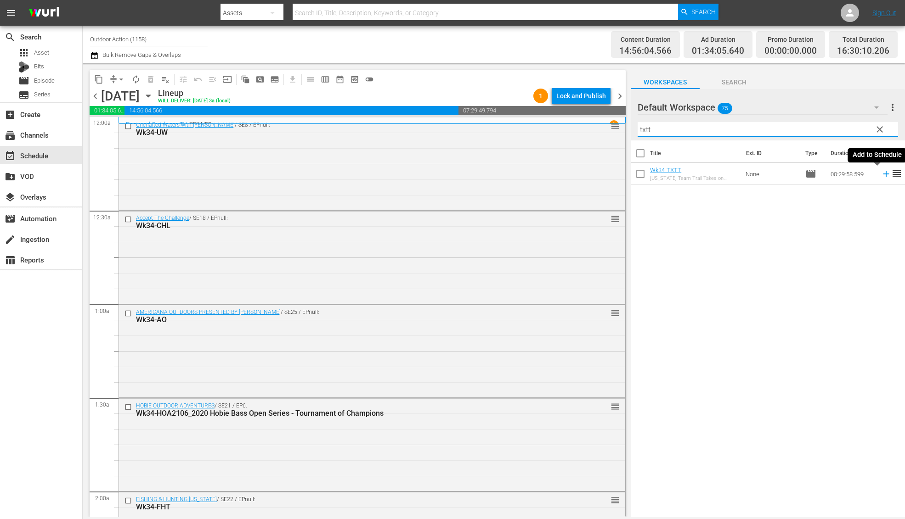
click at [881, 177] on icon at bounding box center [886, 174] width 10 height 10
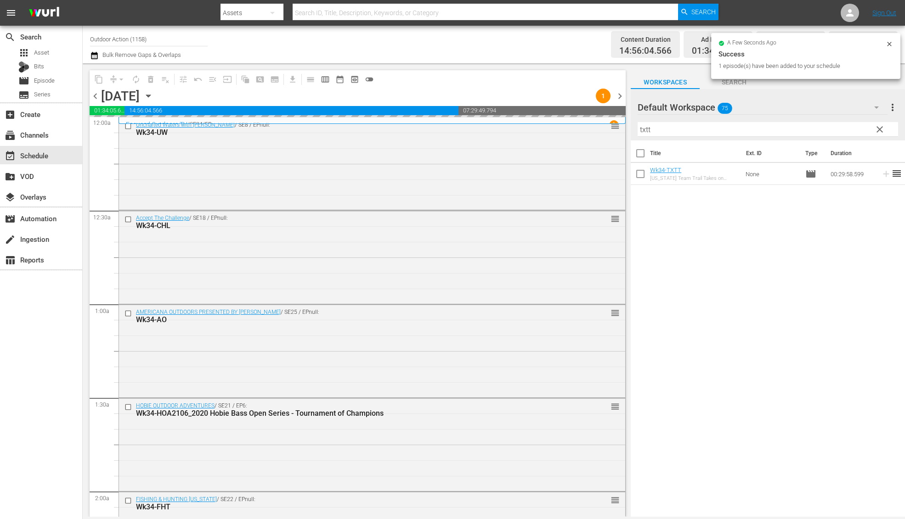
click at [832, 127] on input "txtt" at bounding box center [767, 129] width 260 height 15
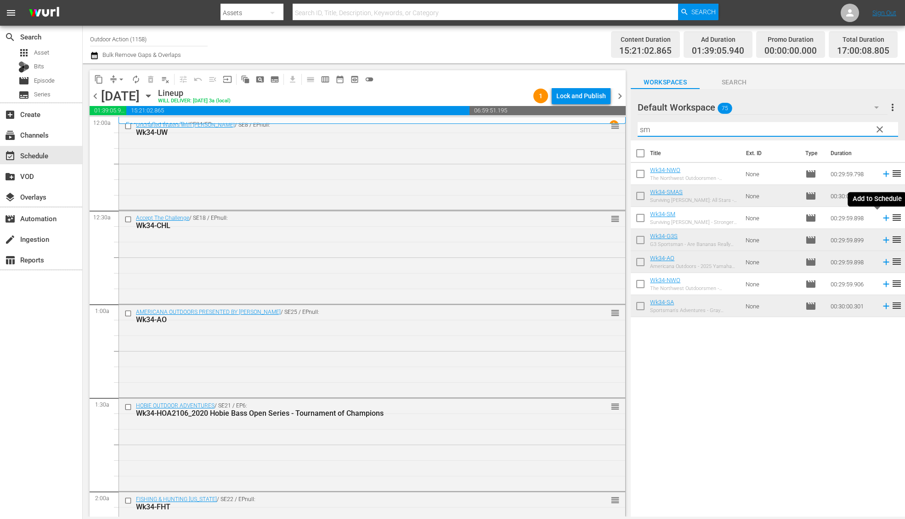
click at [881, 216] on icon at bounding box center [886, 218] width 10 height 10
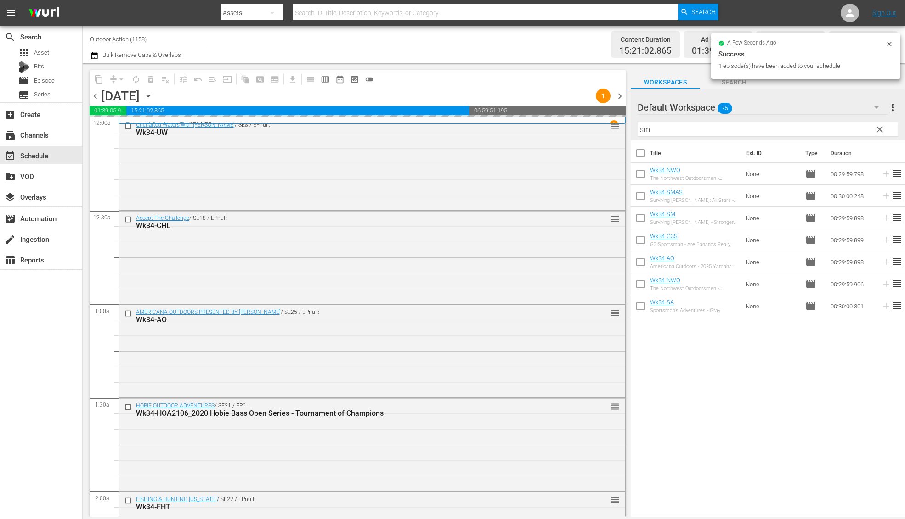
click at [829, 129] on input "sm" at bounding box center [767, 129] width 260 height 15
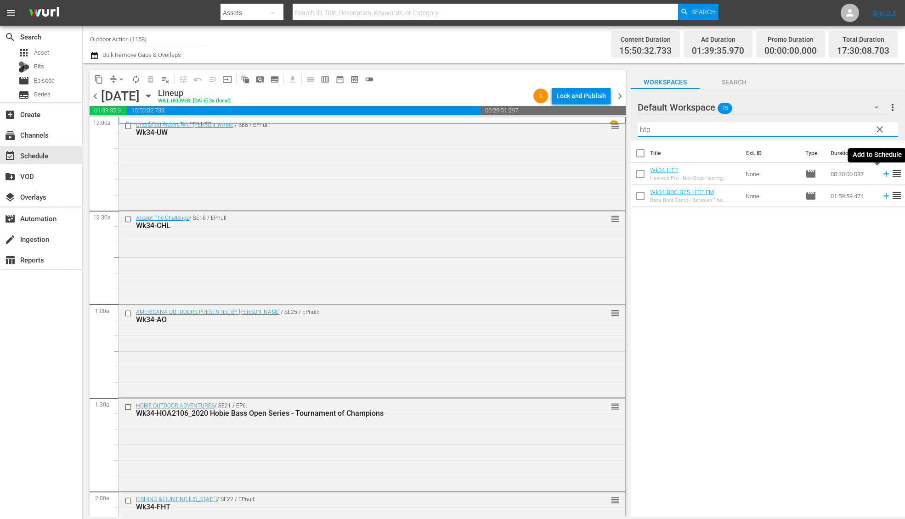
click at [881, 173] on icon at bounding box center [886, 174] width 10 height 10
click at [803, 129] on input "htp" at bounding box center [767, 129] width 260 height 15
click at [881, 179] on icon at bounding box center [886, 174] width 10 height 10
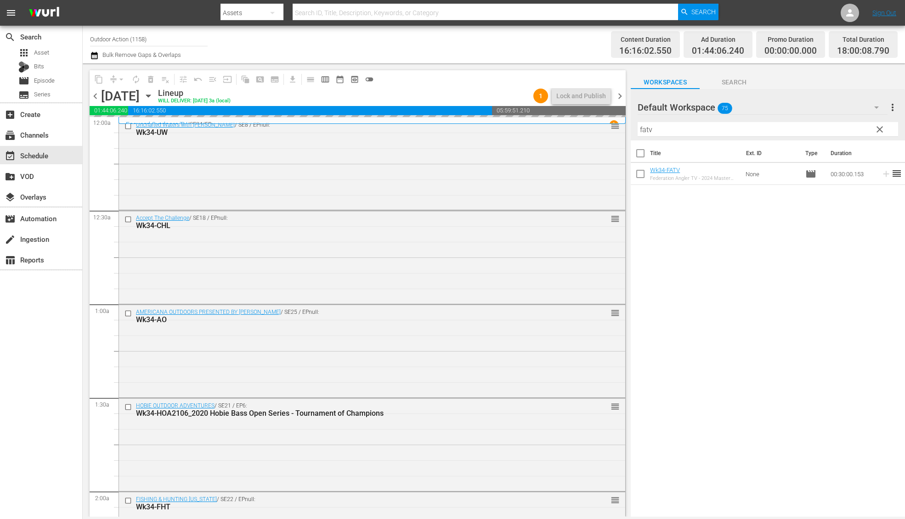
click at [833, 129] on input "fatv" at bounding box center [767, 129] width 260 height 15
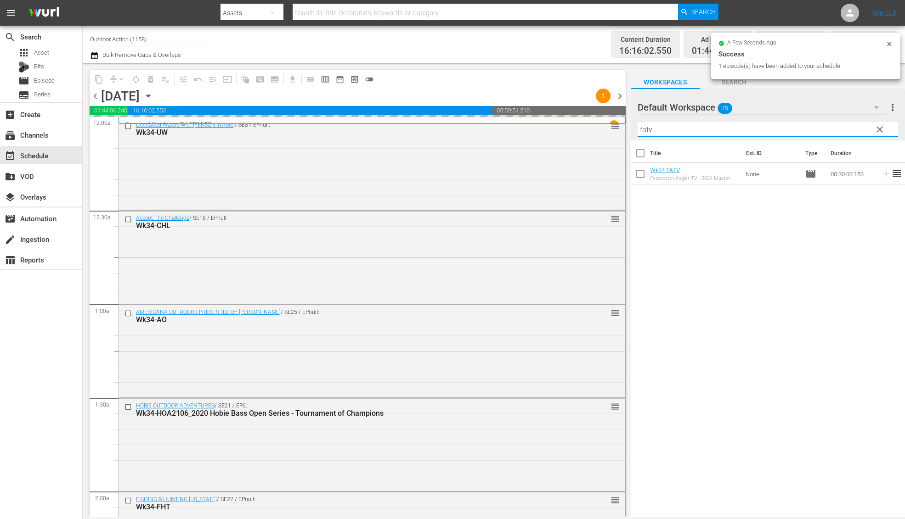
click at [833, 129] on input "fatv" at bounding box center [767, 129] width 260 height 15
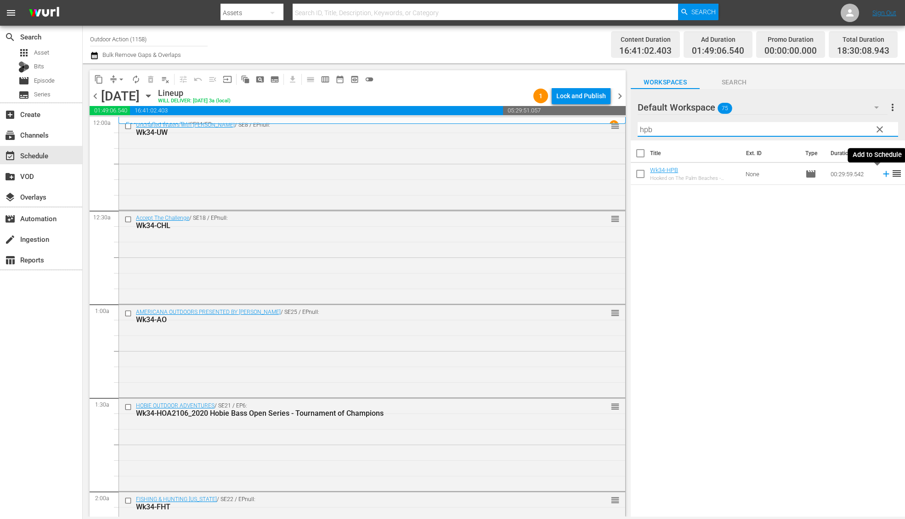
click at [881, 171] on icon at bounding box center [886, 174] width 10 height 10
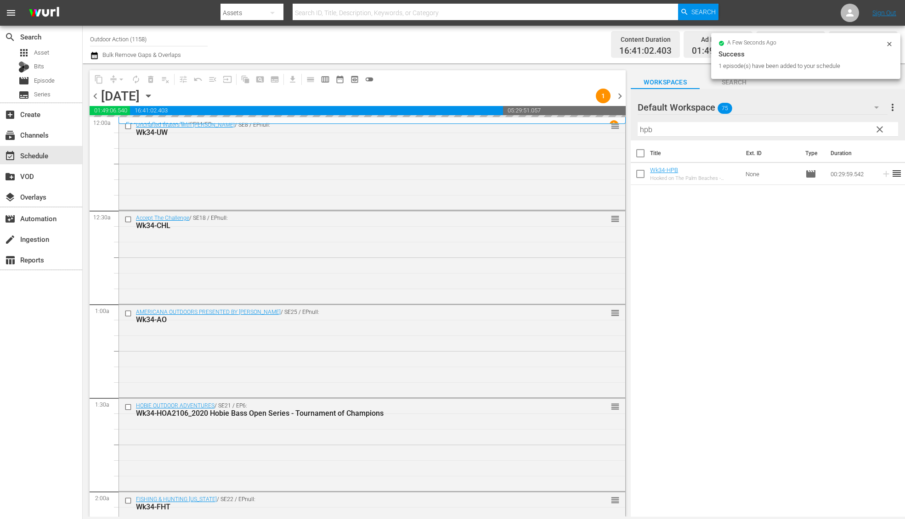
click at [836, 133] on input "hpb" at bounding box center [767, 129] width 260 height 15
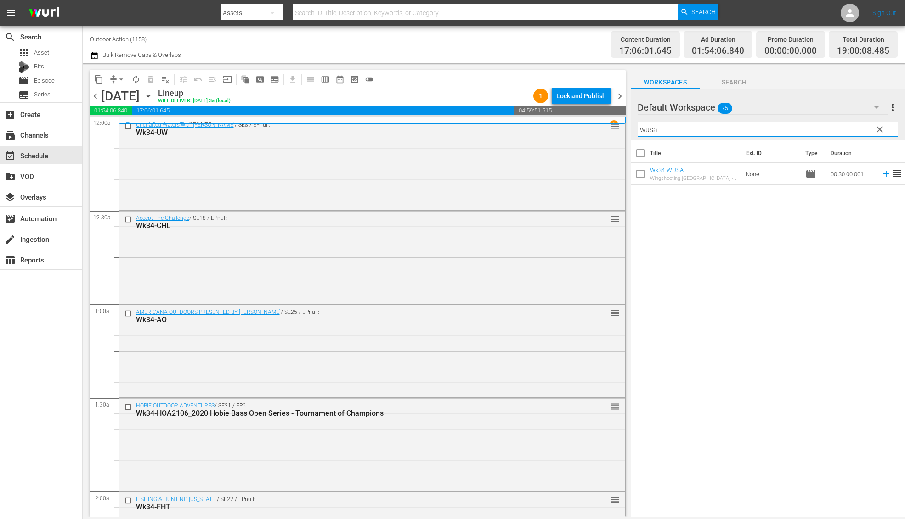
click at [881, 175] on icon at bounding box center [886, 174] width 10 height 10
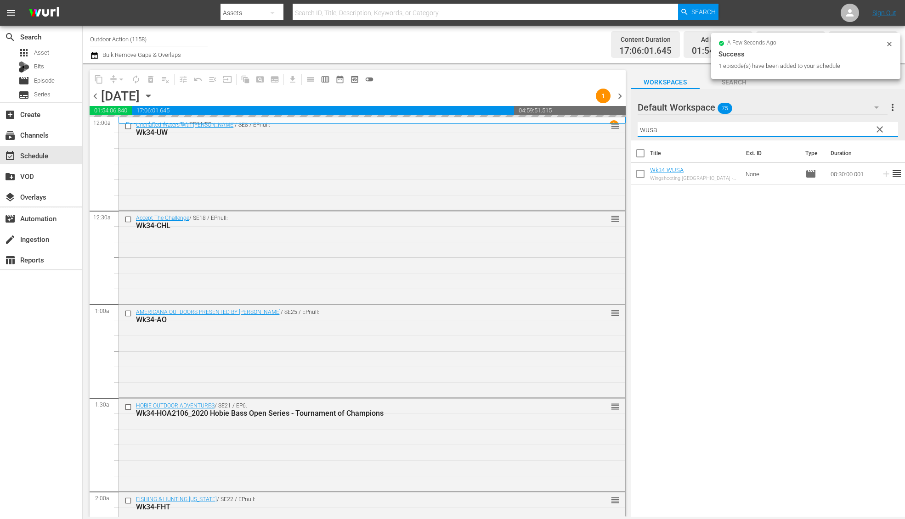
click at [822, 126] on input "wusa" at bounding box center [767, 129] width 260 height 15
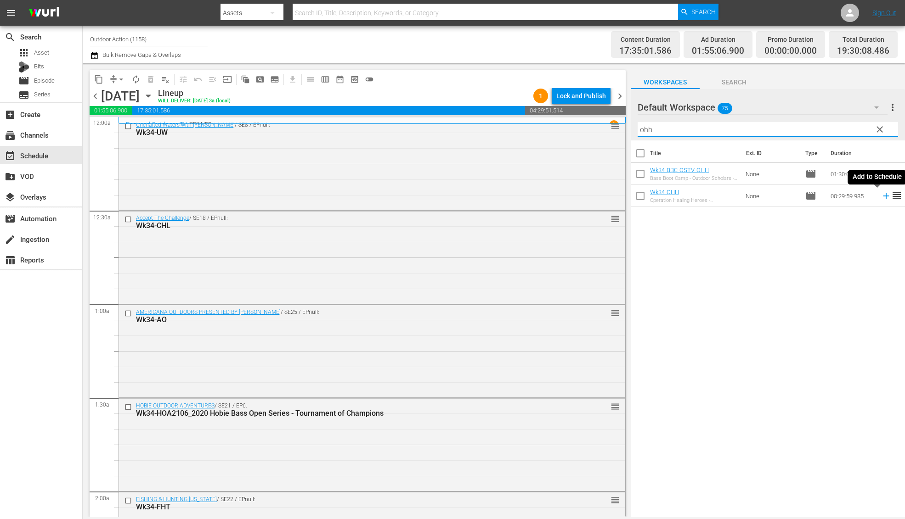
click at [881, 198] on icon at bounding box center [886, 196] width 10 height 10
click at [830, 124] on input "ohh" at bounding box center [767, 129] width 260 height 15
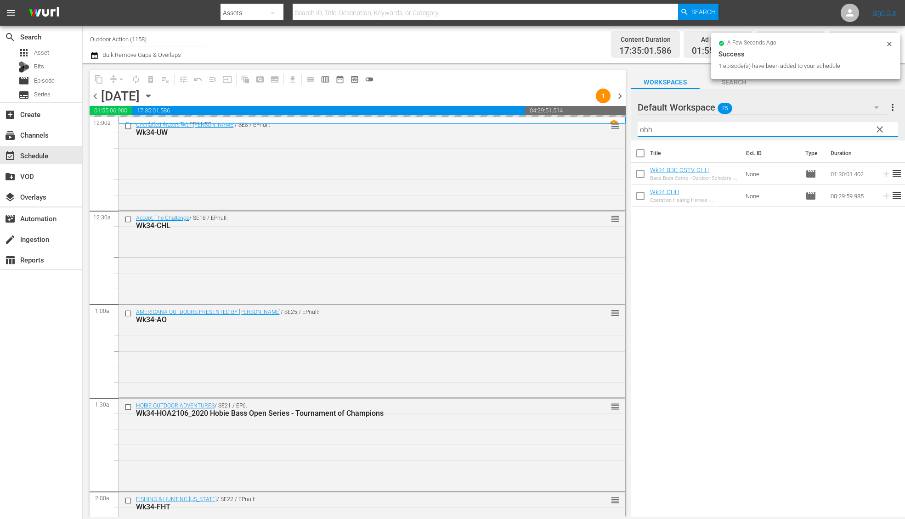
click at [830, 124] on input "ohh" at bounding box center [767, 129] width 260 height 15
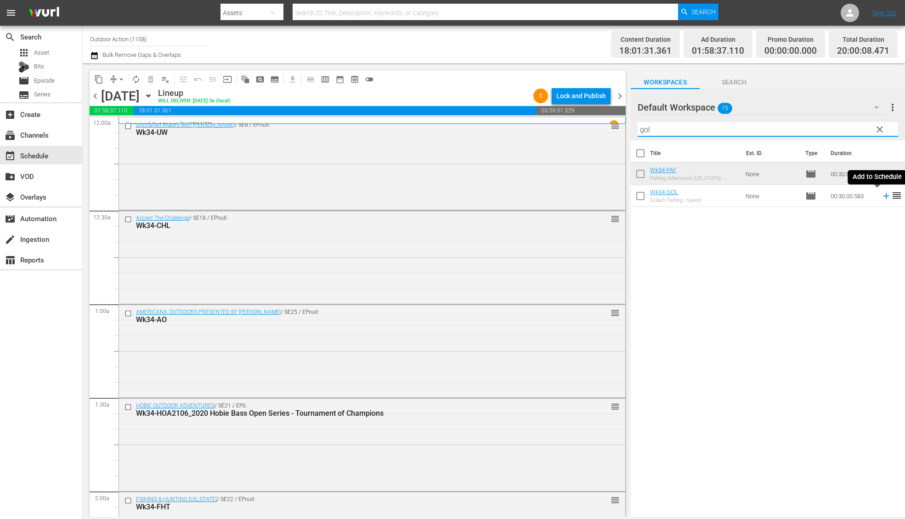
click at [881, 197] on icon at bounding box center [886, 196] width 10 height 10
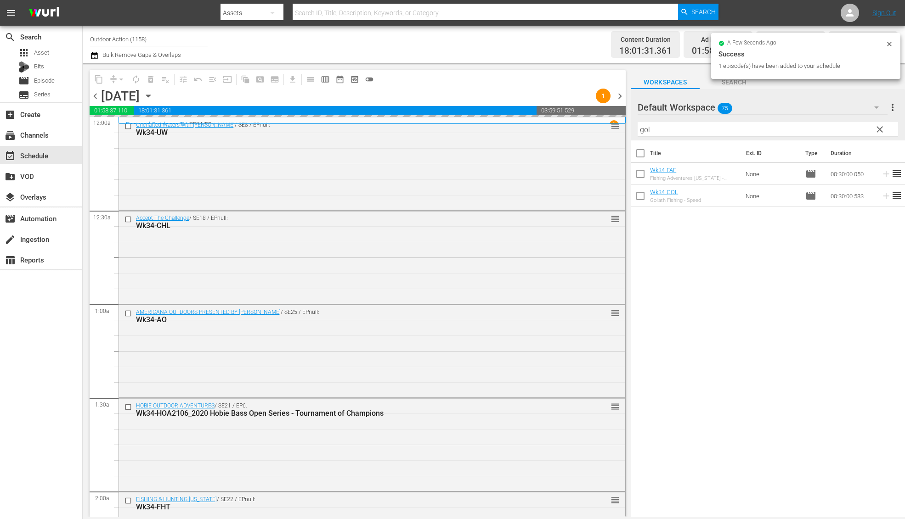
click at [844, 118] on div "Default Workspace 75" at bounding box center [762, 108] width 250 height 26
click at [836, 127] on div "Default Workspace (75)" at bounding box center [452, 259] width 905 height 519
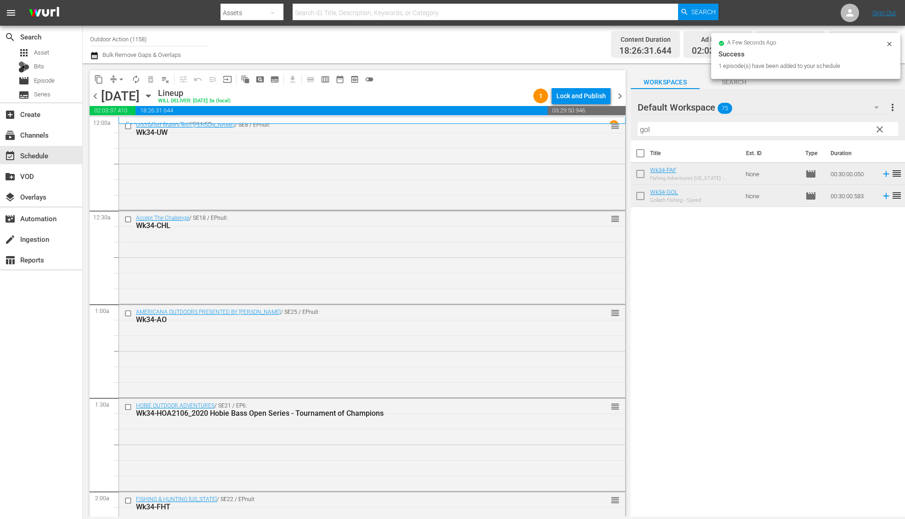
click at [833, 129] on input "gol" at bounding box center [767, 129] width 260 height 15
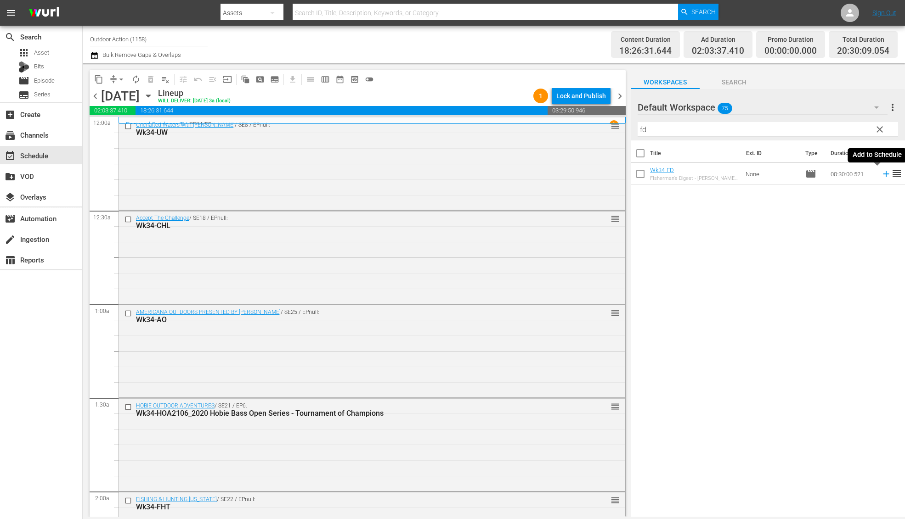
click at [881, 175] on icon at bounding box center [886, 174] width 10 height 10
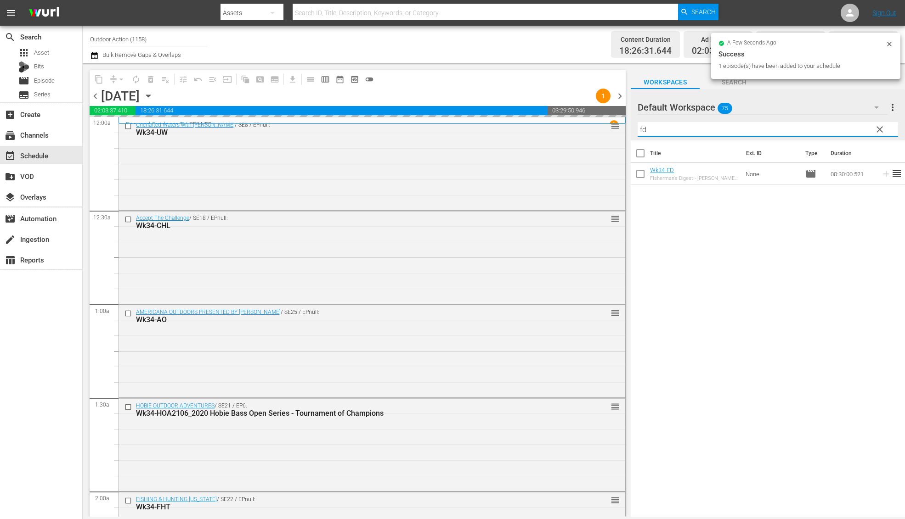
click at [830, 131] on input "fd" at bounding box center [767, 129] width 260 height 15
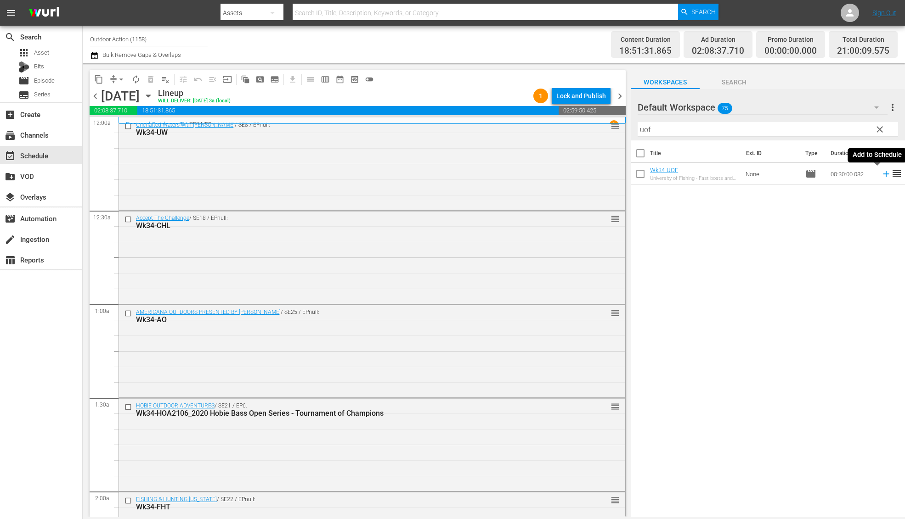
click at [881, 173] on icon at bounding box center [886, 174] width 10 height 10
click at [833, 128] on input "uof" at bounding box center [767, 129] width 260 height 15
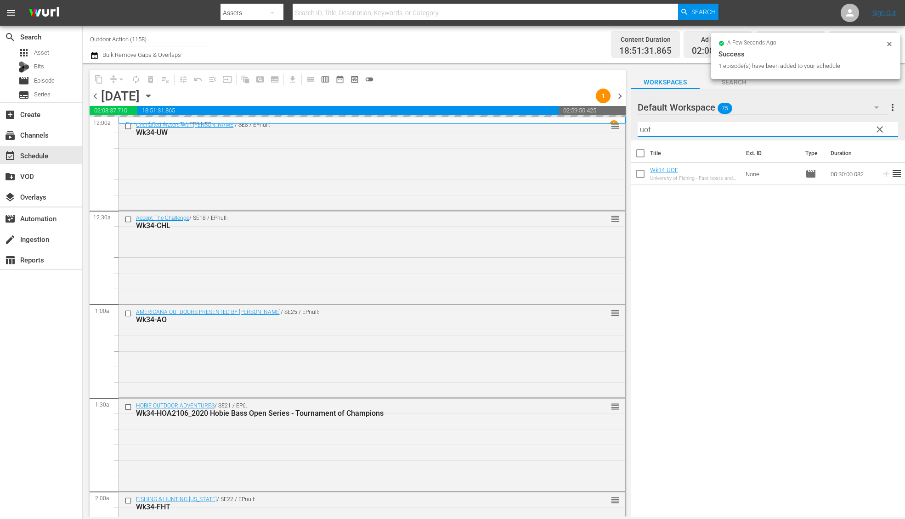
click at [833, 128] on input "uof" at bounding box center [767, 129] width 260 height 15
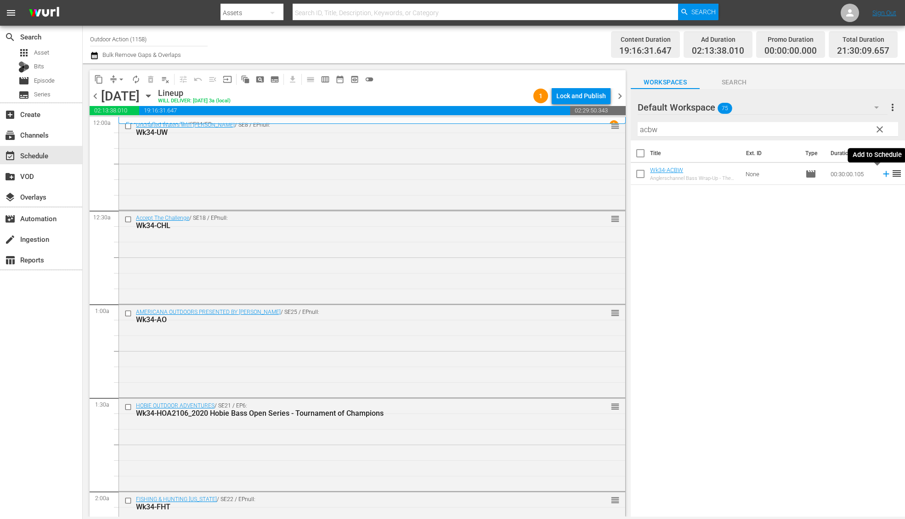
click at [881, 176] on icon at bounding box center [886, 174] width 10 height 10
click at [843, 133] on input "acbw" at bounding box center [767, 129] width 260 height 15
click at [883, 174] on icon at bounding box center [886, 174] width 6 height 6
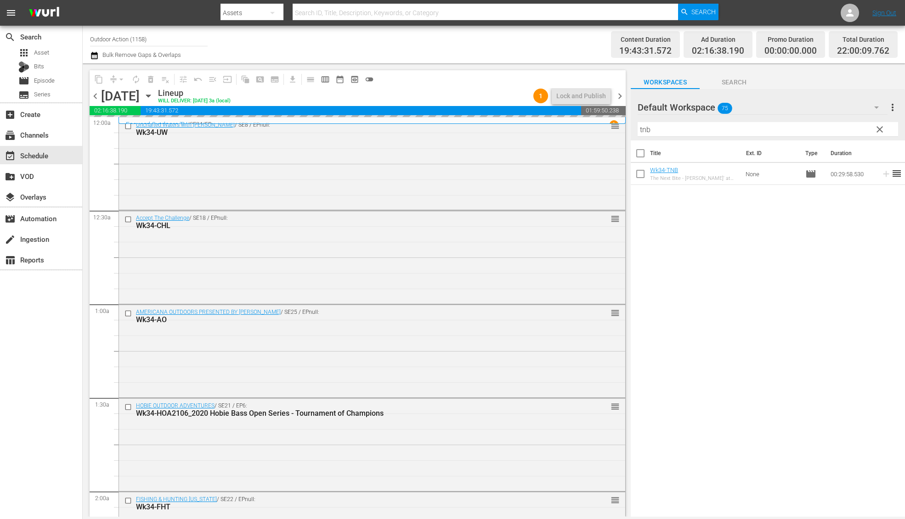
click at [846, 127] on input "tnb" at bounding box center [767, 129] width 260 height 15
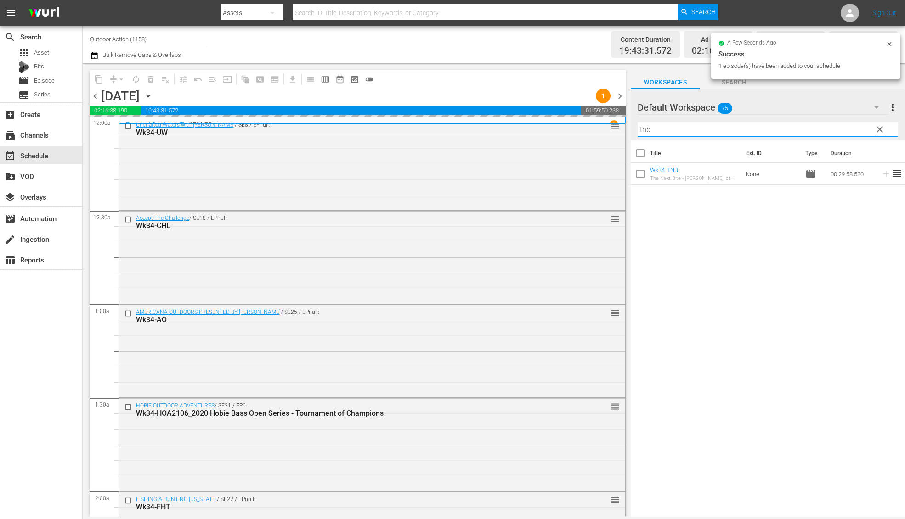
click at [846, 127] on input "tnb" at bounding box center [767, 129] width 260 height 15
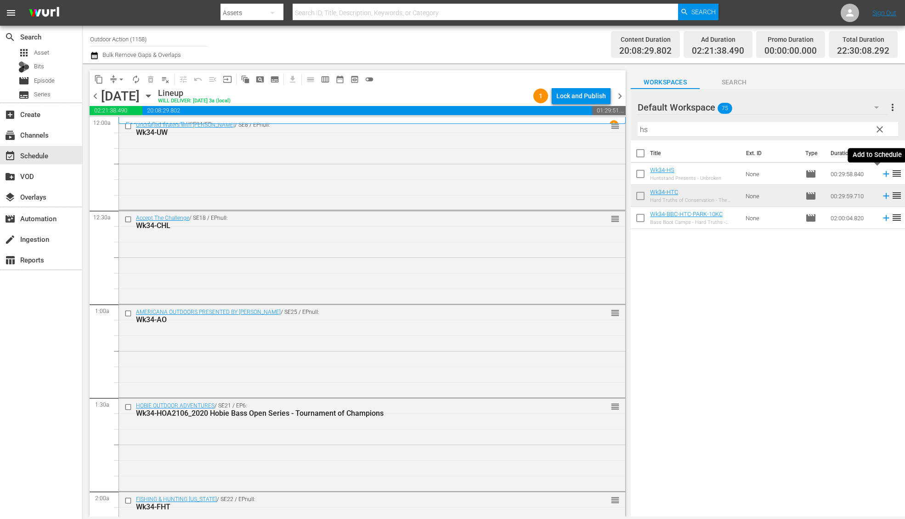
click at [881, 174] on icon at bounding box center [886, 174] width 10 height 10
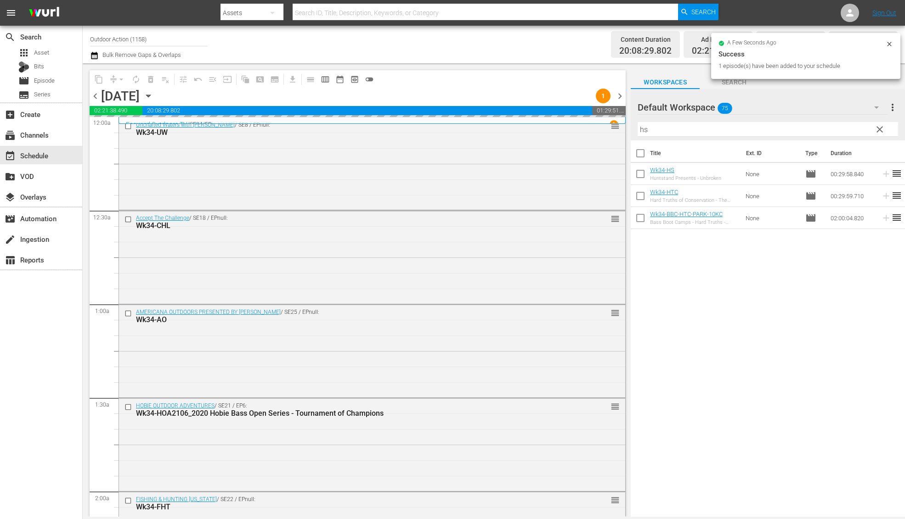
click at [850, 125] on input "hs" at bounding box center [767, 129] width 260 height 15
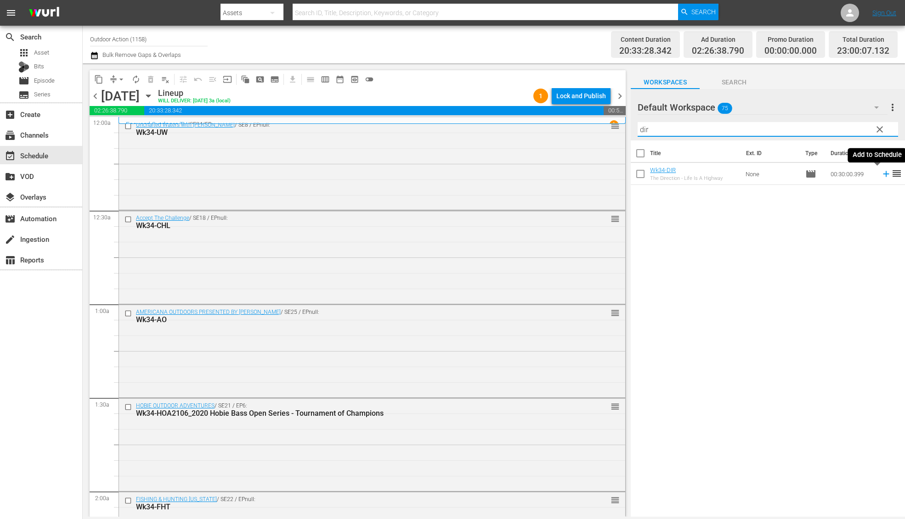
click at [881, 176] on icon at bounding box center [886, 174] width 10 height 10
click at [844, 131] on input "dir" at bounding box center [767, 129] width 260 height 15
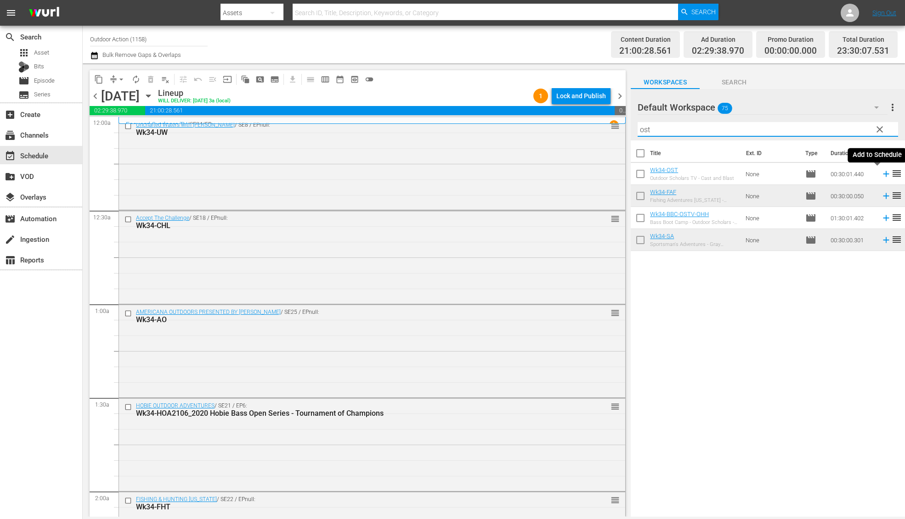
click at [881, 173] on icon at bounding box center [886, 174] width 10 height 10
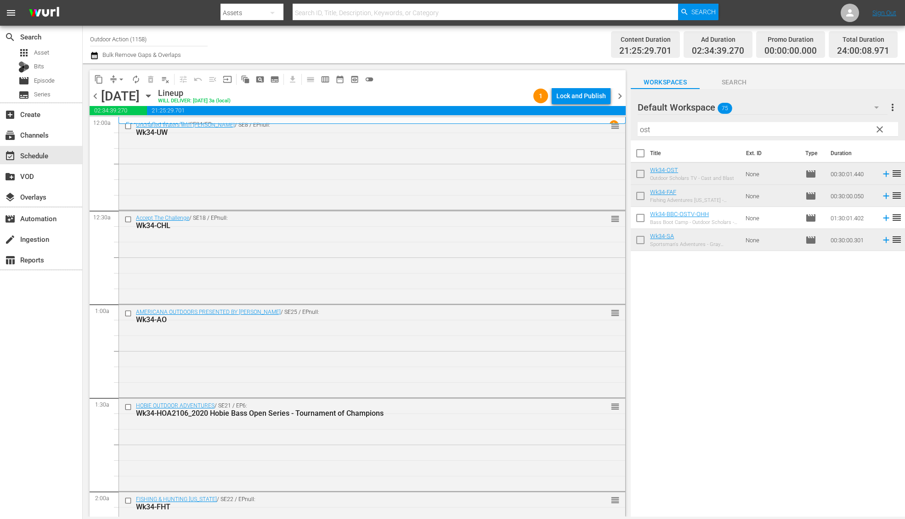
click at [617, 95] on span "chevron_right" at bounding box center [619, 95] width 11 height 11
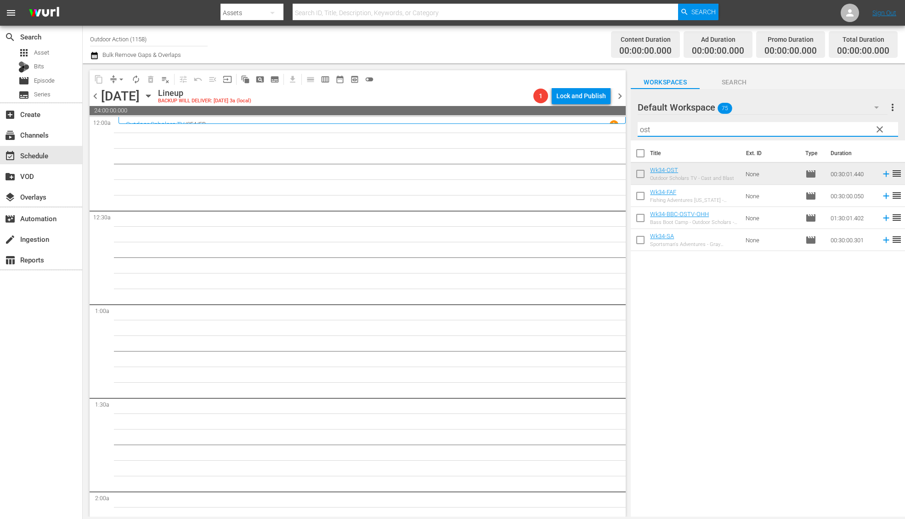
click at [670, 132] on input "ost" at bounding box center [767, 129] width 260 height 15
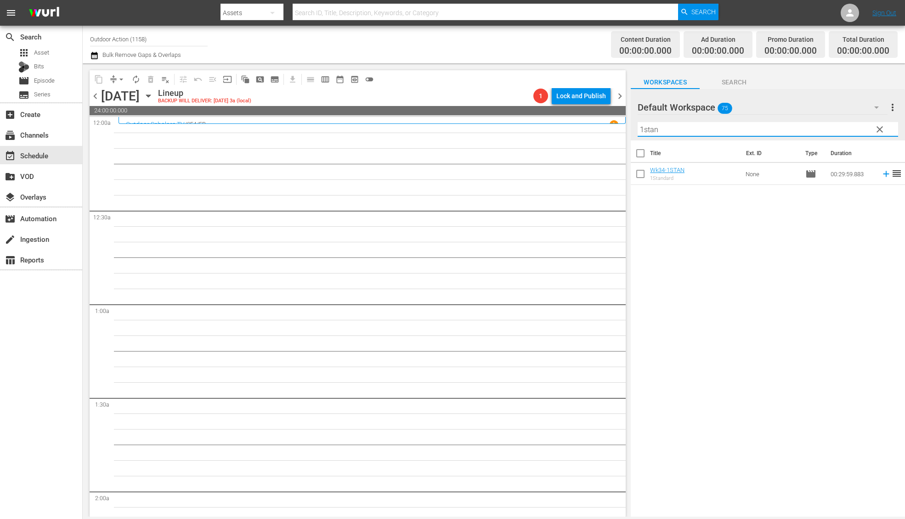
click at [881, 176] on icon at bounding box center [886, 174] width 10 height 10
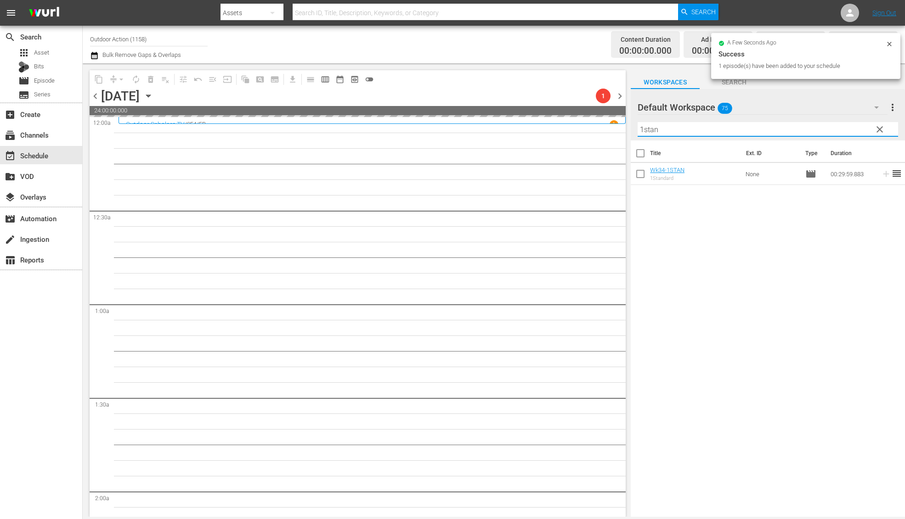
click at [801, 129] on input "1stan" at bounding box center [767, 129] width 260 height 15
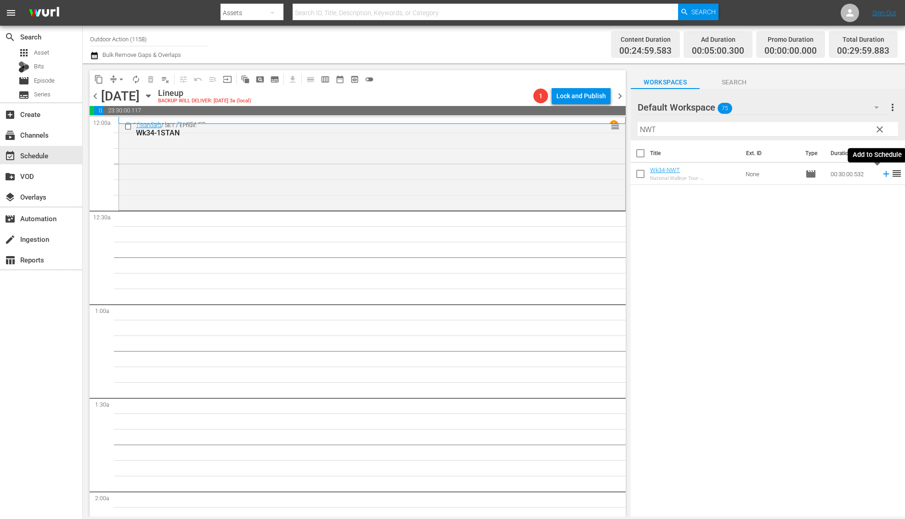
click at [881, 175] on icon at bounding box center [886, 174] width 10 height 10
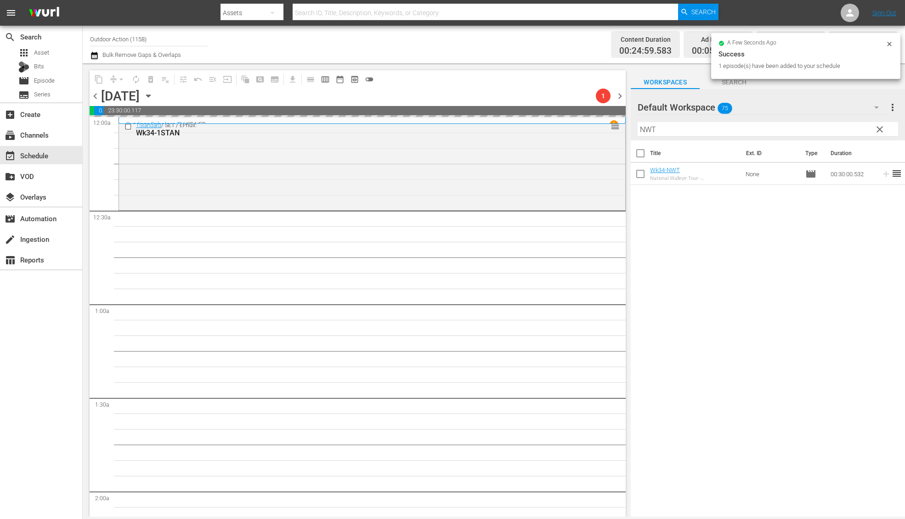
click at [832, 131] on input "NWT" at bounding box center [767, 129] width 260 height 15
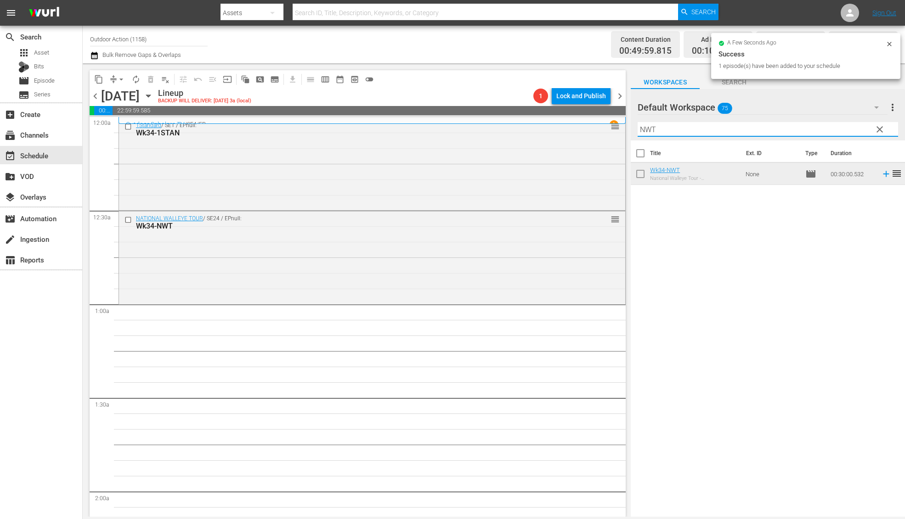
type input "B"
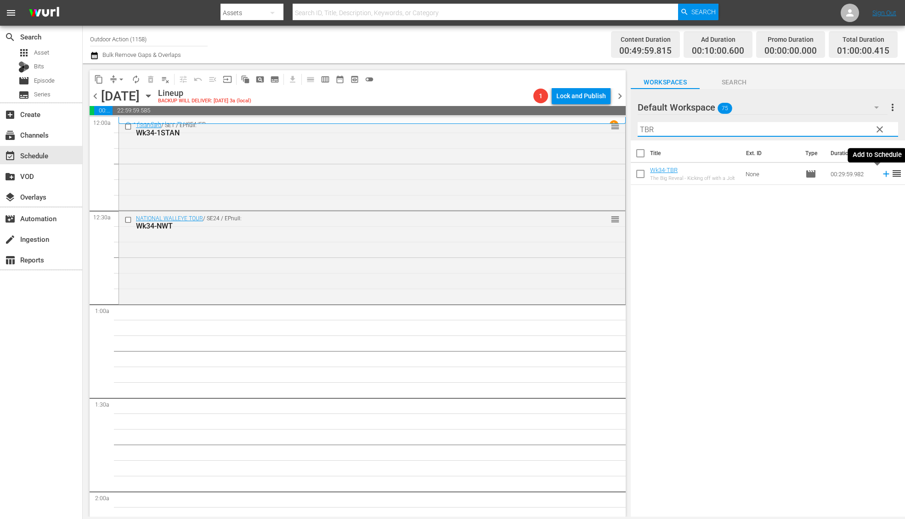
click at [881, 174] on icon at bounding box center [886, 174] width 10 height 10
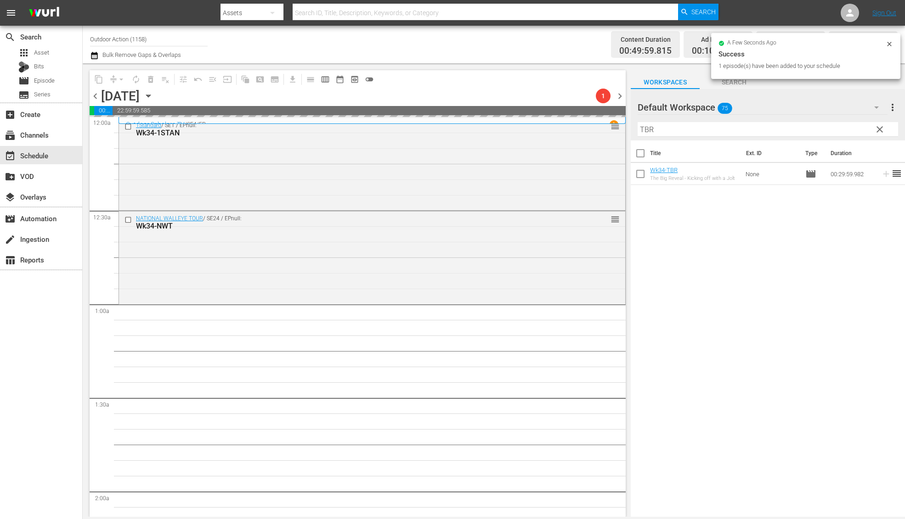
click at [829, 128] on input "TBR" at bounding box center [767, 129] width 260 height 15
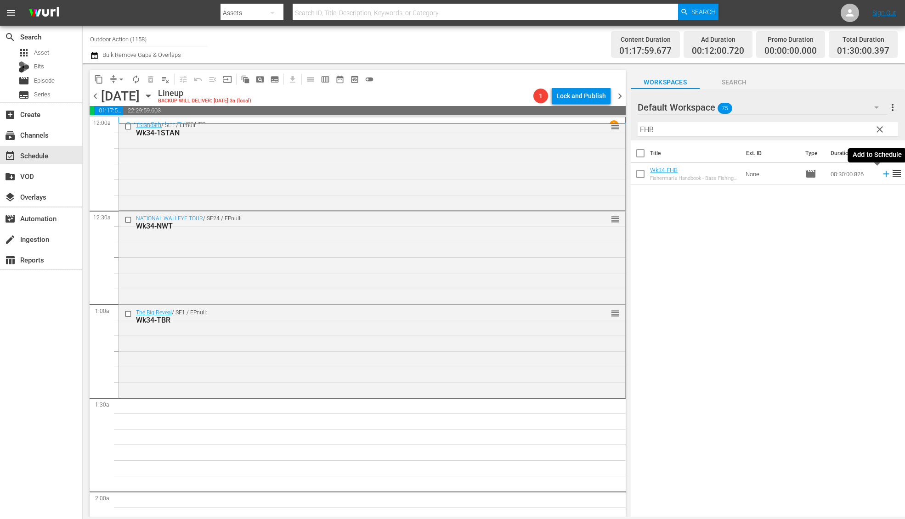
click at [883, 174] on icon at bounding box center [886, 174] width 6 height 6
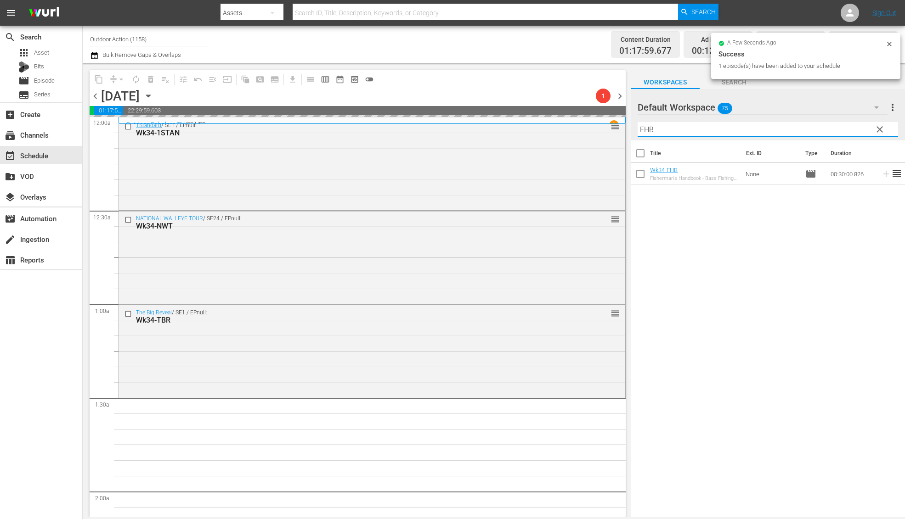
click at [836, 127] on input "FHB" at bounding box center [767, 129] width 260 height 15
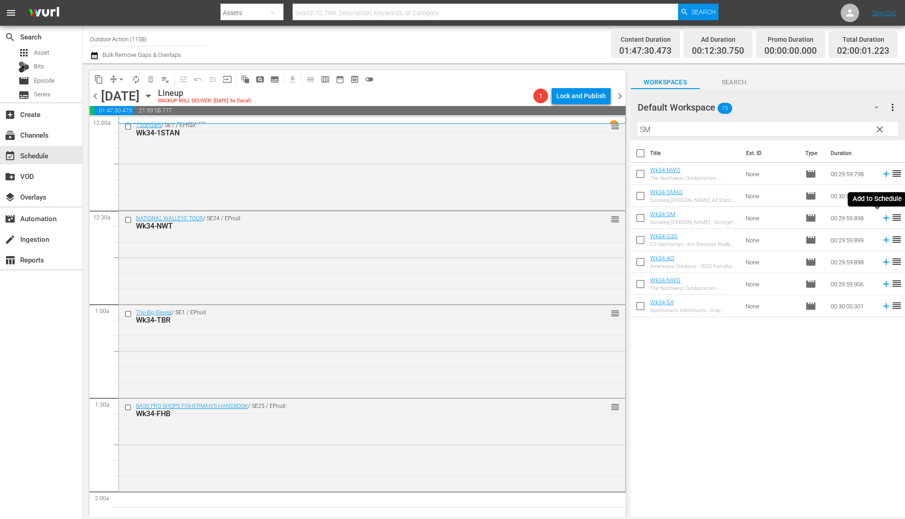
click at [883, 217] on icon at bounding box center [886, 218] width 6 height 6
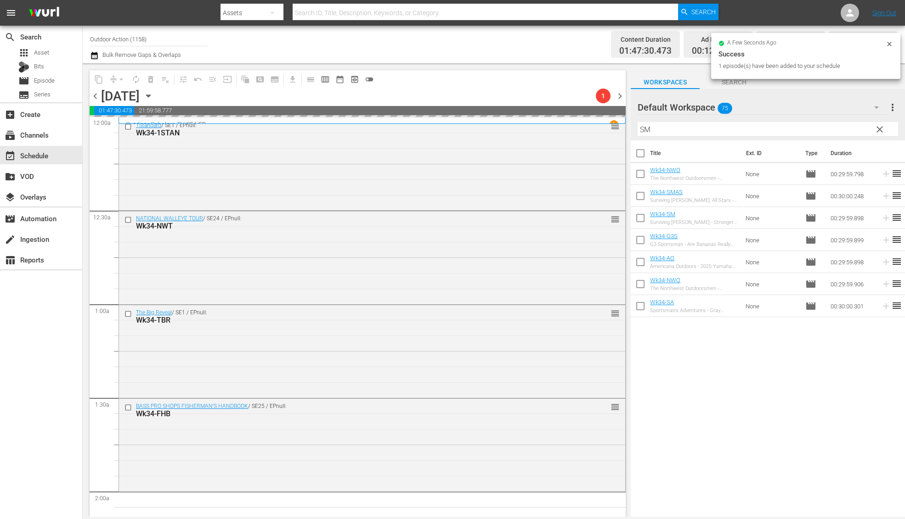
click at [814, 128] on input "SM" at bounding box center [767, 129] width 260 height 15
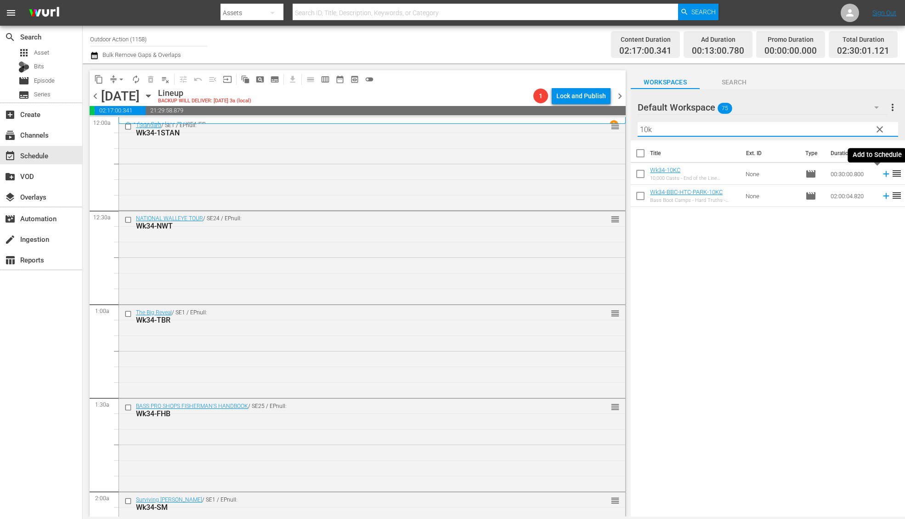
click at [881, 175] on icon at bounding box center [886, 174] width 10 height 10
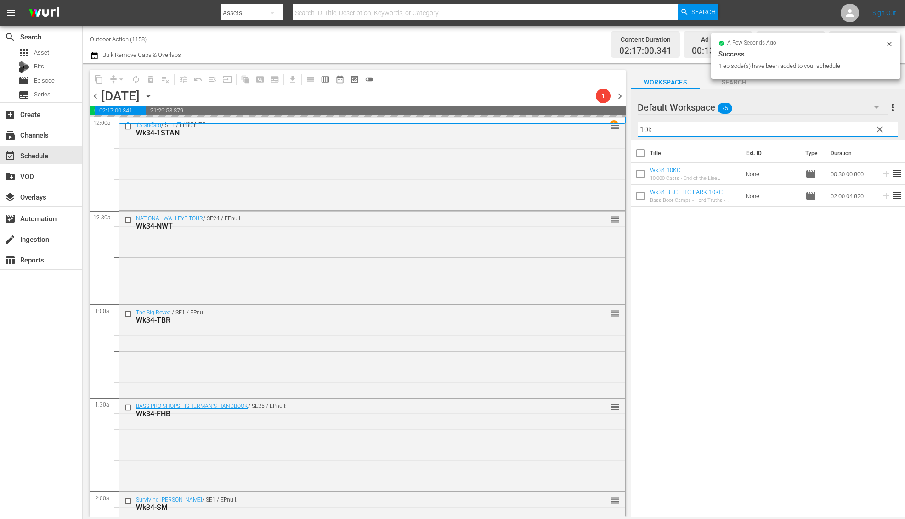
click at [818, 128] on input "10k" at bounding box center [767, 129] width 260 height 15
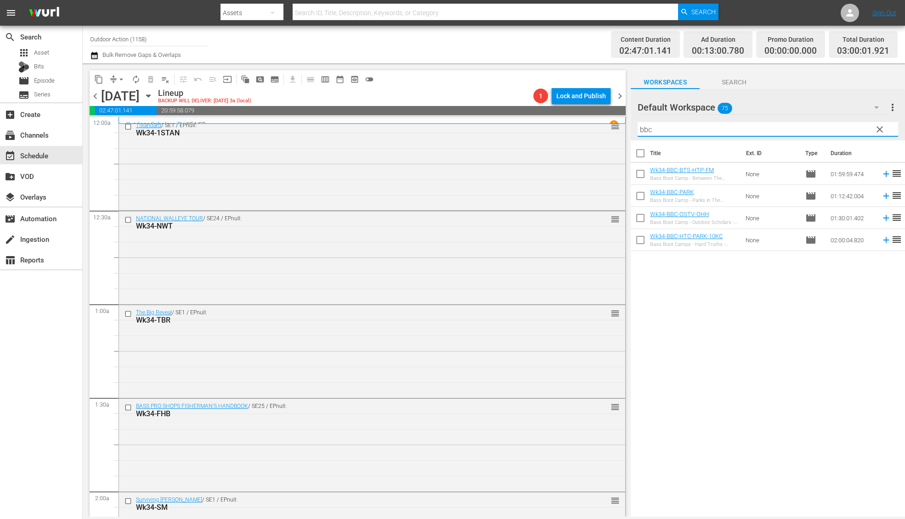
click at [810, 289] on div "Title Ext. ID Type Duration Wk34-BBC-BTS-HTP-FM Bass Boot Camp - Between The Sc…" at bounding box center [767, 330] width 274 height 378
click at [881, 174] on icon at bounding box center [886, 174] width 10 height 10
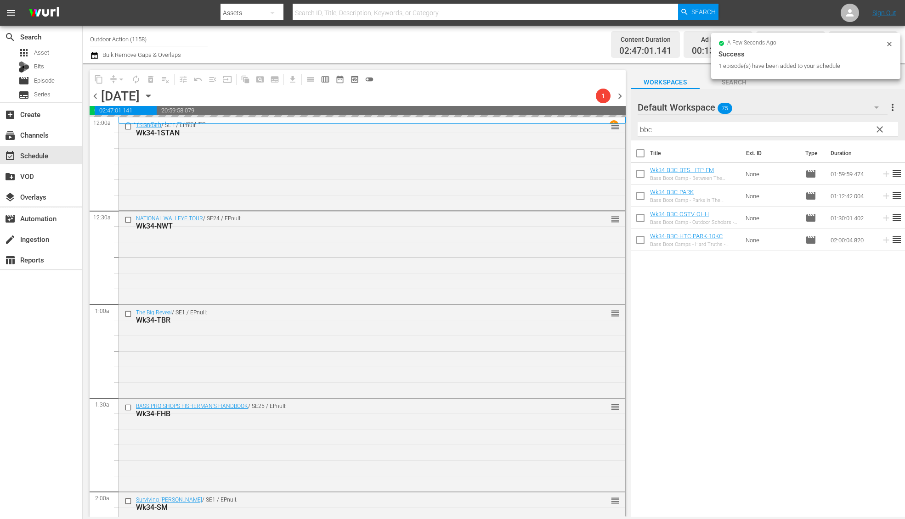
click at [807, 129] on input "bbc" at bounding box center [767, 129] width 260 height 15
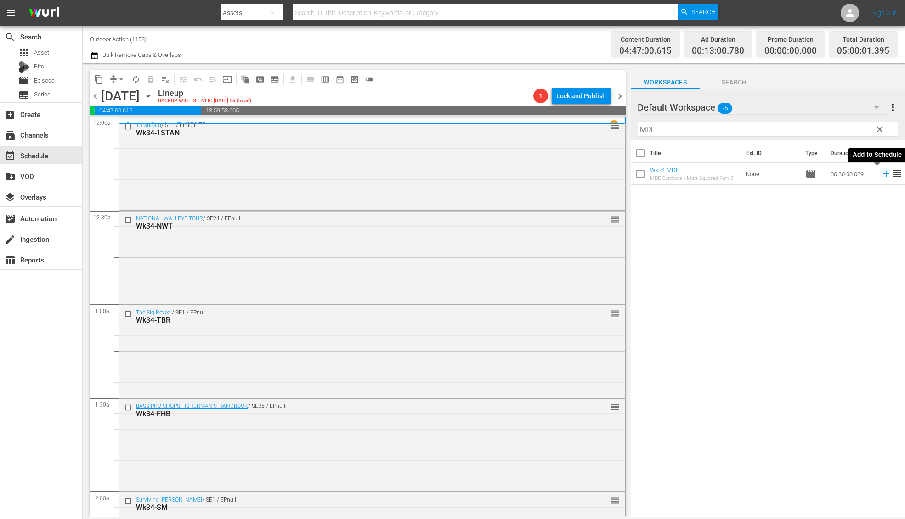
click at [881, 174] on icon at bounding box center [886, 174] width 10 height 10
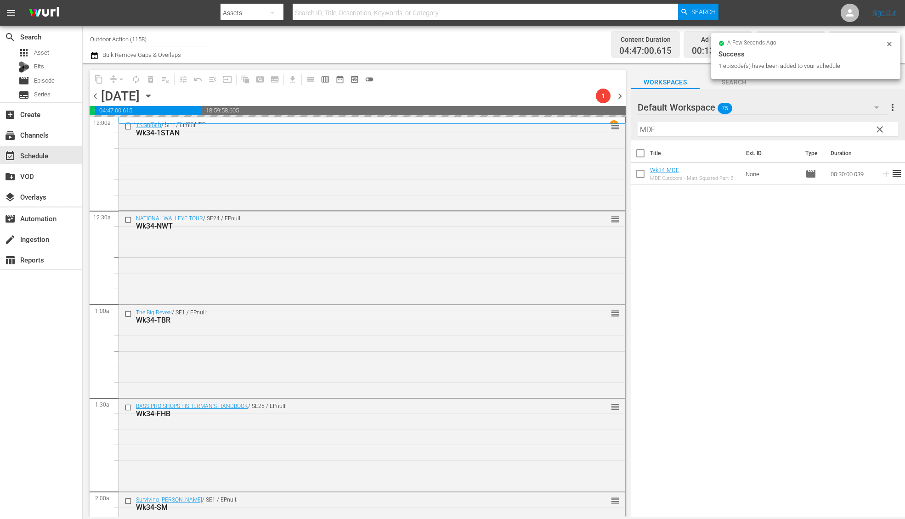
click at [839, 128] on input "MDE" at bounding box center [767, 129] width 260 height 15
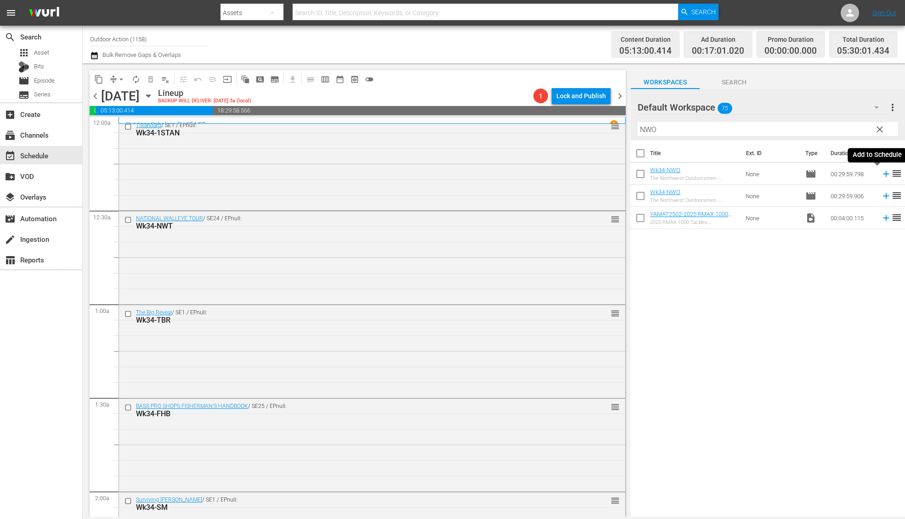
click at [883, 174] on icon at bounding box center [886, 174] width 6 height 6
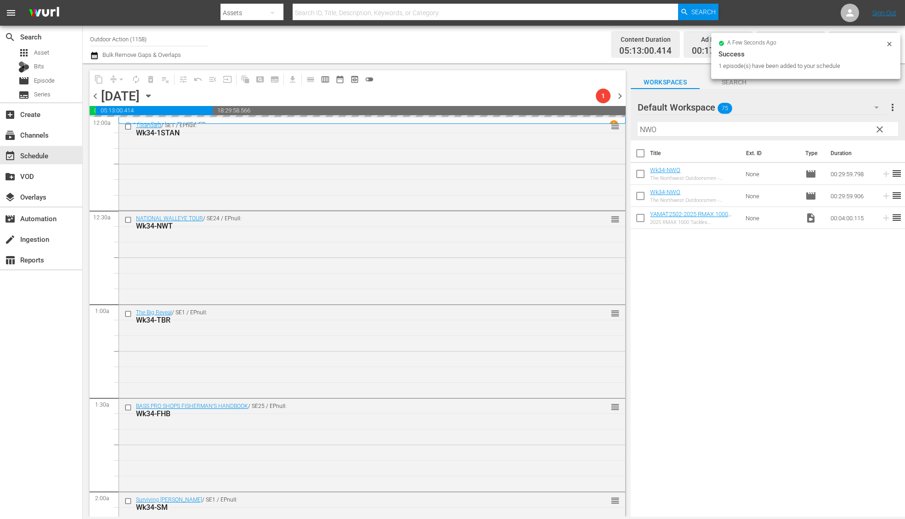
click at [849, 128] on input "NWO" at bounding box center [767, 129] width 260 height 15
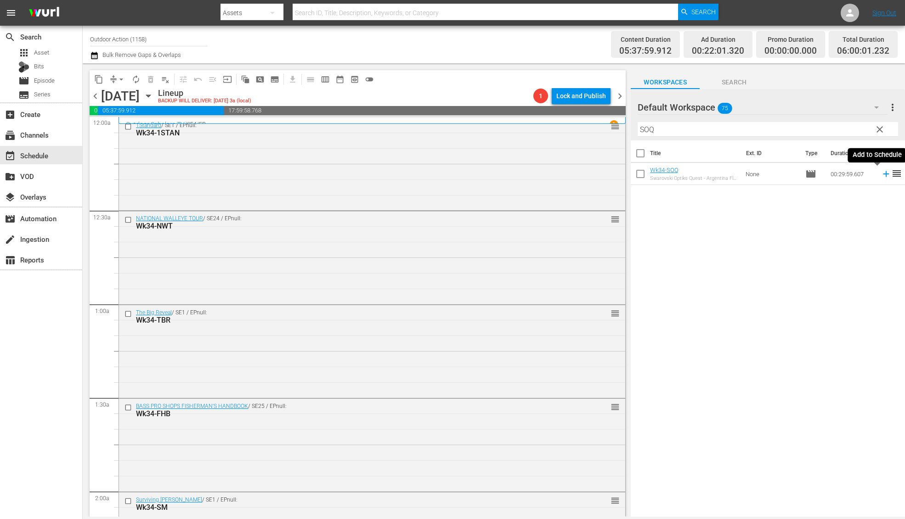
click at [881, 174] on icon at bounding box center [886, 174] width 10 height 10
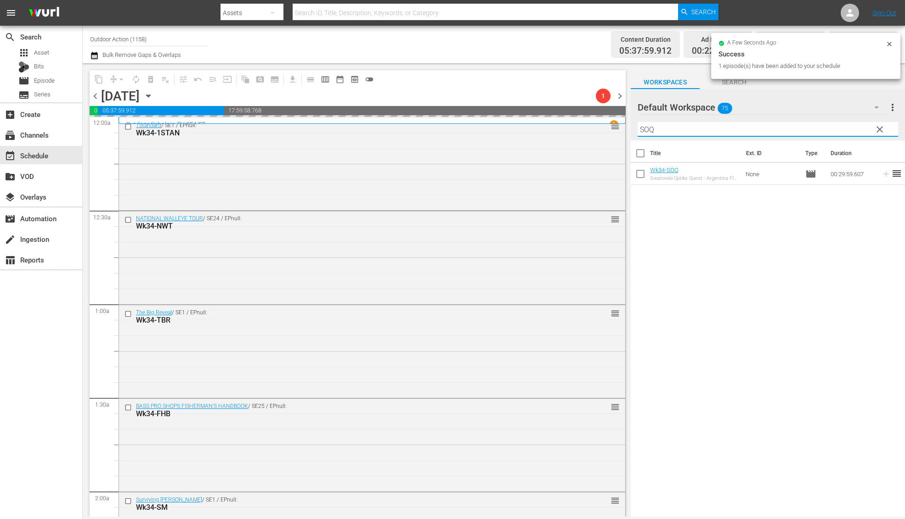
click at [844, 129] on input "SOQ" at bounding box center [767, 129] width 260 height 15
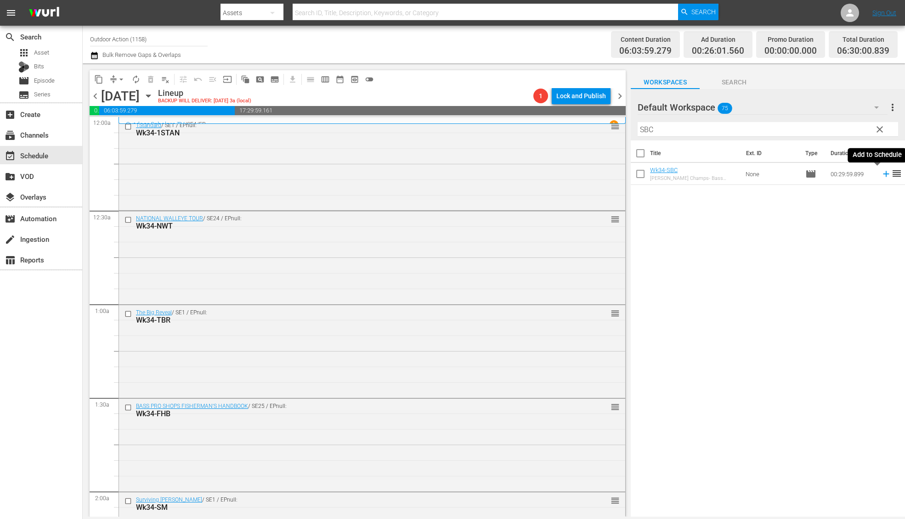
click at [881, 174] on icon at bounding box center [886, 174] width 10 height 10
click at [847, 129] on input "SBC" at bounding box center [767, 129] width 260 height 15
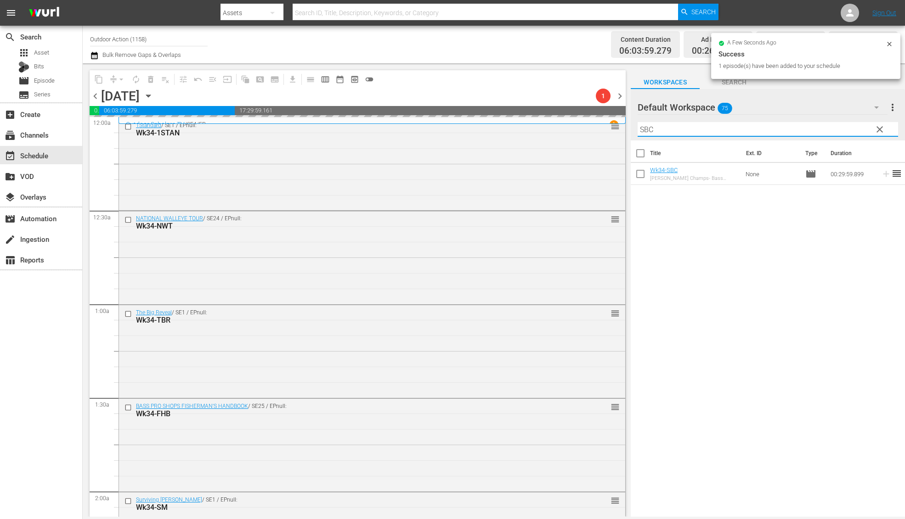
click at [847, 129] on input "SBC" at bounding box center [767, 129] width 260 height 15
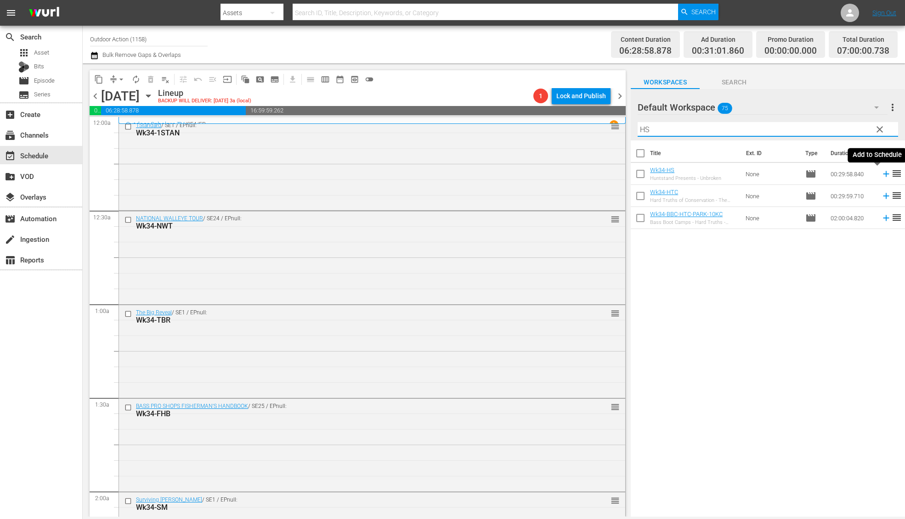
click at [883, 174] on icon at bounding box center [886, 174] width 6 height 6
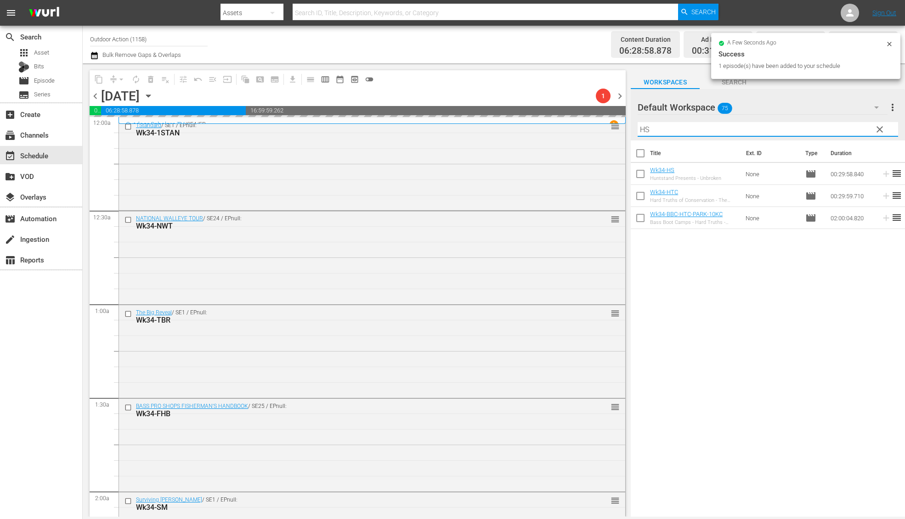
click at [851, 130] on input "HS" at bounding box center [767, 129] width 260 height 15
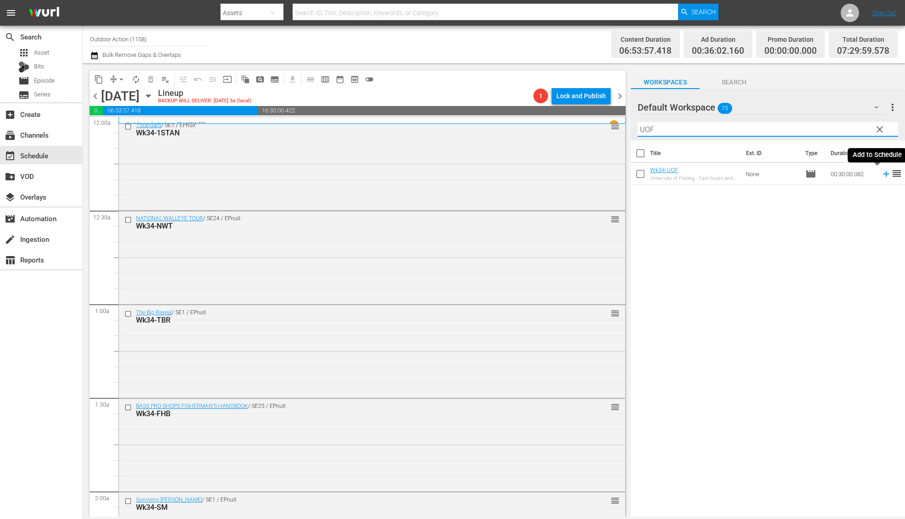
click at [881, 172] on icon at bounding box center [886, 174] width 10 height 10
click at [844, 126] on input "UOF" at bounding box center [767, 129] width 260 height 15
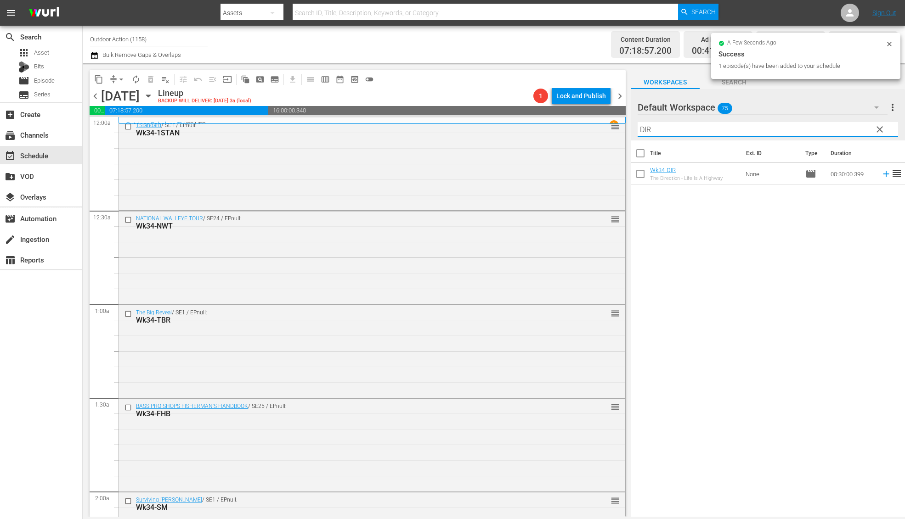
click at [881, 175] on icon at bounding box center [886, 174] width 10 height 10
click at [840, 133] on input "DIR" at bounding box center [767, 129] width 260 height 15
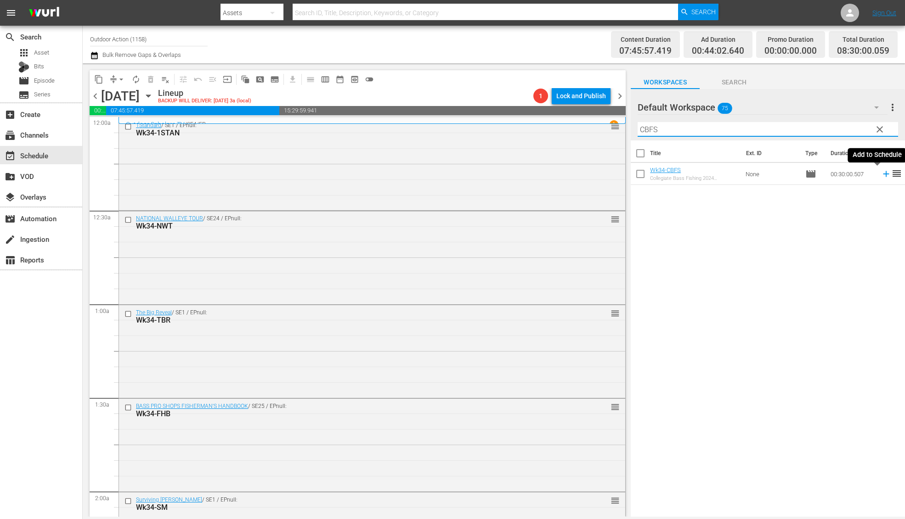
click at [883, 176] on icon at bounding box center [886, 174] width 6 height 6
click at [854, 129] on input "CBFS" at bounding box center [767, 129] width 260 height 15
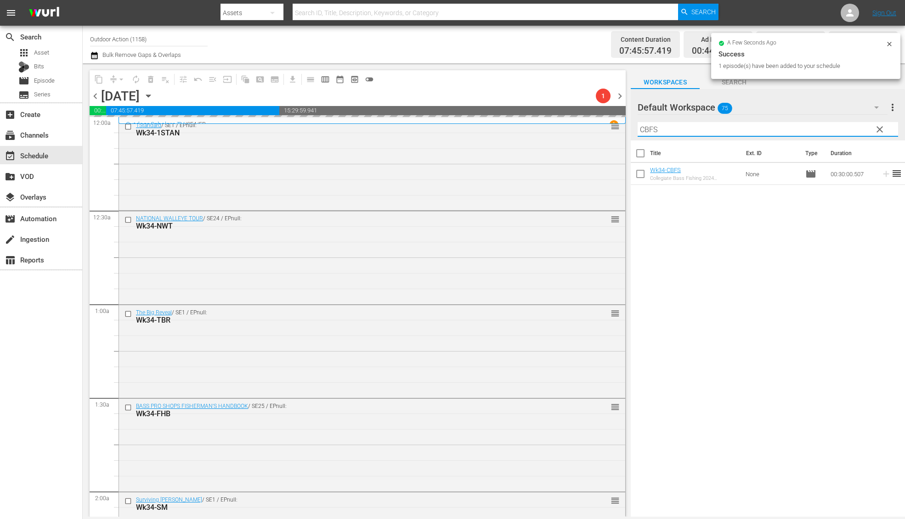
click at [854, 129] on input "CBFS" at bounding box center [767, 129] width 260 height 15
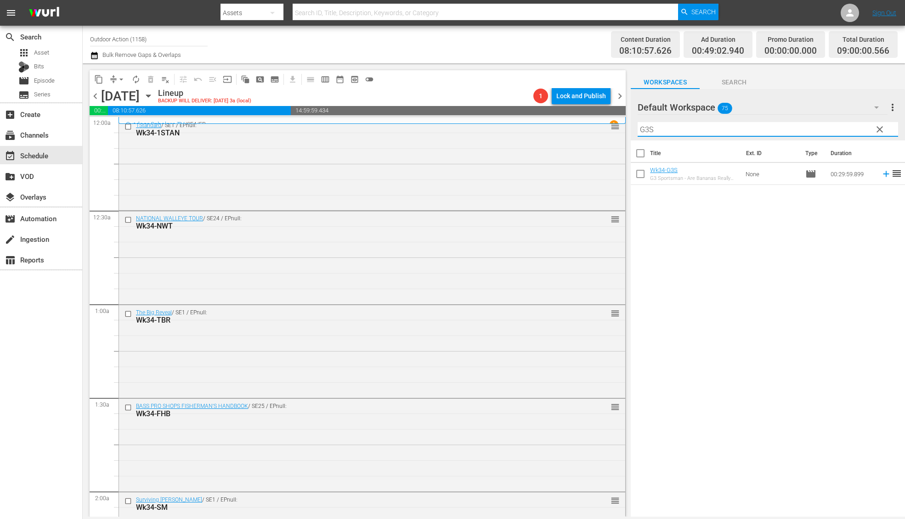
click at [883, 174] on icon at bounding box center [886, 174] width 6 height 6
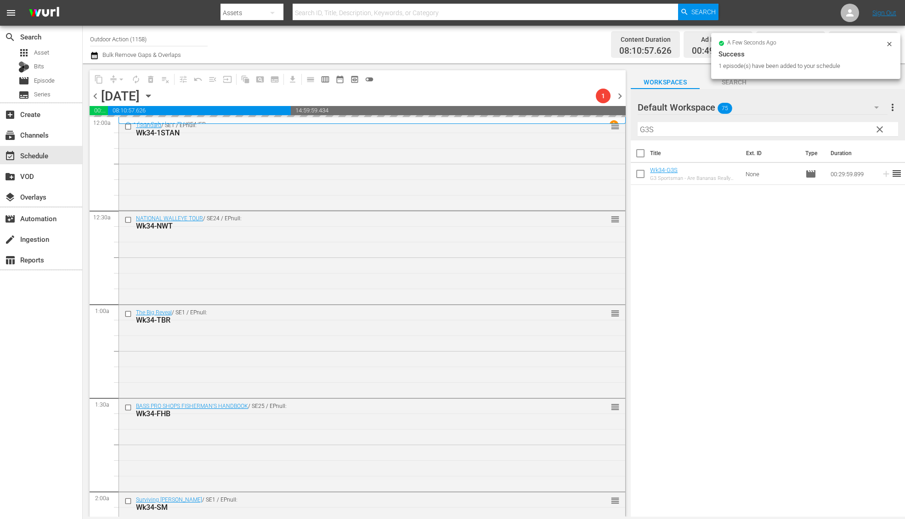
click at [850, 131] on input "G3S" at bounding box center [767, 129] width 260 height 15
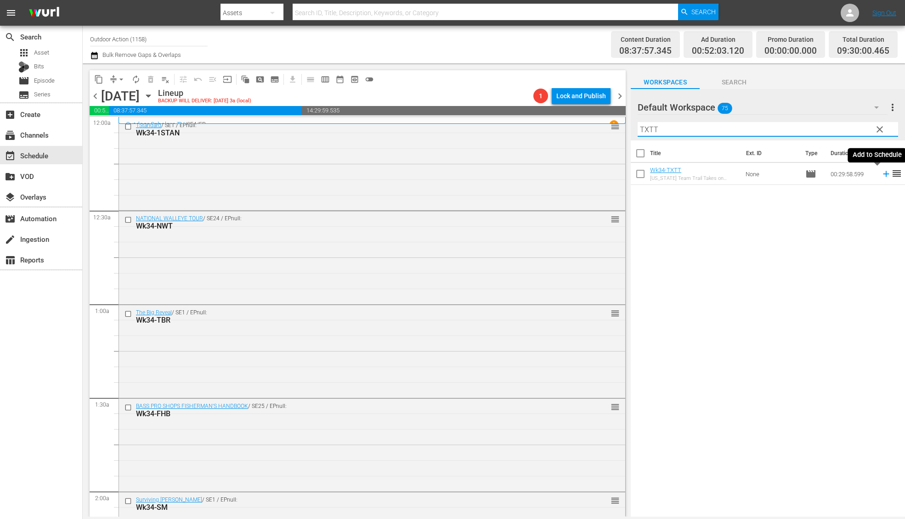
click at [881, 175] on icon at bounding box center [886, 174] width 10 height 10
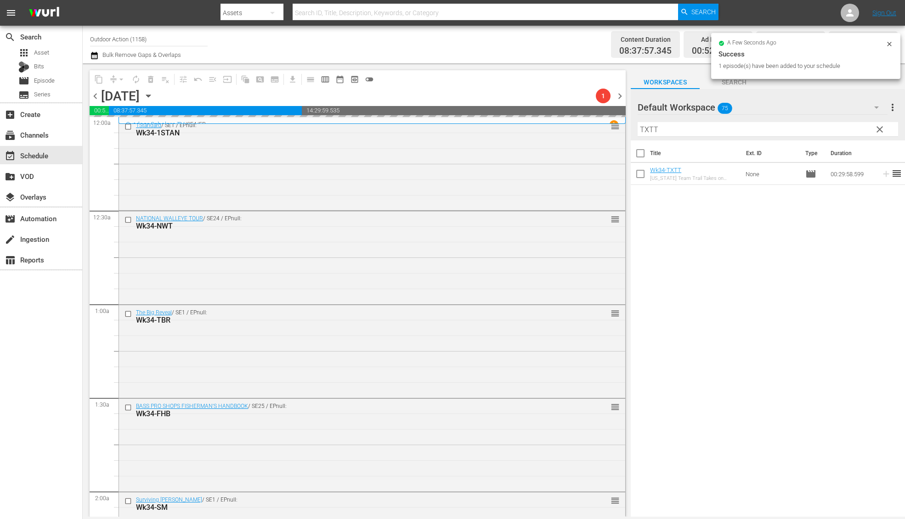
click at [858, 130] on input "TXTT" at bounding box center [767, 129] width 260 height 15
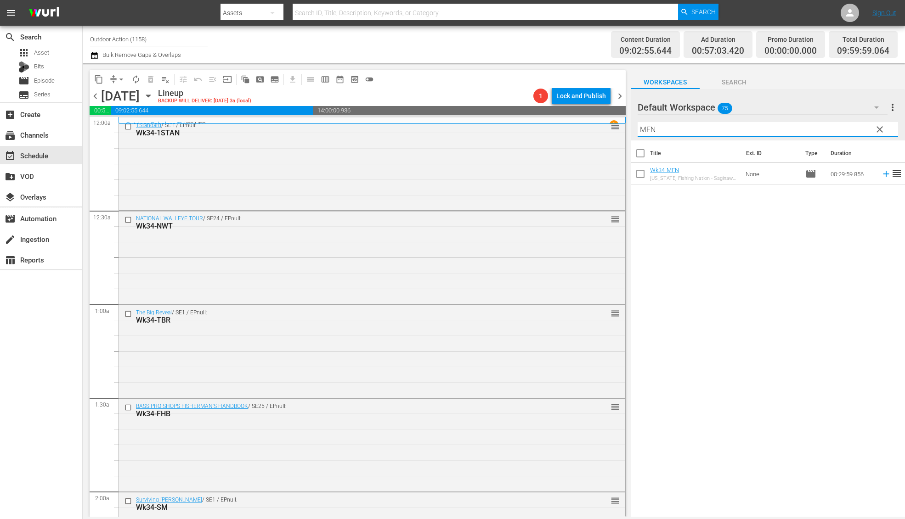
click at [881, 174] on icon at bounding box center [886, 174] width 10 height 10
click at [843, 129] on input "MFN" at bounding box center [767, 129] width 260 height 15
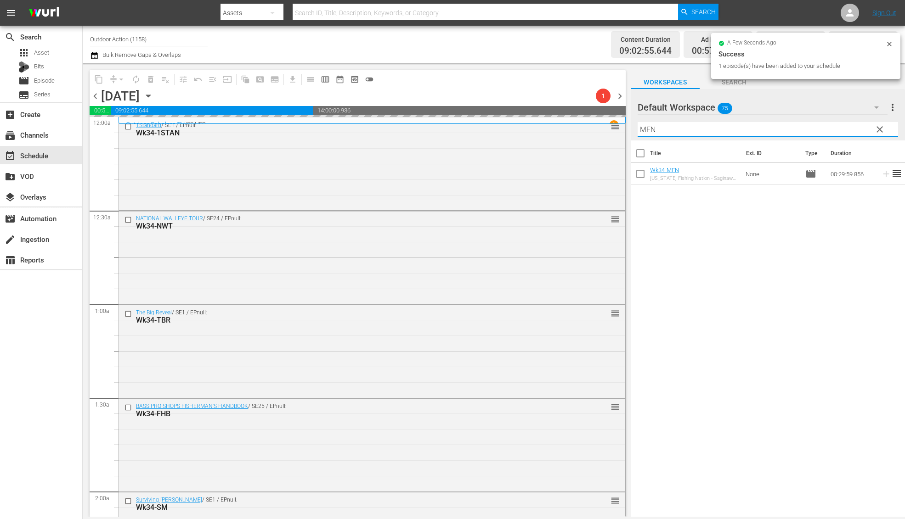
click at [843, 129] on input "MFN" at bounding box center [767, 129] width 260 height 15
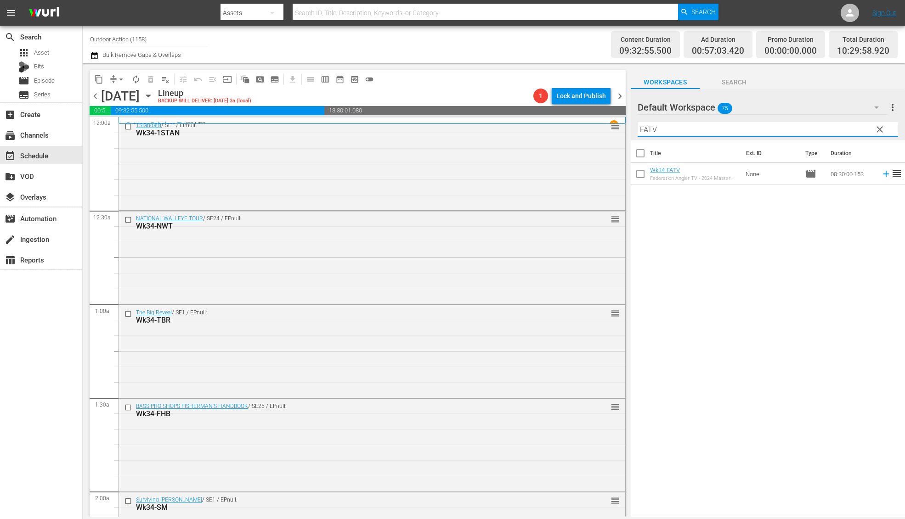
click at [881, 174] on icon at bounding box center [886, 174] width 10 height 10
click at [837, 125] on input "FATV" at bounding box center [767, 129] width 260 height 15
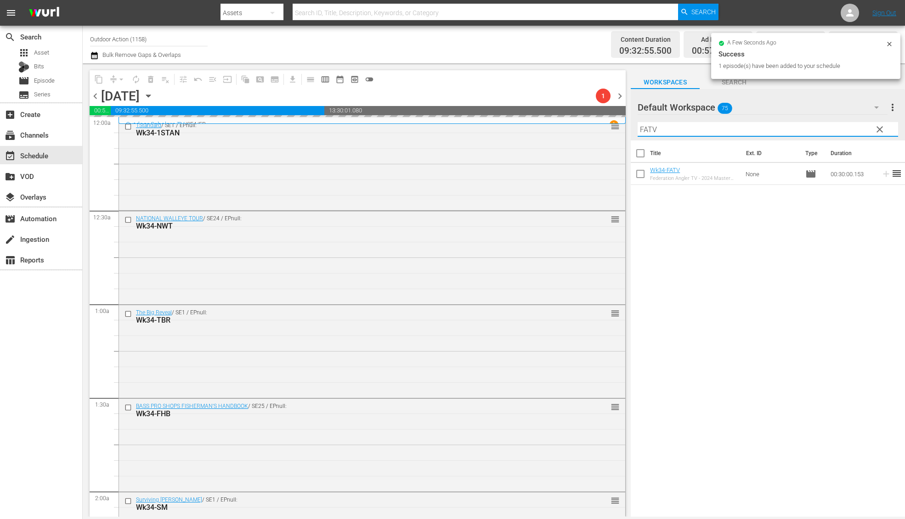
click at [837, 125] on input "FATV" at bounding box center [767, 129] width 260 height 15
click at [881, 174] on icon at bounding box center [886, 174] width 10 height 10
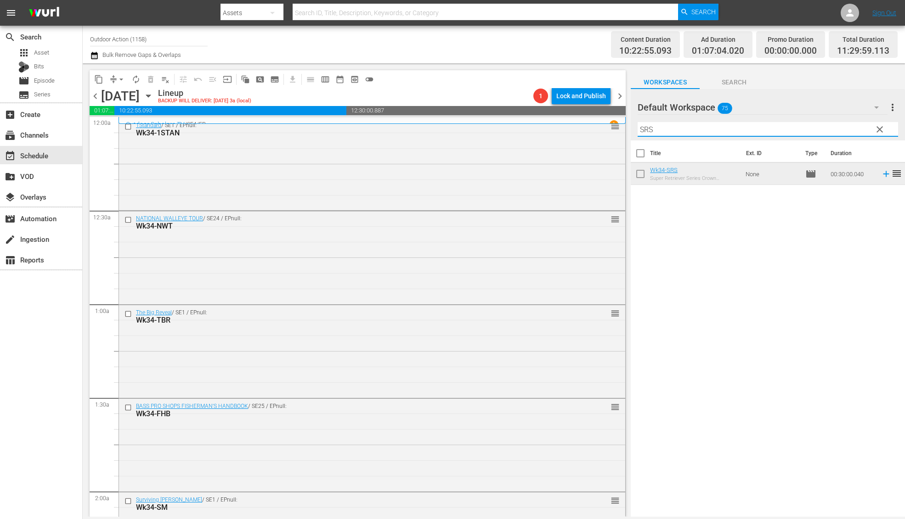
click at [693, 129] on input "SRS" at bounding box center [767, 129] width 260 height 15
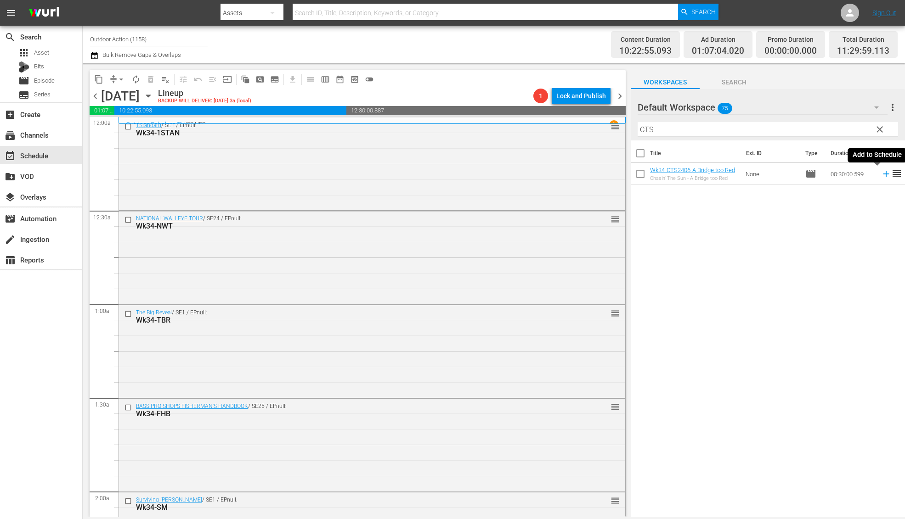
click at [881, 175] on icon at bounding box center [886, 174] width 10 height 10
click at [712, 123] on input "CTS" at bounding box center [767, 129] width 260 height 15
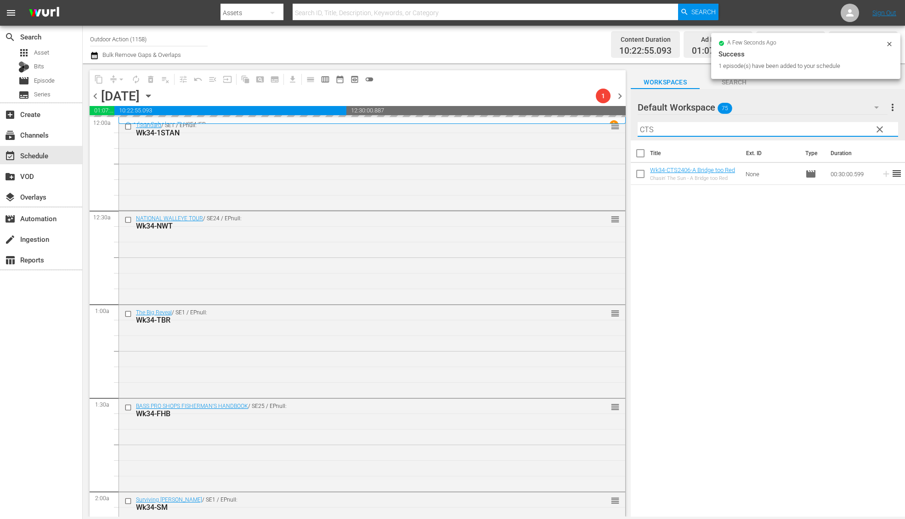
click at [712, 123] on input "CTS" at bounding box center [767, 129] width 260 height 15
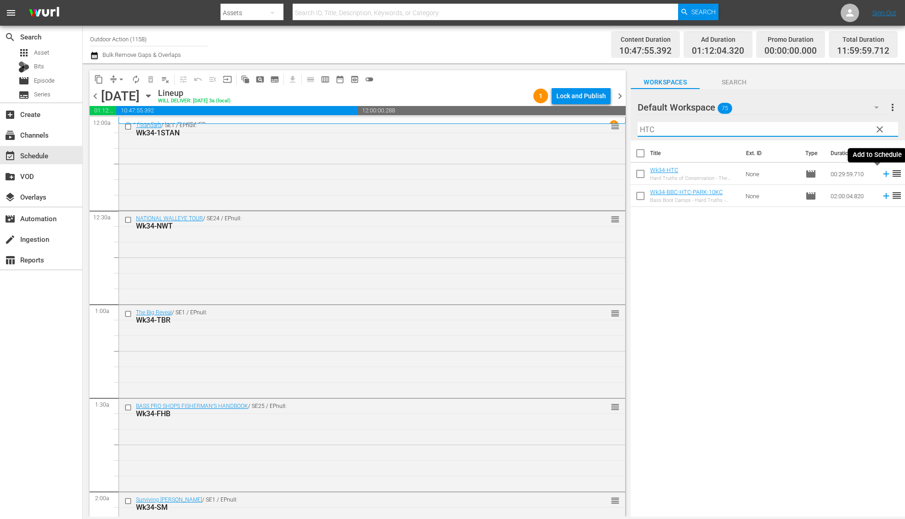
type input "HTC"
click at [881, 176] on icon at bounding box center [886, 174] width 10 height 10
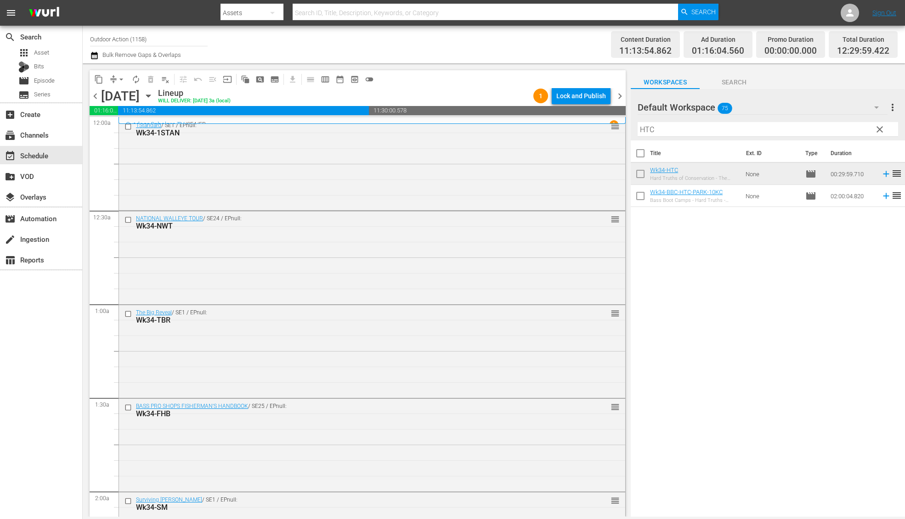
click at [838, 128] on input "HTC" at bounding box center [767, 129] width 260 height 15
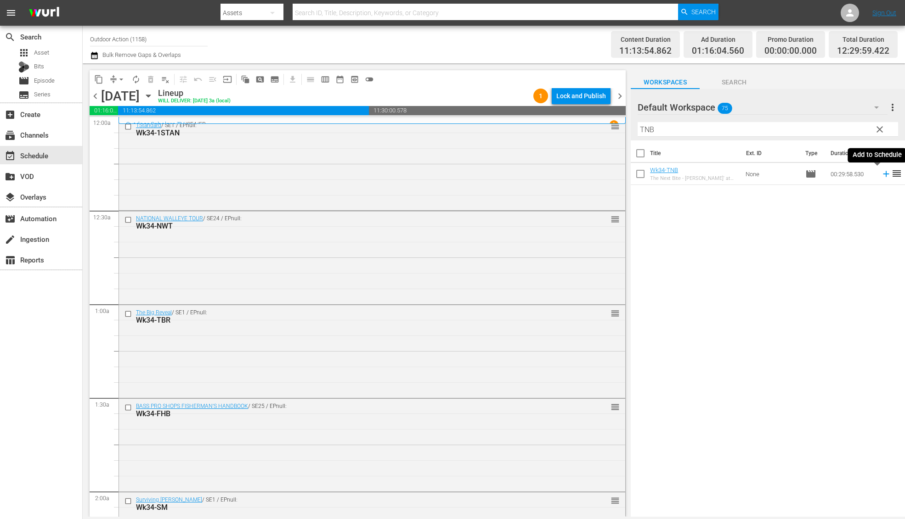
click at [881, 174] on icon at bounding box center [886, 174] width 10 height 10
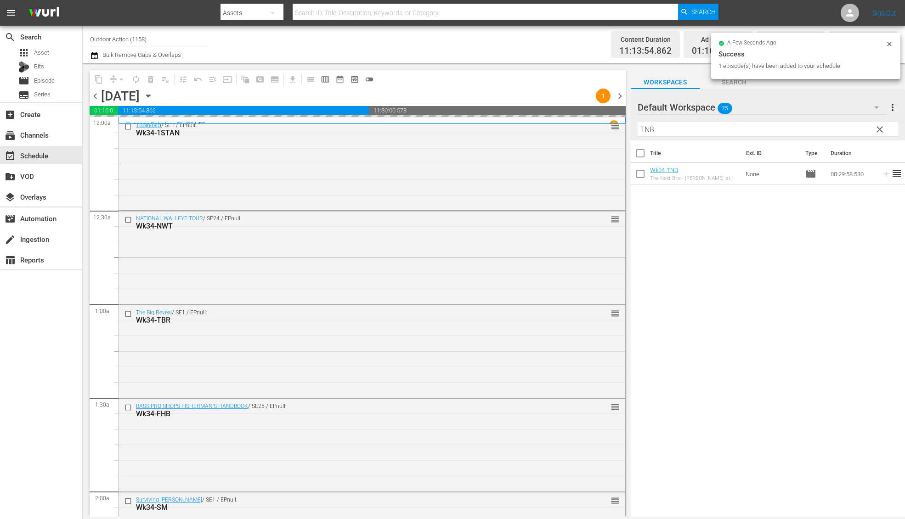
click at [810, 132] on input "TNB" at bounding box center [767, 129] width 260 height 15
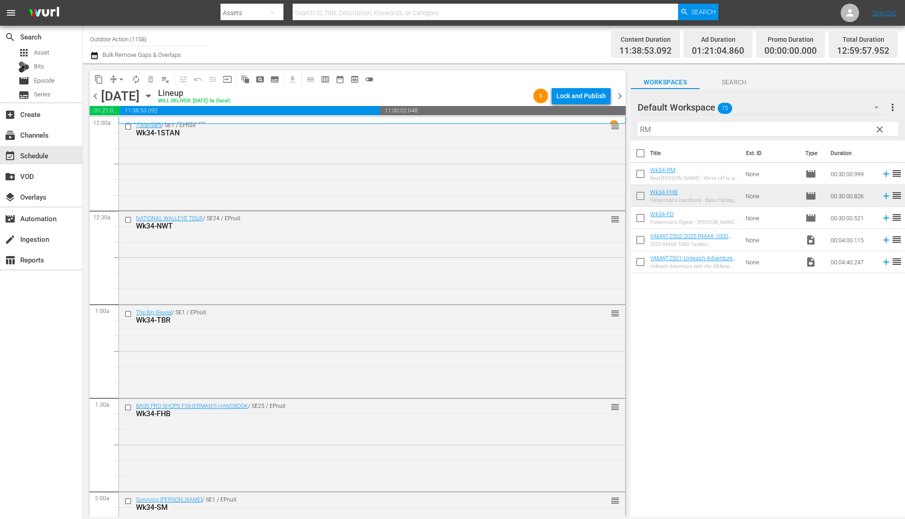
click at [883, 174] on icon at bounding box center [886, 174] width 6 height 6
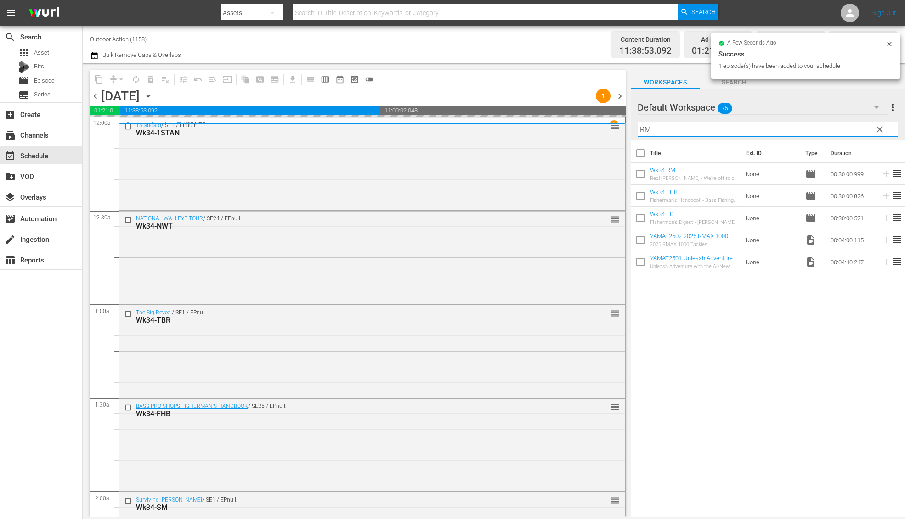
click at [819, 127] on input "RM" at bounding box center [767, 129] width 260 height 15
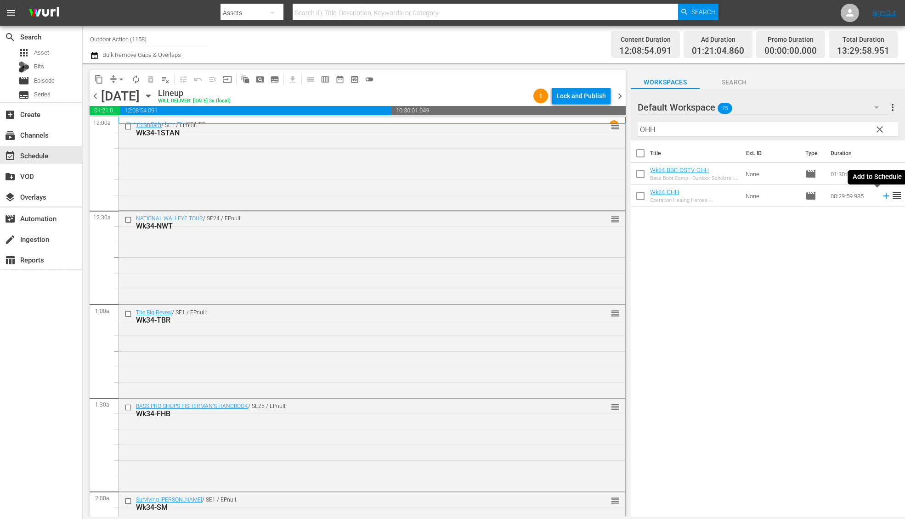
click at [881, 195] on icon at bounding box center [886, 196] width 10 height 10
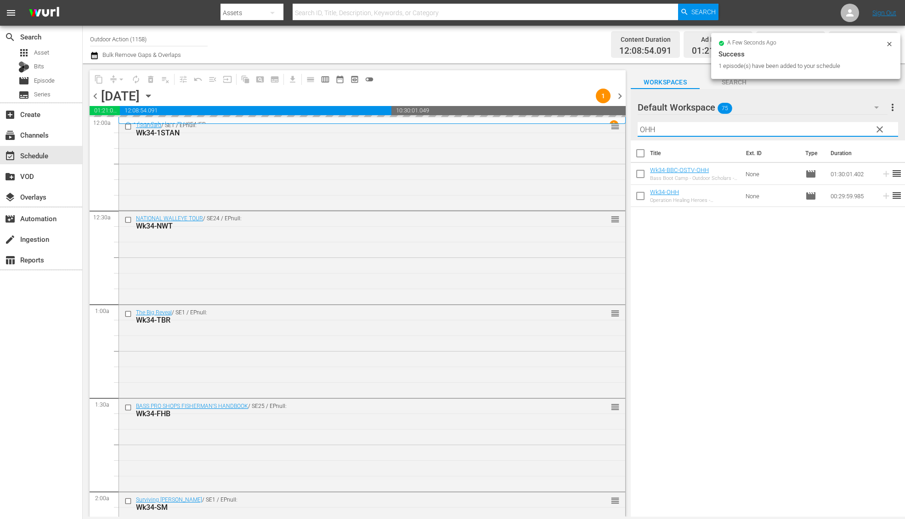
click at [821, 123] on input "OHH" at bounding box center [767, 129] width 260 height 15
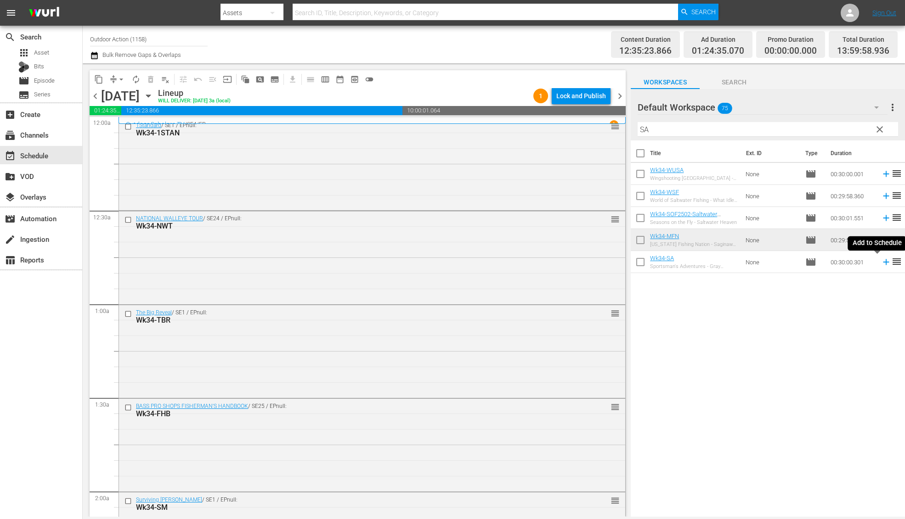
click at [881, 264] on icon at bounding box center [886, 262] width 10 height 10
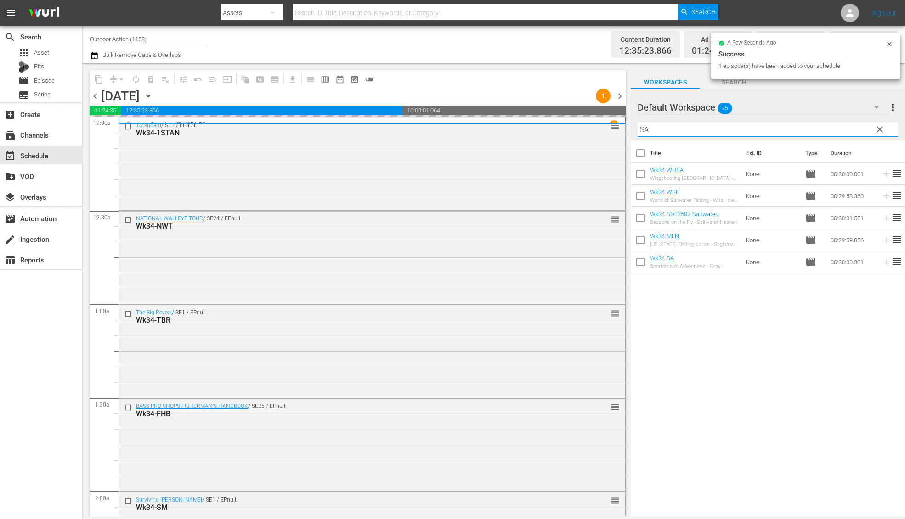
click at [826, 129] on input "SA" at bounding box center [767, 129] width 260 height 15
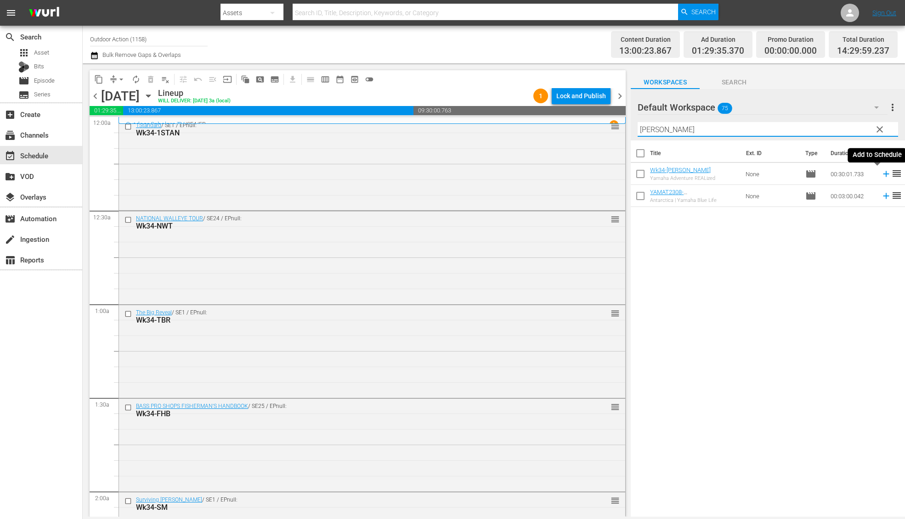
click at [881, 173] on icon at bounding box center [886, 174] width 10 height 10
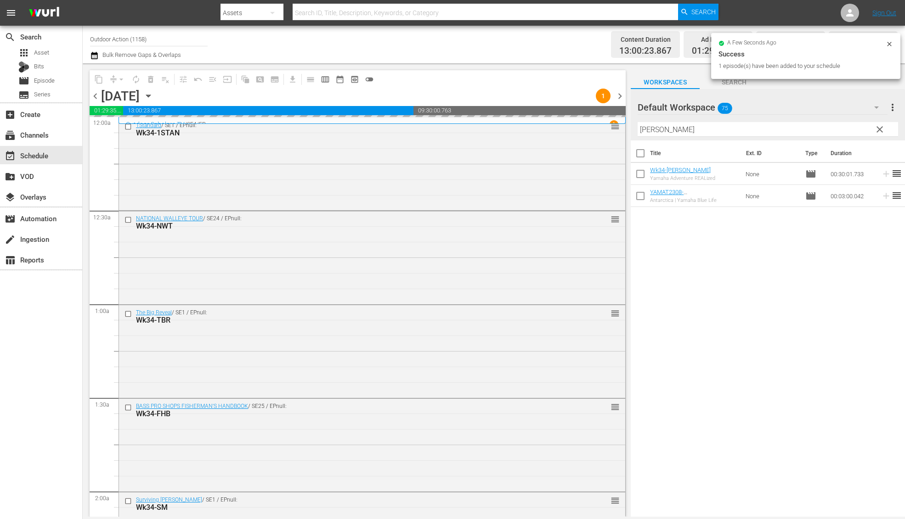
click at [828, 124] on input "[PERSON_NAME]" at bounding box center [767, 129] width 260 height 15
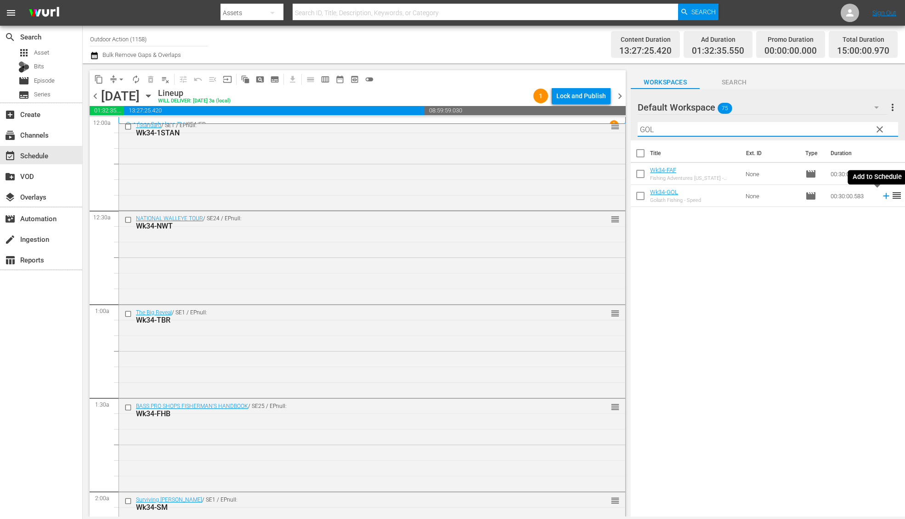
click at [883, 198] on icon at bounding box center [886, 196] width 6 height 6
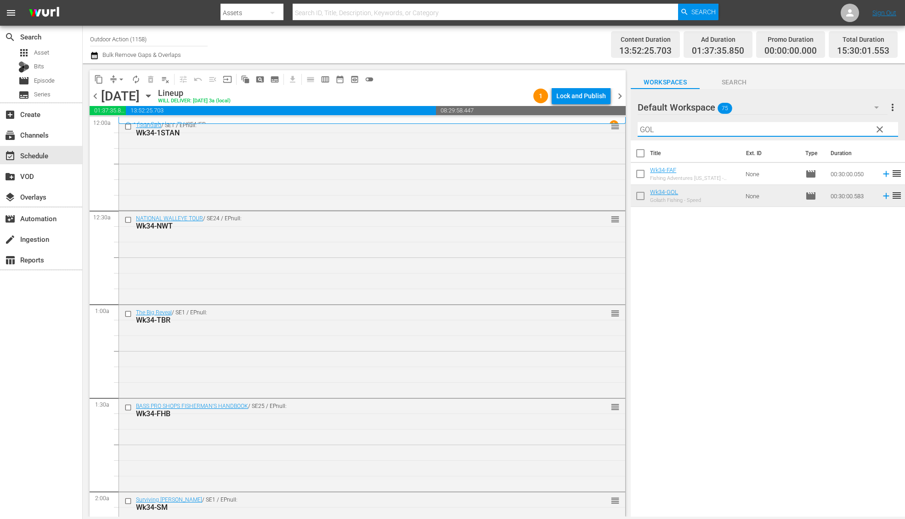
click at [718, 129] on input "GOL" at bounding box center [767, 129] width 260 height 15
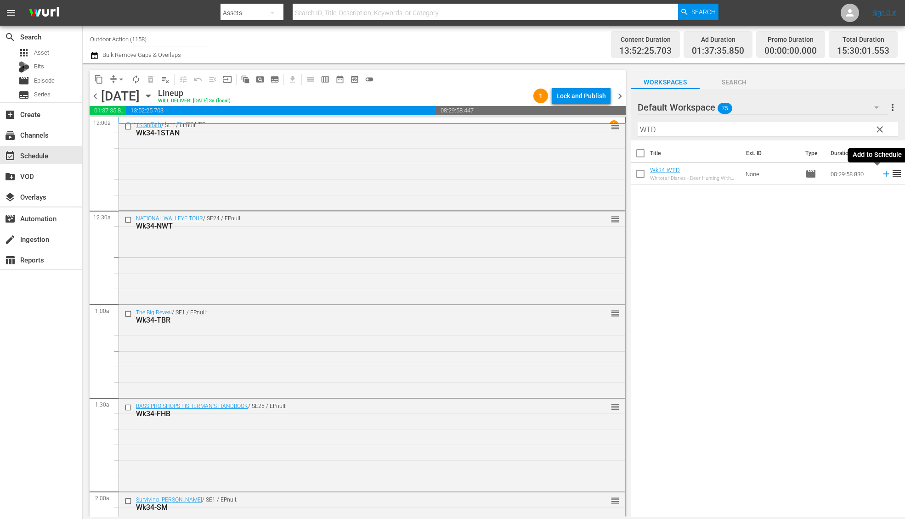
click at [883, 173] on icon at bounding box center [886, 174] width 6 height 6
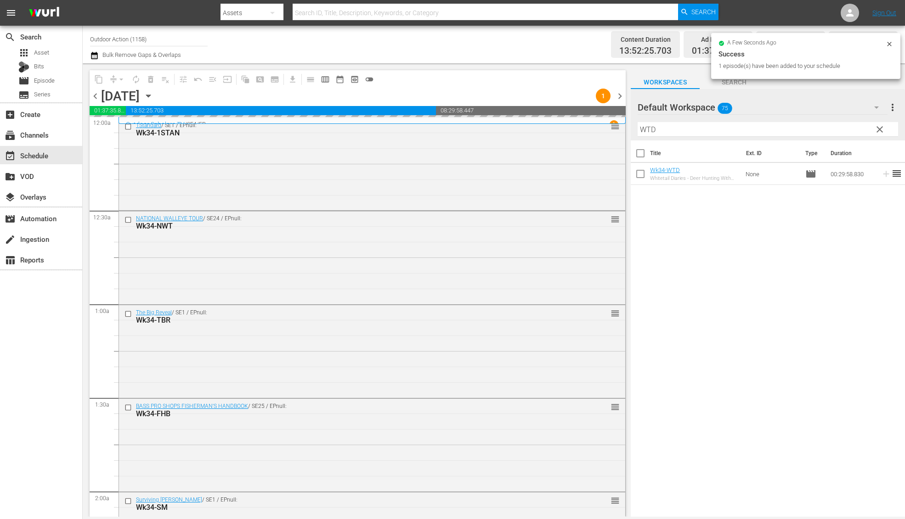
click at [824, 132] on input "WTD" at bounding box center [767, 129] width 260 height 15
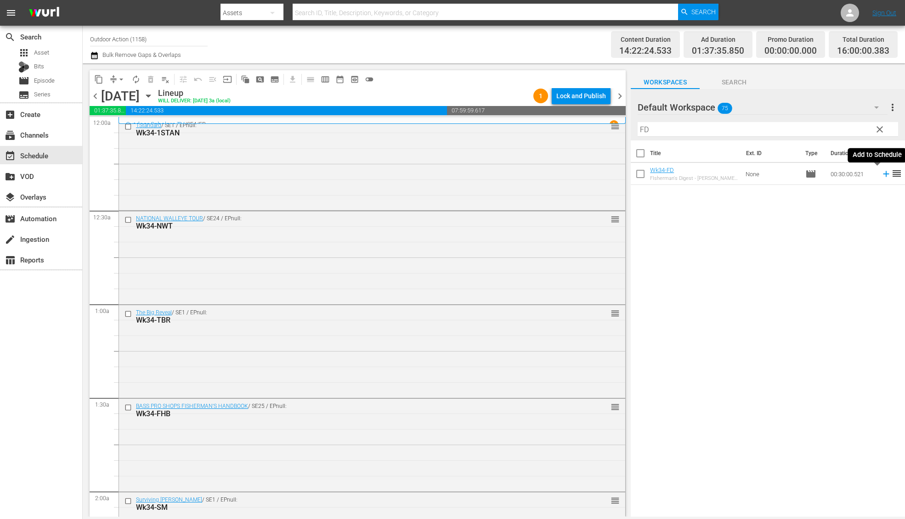
click at [881, 176] on icon at bounding box center [886, 174] width 10 height 10
click at [831, 124] on input "FD" at bounding box center [767, 129] width 260 height 15
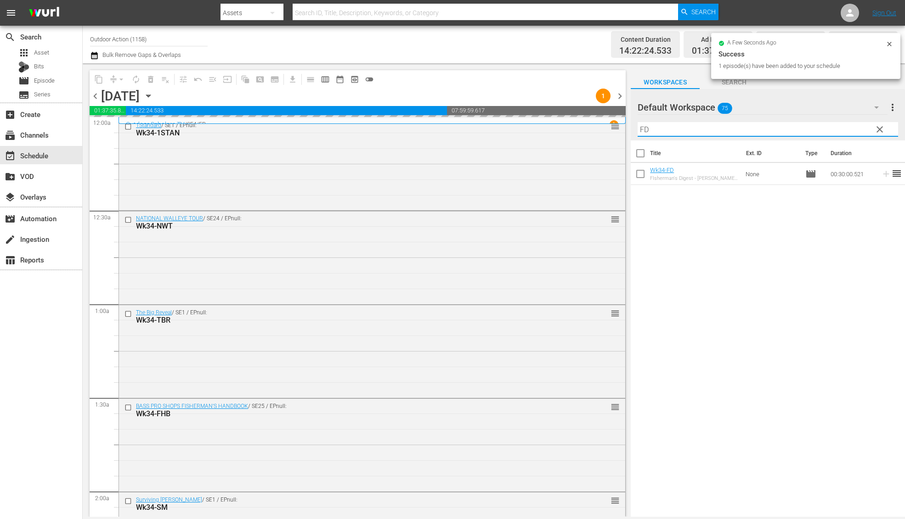
click at [831, 124] on input "FD" at bounding box center [767, 129] width 260 height 15
click at [883, 174] on icon at bounding box center [886, 174] width 6 height 6
click at [828, 126] on input "AO" at bounding box center [767, 129] width 260 height 15
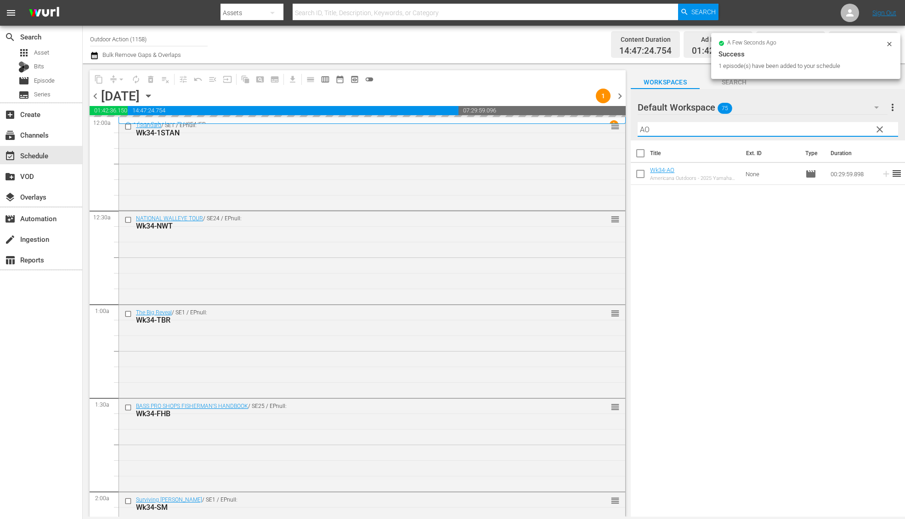
click at [828, 126] on input "AO" at bounding box center [767, 129] width 260 height 15
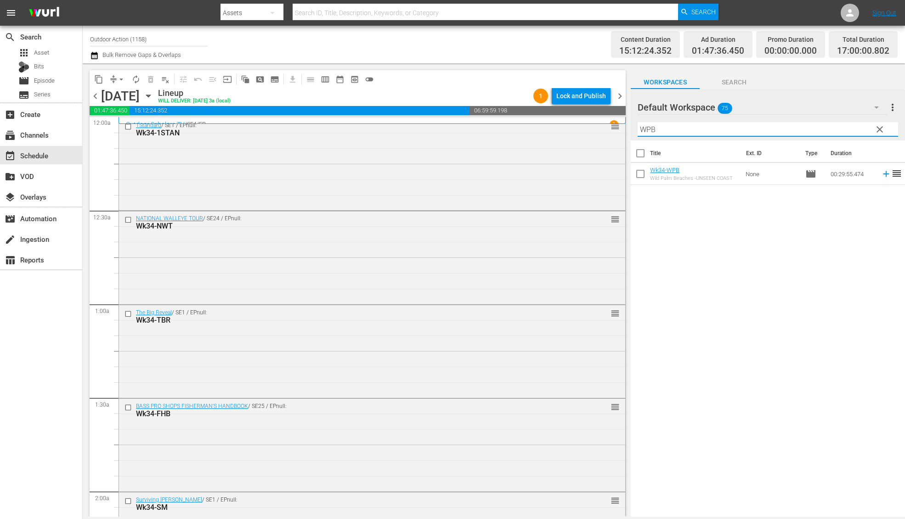
click at [883, 175] on icon at bounding box center [886, 174] width 6 height 6
click at [845, 125] on input "WPB" at bounding box center [767, 129] width 260 height 15
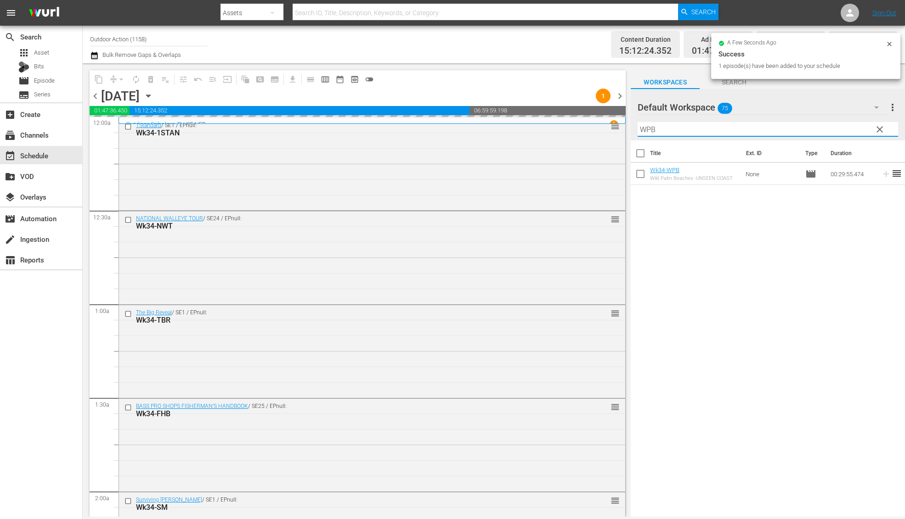
click at [845, 125] on input "WPB" at bounding box center [767, 129] width 260 height 15
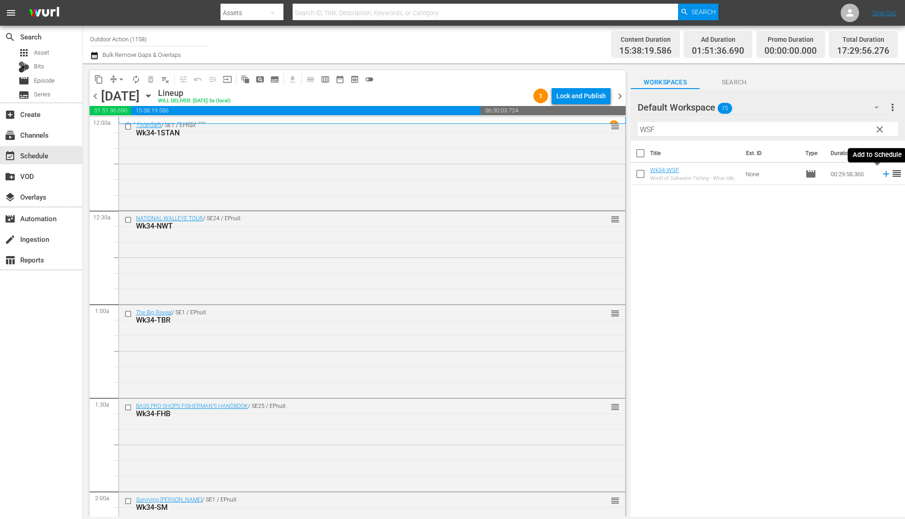
click at [883, 174] on icon at bounding box center [886, 174] width 6 height 6
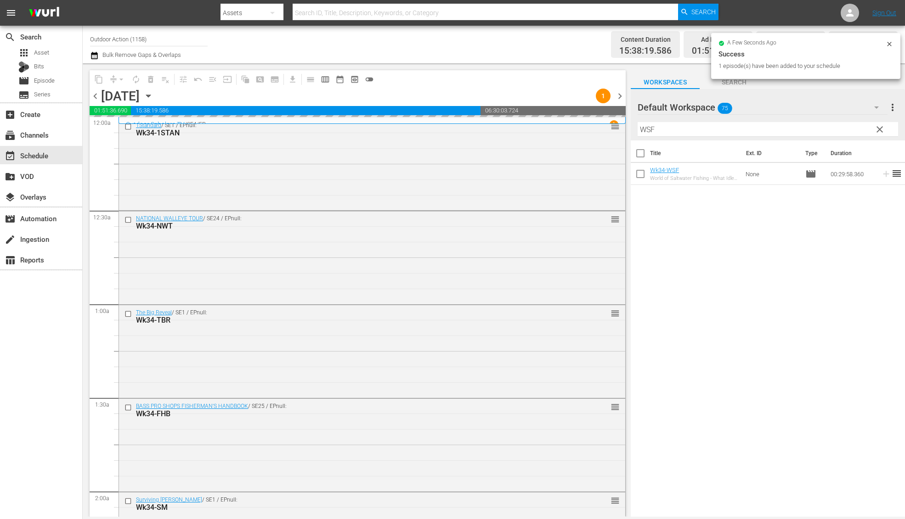
click at [845, 129] on input "WSF" at bounding box center [767, 129] width 260 height 15
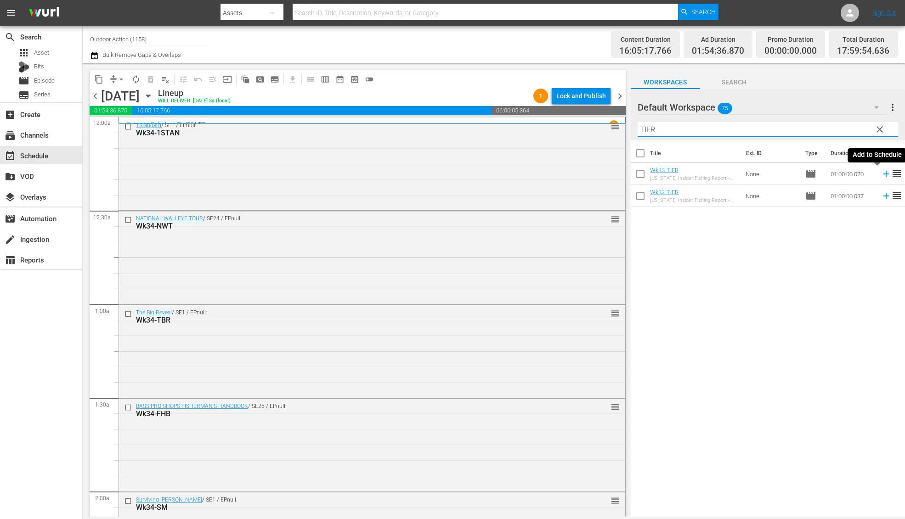
click at [881, 174] on icon at bounding box center [886, 174] width 10 height 10
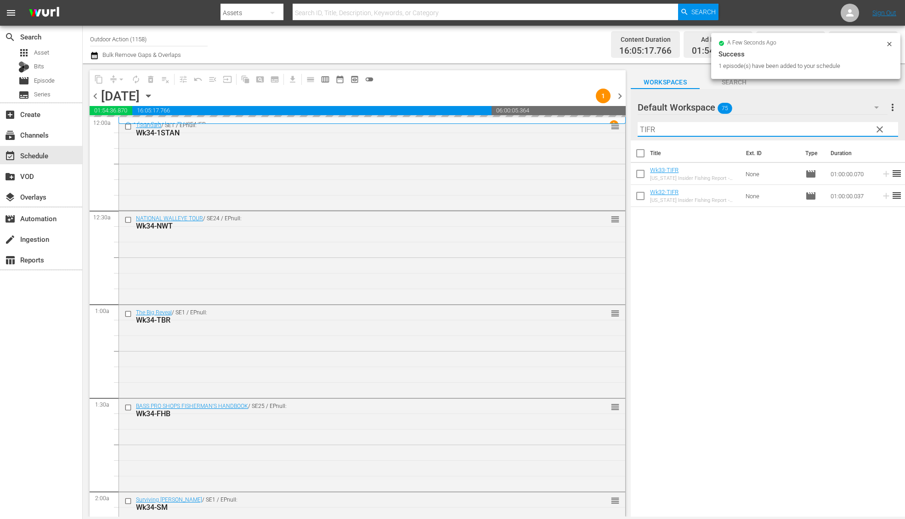
click at [827, 126] on input "TIFR" at bounding box center [767, 129] width 260 height 15
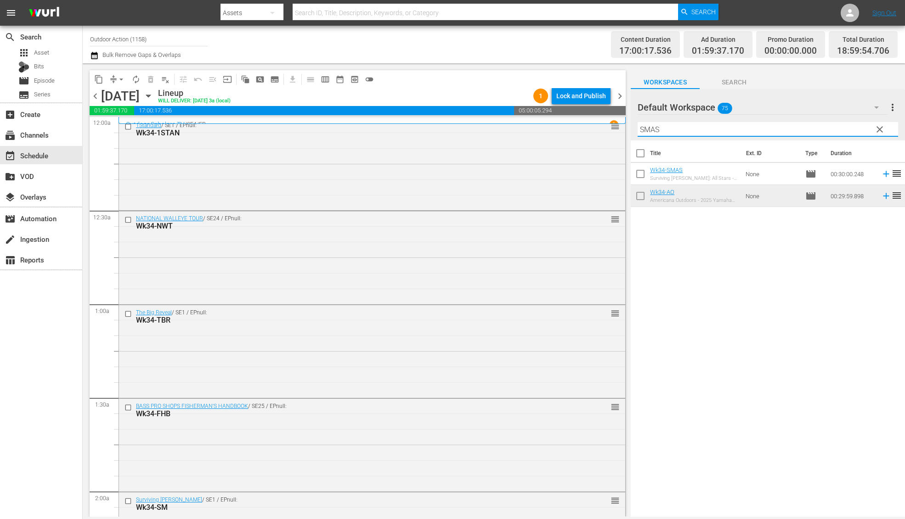
click at [881, 174] on icon at bounding box center [886, 174] width 10 height 10
click at [819, 124] on input "SMAS" at bounding box center [767, 129] width 260 height 15
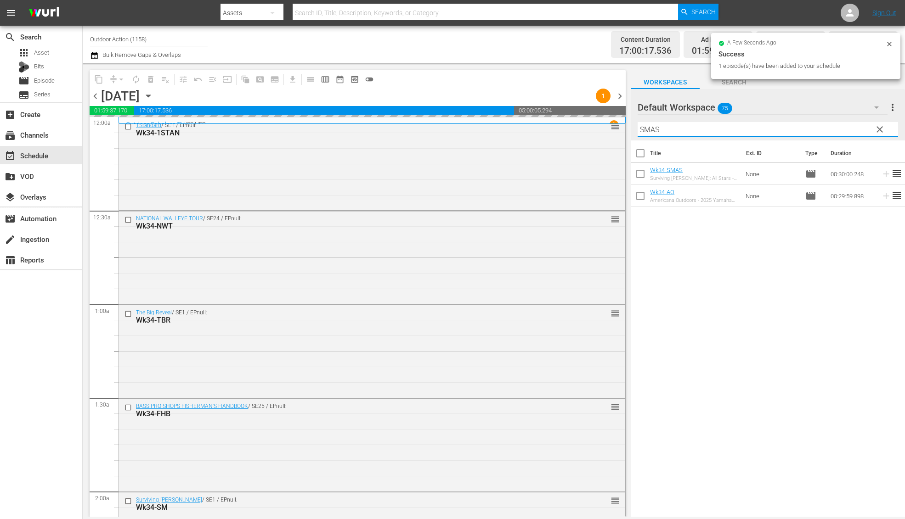
click at [819, 124] on input "SMAS" at bounding box center [767, 129] width 260 height 15
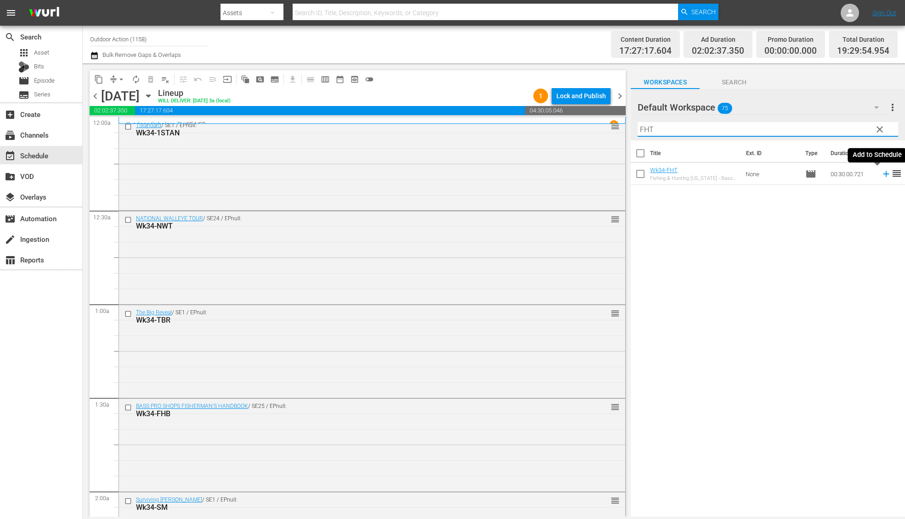
click at [881, 175] on icon at bounding box center [886, 174] width 10 height 10
click at [839, 129] on input "FHT" at bounding box center [767, 129] width 260 height 15
click at [881, 175] on icon at bounding box center [886, 174] width 10 height 10
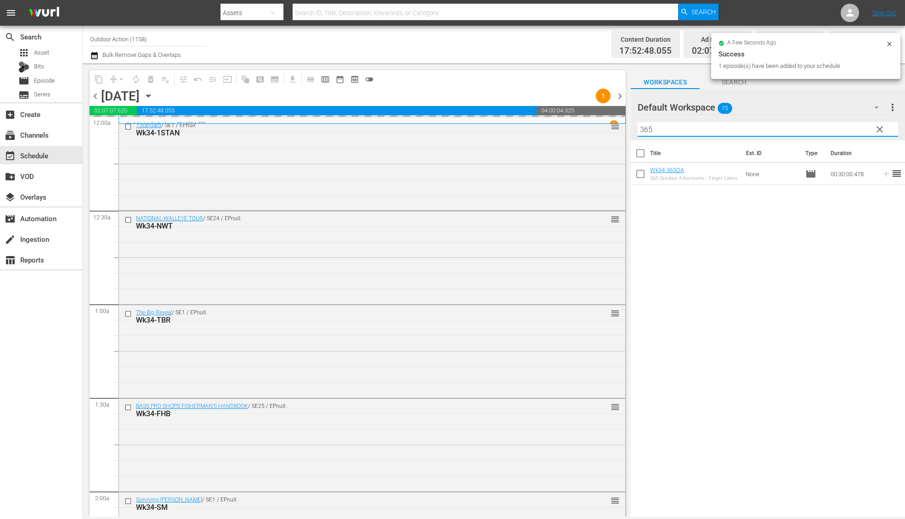
click at [838, 130] on input "365" at bounding box center [767, 129] width 260 height 15
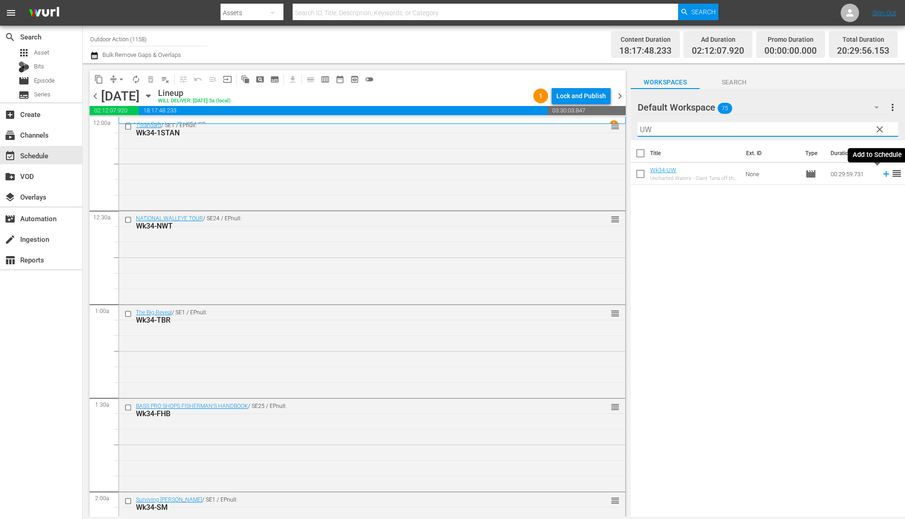
click at [881, 174] on icon at bounding box center [886, 174] width 10 height 10
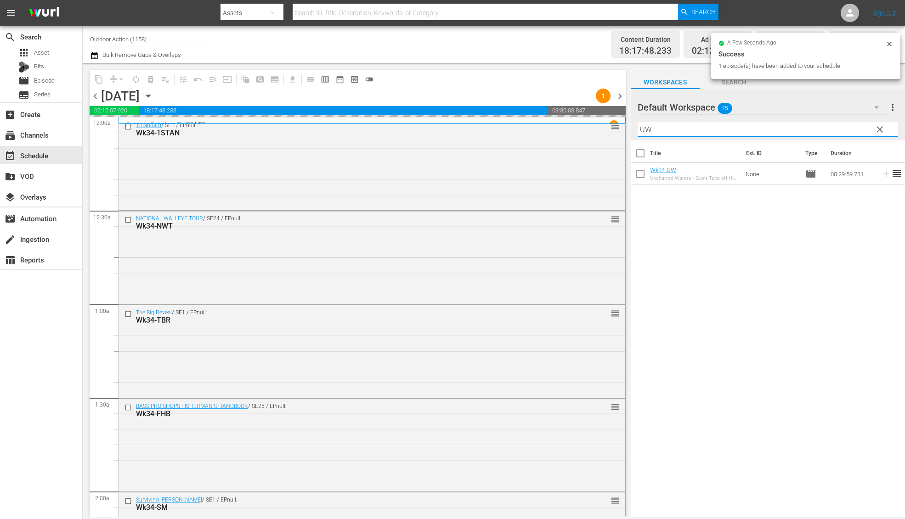
click at [840, 126] on input "UW" at bounding box center [767, 129] width 260 height 15
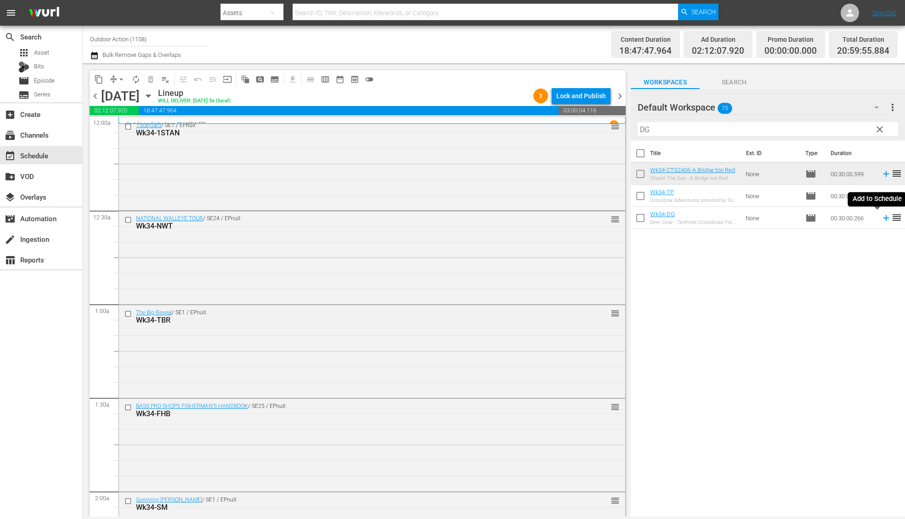
click at [881, 220] on icon at bounding box center [886, 218] width 10 height 10
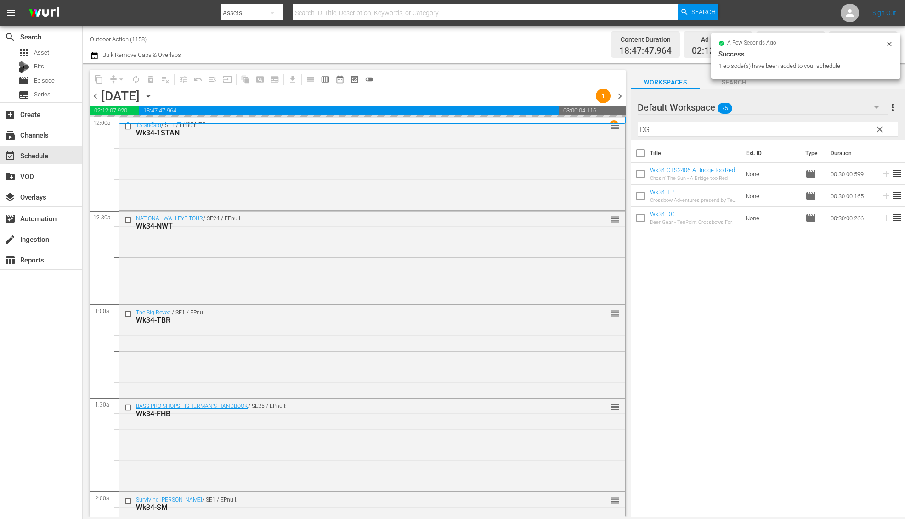
click at [833, 130] on input "DG" at bounding box center [767, 129] width 260 height 15
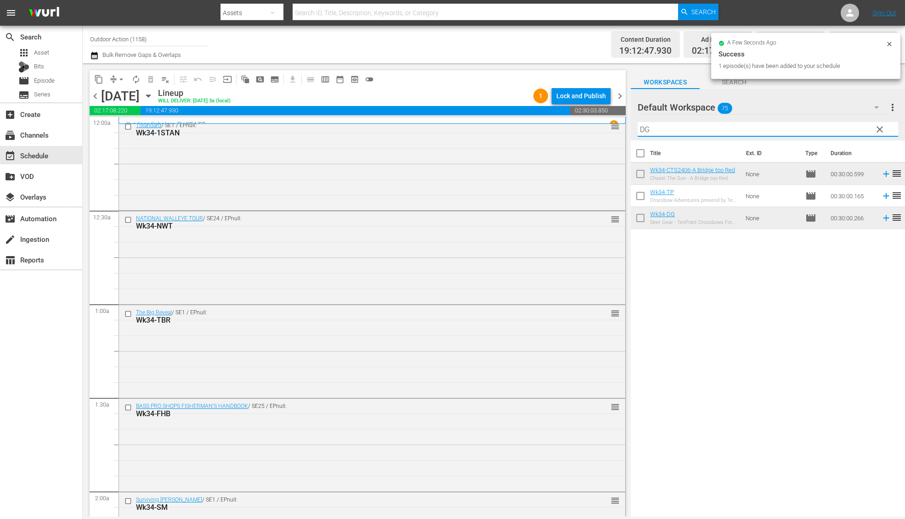
type input "R"
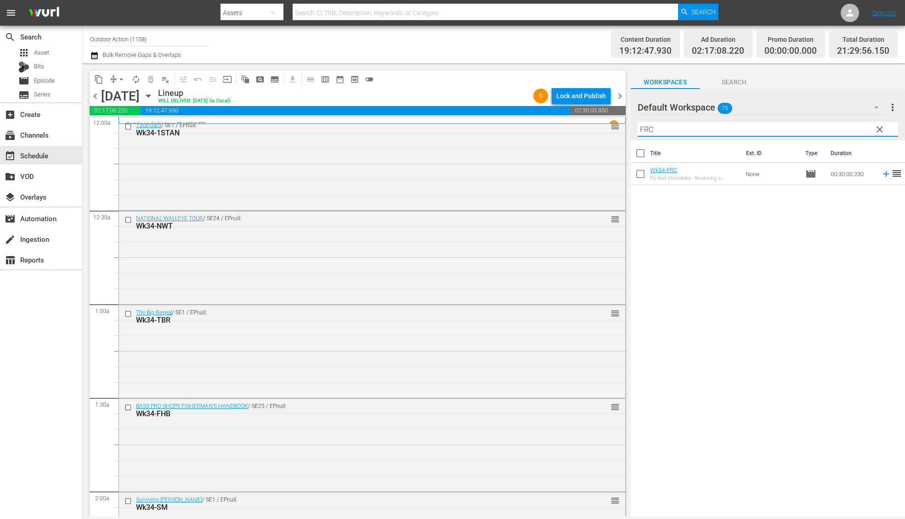
click at [881, 175] on icon at bounding box center [886, 174] width 10 height 10
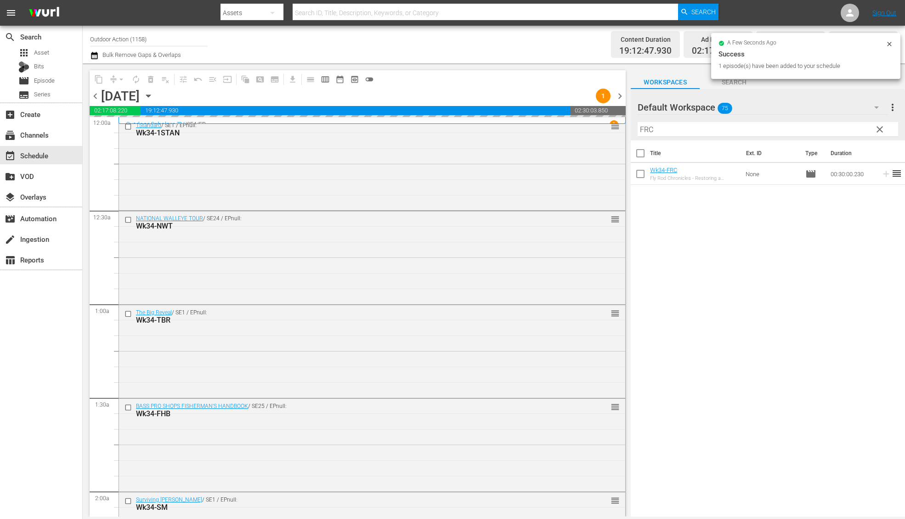
click at [828, 132] on input "FRC" at bounding box center [767, 129] width 260 height 15
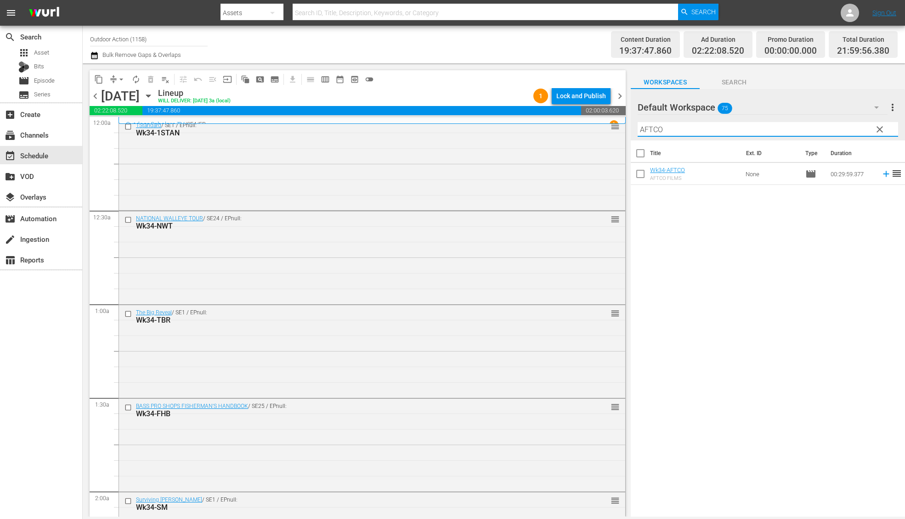
click at [883, 174] on icon at bounding box center [886, 174] width 6 height 6
click at [820, 131] on input "AFTCO" at bounding box center [767, 129] width 260 height 15
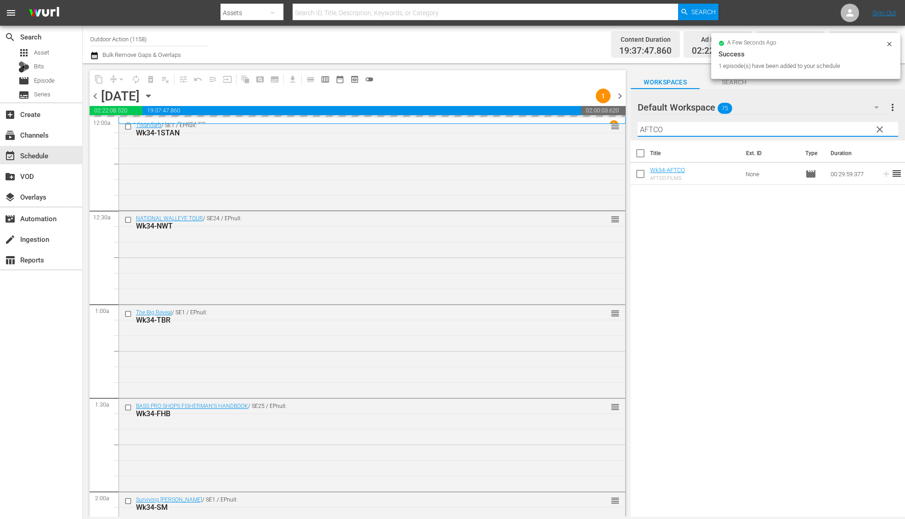
click at [820, 131] on input "AFTCO" at bounding box center [767, 129] width 260 height 15
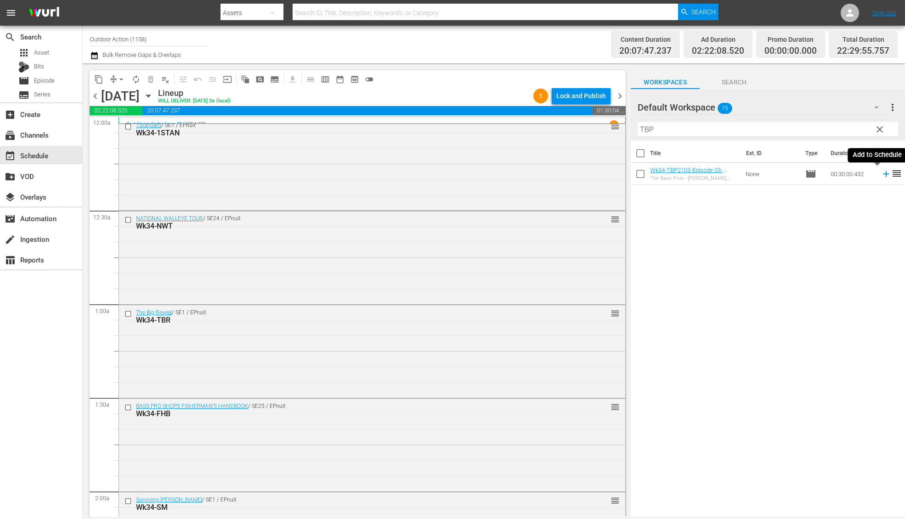
click at [881, 170] on icon at bounding box center [886, 174] width 10 height 10
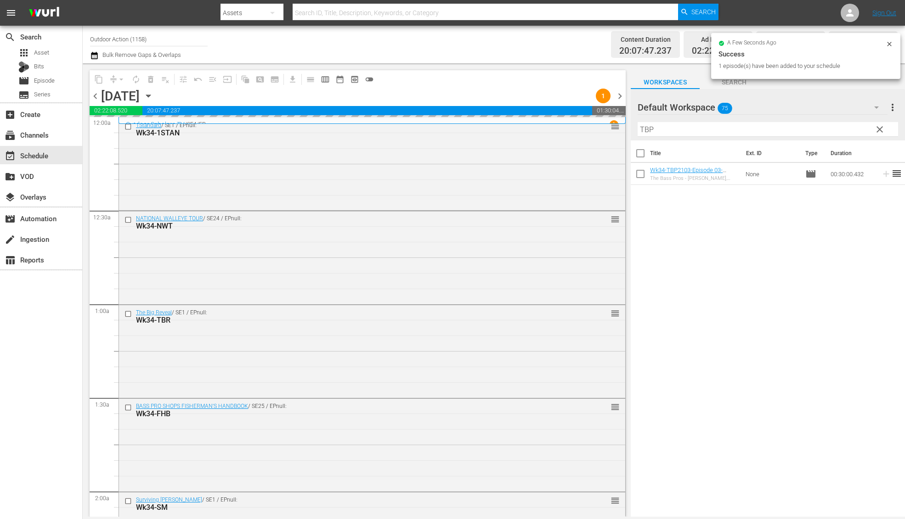
click at [820, 128] on input "TBP" at bounding box center [767, 129] width 260 height 15
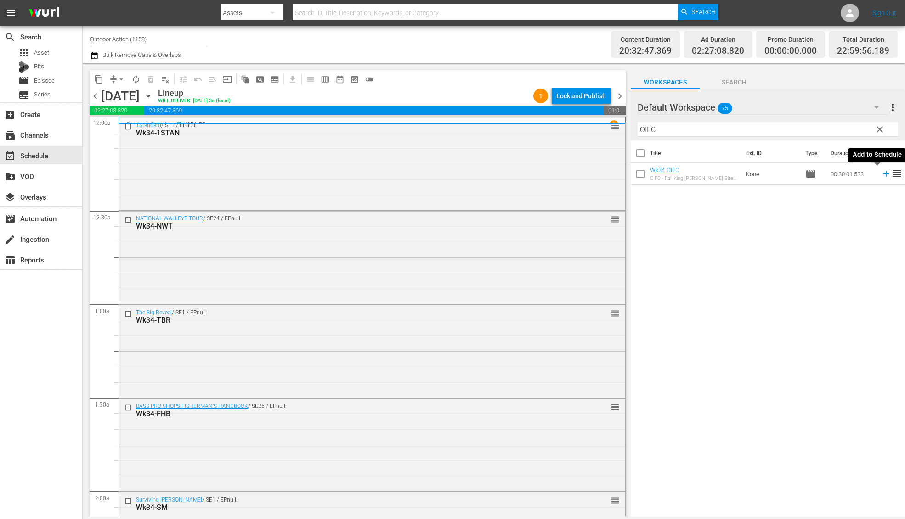
click at [881, 173] on icon at bounding box center [886, 174] width 10 height 10
click at [833, 131] on input "OIFC" at bounding box center [767, 129] width 260 height 15
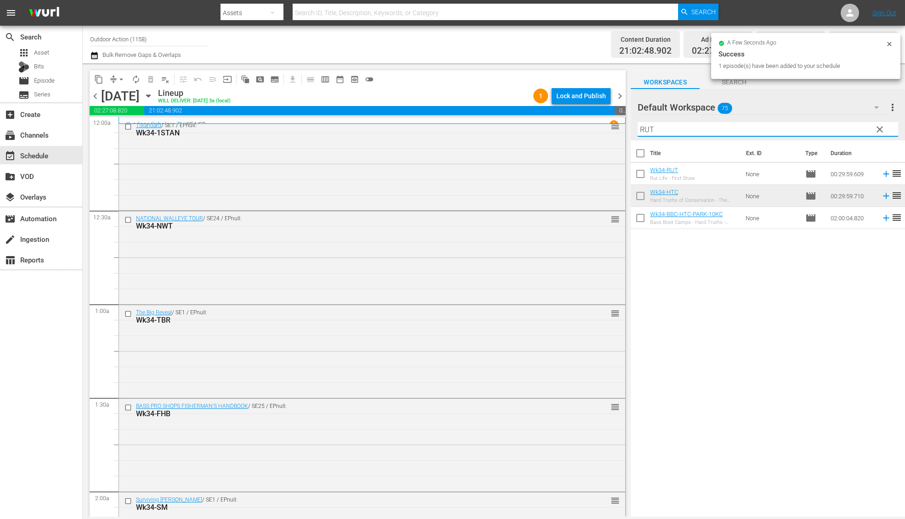
type input "RUT"
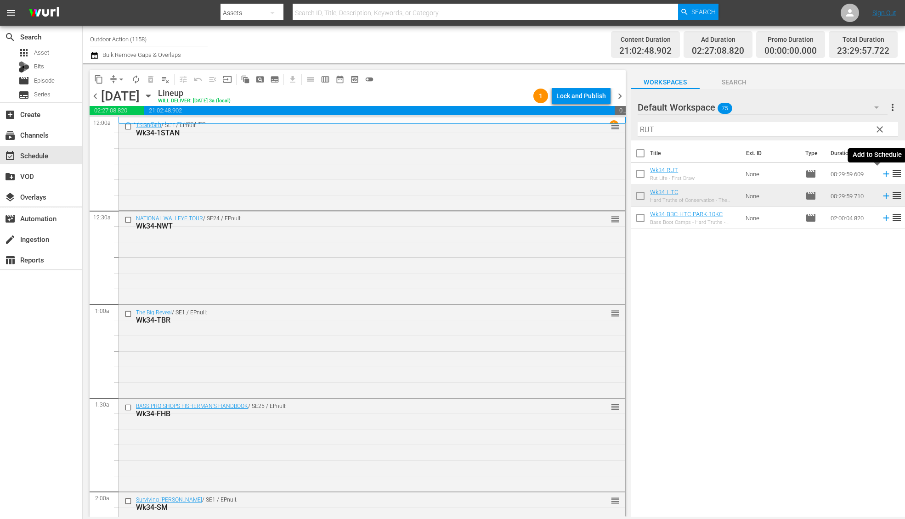
click at [883, 174] on icon at bounding box center [886, 174] width 6 height 6
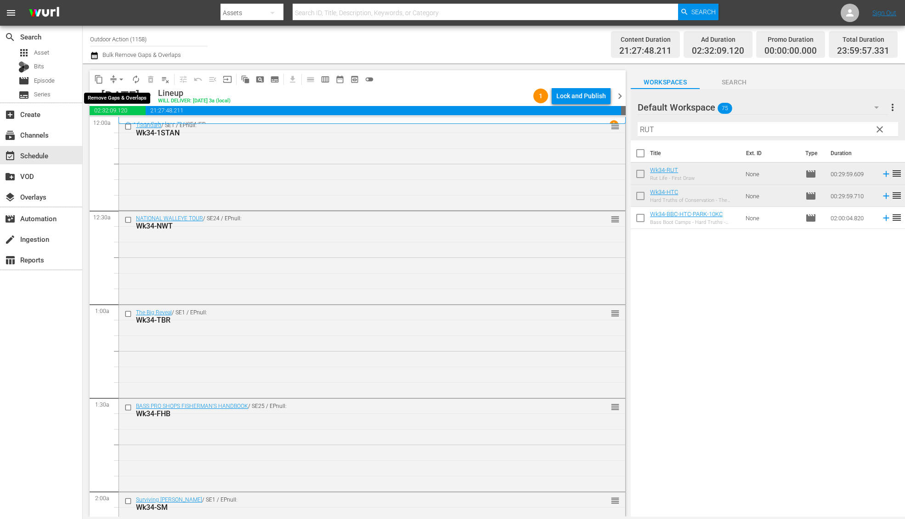
click at [115, 78] on button "arrow_drop_down" at bounding box center [121, 79] width 15 height 15
click at [123, 96] on li "Align to Midnight" at bounding box center [121, 97] width 96 height 15
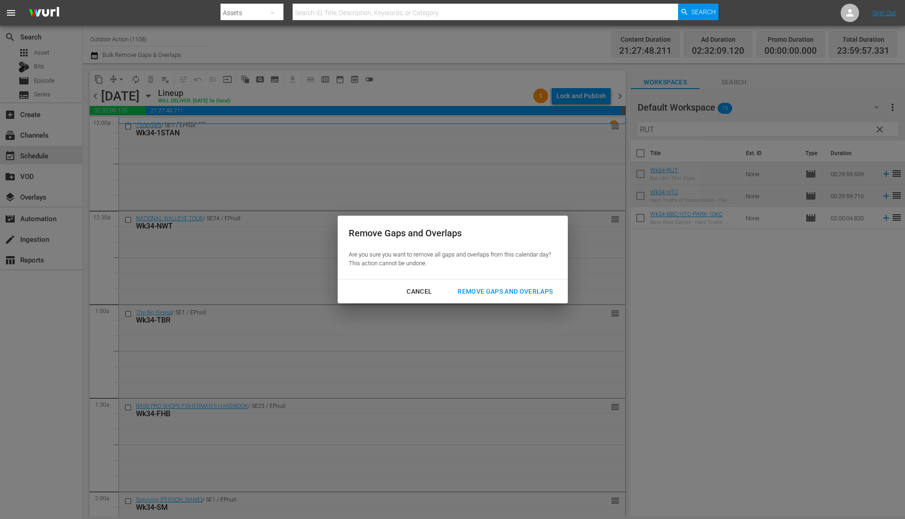
click at [532, 293] on div "Remove Gaps and Overlaps" at bounding box center [505, 291] width 110 height 11
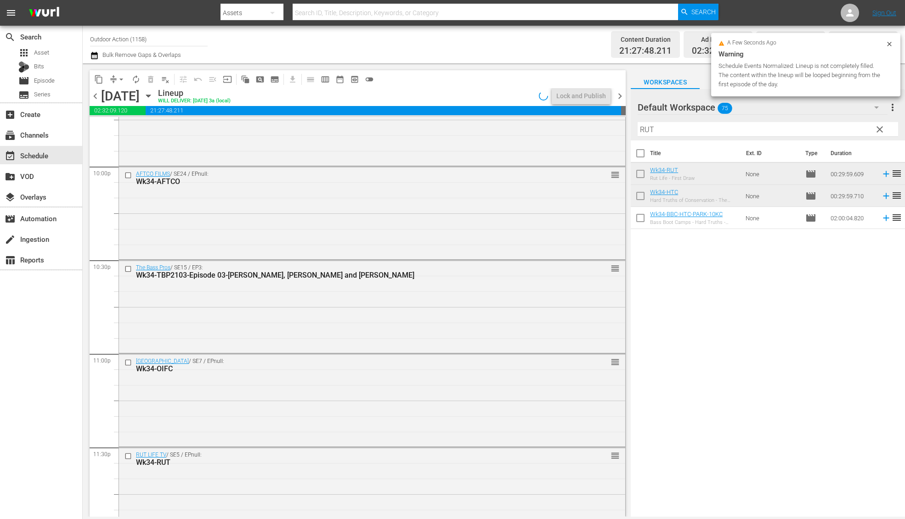
scroll to position [4096, 0]
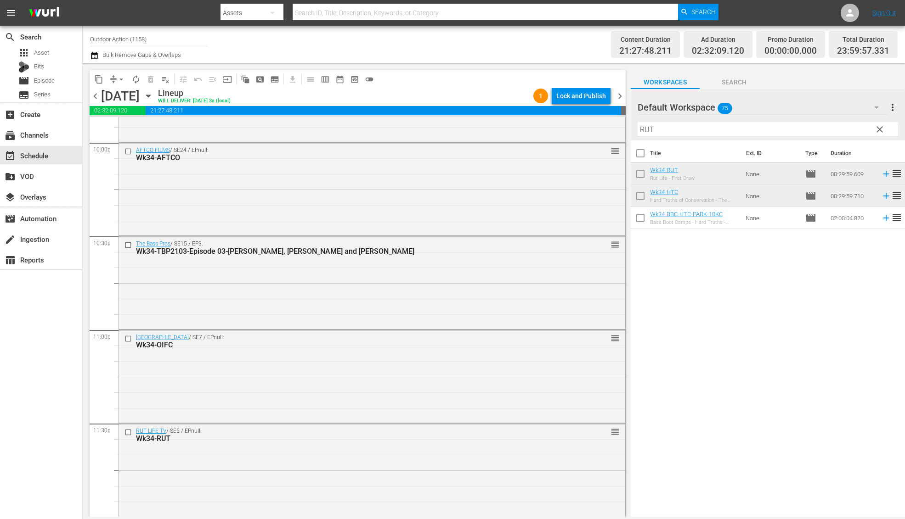
click at [880, 130] on span "clear" at bounding box center [879, 129] width 11 height 11
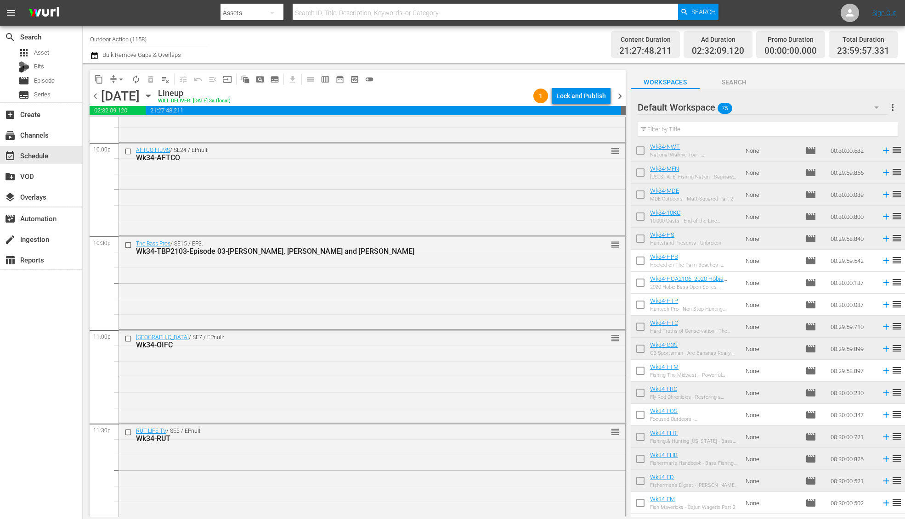
scroll to position [1297, 0]
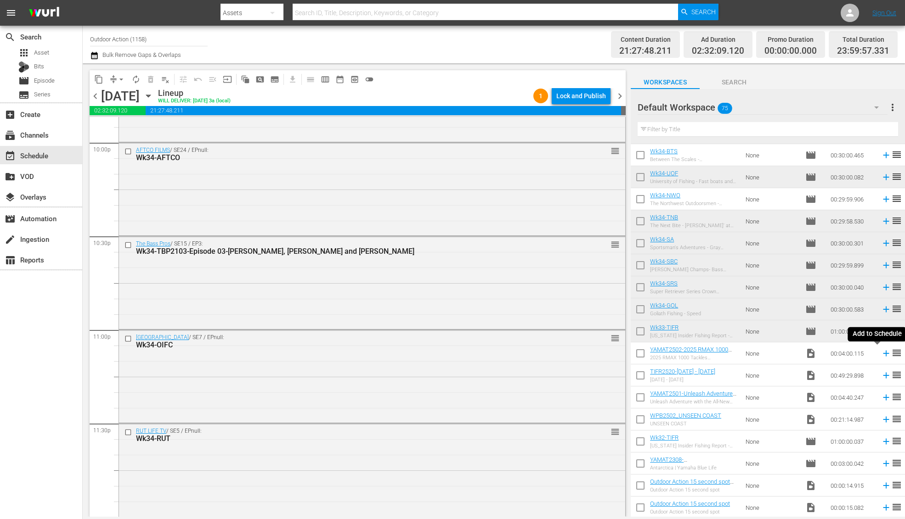
click at [881, 355] on icon at bounding box center [886, 354] width 10 height 10
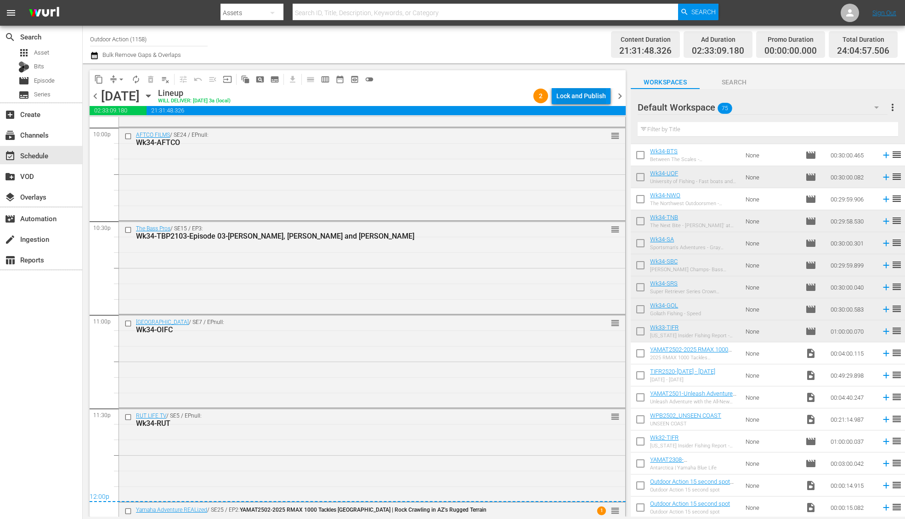
click at [581, 93] on div "Lock and Publish" at bounding box center [581, 96] width 50 height 17
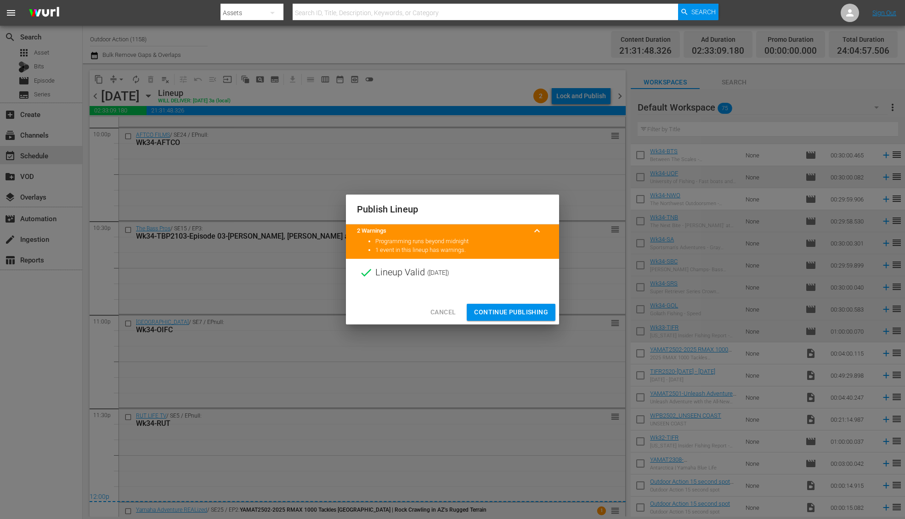
click at [512, 316] on span "Continue Publishing" at bounding box center [511, 312] width 74 height 11
